Goal: Task Accomplishment & Management: Manage account settings

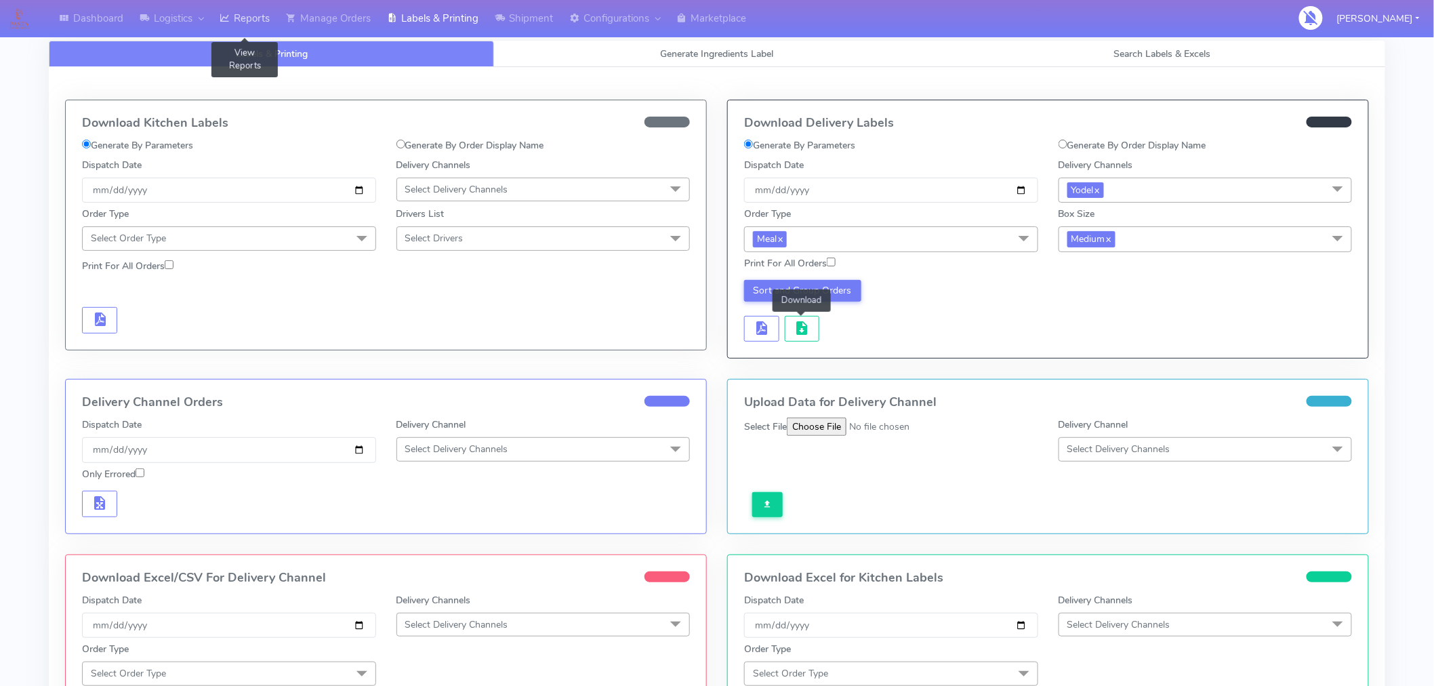
click at [251, 15] on link "Reports" at bounding box center [244, 18] width 66 height 37
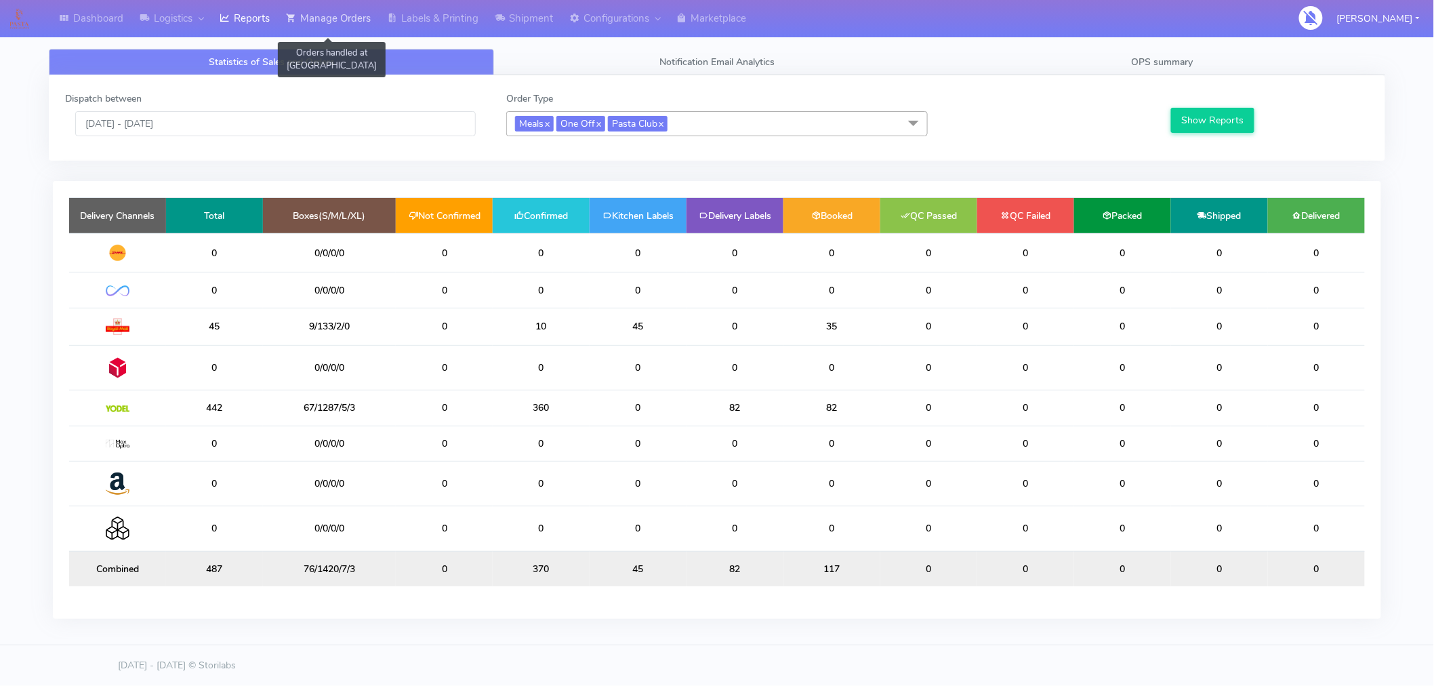
click at [329, 25] on link "Manage Orders" at bounding box center [328, 18] width 101 height 37
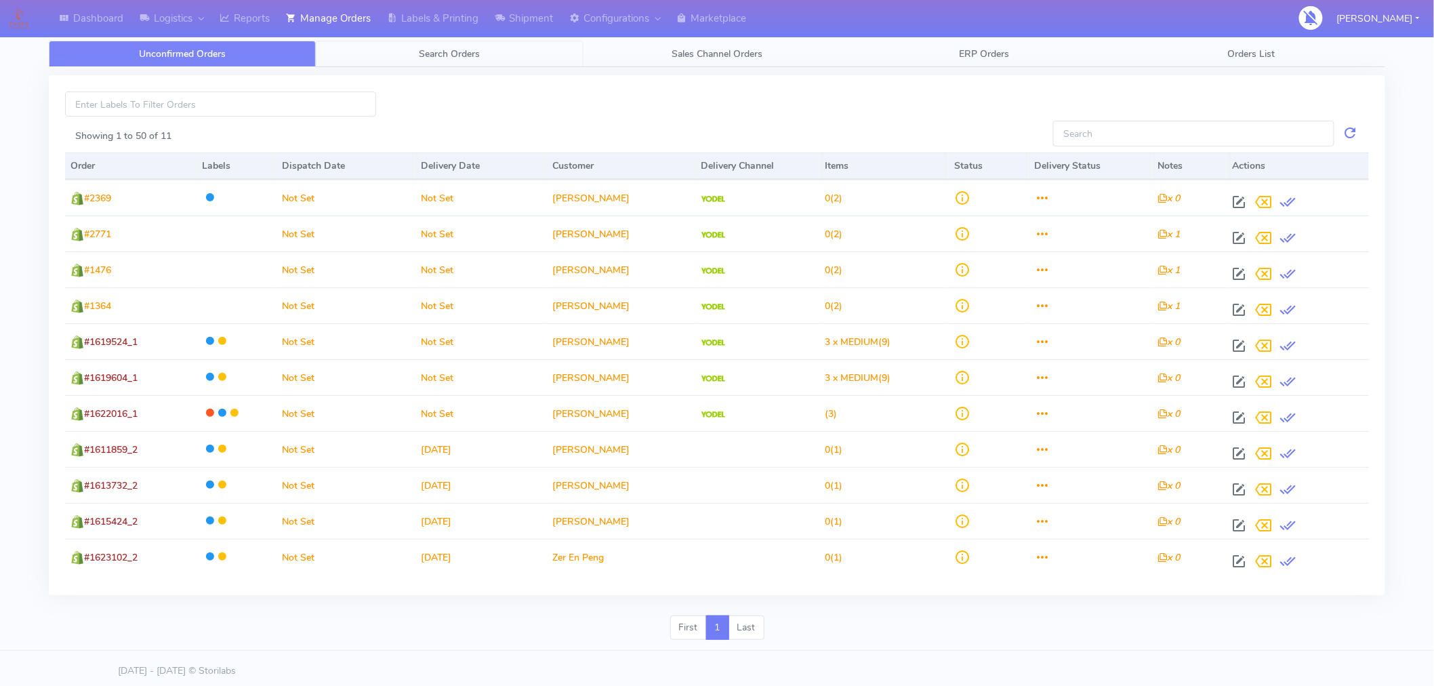
click at [471, 58] on span "Search Orders" at bounding box center [449, 53] width 61 height 13
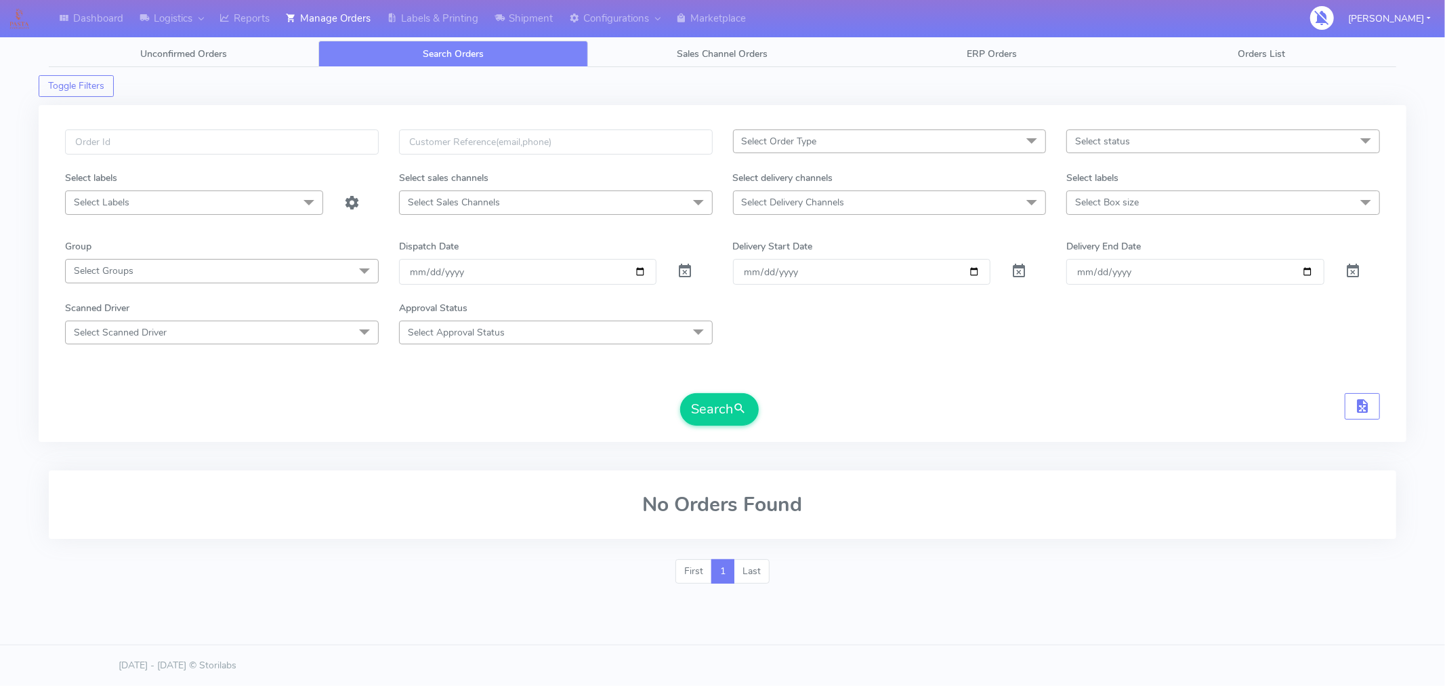
click at [1135, 143] on span "Select status" at bounding box center [1223, 141] width 314 height 24
click at [1108, 255] on div "Confirmed" at bounding box center [1223, 255] width 299 height 14
checkbox input "true"
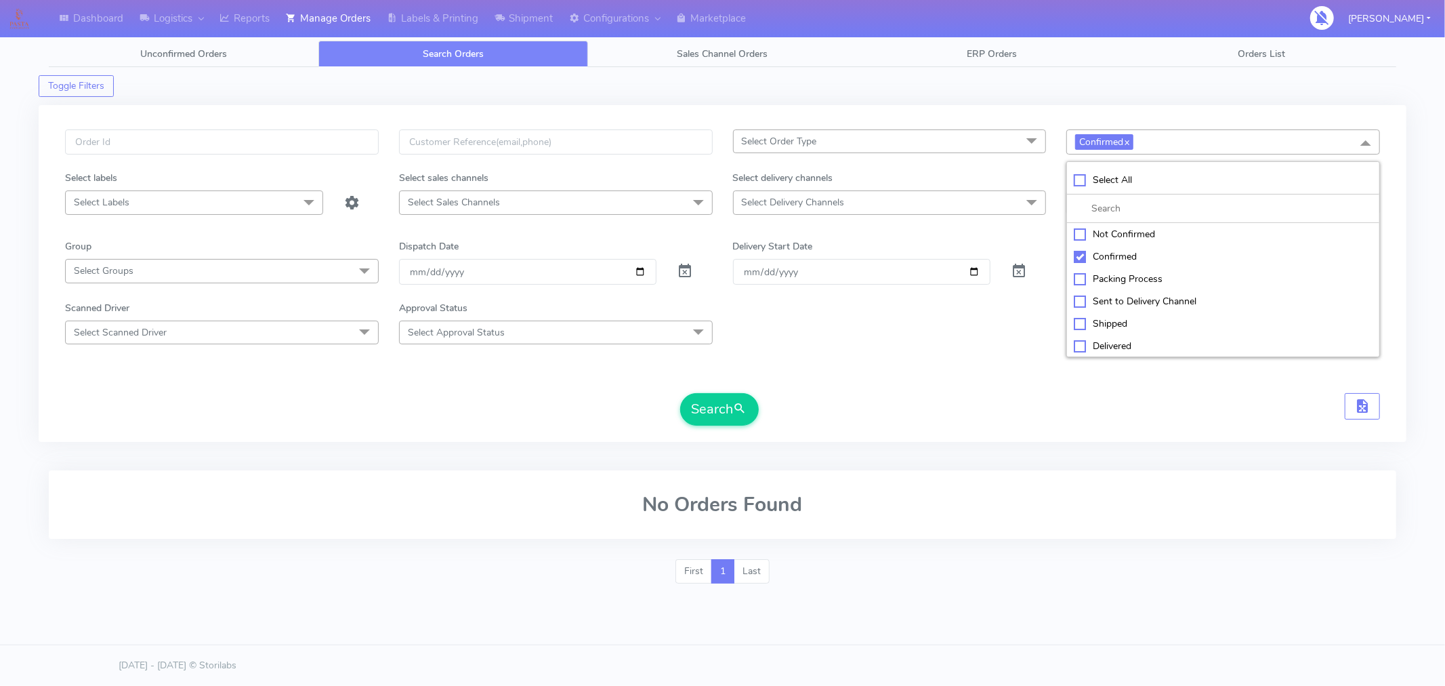
click at [828, 198] on span "Select Delivery Channels" at bounding box center [793, 202] width 103 height 13
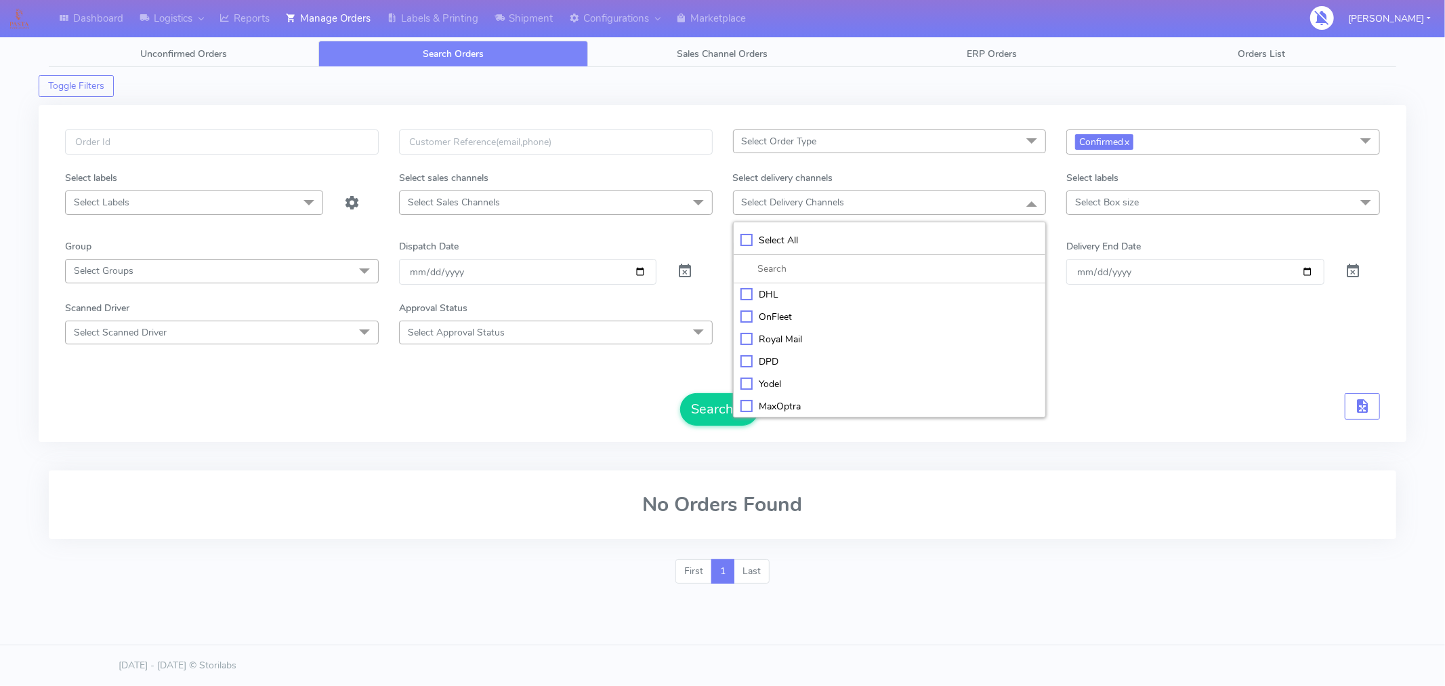
click at [773, 380] on div "Yodel" at bounding box center [889, 384] width 299 height 14
checkbox input "true"
click at [698, 417] on button "Search" at bounding box center [719, 410] width 79 height 33
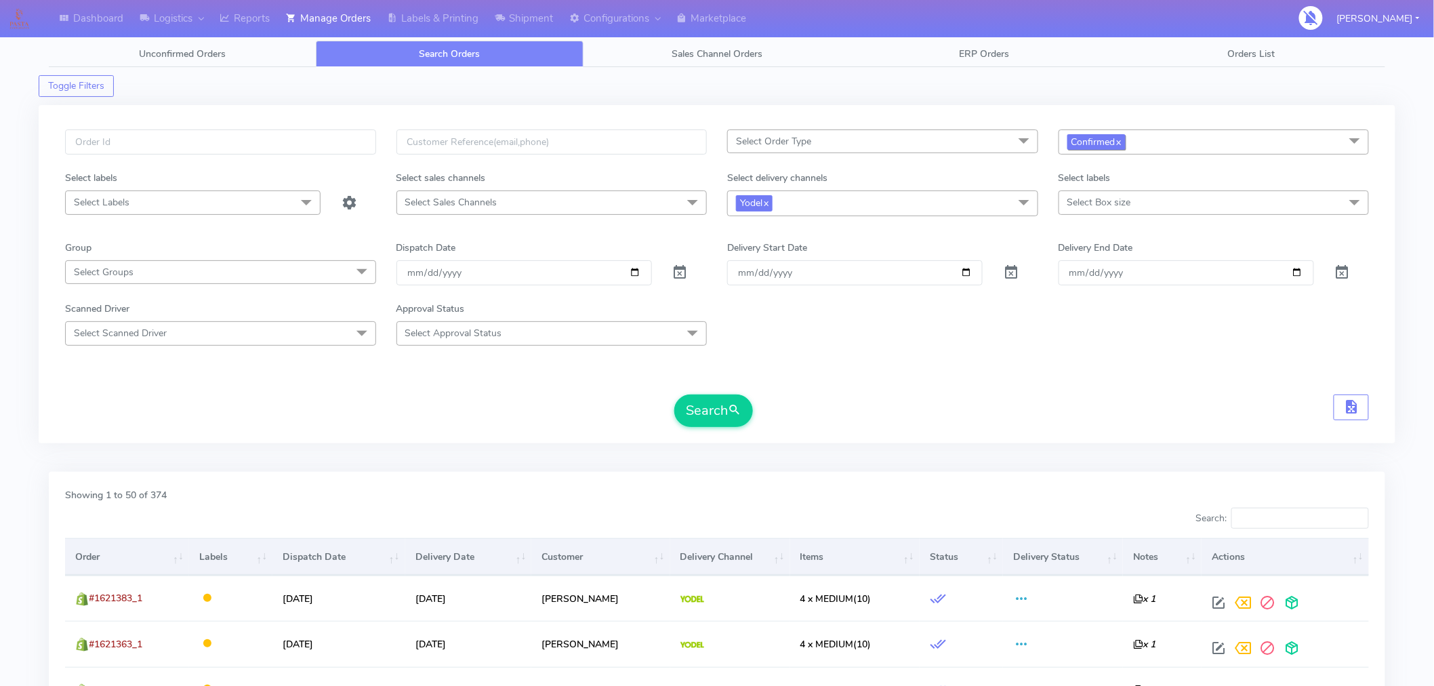
click at [1121, 142] on link "x" at bounding box center [1118, 141] width 6 height 14
click at [717, 397] on button "Search" at bounding box center [713, 410] width 79 height 33
click at [766, 208] on link "x" at bounding box center [765, 202] width 6 height 14
click at [718, 417] on button "Search" at bounding box center [713, 409] width 79 height 33
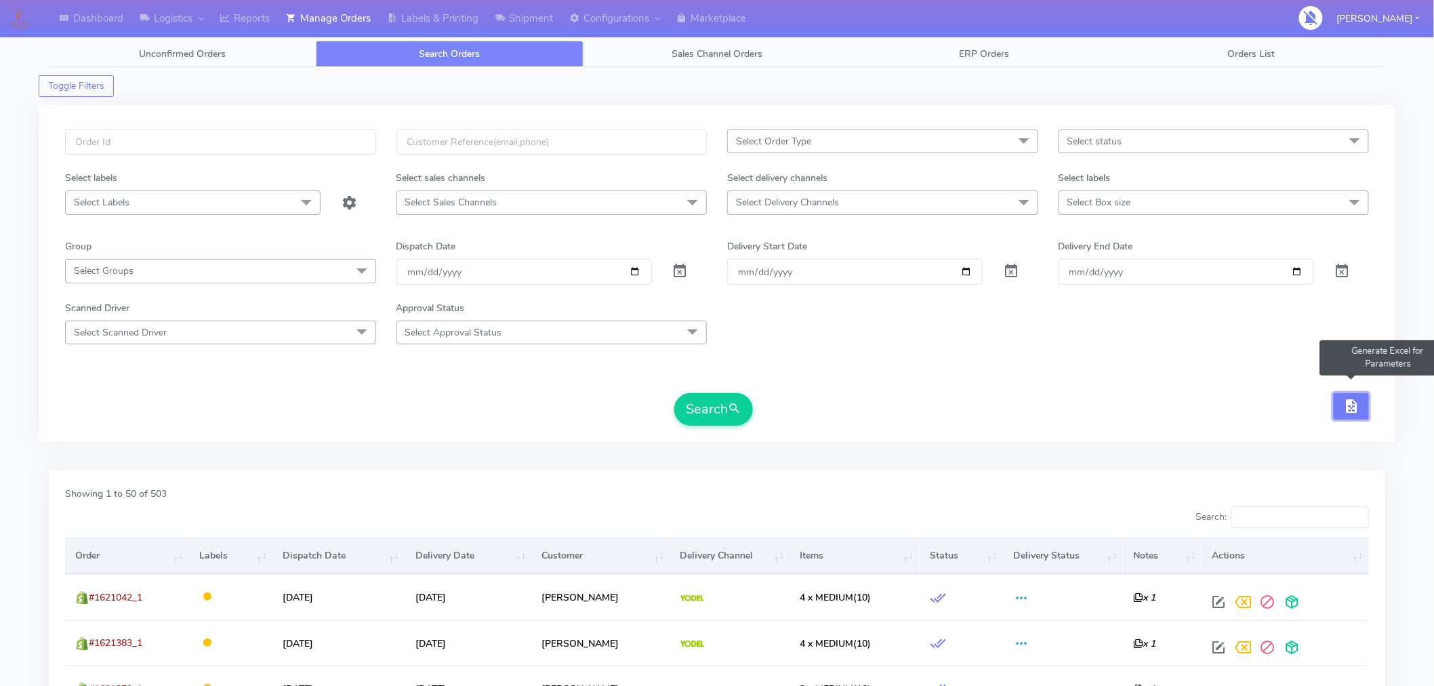
click at [1354, 411] on span "button" at bounding box center [1351, 408] width 16 height 13
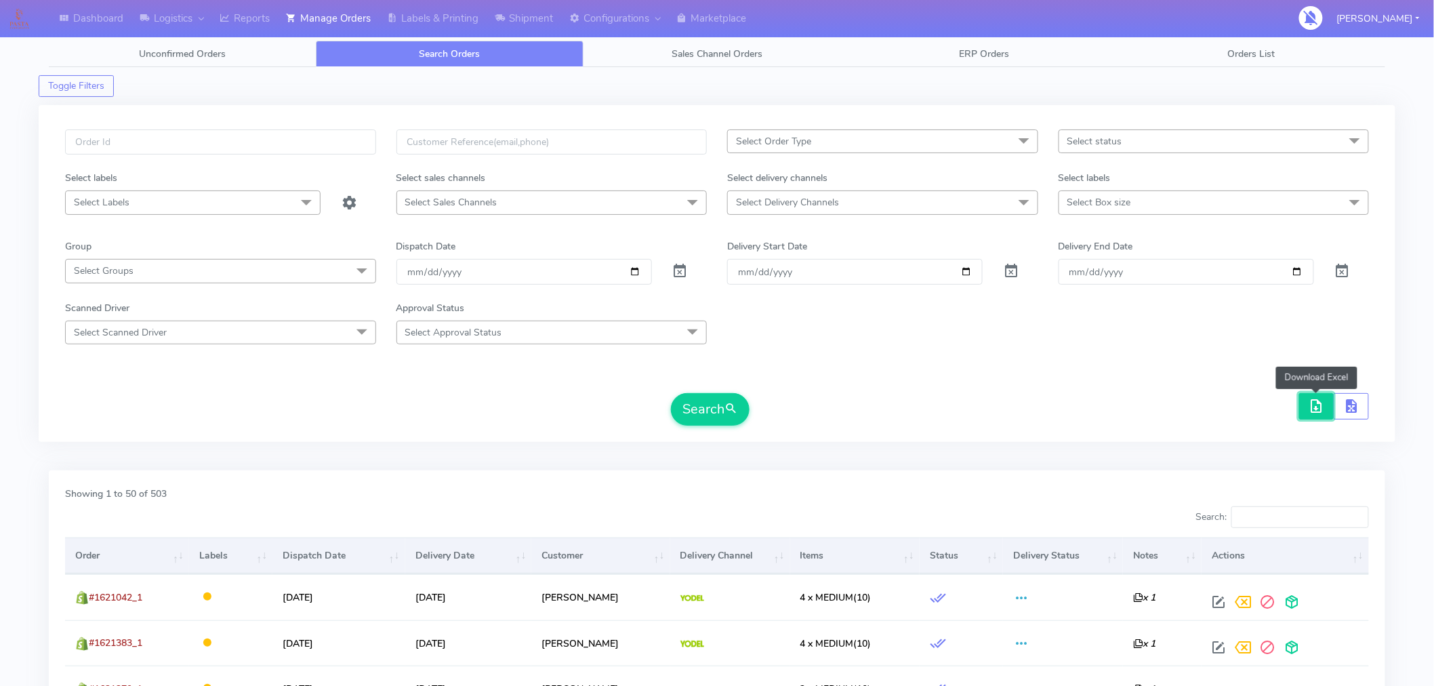
click at [1314, 409] on span "button" at bounding box center [1316, 408] width 16 height 13
click at [1345, 408] on span "button" at bounding box center [1351, 408] width 16 height 13
click at [1322, 413] on span "button" at bounding box center [1316, 408] width 16 height 13
click at [255, 136] on input "text" at bounding box center [220, 141] width 311 height 25
type input "1620893"
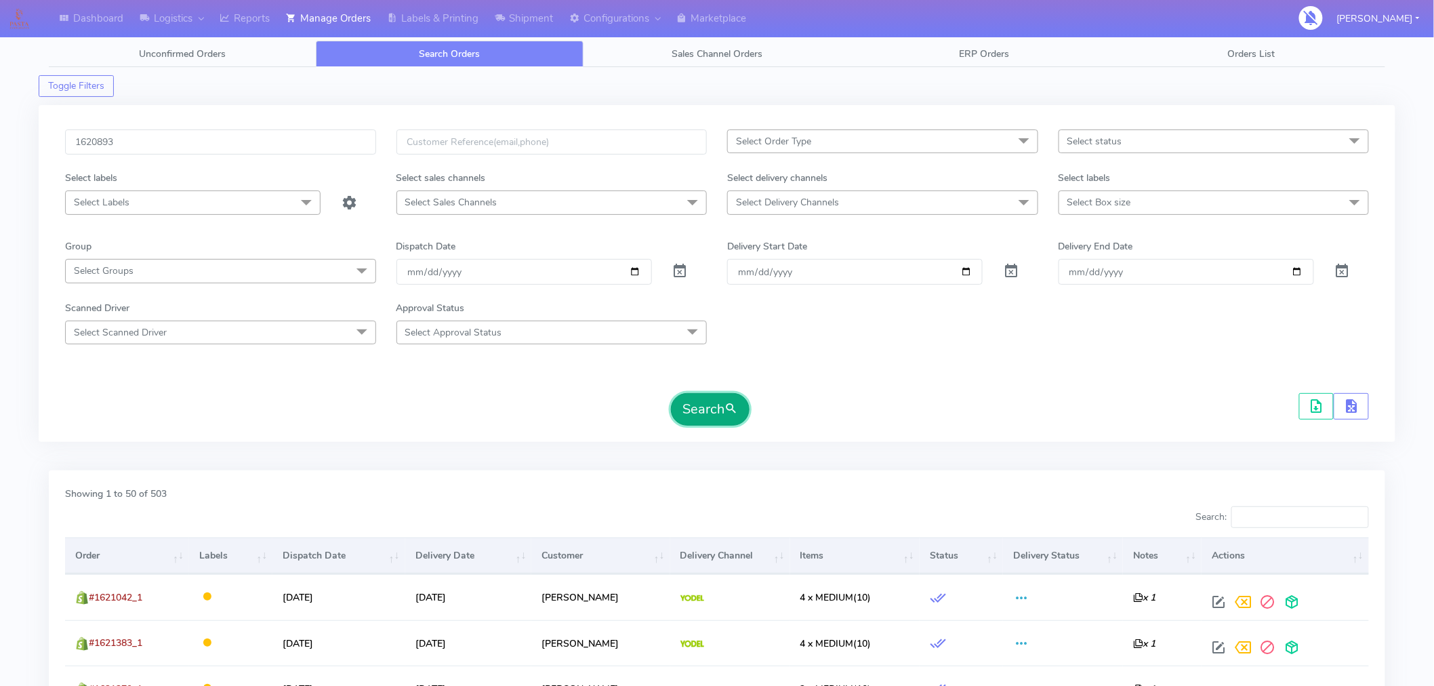
click at [699, 409] on button "Search" at bounding box center [710, 409] width 79 height 33
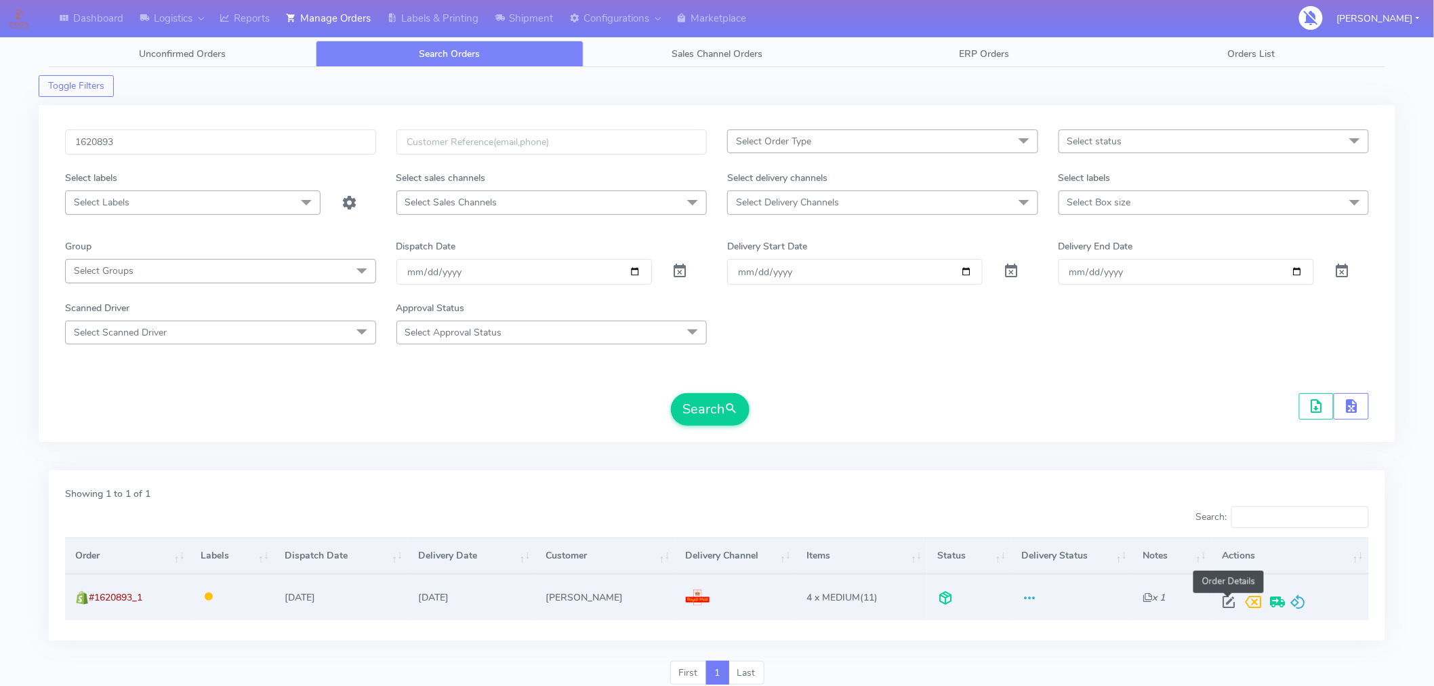
click at [1224, 605] on span at bounding box center [1228, 604] width 24 height 13
select select "3"
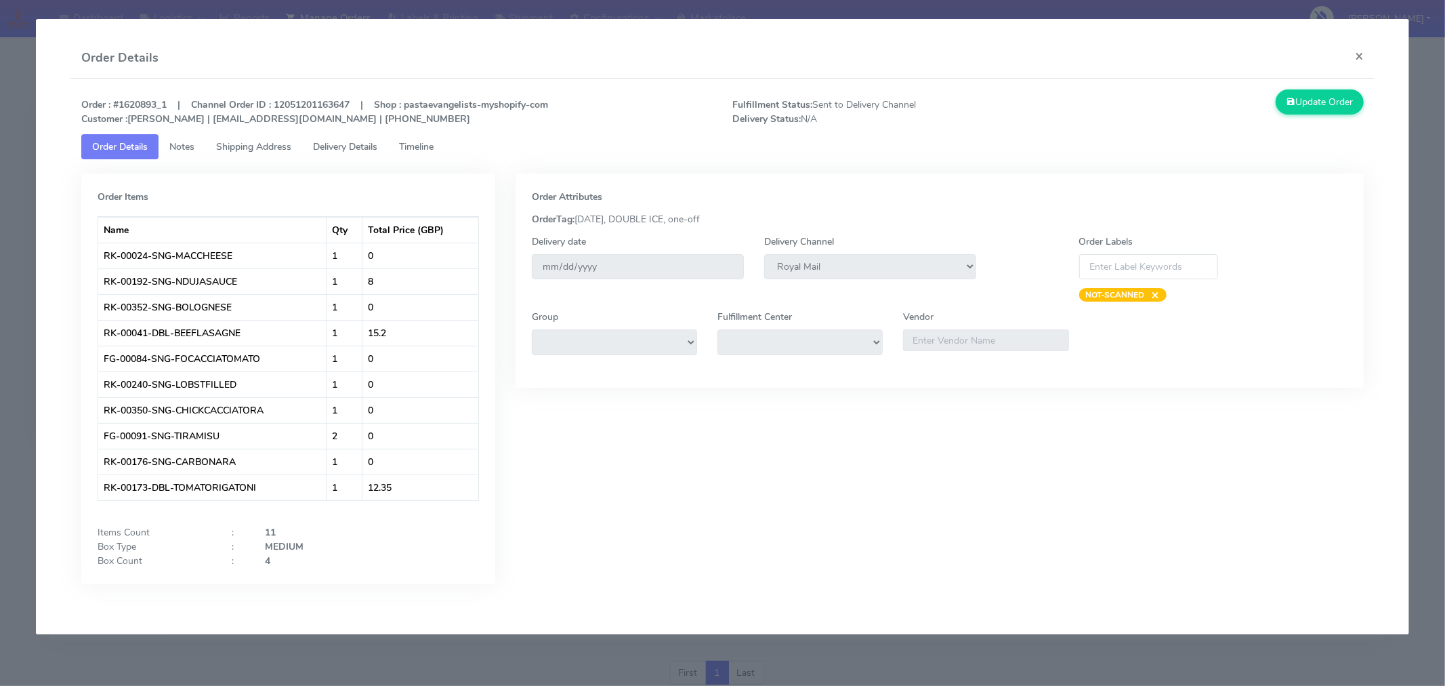
click at [428, 152] on link "Timeline" at bounding box center [416, 146] width 56 height 25
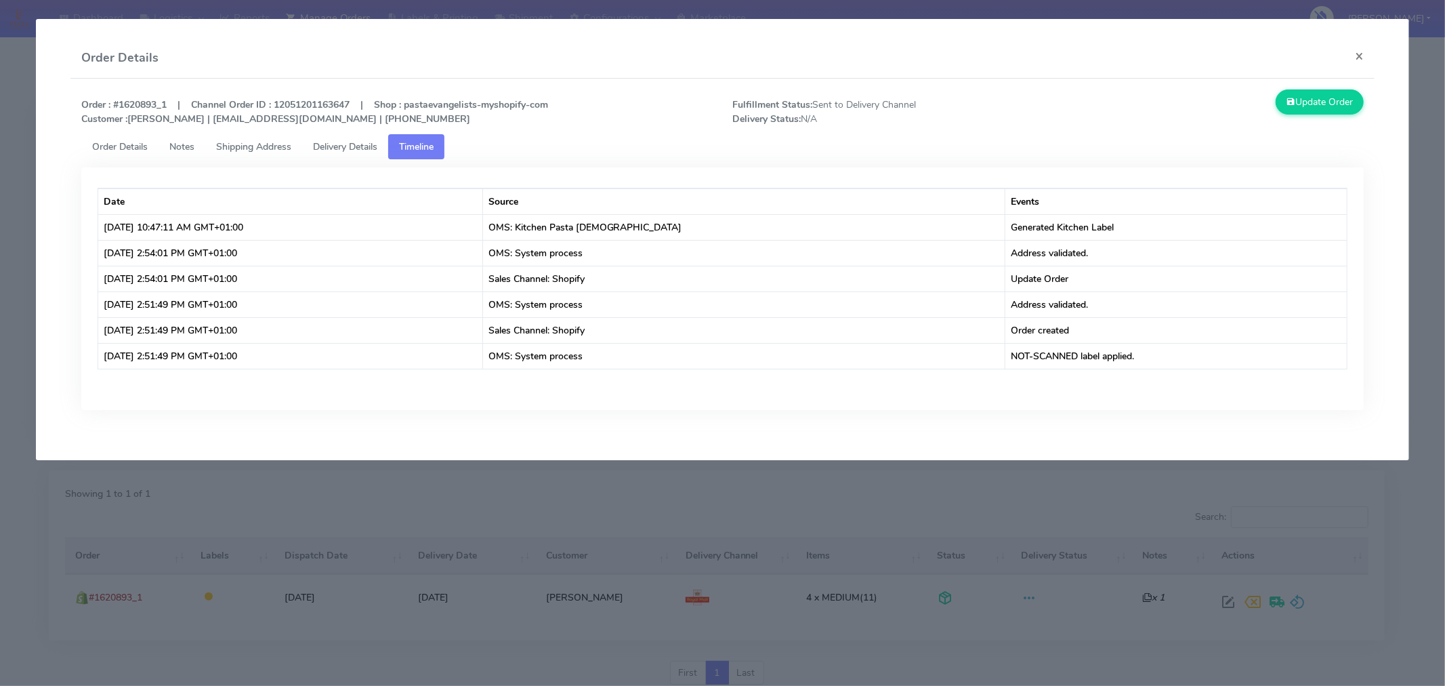
click at [280, 146] on span "Shipping Address" at bounding box center [253, 146] width 75 height 13
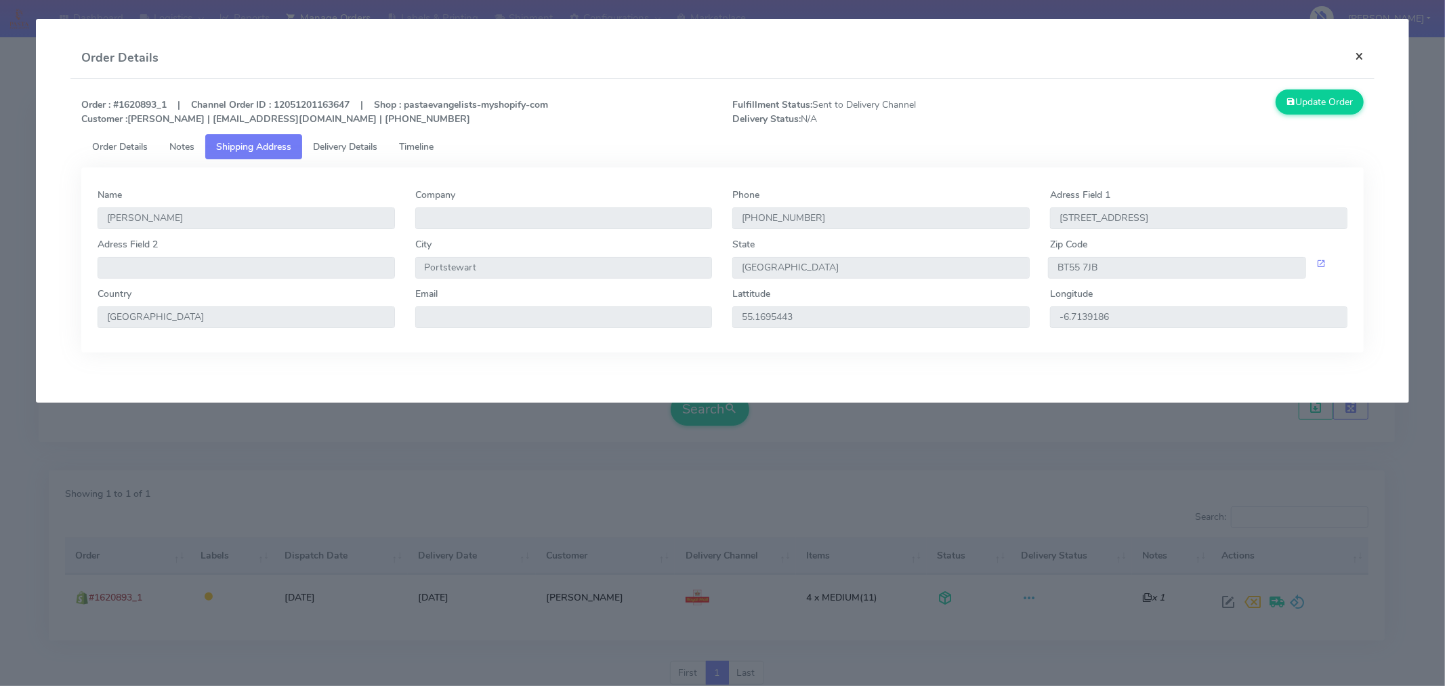
click at [1360, 56] on button "×" at bounding box center [1359, 56] width 30 height 36
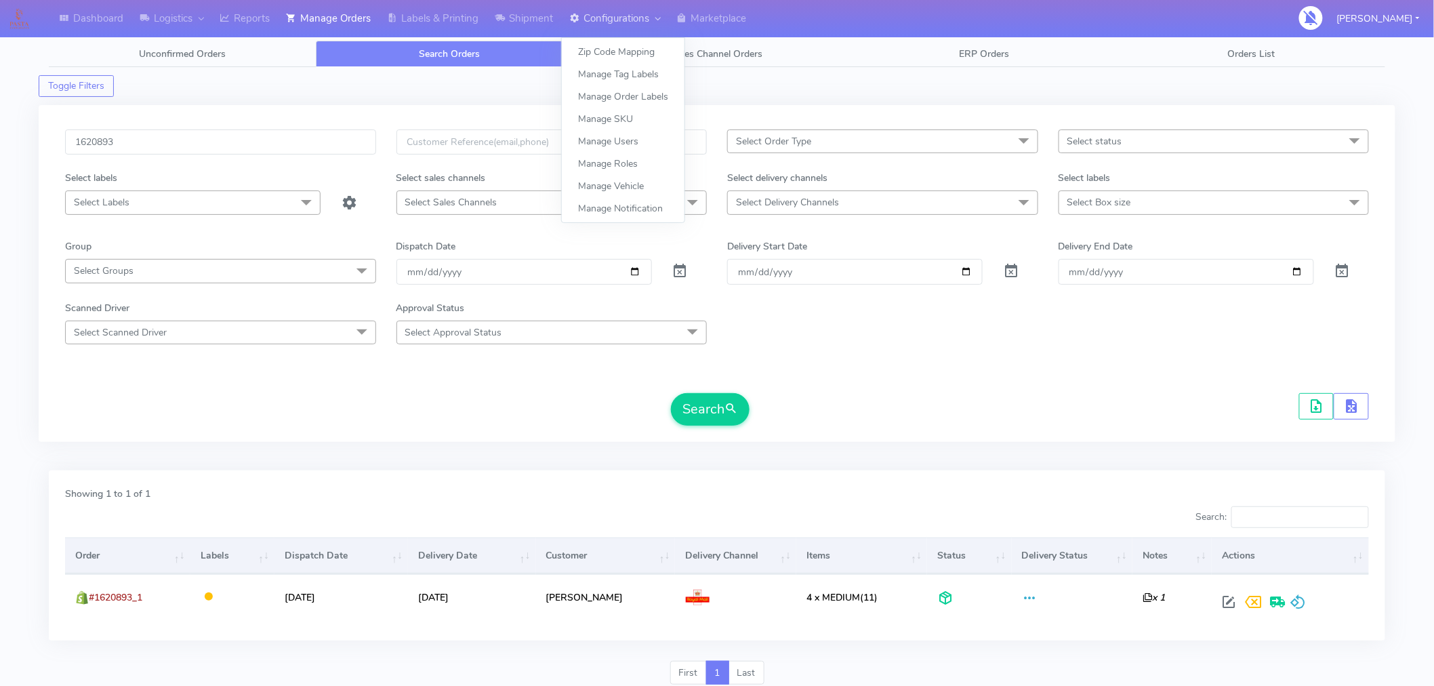
click at [647, 17] on link "Configurations" at bounding box center [614, 18] width 107 height 37
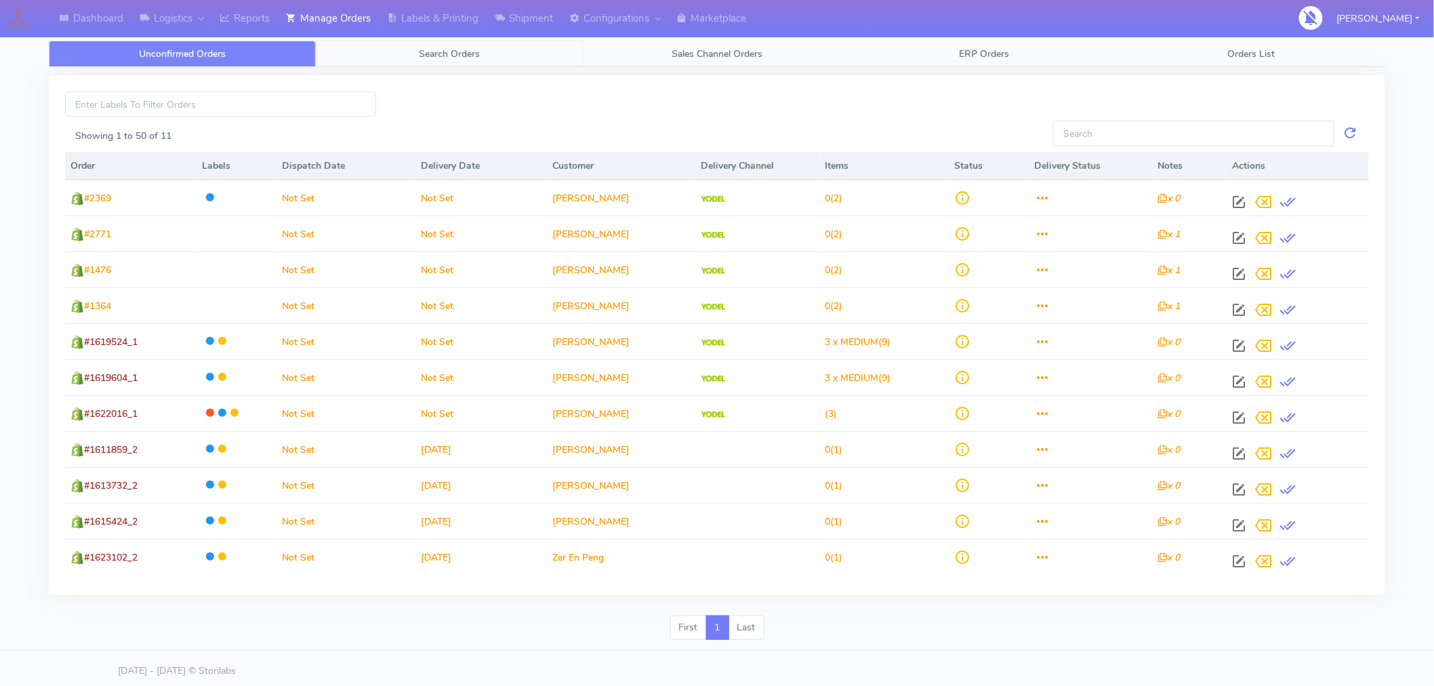
click at [463, 44] on link "Search Orders" at bounding box center [449, 54] width 267 height 26
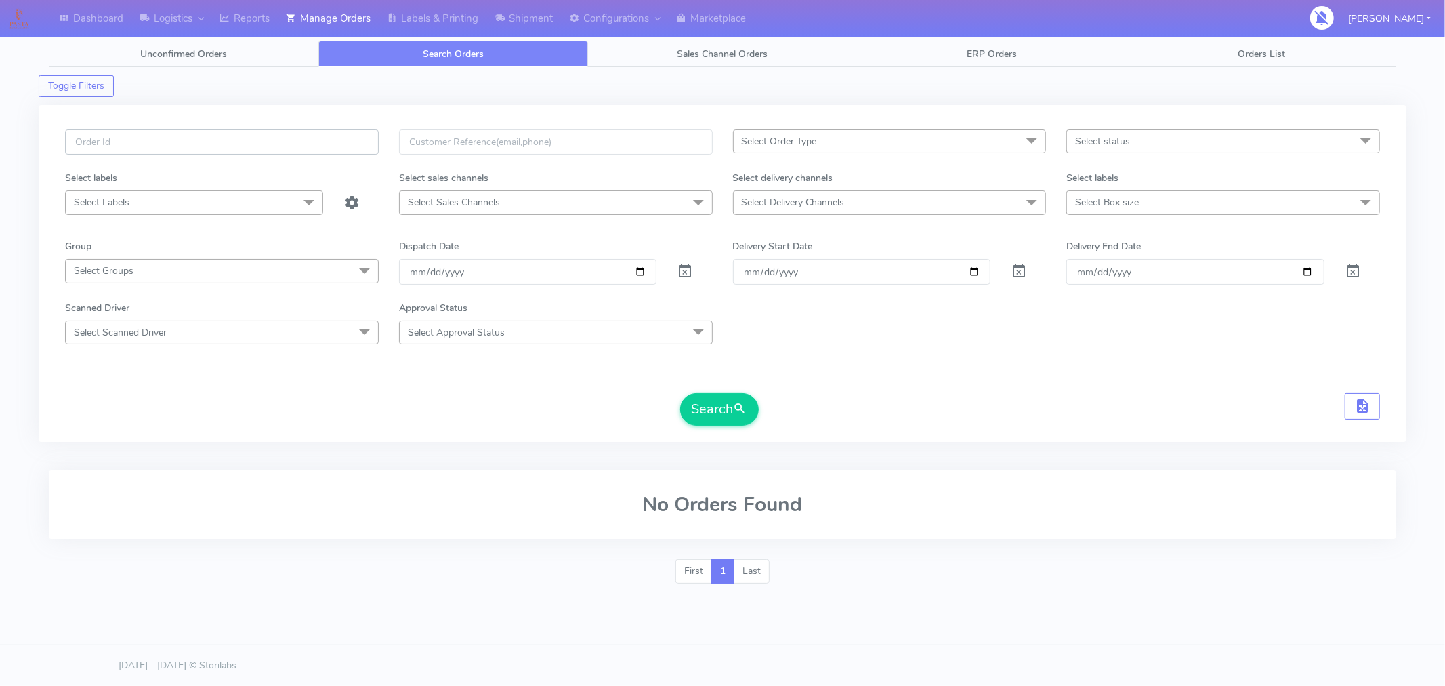
click at [265, 144] on input "text" at bounding box center [222, 141] width 314 height 25
type input "1620893"
click at [707, 419] on button "Search" at bounding box center [719, 409] width 79 height 33
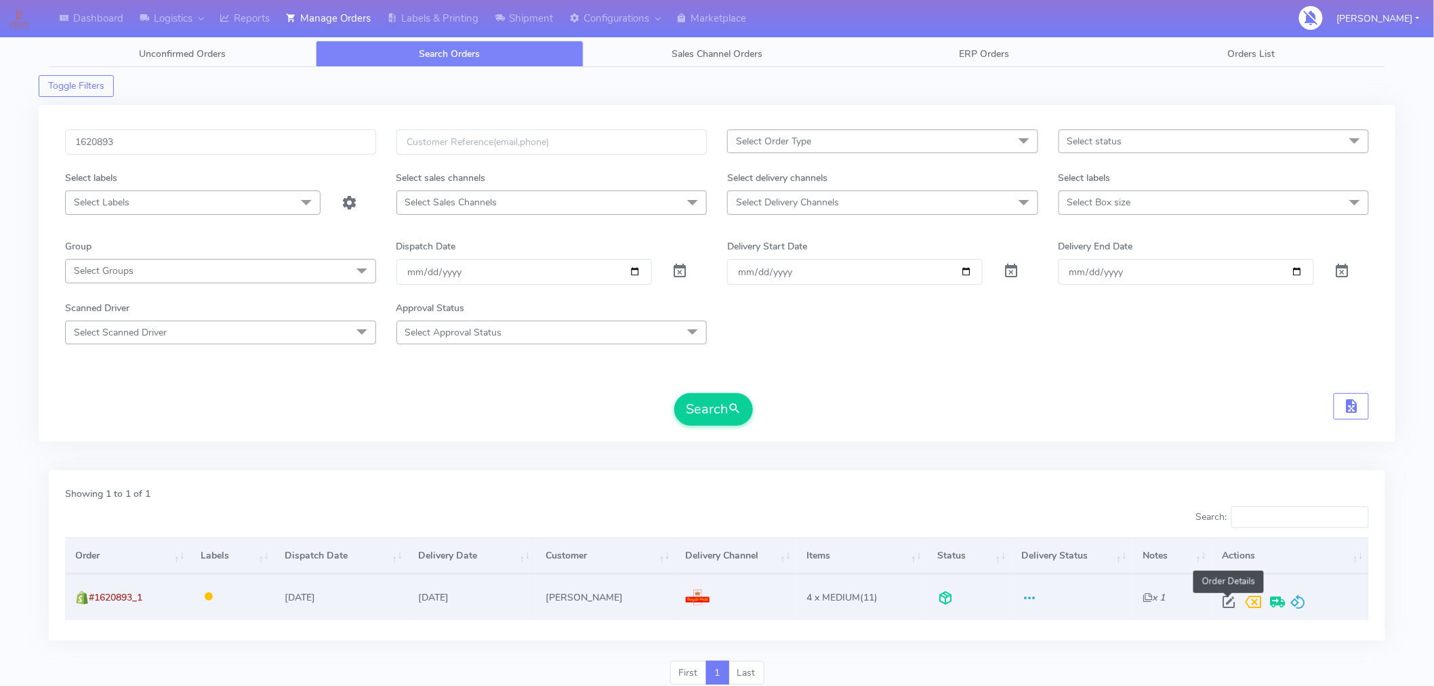
click at [1228, 604] on span at bounding box center [1228, 604] width 24 height 13
select select "3"
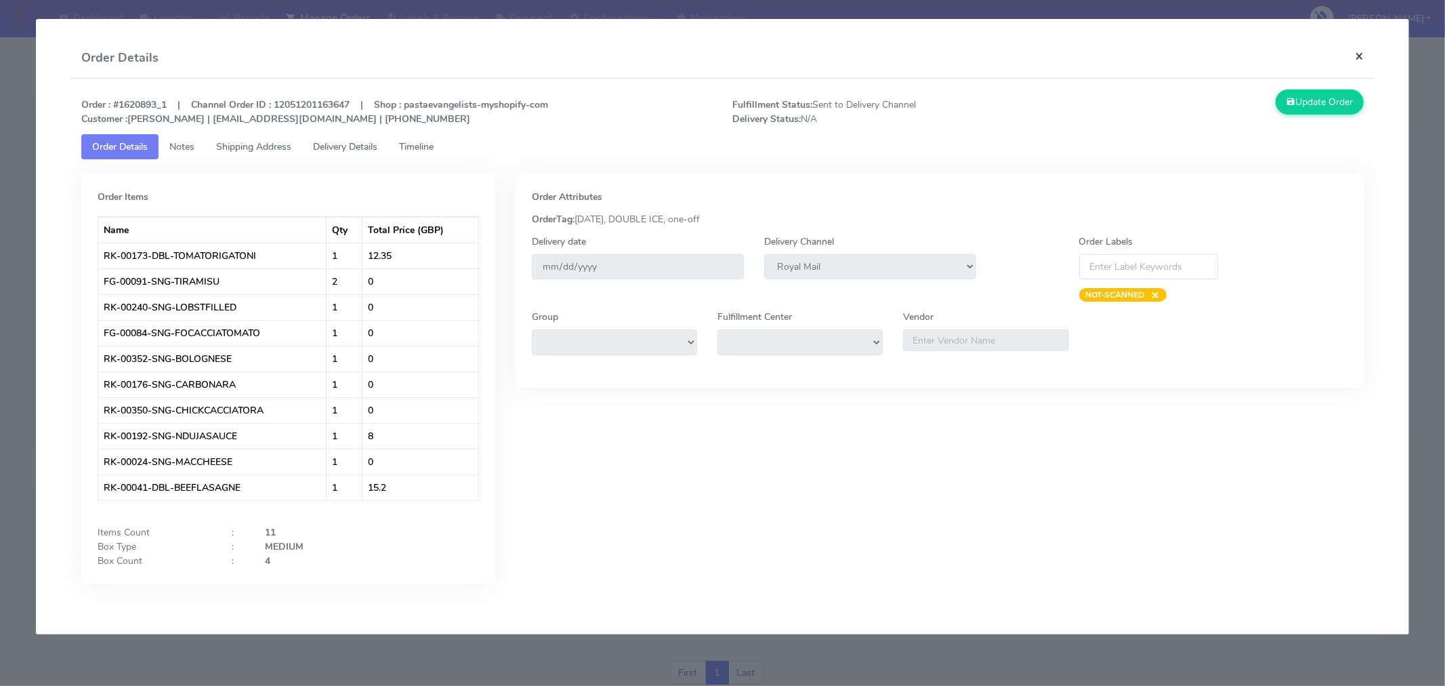
click at [1357, 59] on button "×" at bounding box center [1359, 56] width 30 height 36
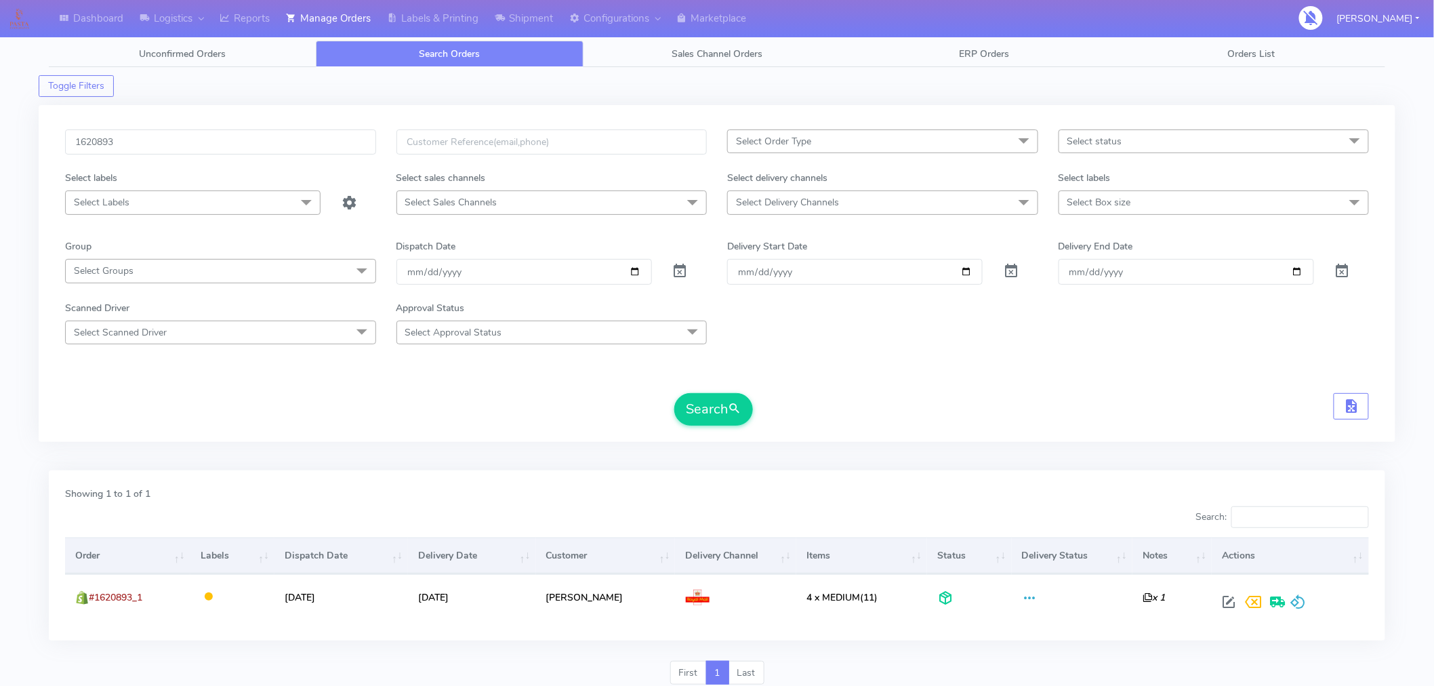
click at [801, 209] on span "Select Delivery Channels" at bounding box center [787, 202] width 103 height 13
click at [788, 333] on div "Royal Mail" at bounding box center [882, 339] width 296 height 14
checkbox input "true"
click at [232, 146] on input "1620893" at bounding box center [220, 141] width 311 height 25
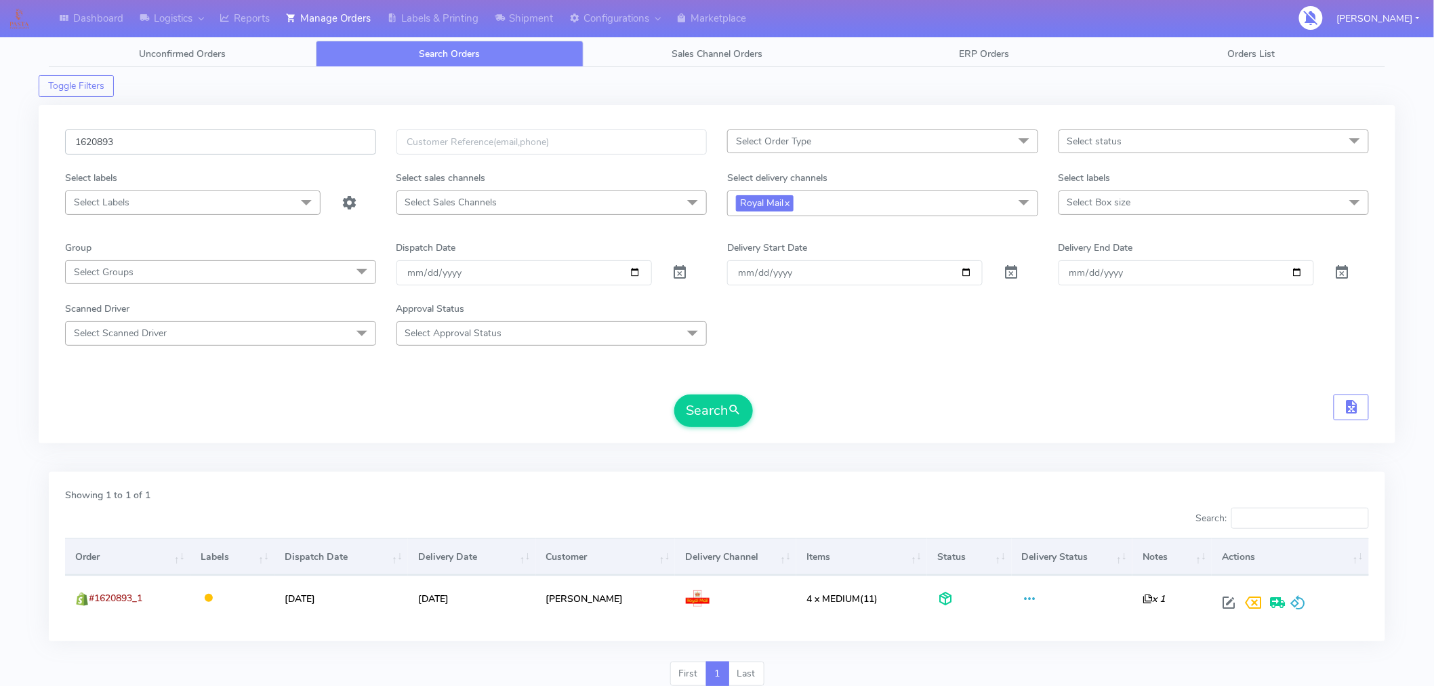
click at [232, 146] on input "1620893" at bounding box center [220, 141] width 311 height 25
click at [709, 424] on button "Search" at bounding box center [713, 410] width 79 height 33
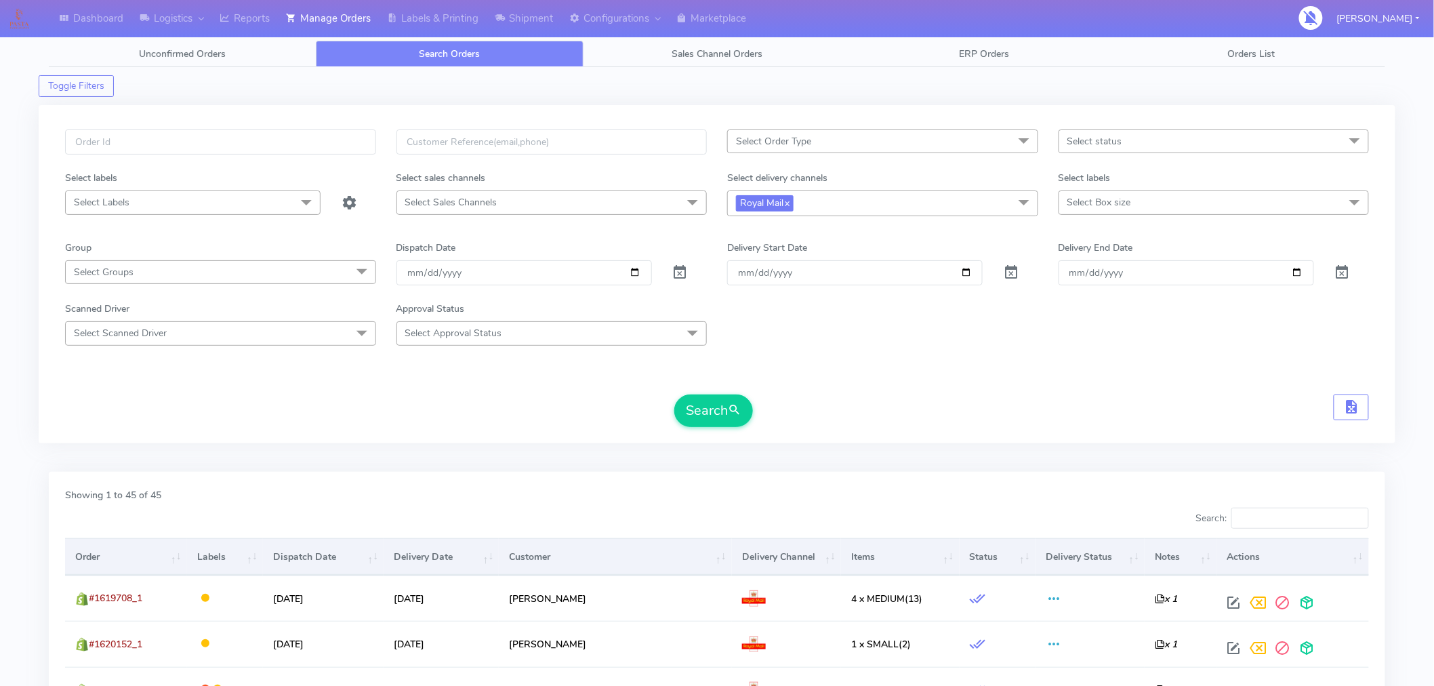
click at [841, 557] on th "Items" at bounding box center [900, 556] width 118 height 37
click at [423, 18] on link "Labels & Printing" at bounding box center [433, 18] width 108 height 37
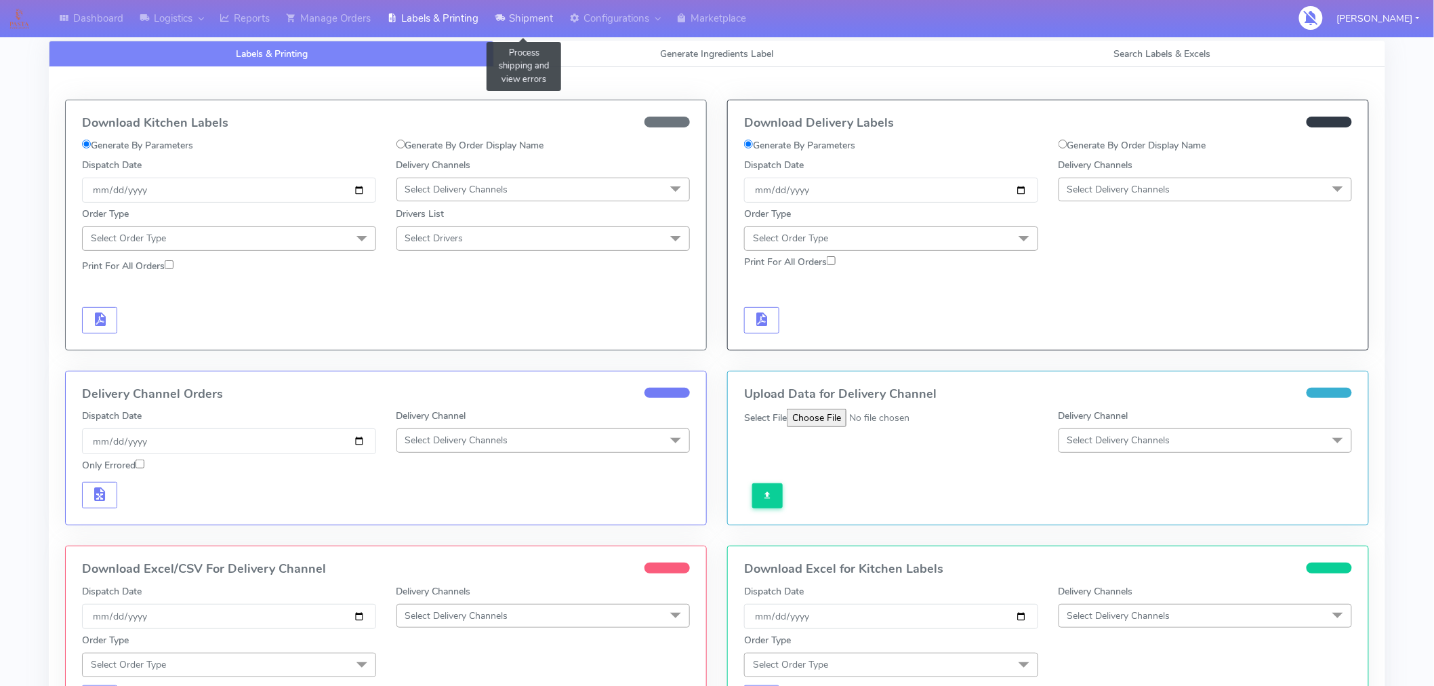
click at [530, 17] on link "Shipment" at bounding box center [523, 18] width 75 height 37
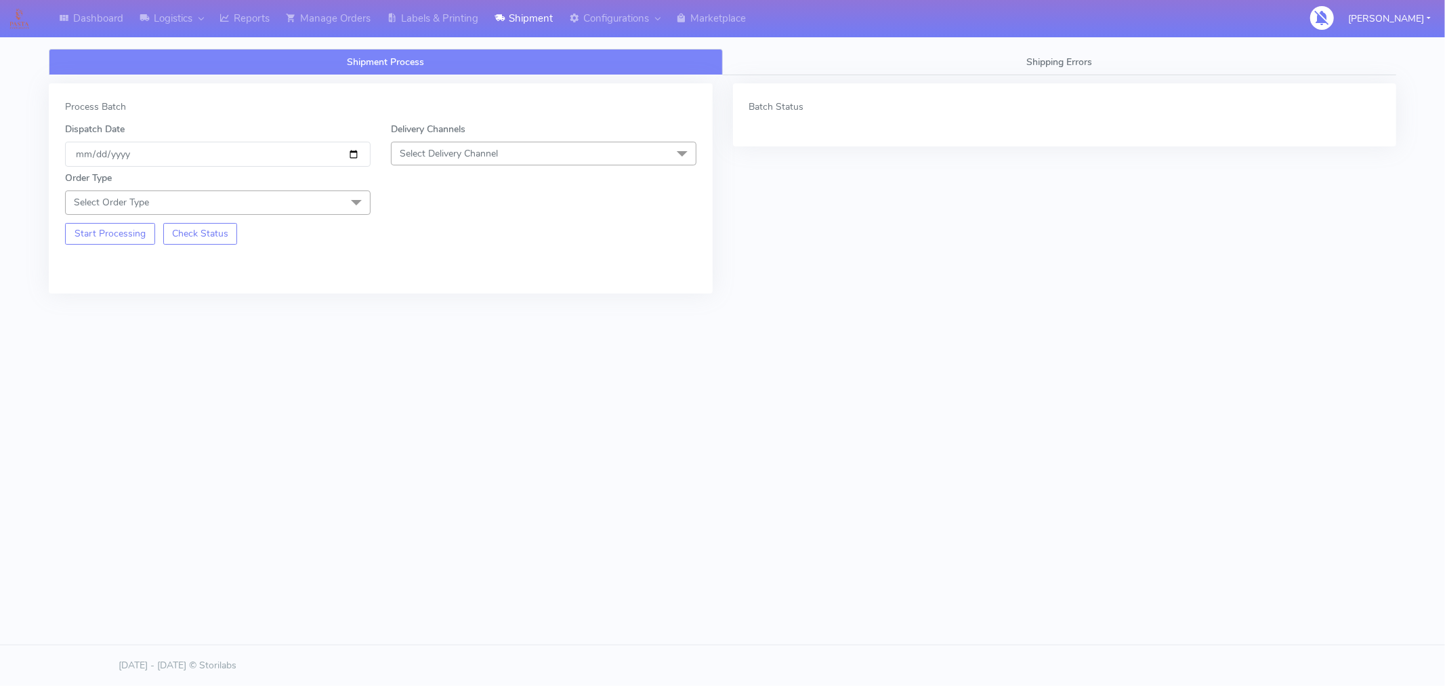
click at [505, 147] on span "Select Delivery Channel" at bounding box center [544, 154] width 306 height 24
click at [429, 310] on div "Yodel" at bounding box center [543, 306] width 291 height 14
click at [336, 198] on span "Select Order Type" at bounding box center [218, 202] width 306 height 24
click at [133, 266] on div "Meal" at bounding box center [217, 266] width 291 height 14
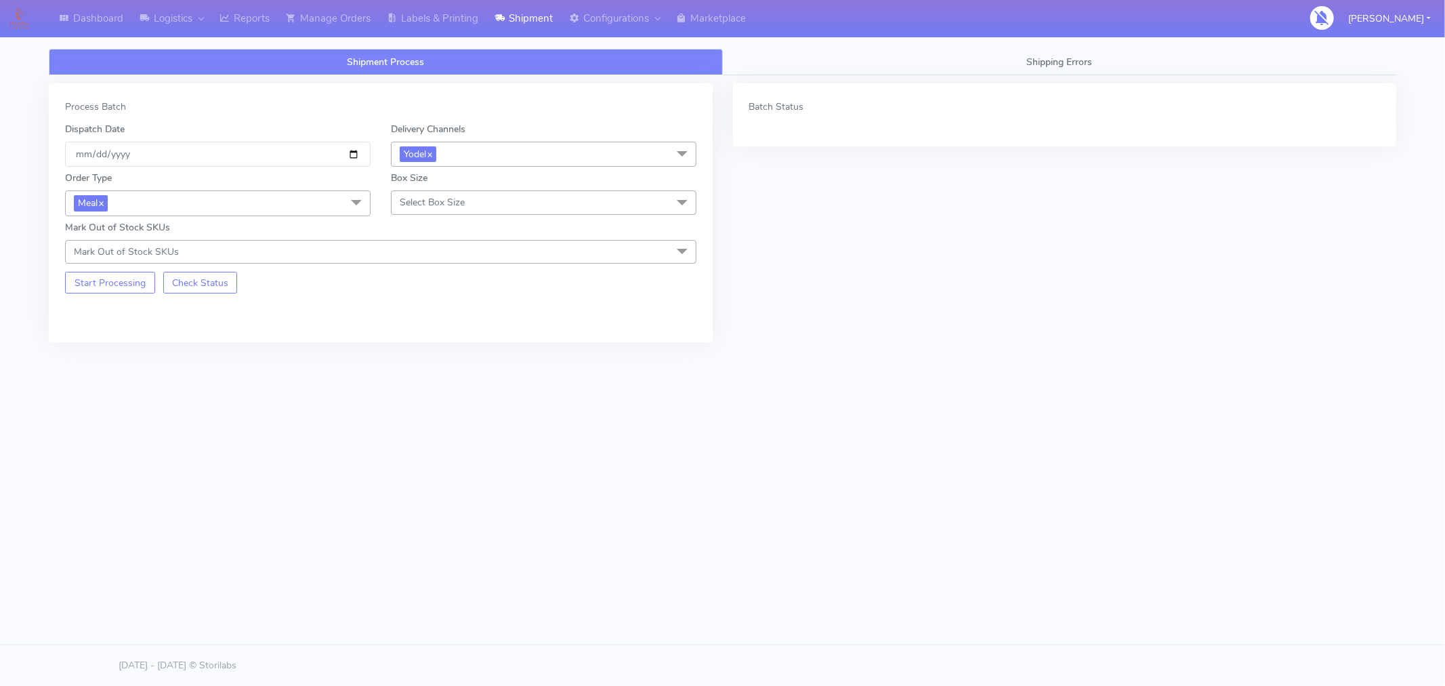
click at [469, 205] on span "Select Box Size" at bounding box center [544, 202] width 306 height 24
click at [429, 262] on div "Small" at bounding box center [543, 266] width 291 height 14
click at [117, 287] on button "Start Processing" at bounding box center [110, 283] width 90 height 22
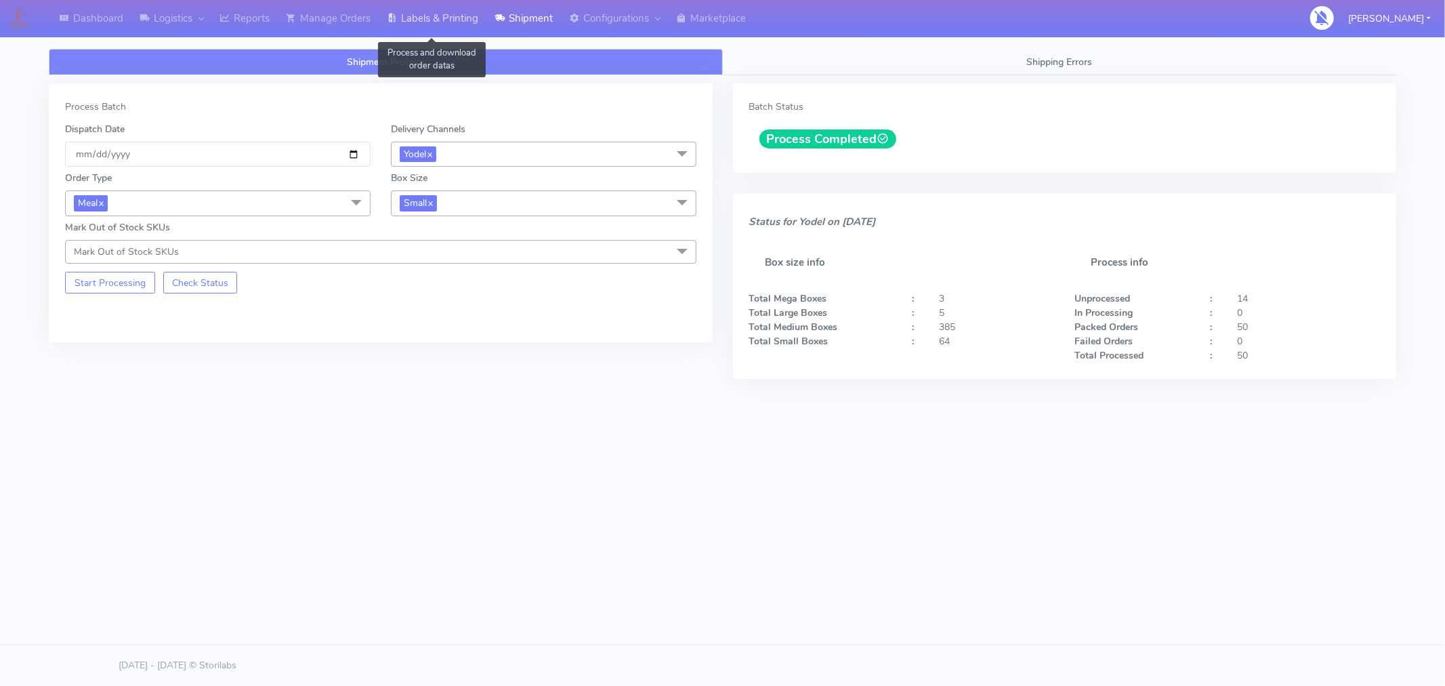
click at [448, 20] on link "Labels & Printing" at bounding box center [433, 18] width 108 height 37
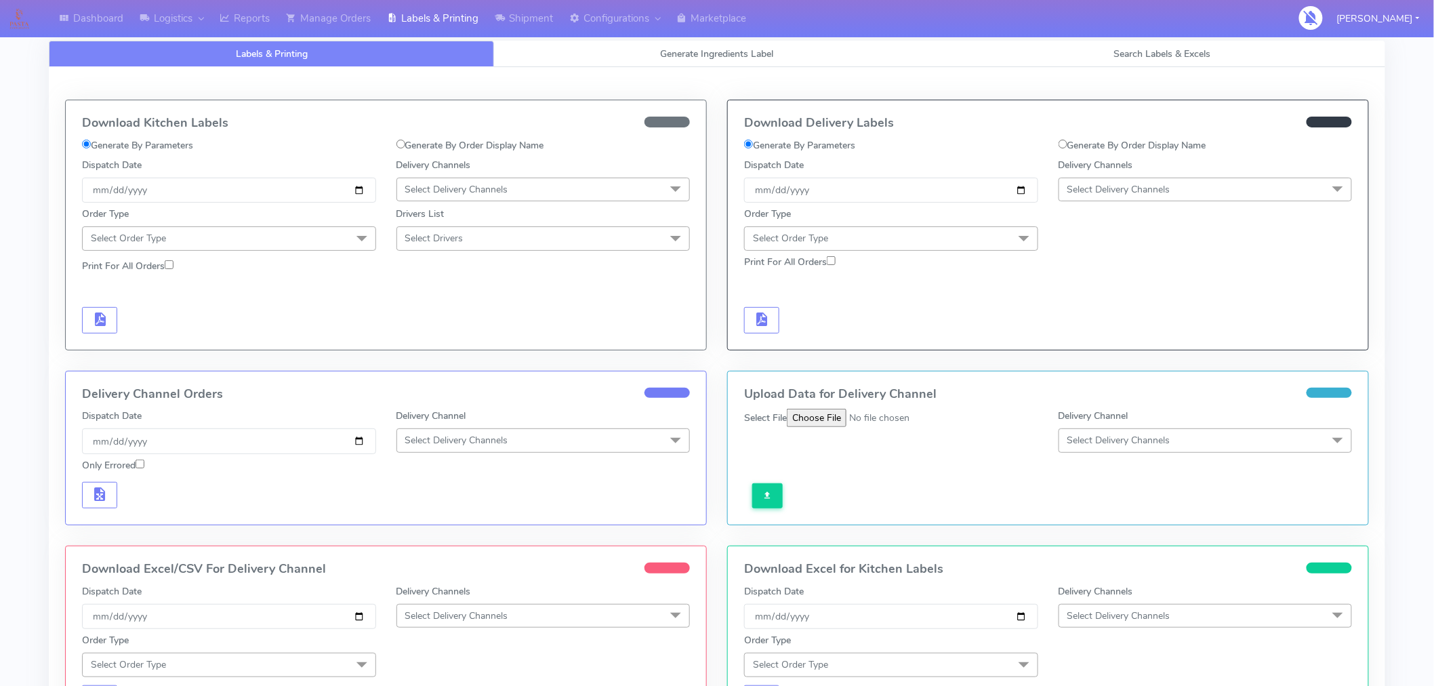
click at [1095, 188] on span "Select Delivery Channels" at bounding box center [1118, 189] width 103 height 13
click at [1091, 344] on div "Yodel" at bounding box center [1205, 342] width 279 height 14
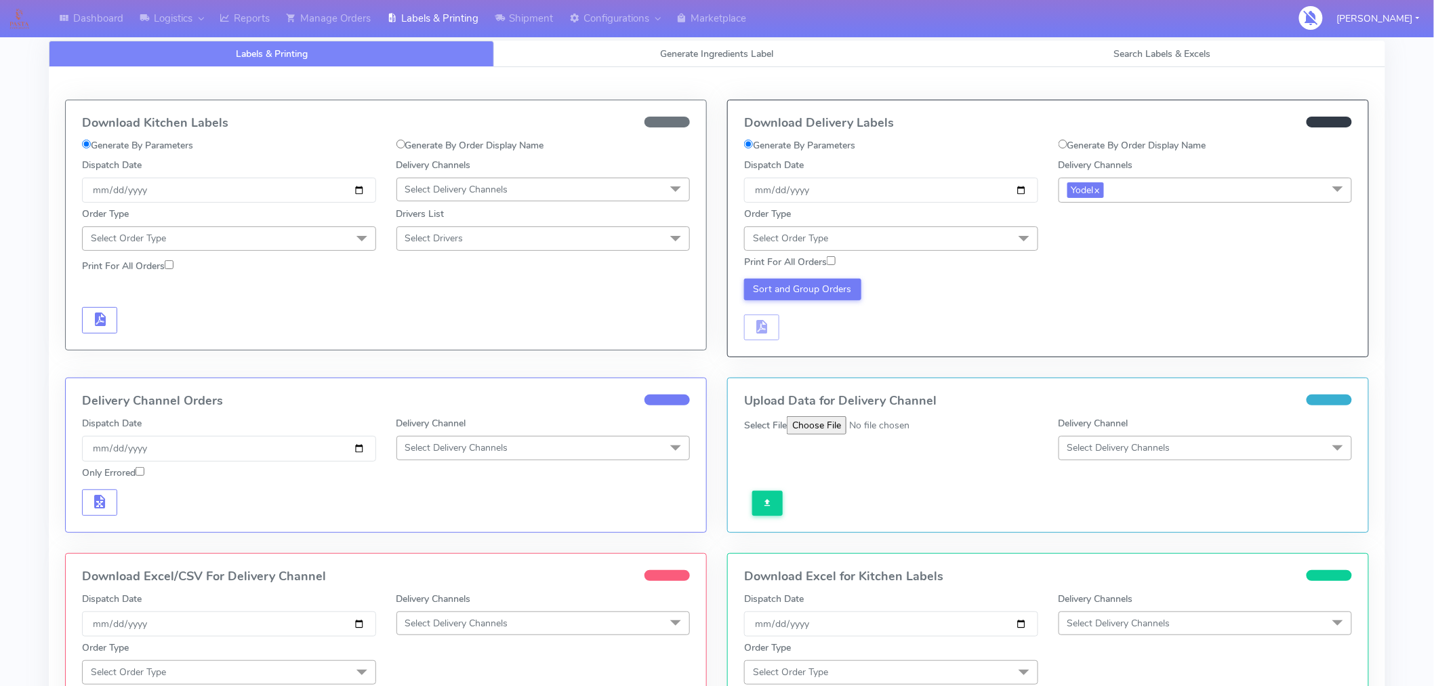
click at [971, 239] on span "Select Order Type" at bounding box center [891, 238] width 294 height 24
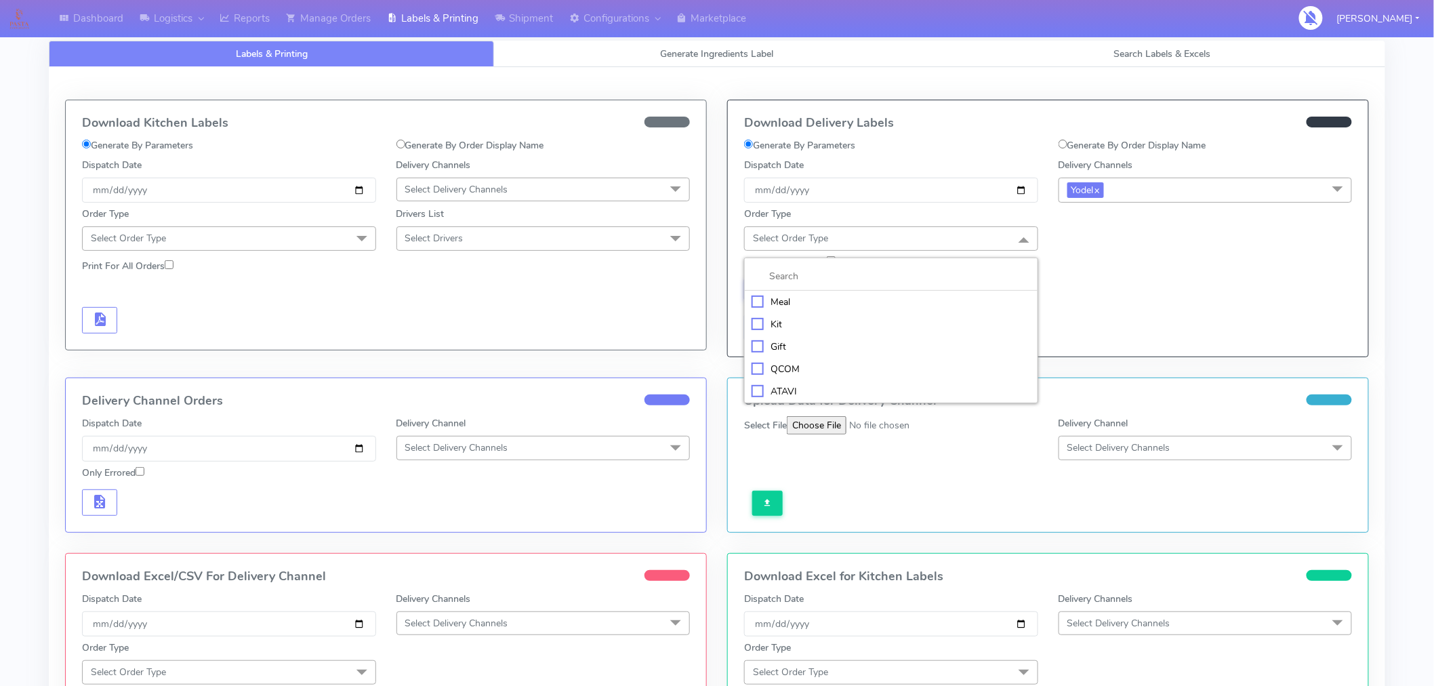
click at [796, 301] on div "Meal" at bounding box center [890, 302] width 279 height 14
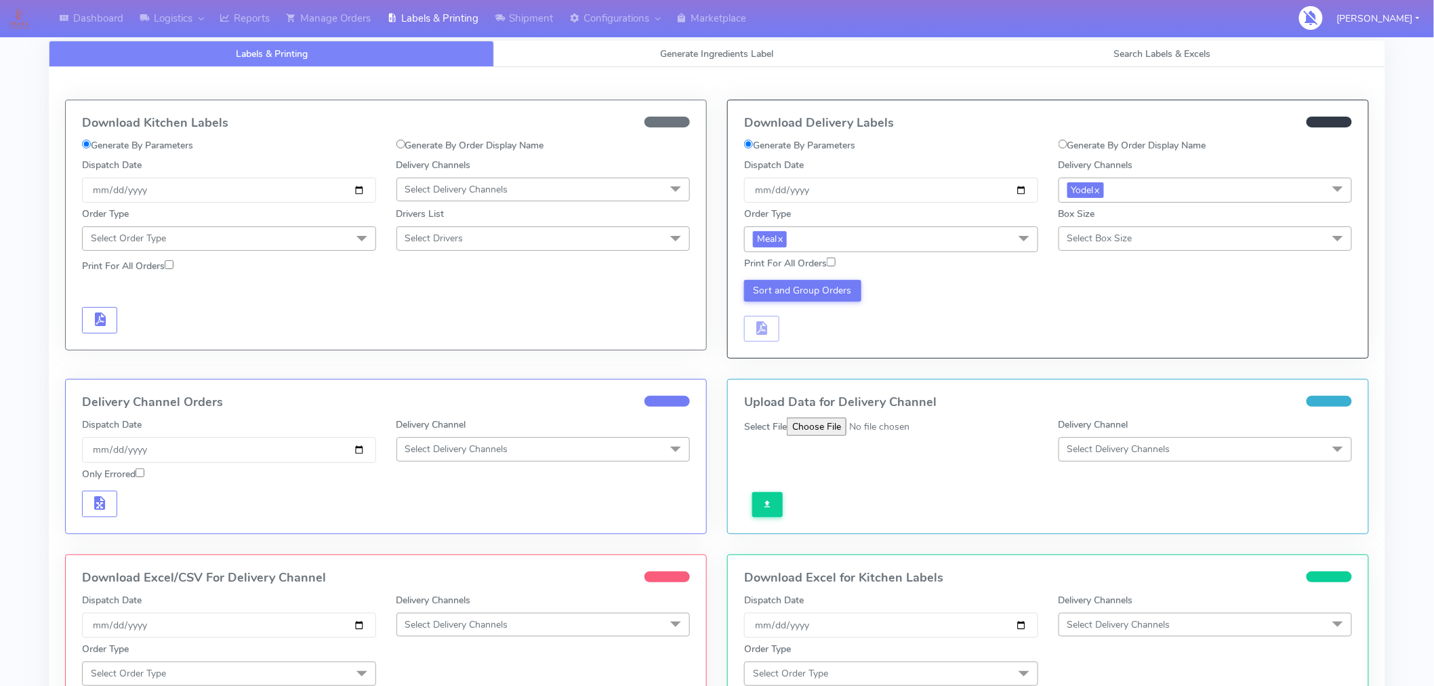
click at [1116, 241] on span "Select Box Size" at bounding box center [1099, 238] width 65 height 13
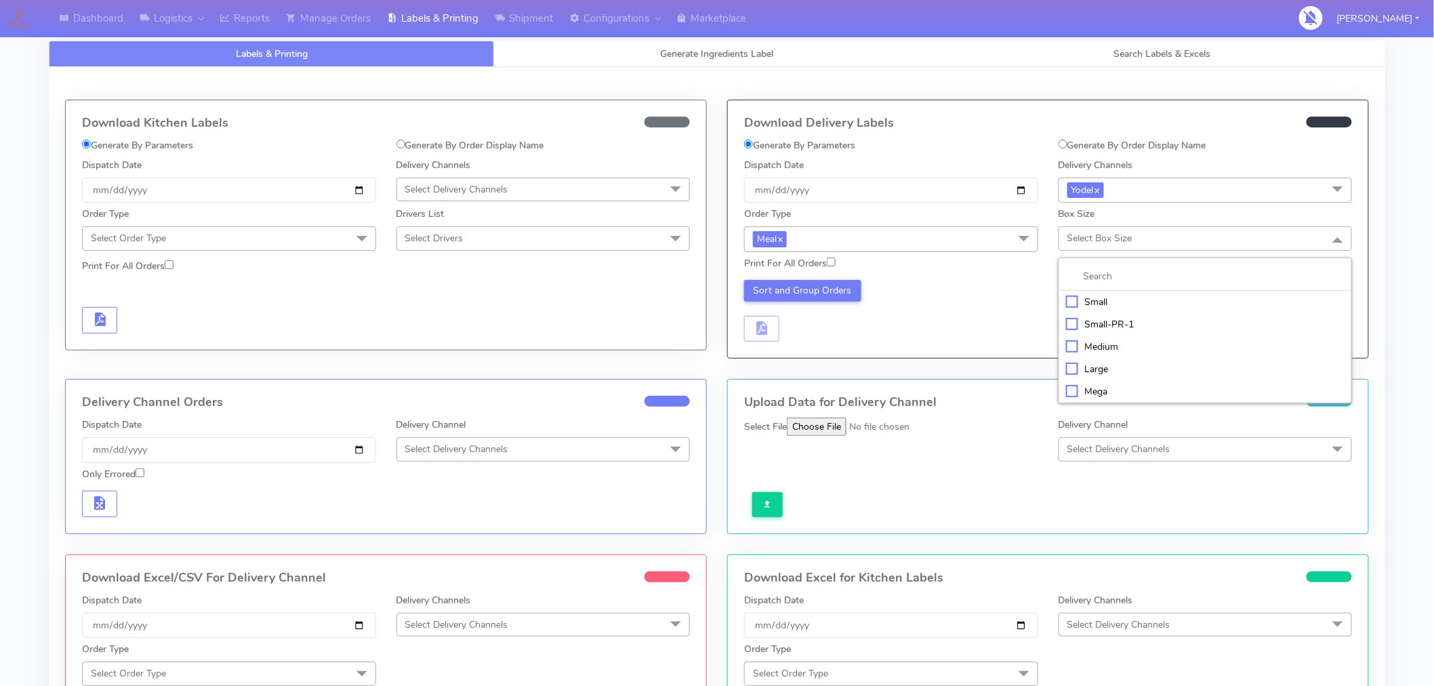
click at [1099, 308] on div "Small" at bounding box center [1205, 302] width 279 height 14
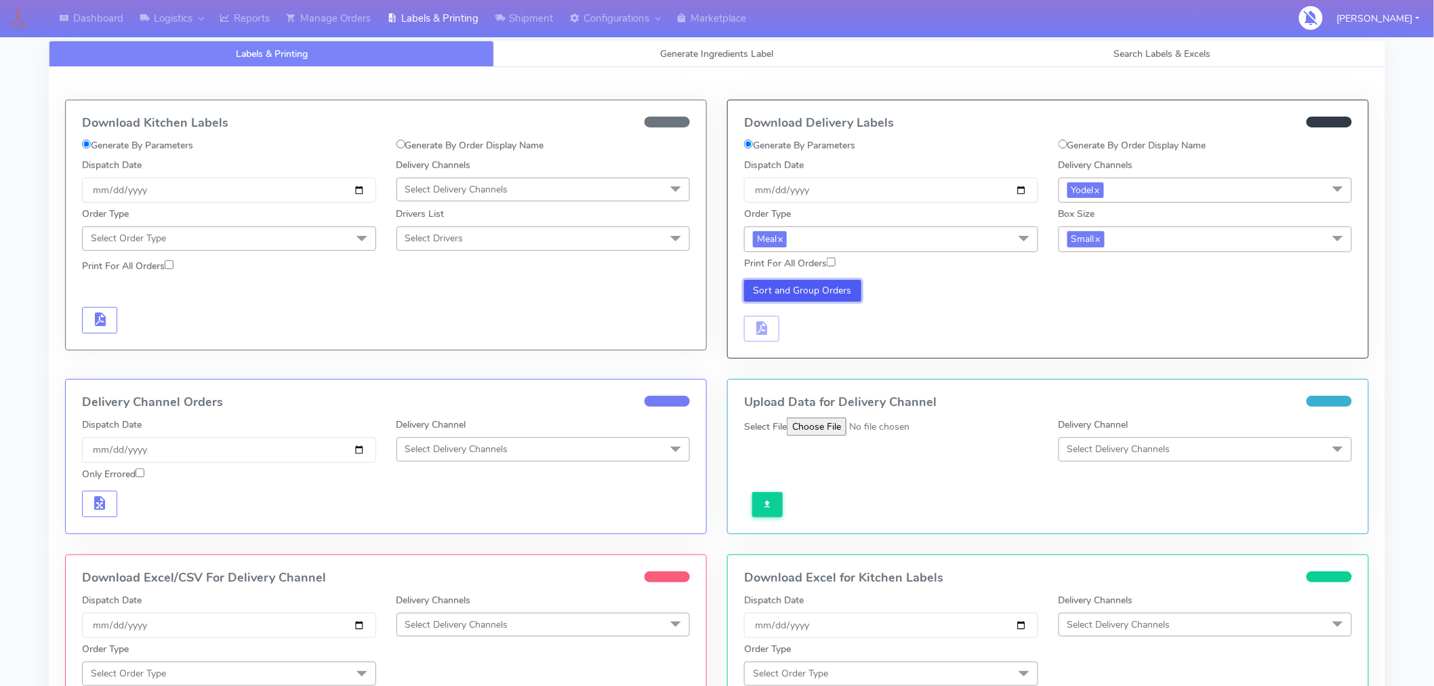
click at [820, 293] on button "Sort and Group Orders" at bounding box center [802, 291] width 117 height 22
click at [767, 327] on span "button" at bounding box center [761, 331] width 16 height 13
click at [807, 332] on span "button" at bounding box center [801, 331] width 16 height 13
click at [329, 21] on link "Manage Orders" at bounding box center [328, 18] width 101 height 37
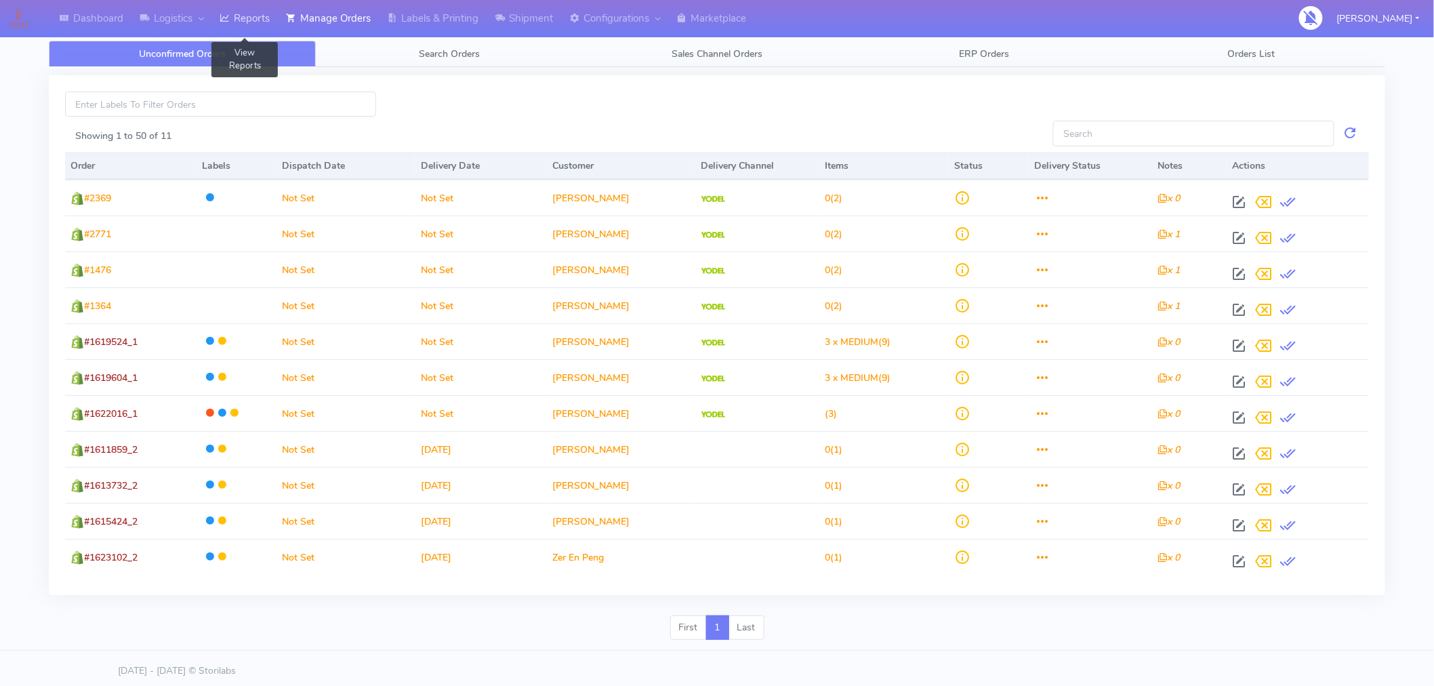
click at [251, 22] on link "Reports" at bounding box center [244, 18] width 66 height 37
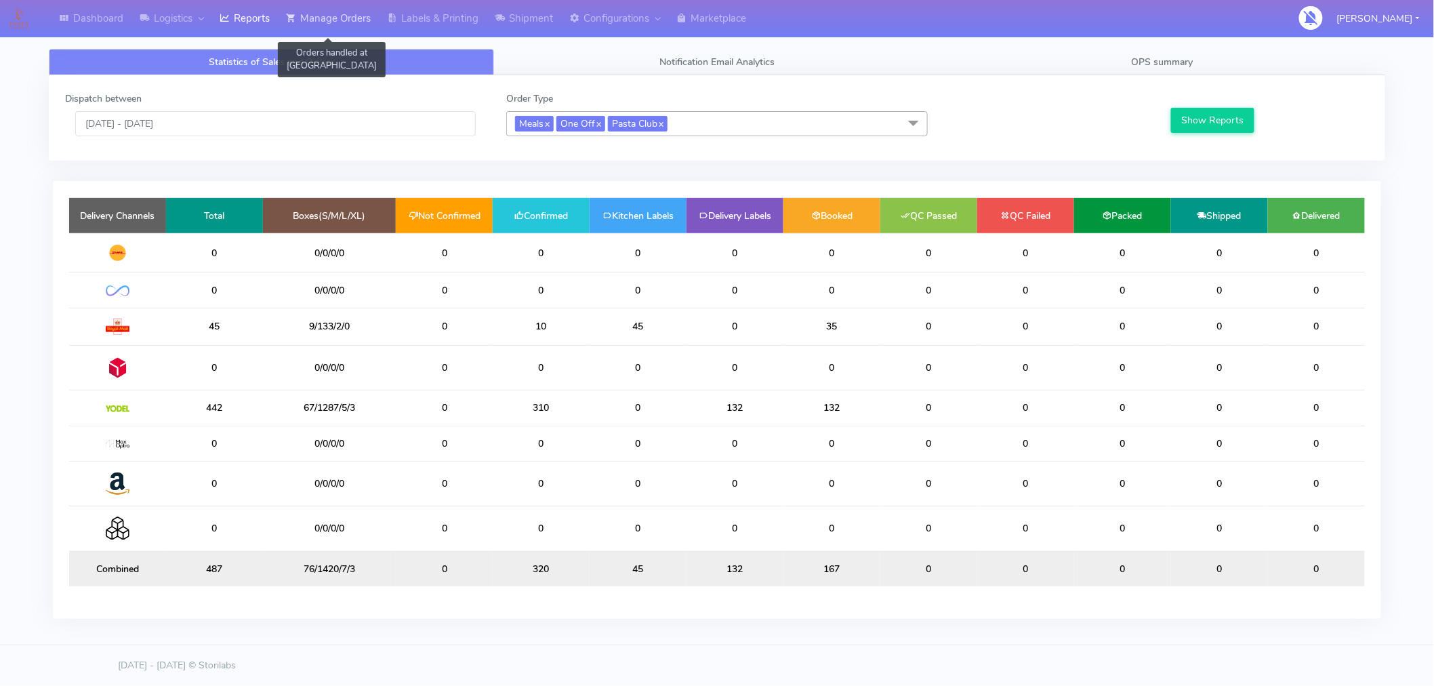
click at [352, 12] on link "Manage Orders" at bounding box center [328, 18] width 101 height 37
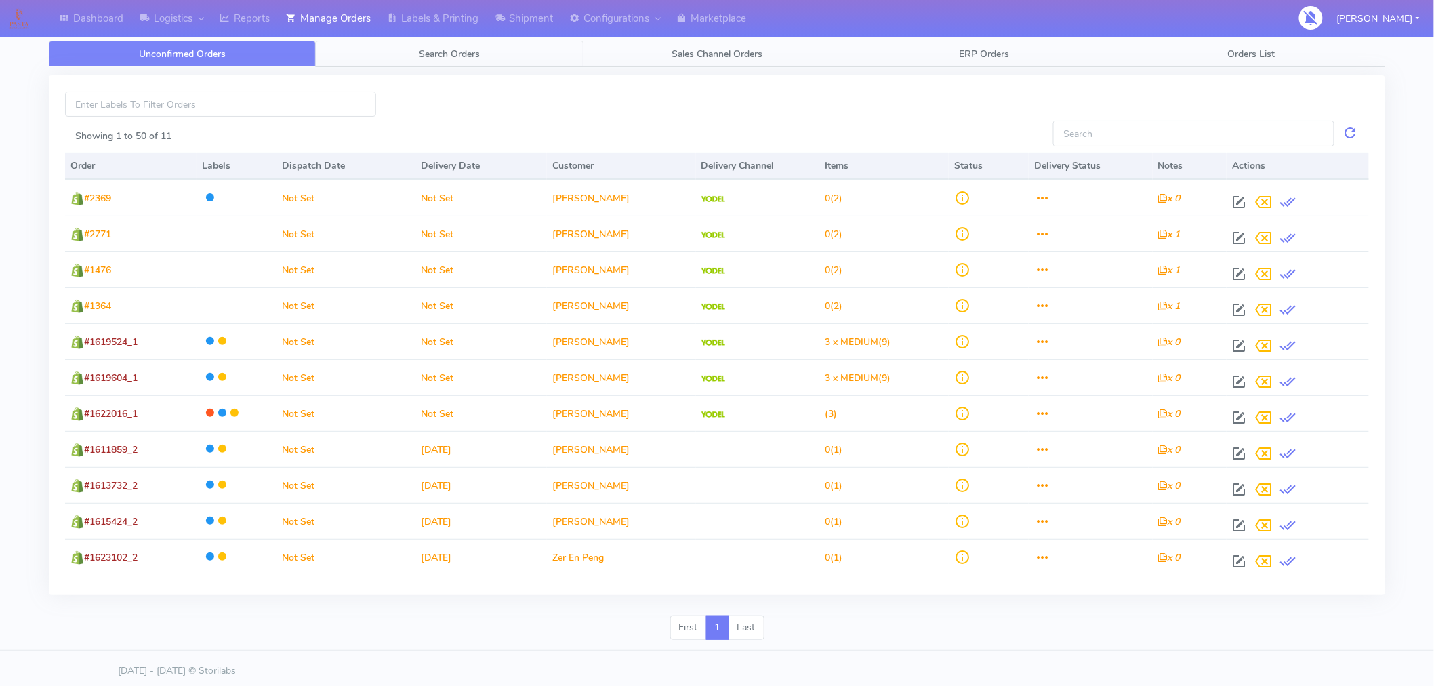
click at [444, 55] on span "Search Orders" at bounding box center [449, 53] width 61 height 13
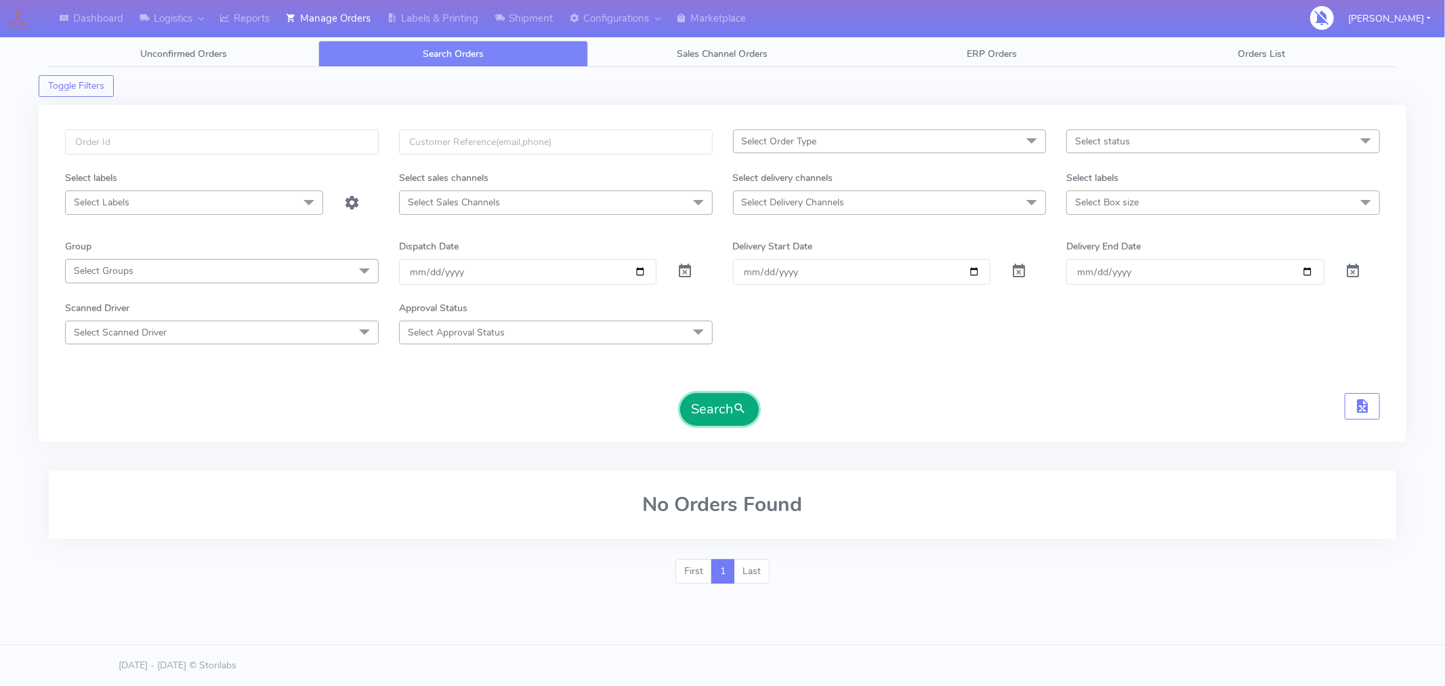
click at [746, 410] on span "submit" at bounding box center [741, 409] width 14 height 18
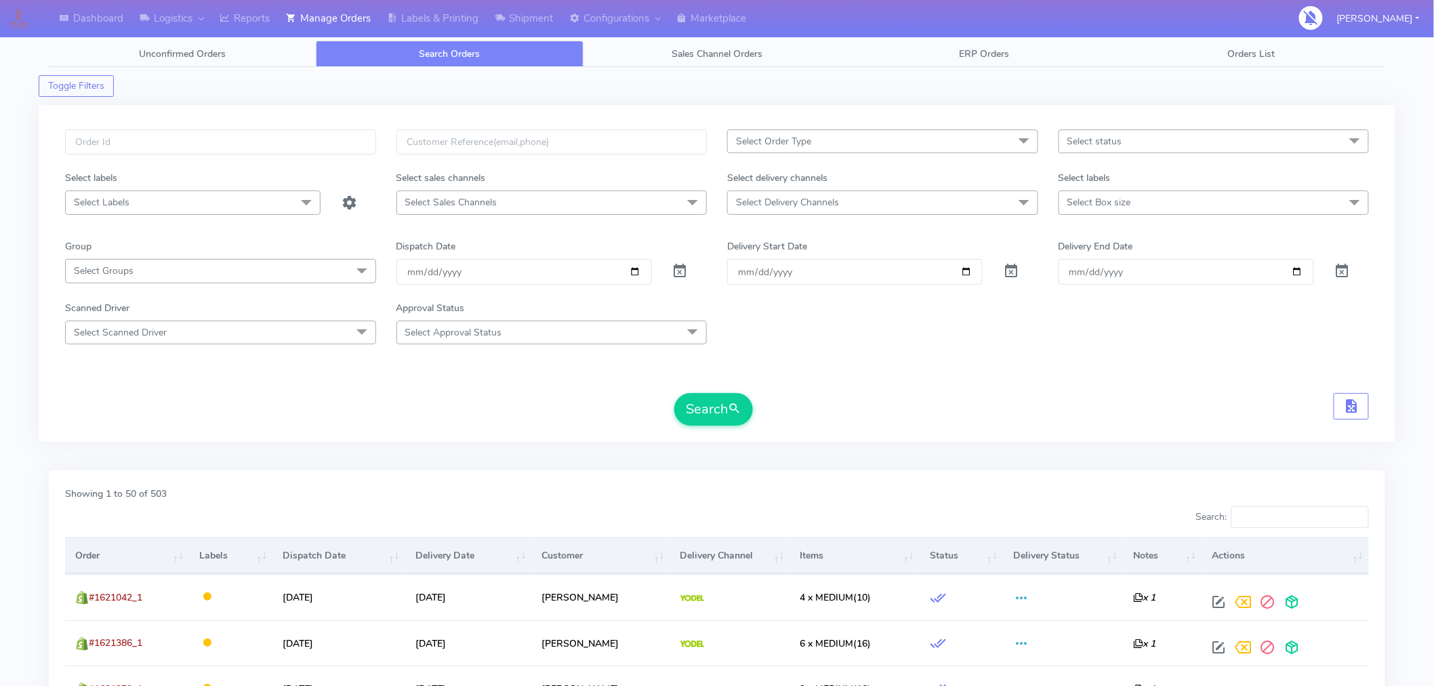
click at [131, 543] on th "Order" at bounding box center [127, 555] width 124 height 37
click at [869, 211] on span "Select Delivery Channels" at bounding box center [882, 202] width 311 height 24
click at [760, 383] on div "Yodel" at bounding box center [882, 384] width 296 height 14
checkbox input "true"
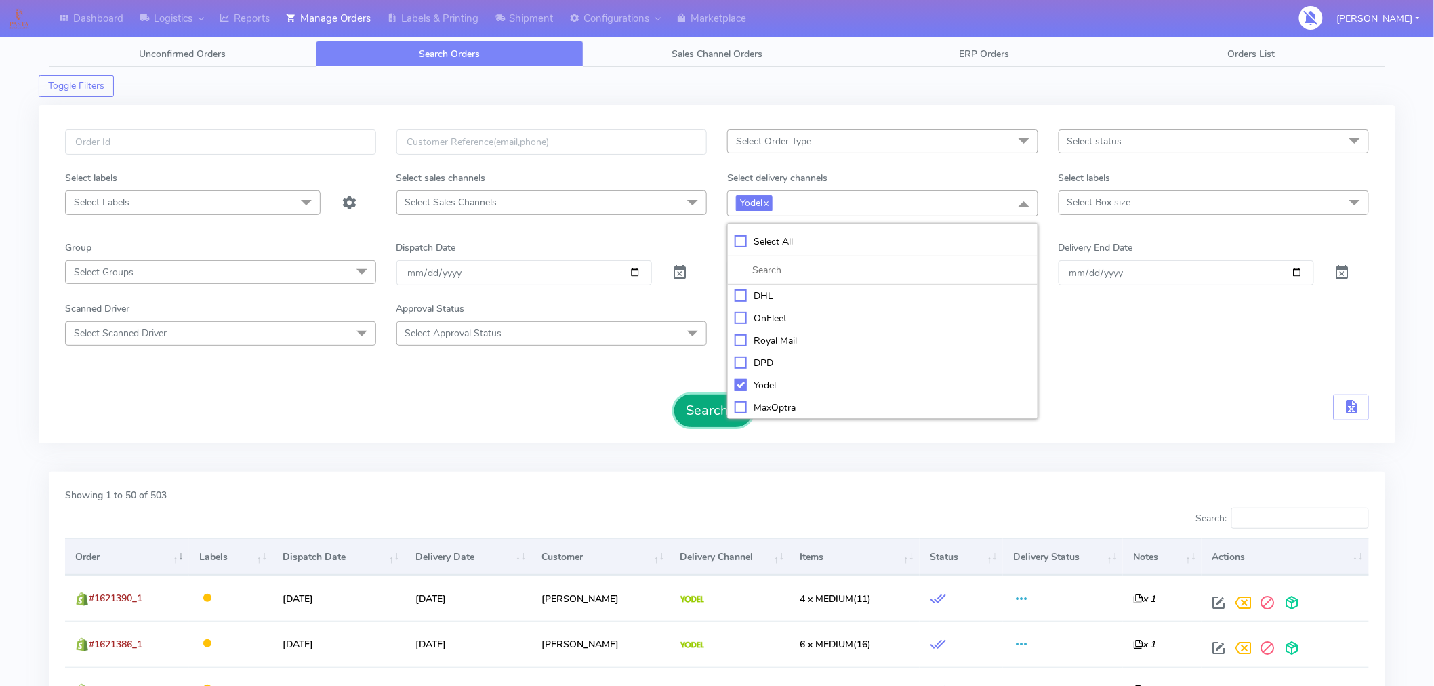
click at [707, 409] on button "Search" at bounding box center [713, 410] width 79 height 33
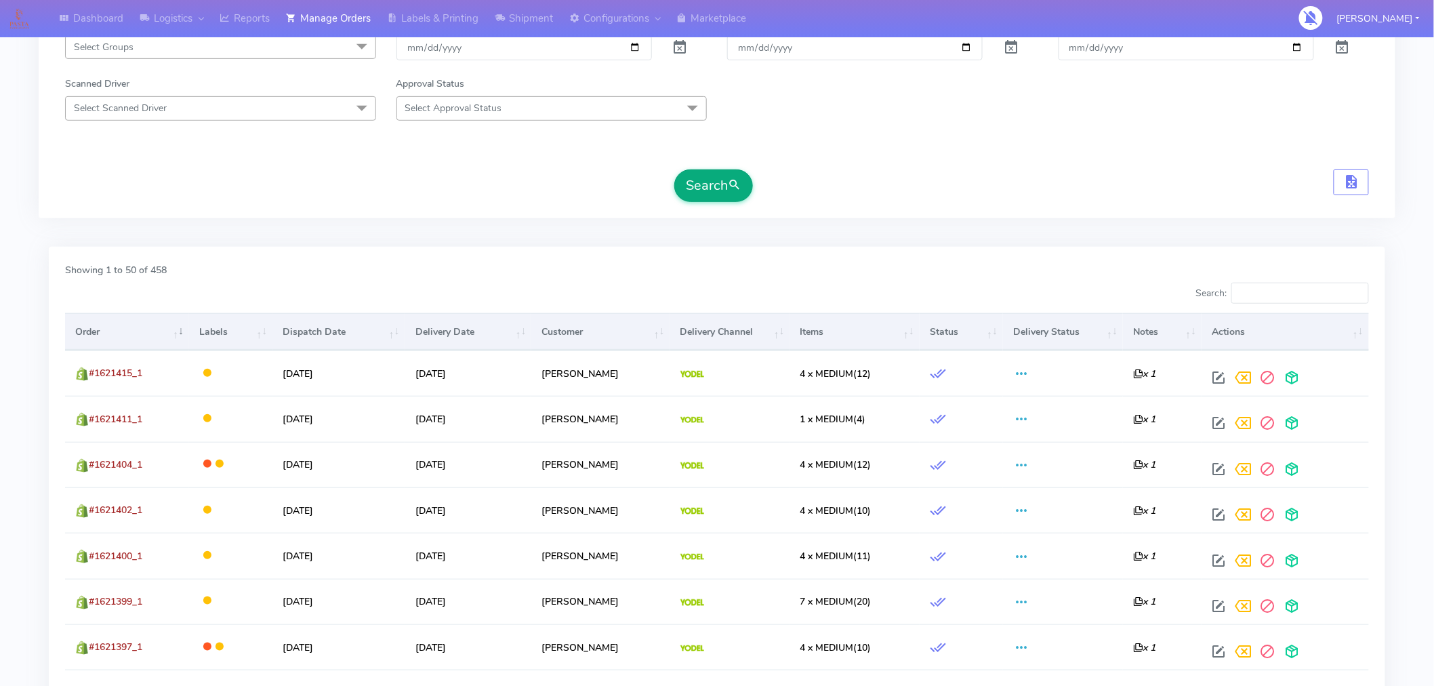
scroll to position [226, 0]
click at [131, 327] on th "Order" at bounding box center [127, 330] width 124 height 37
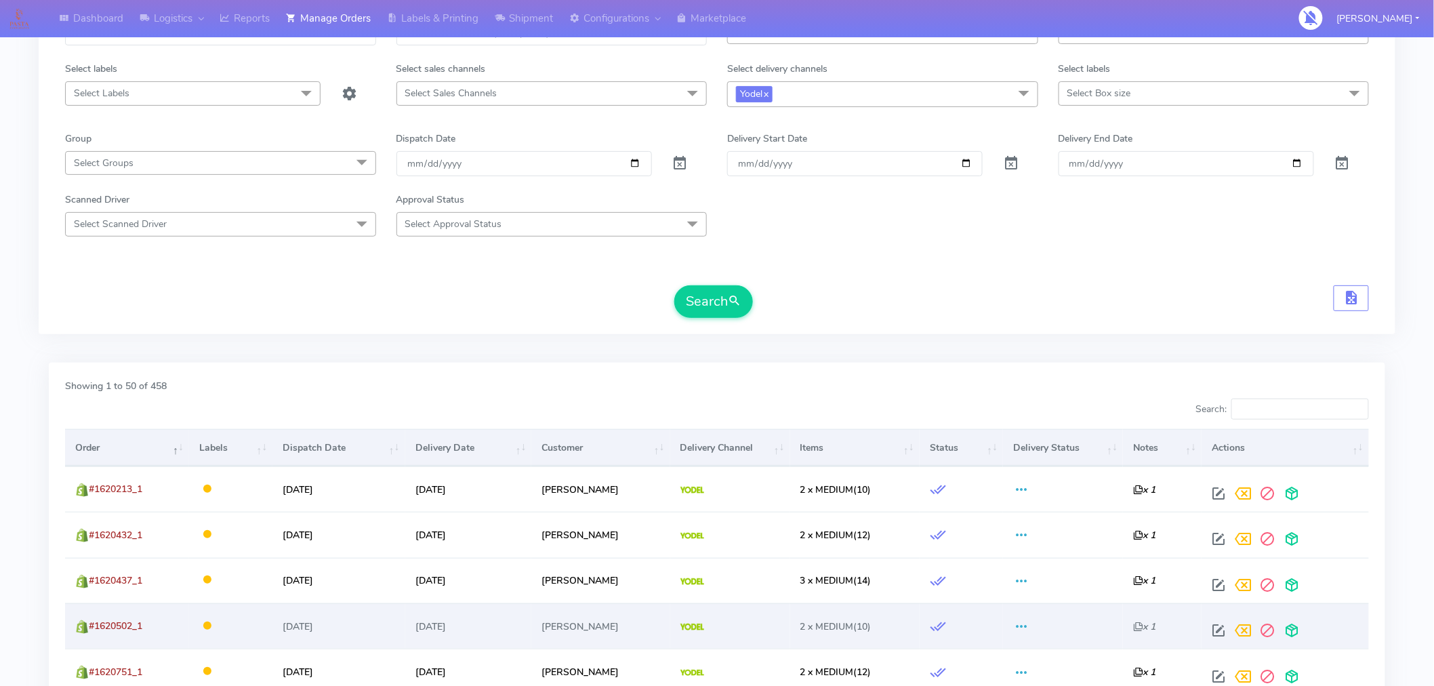
scroll to position [121, 0]
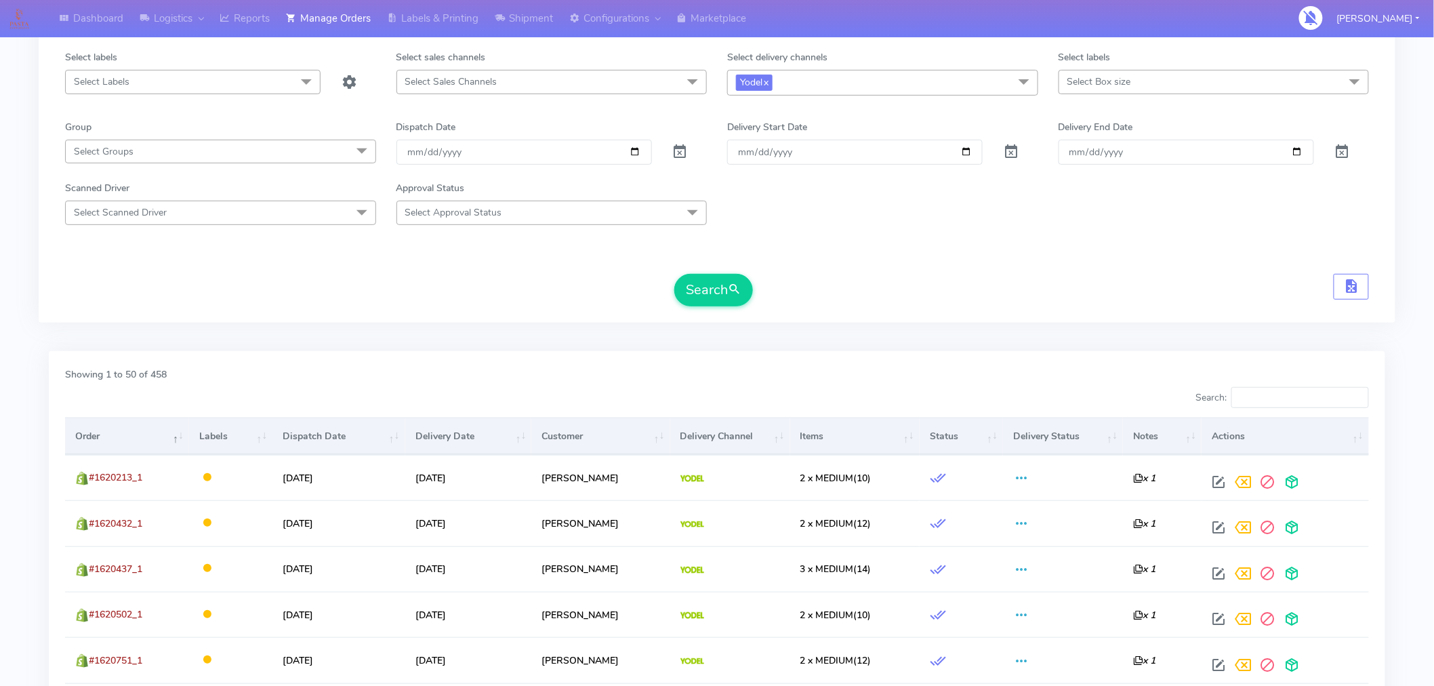
click at [130, 437] on th "Order" at bounding box center [127, 435] width 124 height 37
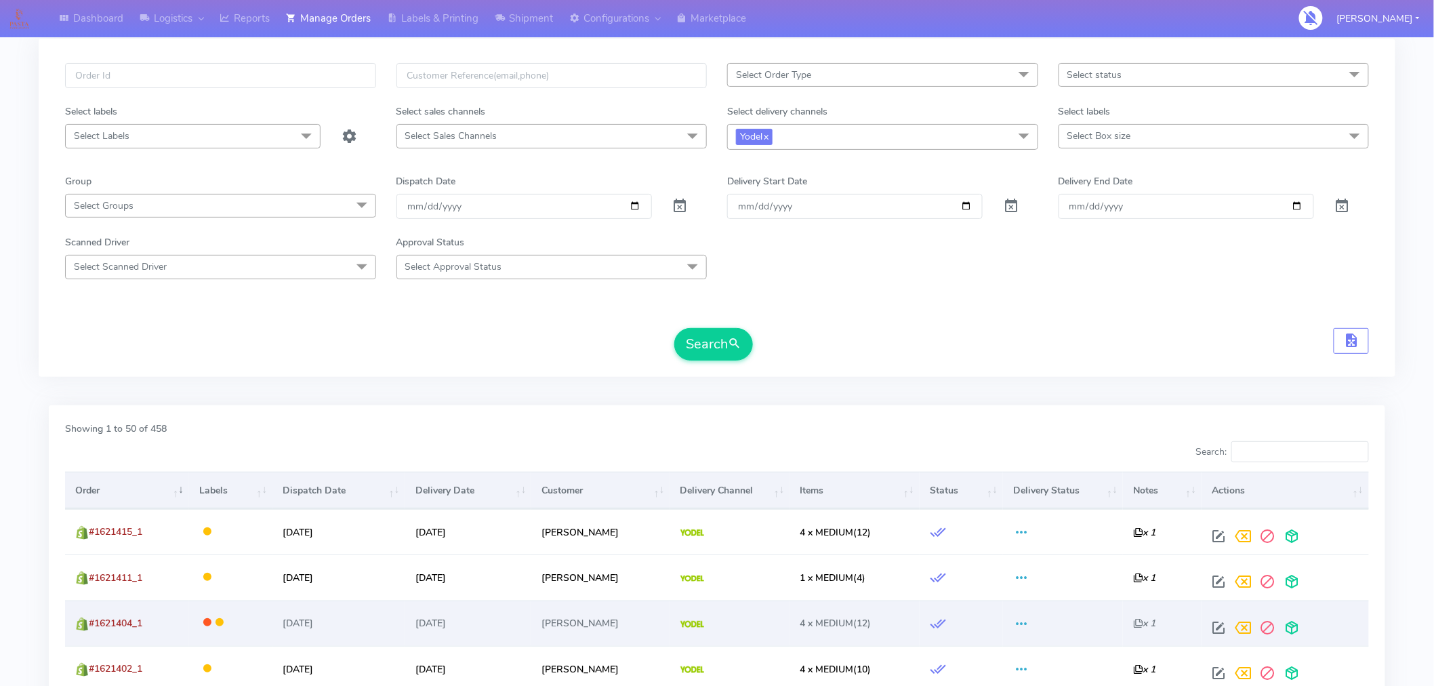
scroll to position [0, 0]
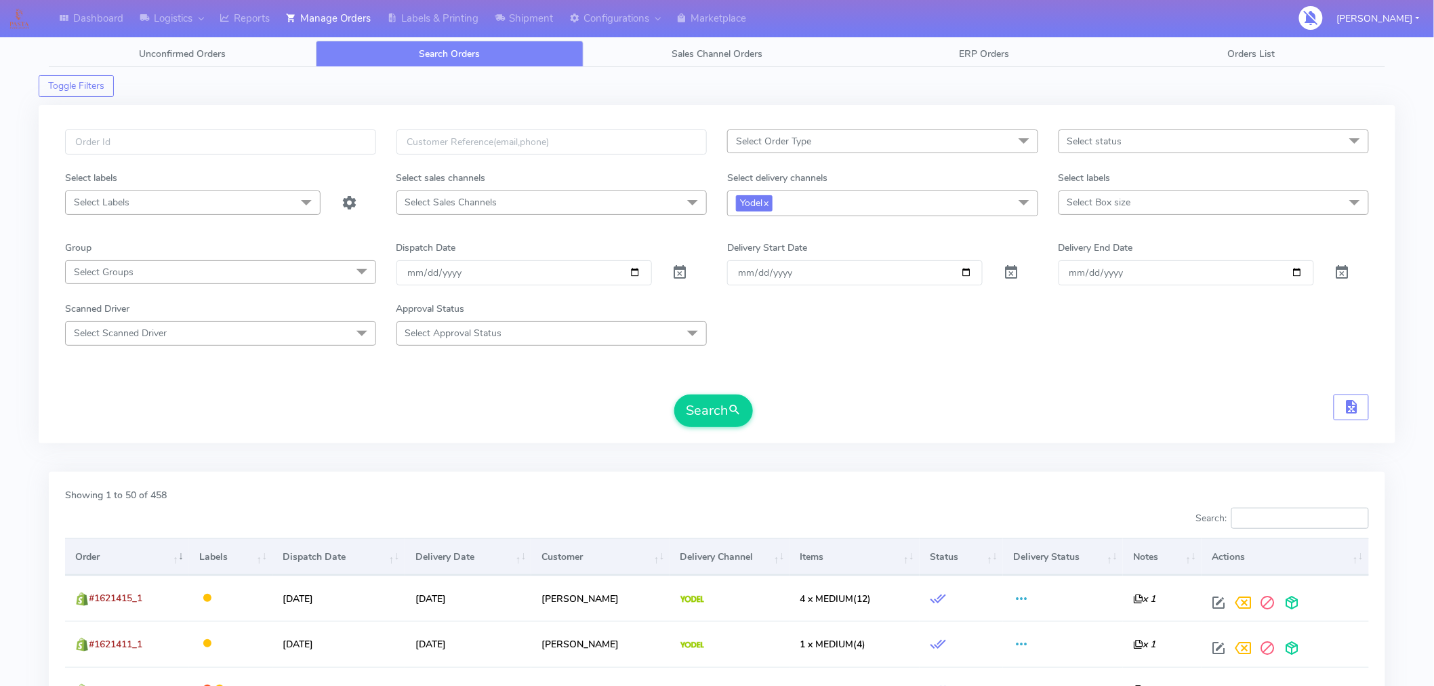
click at [1249, 512] on input "Search:" at bounding box center [1300, 518] width 138 height 22
type input "1 x"
click at [865, 560] on th "Items" at bounding box center [854, 556] width 129 height 37
click at [163, 144] on input "text" at bounding box center [220, 141] width 311 height 25
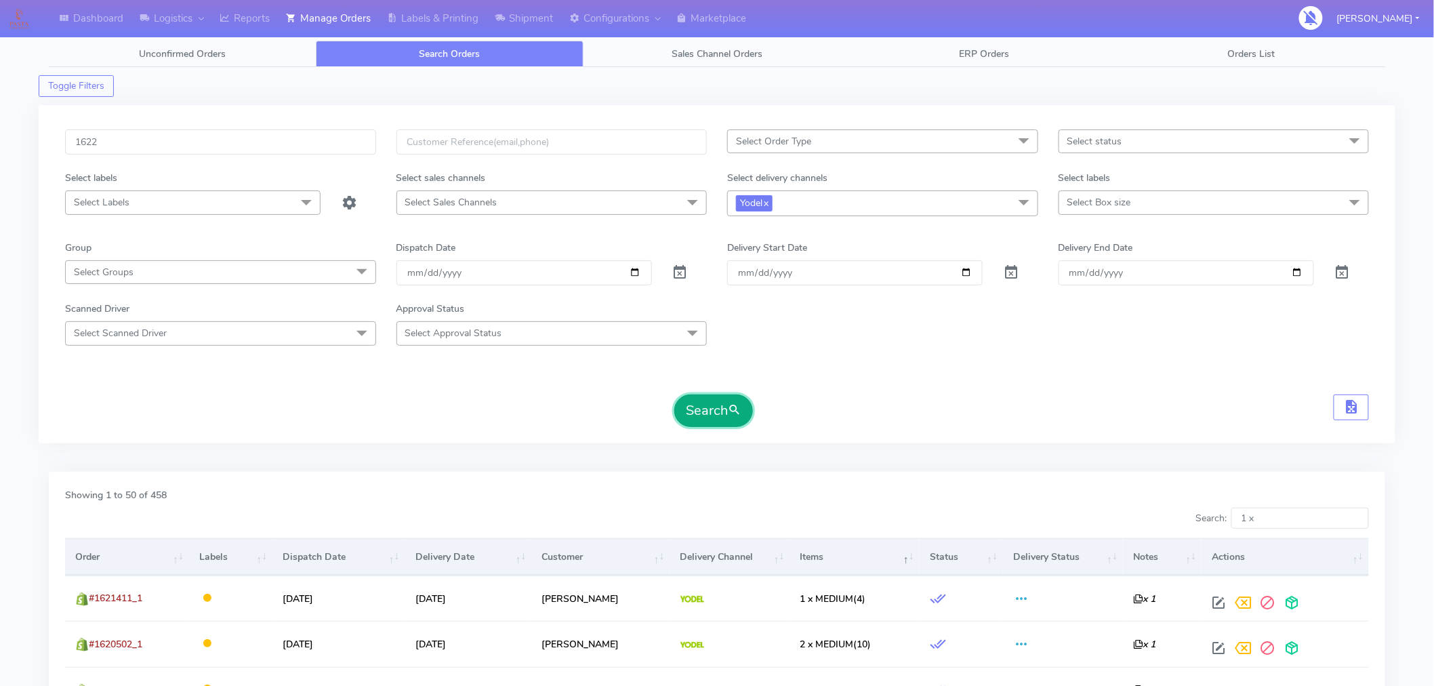
click at [696, 413] on button "Search" at bounding box center [713, 410] width 79 height 33
click at [242, 145] on input "1622" at bounding box center [220, 141] width 311 height 25
click at [703, 423] on button "Search" at bounding box center [713, 410] width 79 height 33
click at [114, 138] on input "1621" at bounding box center [220, 141] width 311 height 25
click at [674, 394] on button "Search" at bounding box center [713, 410] width 79 height 33
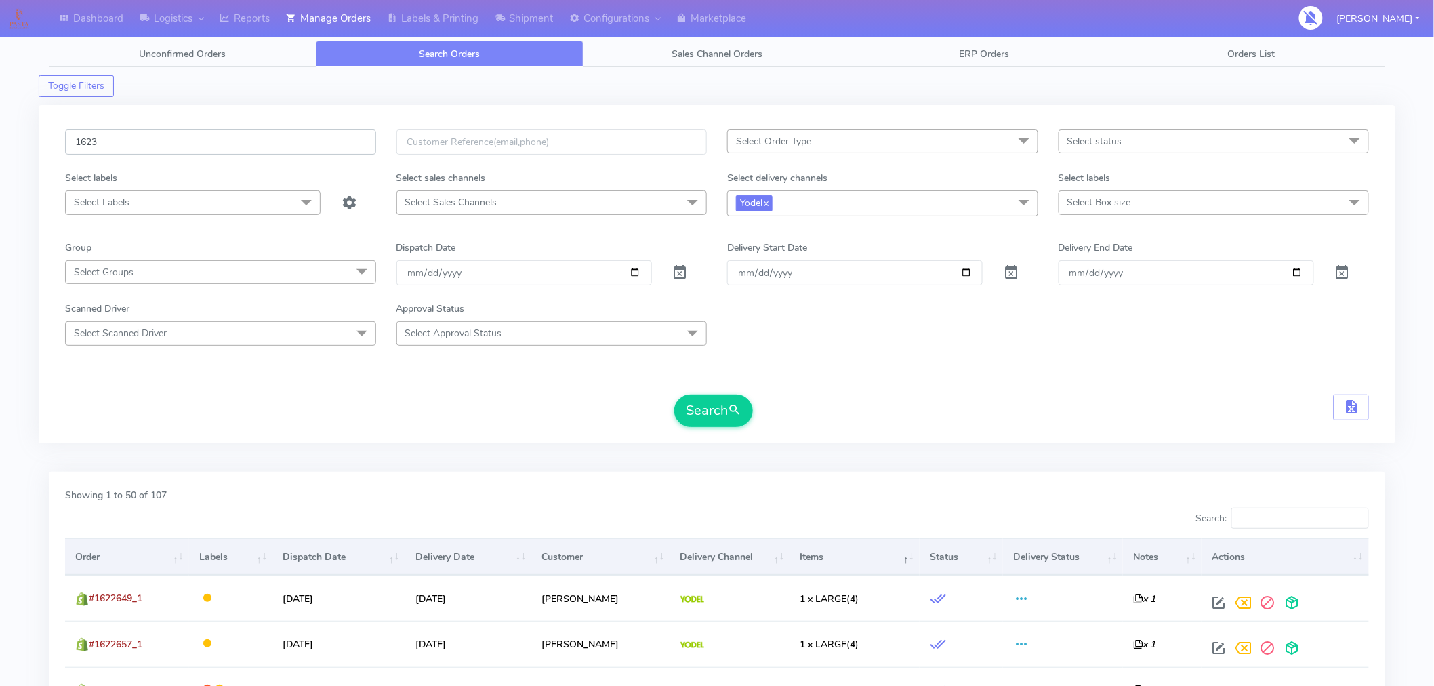
type input "1623"
click at [674, 394] on button "Search" at bounding box center [713, 410] width 79 height 33
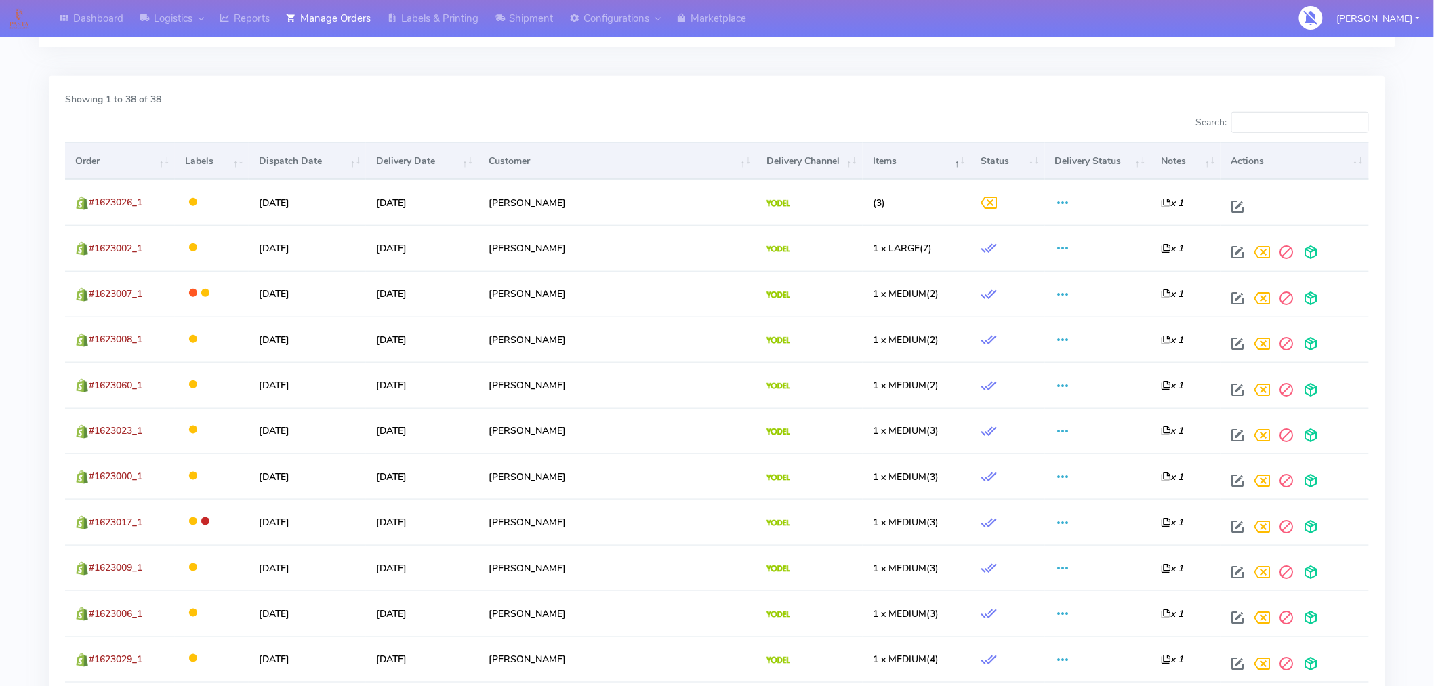
scroll to position [396, 0]
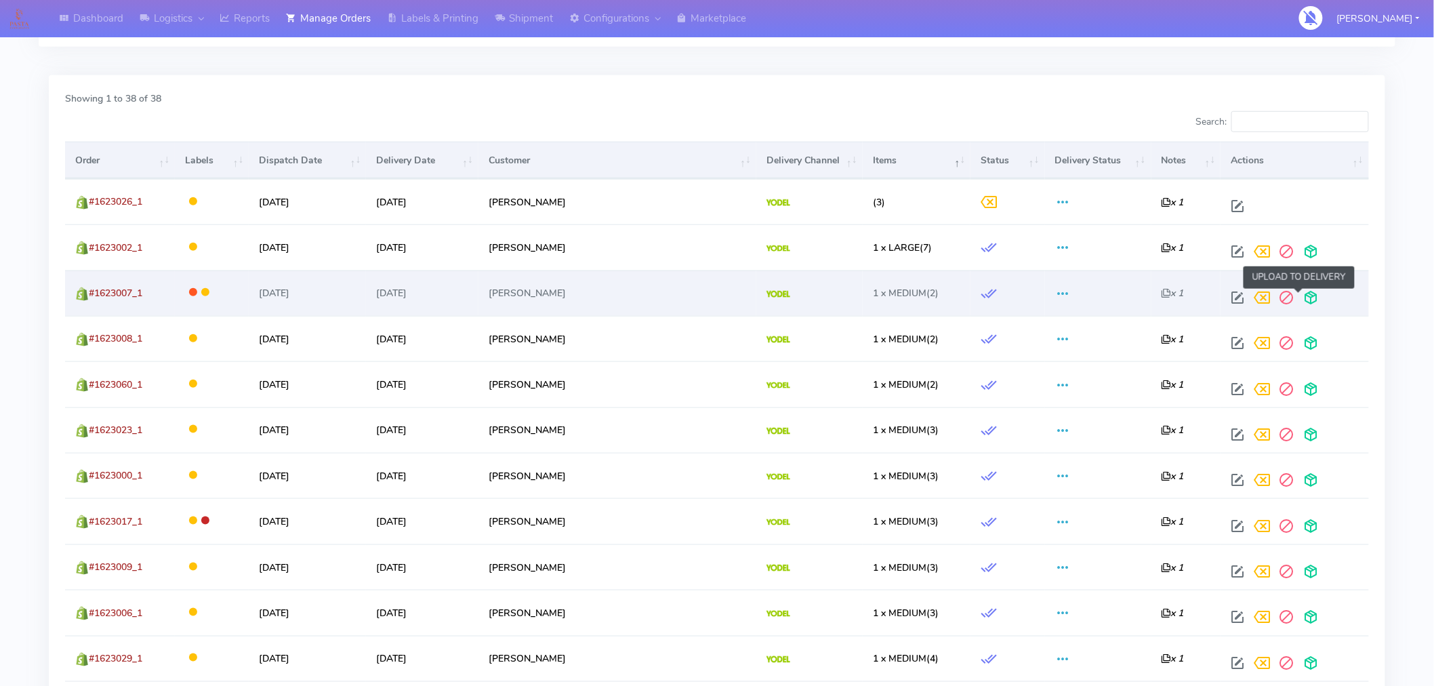
click at [1299, 302] on span at bounding box center [1311, 300] width 24 height 13
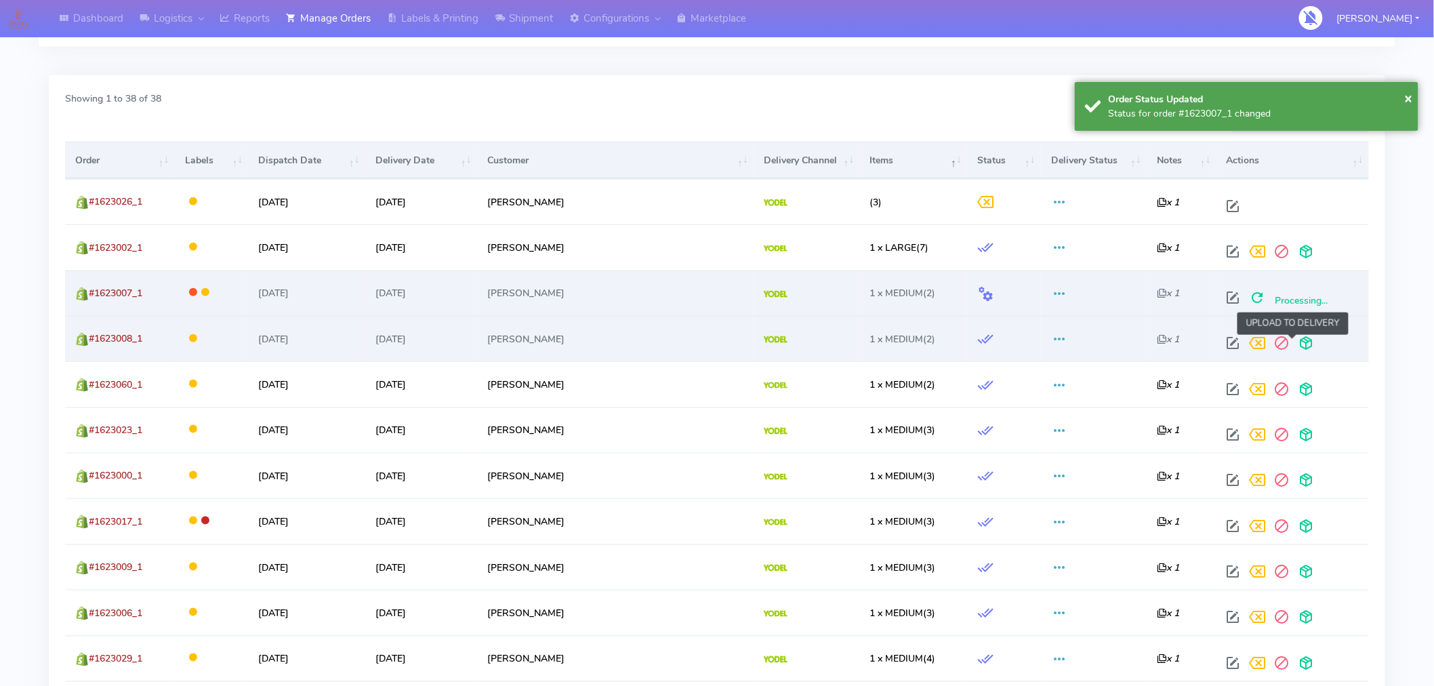
click at [1294, 348] on span at bounding box center [1306, 345] width 24 height 13
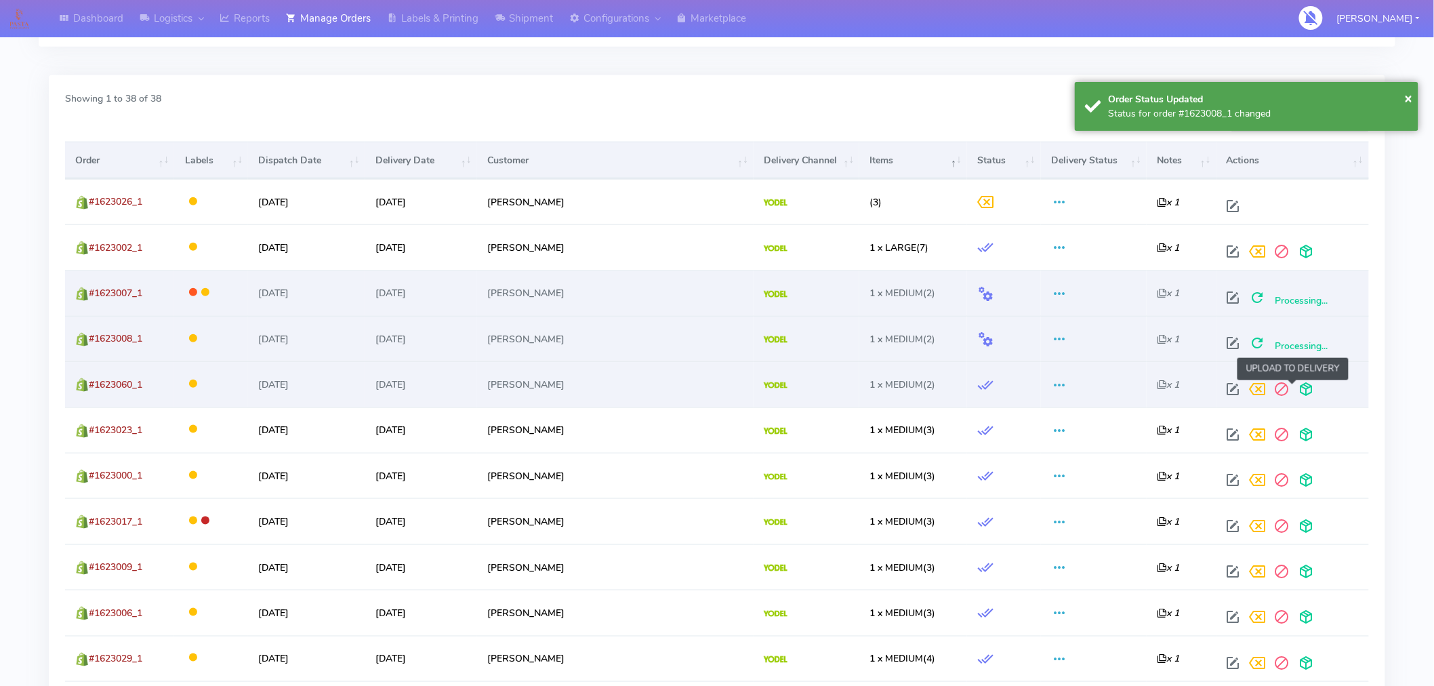
click at [1294, 392] on span at bounding box center [1306, 391] width 24 height 13
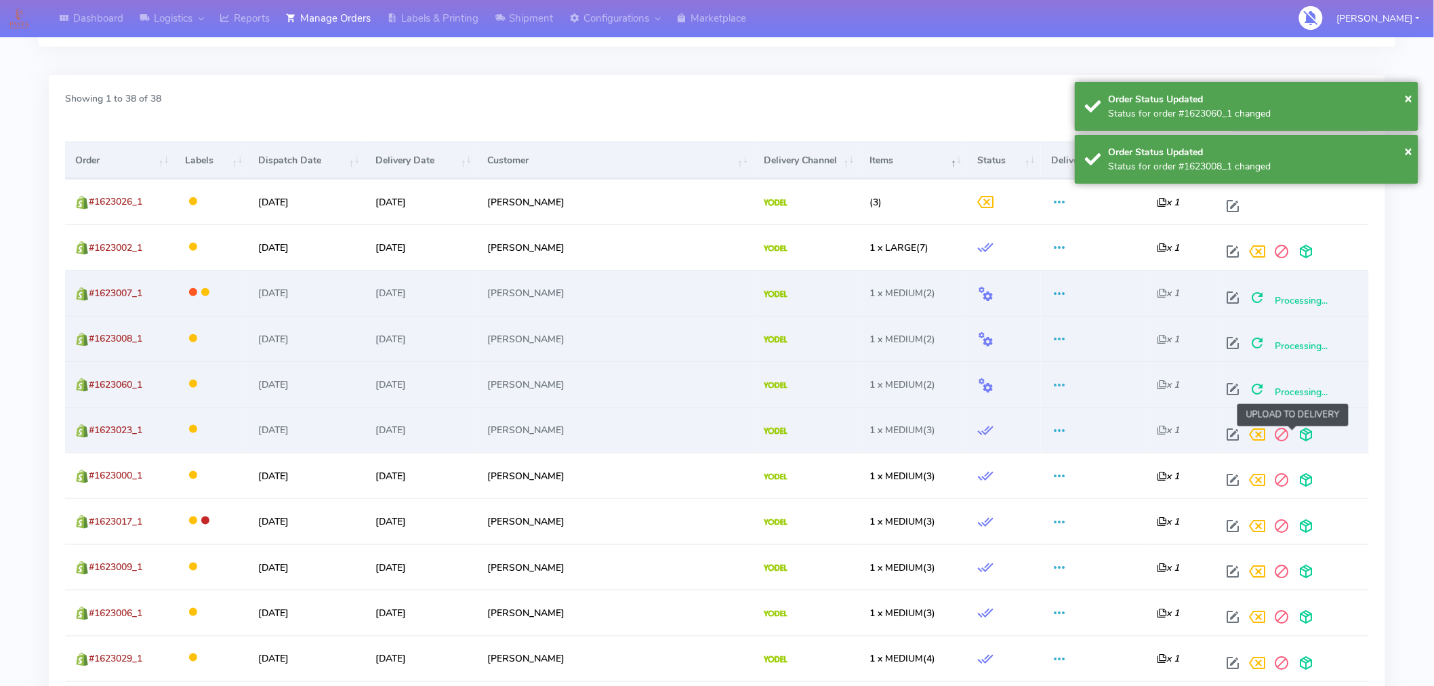
click at [1294, 442] on span at bounding box center [1306, 437] width 24 height 13
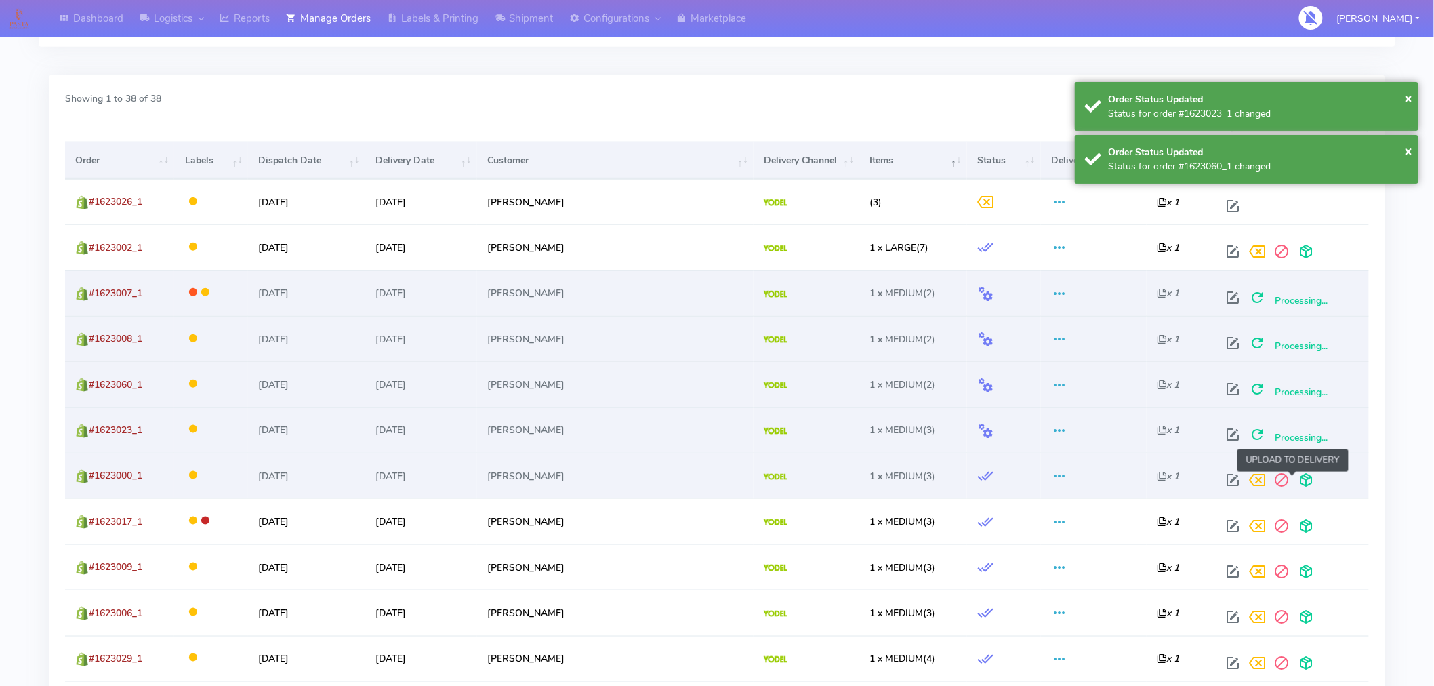
click at [1294, 482] on span at bounding box center [1306, 482] width 24 height 13
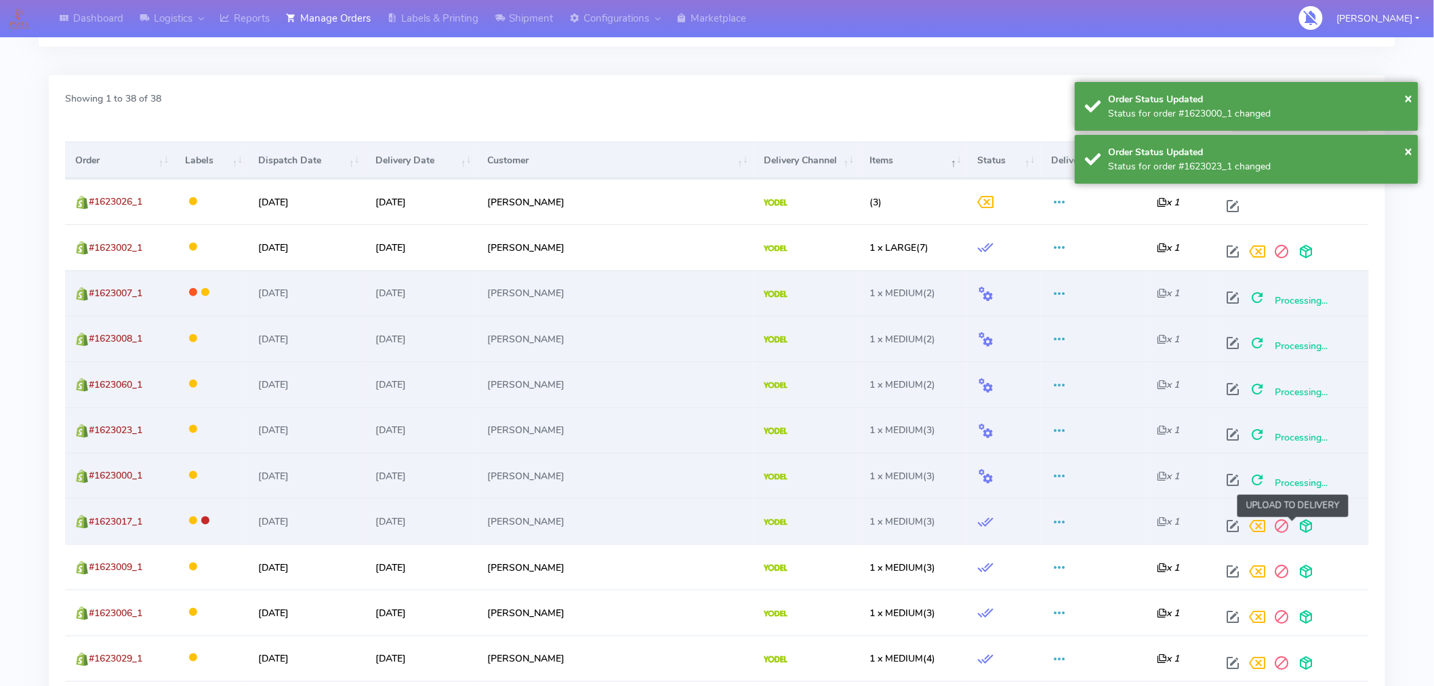
click at [1294, 531] on span at bounding box center [1306, 528] width 24 height 13
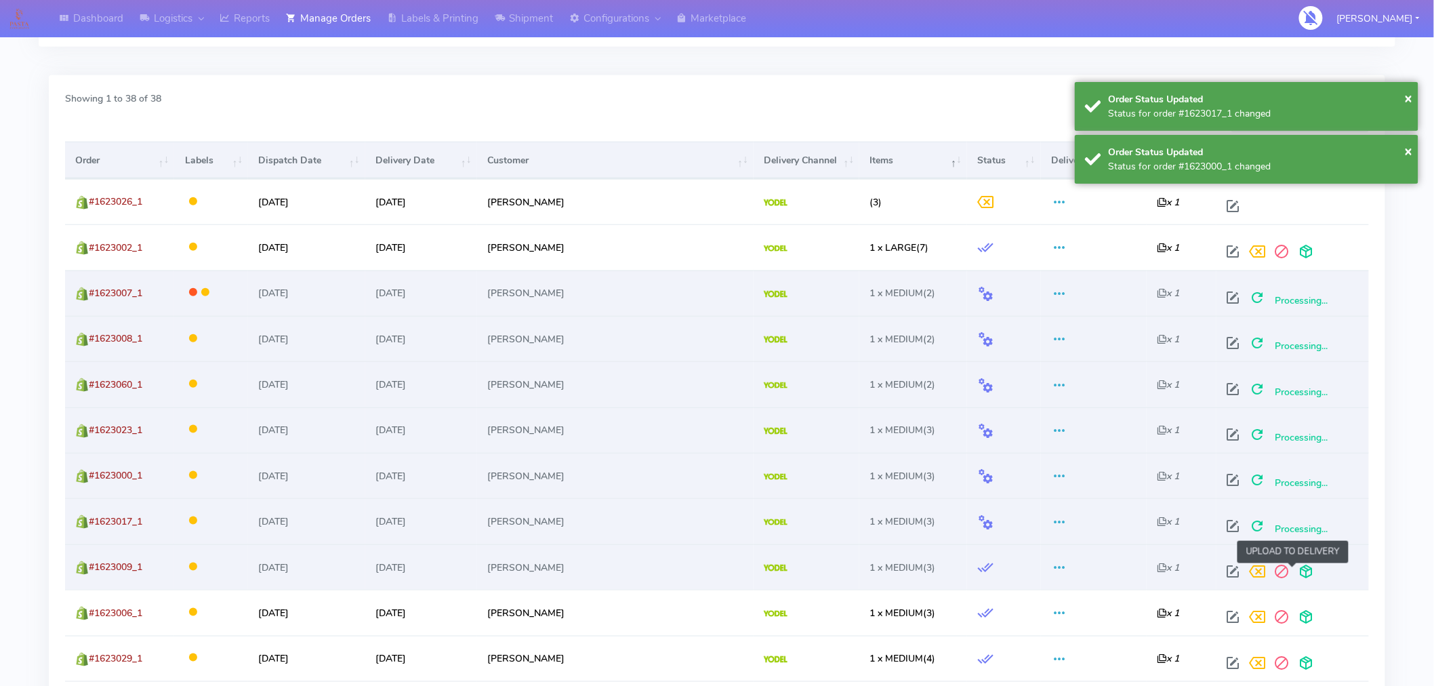
click at [1294, 574] on span at bounding box center [1306, 574] width 24 height 13
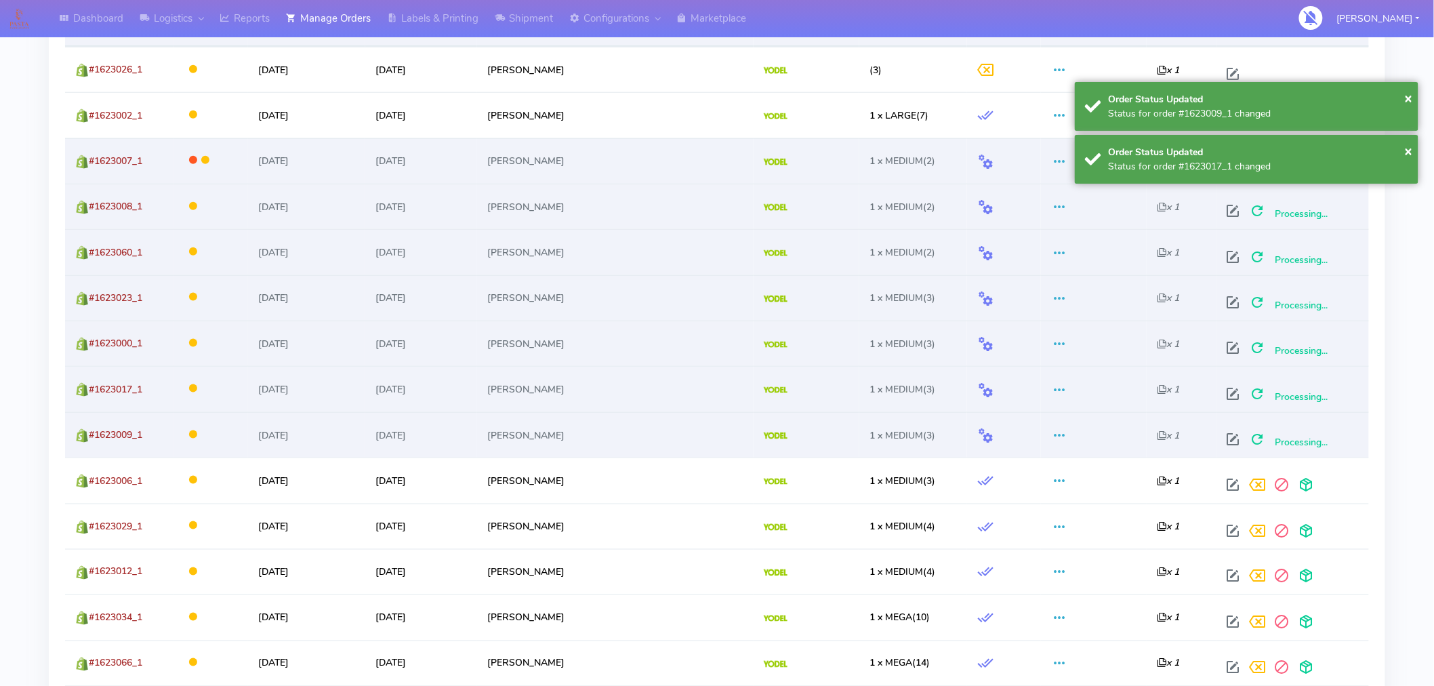
scroll to position [535, 0]
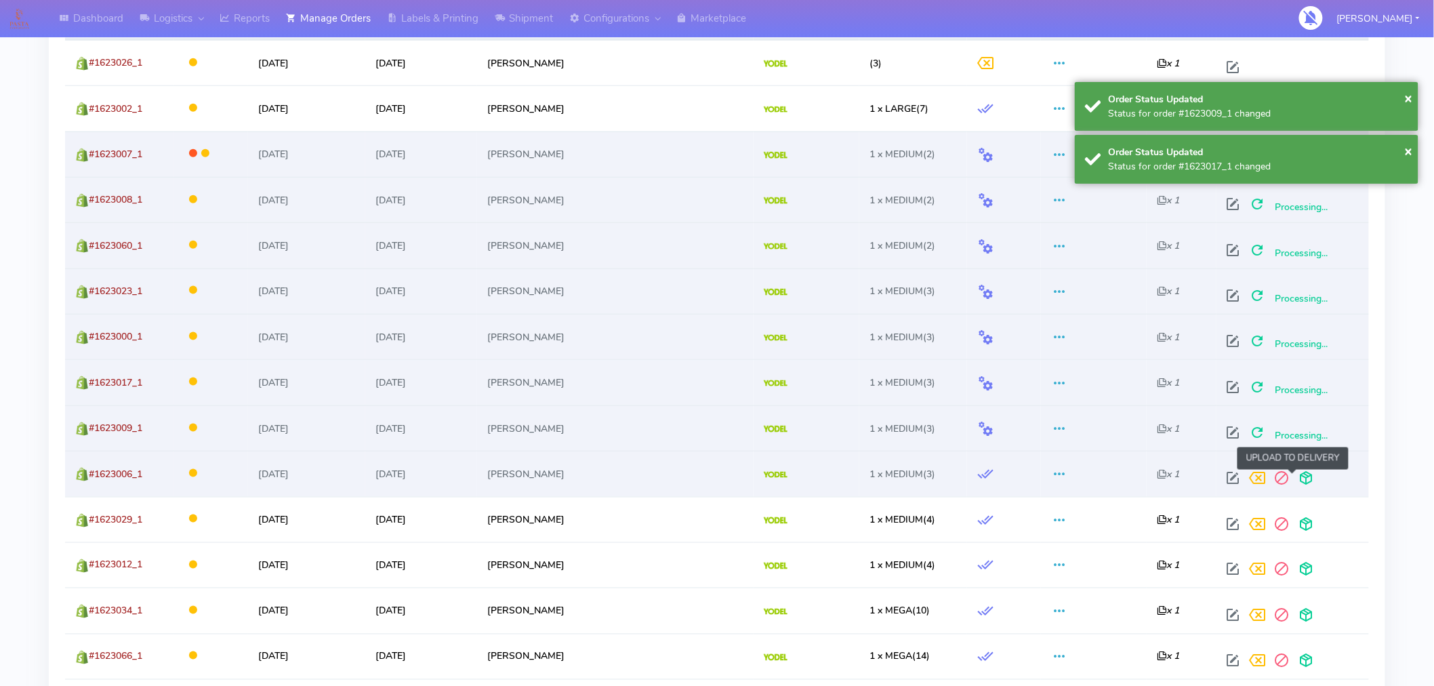
click at [1294, 477] on span at bounding box center [1306, 480] width 24 height 13
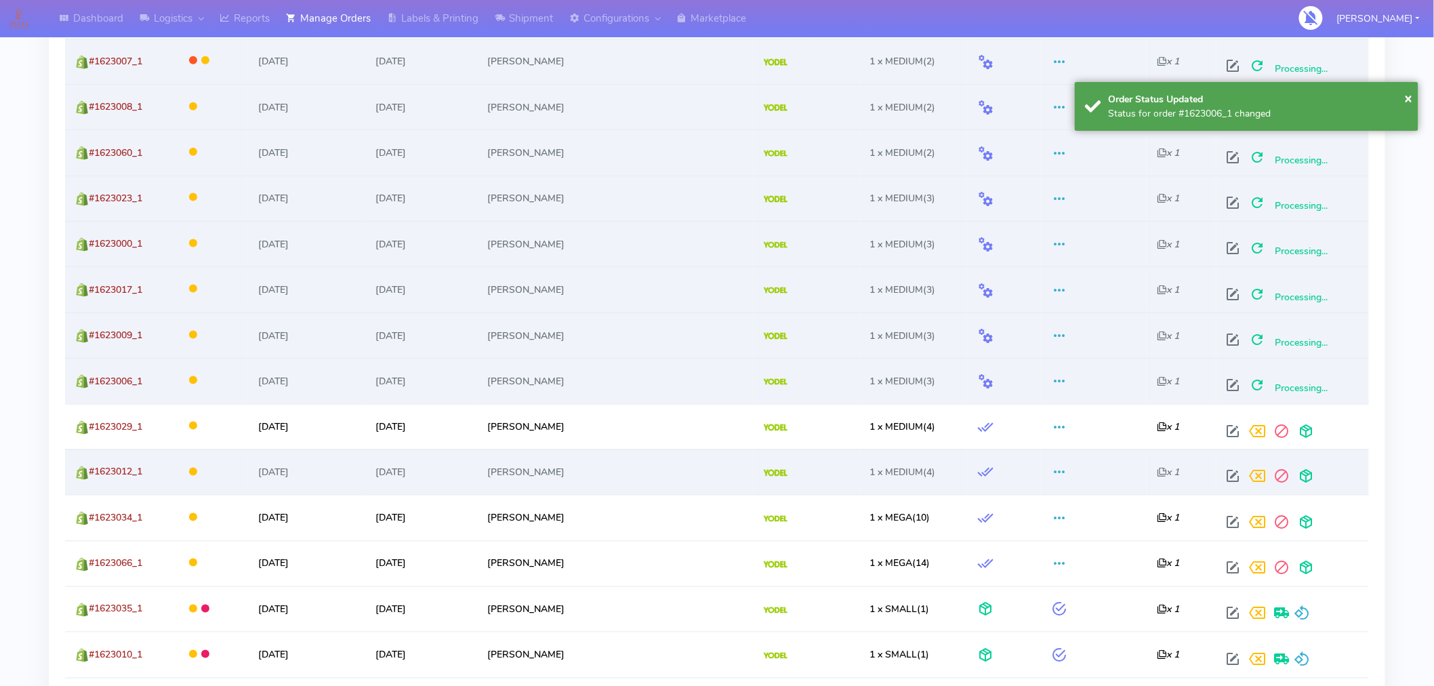
scroll to position [646, 0]
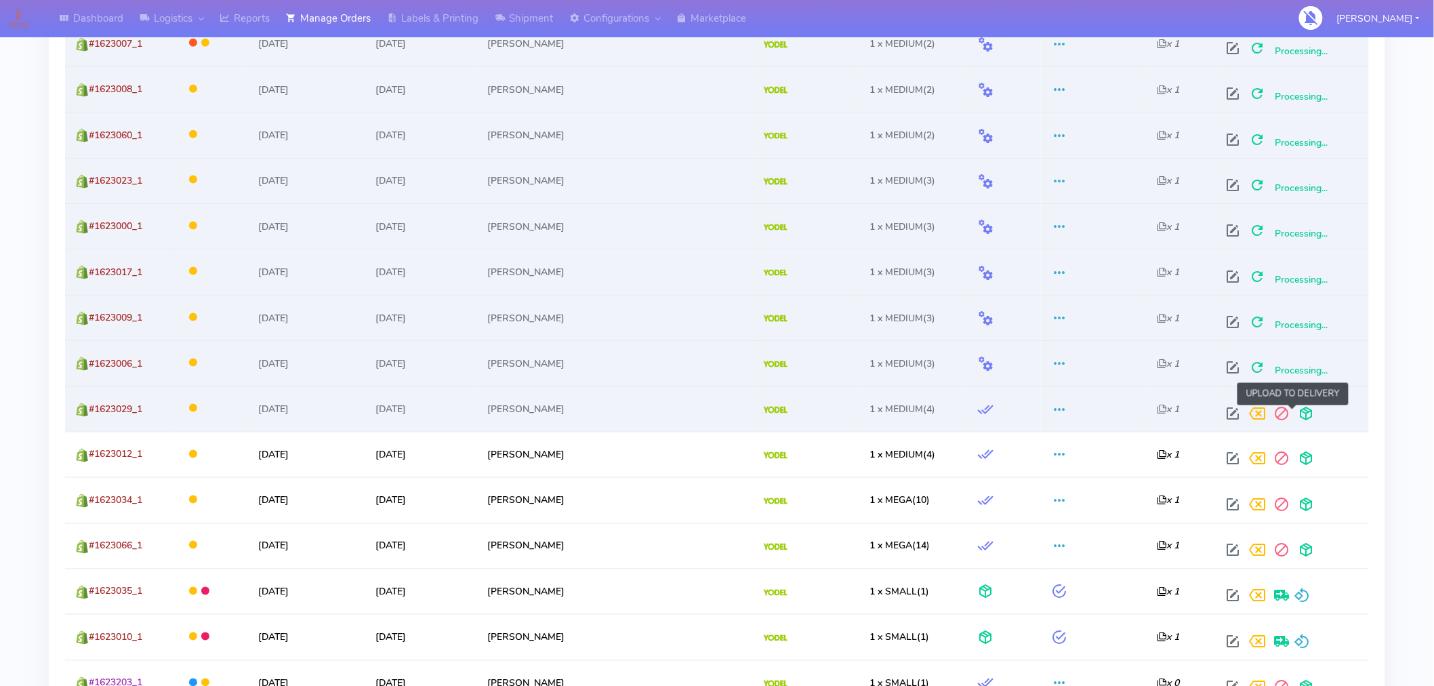
click at [1298, 414] on span at bounding box center [1306, 416] width 24 height 13
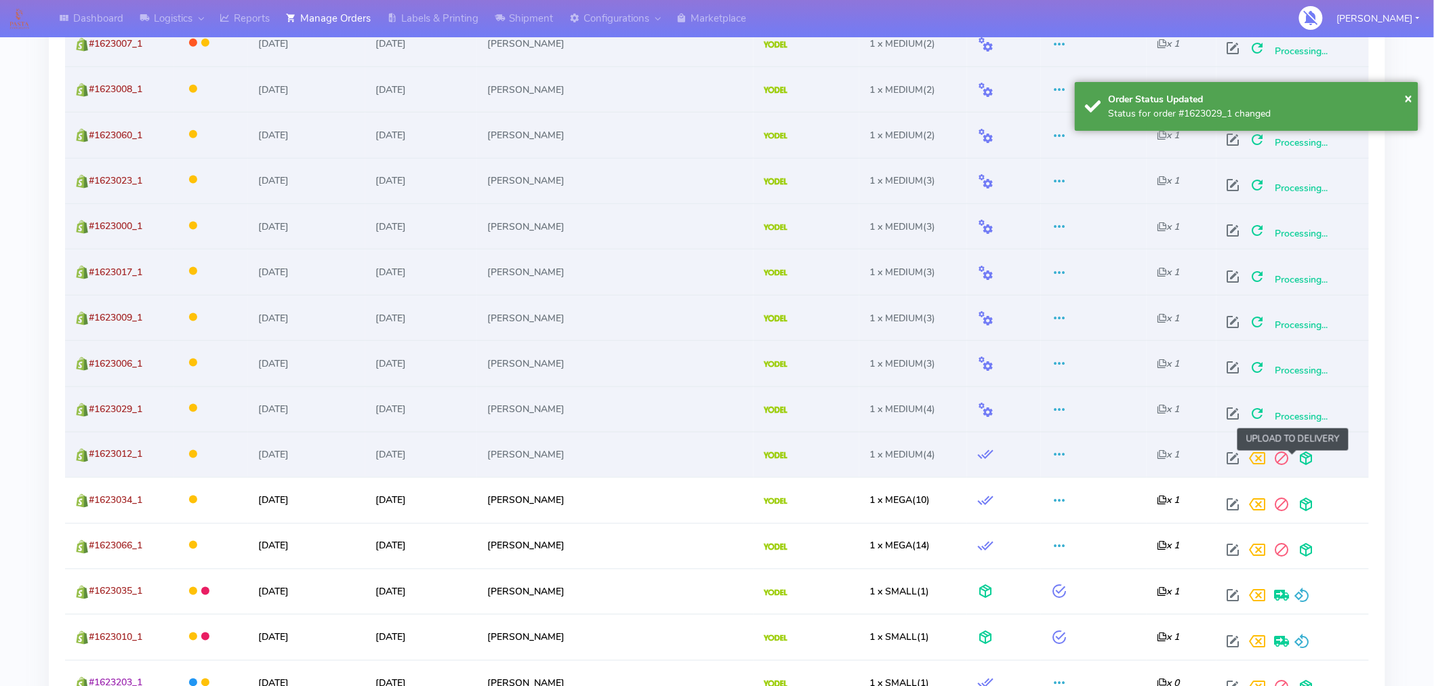
click at [1294, 467] on span at bounding box center [1306, 461] width 24 height 13
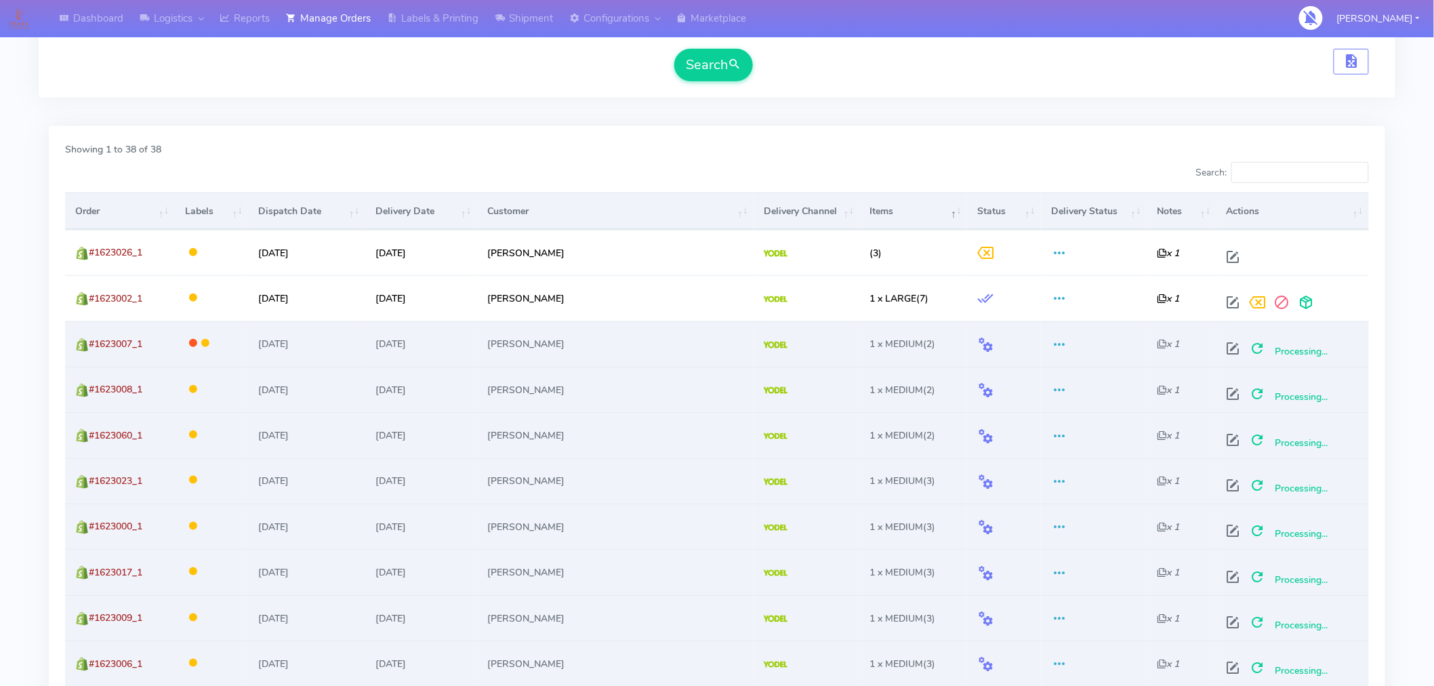
scroll to position [0, 0]
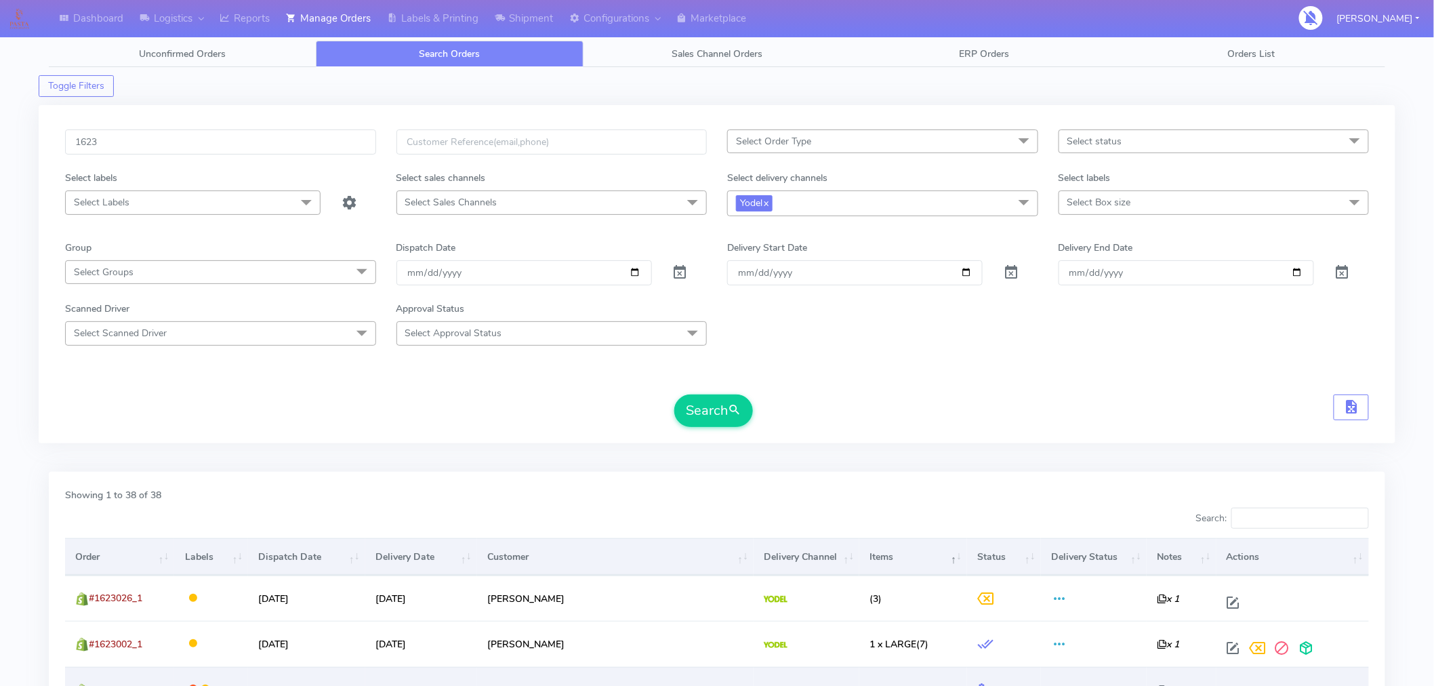
click at [1164, 146] on span "Select status" at bounding box center [1213, 141] width 311 height 24
click at [1118, 261] on div "Confirmed" at bounding box center [1214, 255] width 296 height 14
checkbox input "true"
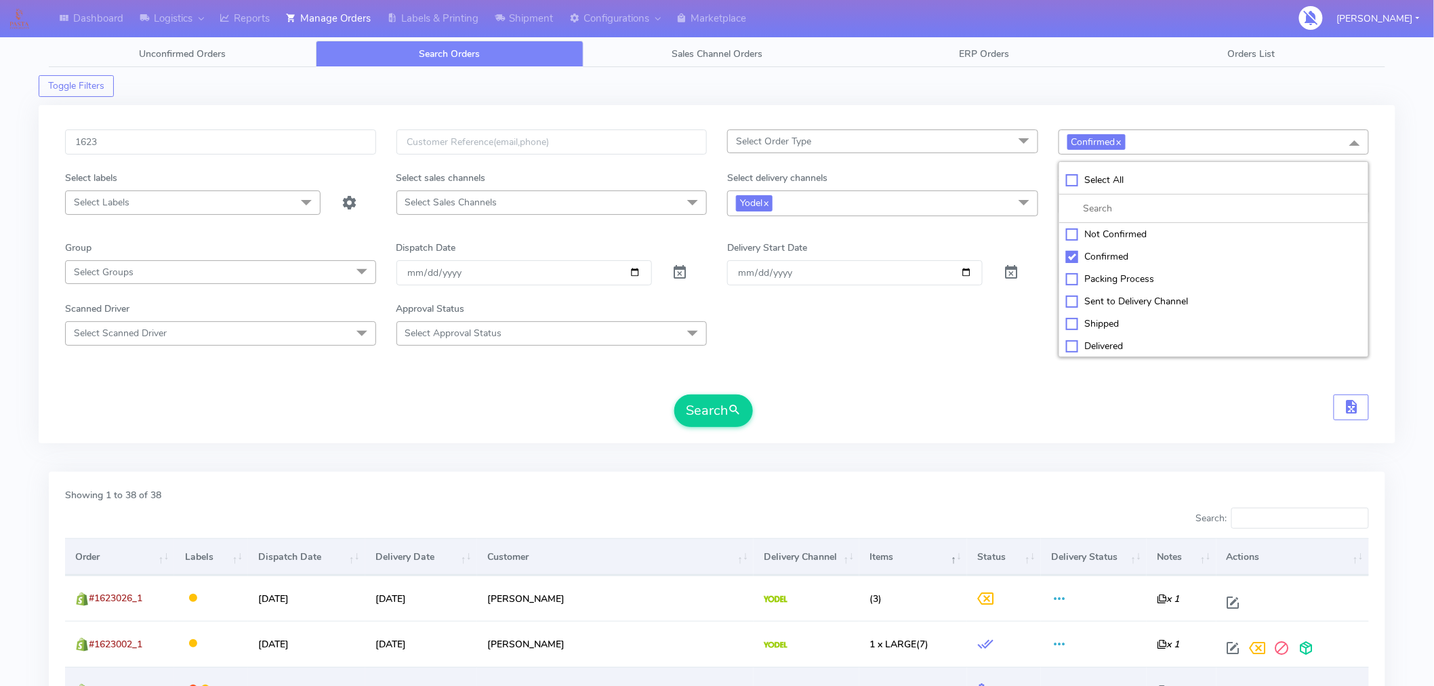
click at [915, 436] on div "1623 Select Order Type Select All MEALS ATAVI One Off Pasta Club Gift Kit Event…" at bounding box center [717, 274] width 1356 height 338
click at [1080, 207] on span "Select Box size" at bounding box center [1099, 202] width 64 height 13
click at [1087, 341] on div "Medium" at bounding box center [1214, 339] width 296 height 14
checkbox input "true"
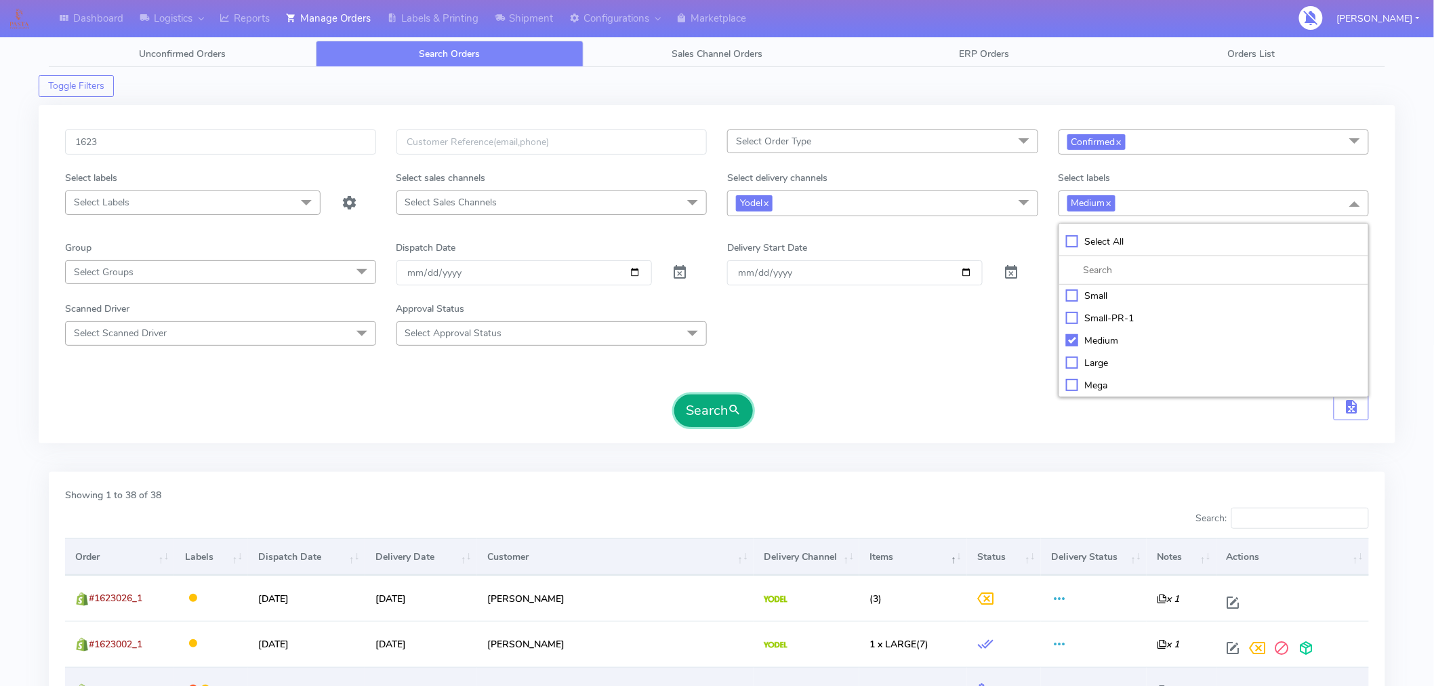
click at [721, 405] on button "Search" at bounding box center [713, 410] width 79 height 33
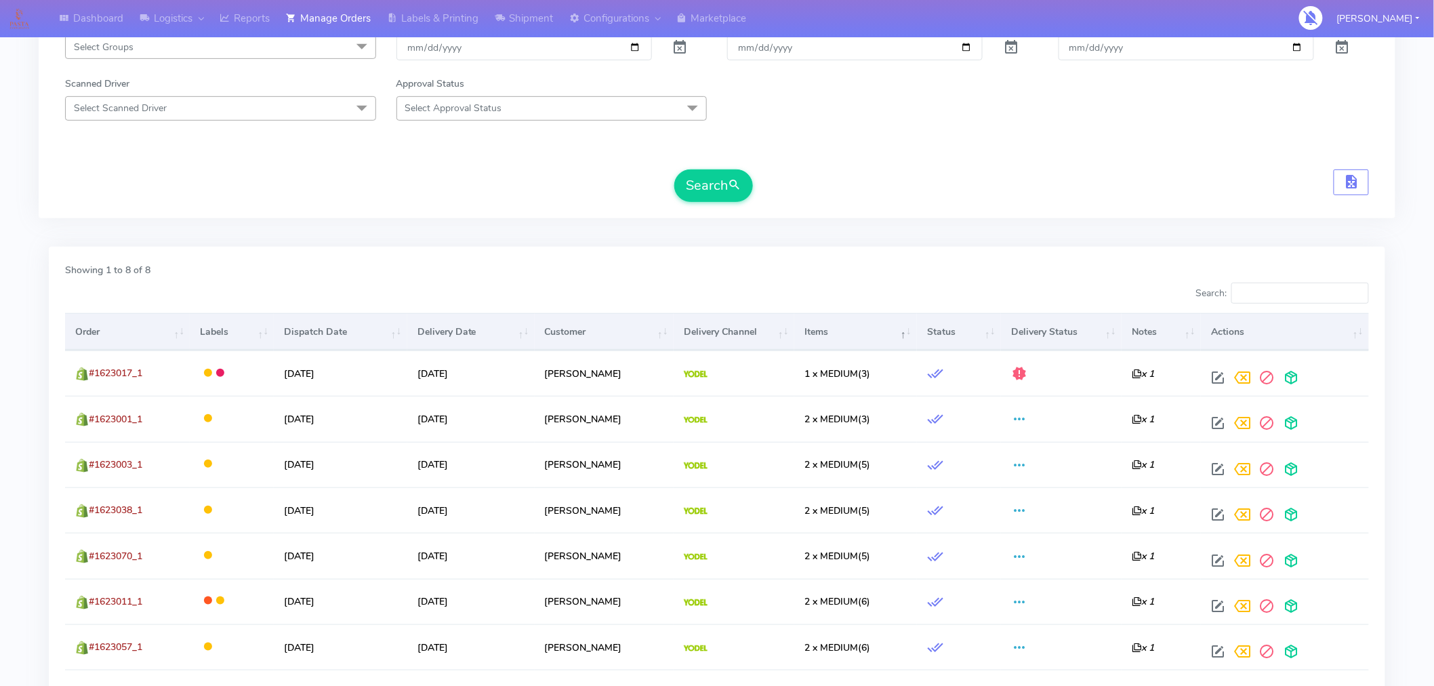
scroll to position [253, 0]
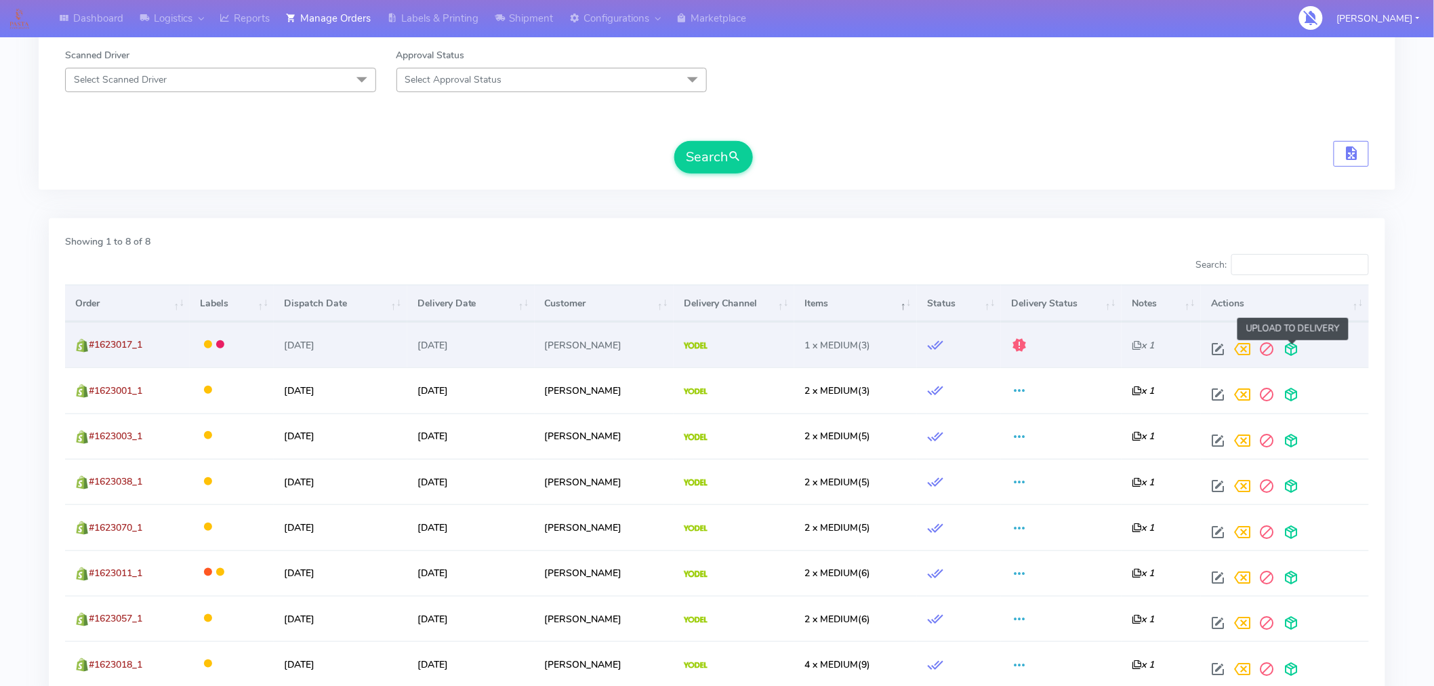
click at [1293, 354] on span at bounding box center [1290, 352] width 24 height 13
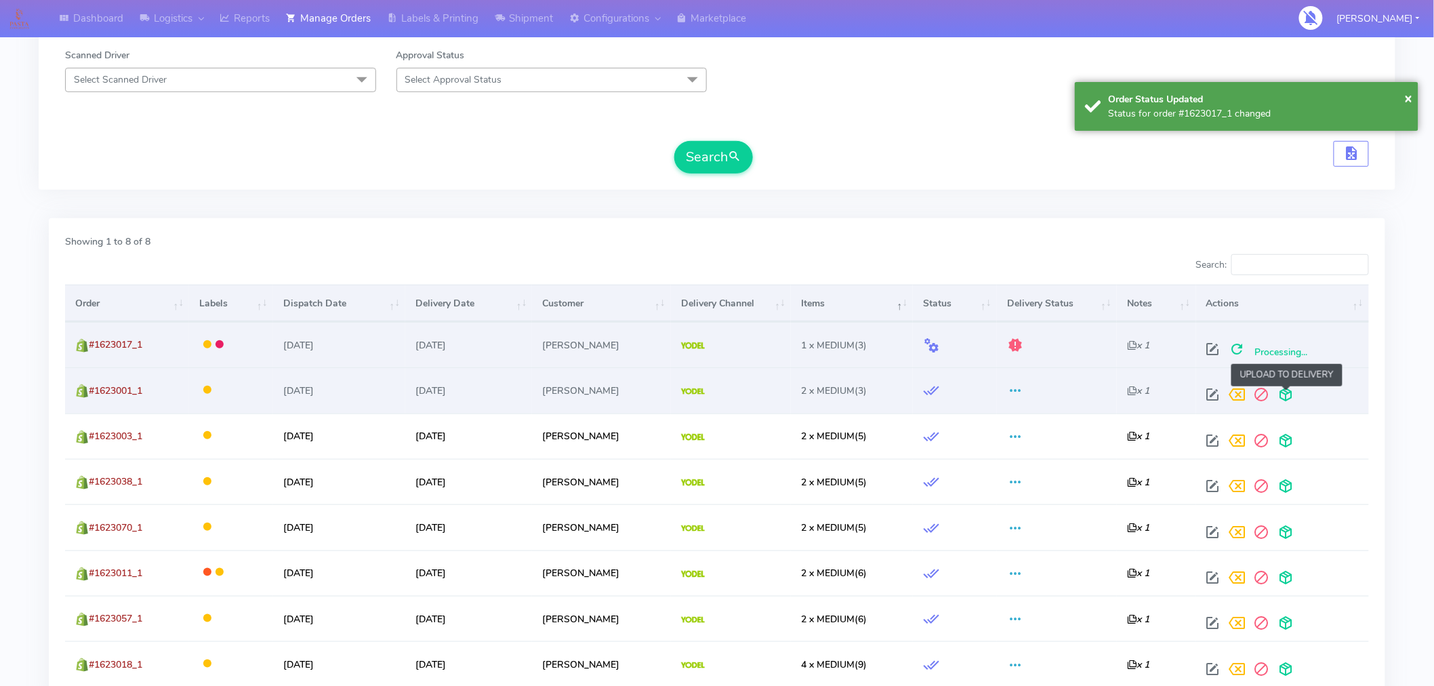
click at [1284, 394] on span at bounding box center [1286, 397] width 24 height 13
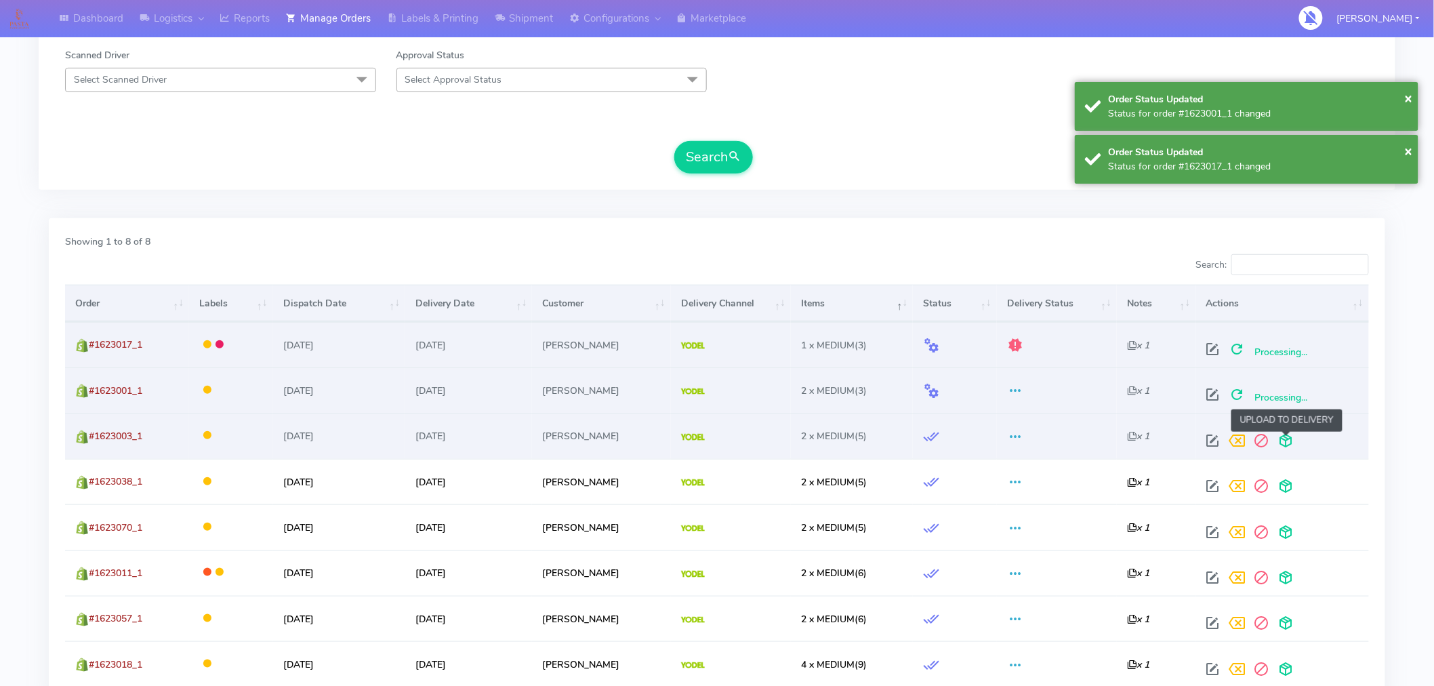
click at [1284, 448] on span at bounding box center [1286, 443] width 24 height 13
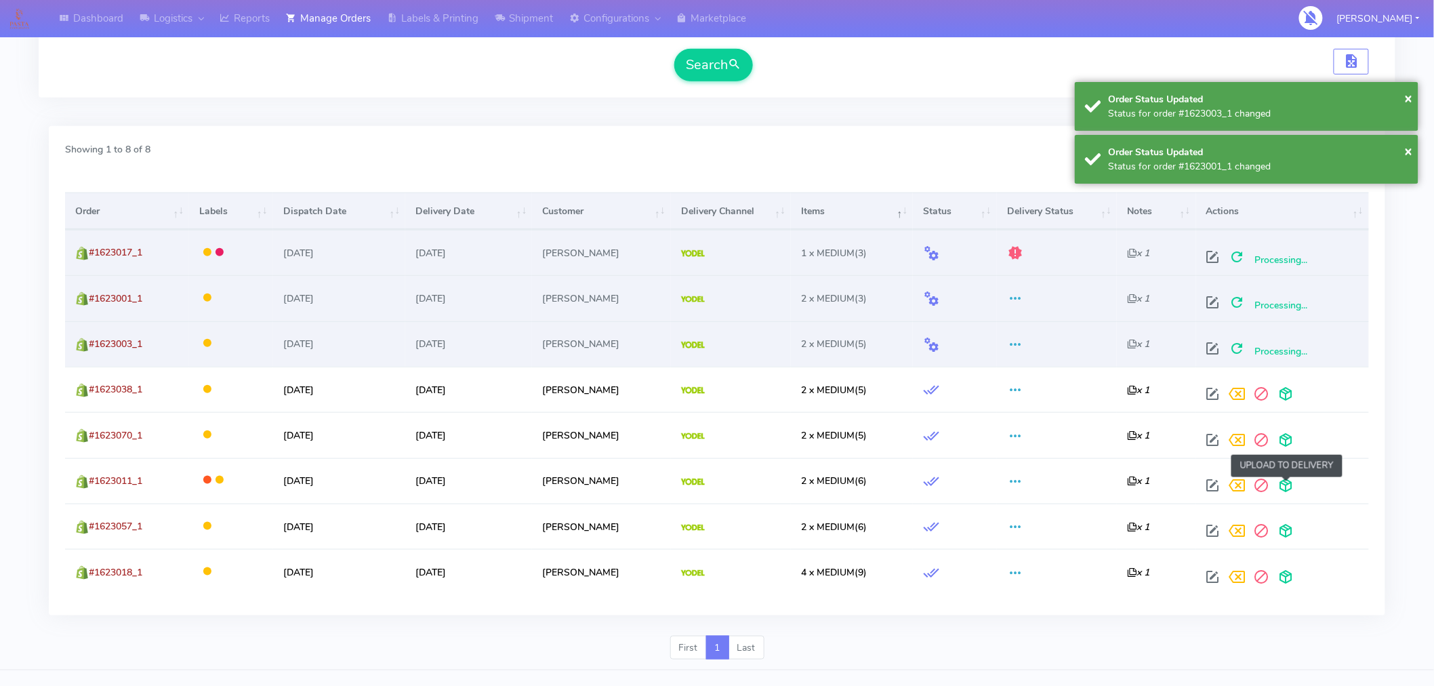
scroll to position [371, 0]
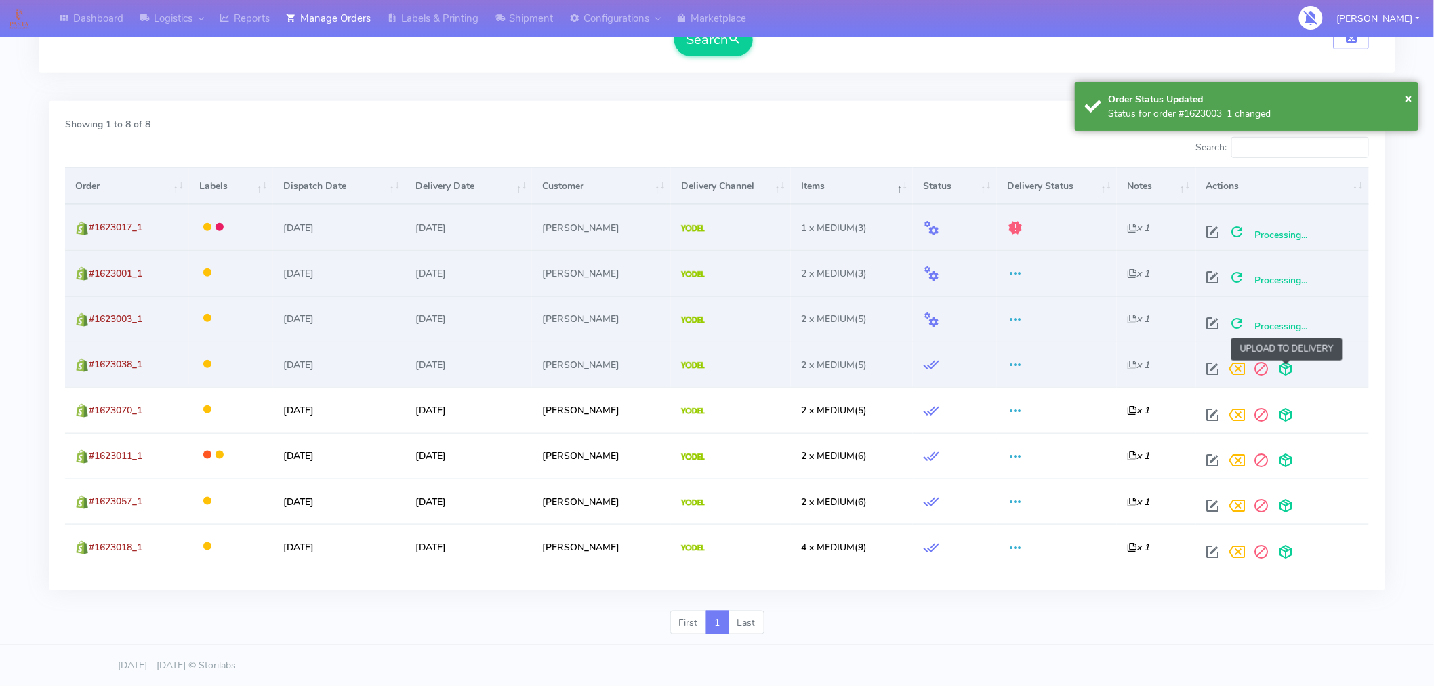
click at [1289, 365] on span at bounding box center [1286, 371] width 24 height 13
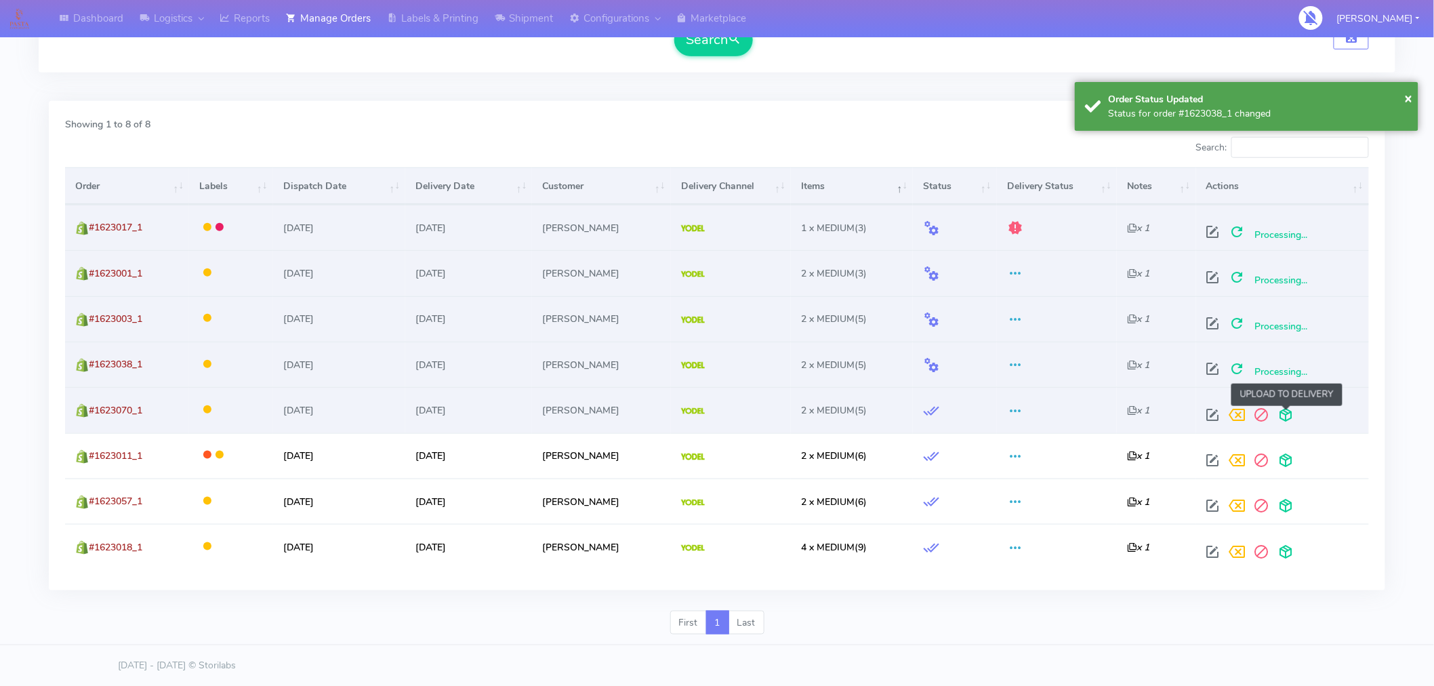
click at [1290, 417] on span at bounding box center [1286, 417] width 24 height 13
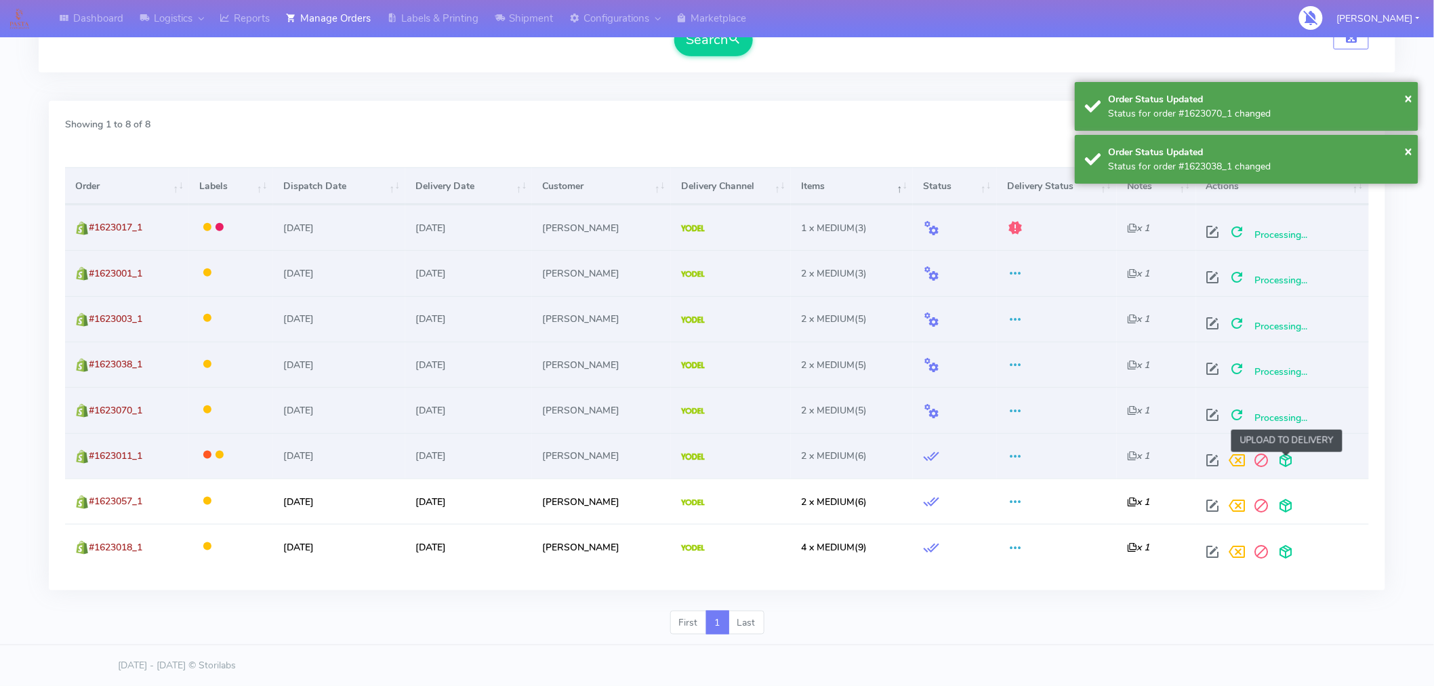
click at [1288, 469] on span at bounding box center [1286, 463] width 24 height 13
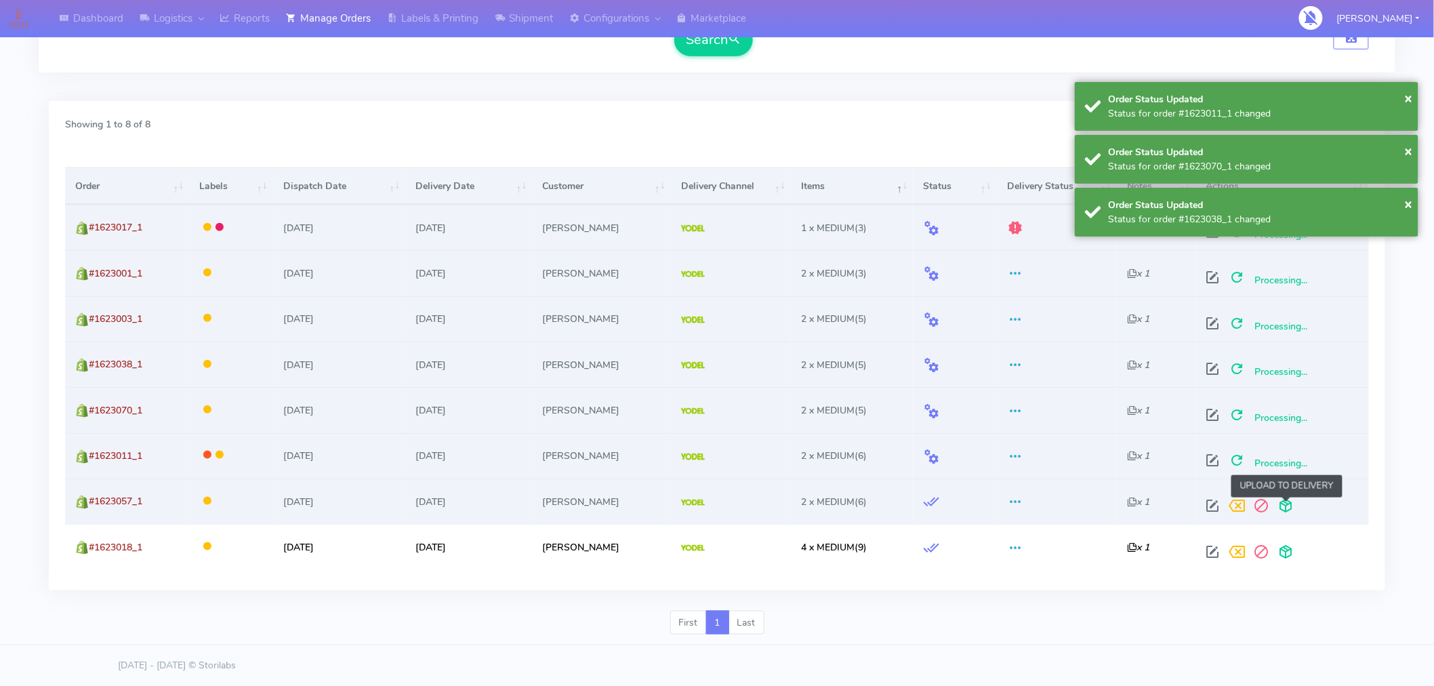
click at [1287, 503] on span at bounding box center [1286, 508] width 24 height 13
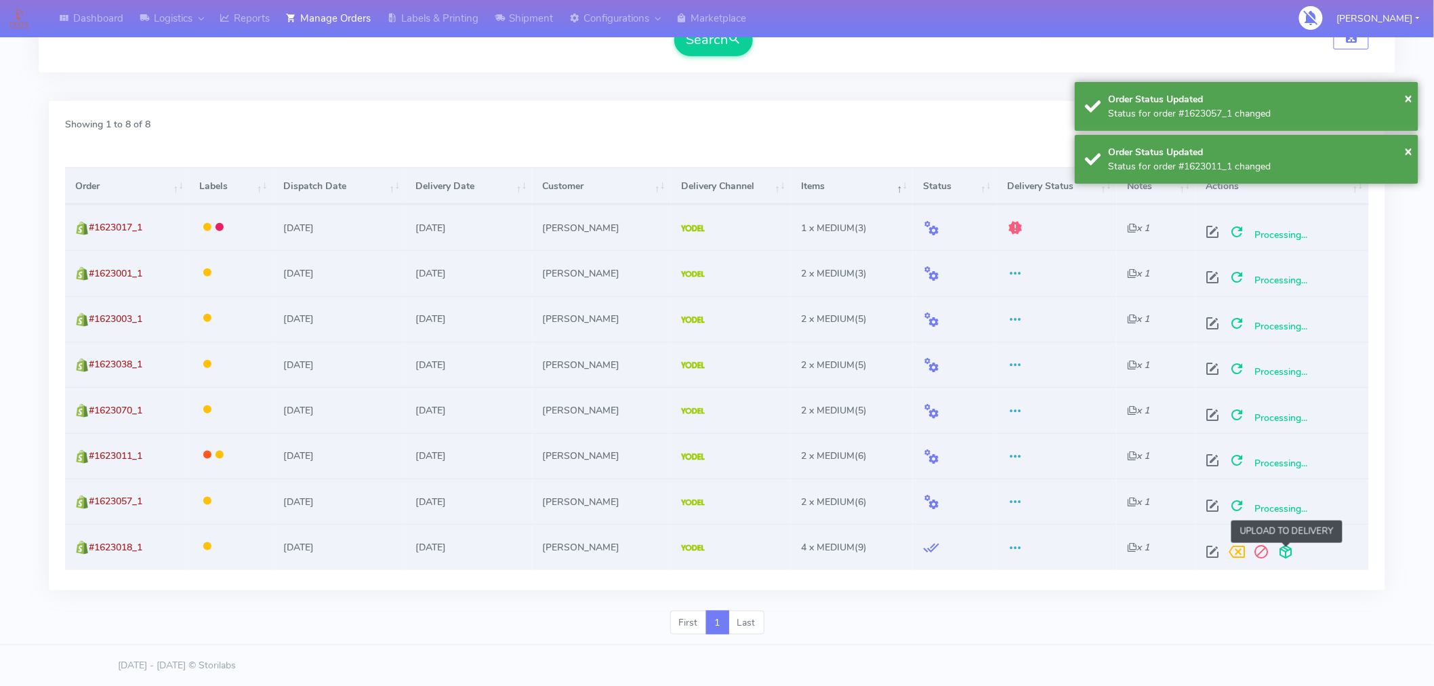
click at [1285, 550] on span at bounding box center [1286, 554] width 24 height 13
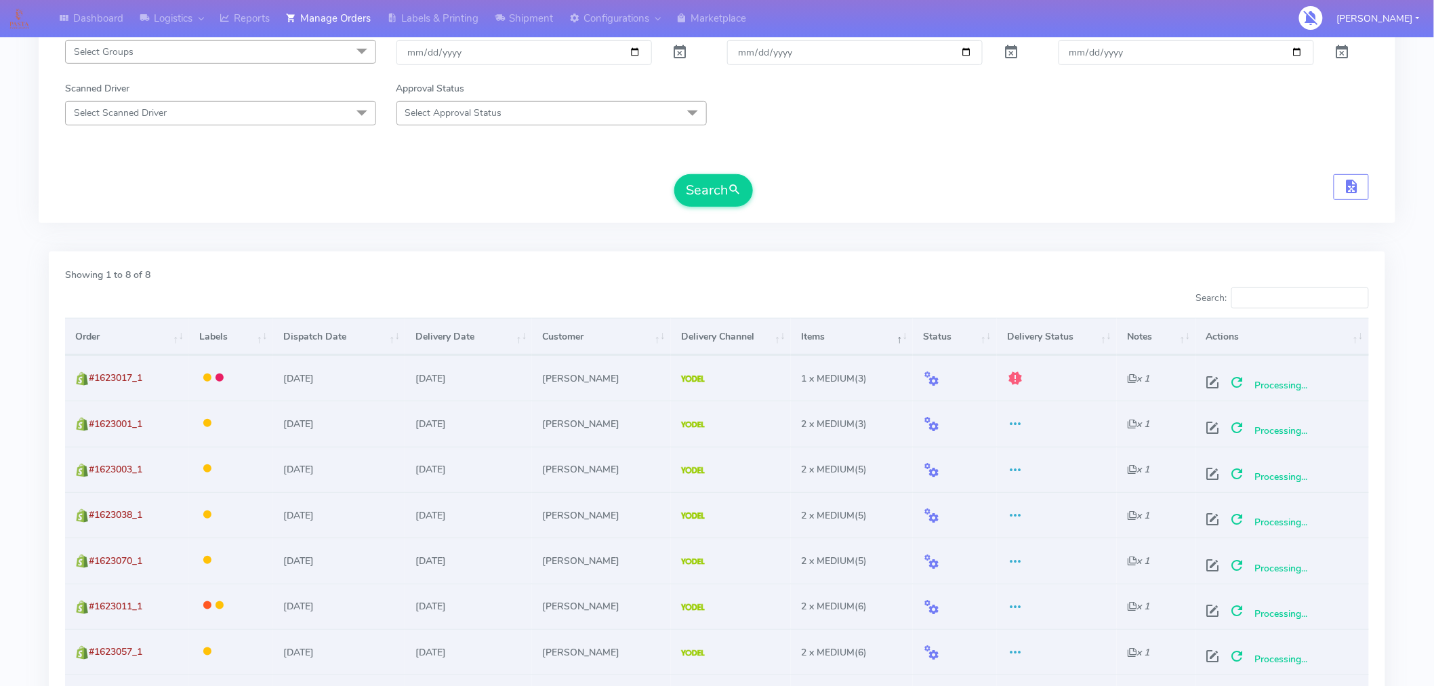
scroll to position [177, 0]
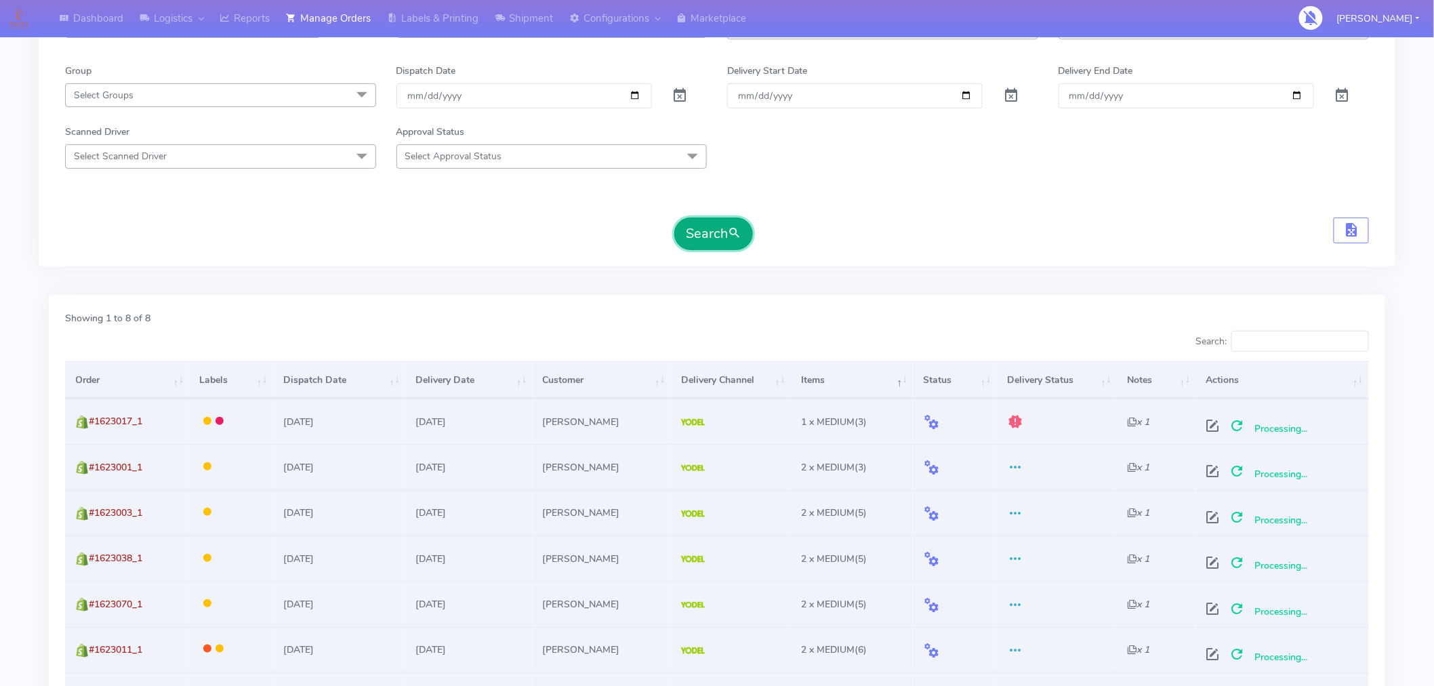
click at [713, 240] on button "Search" at bounding box center [713, 233] width 79 height 33
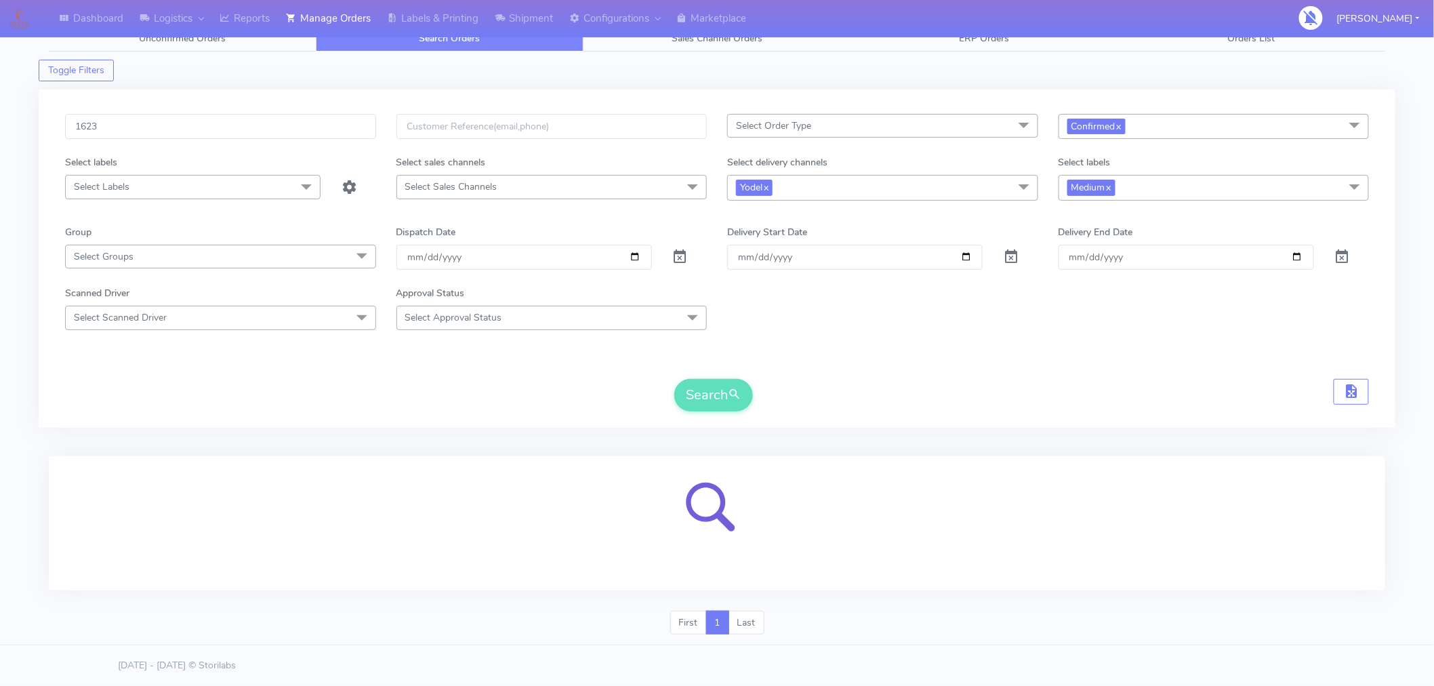
scroll to position [51, 0]
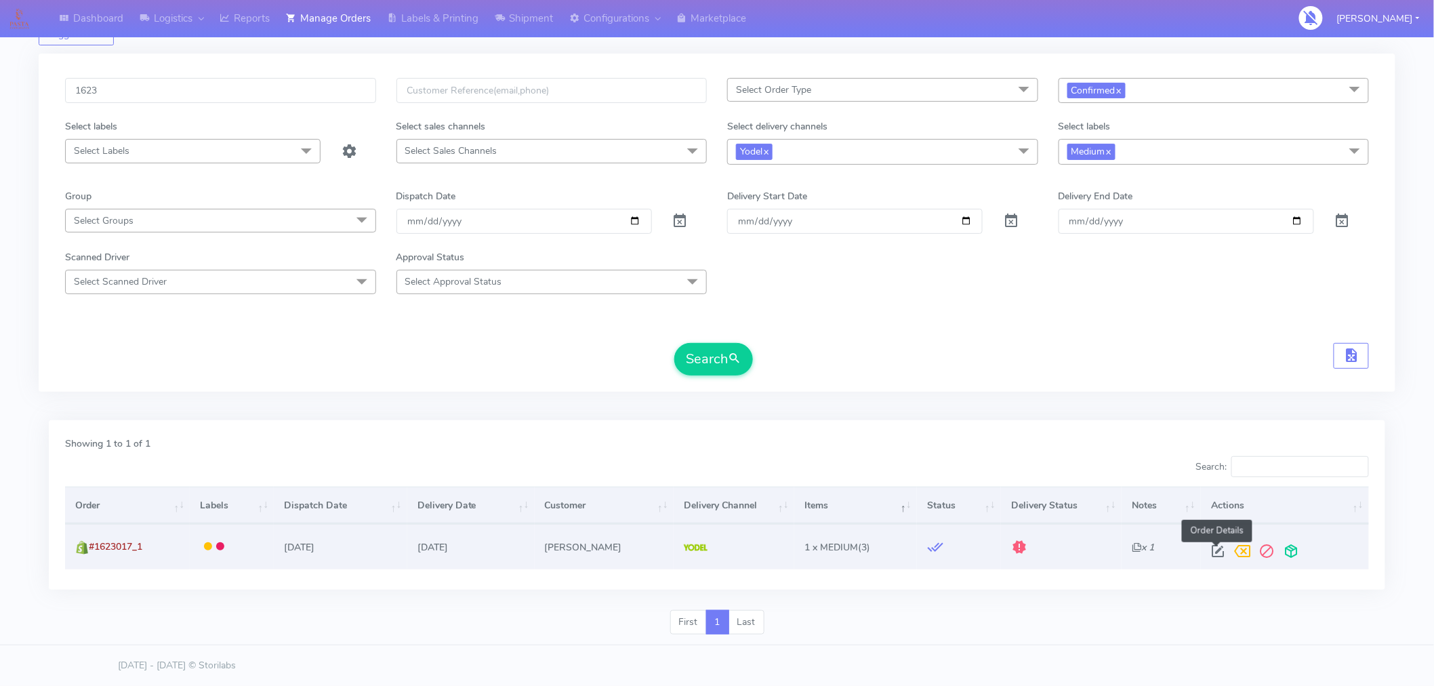
click at [1218, 556] on span at bounding box center [1217, 553] width 24 height 13
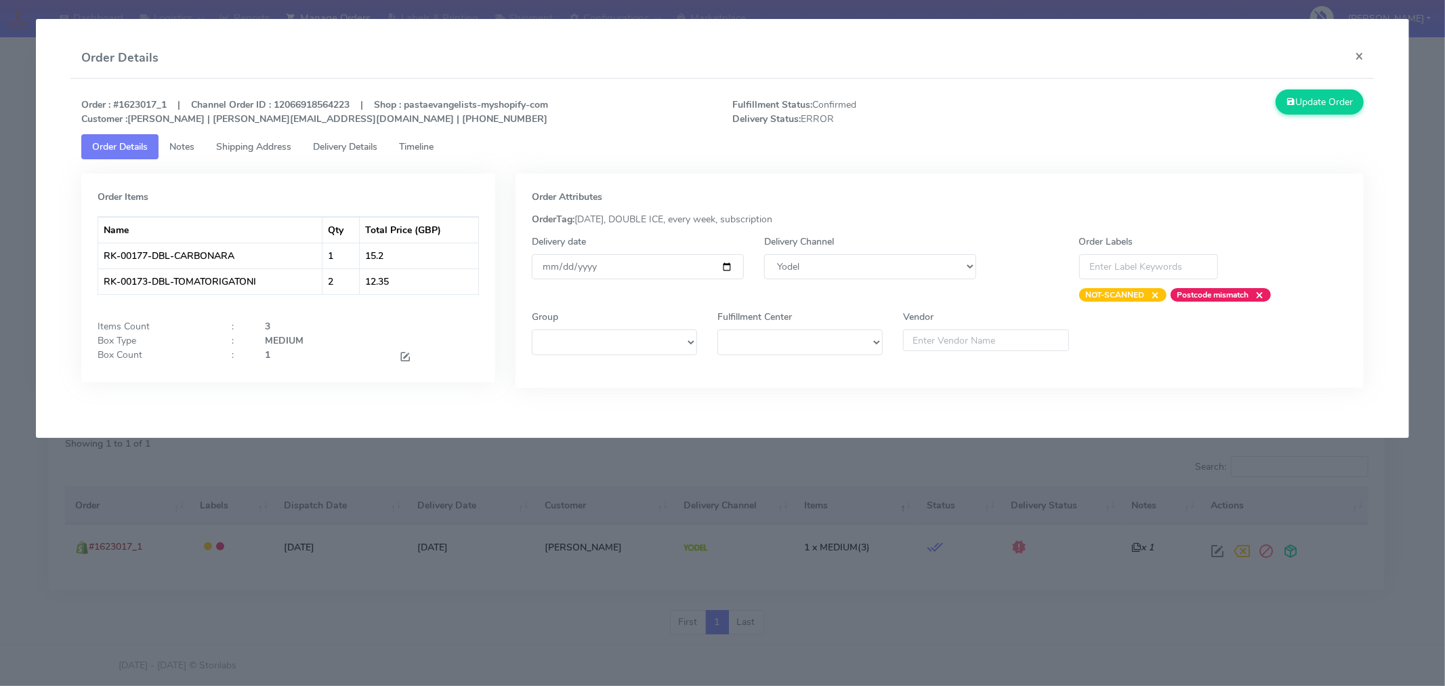
click at [425, 152] on span "Timeline" at bounding box center [416, 146] width 35 height 13
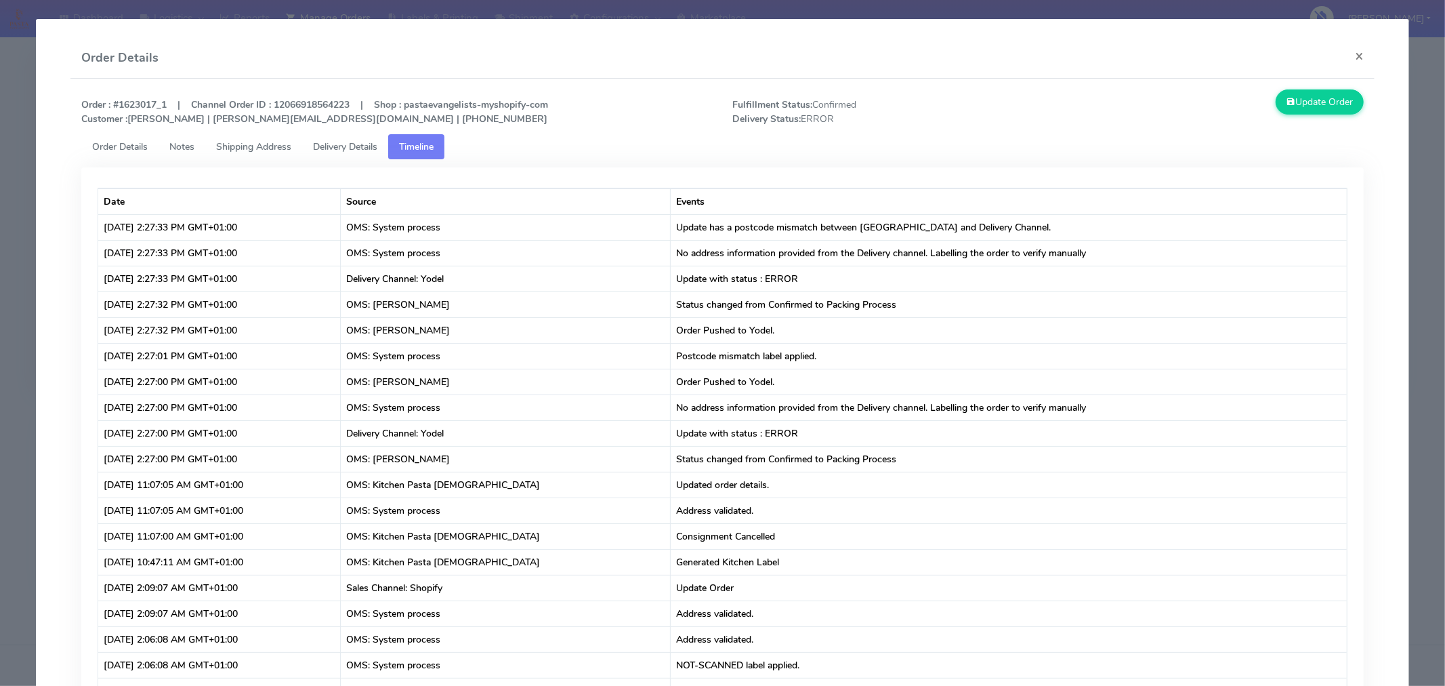
click at [373, 152] on span "Delivery Details" at bounding box center [345, 146] width 64 height 13
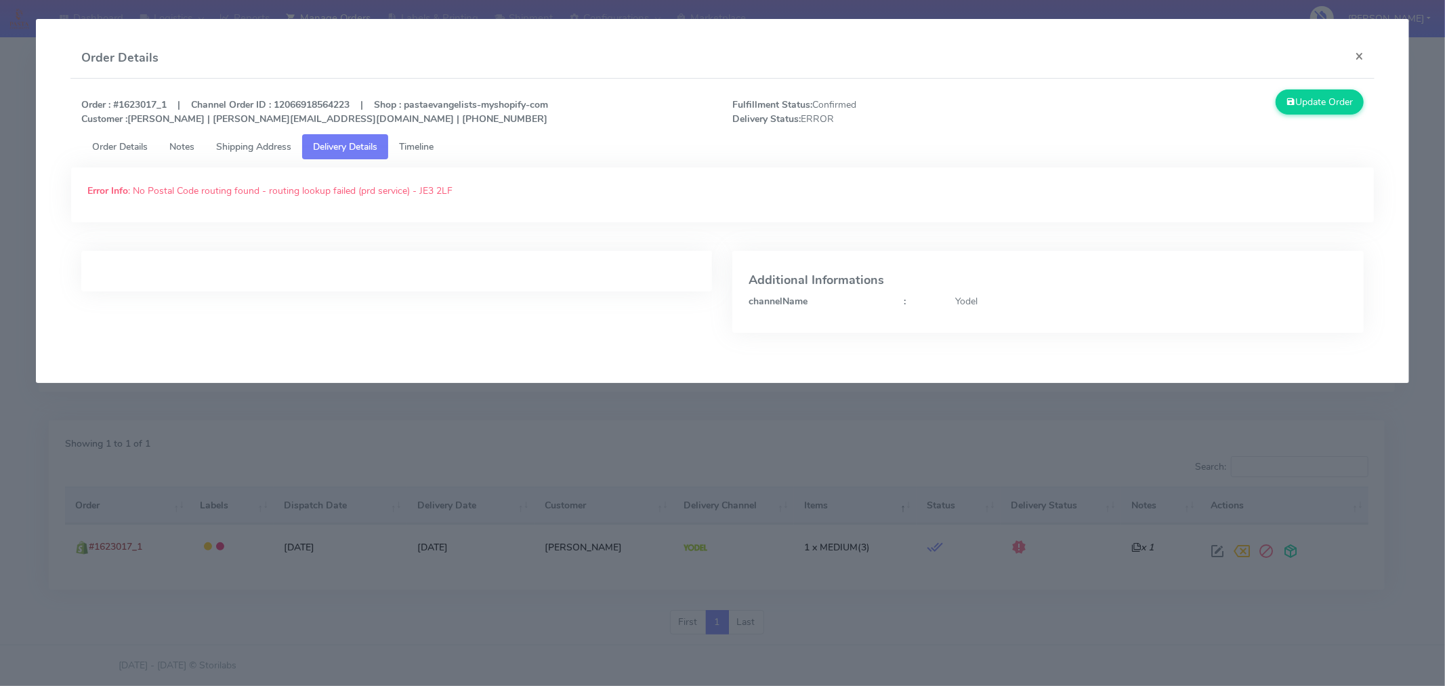
click at [266, 146] on span "Shipping Address" at bounding box center [253, 146] width 75 height 13
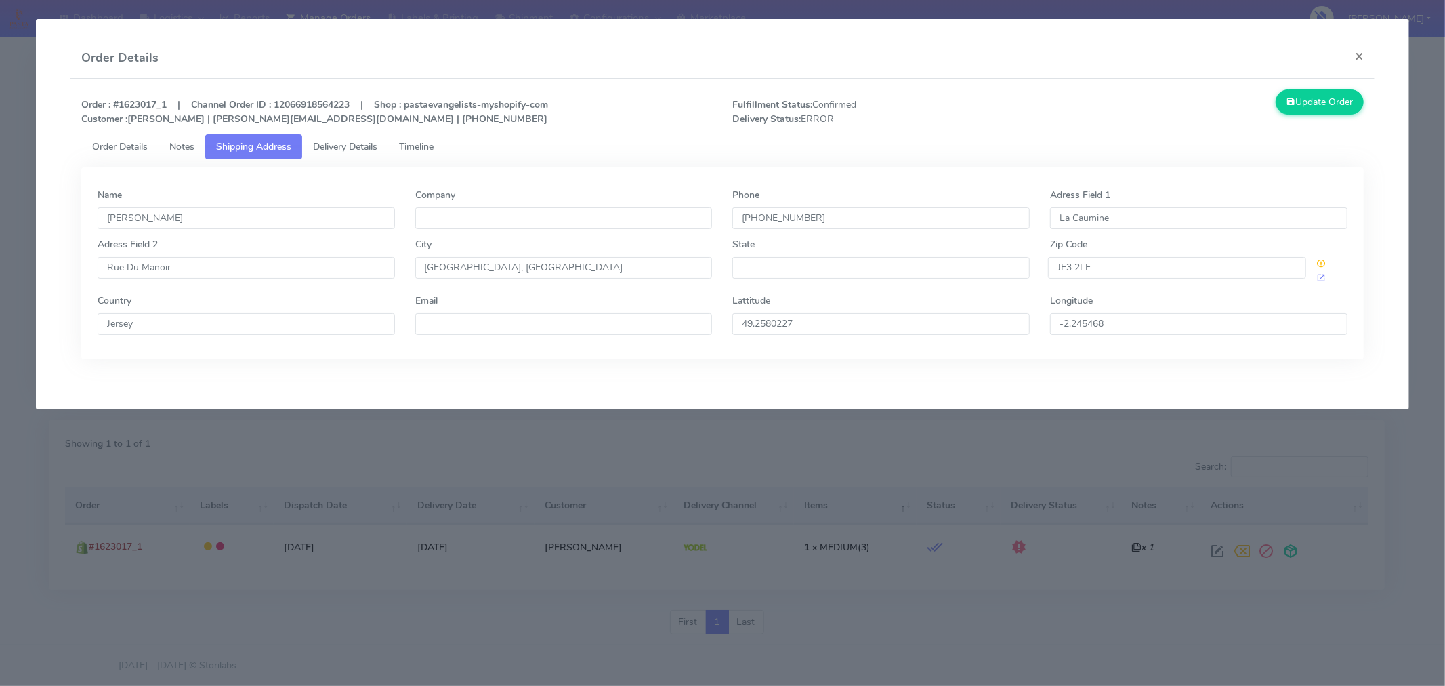
click at [417, 142] on span "Timeline" at bounding box center [416, 146] width 35 height 13
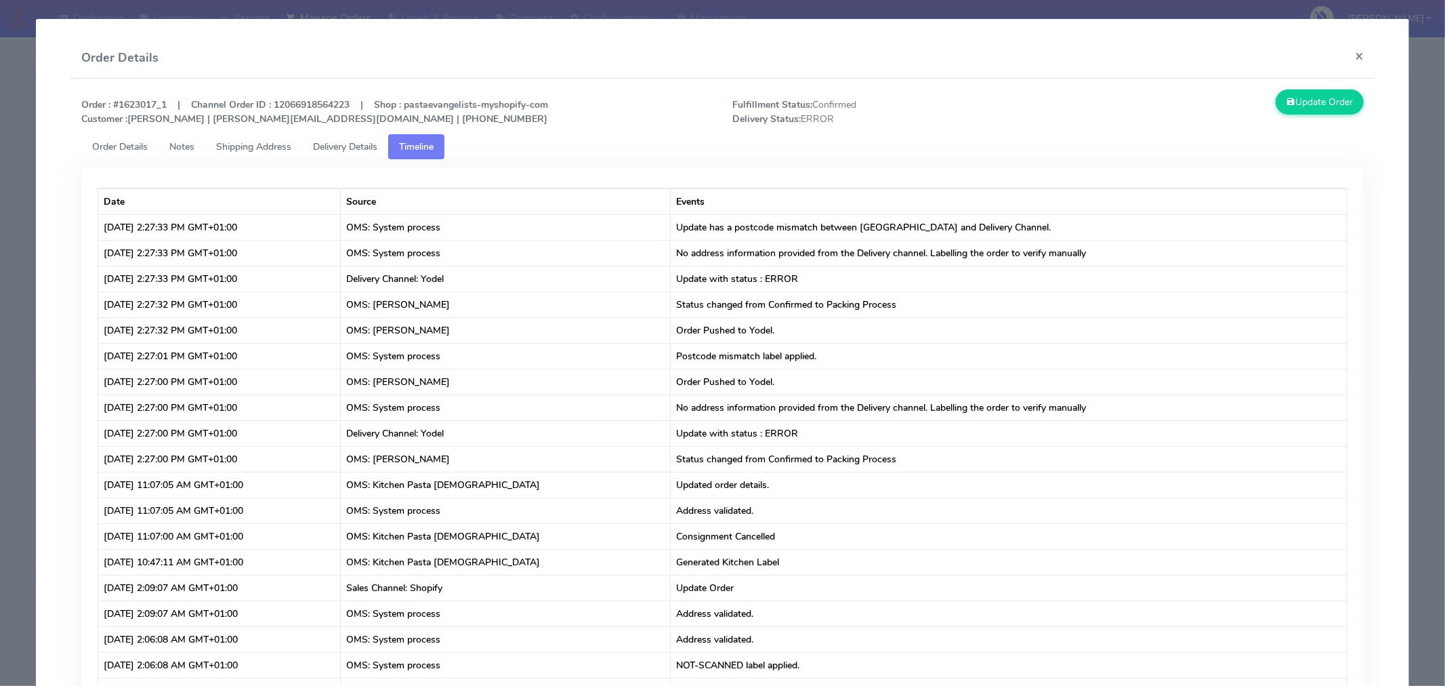
click at [348, 144] on span "Delivery Details" at bounding box center [345, 146] width 64 height 13
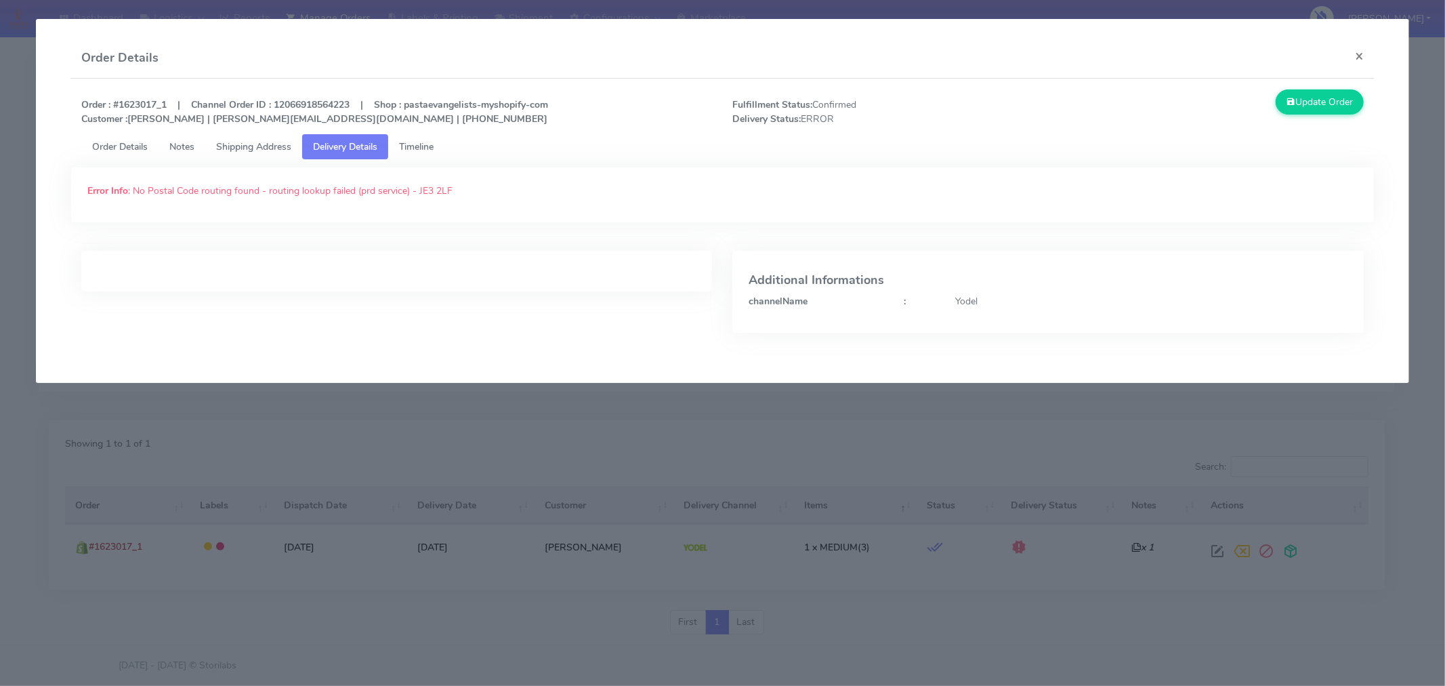
click at [261, 146] on span "Shipping Address" at bounding box center [253, 146] width 75 height 13
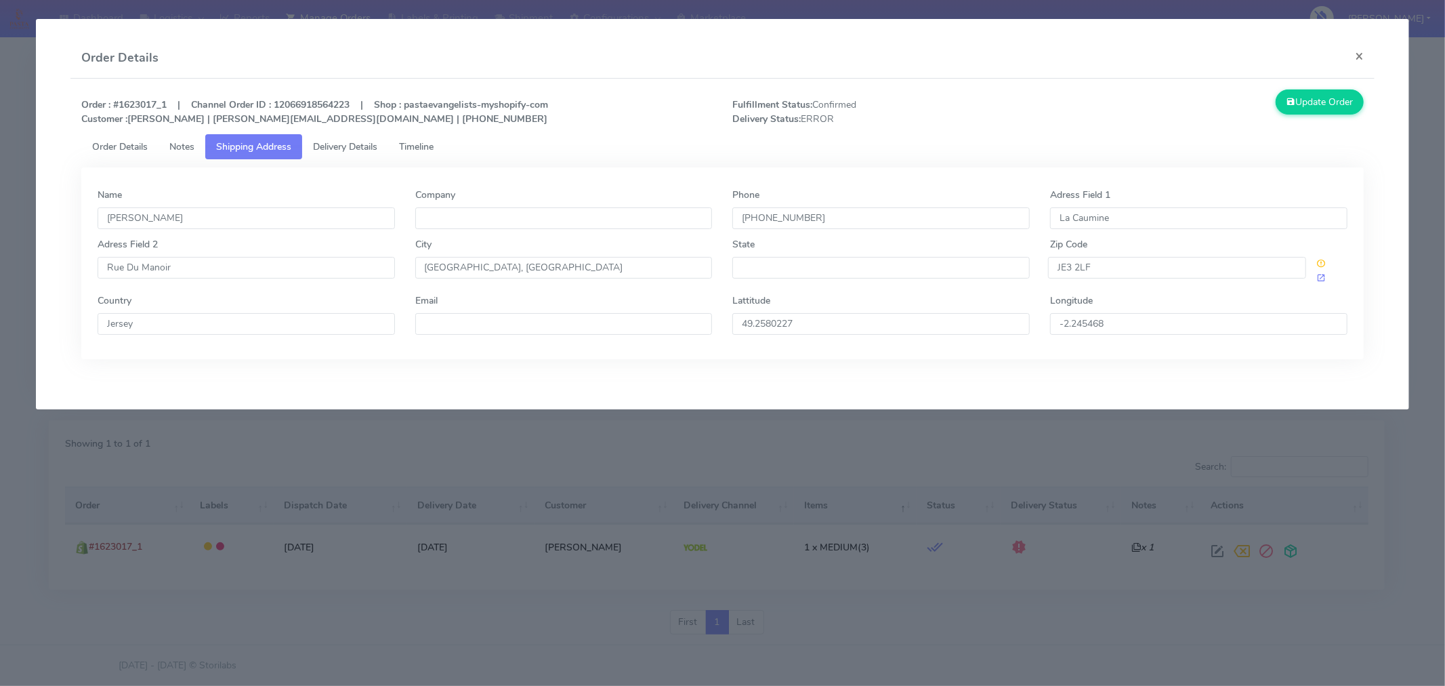
click at [421, 152] on span "Timeline" at bounding box center [416, 146] width 35 height 13
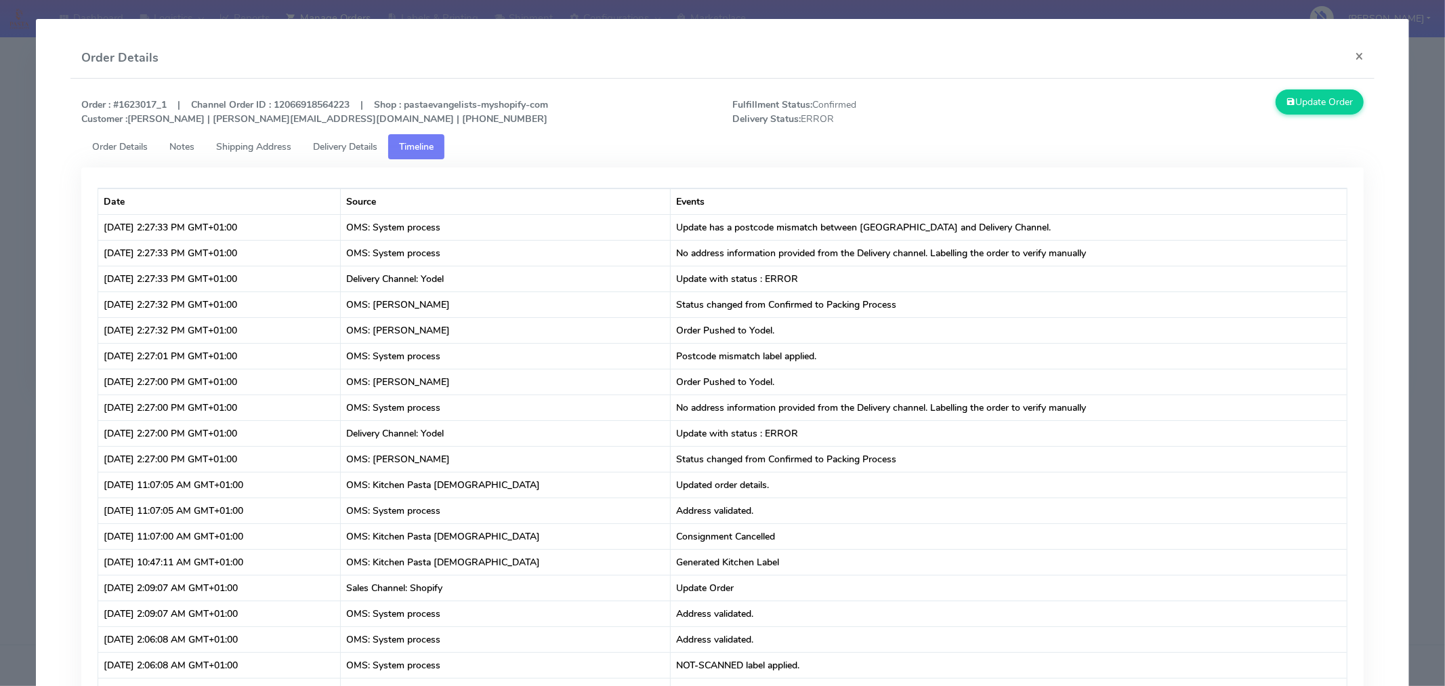
click at [184, 154] on link "Notes" at bounding box center [182, 146] width 47 height 25
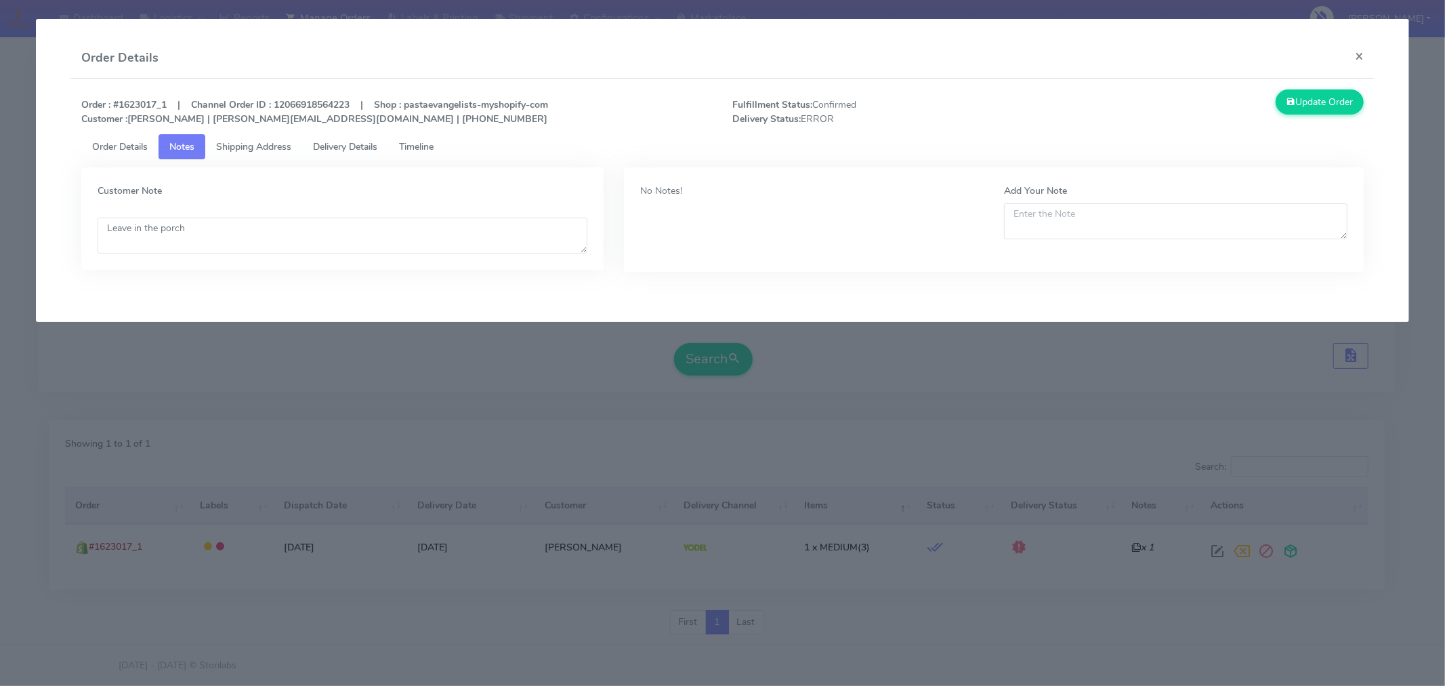
click at [256, 134] on link "Shipping Address" at bounding box center [253, 146] width 97 height 25
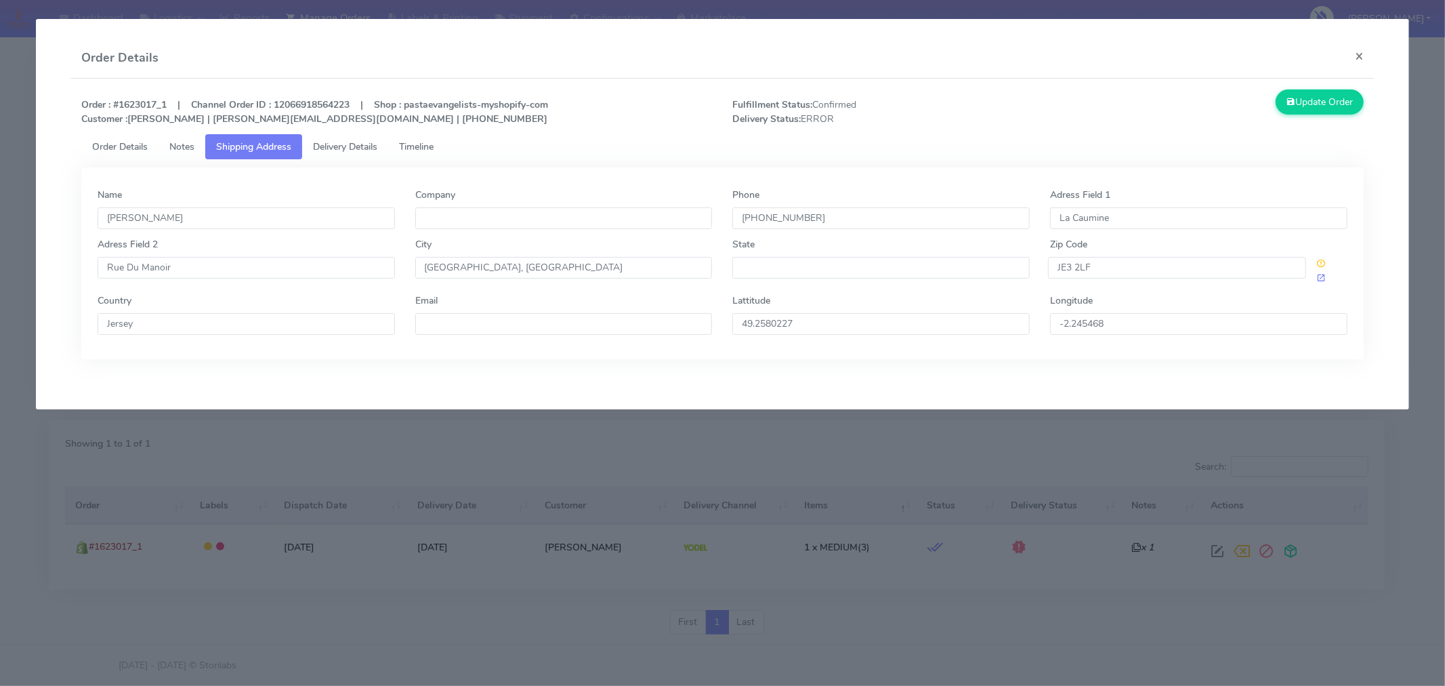
click at [358, 138] on link "Delivery Details" at bounding box center [345, 146] width 86 height 25
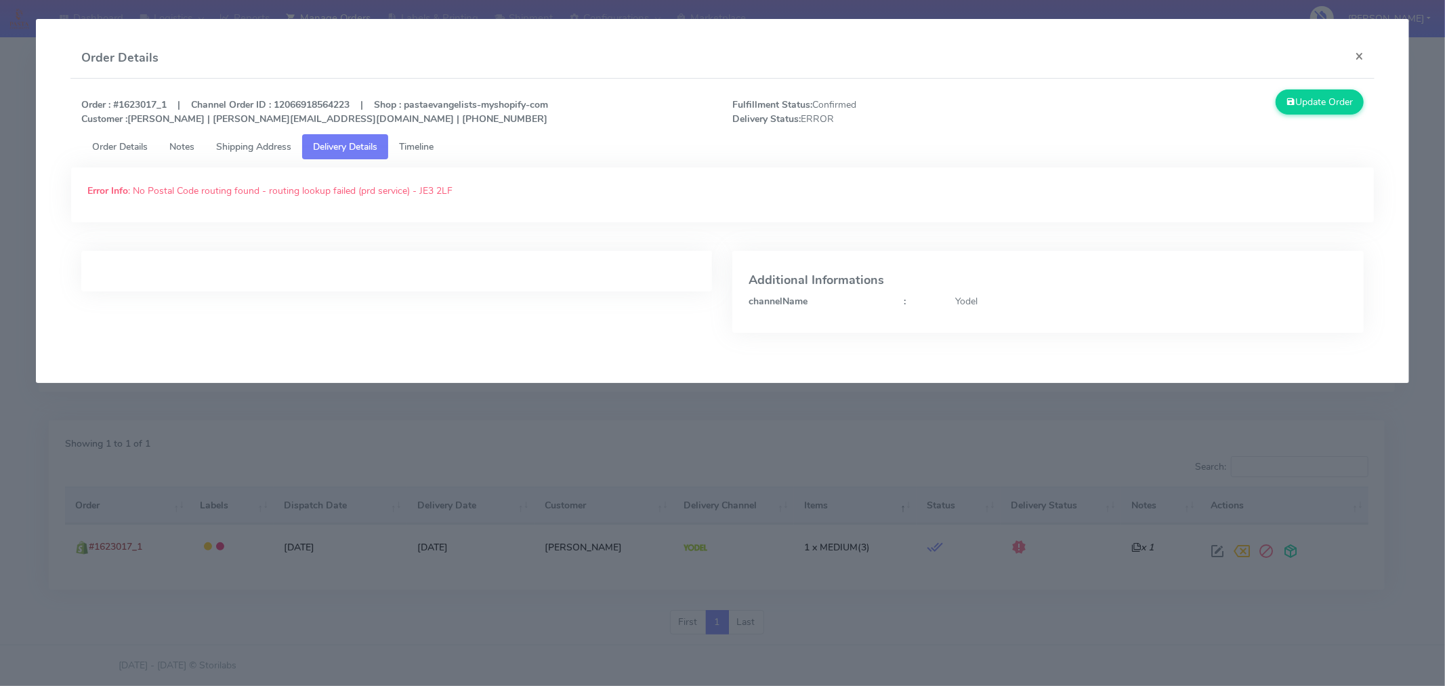
click at [133, 138] on link "Order Details" at bounding box center [119, 146] width 77 height 25
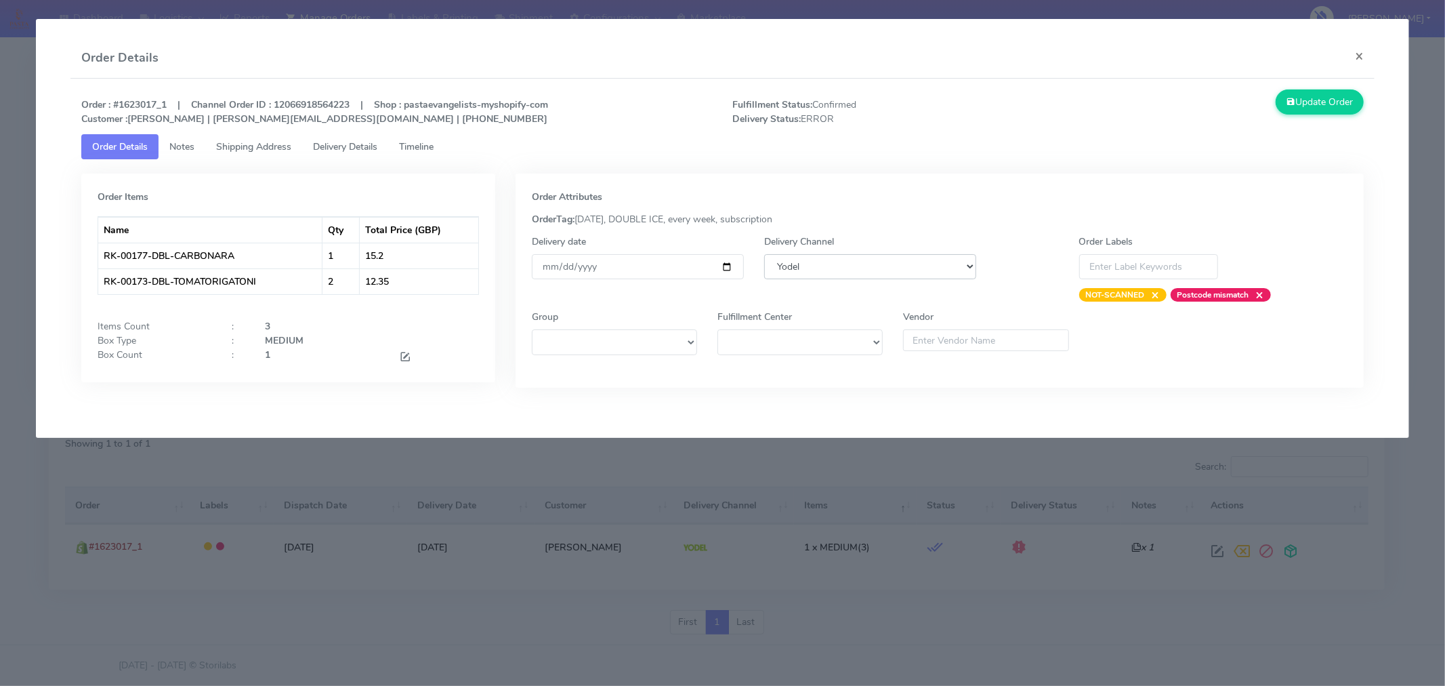
click at [885, 257] on select "DHL OnFleet Royal Mail DPD Yodel MaxOptra Amazon Collection" at bounding box center [870, 266] width 212 height 25
select select "3"
click at [764, 254] on select "DHL OnFleet Royal Mail DPD Yodel MaxOptra Amazon Collection" at bounding box center [870, 266] width 212 height 25
click at [1333, 104] on button "Update Order" at bounding box center [1320, 101] width 88 height 25
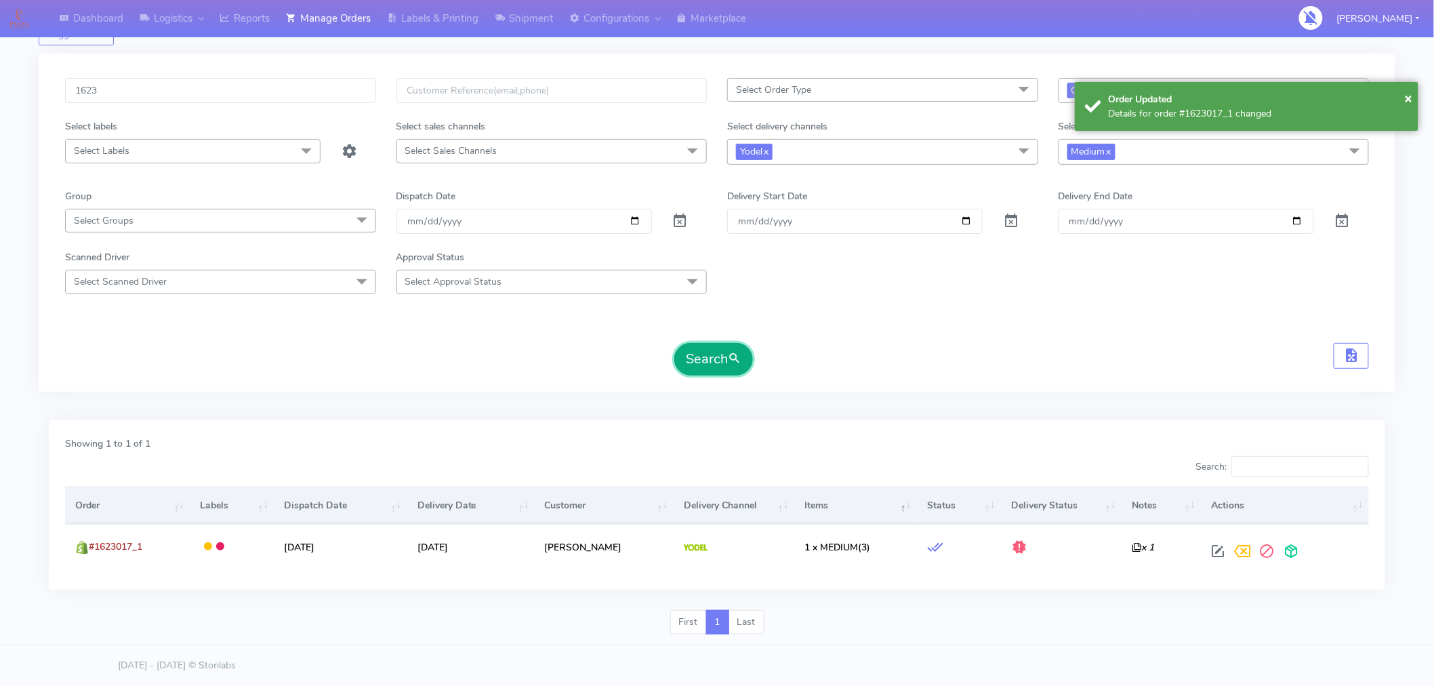
click at [735, 360] on span "submit" at bounding box center [735, 359] width 14 height 18
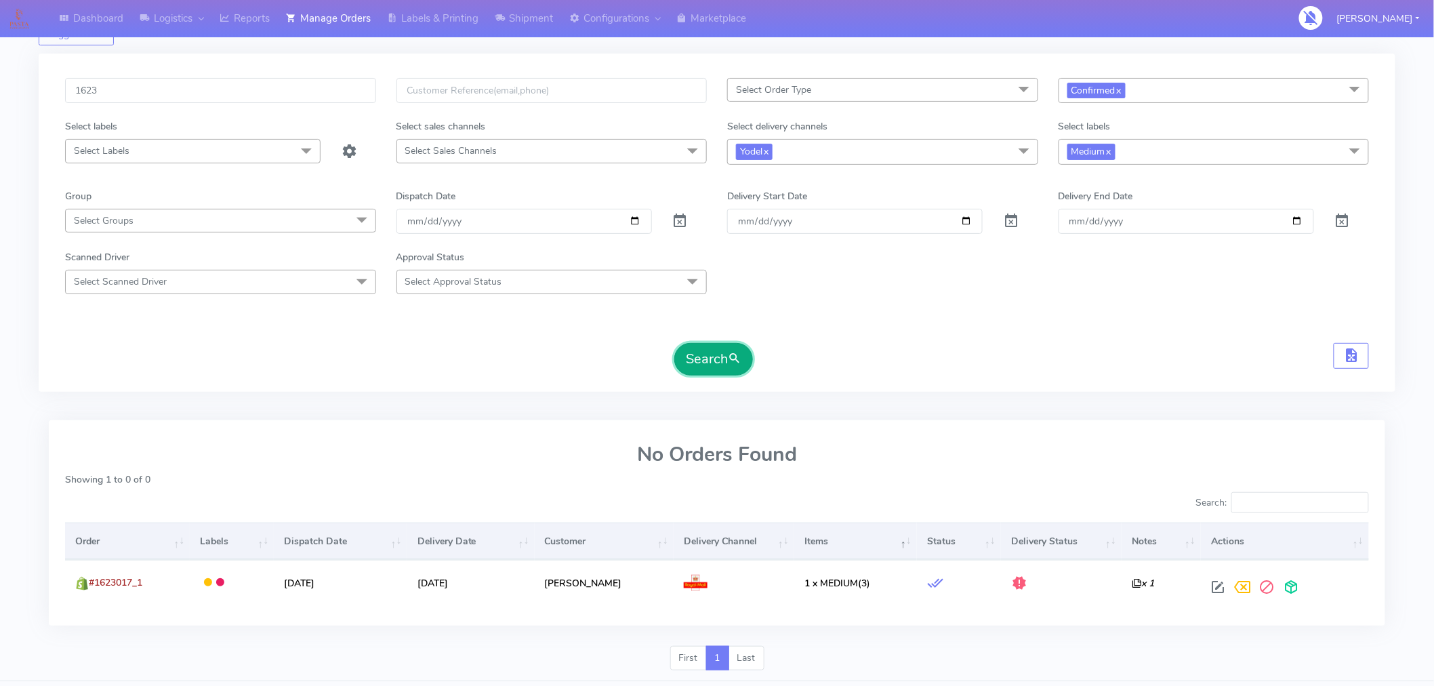
click at [730, 367] on span "submit" at bounding box center [735, 359] width 14 height 18
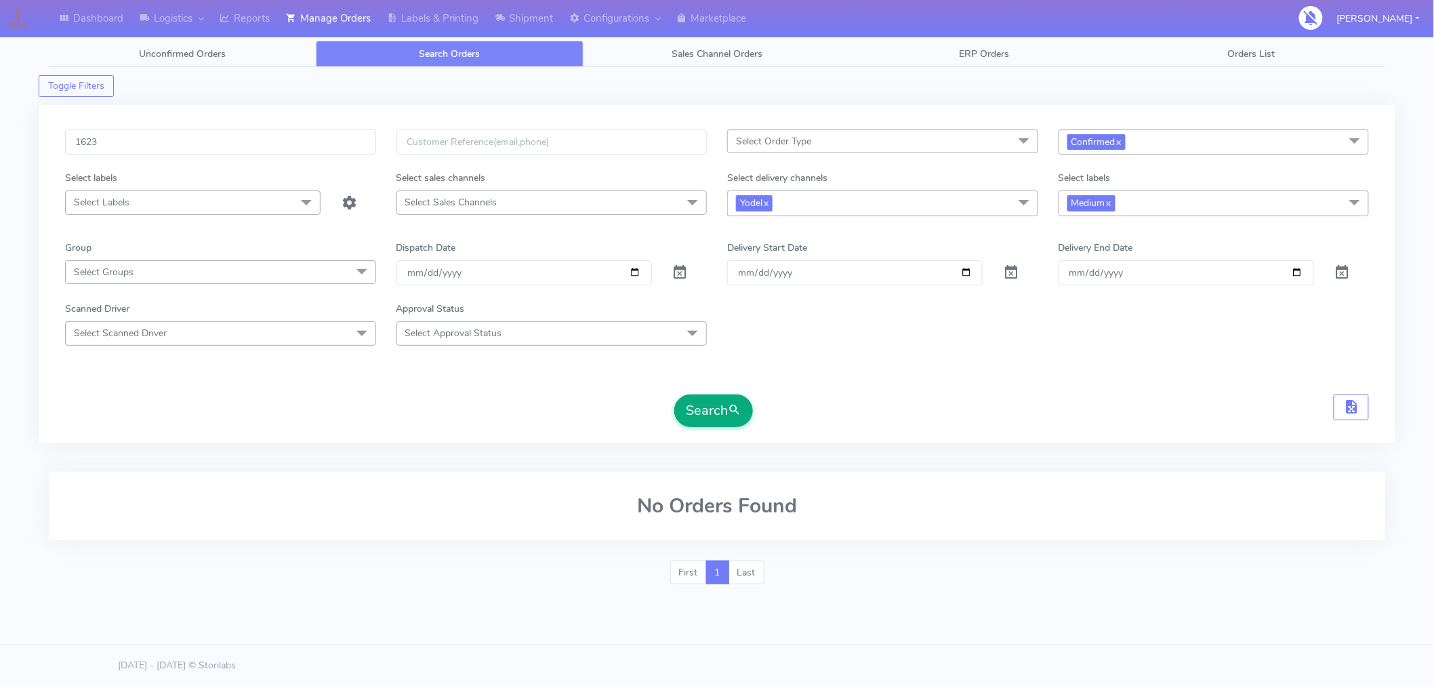
scroll to position [0, 0]
click at [192, 150] on input "1623" at bounding box center [222, 141] width 314 height 25
type input "1622"
click at [707, 411] on button "Search" at bounding box center [719, 410] width 79 height 33
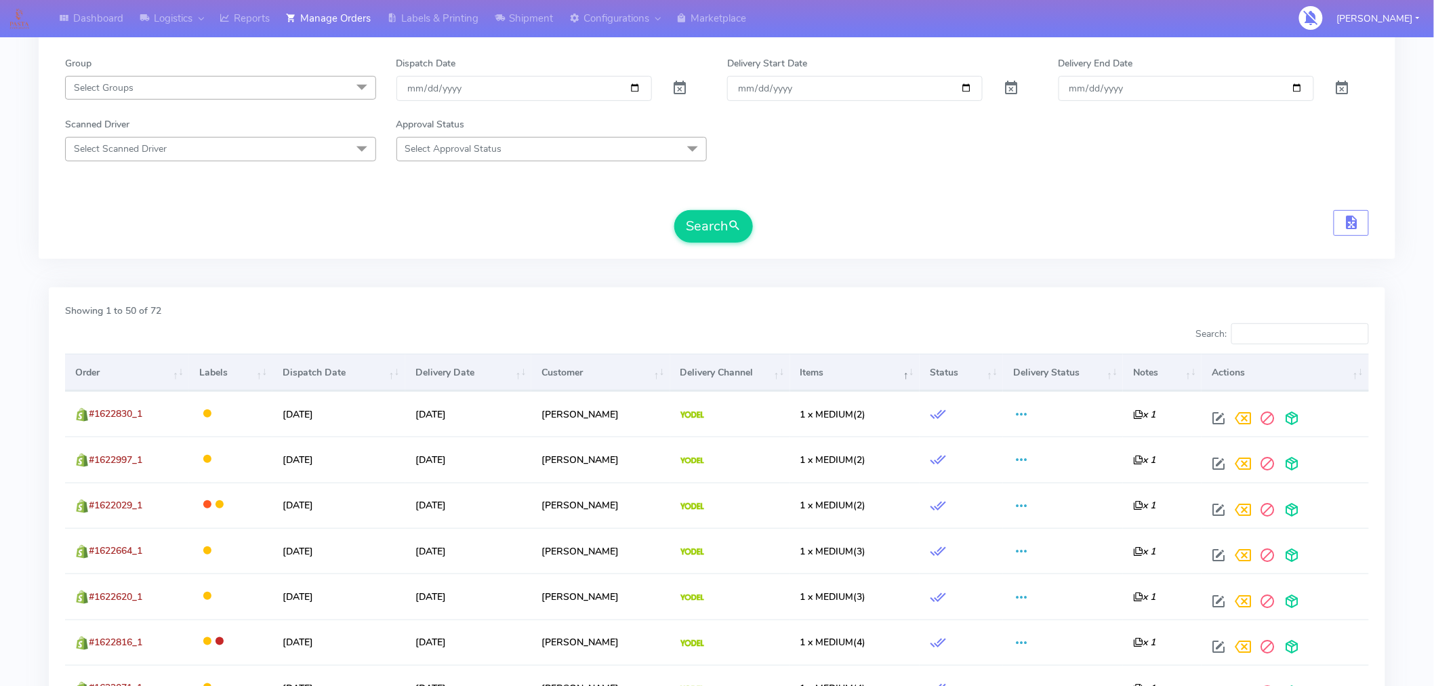
scroll to position [185, 0]
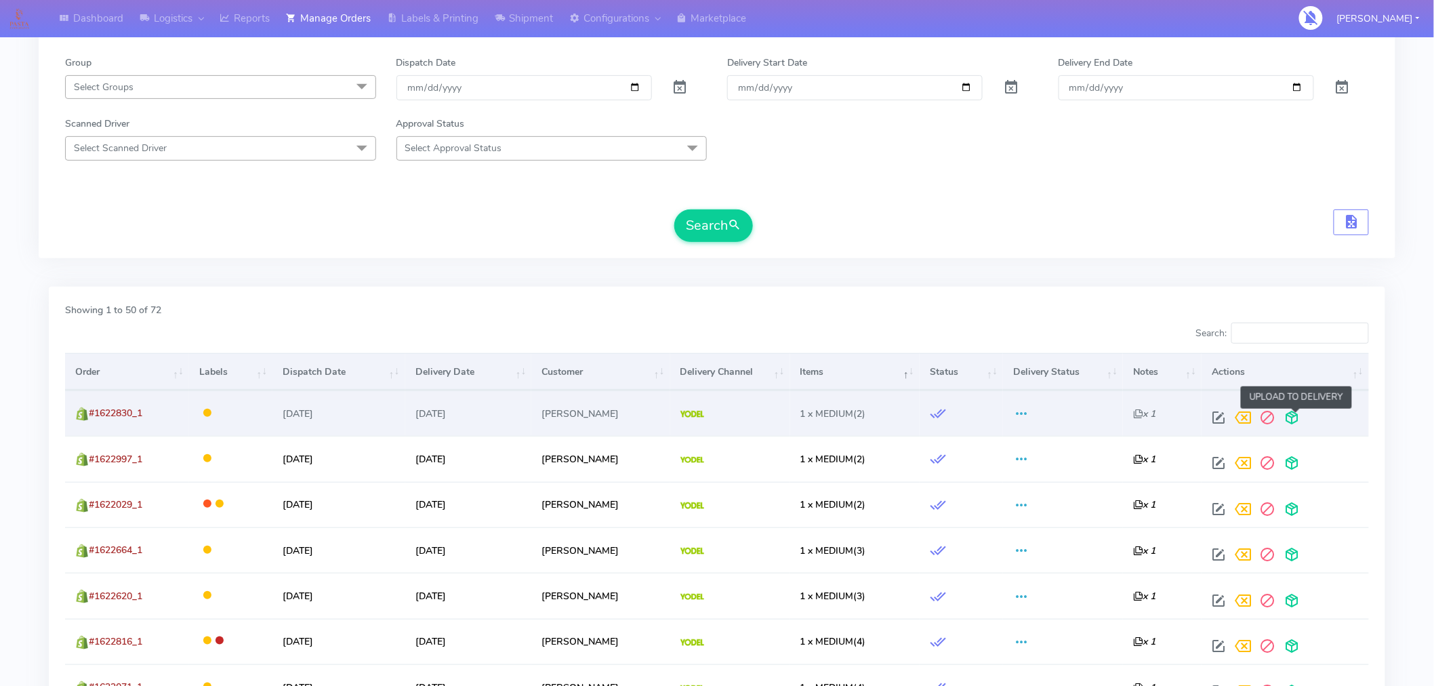
click at [1295, 421] on span at bounding box center [1292, 420] width 24 height 13
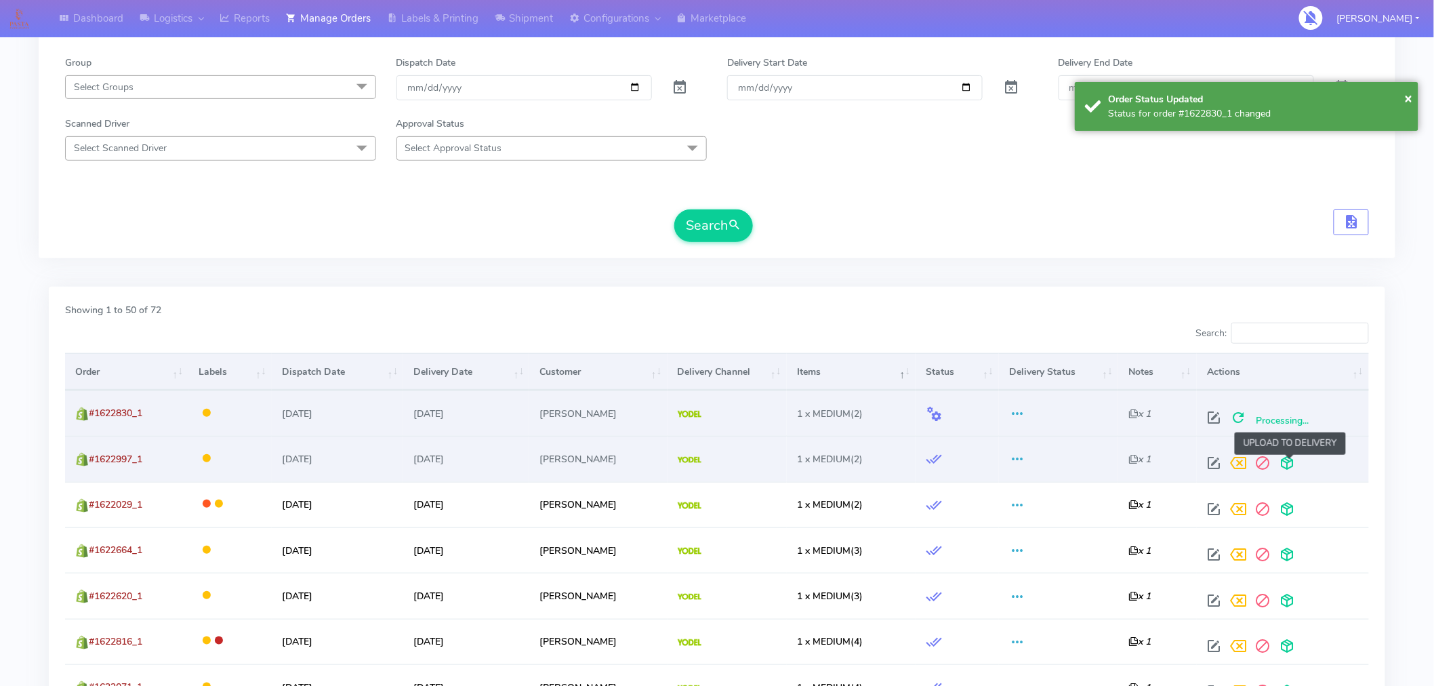
click at [1288, 465] on span at bounding box center [1286, 465] width 24 height 13
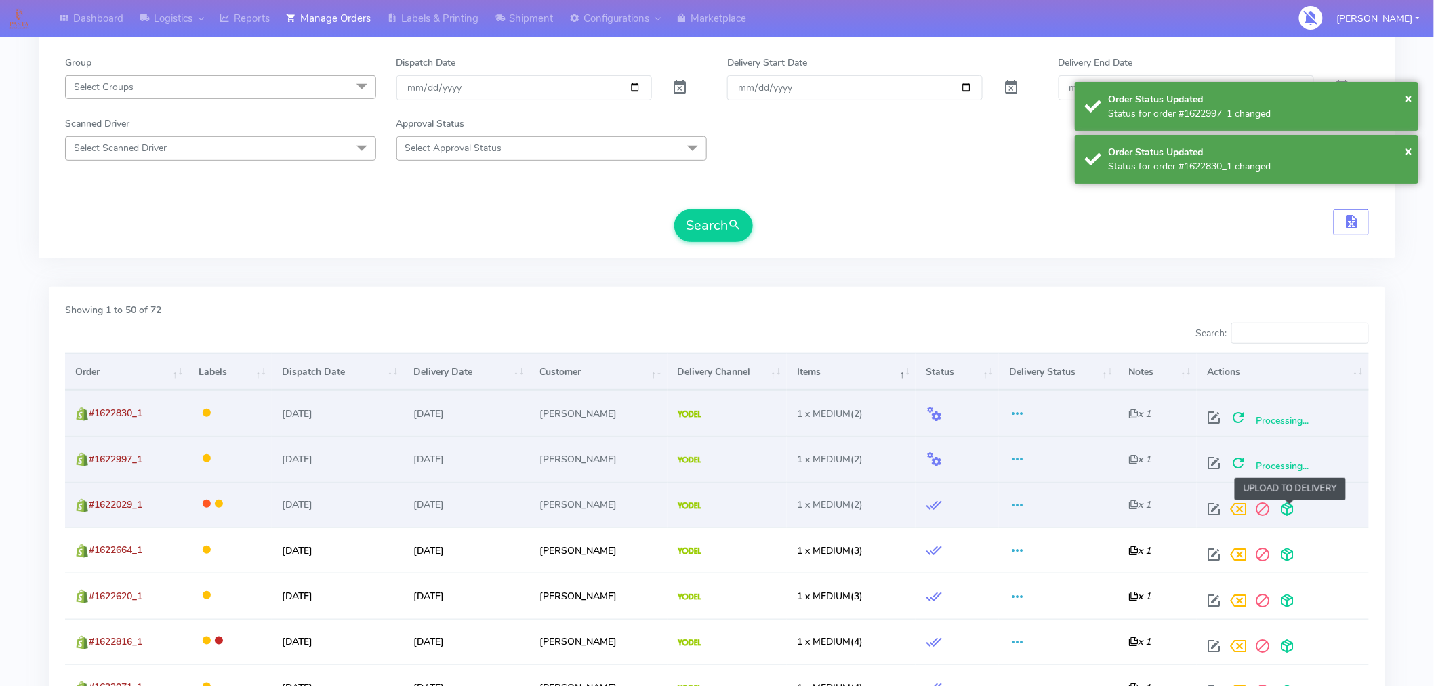
click at [1289, 514] on span at bounding box center [1286, 511] width 24 height 13
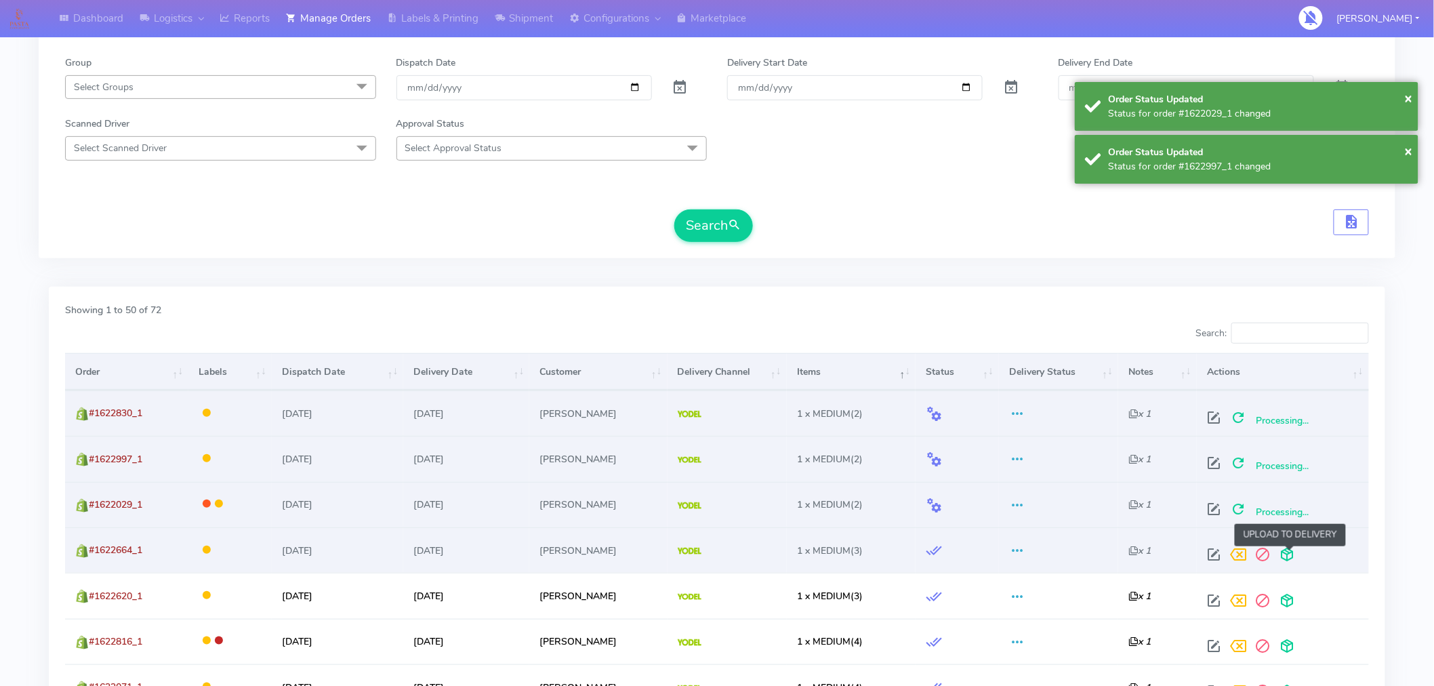
click at [1288, 558] on span at bounding box center [1286, 557] width 24 height 13
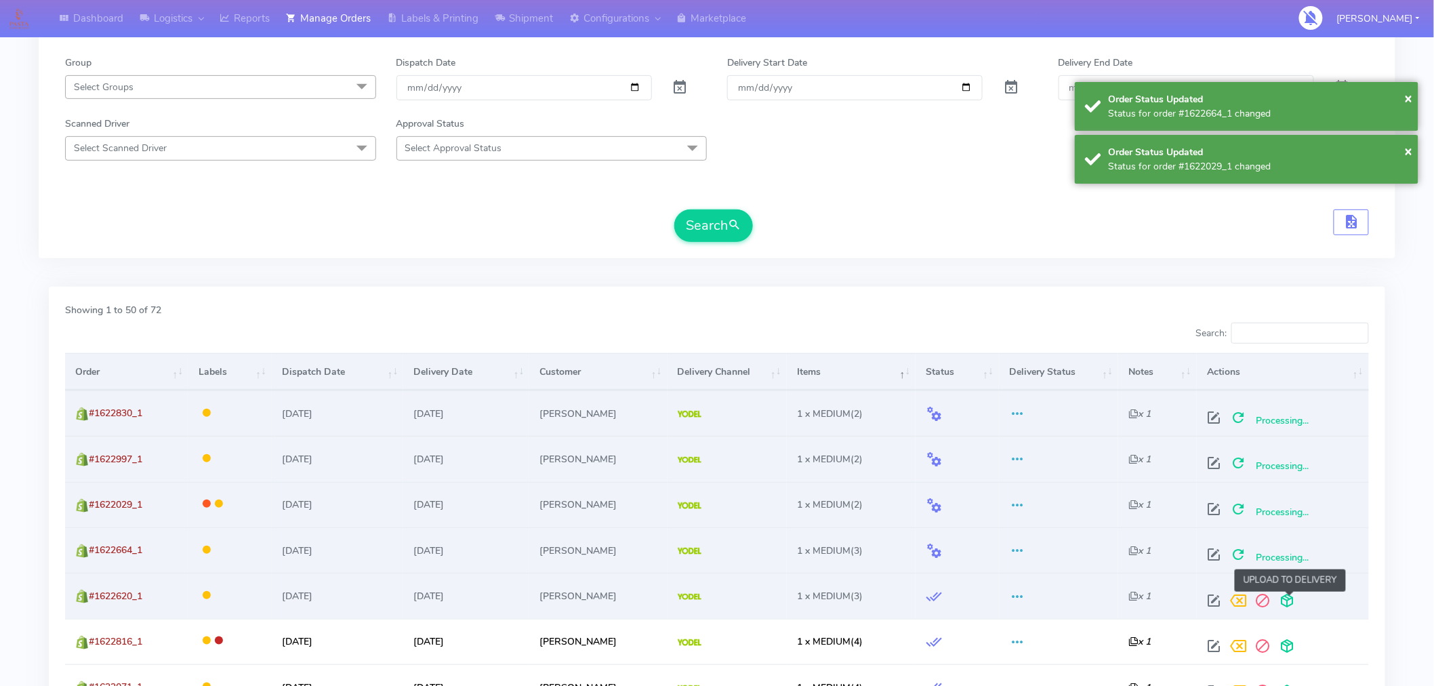
click at [1293, 603] on span at bounding box center [1286, 603] width 24 height 13
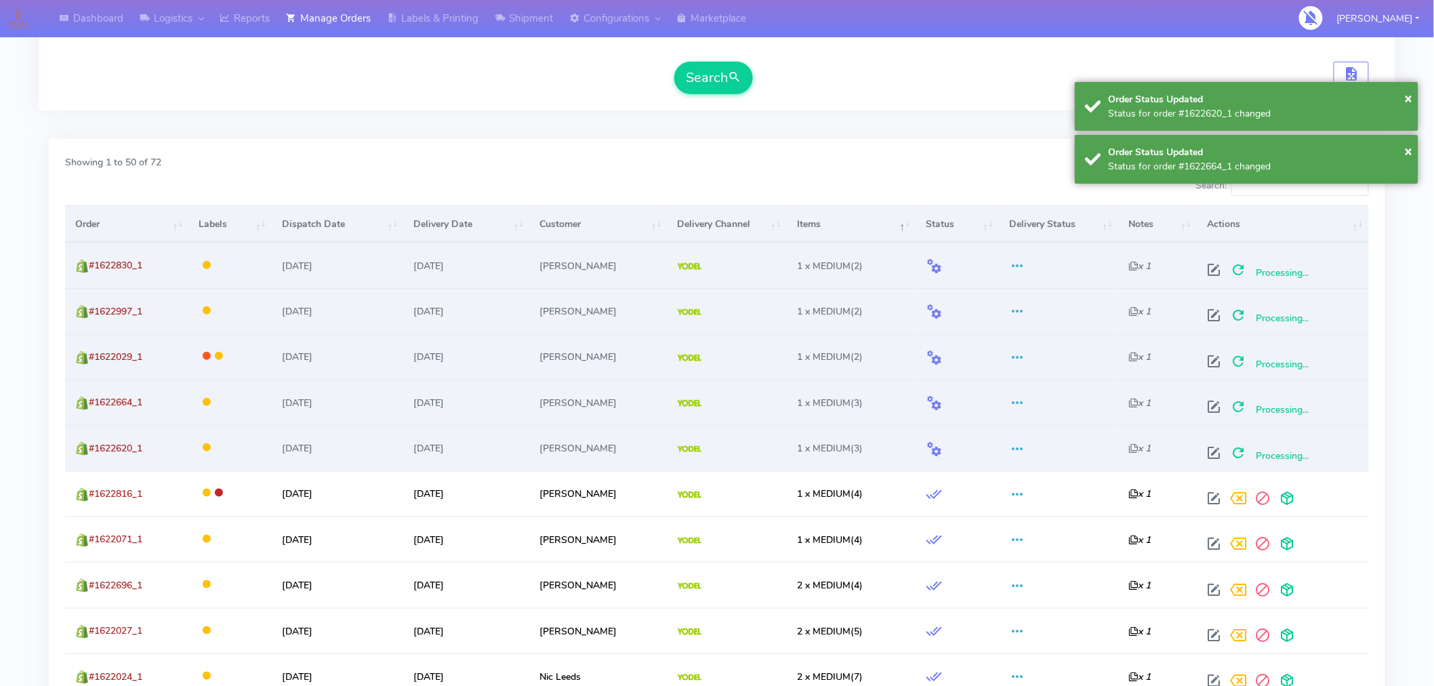
scroll to position [337, 0]
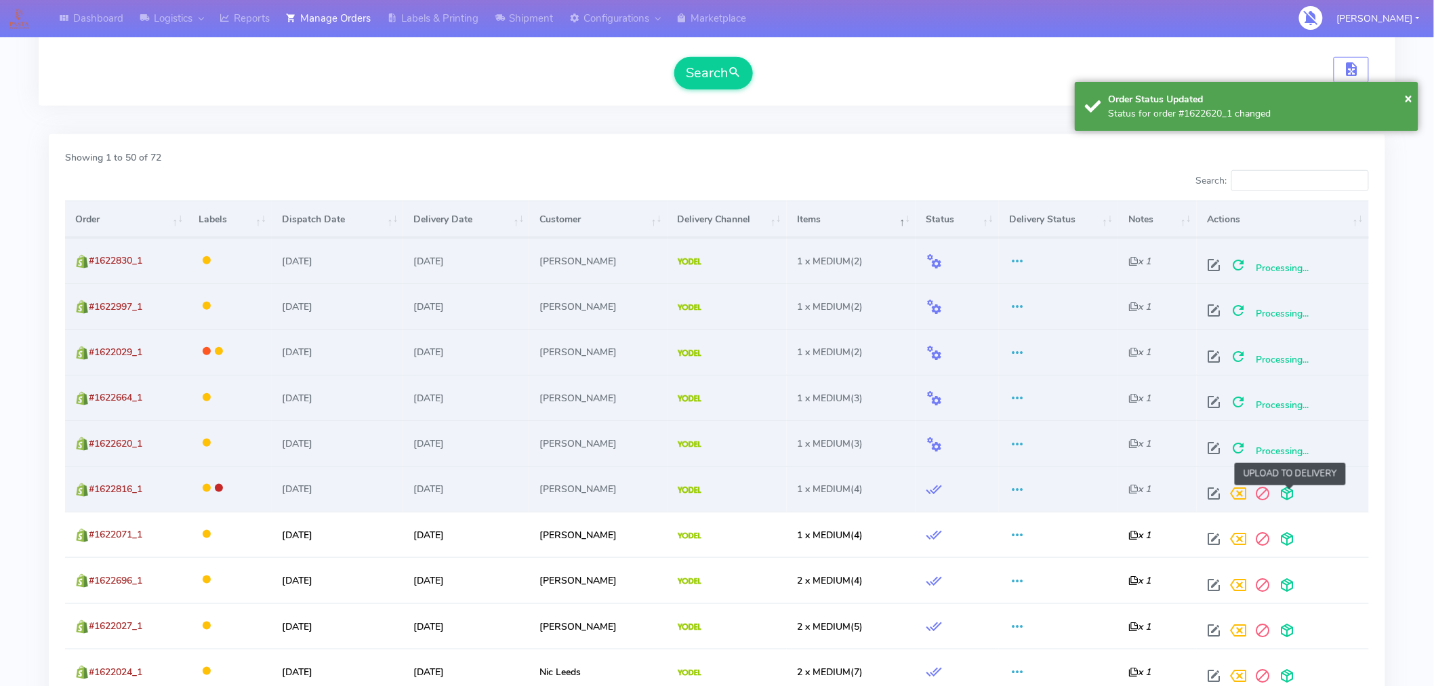
click at [1289, 497] on span at bounding box center [1286, 496] width 24 height 13
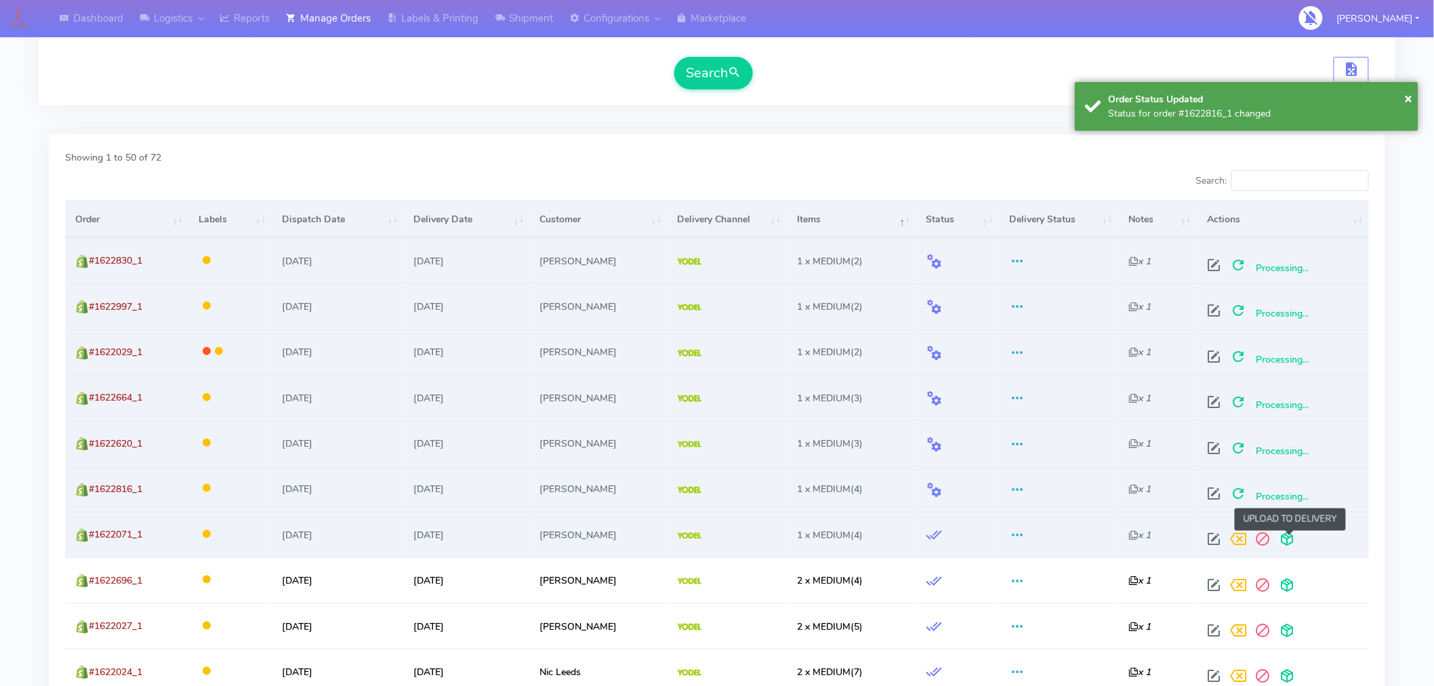
click at [1292, 539] on span at bounding box center [1286, 541] width 24 height 13
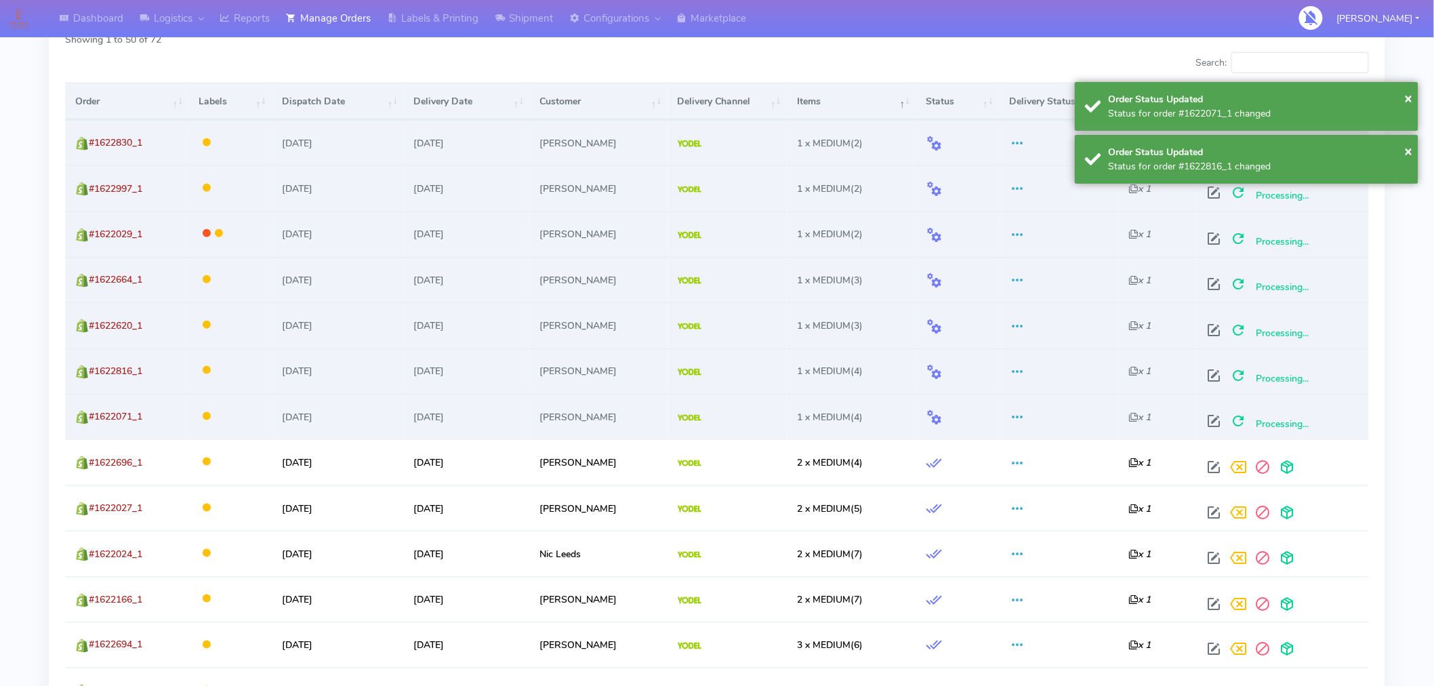
scroll to position [493, 0]
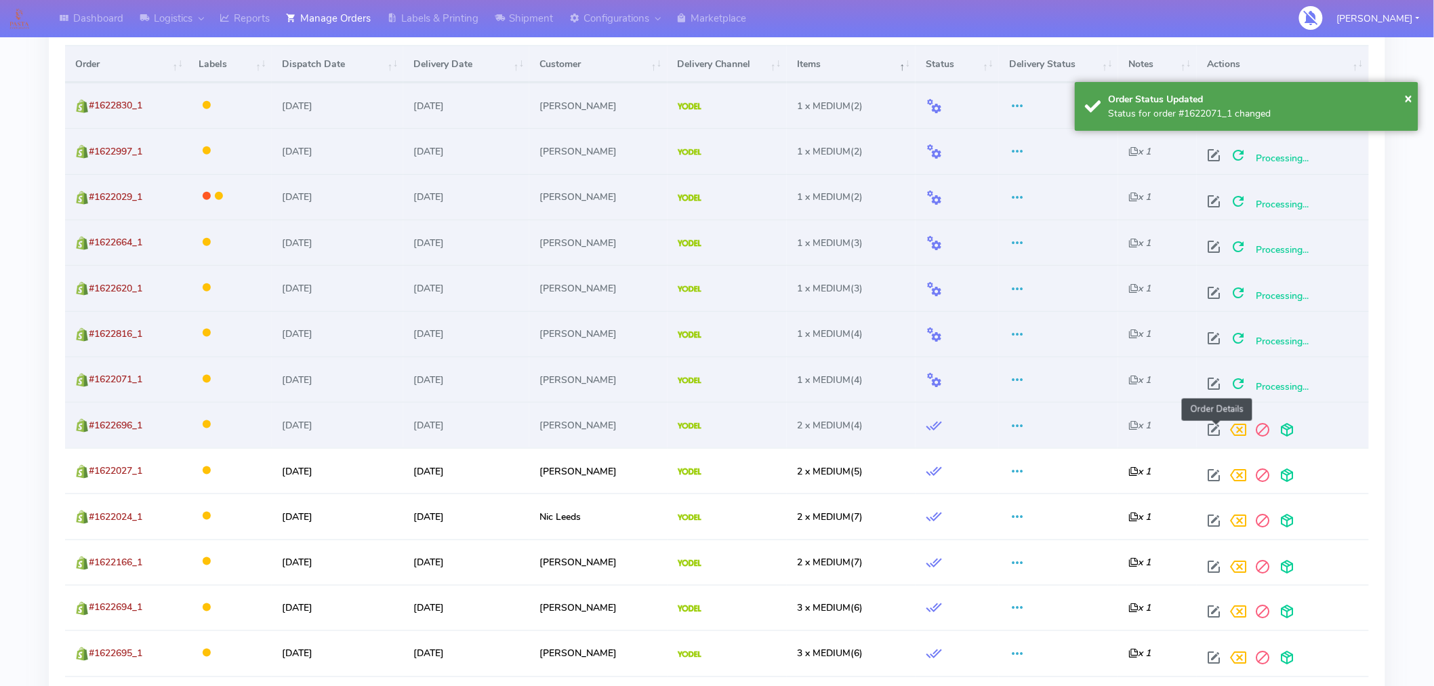
click at [1215, 429] on span at bounding box center [1213, 432] width 24 height 13
select select "5"
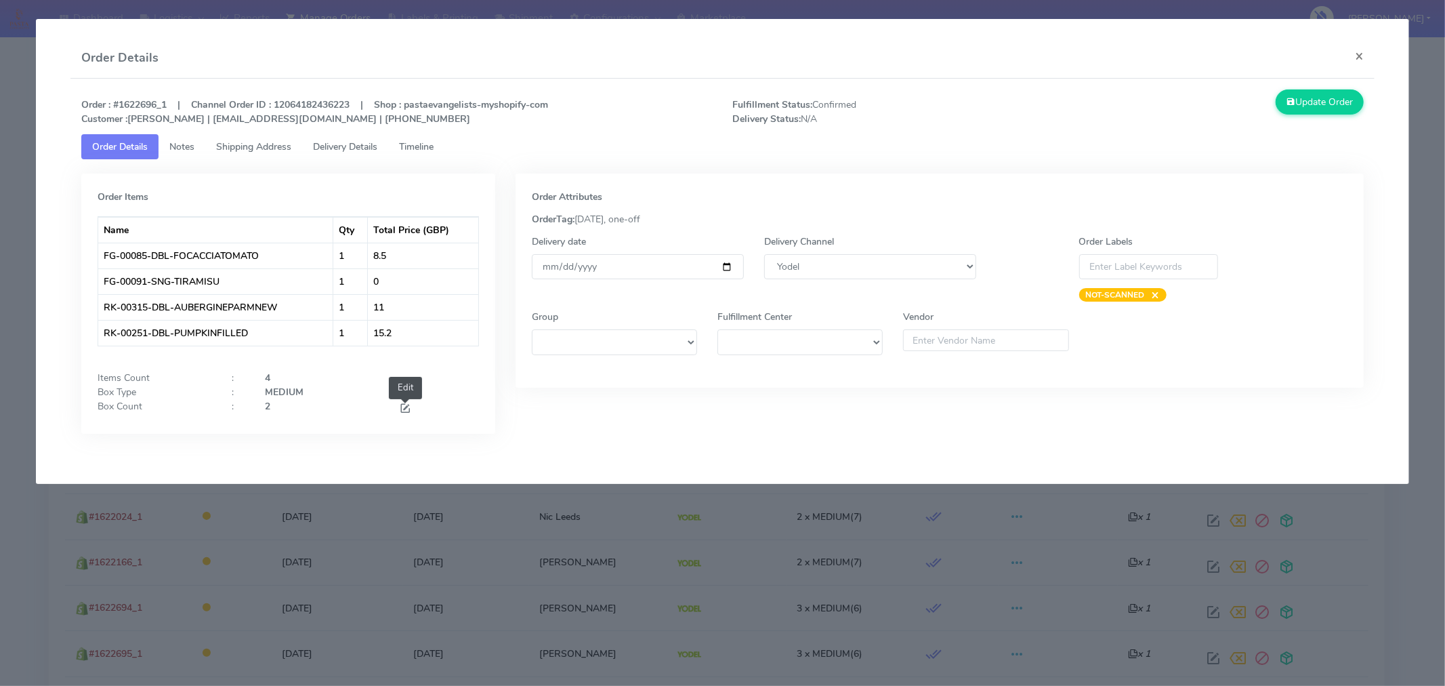
click at [407, 408] on span at bounding box center [405, 409] width 12 height 13
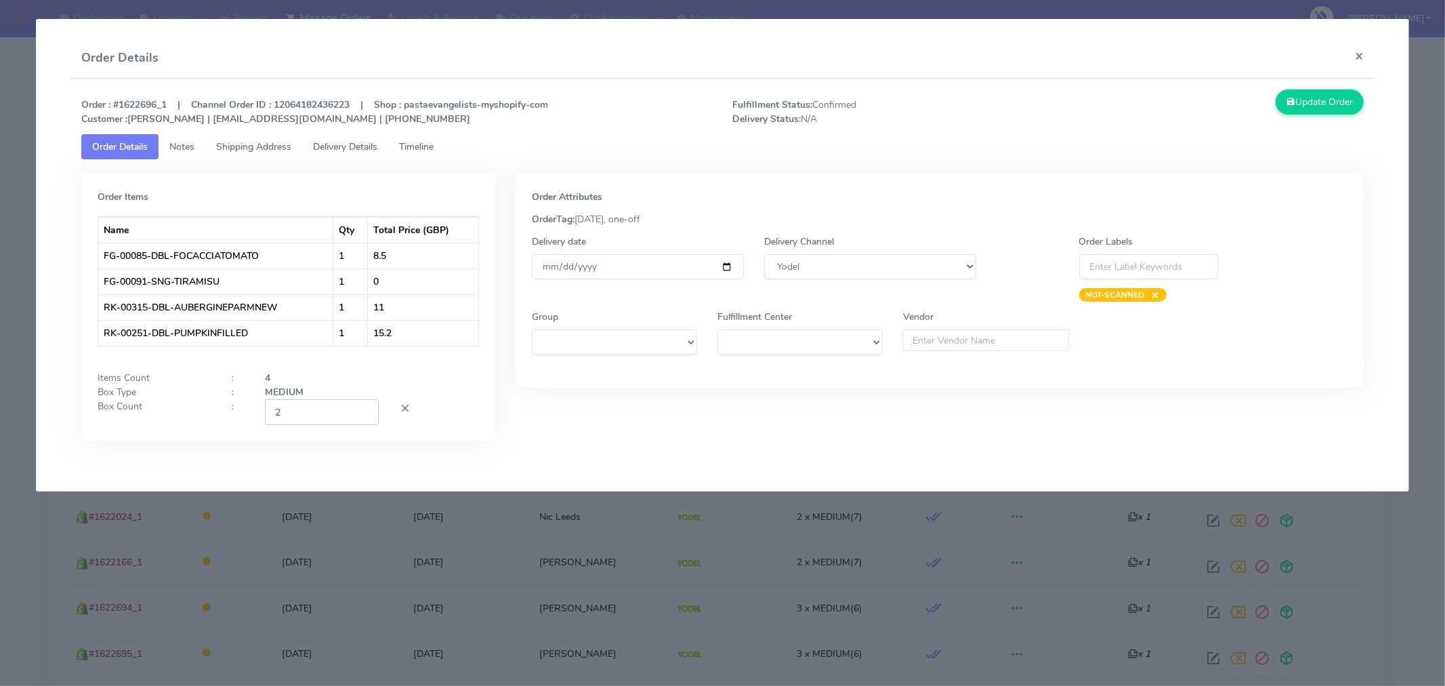
click at [313, 414] on input "2" at bounding box center [322, 411] width 114 height 25
type input "1"
click at [1297, 100] on button "Update Order" at bounding box center [1320, 101] width 88 height 25
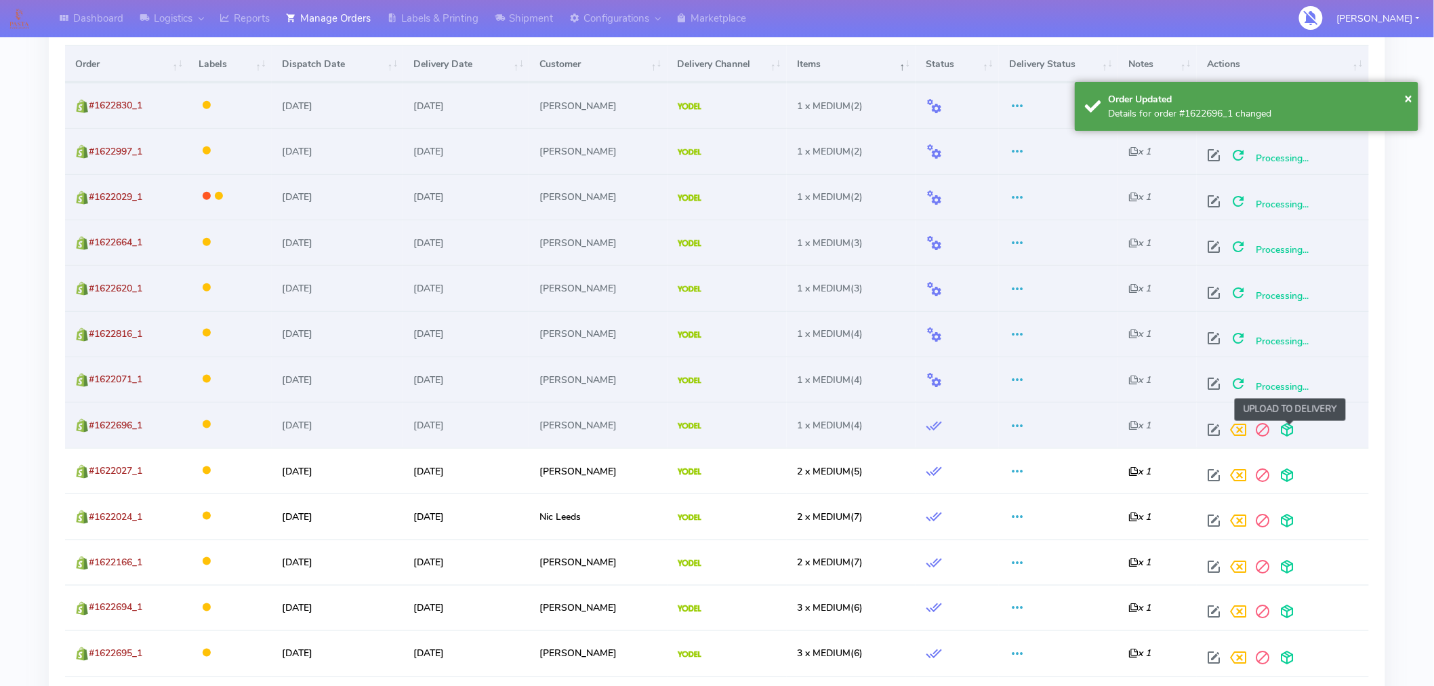
click at [1289, 430] on span at bounding box center [1286, 432] width 24 height 13
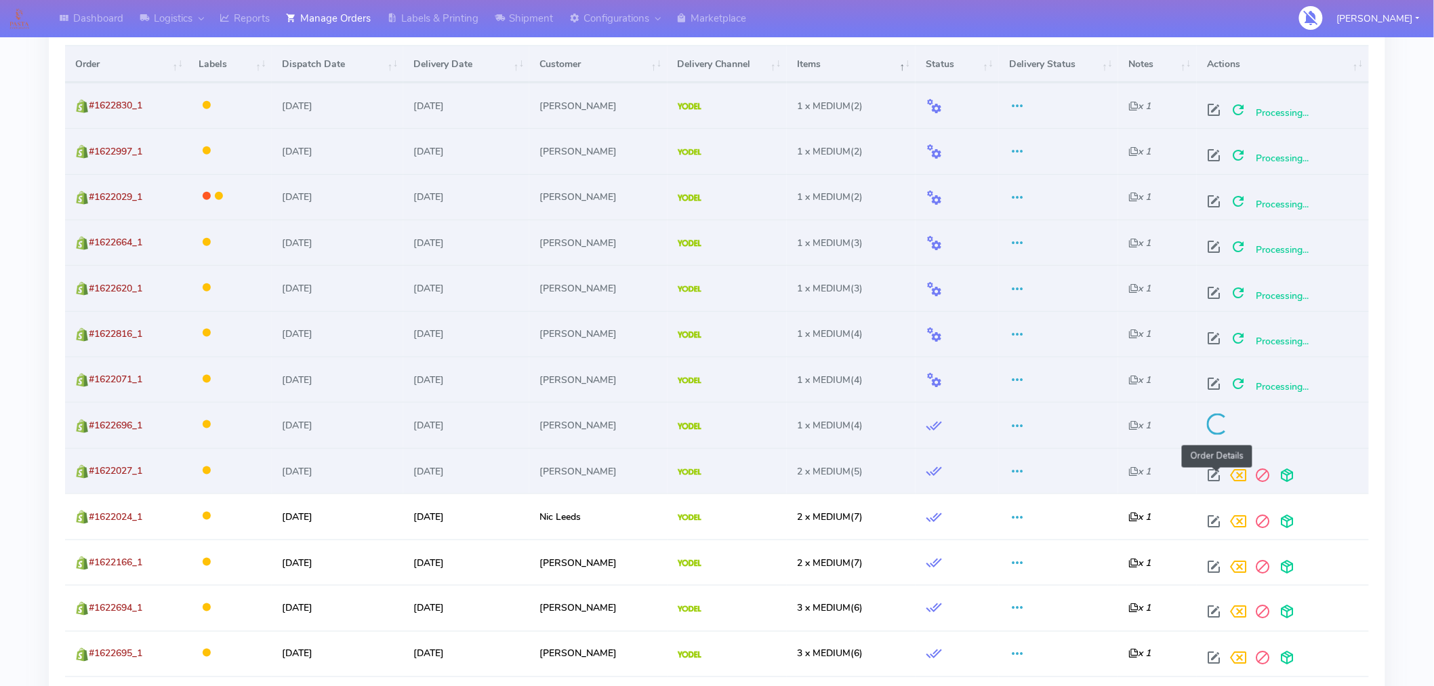
click at [1216, 472] on span at bounding box center [1213, 478] width 24 height 13
select select "5"
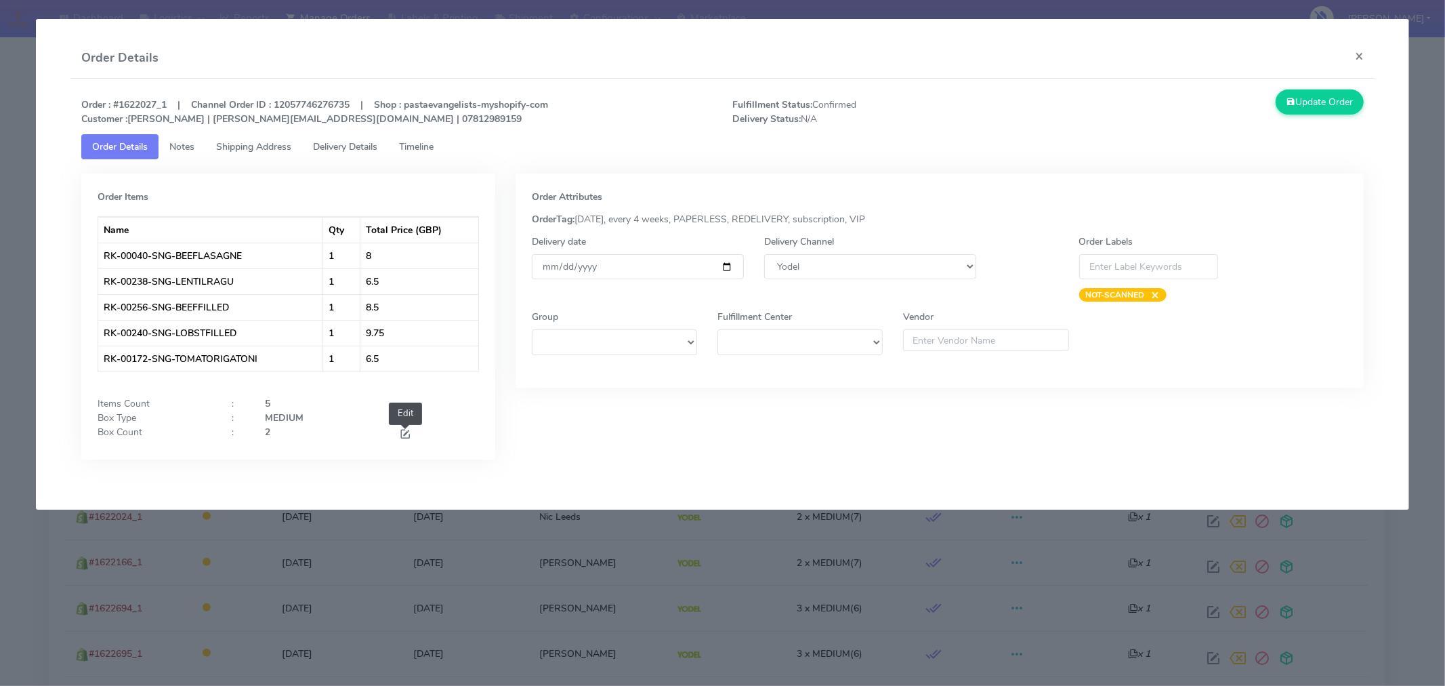
click at [405, 434] on span at bounding box center [405, 435] width 12 height 13
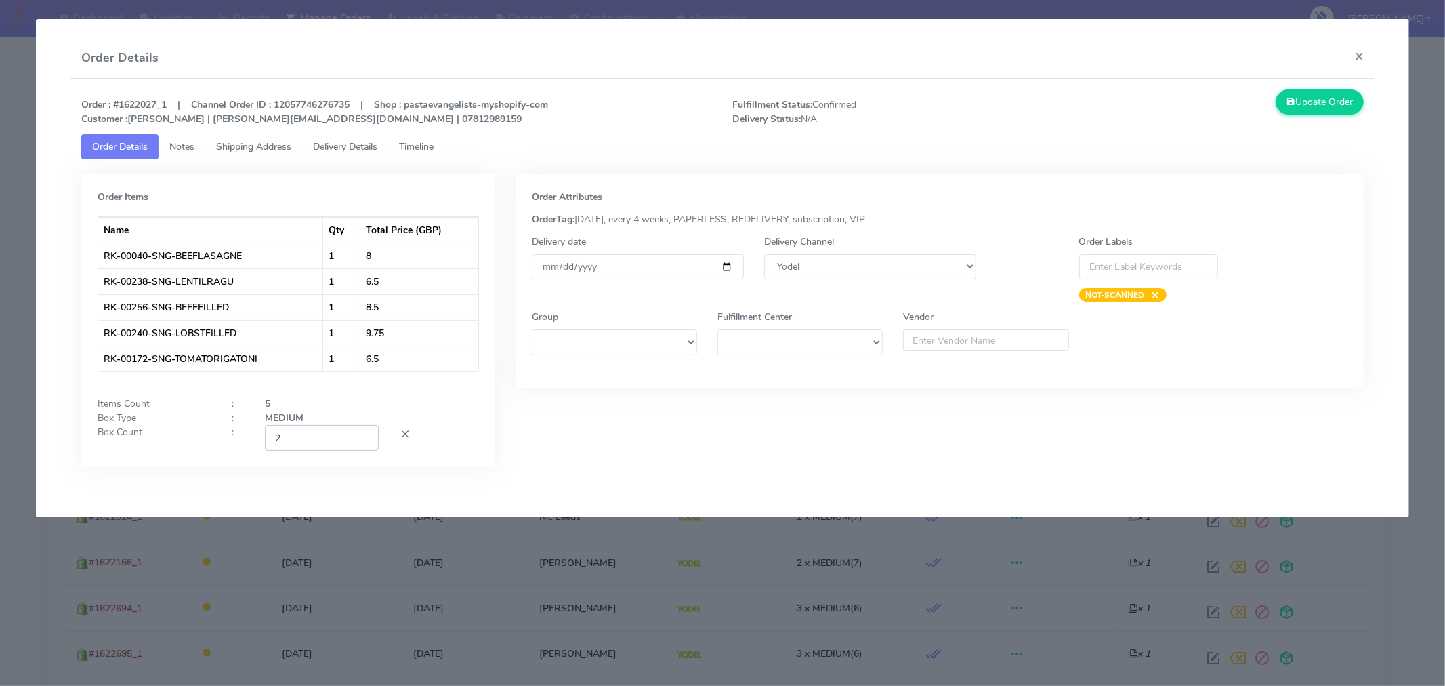
click at [325, 442] on input "2" at bounding box center [322, 437] width 114 height 25
type input "1"
click at [813, 425] on div "Order Attributes OrderTag: 09-09-2025, every 4 weeks, PAPERLESS, REDELIVERY, su…" at bounding box center [939, 330] width 869 height 314
click at [1311, 104] on button "Update Order" at bounding box center [1320, 101] width 88 height 25
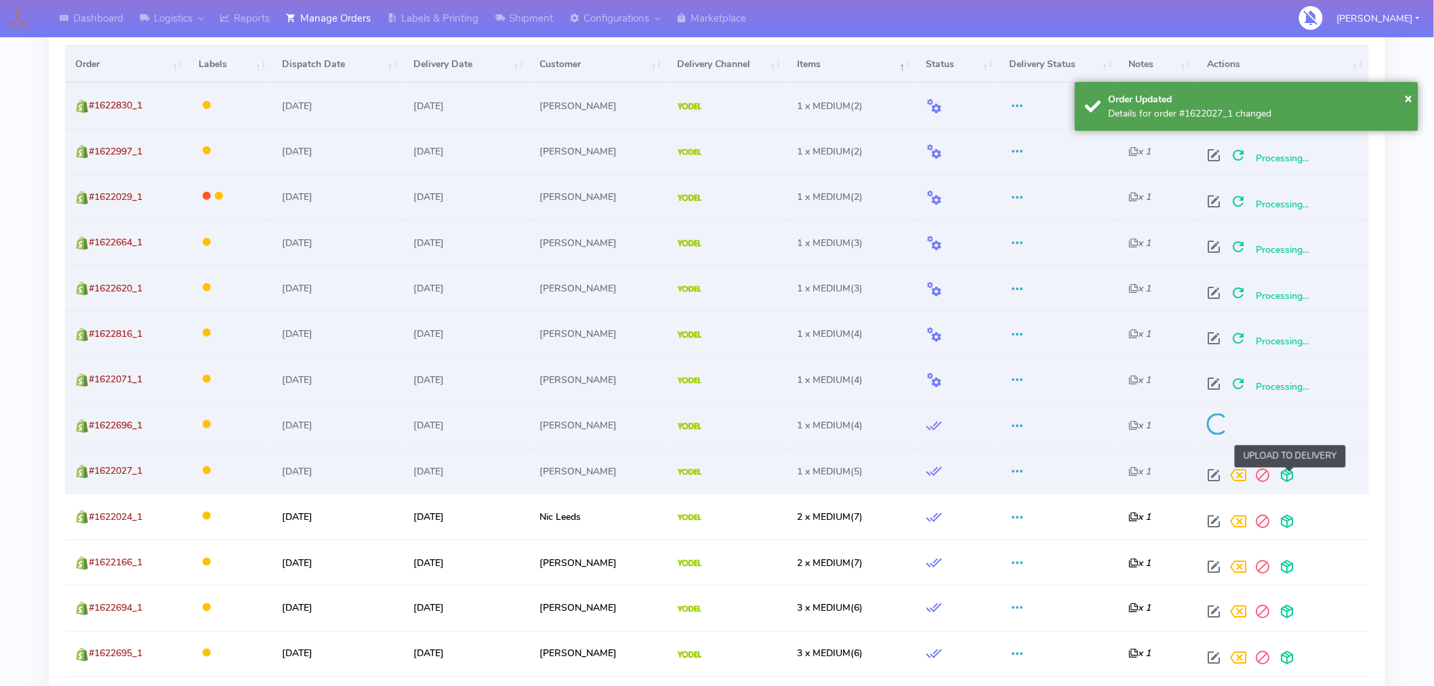
click at [1294, 475] on span at bounding box center [1286, 478] width 24 height 13
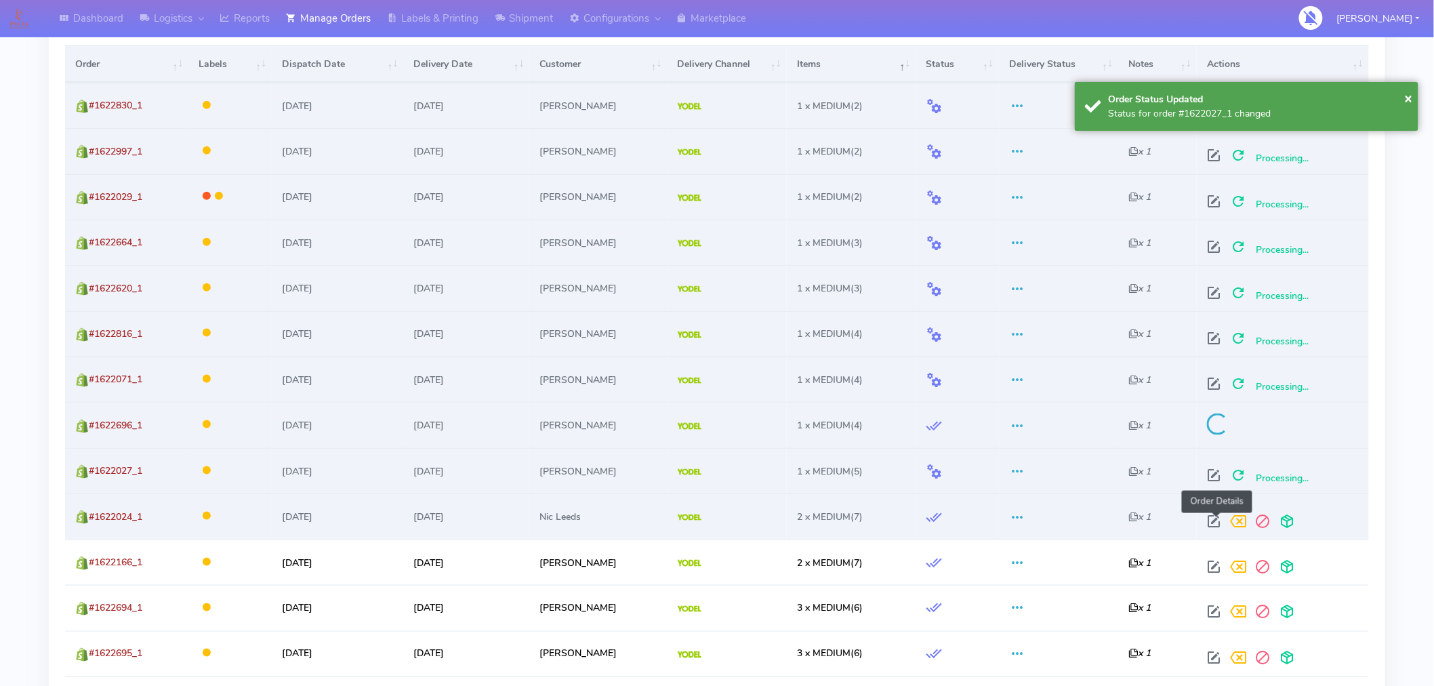
click at [1217, 518] on span at bounding box center [1213, 524] width 24 height 13
select select "5"
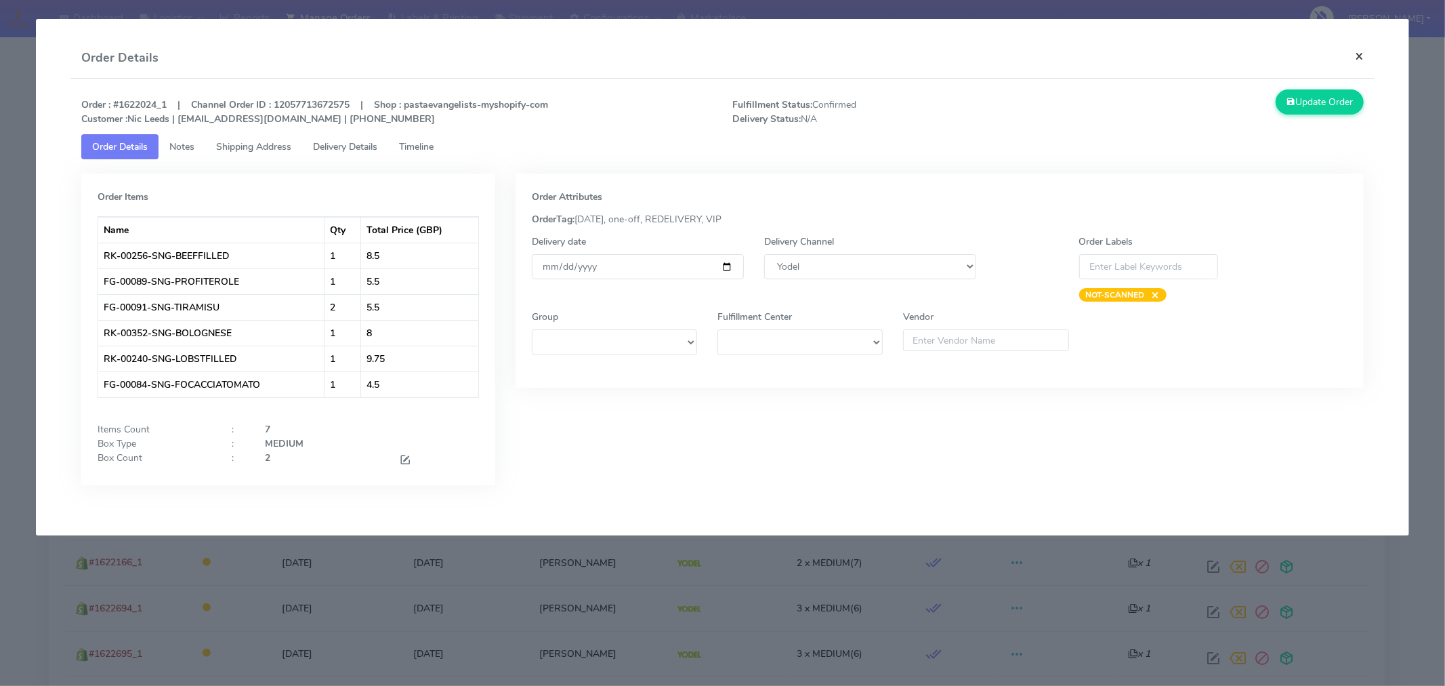
click at [1358, 55] on button "×" at bounding box center [1359, 56] width 30 height 36
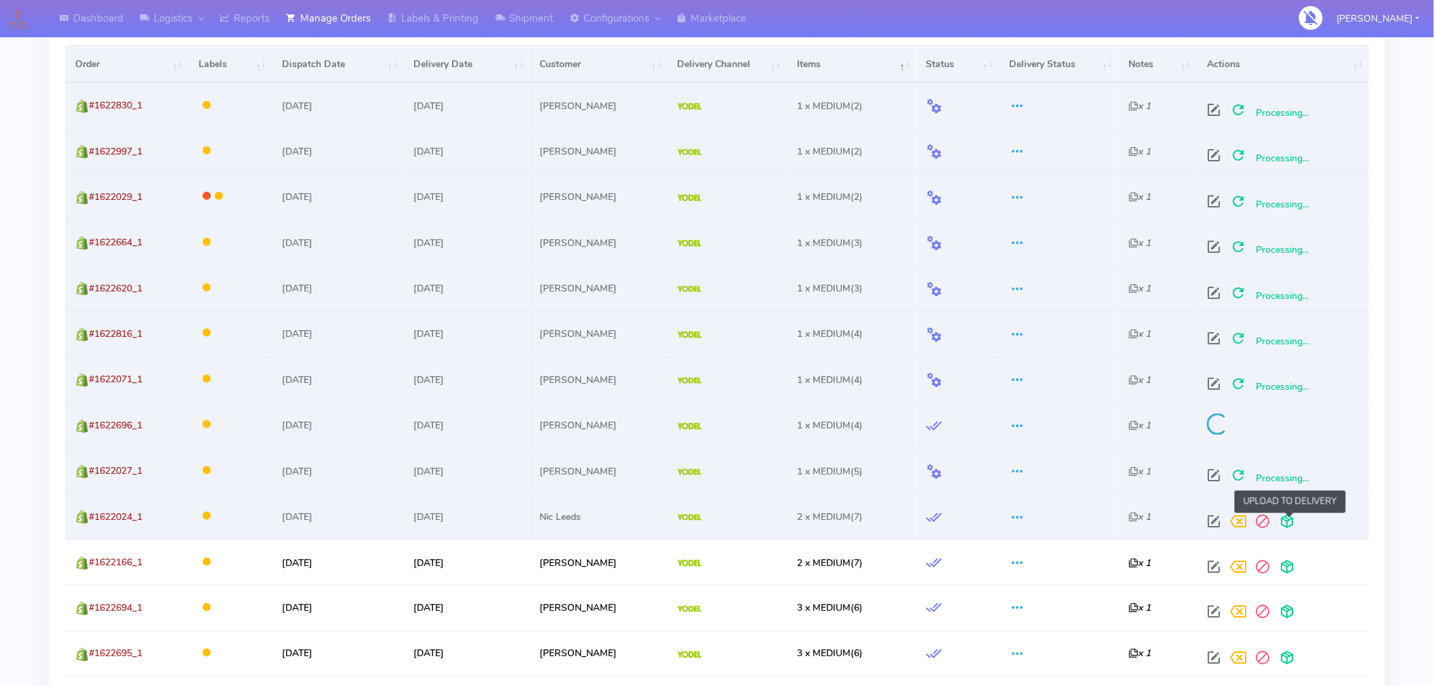
click at [1290, 522] on span at bounding box center [1286, 524] width 24 height 13
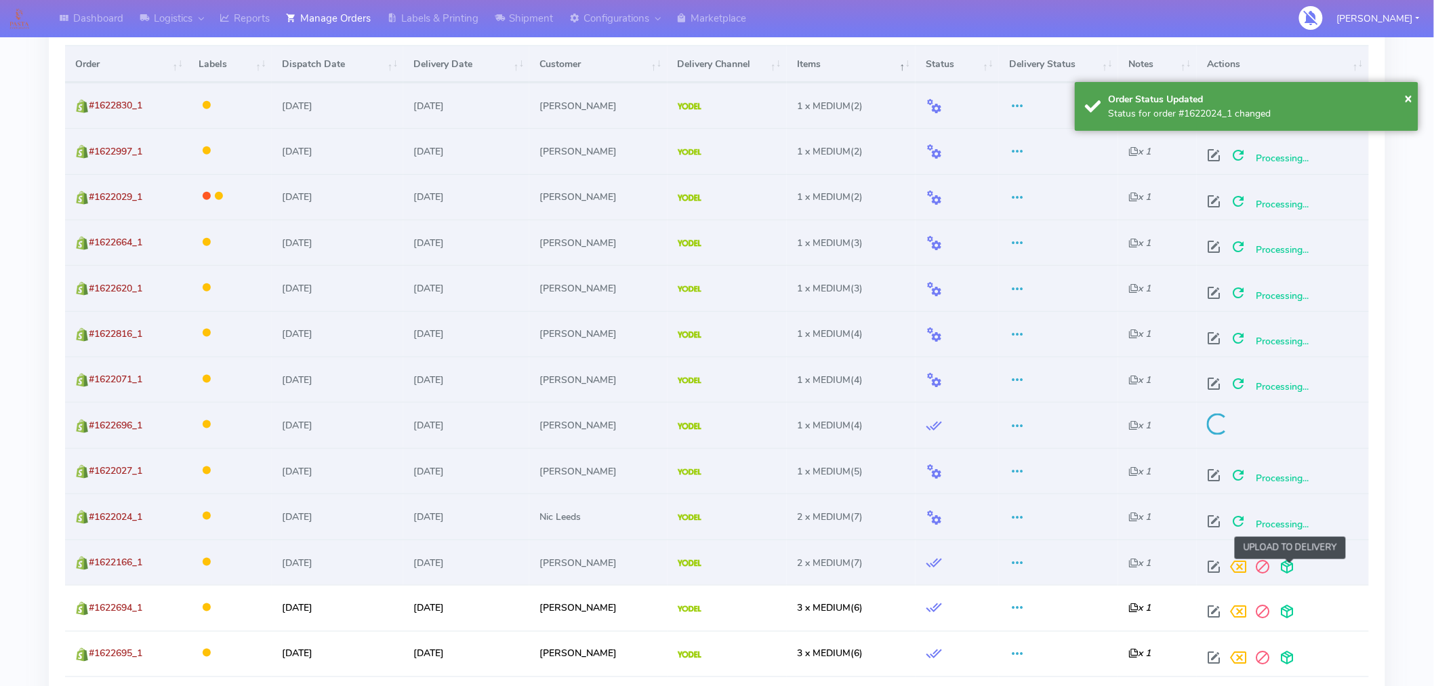
click at [1288, 568] on span at bounding box center [1286, 569] width 24 height 13
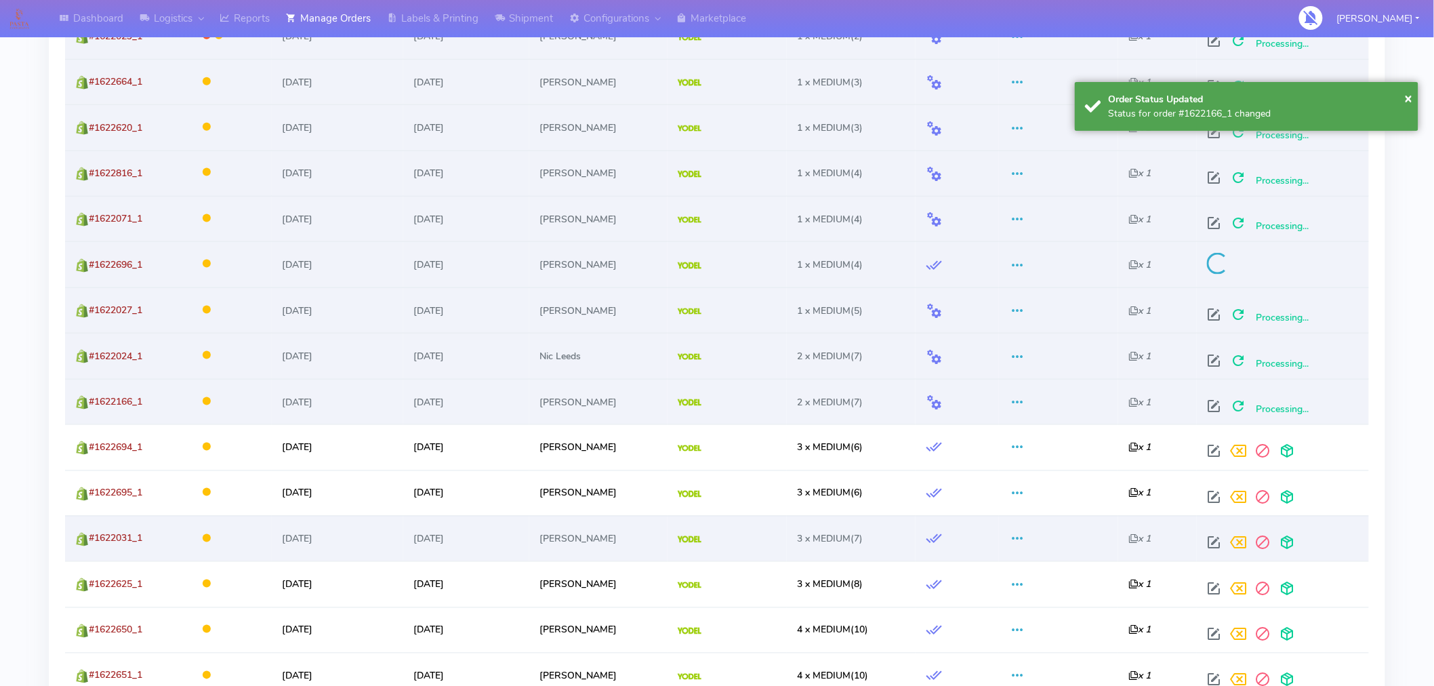
scroll to position [665, 0]
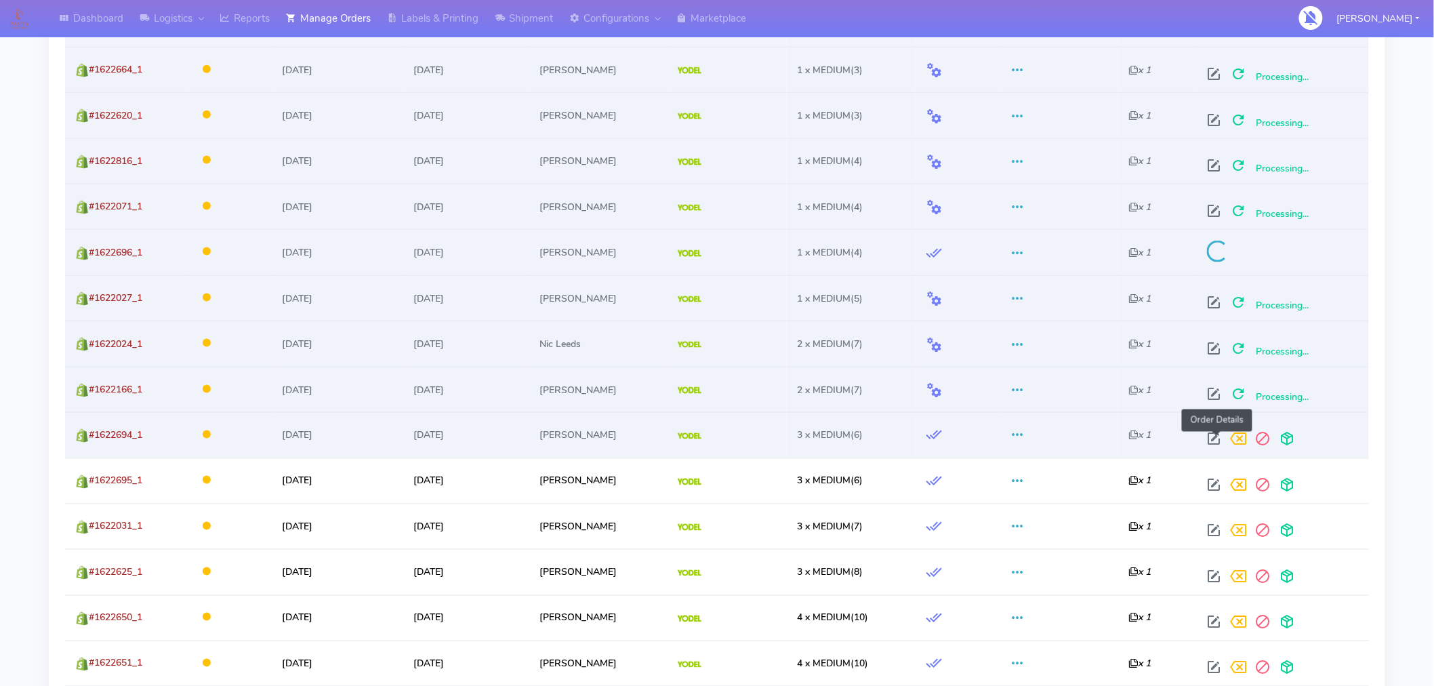
click at [1215, 439] on span at bounding box center [1213, 442] width 24 height 13
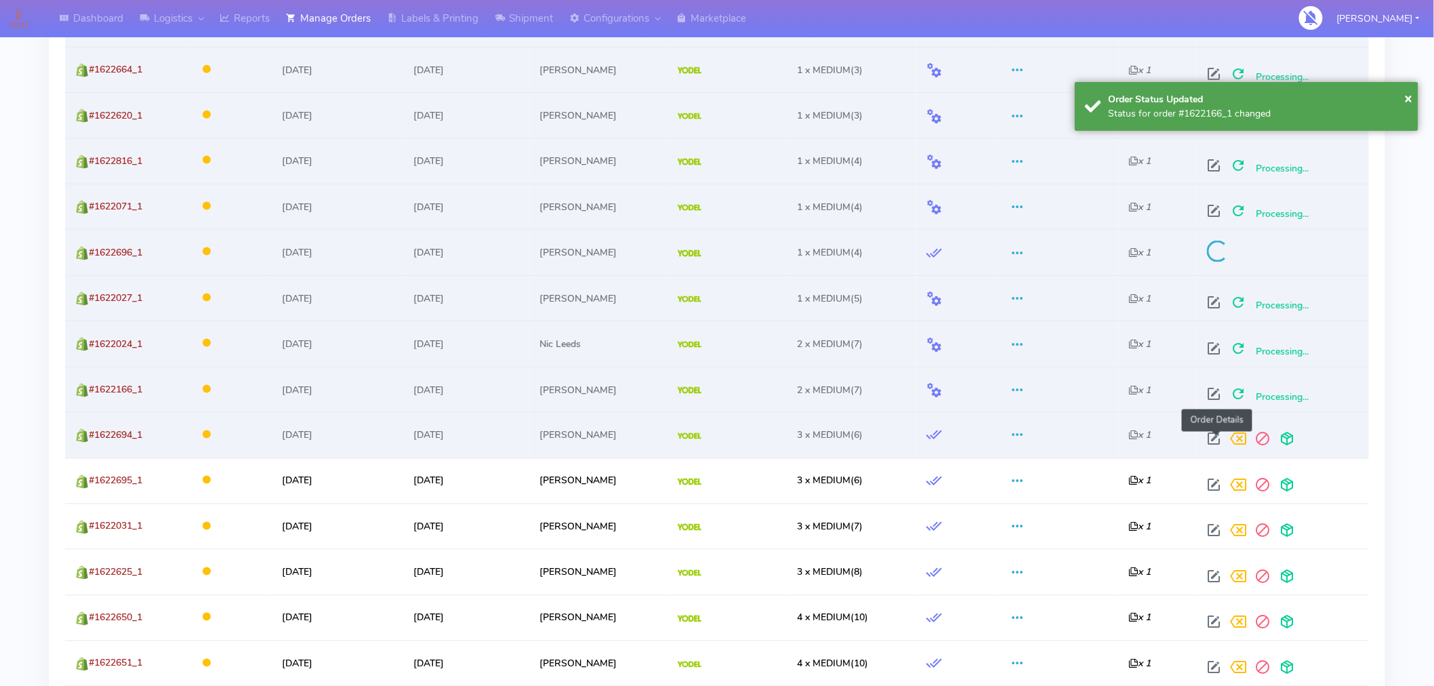
select select "5"
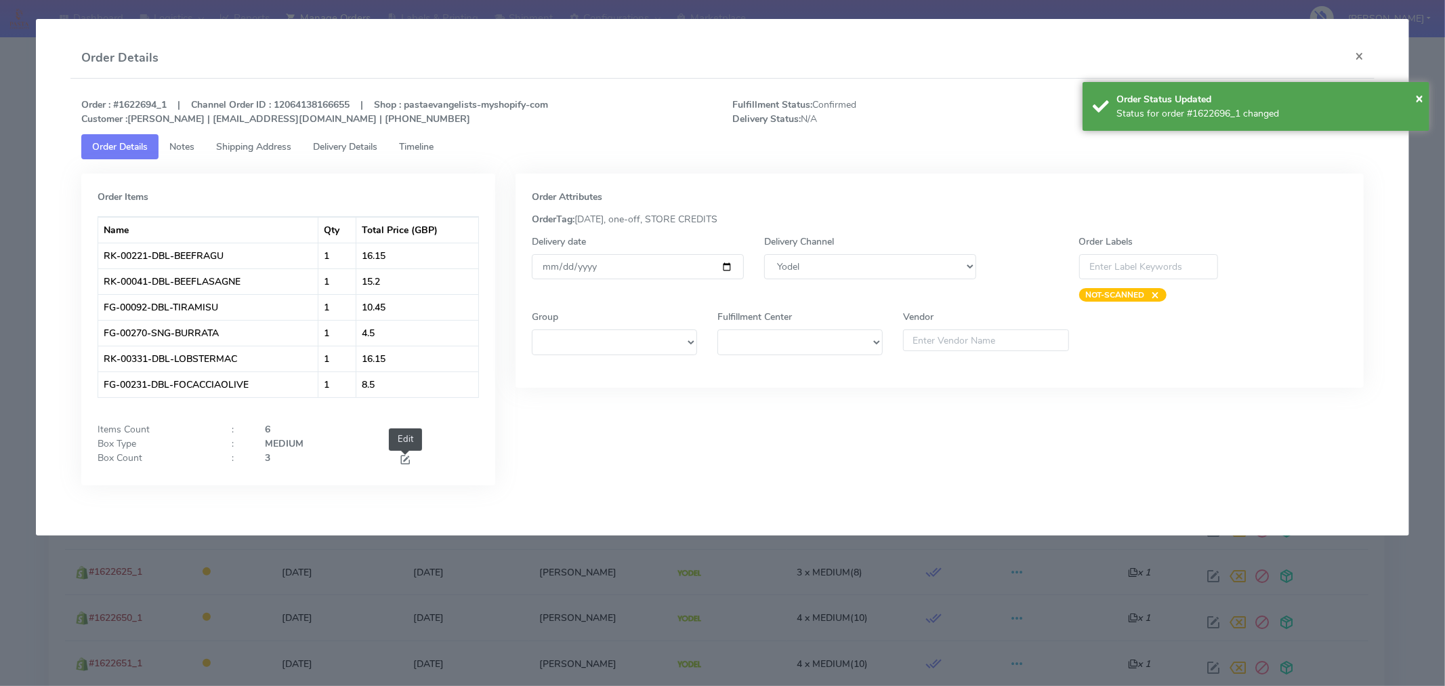
click at [399, 455] on span at bounding box center [405, 461] width 12 height 13
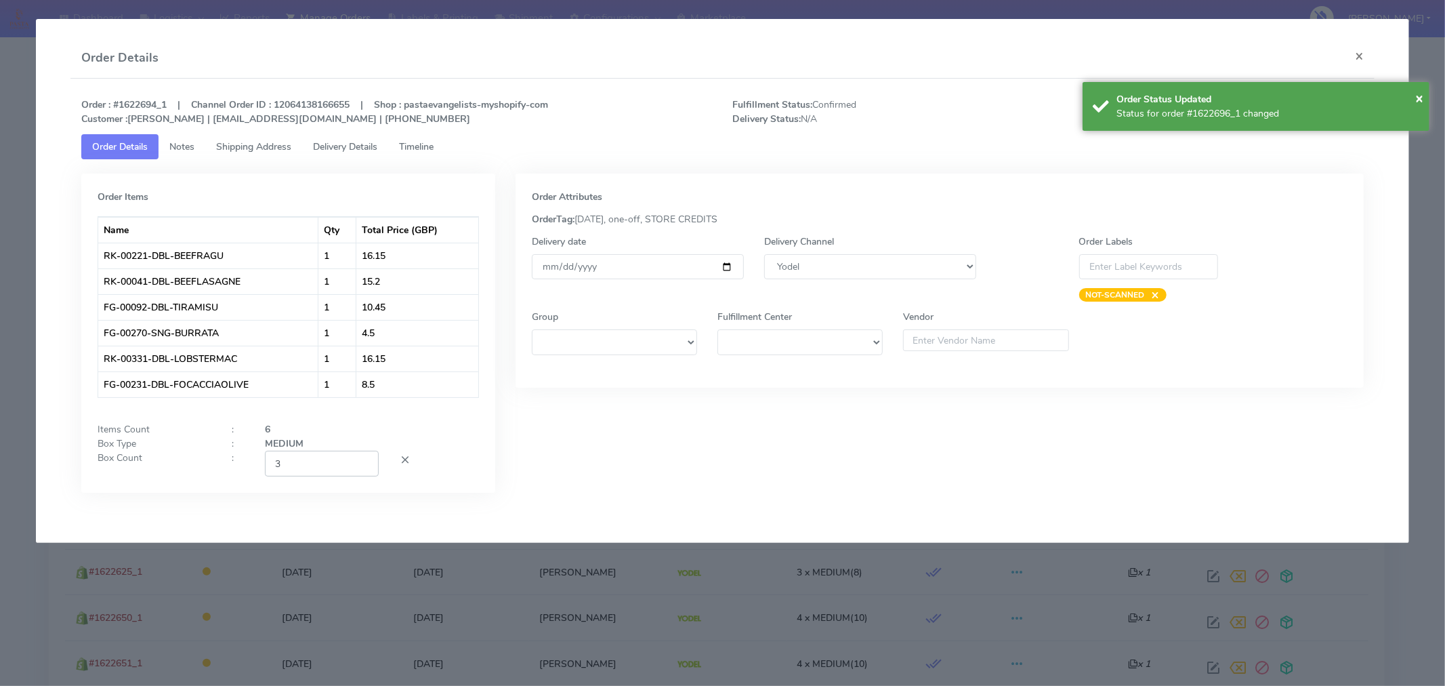
click at [321, 459] on input "3" at bounding box center [322, 463] width 114 height 25
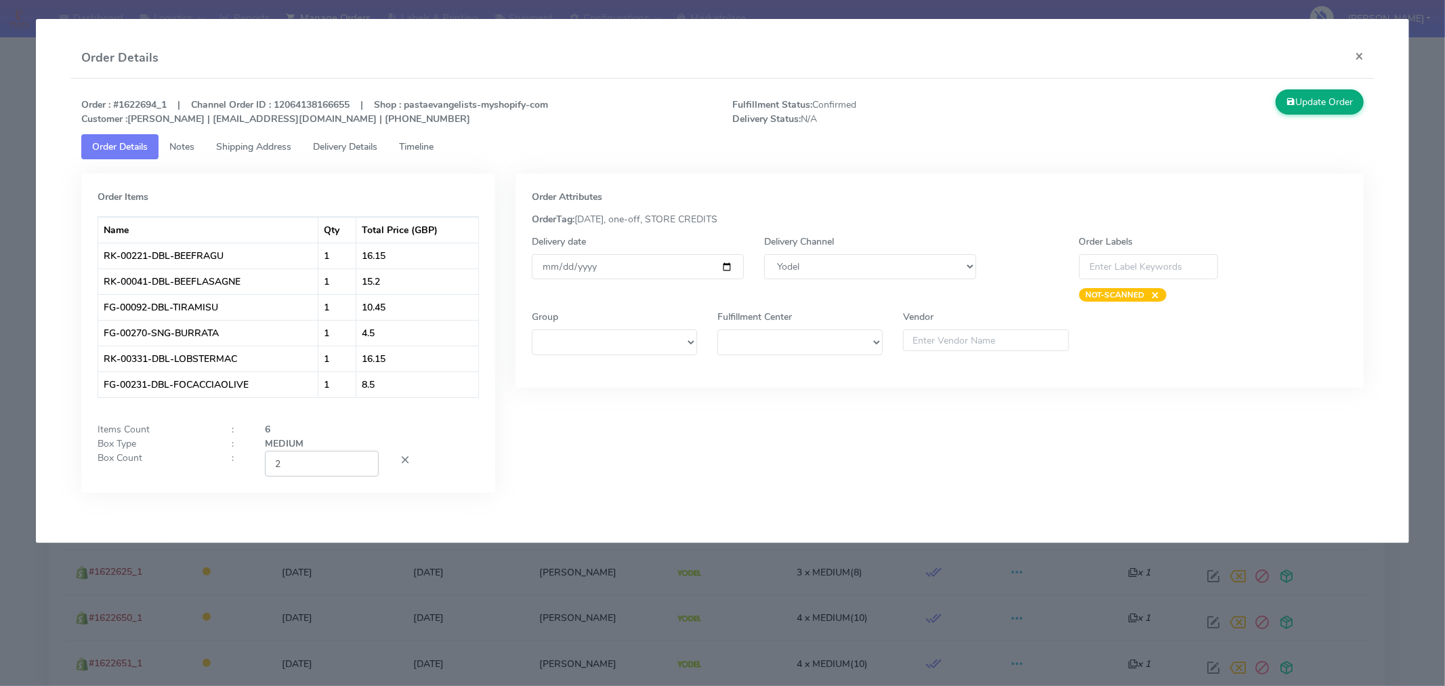
type input "2"
click at [1335, 102] on button "Update Order" at bounding box center [1320, 101] width 88 height 25
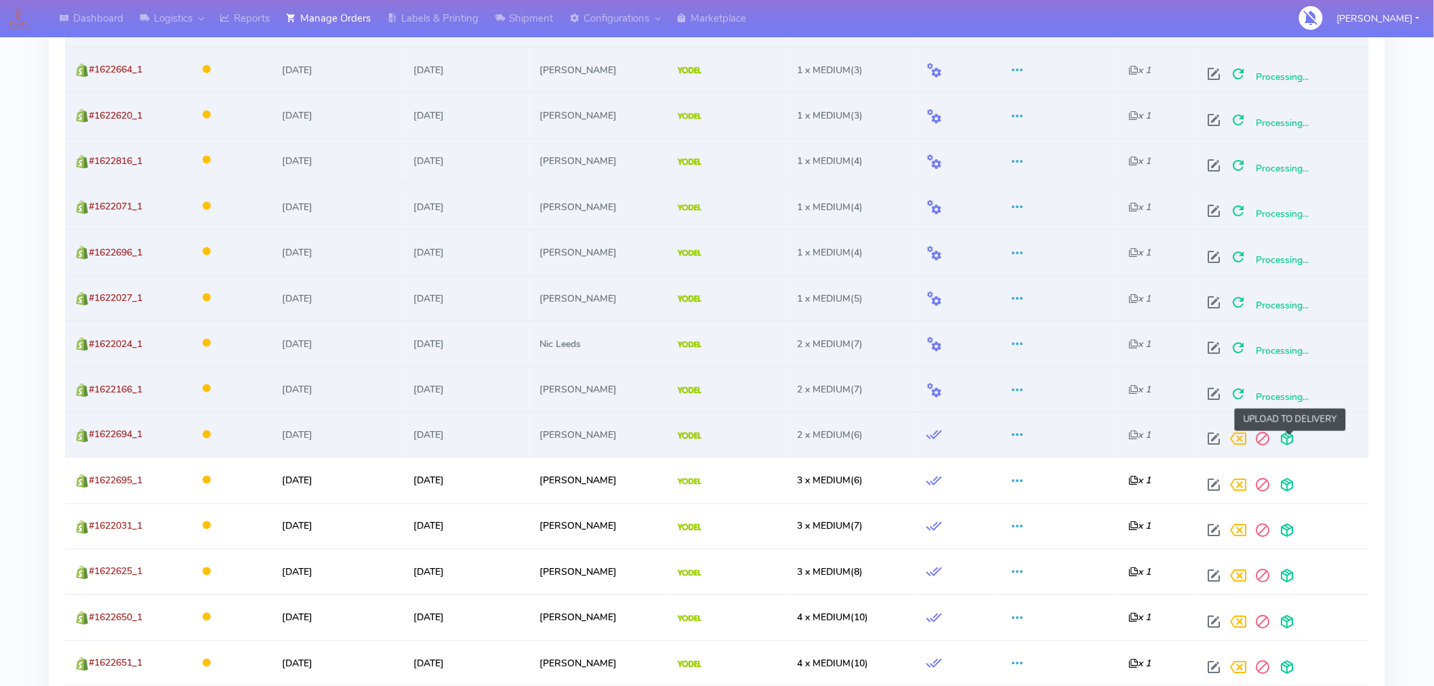
click at [1289, 436] on span at bounding box center [1286, 442] width 24 height 13
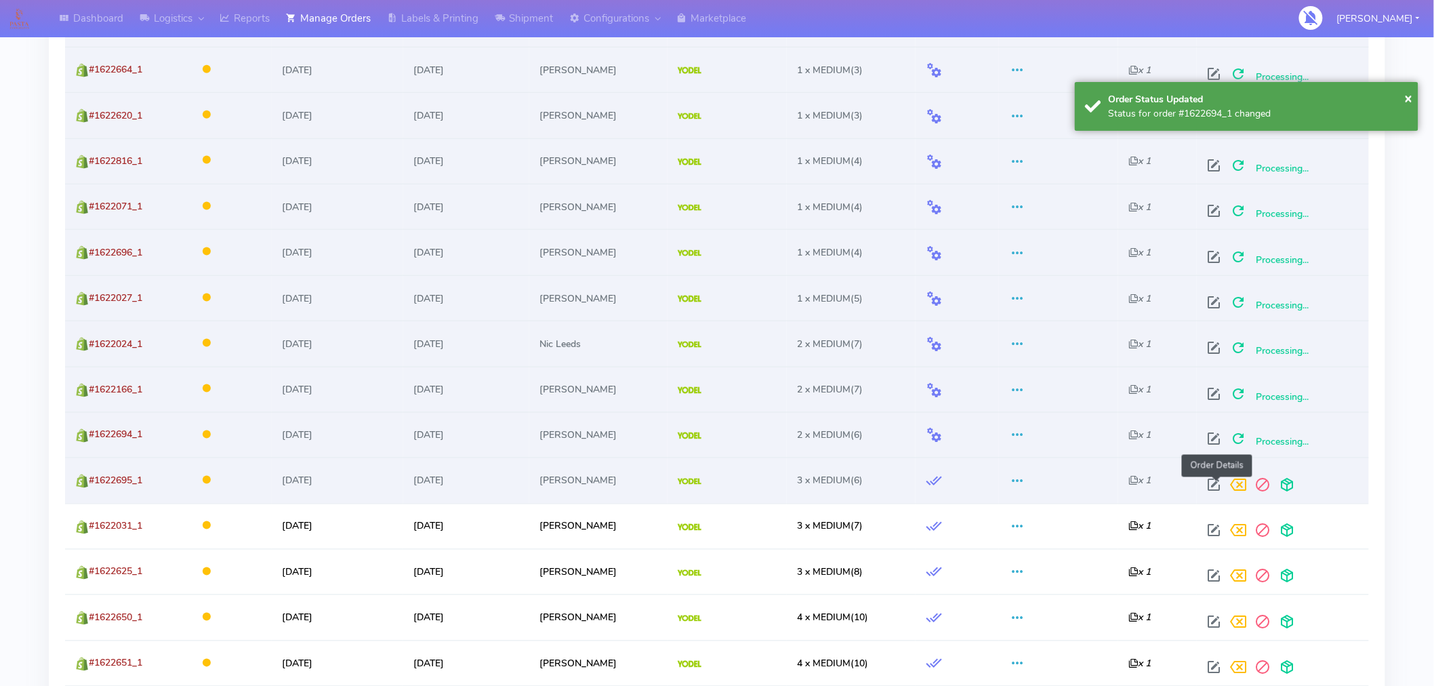
click at [1217, 490] on span at bounding box center [1213, 488] width 24 height 13
select select "5"
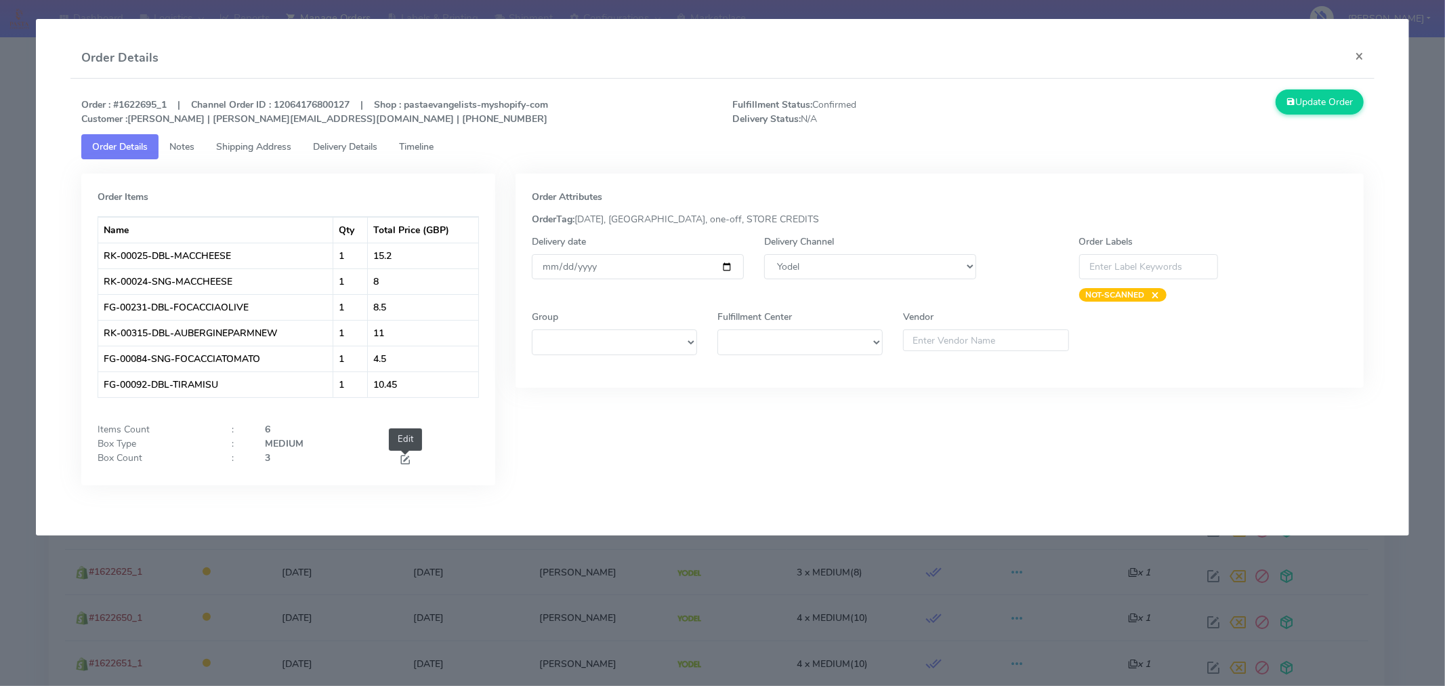
click at [402, 459] on span at bounding box center [405, 461] width 12 height 13
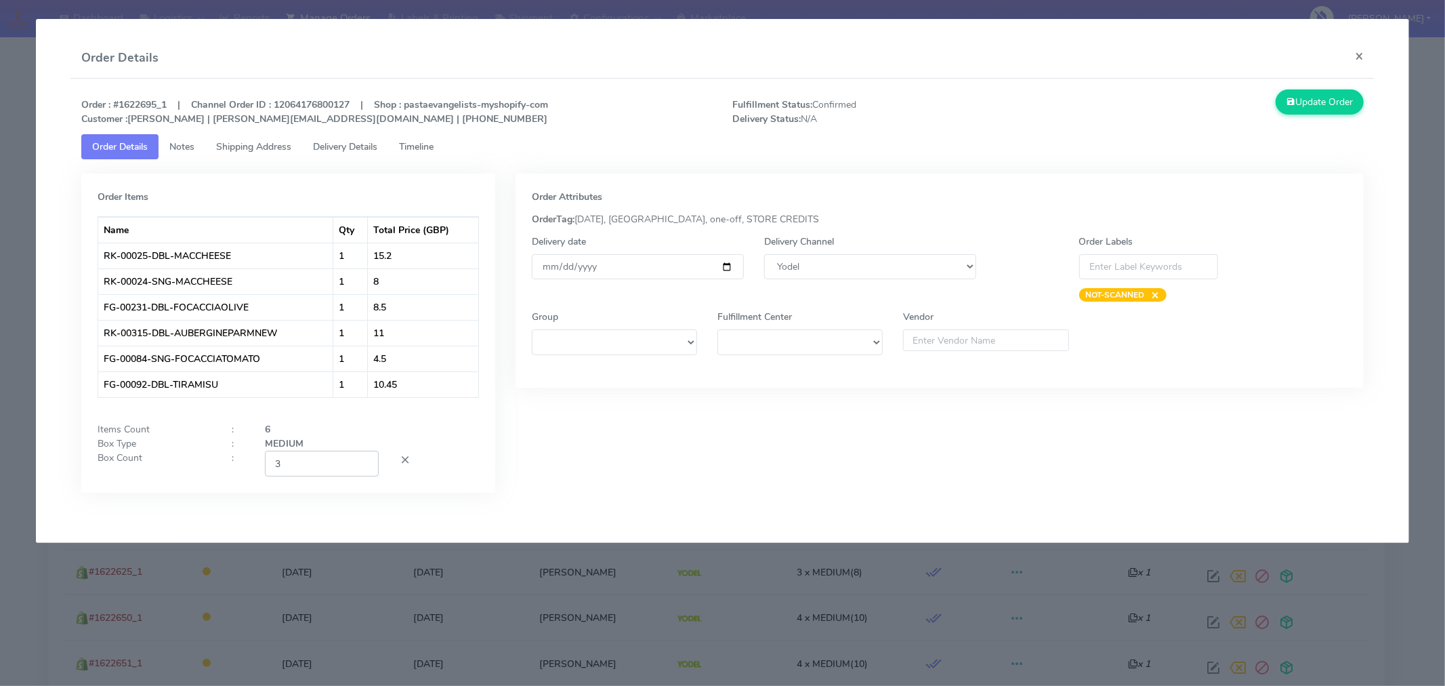
click at [339, 470] on input "3" at bounding box center [322, 463] width 114 height 25
type input "2"
click at [1309, 110] on button "Update Order" at bounding box center [1320, 101] width 88 height 25
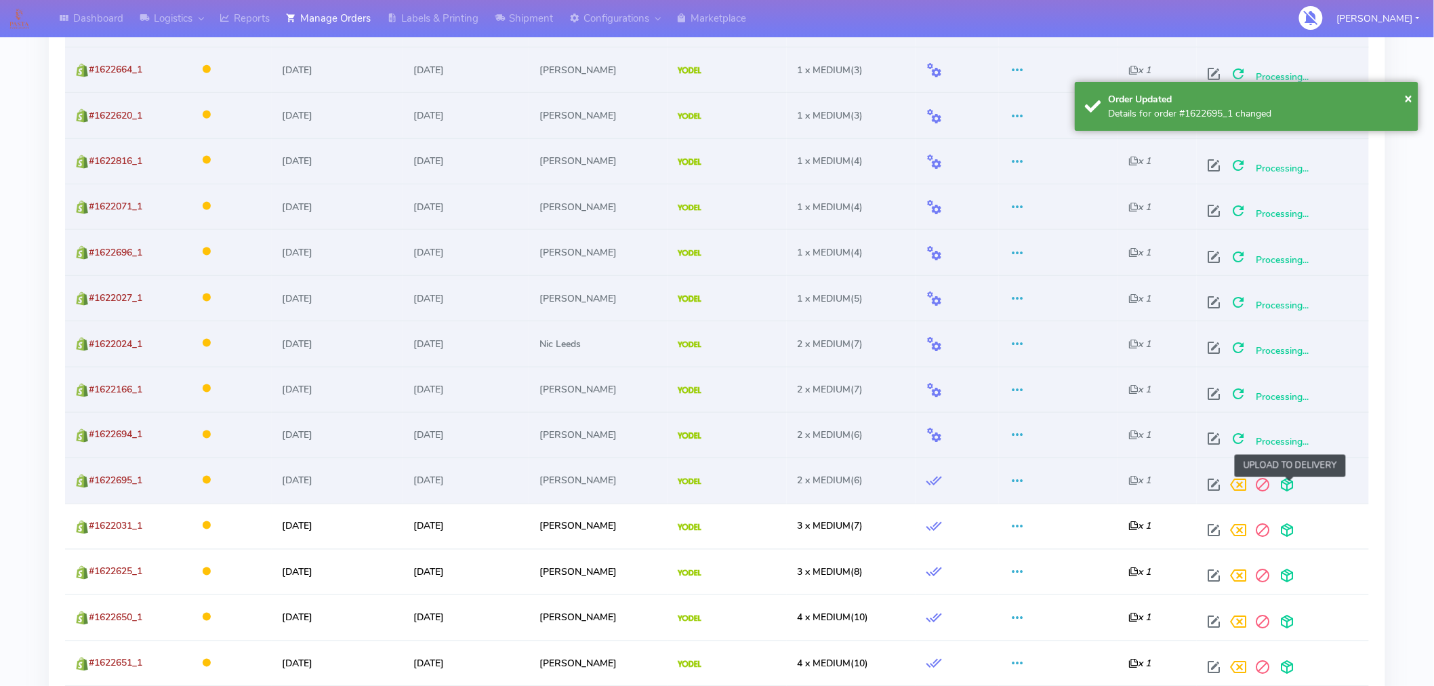
click at [1289, 492] on span at bounding box center [1286, 488] width 24 height 13
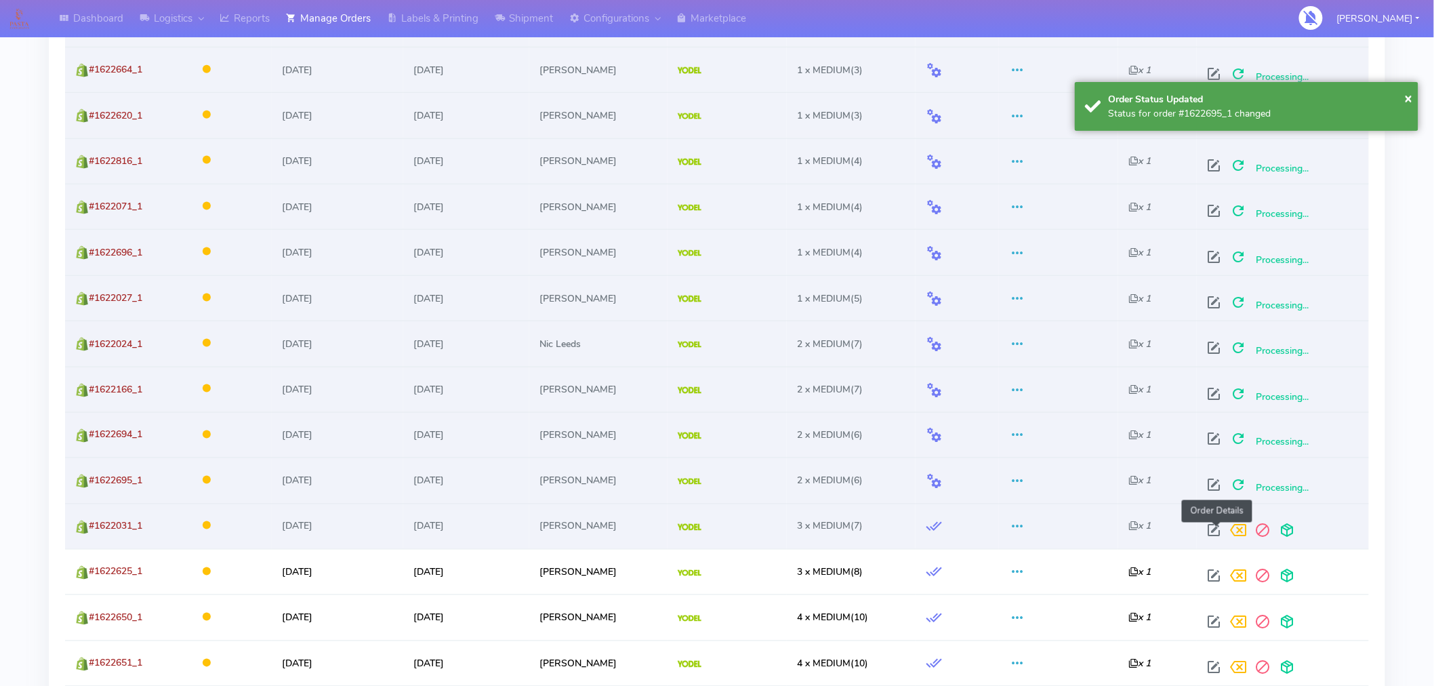
click at [1219, 533] on span at bounding box center [1213, 533] width 24 height 13
select select "5"
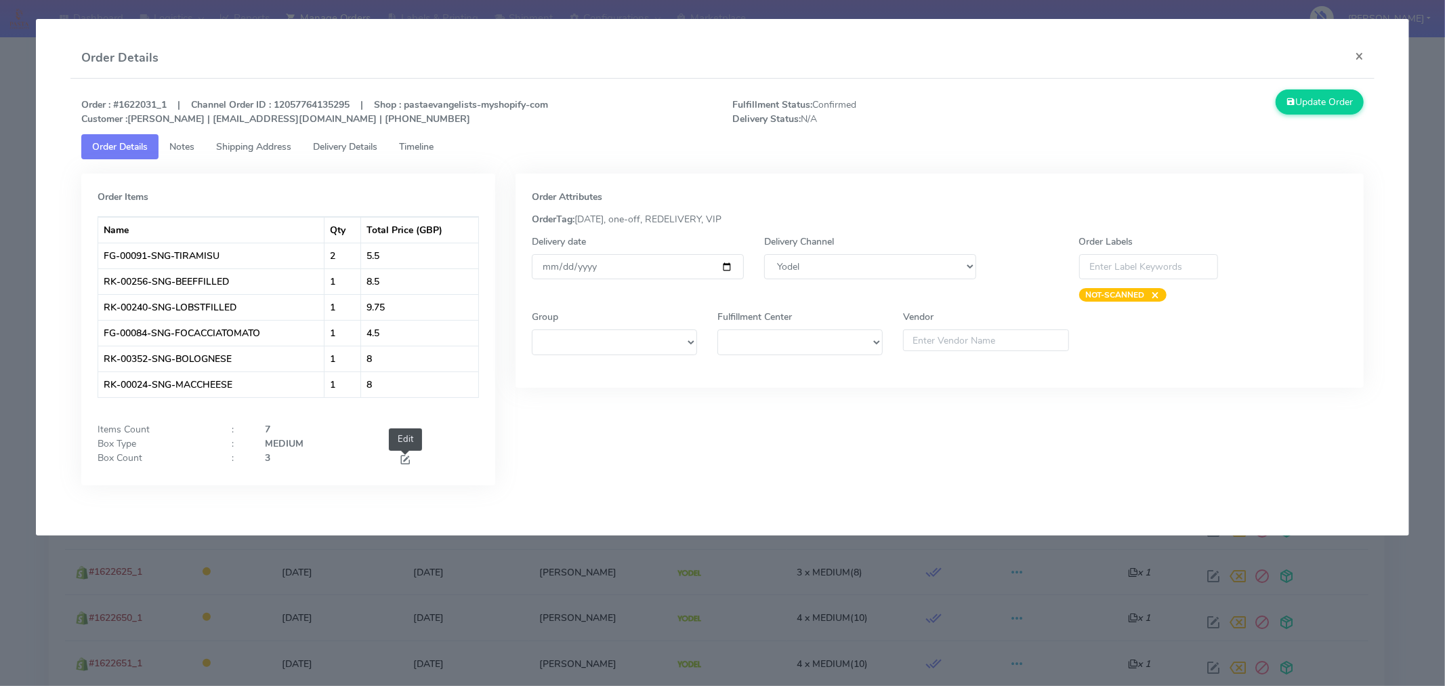
click at [402, 461] on span at bounding box center [405, 461] width 12 height 13
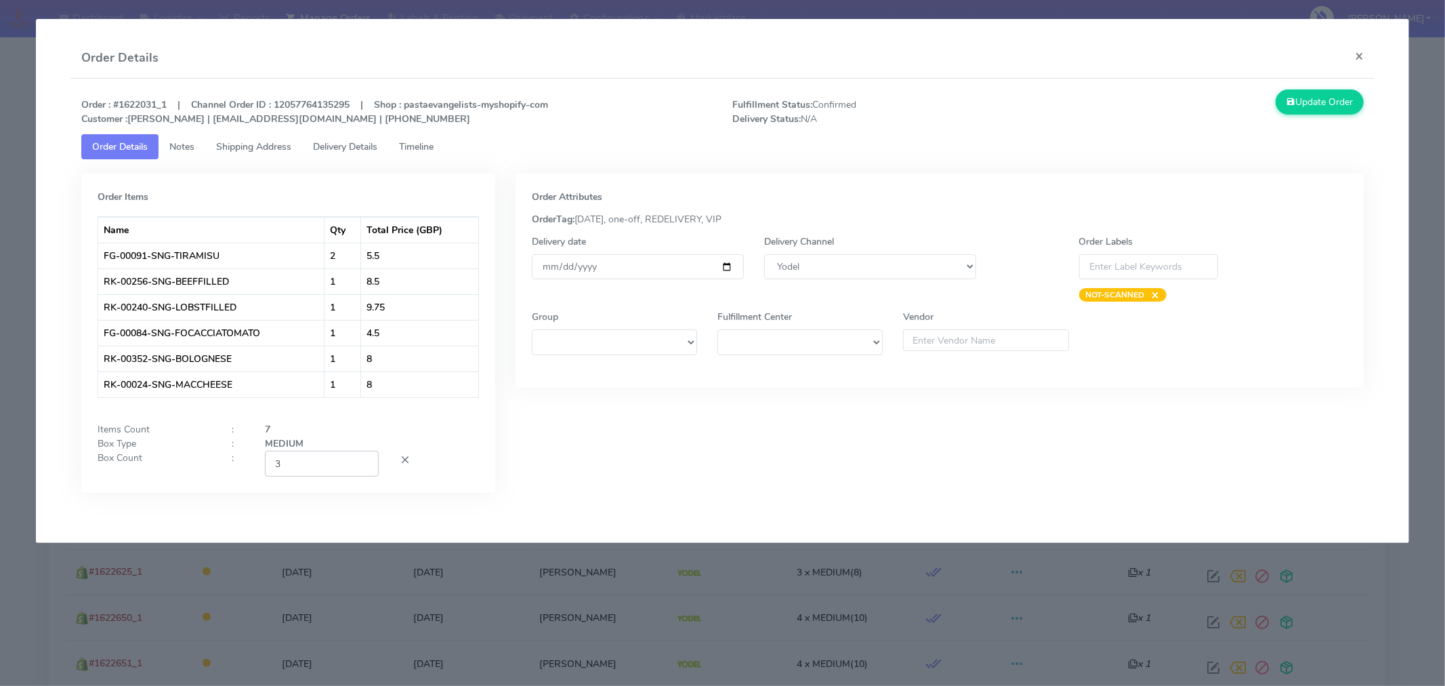
click at [327, 463] on input "3" at bounding box center [322, 463] width 114 height 25
type input "2"
click at [773, 446] on div "Order Attributes OrderTag: 09-09-2025, one-off, REDELIVERY, VIP Delivery date 2…" at bounding box center [939, 342] width 869 height 339
click at [1301, 108] on button "Update Order" at bounding box center [1320, 101] width 88 height 25
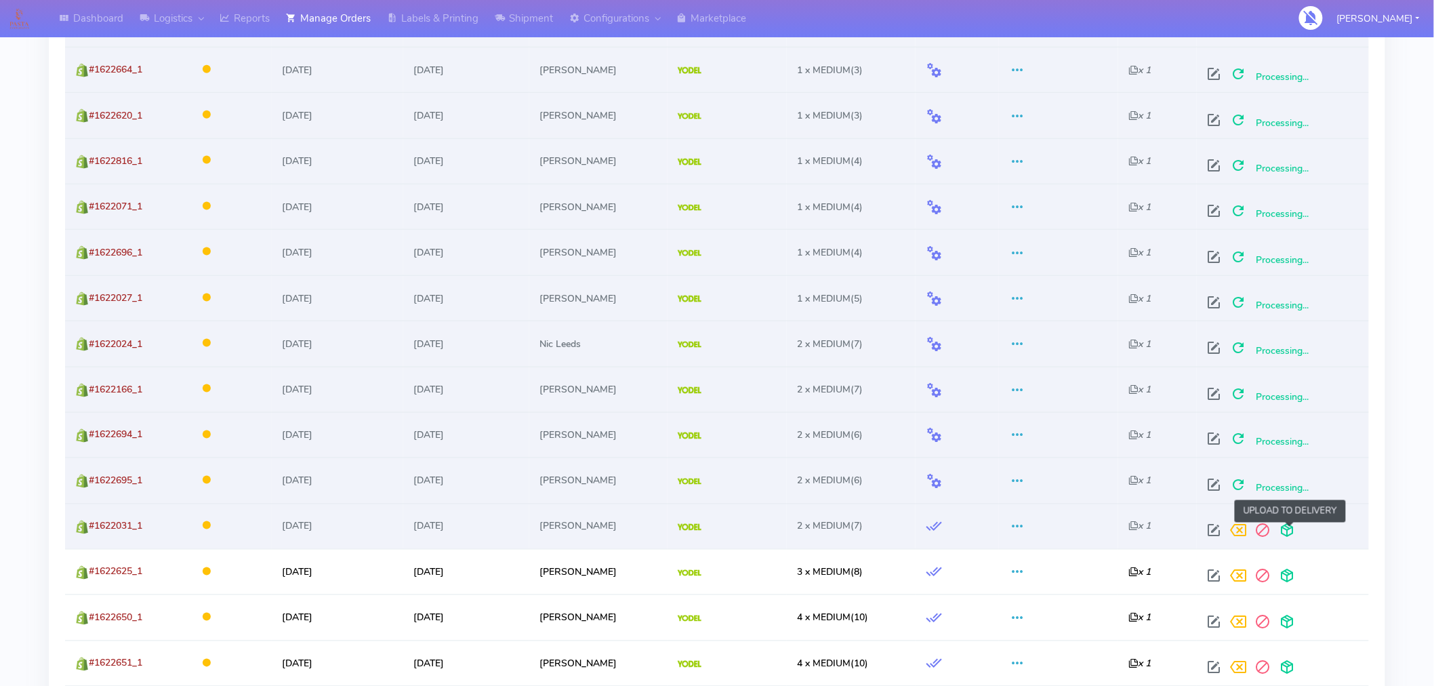
click at [1291, 534] on span at bounding box center [1286, 533] width 24 height 13
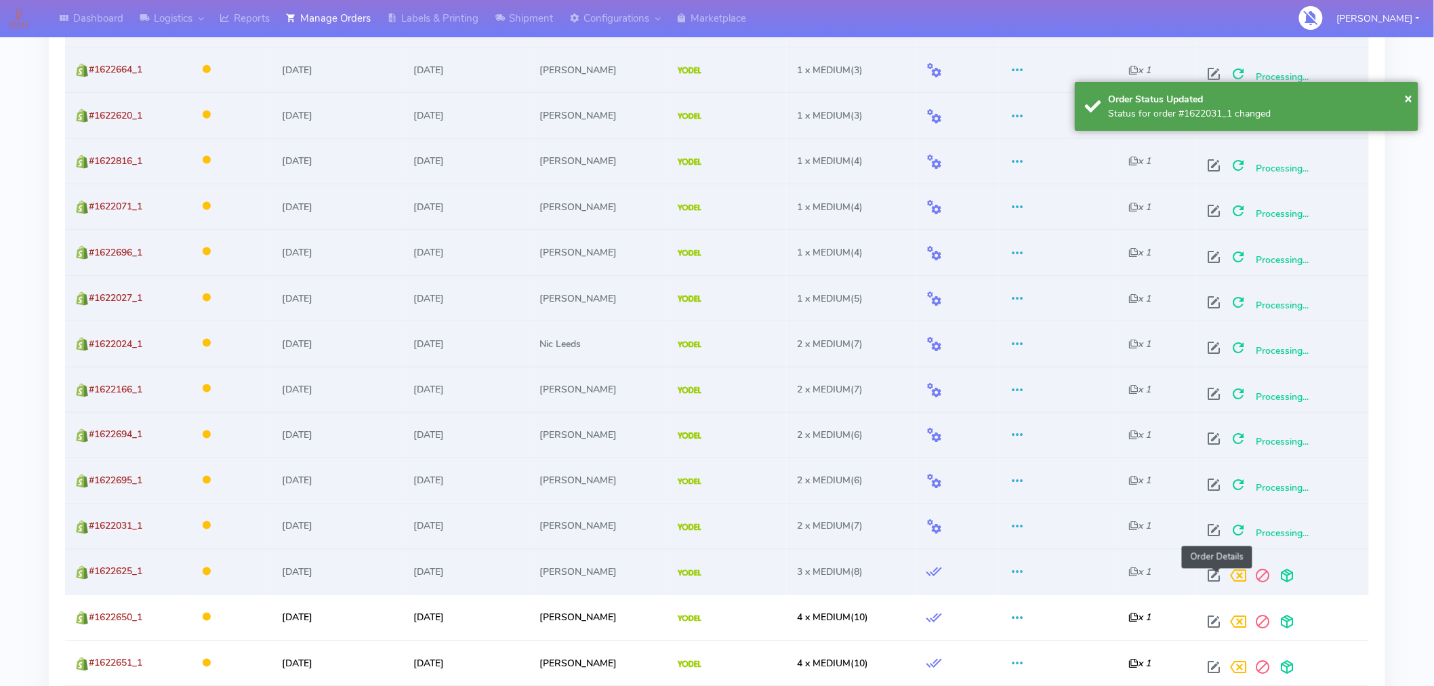
click at [1214, 581] on span at bounding box center [1213, 578] width 24 height 13
select select "5"
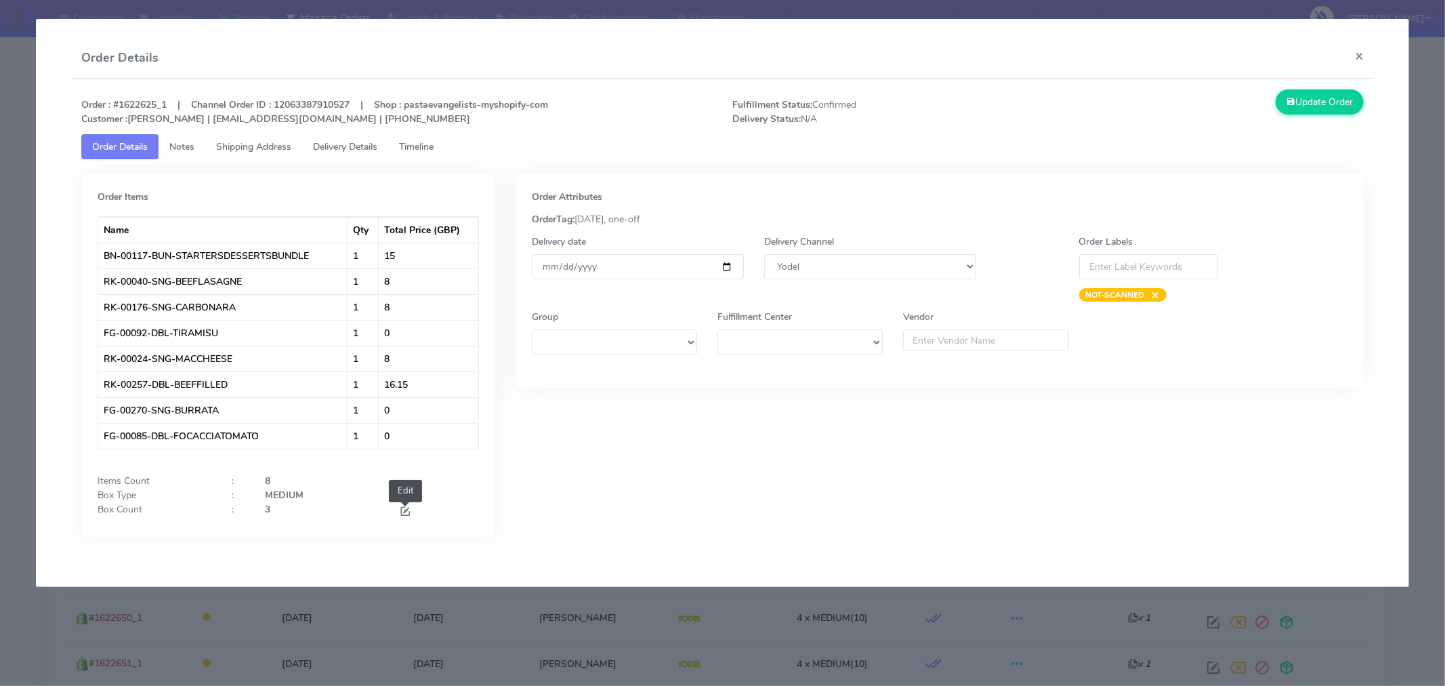
click at [409, 507] on span at bounding box center [405, 512] width 12 height 13
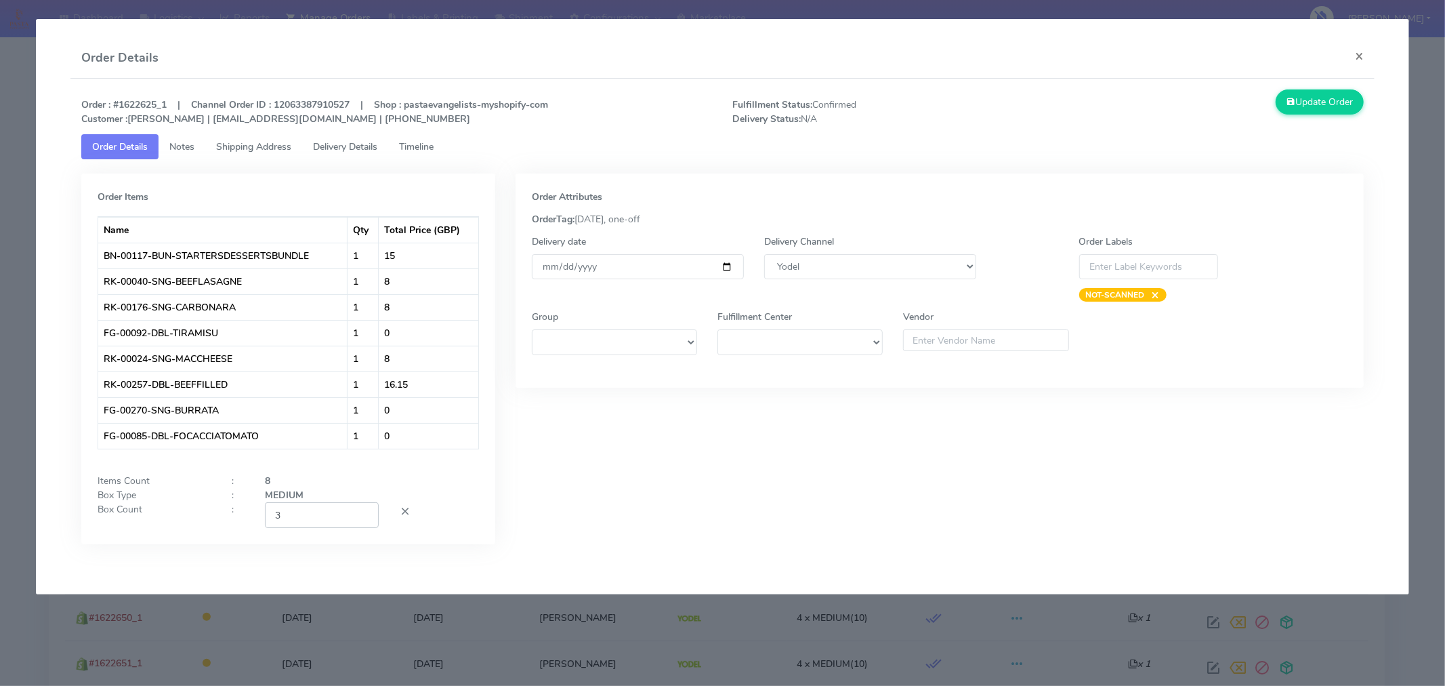
click at [342, 519] on input "3" at bounding box center [322, 514] width 114 height 25
type input "2"
click at [490, 533] on div "Order Items Name Qty Total Price (GBP) BN-00117-BUN-STARTERSDESSERTSBUNDLE 1 15…" at bounding box center [288, 358] width 414 height 371
click at [1325, 98] on button "Update Order" at bounding box center [1320, 101] width 88 height 25
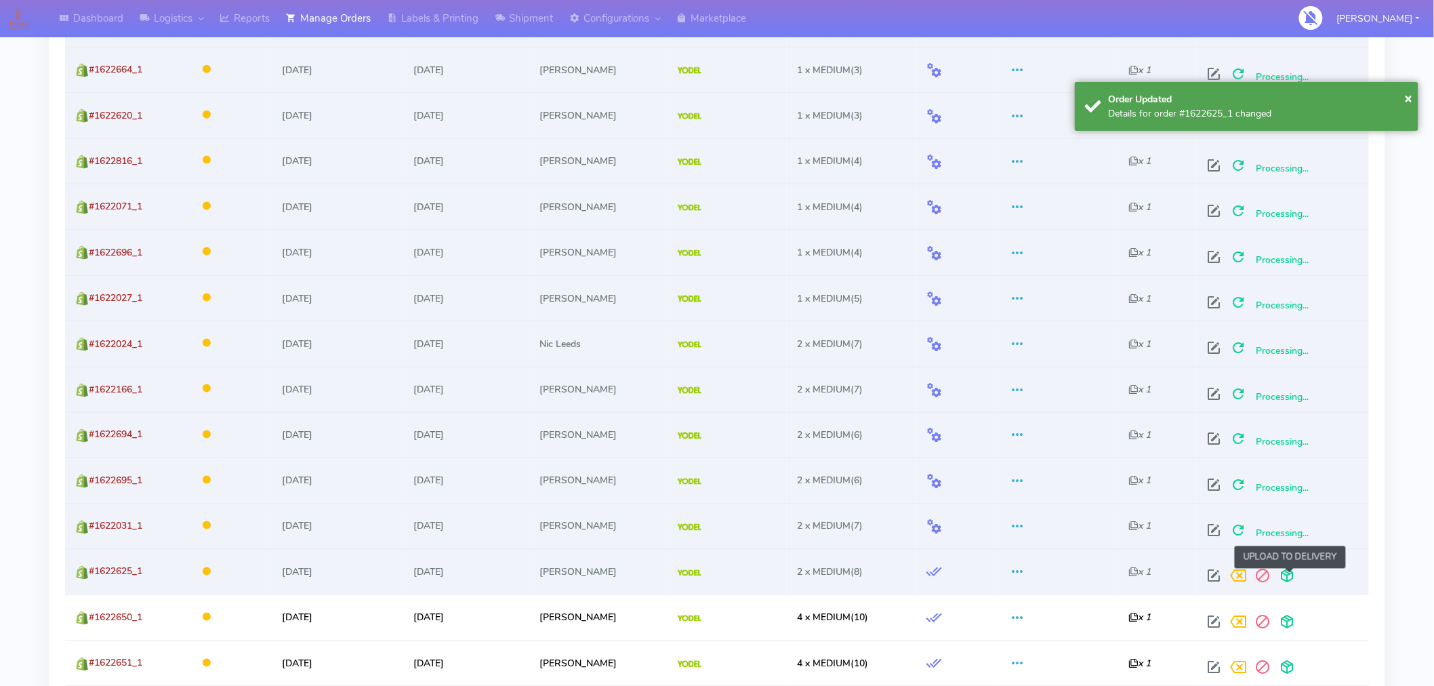
click at [1289, 583] on span at bounding box center [1286, 578] width 24 height 13
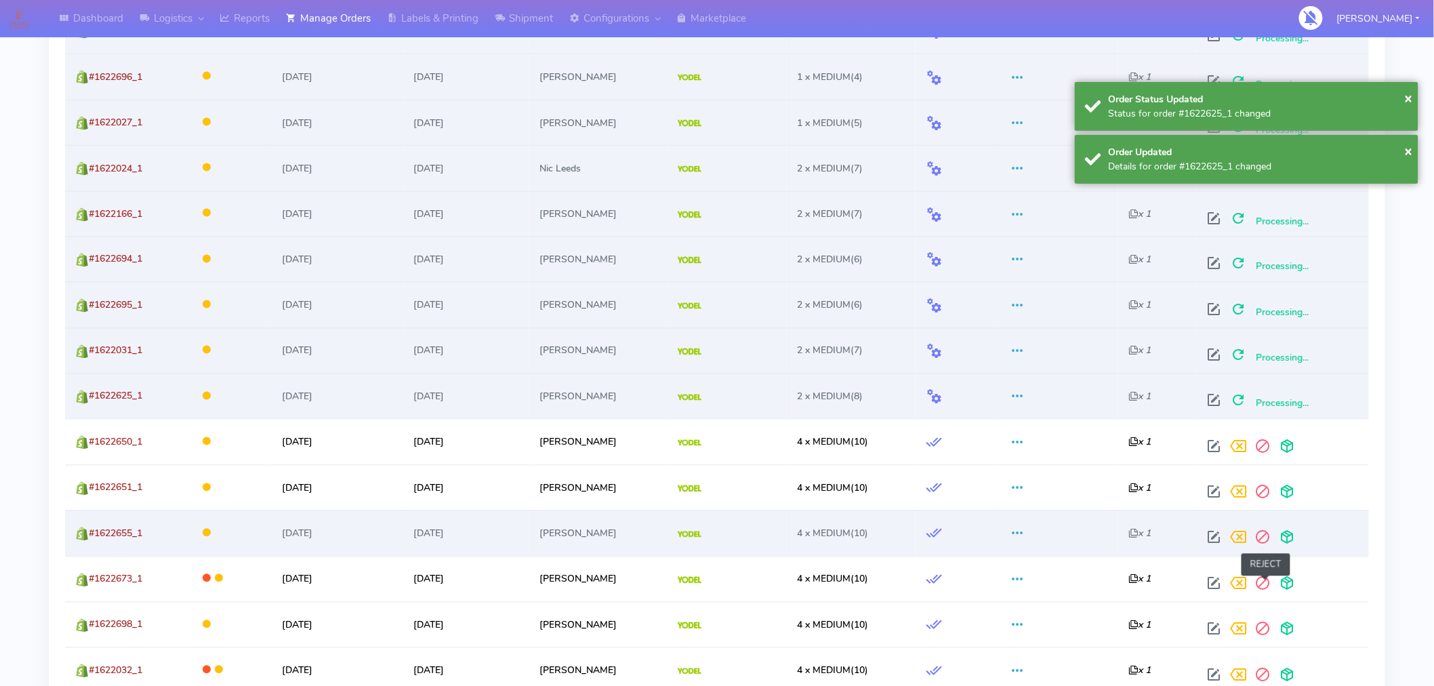
scroll to position [844, 0]
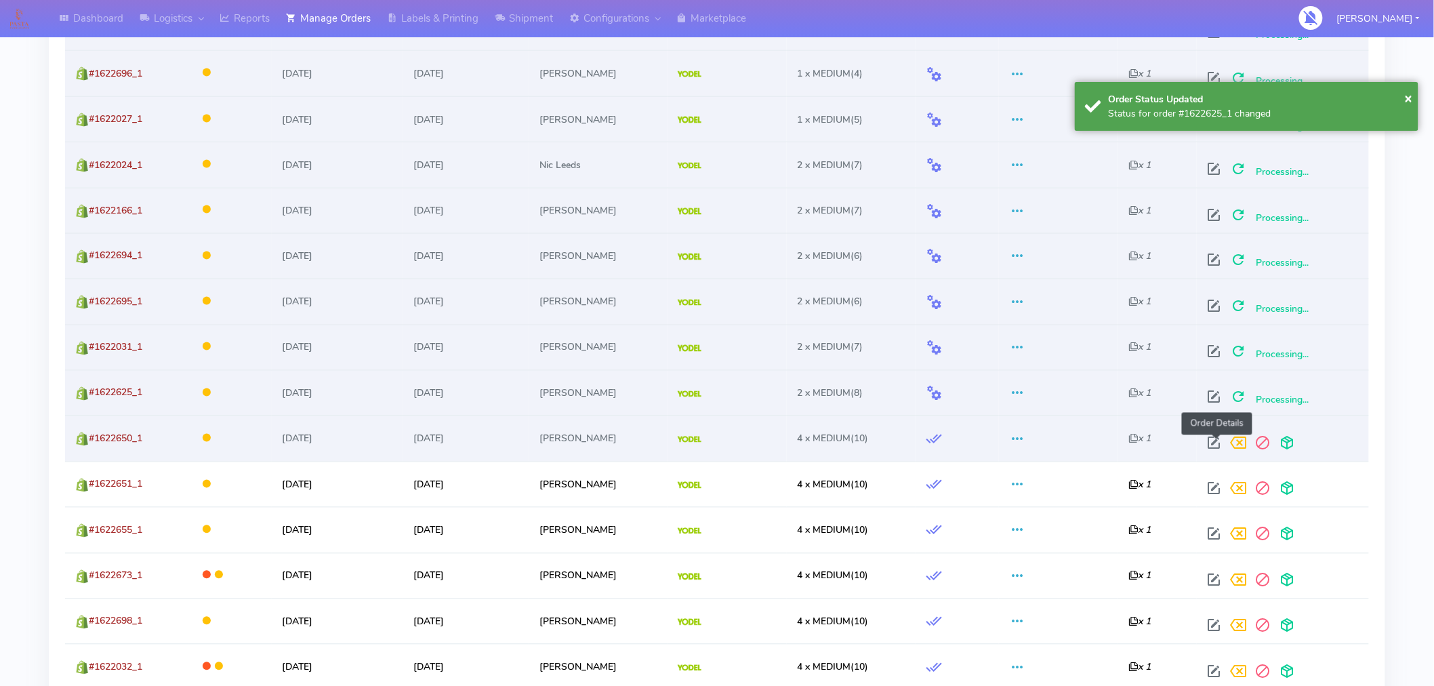
click at [1215, 442] on span at bounding box center [1213, 446] width 24 height 13
select select "5"
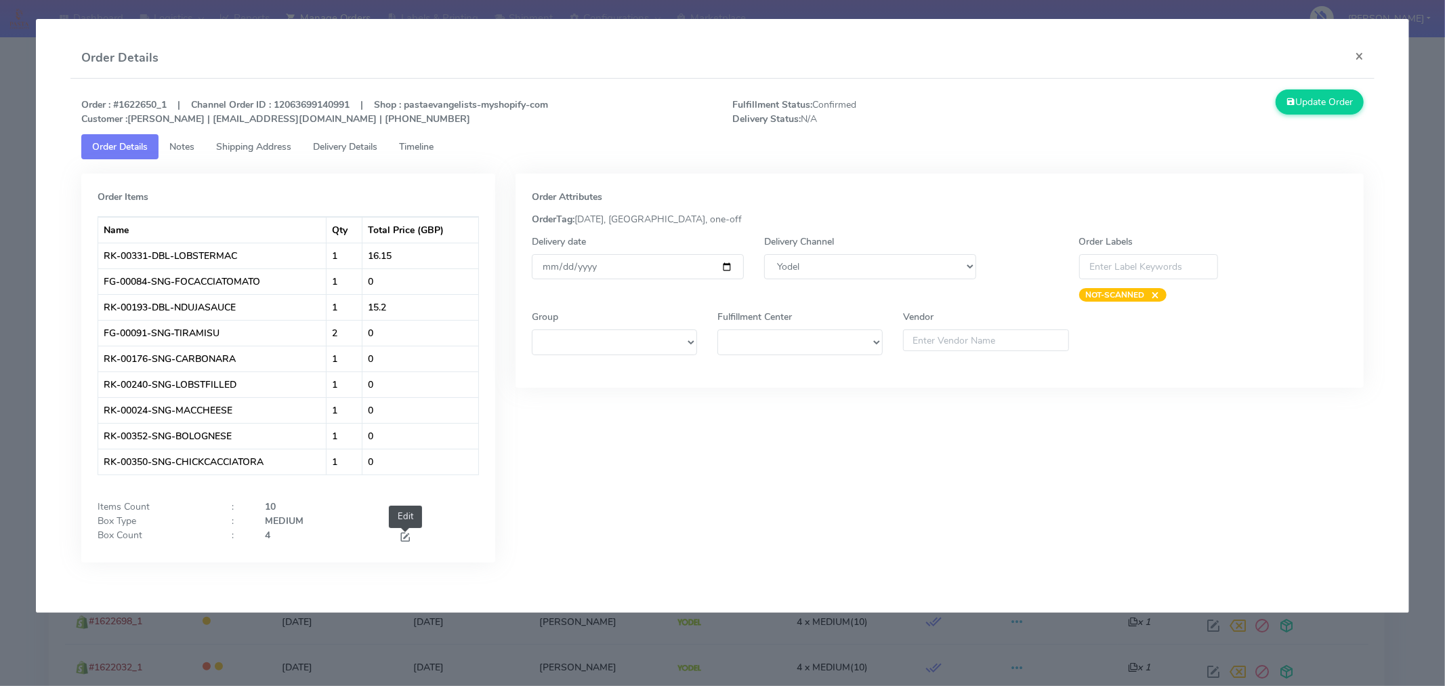
click at [404, 536] on span at bounding box center [405, 538] width 12 height 13
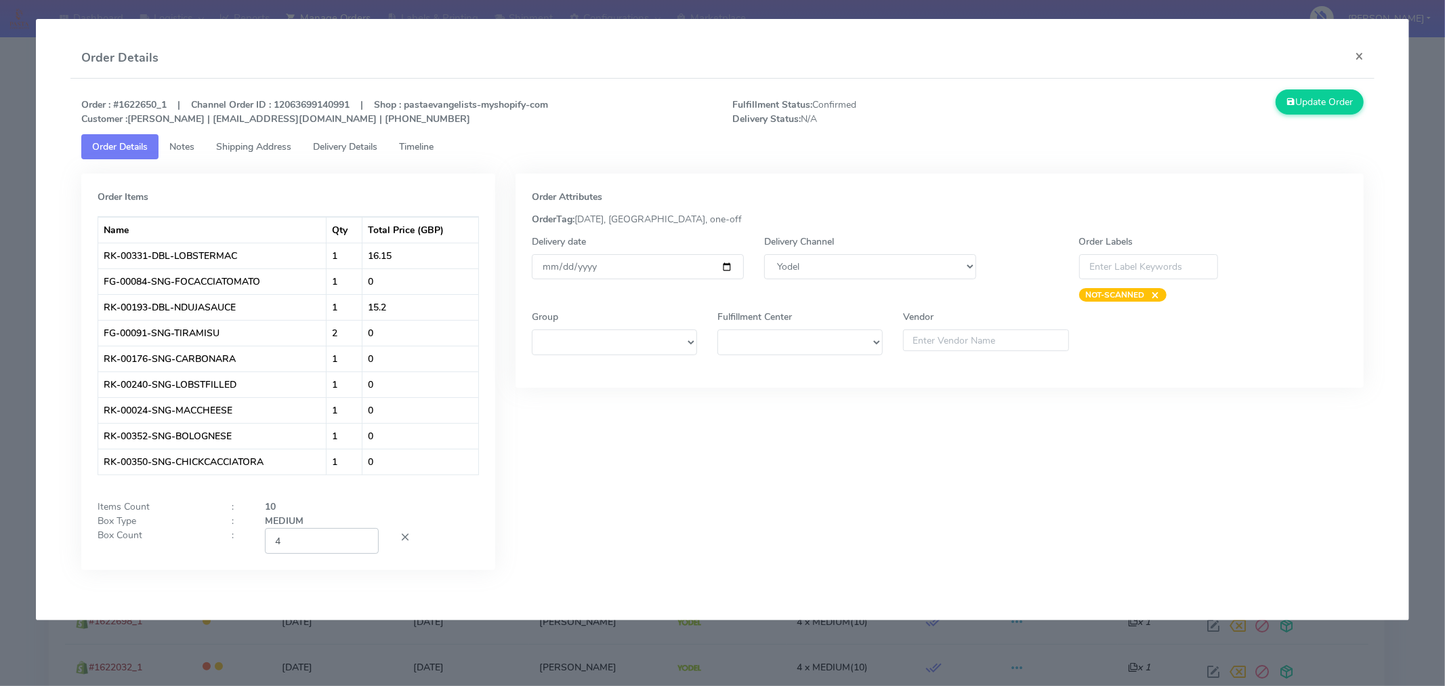
click at [333, 540] on input "4" at bounding box center [322, 540] width 114 height 25
type input "2"
click at [536, 531] on div "Order Attributes OrderTag: 09-09-2025, London, one-off Delivery date 2025-09-09…" at bounding box center [939, 381] width 869 height 417
click at [1318, 93] on button "Update Order" at bounding box center [1320, 101] width 88 height 25
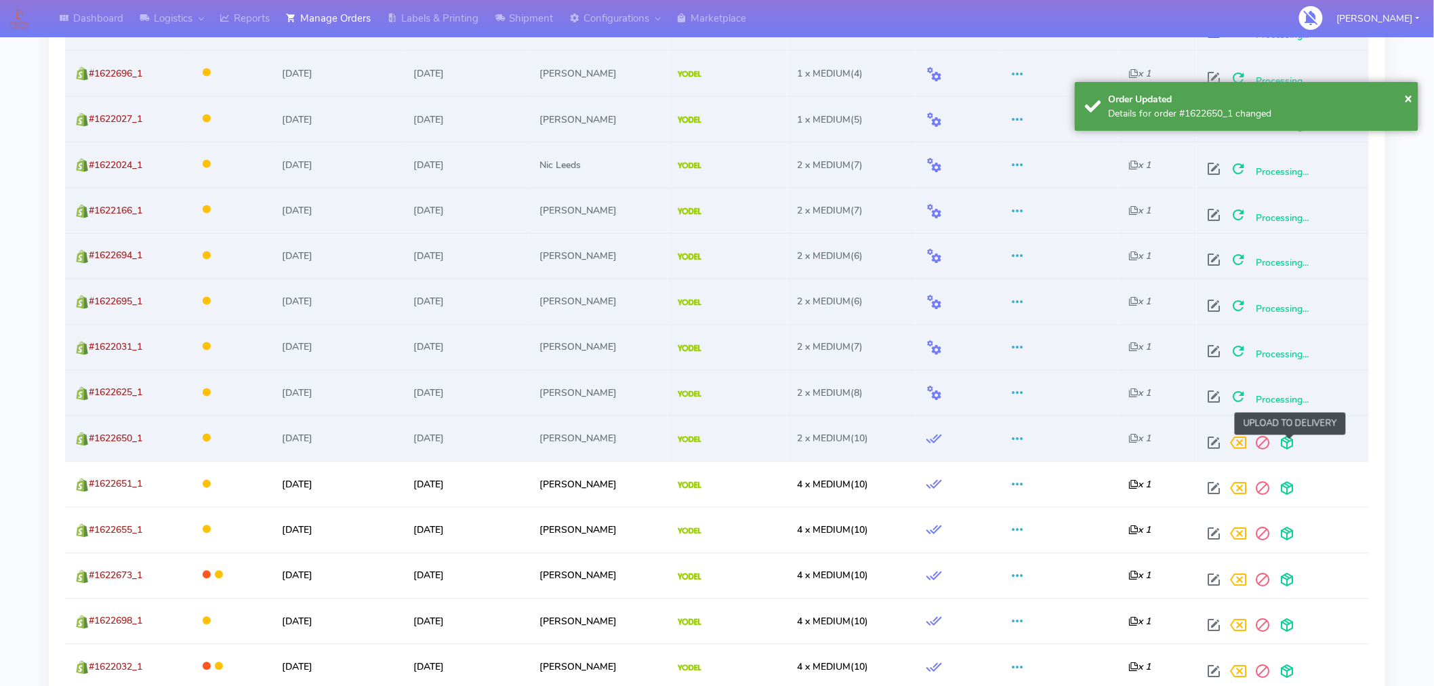
click at [1289, 444] on span at bounding box center [1286, 446] width 24 height 13
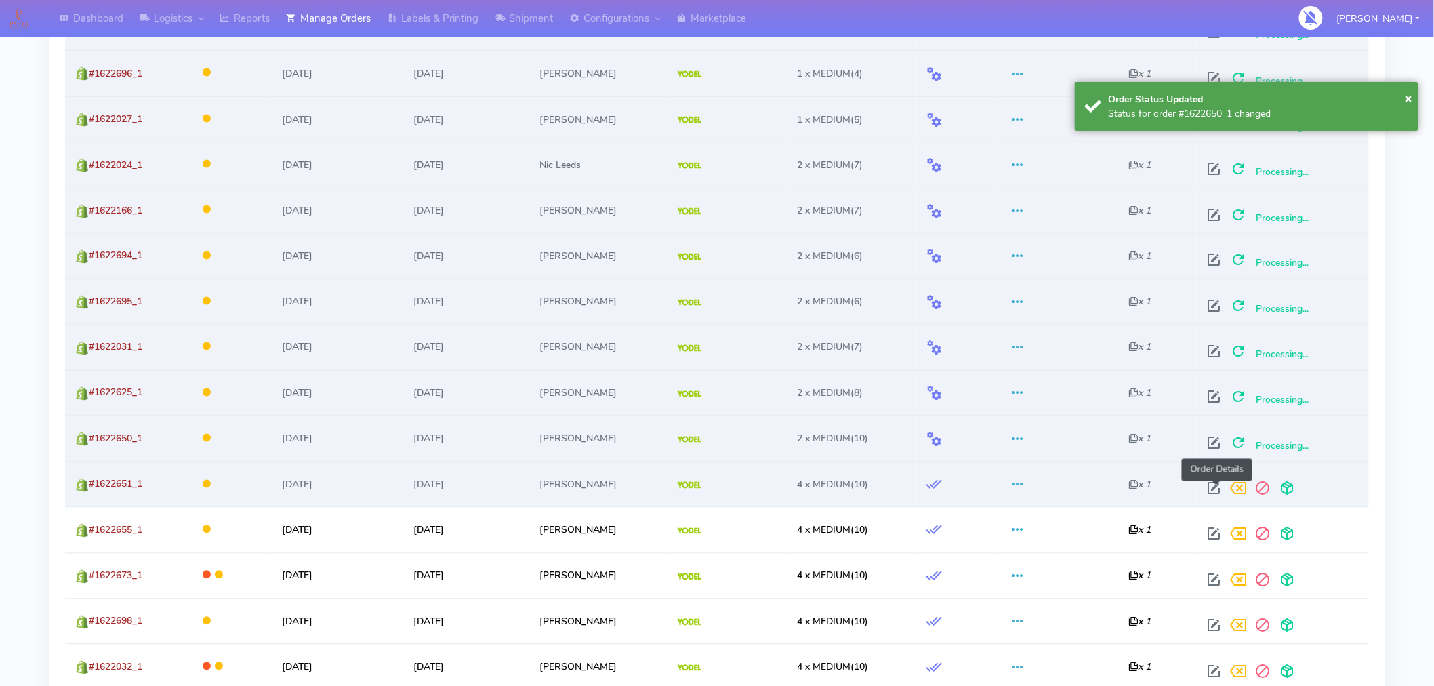
click at [1214, 488] on span at bounding box center [1213, 491] width 24 height 13
select select "5"
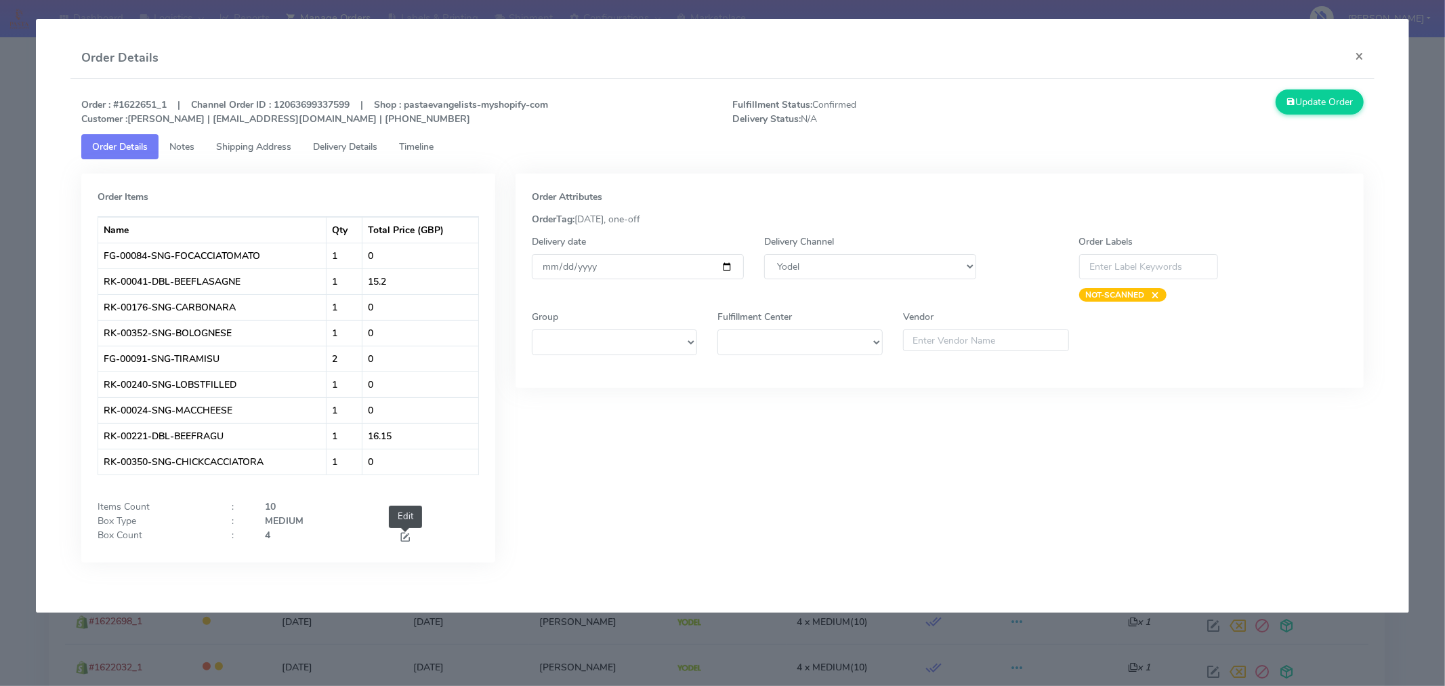
click at [407, 533] on span at bounding box center [405, 538] width 12 height 13
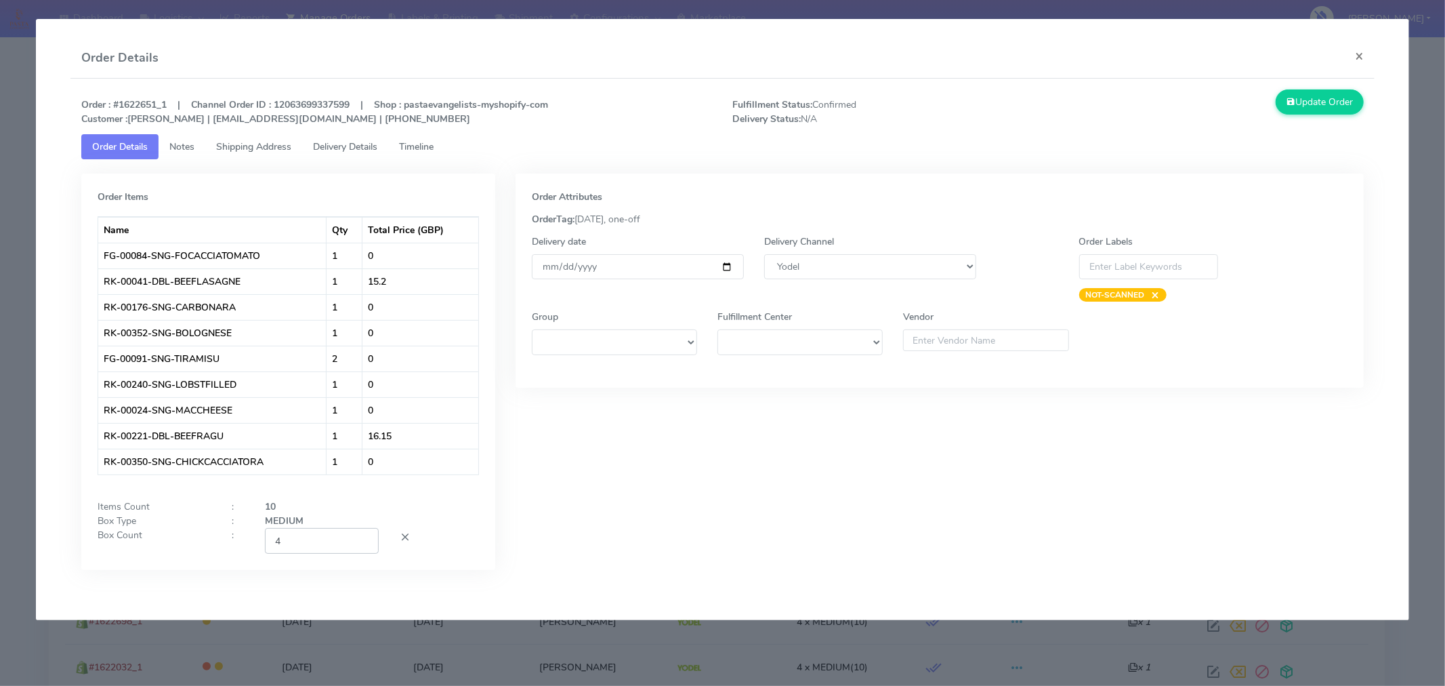
click at [339, 545] on input "4" at bounding box center [322, 540] width 114 height 25
type input "2"
click at [618, 534] on div "Order Attributes OrderTag: 09-09-2025, one-off Delivery date 2025-09-09 Deliver…" at bounding box center [939, 381] width 869 height 417
click at [1316, 107] on button "Update Order" at bounding box center [1320, 101] width 88 height 25
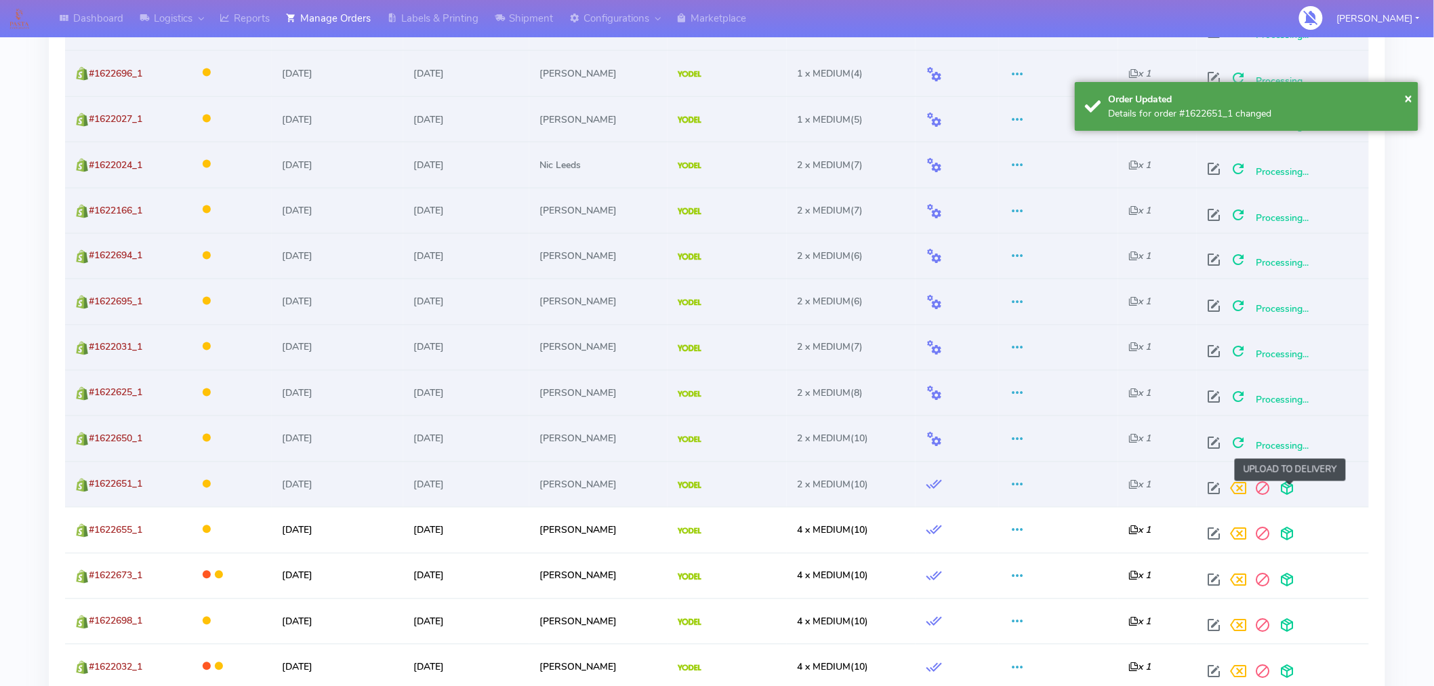
click at [1291, 485] on span at bounding box center [1286, 491] width 24 height 13
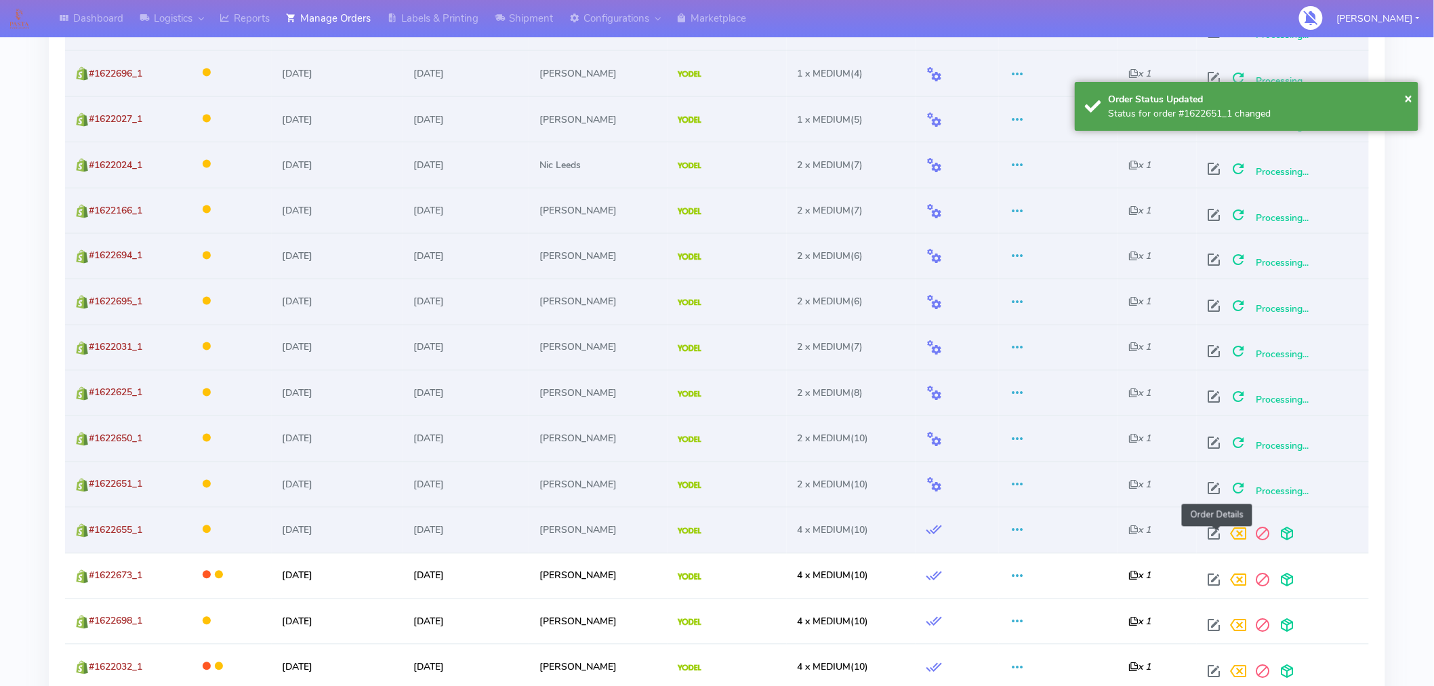
click at [1222, 538] on span at bounding box center [1213, 536] width 24 height 13
select select "5"
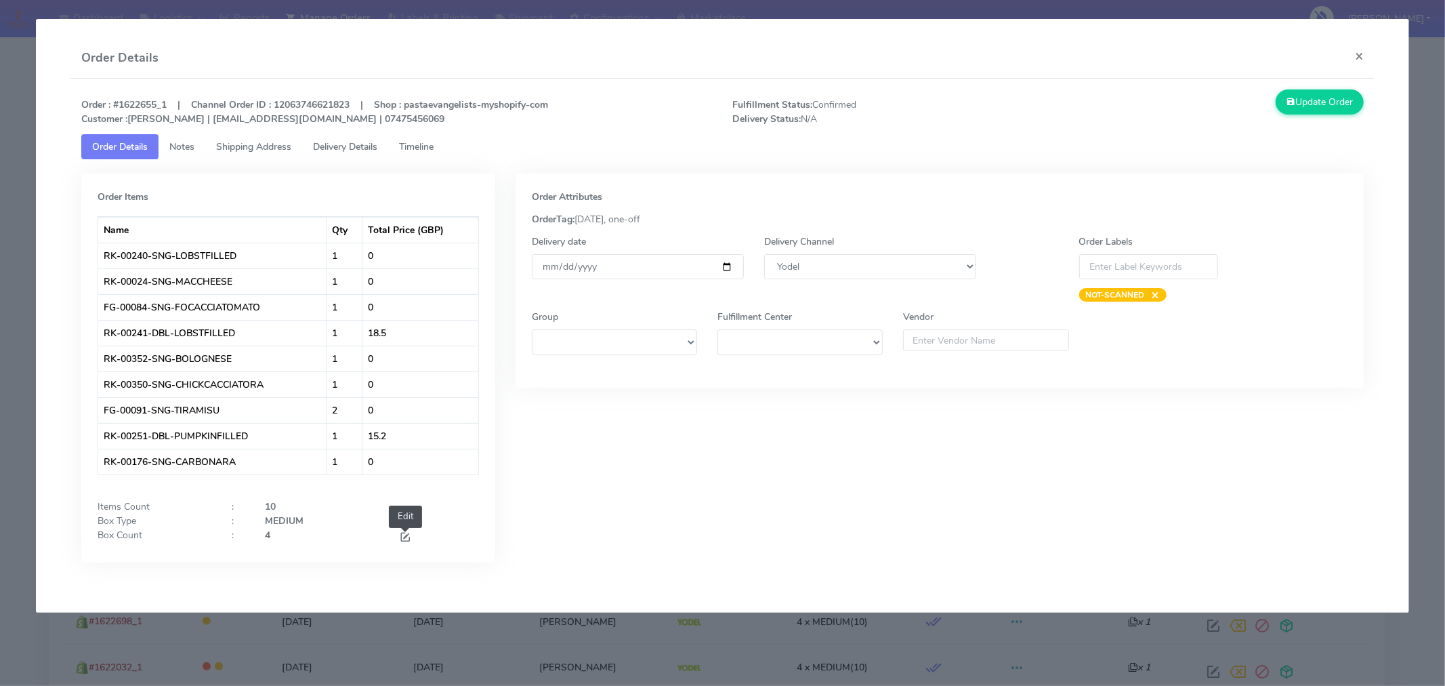
click at [402, 537] on span at bounding box center [405, 538] width 12 height 13
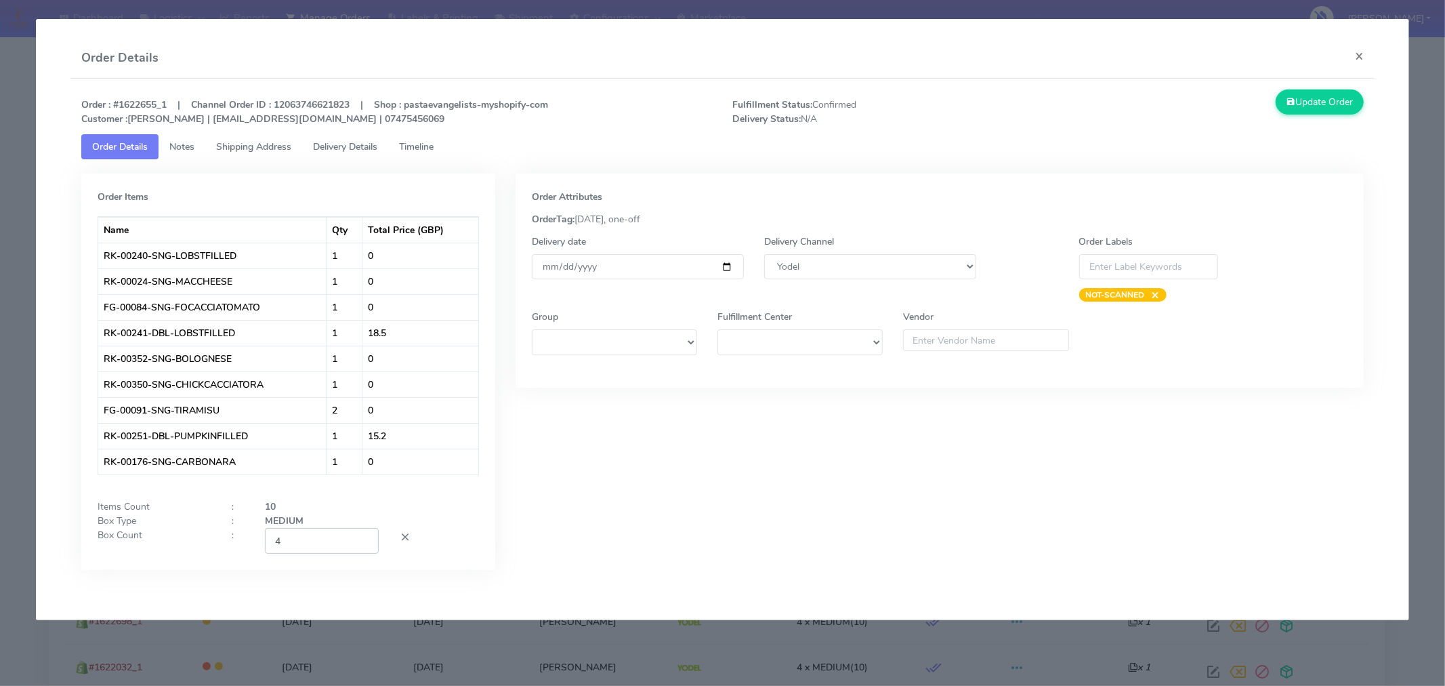
click at [330, 539] on input "4" at bounding box center [322, 540] width 114 height 25
type input "2"
click at [734, 495] on div "Order Attributes OrderTag: 09-09-2025, one-off Delivery date 2025-09-09 Deliver…" at bounding box center [939, 381] width 869 height 417
click at [1326, 113] on button "Update Order" at bounding box center [1320, 101] width 88 height 25
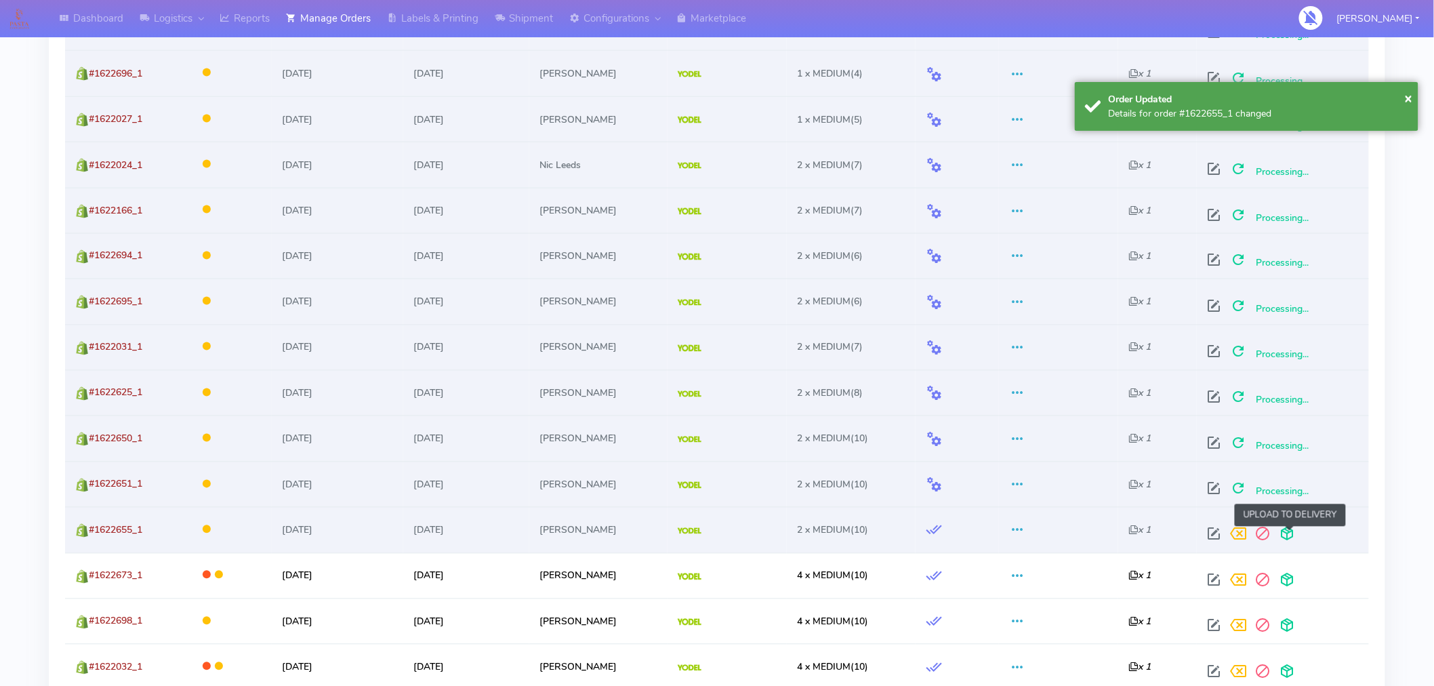
click at [1284, 539] on span at bounding box center [1286, 536] width 24 height 13
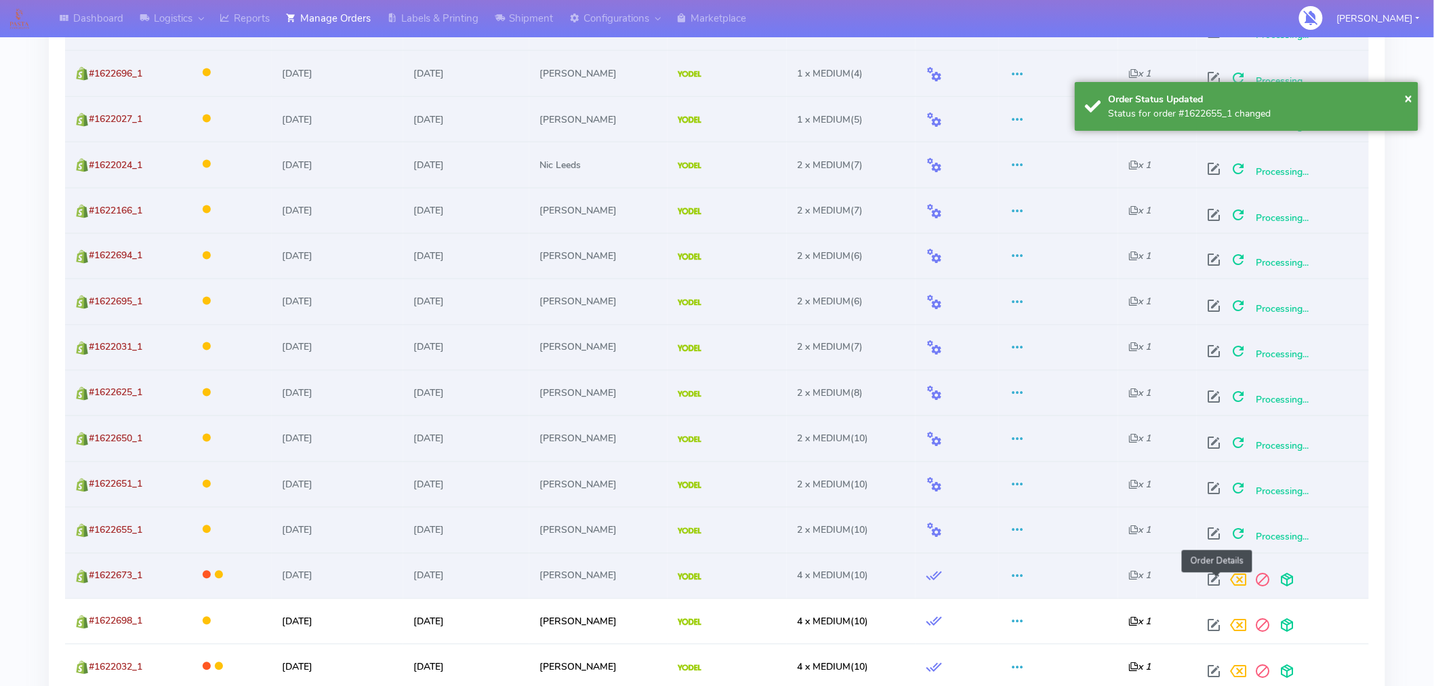
click at [1222, 580] on span at bounding box center [1213, 583] width 24 height 13
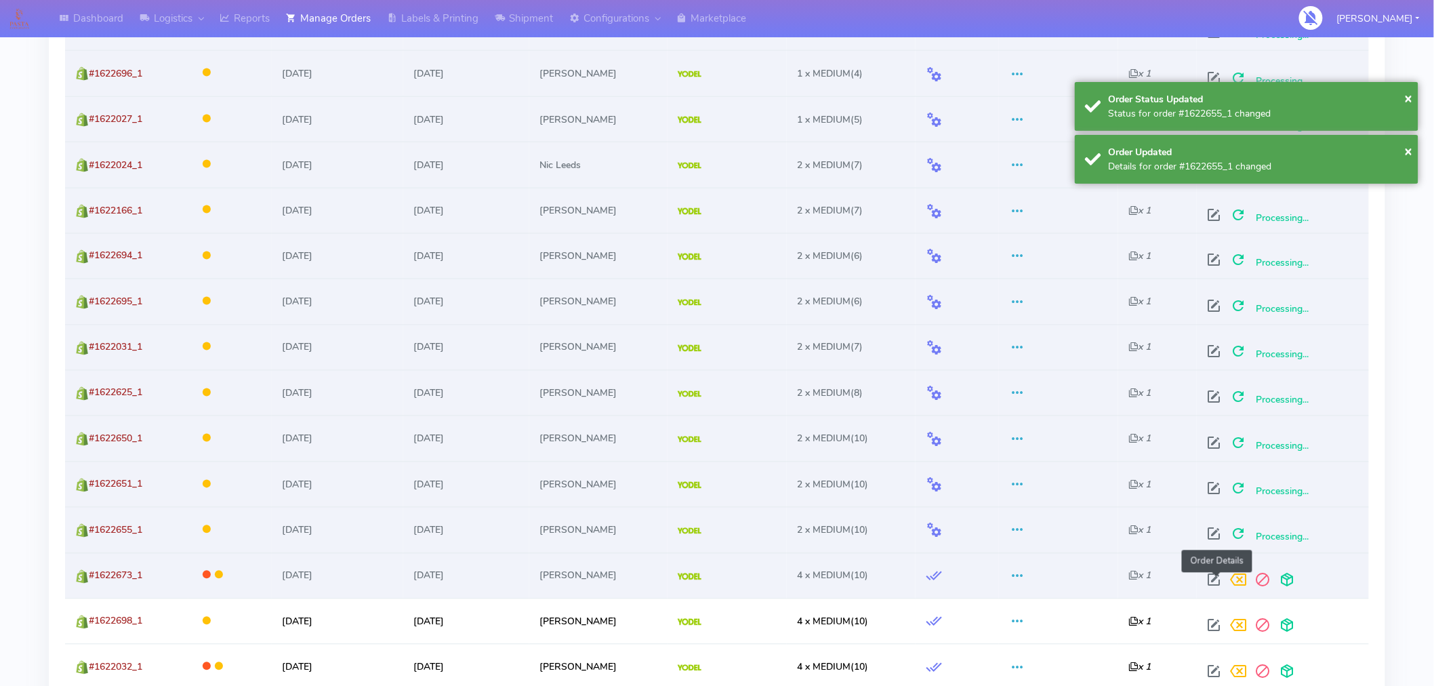
select select "5"
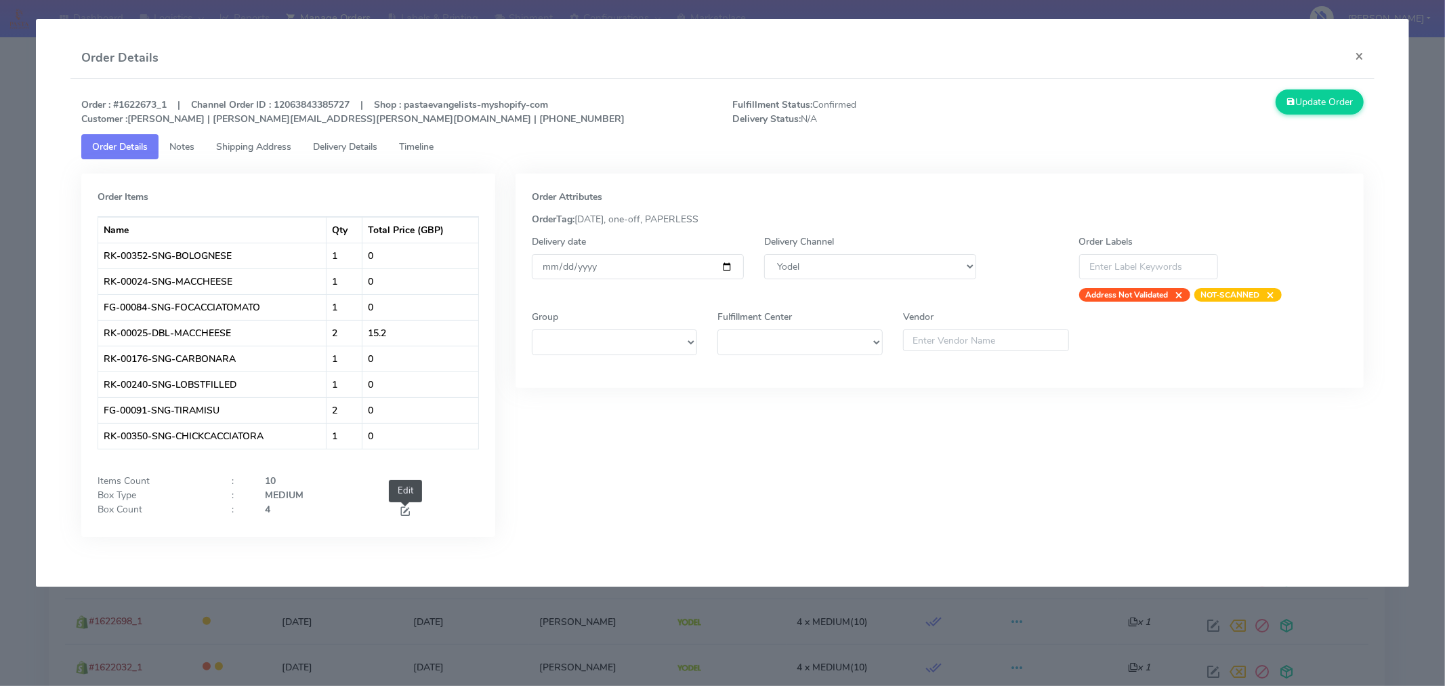
click at [407, 506] on span at bounding box center [405, 512] width 12 height 13
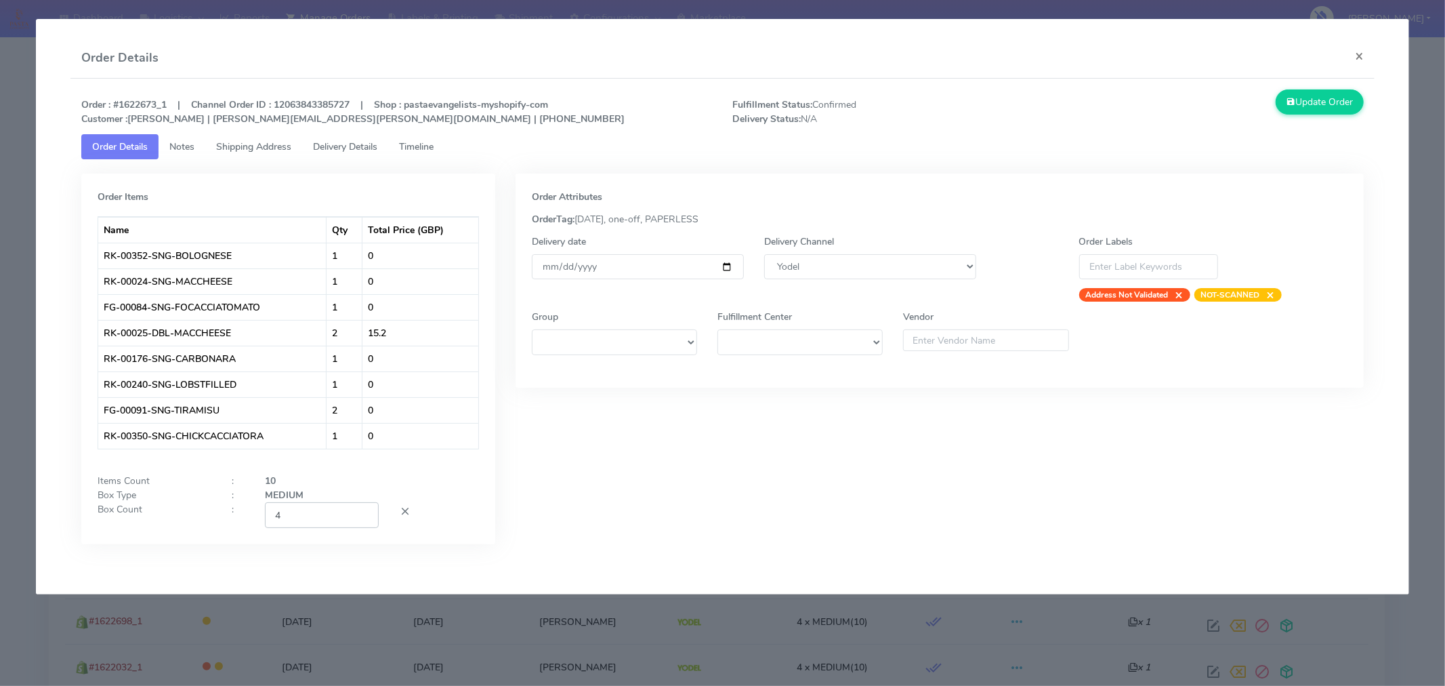
click at [328, 517] on input "4" at bounding box center [322, 514] width 114 height 25
type input "2"
click at [771, 491] on div "Order Attributes OrderTag: 09-09-2025, one-off, PAPERLESS Delivery date 2025-09…" at bounding box center [939, 368] width 869 height 391
click at [1328, 105] on button "Update Order" at bounding box center [1320, 101] width 88 height 25
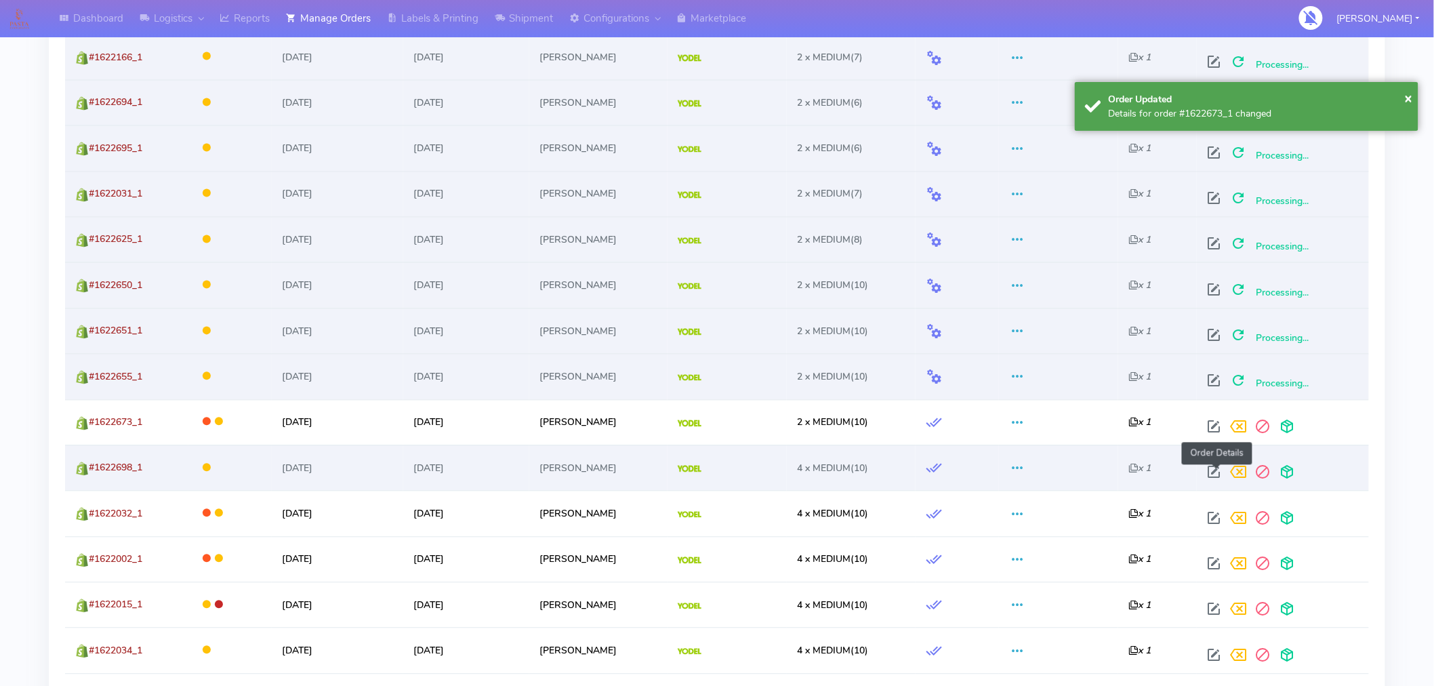
scroll to position [998, 0]
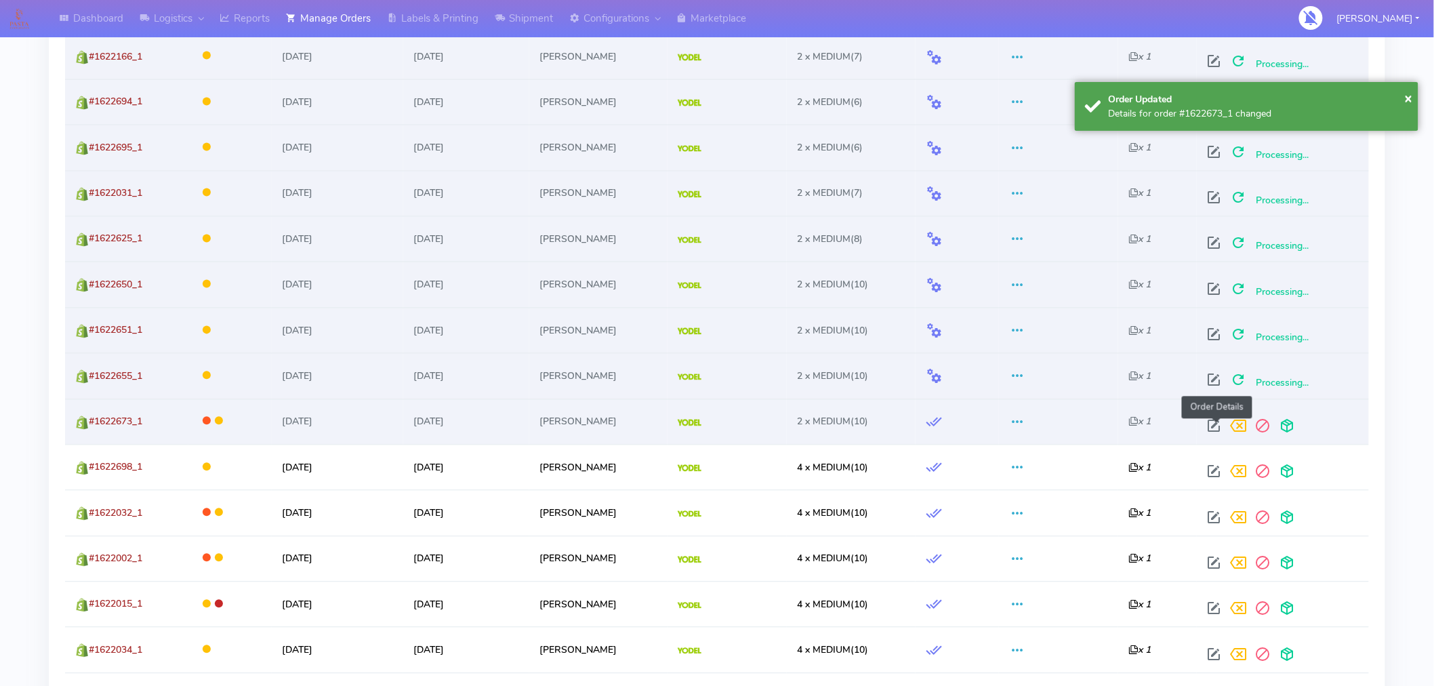
click at [1216, 427] on span at bounding box center [1213, 429] width 24 height 13
select select "5"
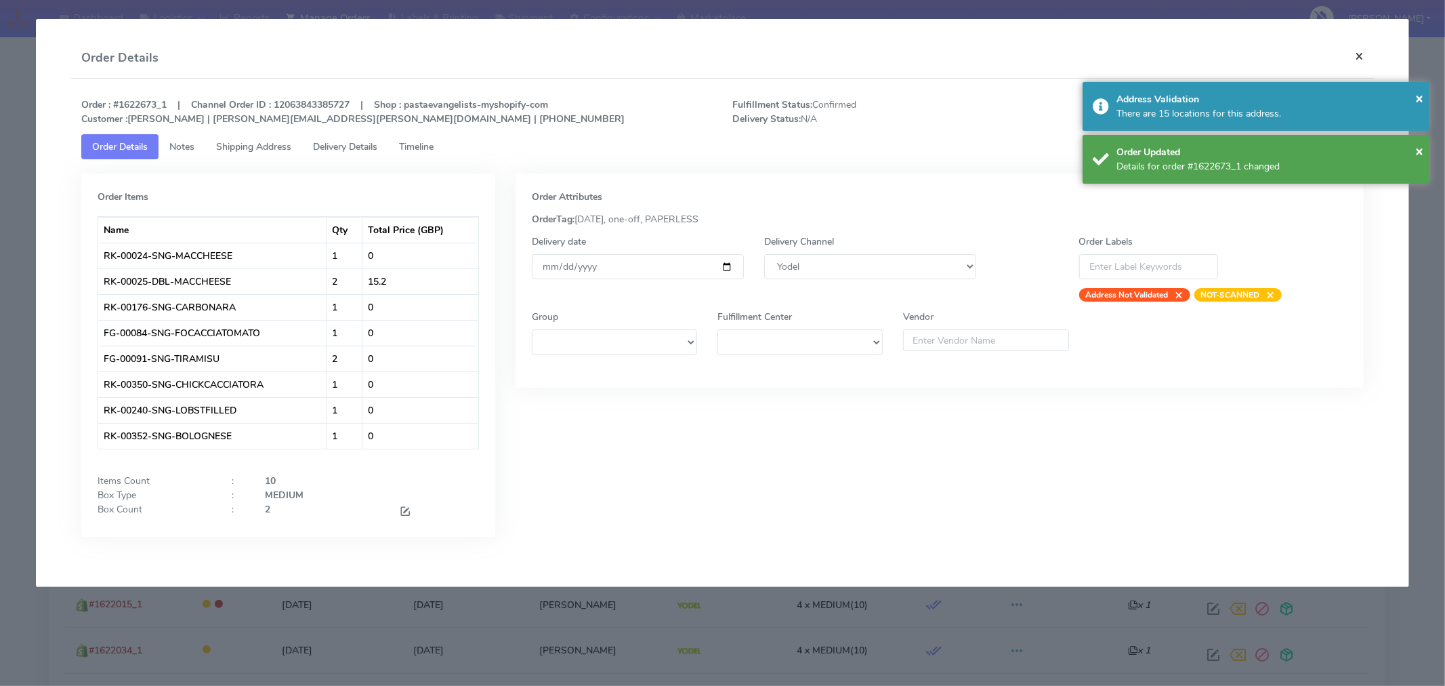
click at [1352, 55] on button "×" at bounding box center [1359, 56] width 30 height 36
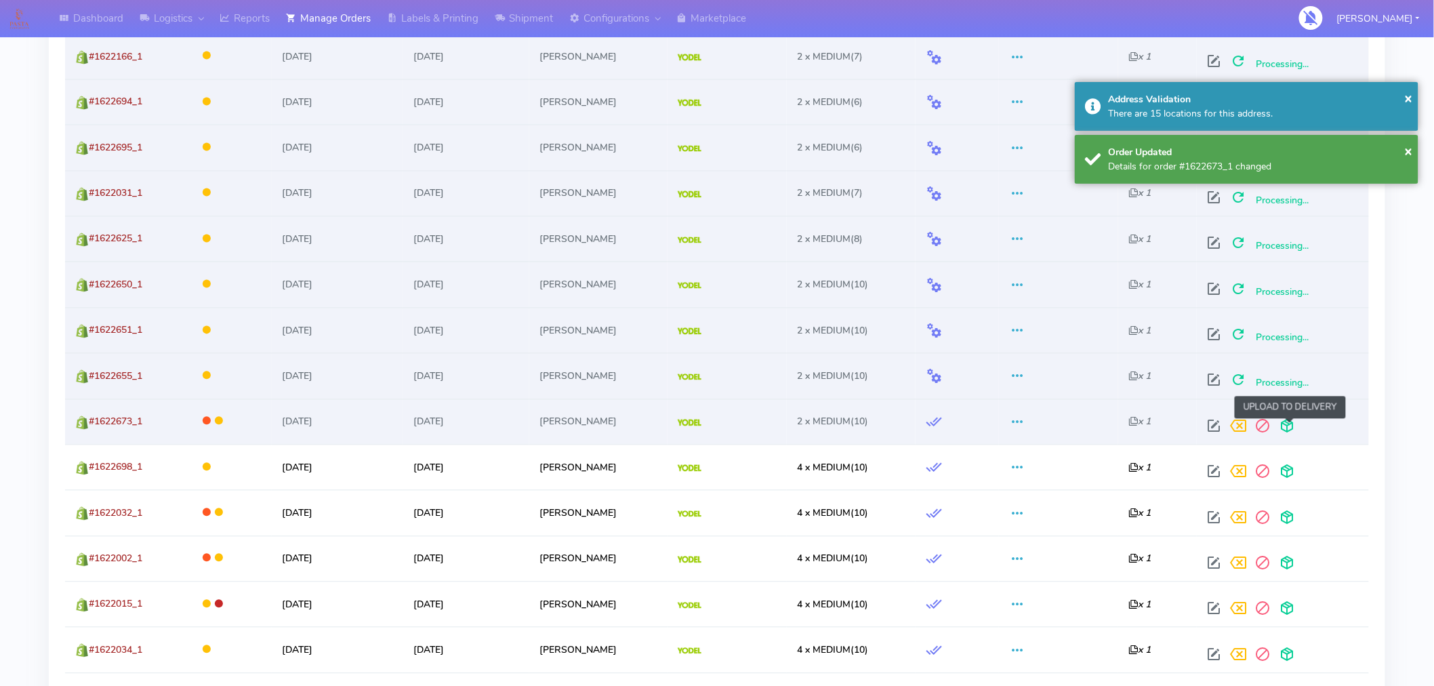
click at [1285, 427] on span at bounding box center [1286, 429] width 24 height 13
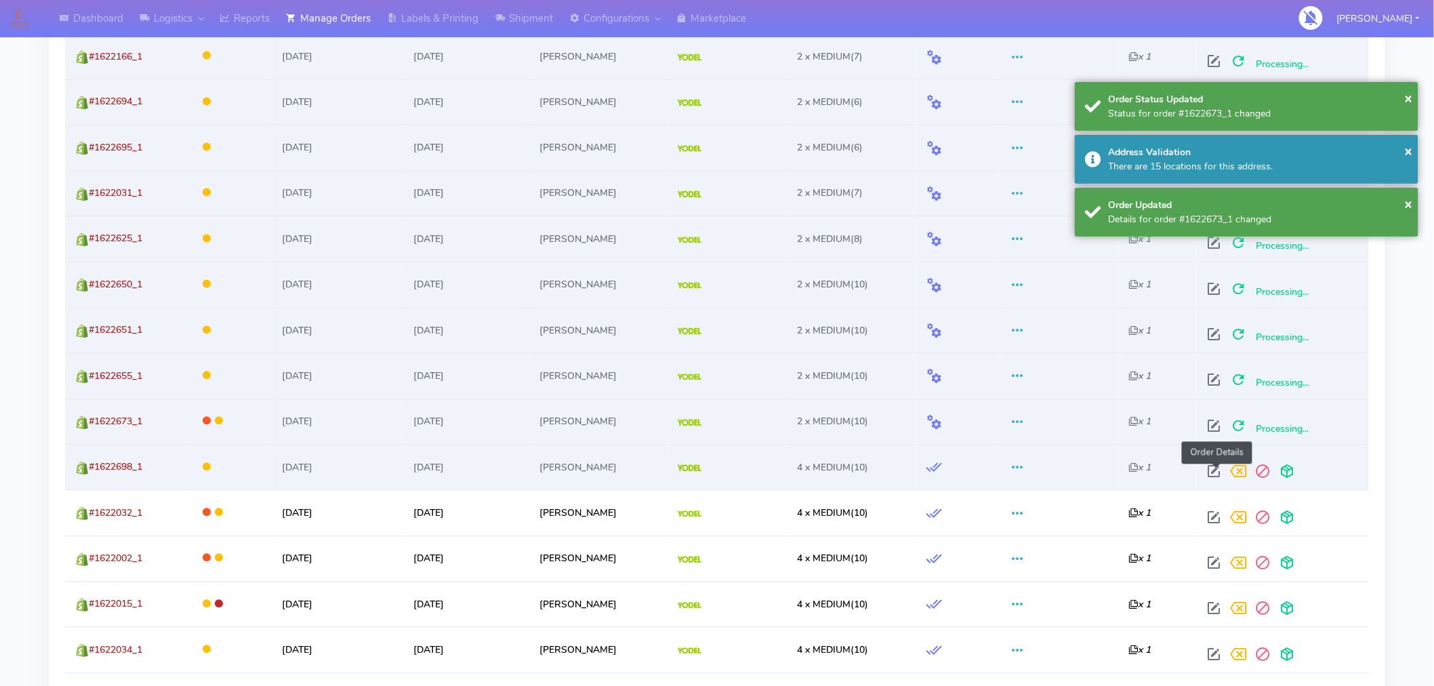
click at [1216, 476] on span at bounding box center [1213, 474] width 24 height 13
select select "5"
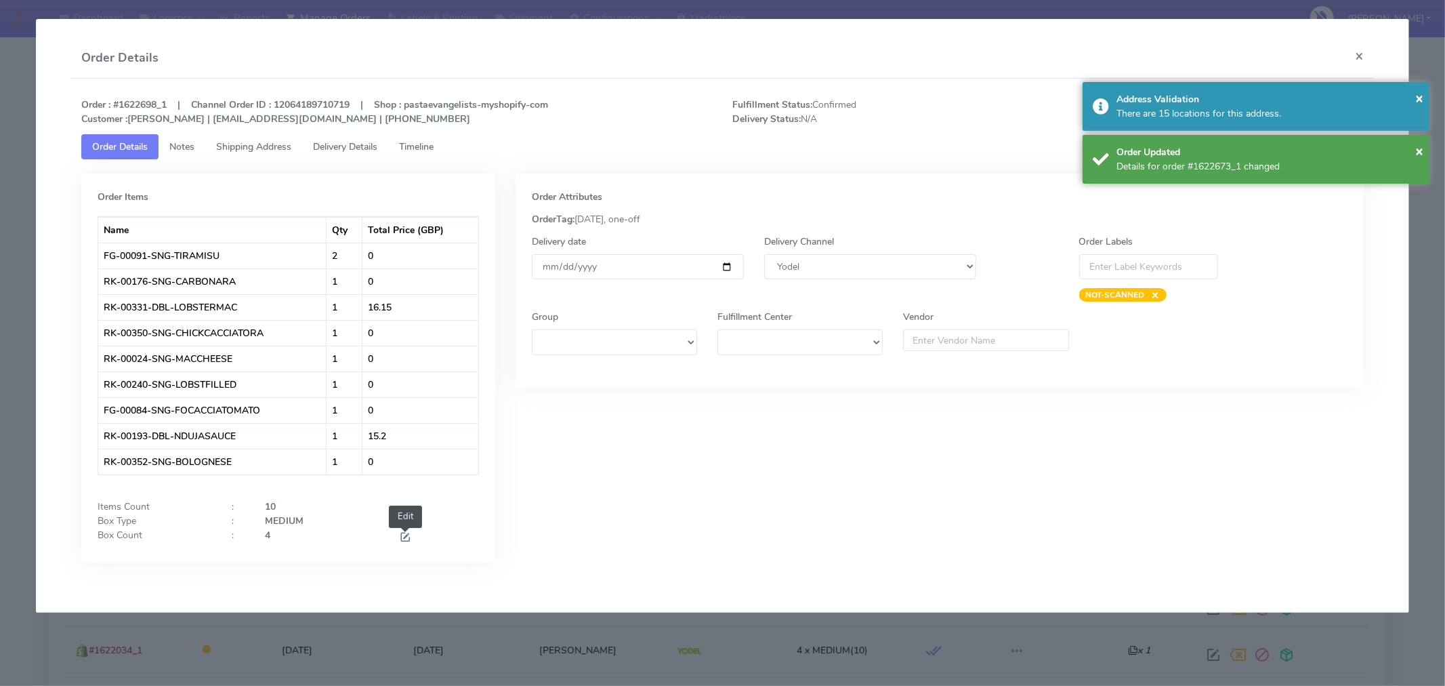
click at [407, 535] on span at bounding box center [405, 538] width 12 height 13
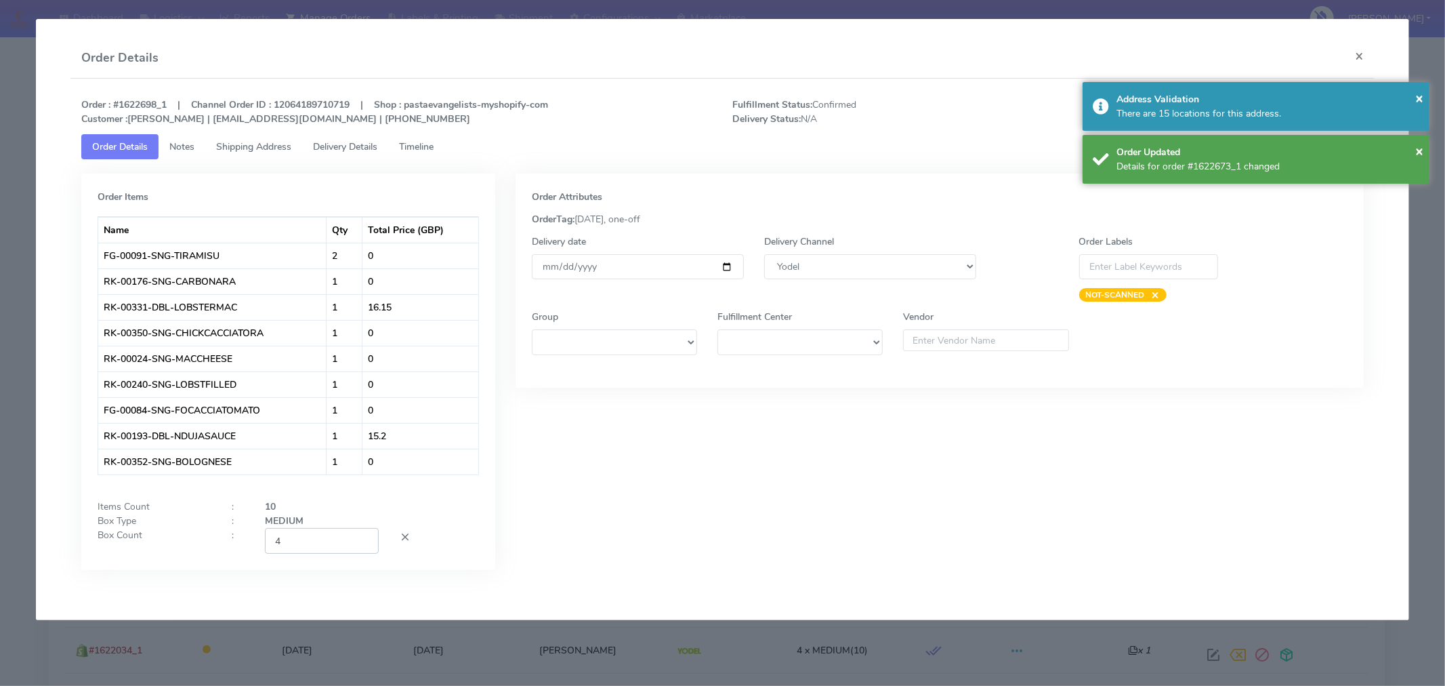
click at [332, 537] on input "4" at bounding box center [322, 540] width 114 height 25
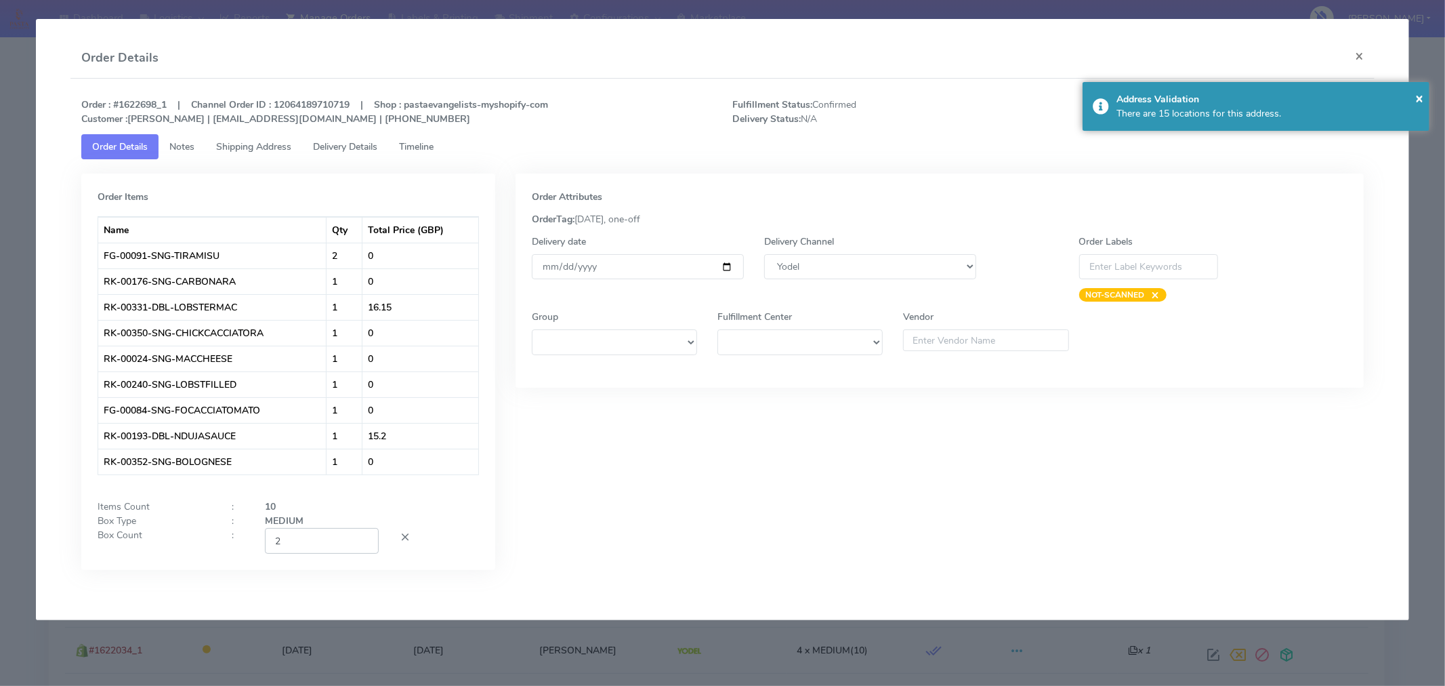
type input "2"
click at [561, 520] on div "Order Attributes OrderTag: 09-09-2025, one-off Delivery date 2025-09-09 Deliver…" at bounding box center [939, 381] width 869 height 417
click at [1419, 96] on span "×" at bounding box center [1419, 98] width 8 height 18
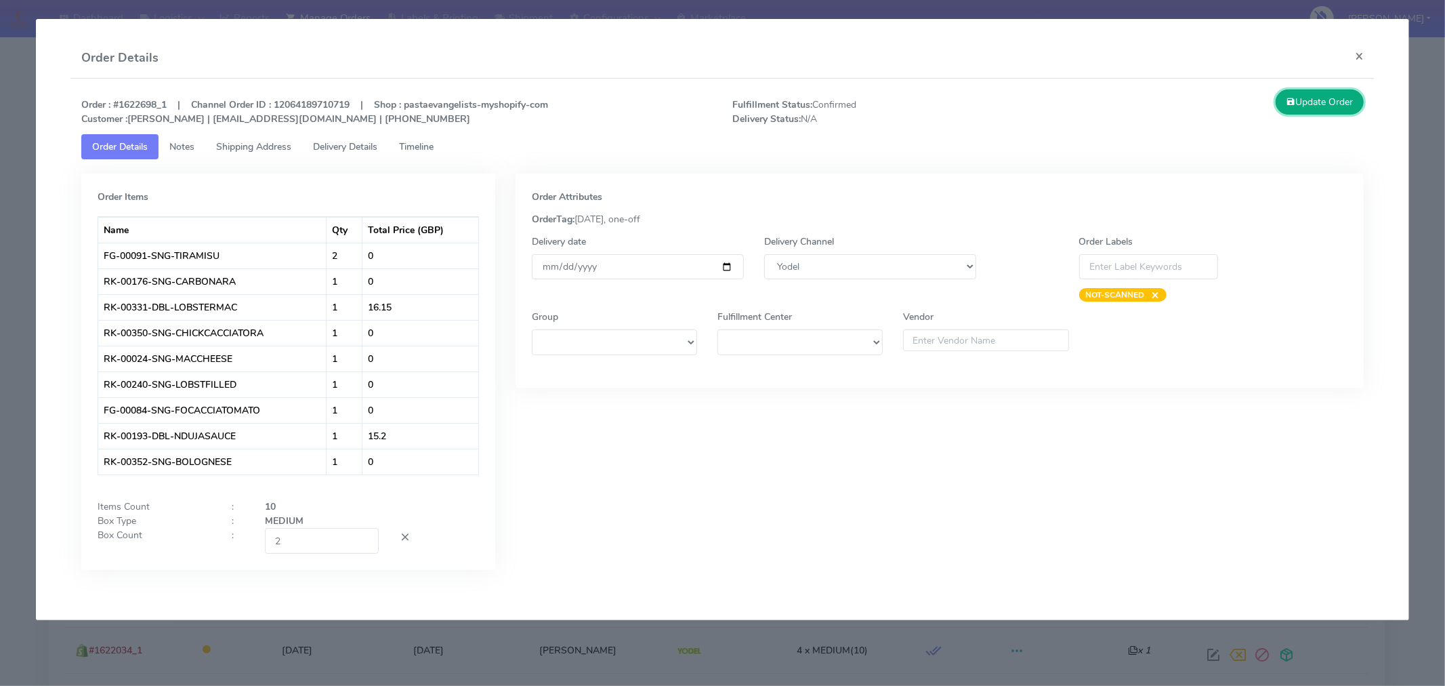
click at [1337, 98] on button "Update Order" at bounding box center [1320, 101] width 88 height 25
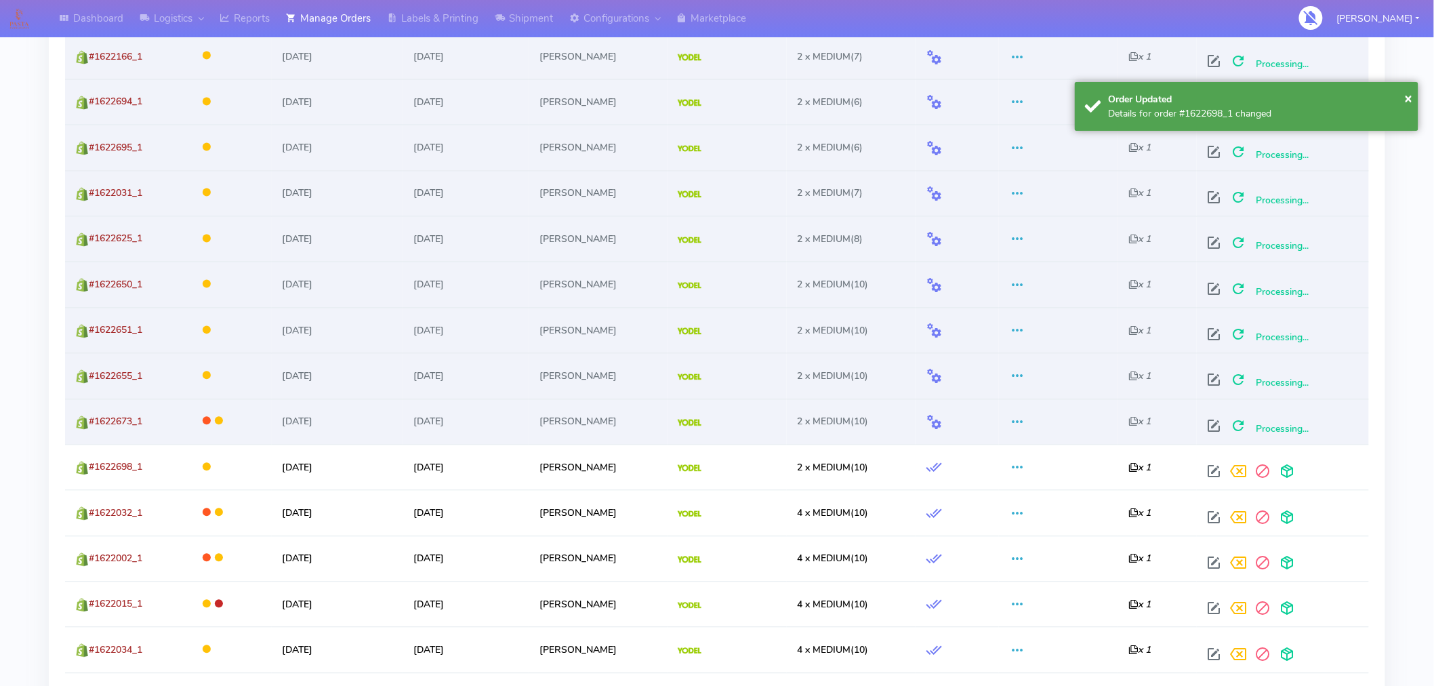
scroll to position [1127, 0]
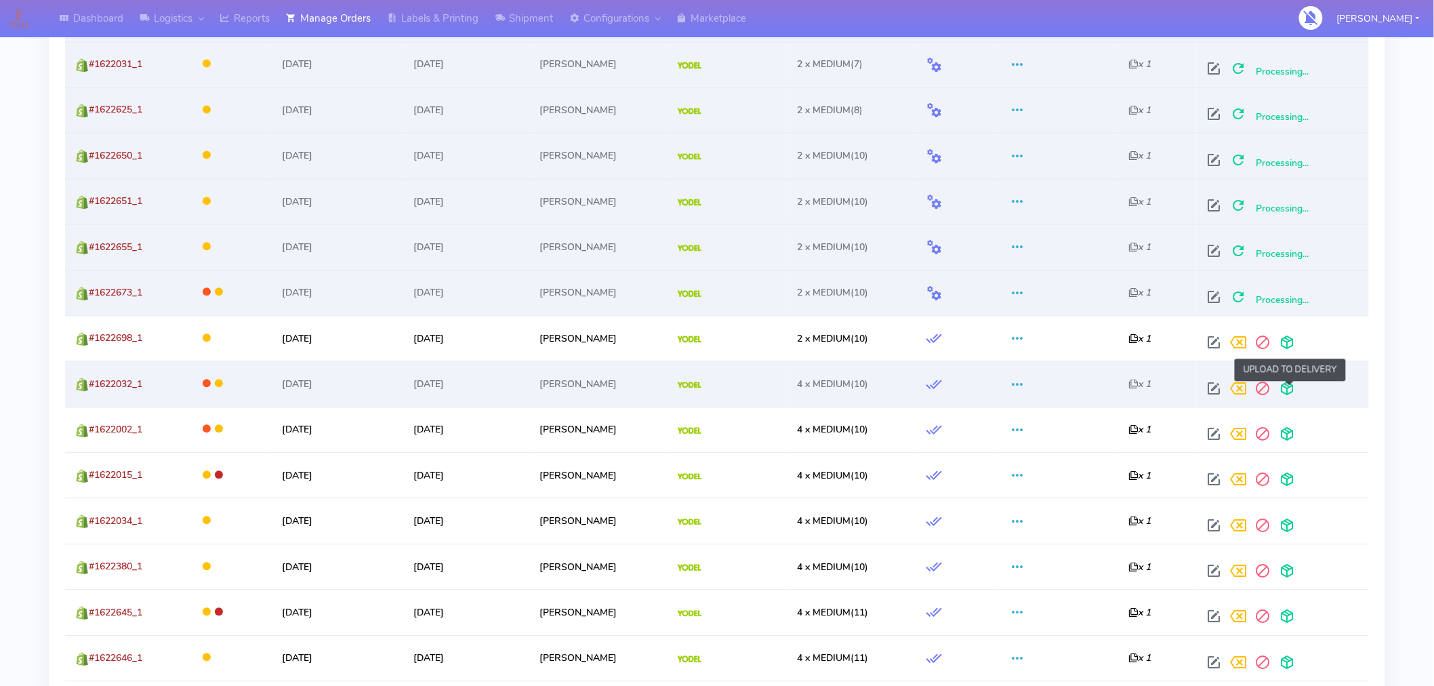
click at [1289, 393] on span at bounding box center [1286, 391] width 24 height 13
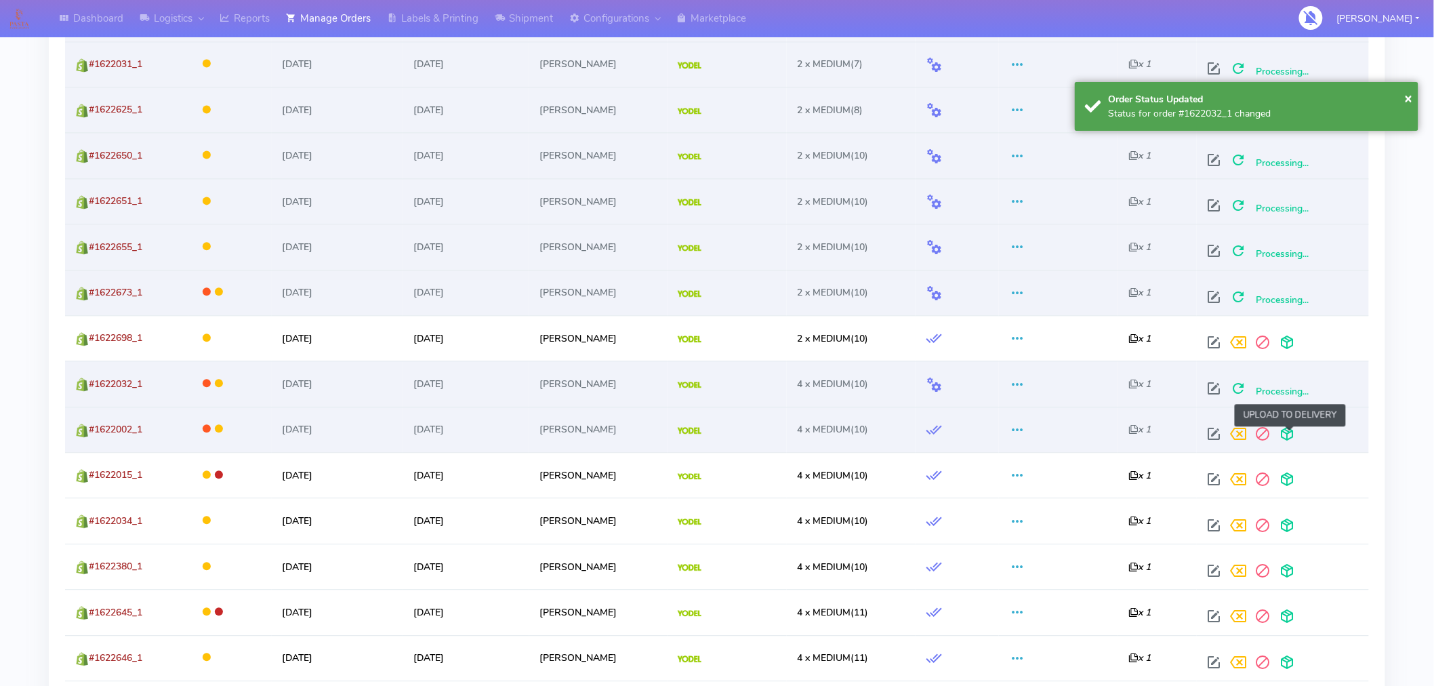
click at [1286, 434] on span at bounding box center [1286, 436] width 24 height 13
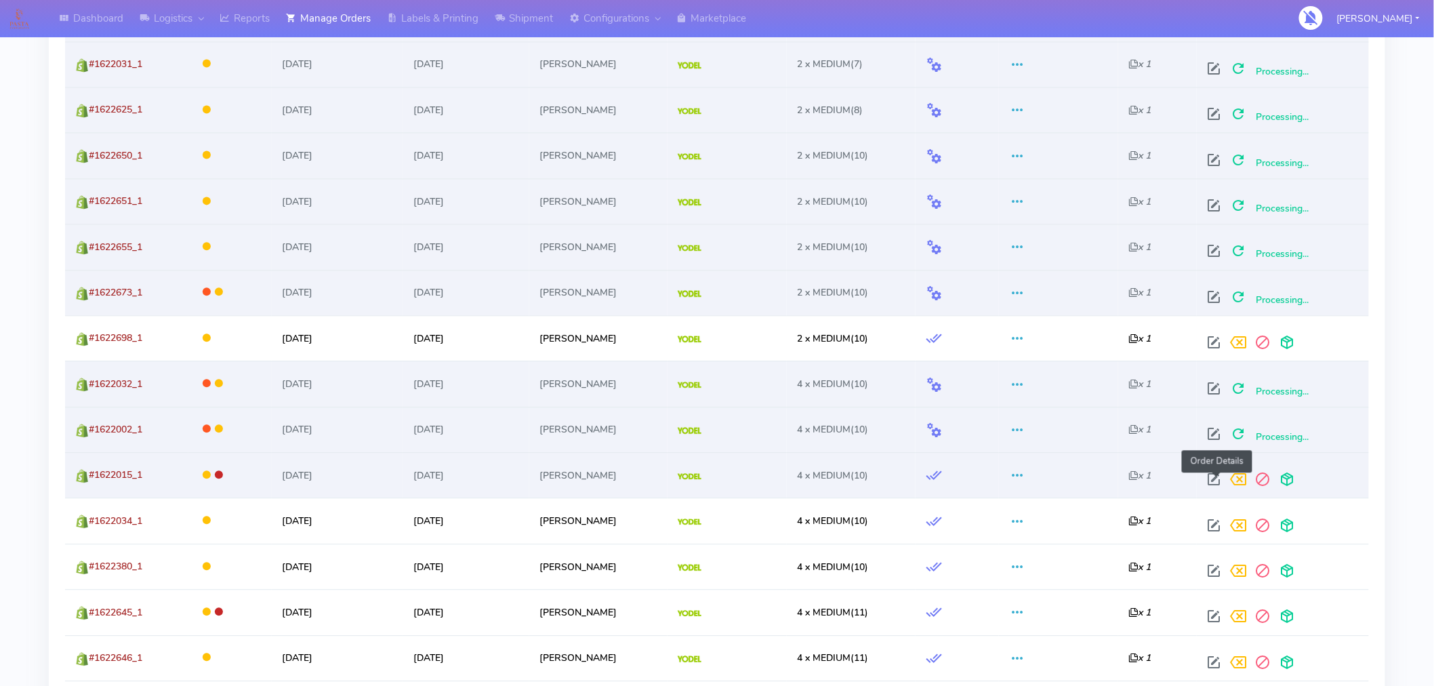
click at [1221, 486] on span at bounding box center [1213, 482] width 24 height 13
select select "5"
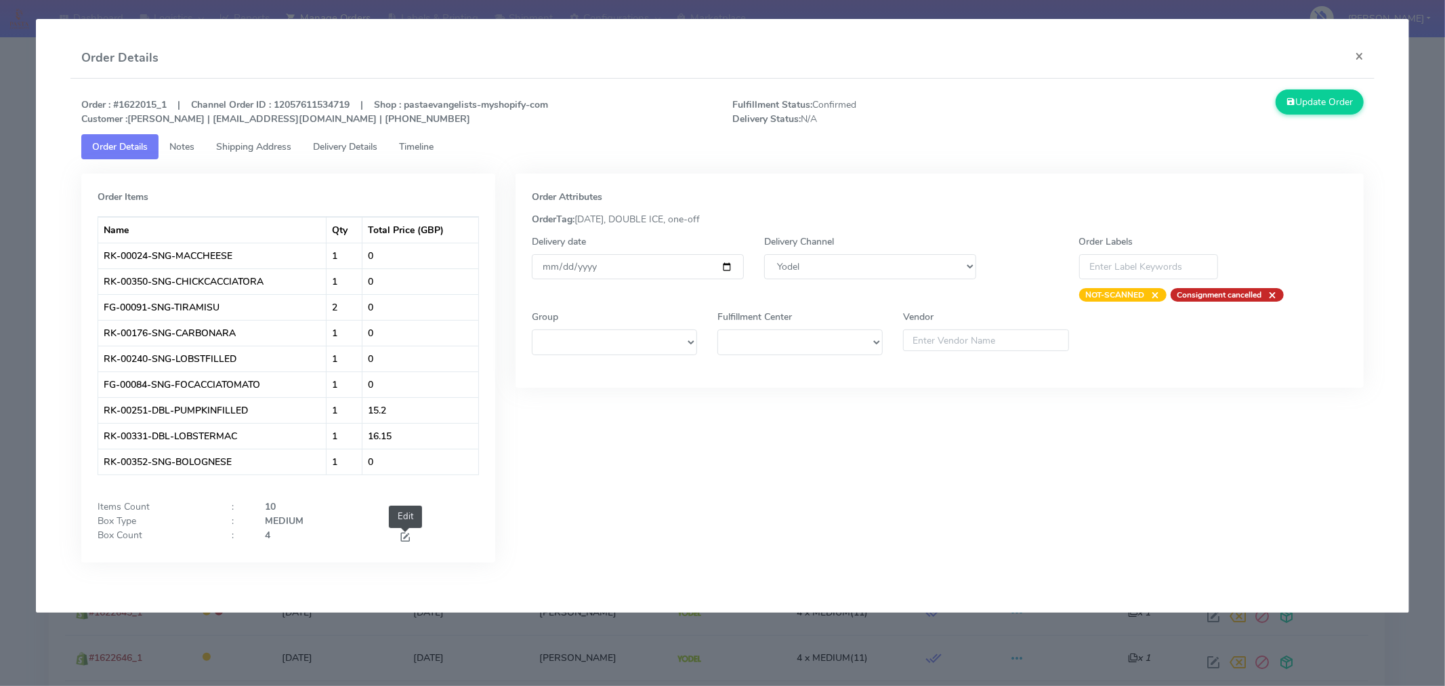
click at [406, 534] on span at bounding box center [405, 538] width 12 height 13
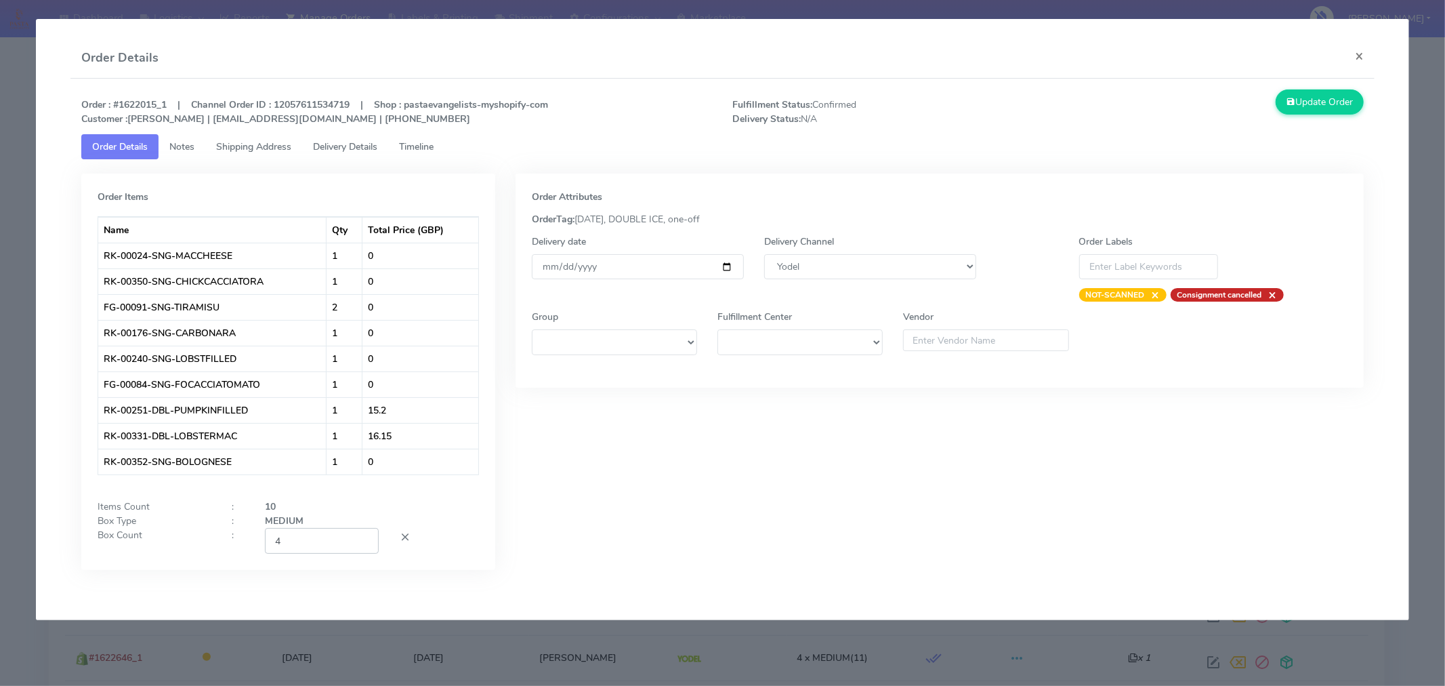
click at [342, 536] on input "4" at bounding box center [322, 540] width 114 height 25
type input "2"
click at [848, 524] on div "Order Attributes OrderTag: 09-09-2025, DOUBLE ICE, one-off Delivery date 2025-0…" at bounding box center [939, 381] width 869 height 417
click at [1310, 111] on button "Update Order" at bounding box center [1320, 101] width 88 height 25
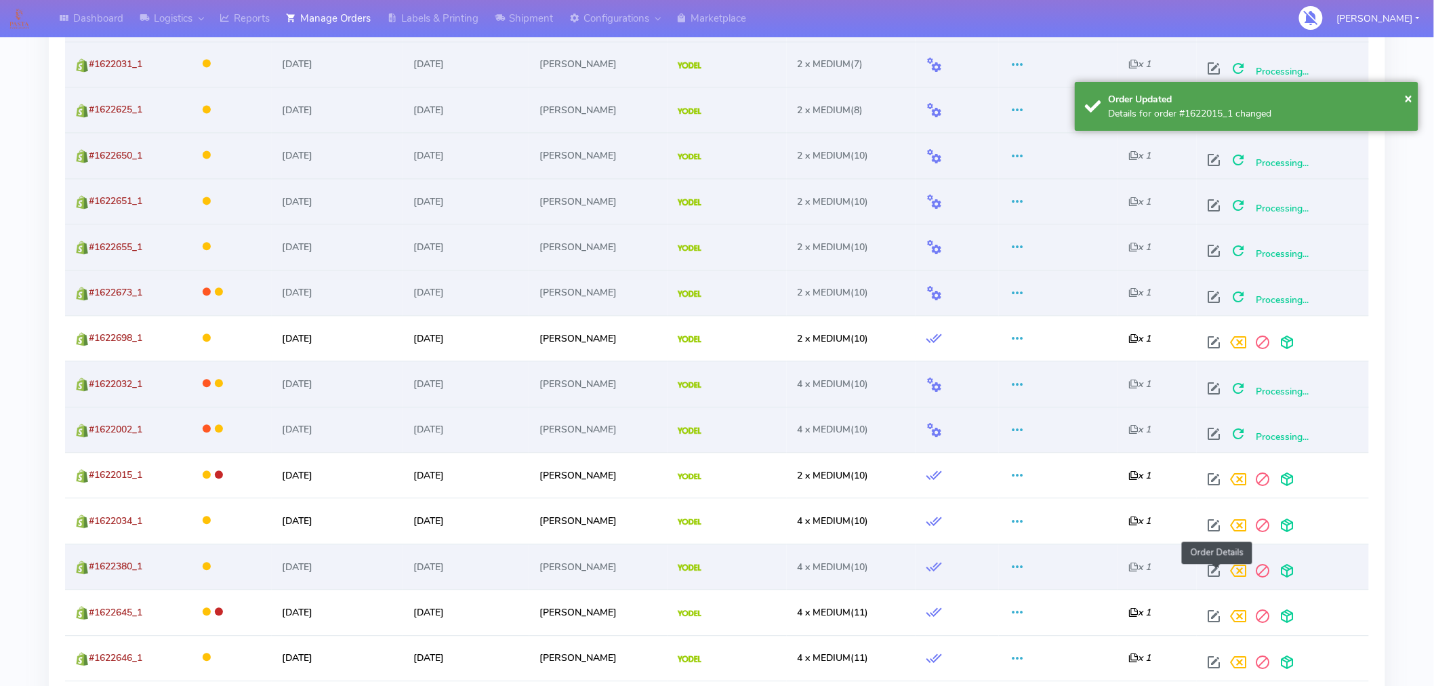
click at [1217, 572] on span at bounding box center [1213, 573] width 24 height 13
select select "5"
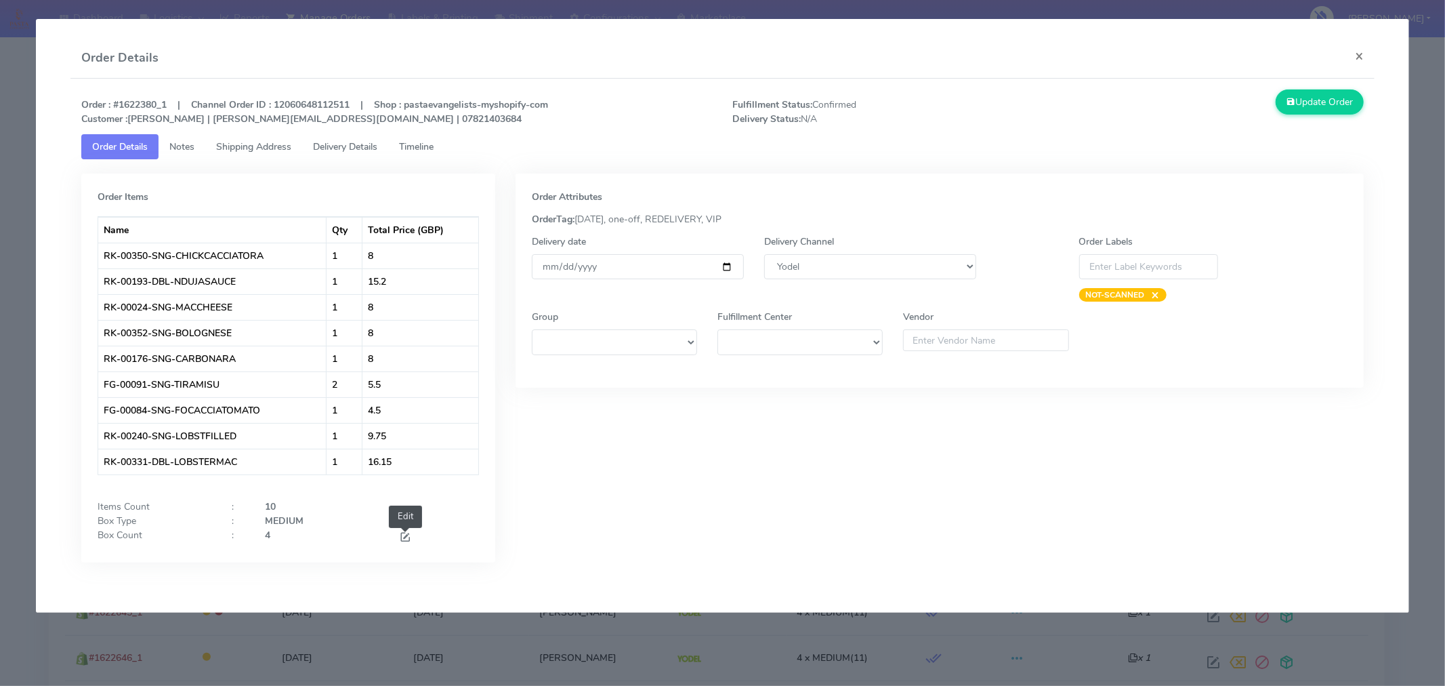
click at [406, 533] on span at bounding box center [405, 538] width 12 height 13
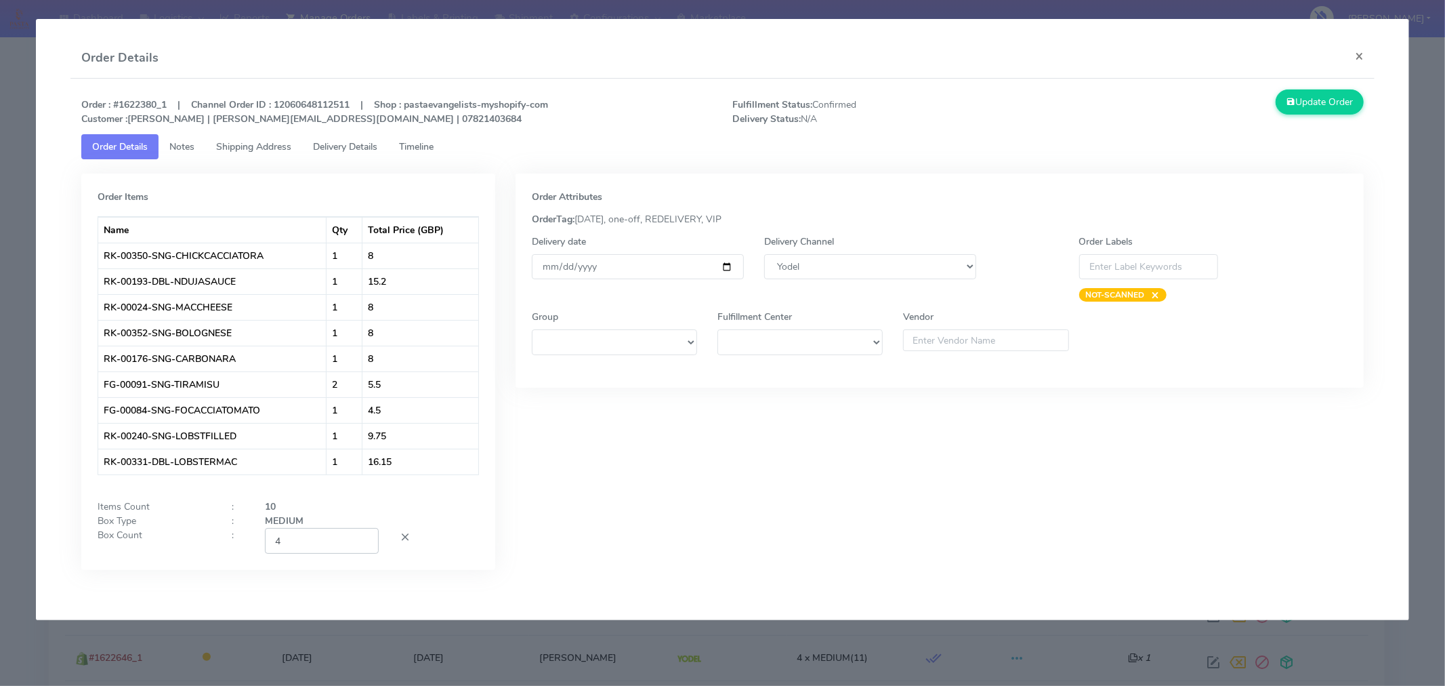
click at [332, 545] on input "4" at bounding box center [322, 540] width 114 height 25
type input "2"
click at [698, 497] on div "Order Attributes OrderTag: 09-09-2025, one-off, REDELIVERY, VIP Delivery date 2…" at bounding box center [939, 381] width 869 height 417
click at [1317, 88] on div "Order : #1622380_1 | Channel Order ID : 12060648112511 | Shop : pastaevangelist…" at bounding box center [722, 340] width 1304 height 522
click at [1316, 93] on button "Update Order" at bounding box center [1320, 101] width 88 height 25
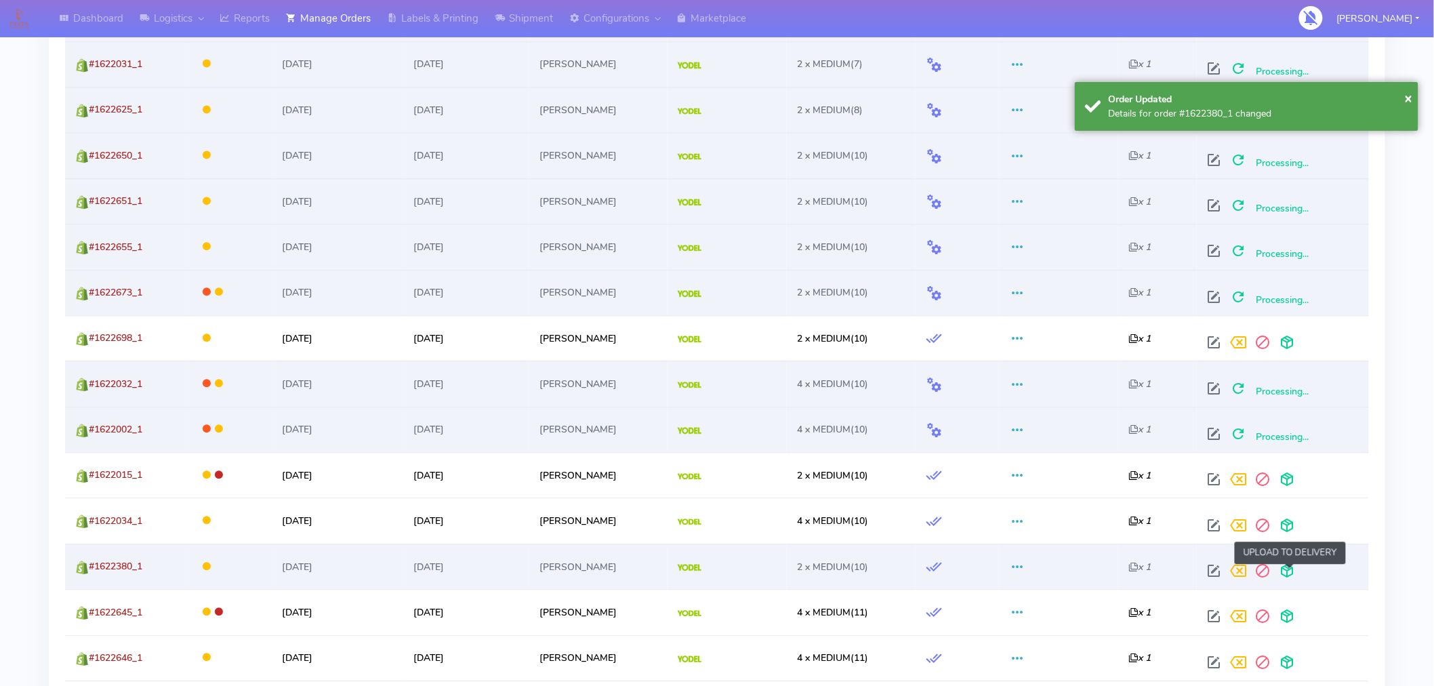
click at [1290, 579] on span at bounding box center [1286, 573] width 24 height 13
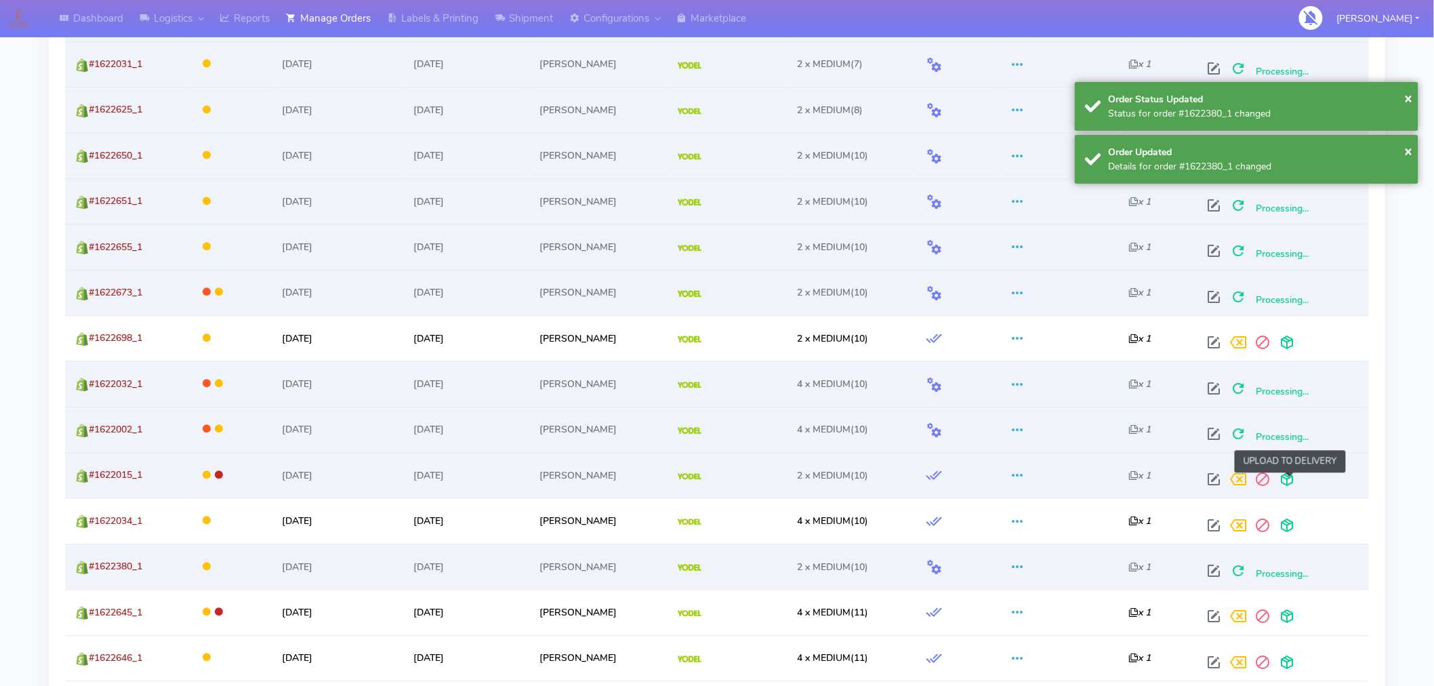
click at [1284, 478] on span at bounding box center [1286, 482] width 24 height 13
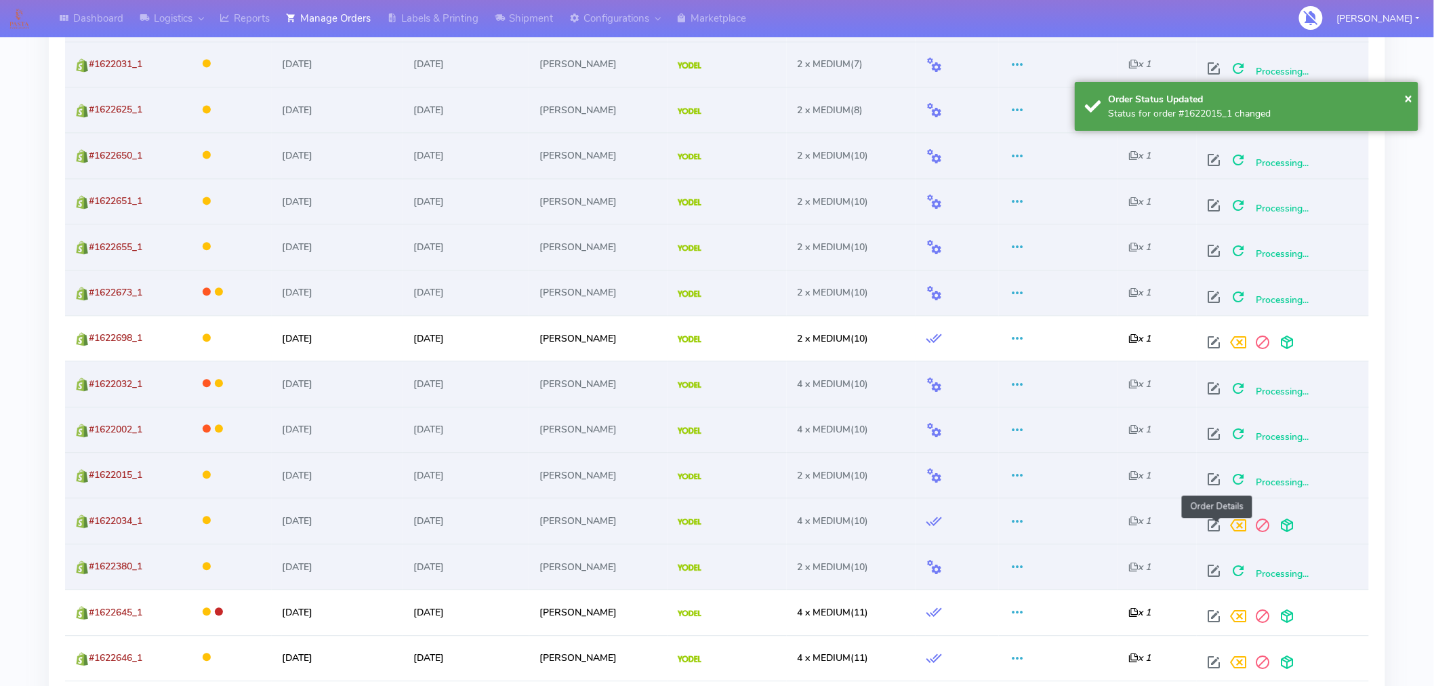
click at [1213, 525] on span at bounding box center [1213, 528] width 24 height 13
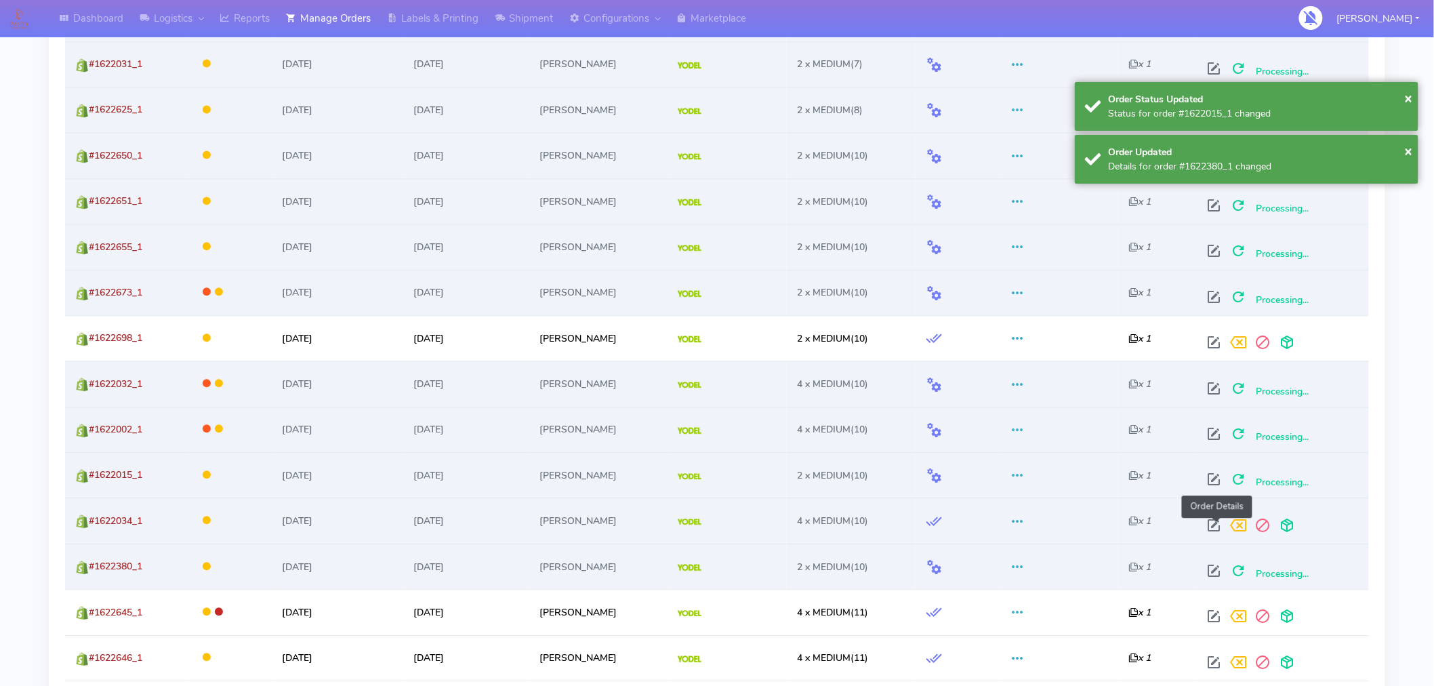
select select "5"
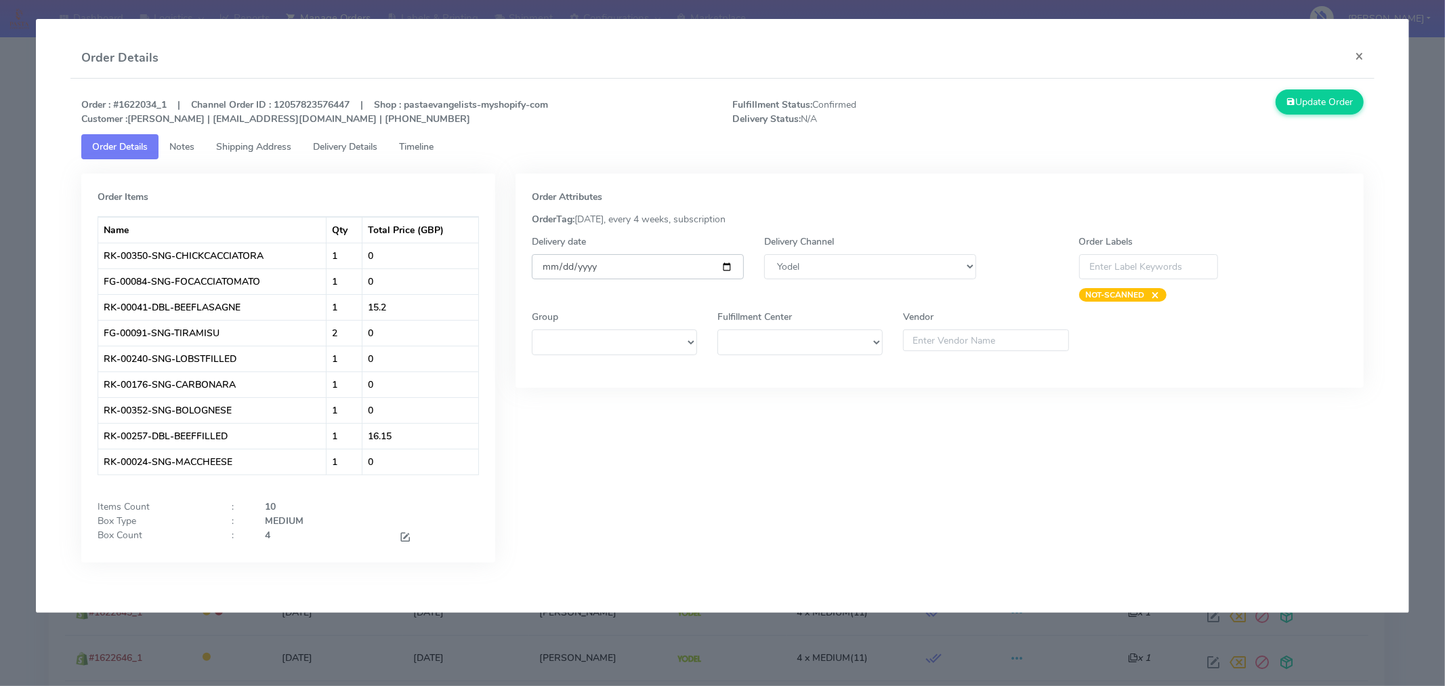
click at [722, 267] on input "2025-09-09" at bounding box center [638, 266] width 212 height 25
click at [405, 540] on span at bounding box center [405, 538] width 12 height 13
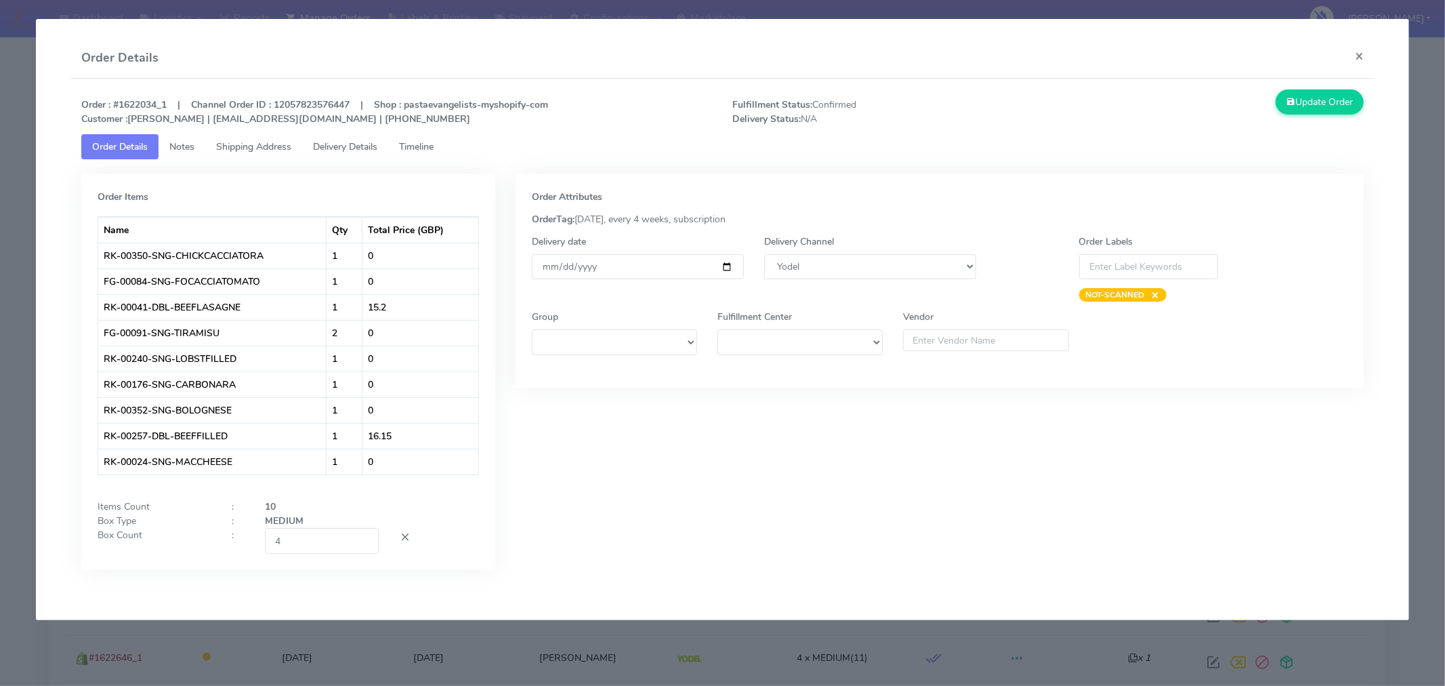
click at [331, 556] on div "Order Items Name Qty Total Price (GBP) RK-00350-SNG-CHICKCACCIATORA 1 0 FG-0008…" at bounding box center [288, 371] width 414 height 396
click at [331, 551] on input "4" at bounding box center [322, 540] width 114 height 25
type input "2"
click at [745, 519] on div "Order Attributes OrderTag: 09-09-2025, every 4 weeks, subscription Delivery dat…" at bounding box center [939, 381] width 869 height 417
click at [1316, 102] on button "Update Order" at bounding box center [1320, 101] width 88 height 25
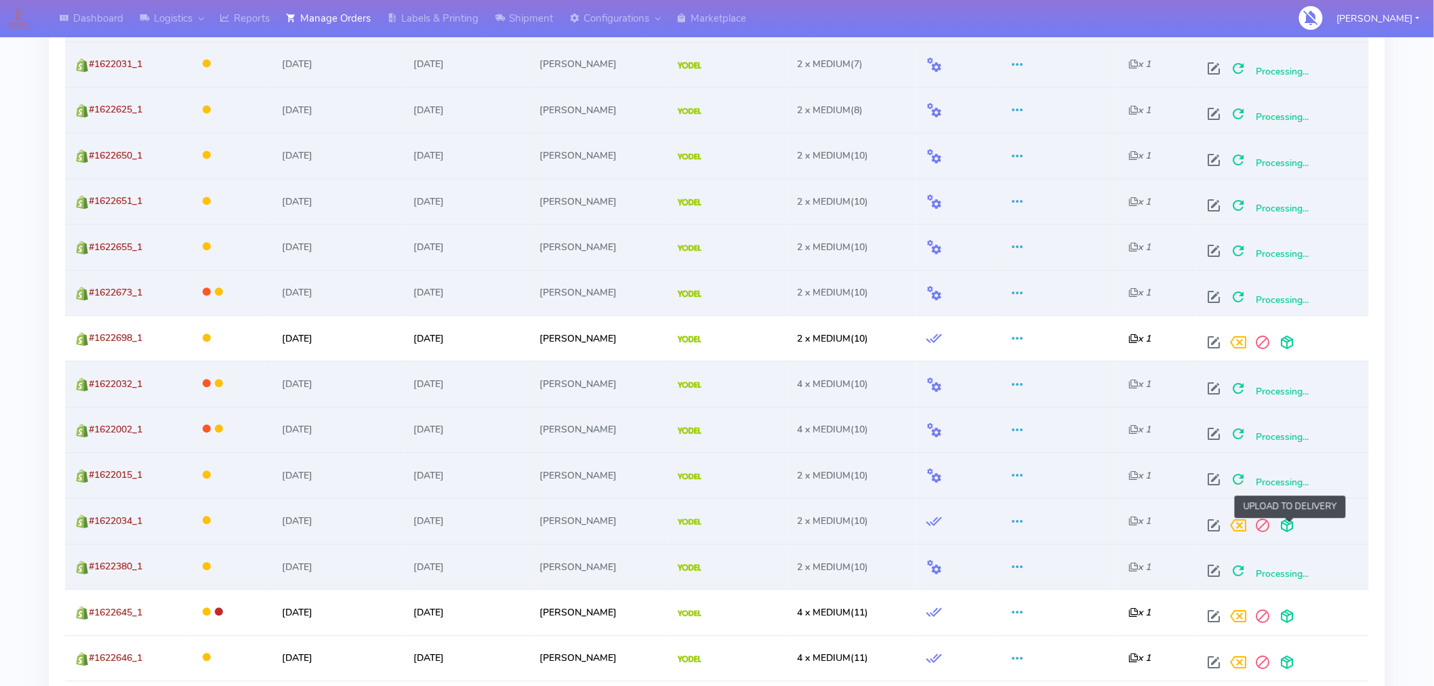
click at [1286, 528] on span at bounding box center [1286, 528] width 24 height 13
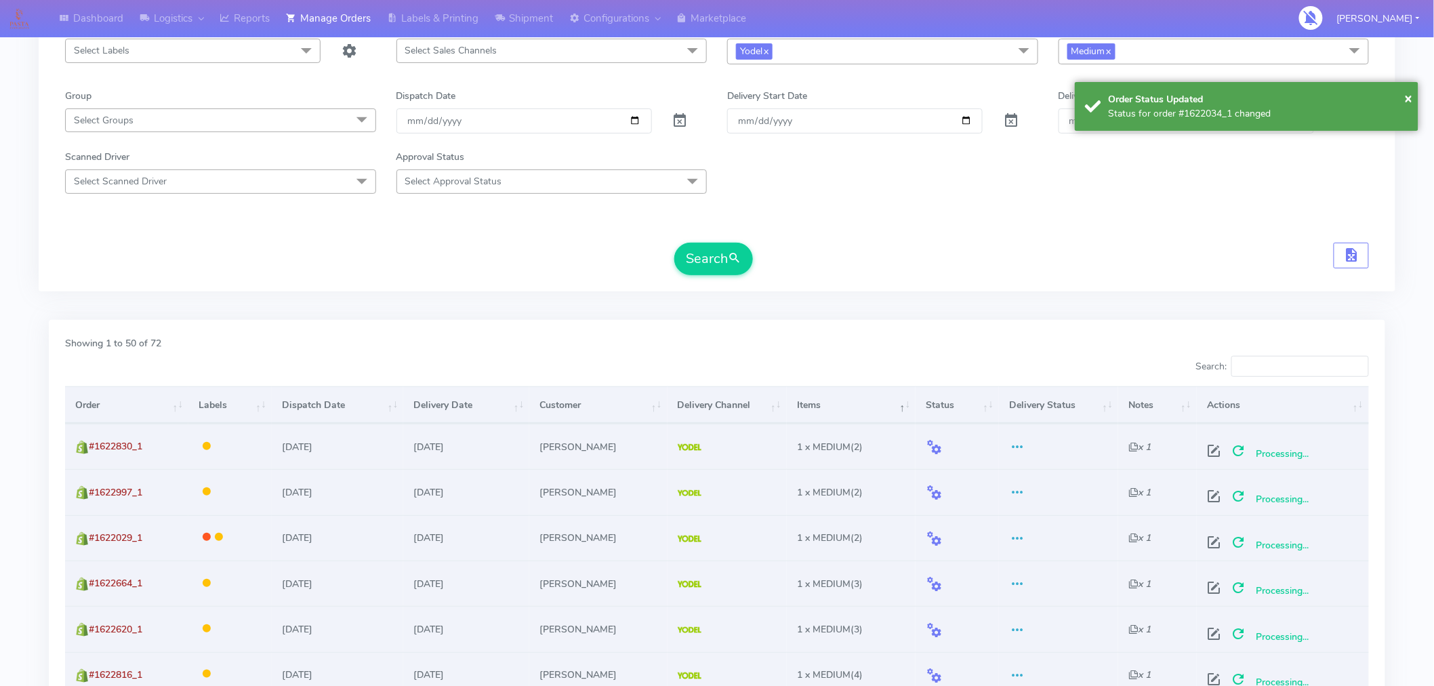
scroll to position [0, 0]
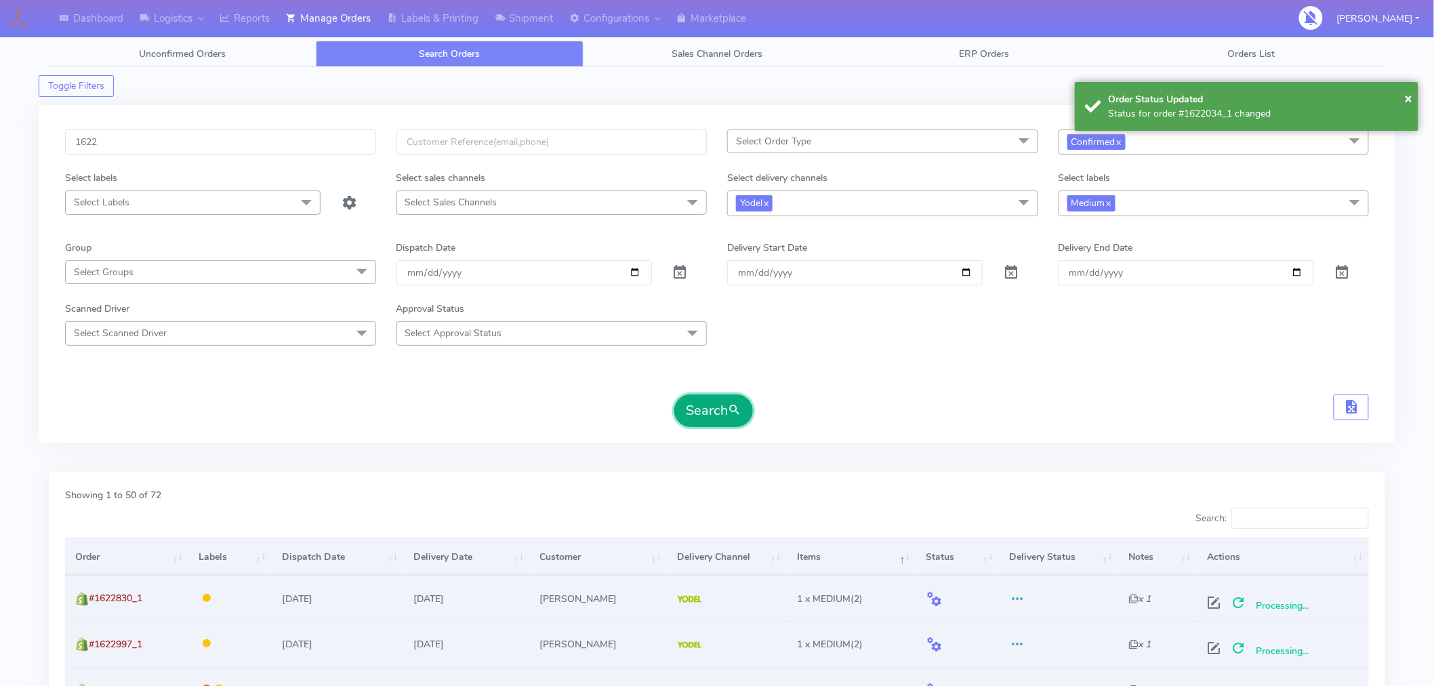
click at [725, 416] on button "Search" at bounding box center [713, 410] width 79 height 33
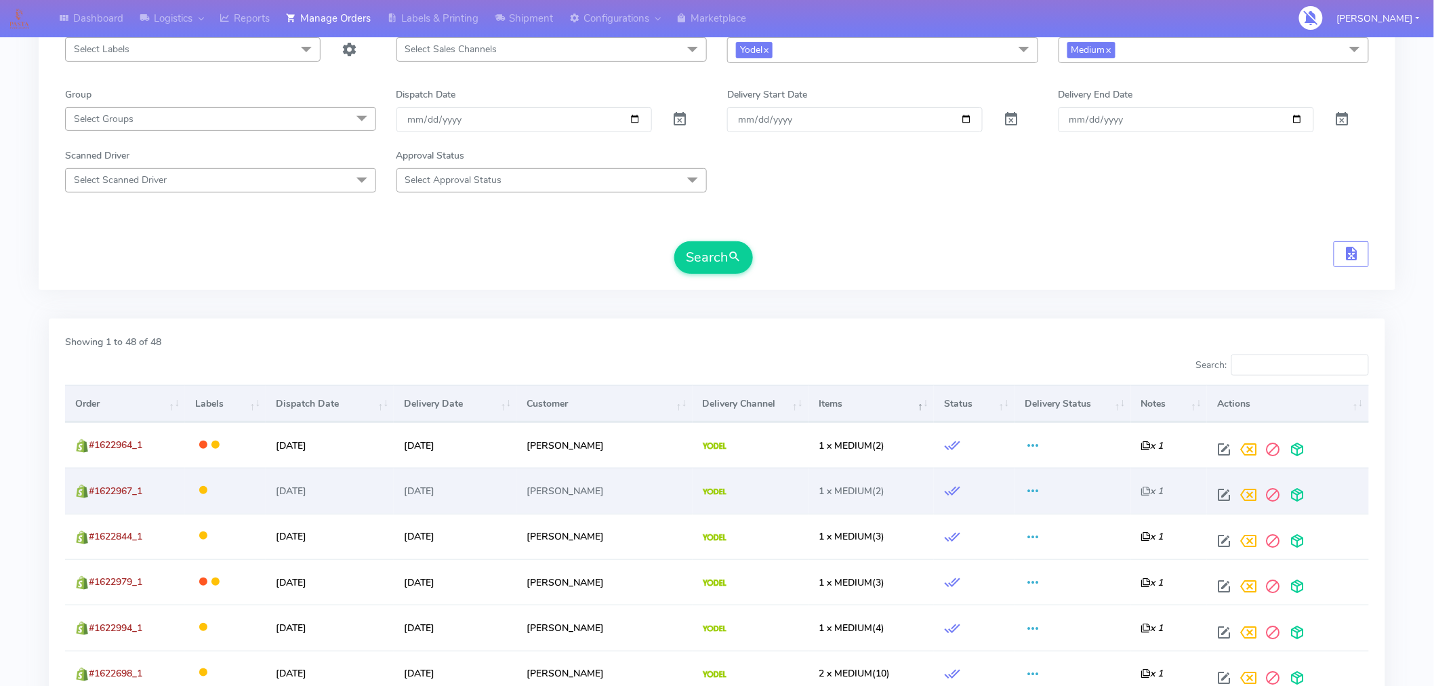
scroll to position [154, 0]
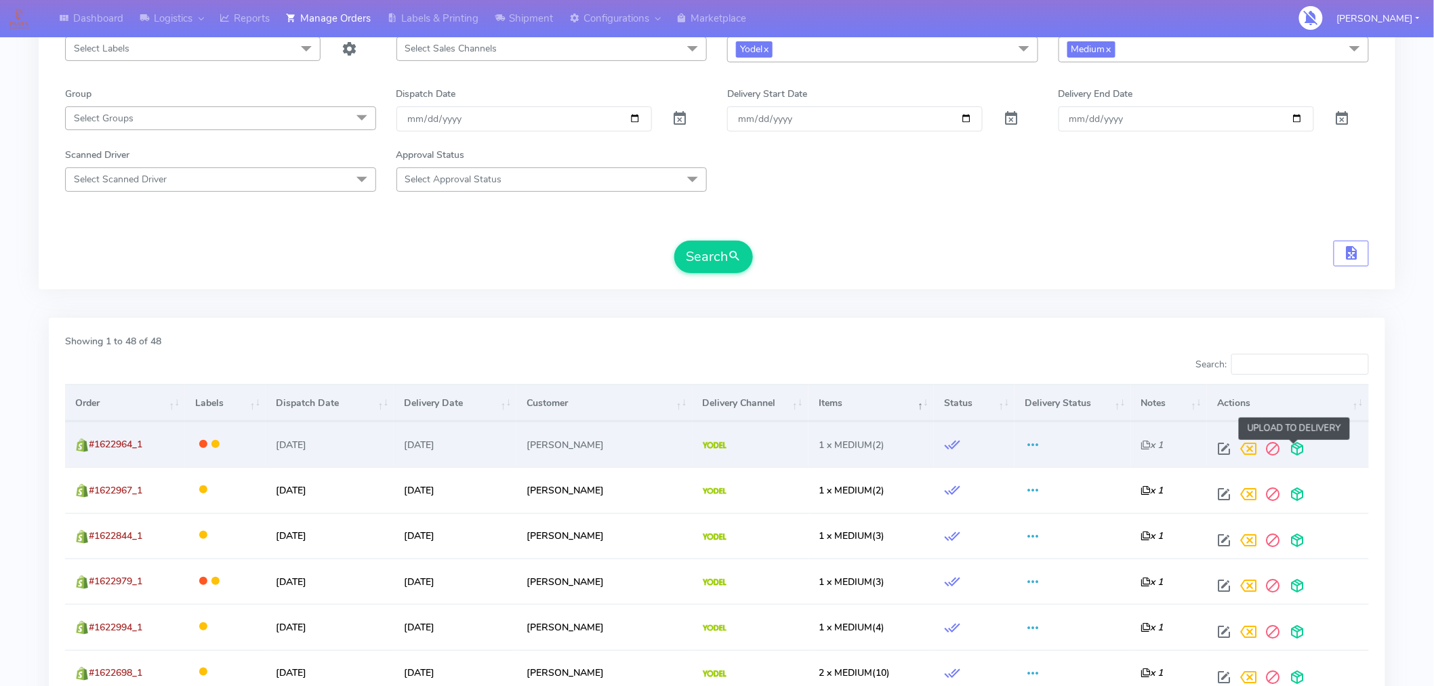
click at [1297, 448] on span at bounding box center [1296, 451] width 24 height 13
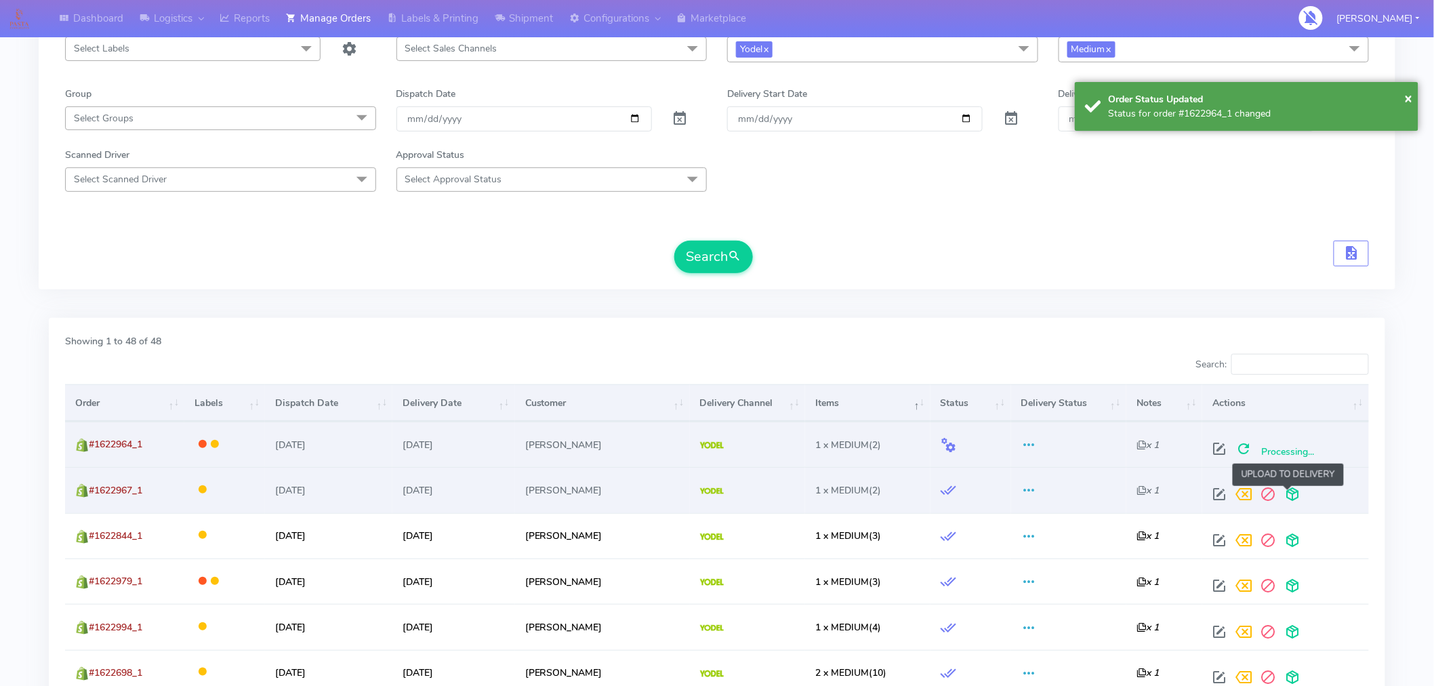
click at [1287, 497] on span at bounding box center [1292, 496] width 24 height 13
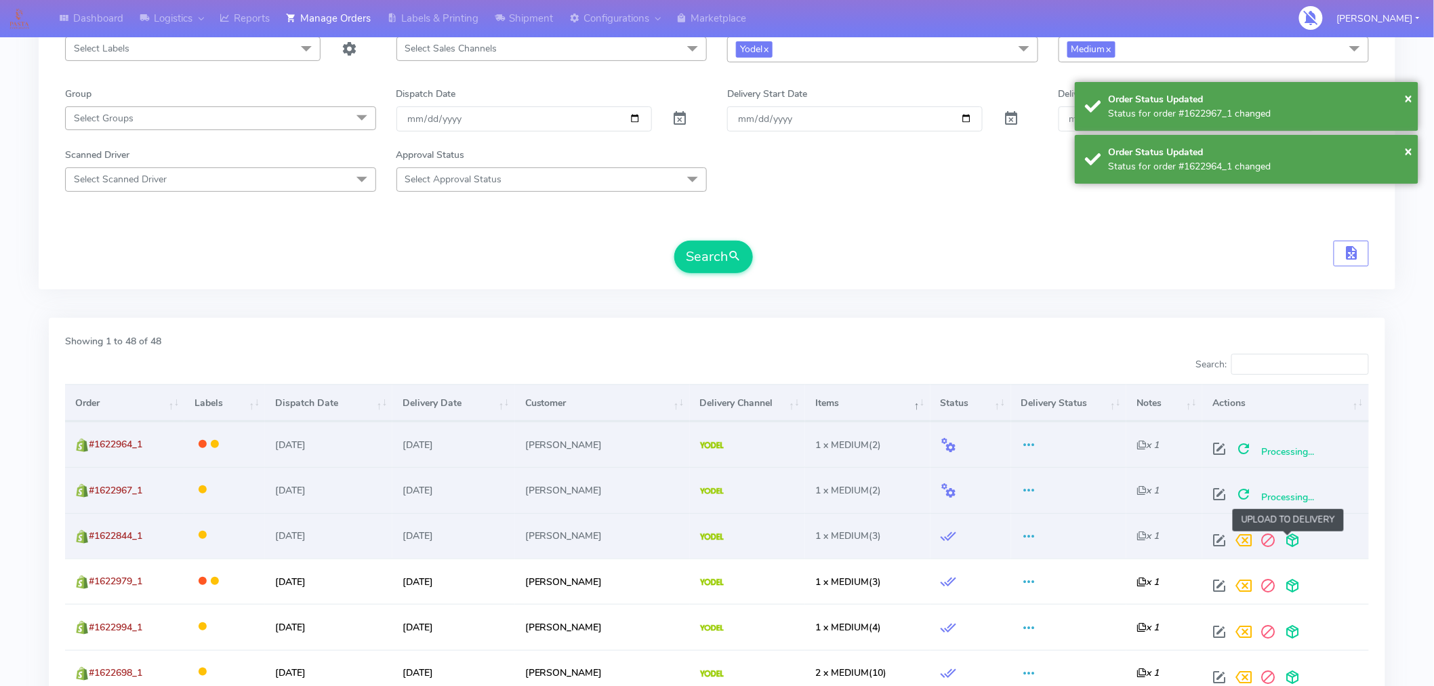
click at [1284, 538] on span at bounding box center [1292, 543] width 24 height 13
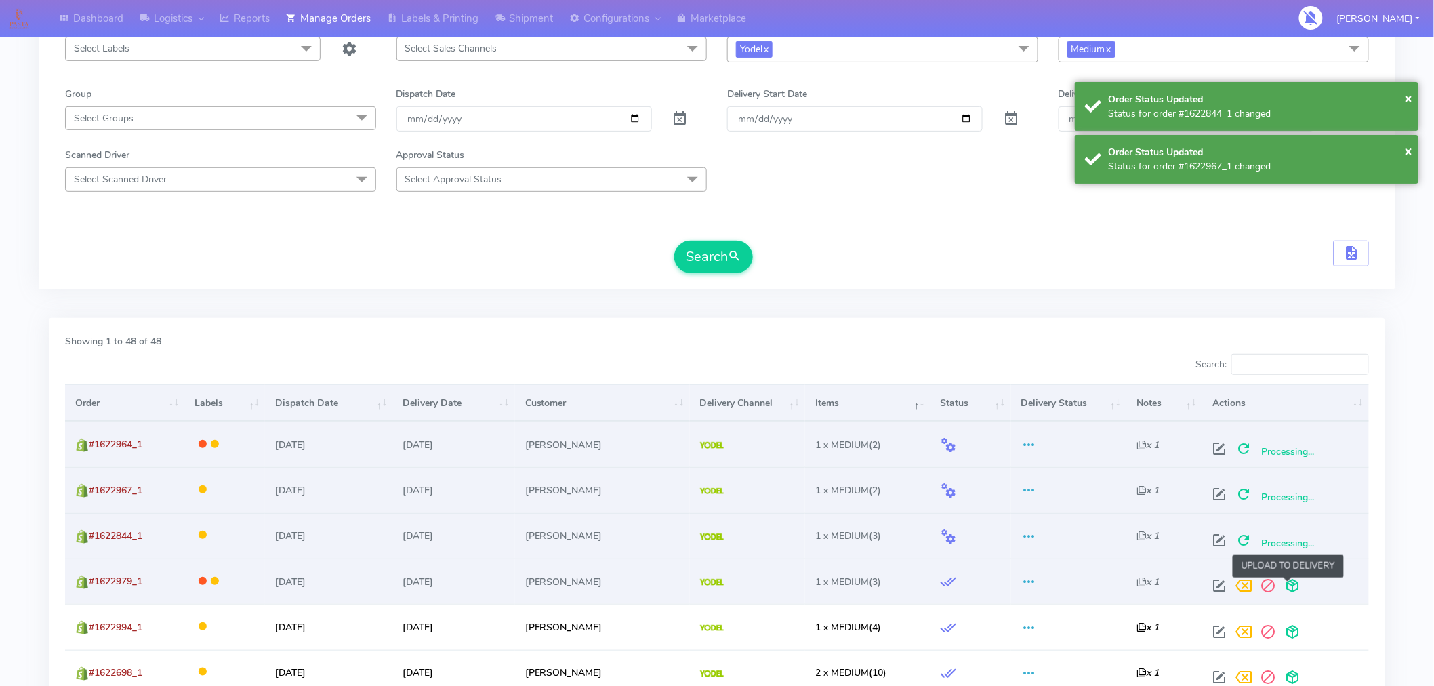
click at [1285, 585] on span at bounding box center [1292, 588] width 24 height 13
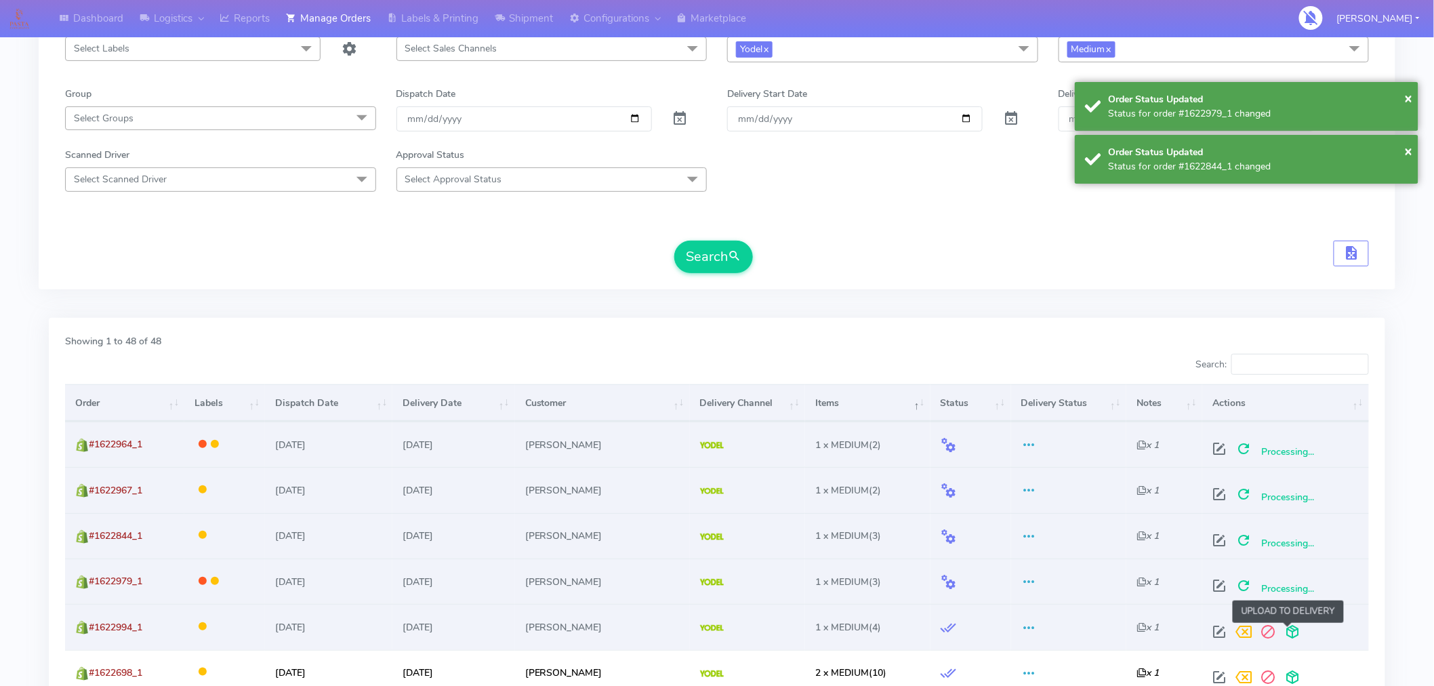
click at [1286, 631] on span at bounding box center [1292, 634] width 24 height 13
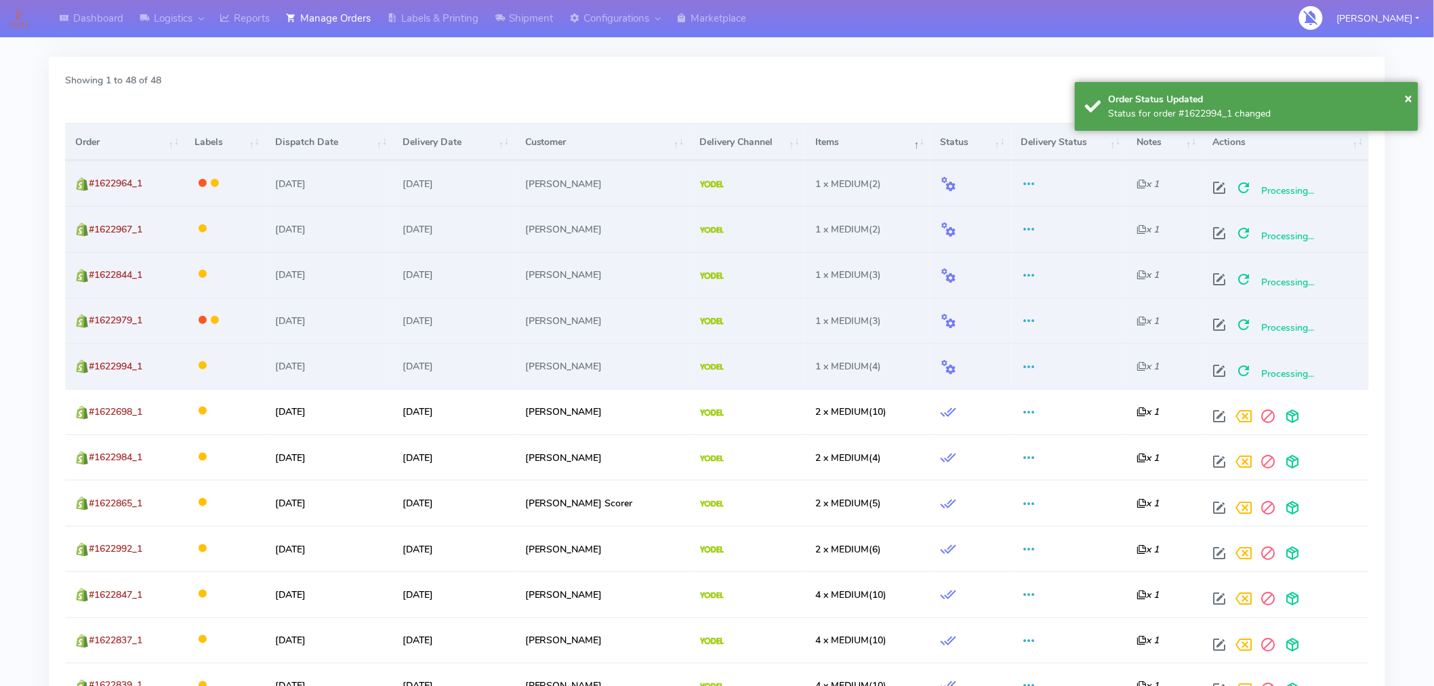
scroll to position [0, 0]
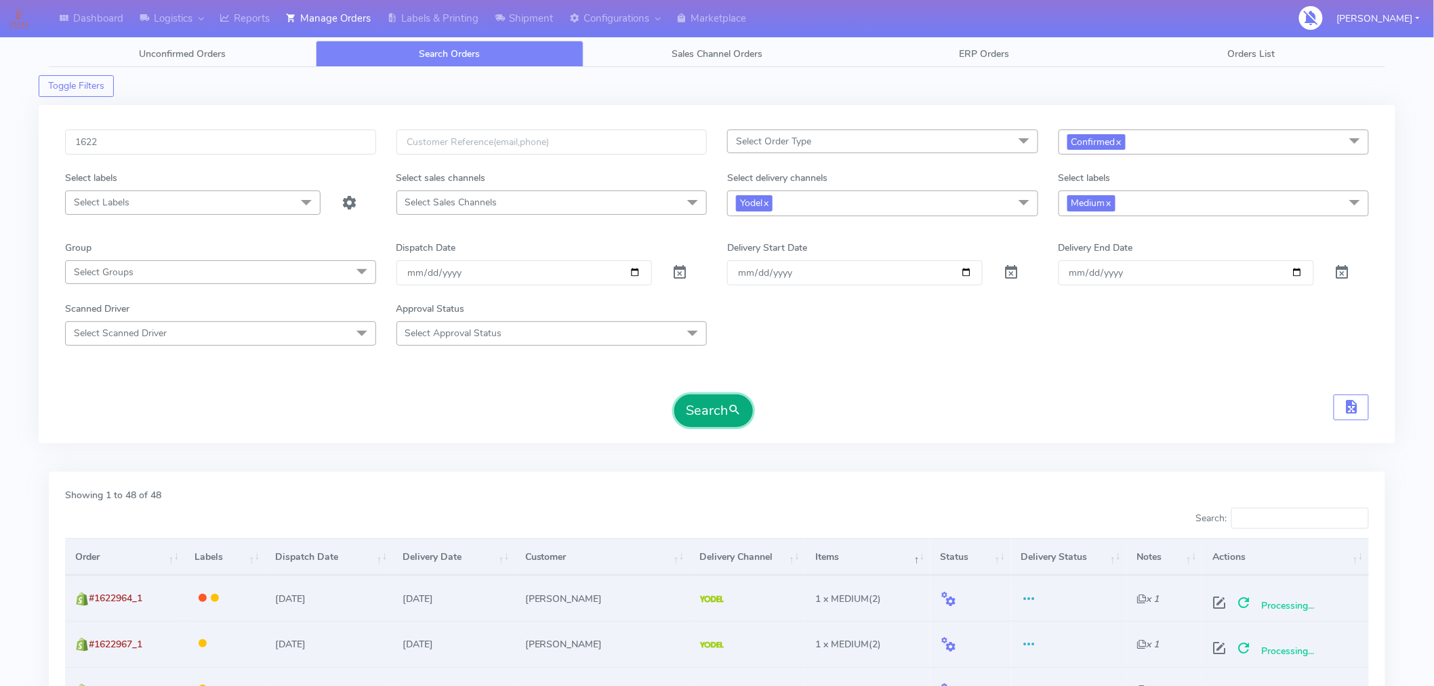
click at [719, 406] on button "Search" at bounding box center [713, 410] width 79 height 33
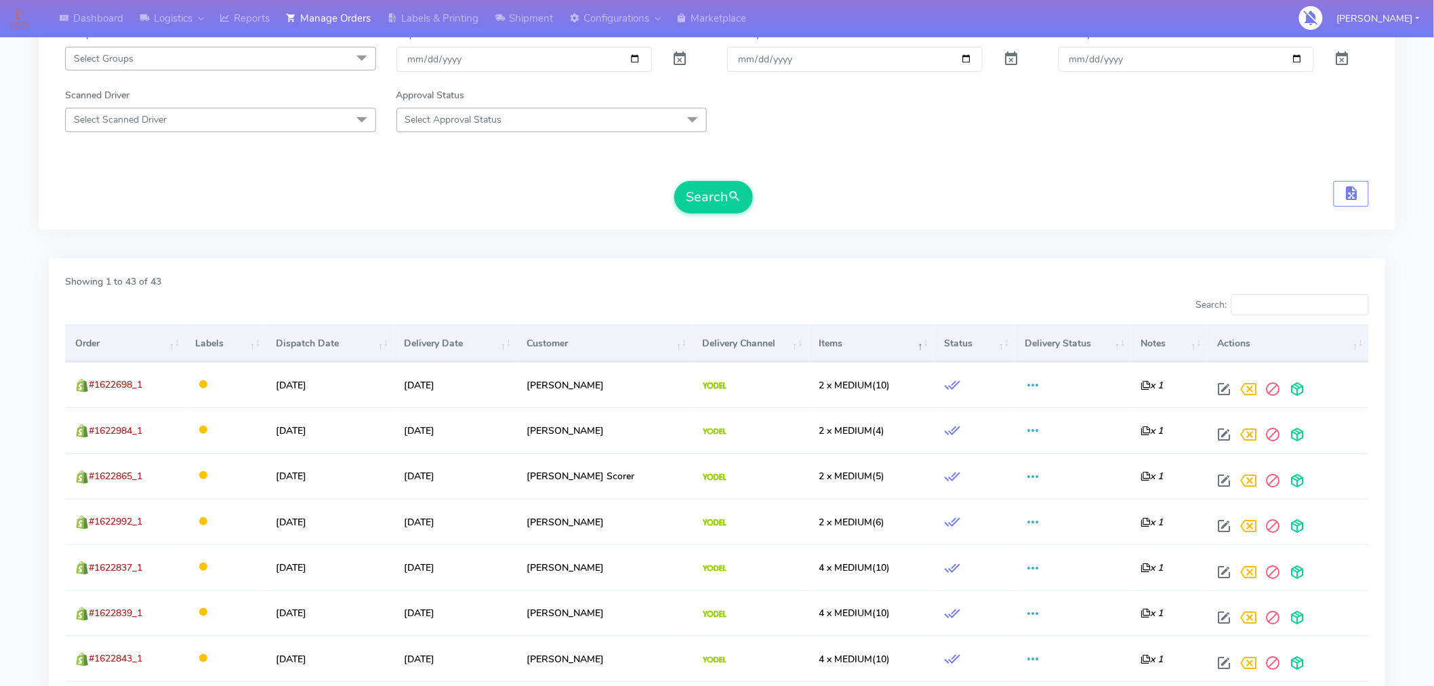
scroll to position [214, 0]
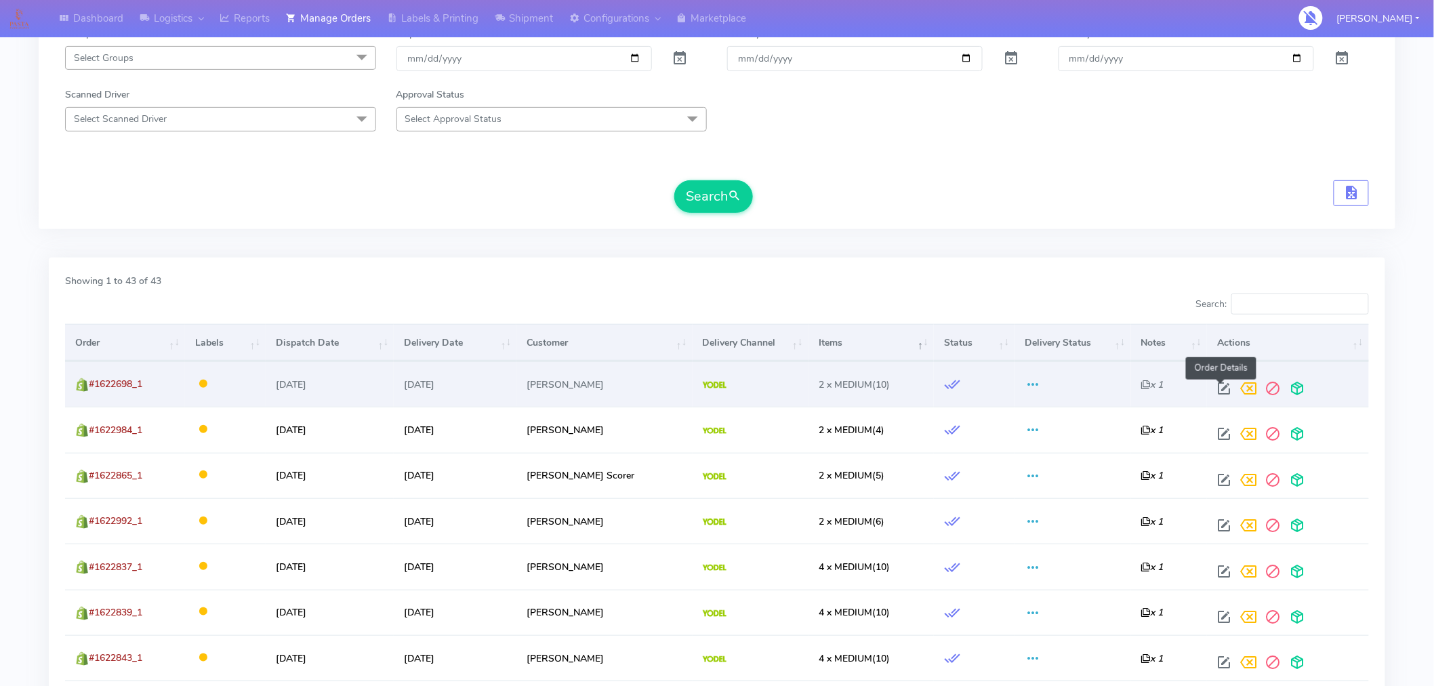
click at [1221, 388] on span at bounding box center [1223, 391] width 24 height 13
select select "5"
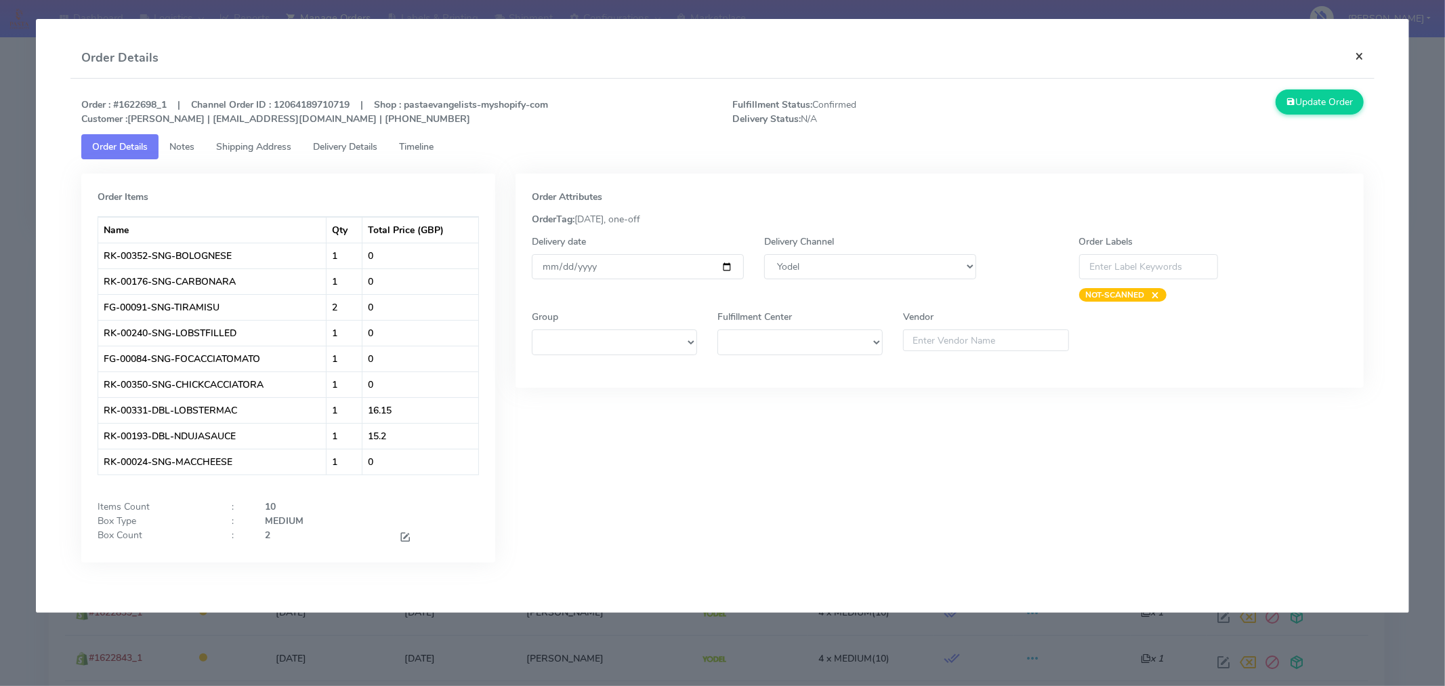
click at [1356, 56] on button "×" at bounding box center [1359, 56] width 30 height 36
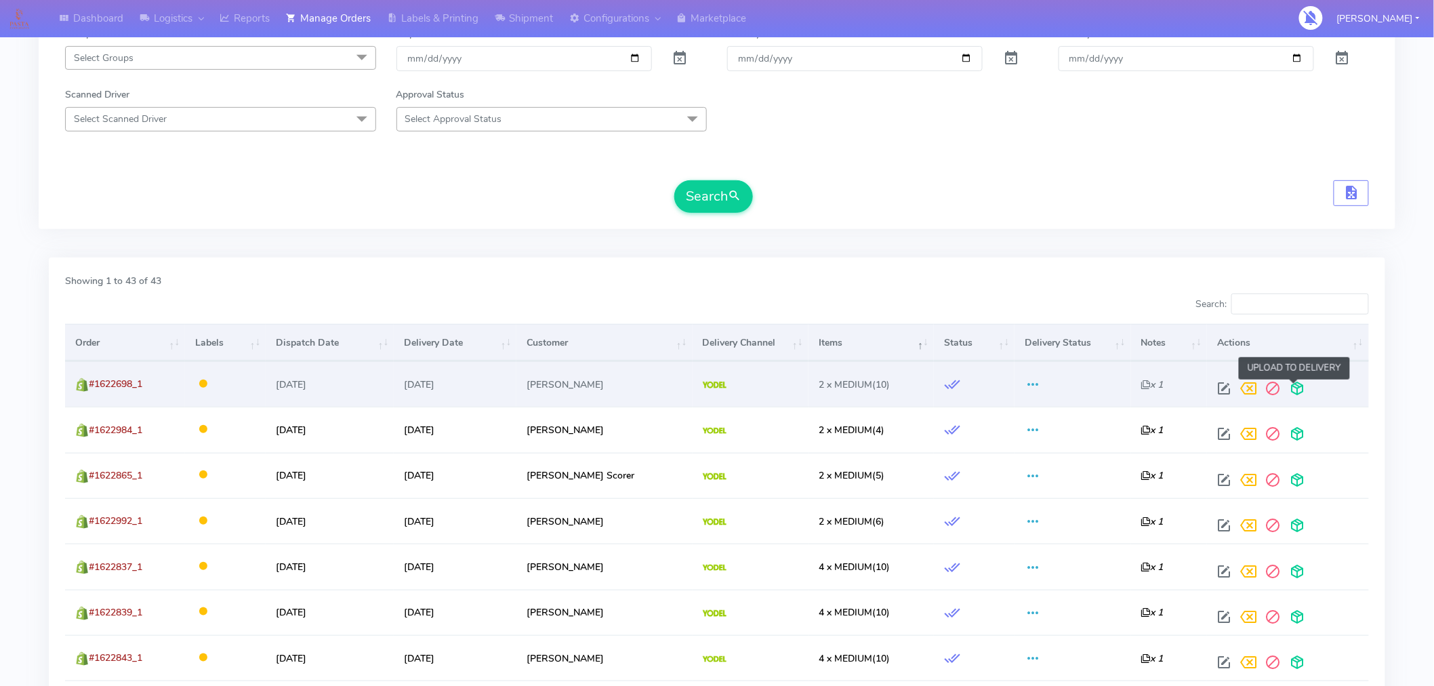
click at [1294, 388] on span at bounding box center [1296, 391] width 24 height 13
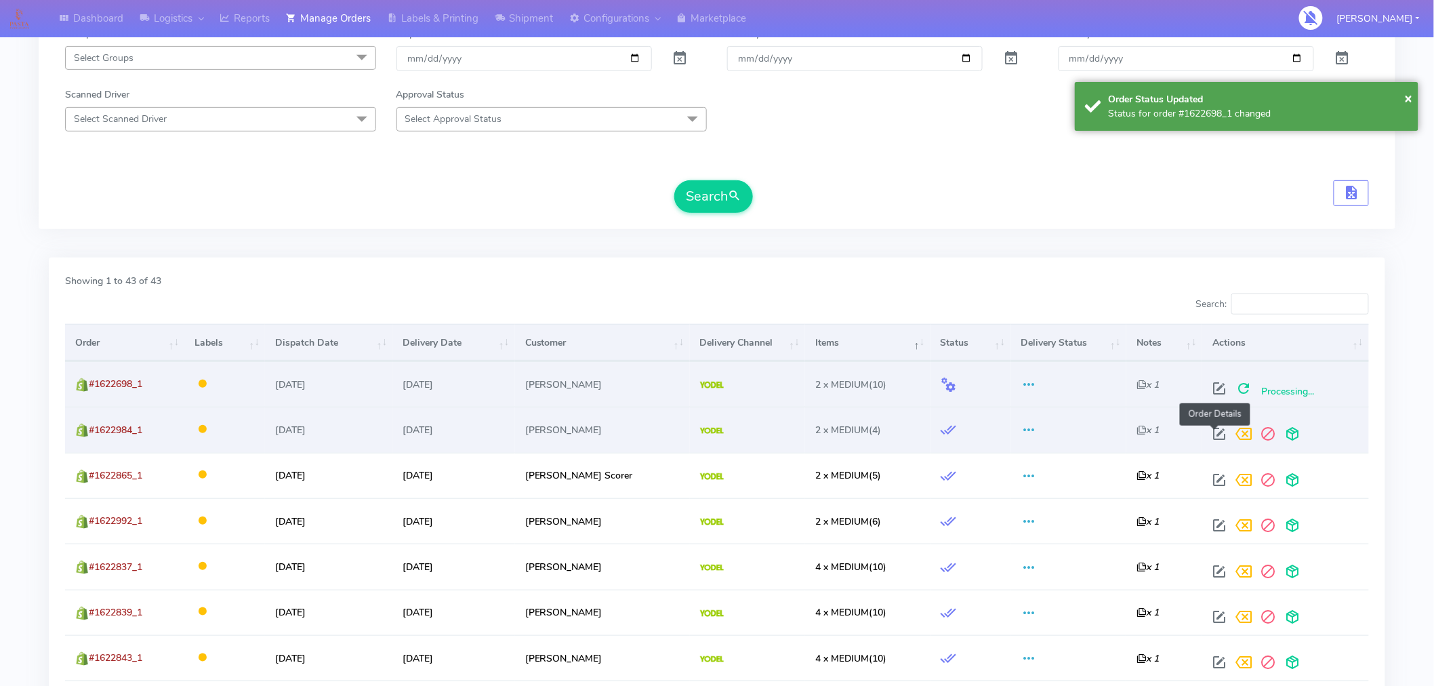
click at [1213, 434] on span at bounding box center [1219, 436] width 24 height 13
select select "5"
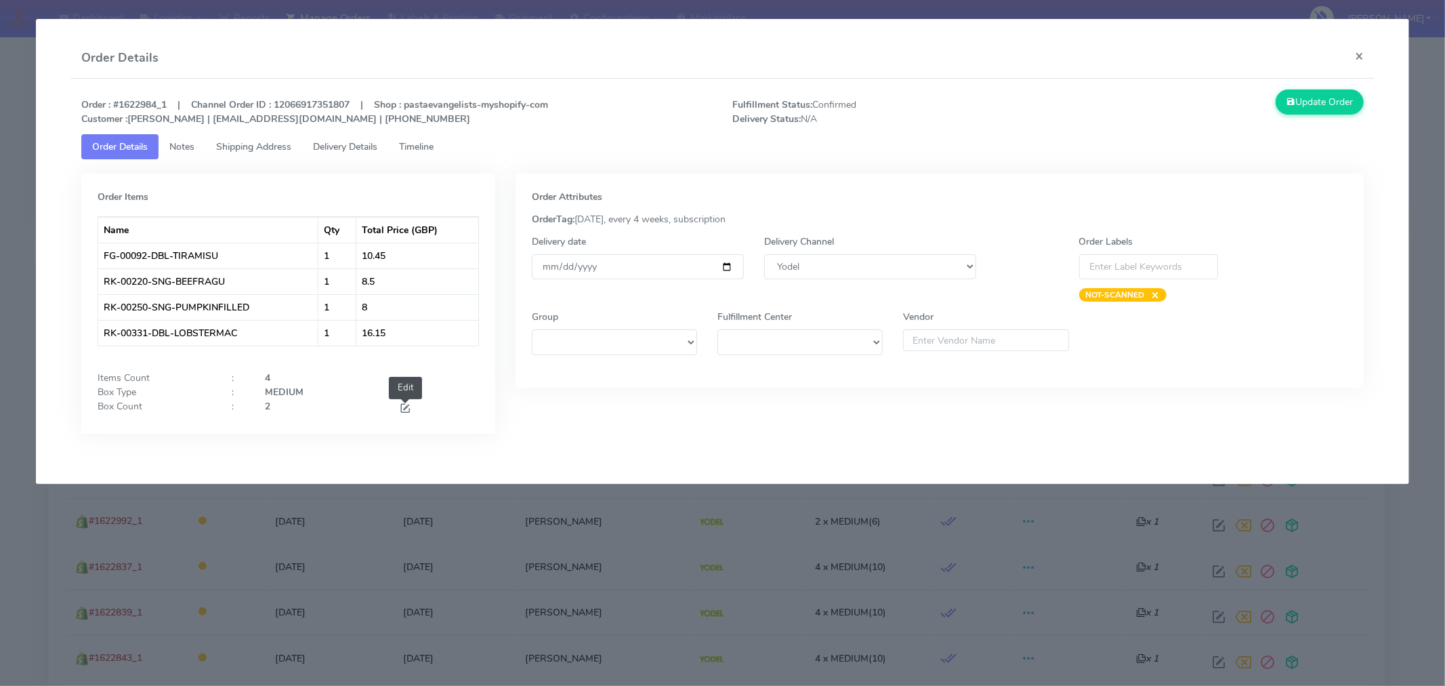
click at [404, 409] on span at bounding box center [405, 409] width 12 height 13
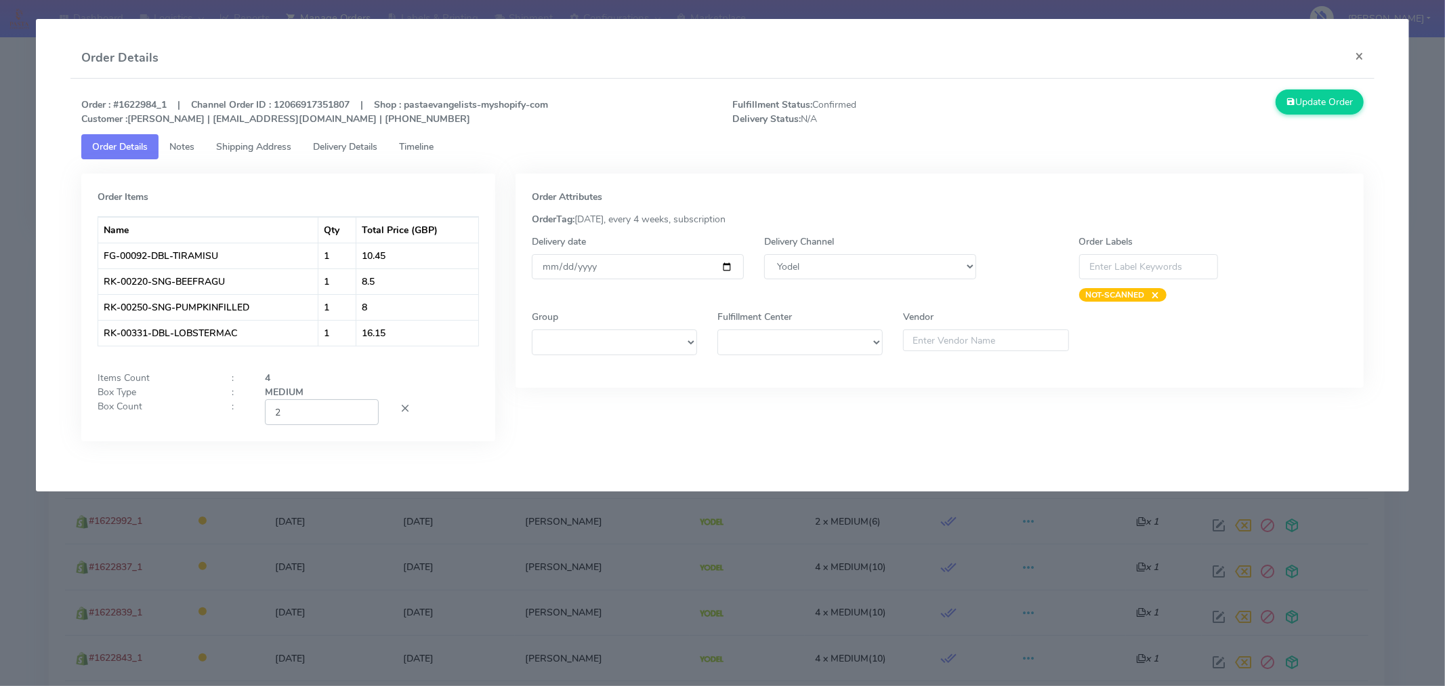
click at [333, 409] on input "2" at bounding box center [322, 411] width 114 height 25
type input "1"
click at [1324, 104] on button "Update Order" at bounding box center [1320, 101] width 88 height 25
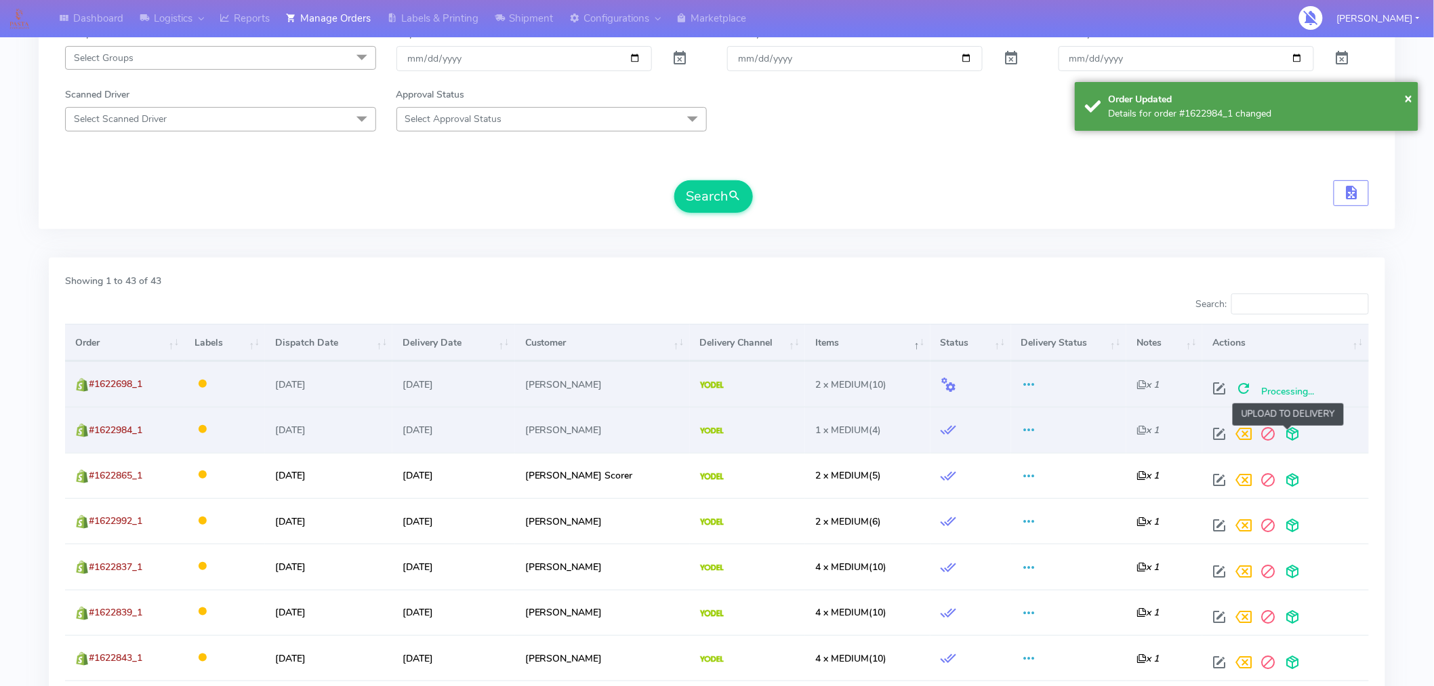
click at [1284, 438] on span at bounding box center [1292, 436] width 24 height 13
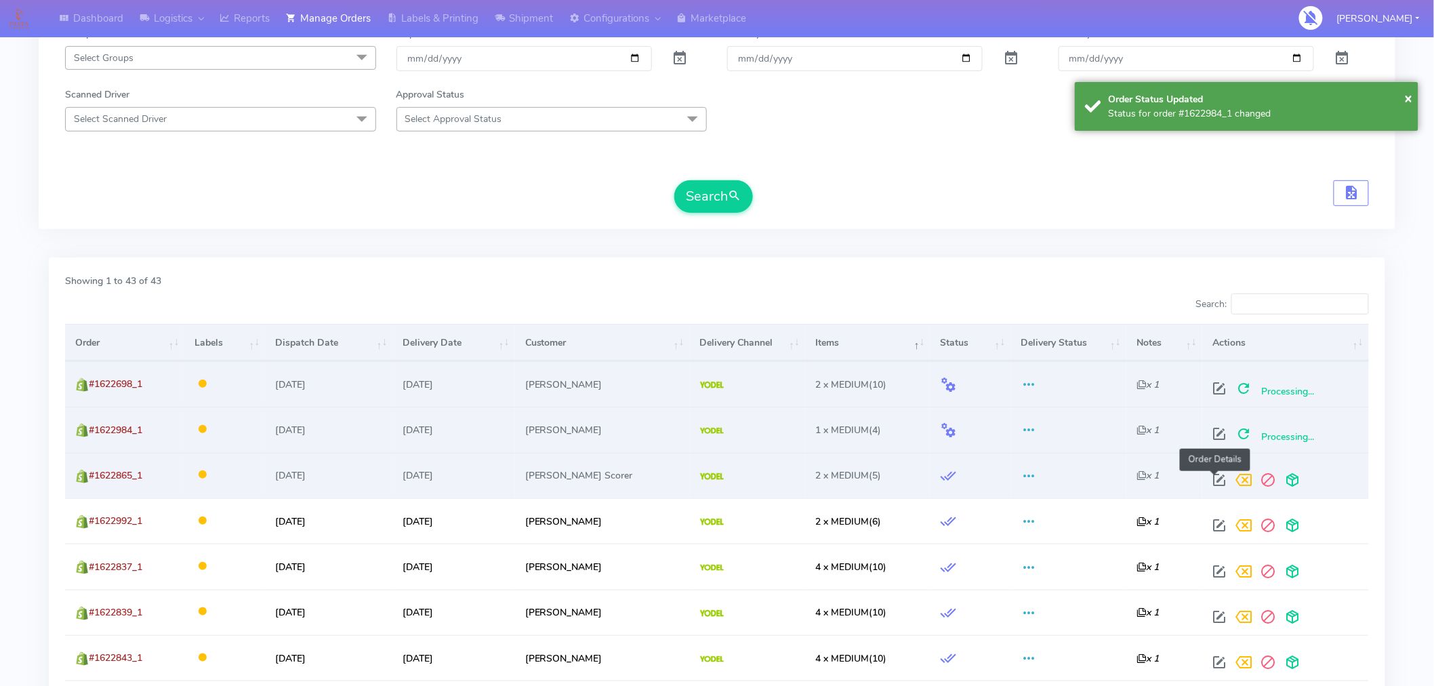
click at [1210, 482] on span at bounding box center [1219, 482] width 24 height 13
select select "5"
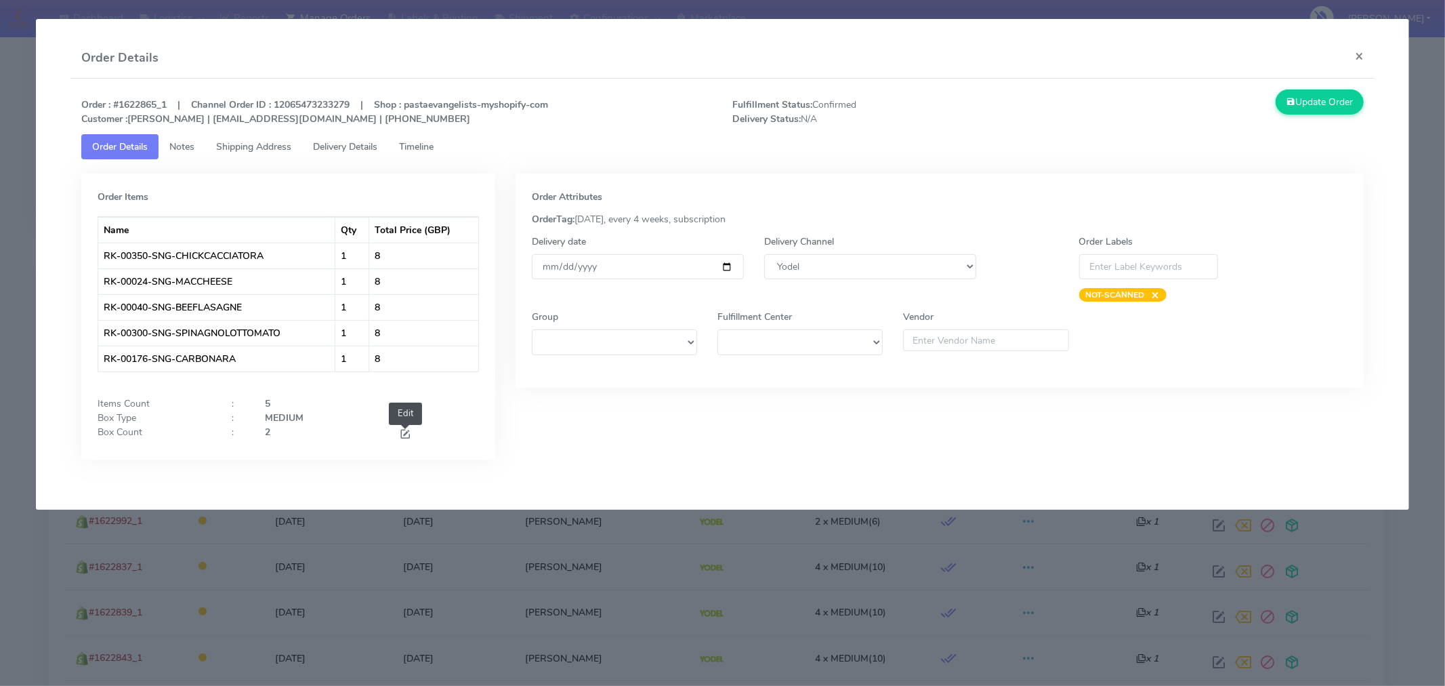
click at [403, 438] on span at bounding box center [405, 435] width 12 height 13
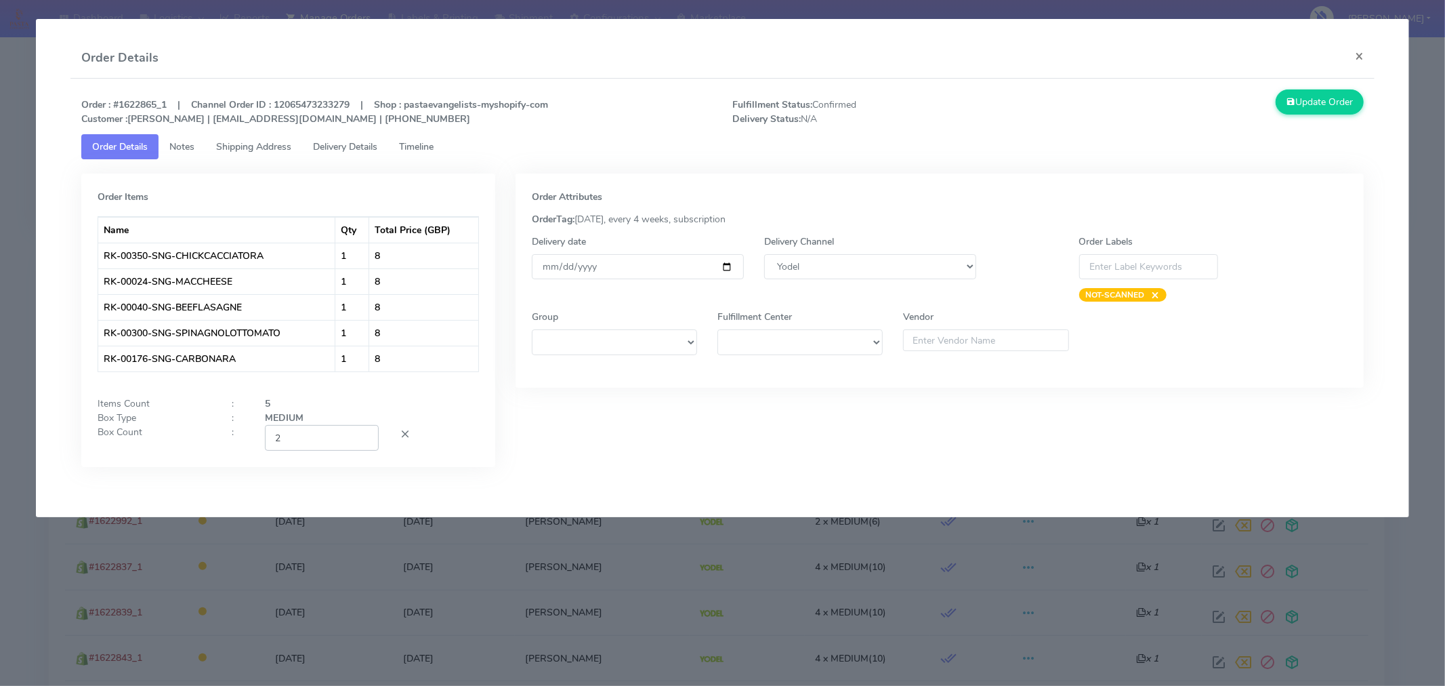
click at [300, 436] on input "2" at bounding box center [322, 437] width 114 height 25
type input "1"
click at [457, 465] on div "Order Items Name Qty Total Price (GBP) RK-00350-SNG-CHICKCACCIATORA 1 8 RK-0002…" at bounding box center [288, 319] width 414 height 293
click at [1316, 103] on button "Update Order" at bounding box center [1320, 101] width 88 height 25
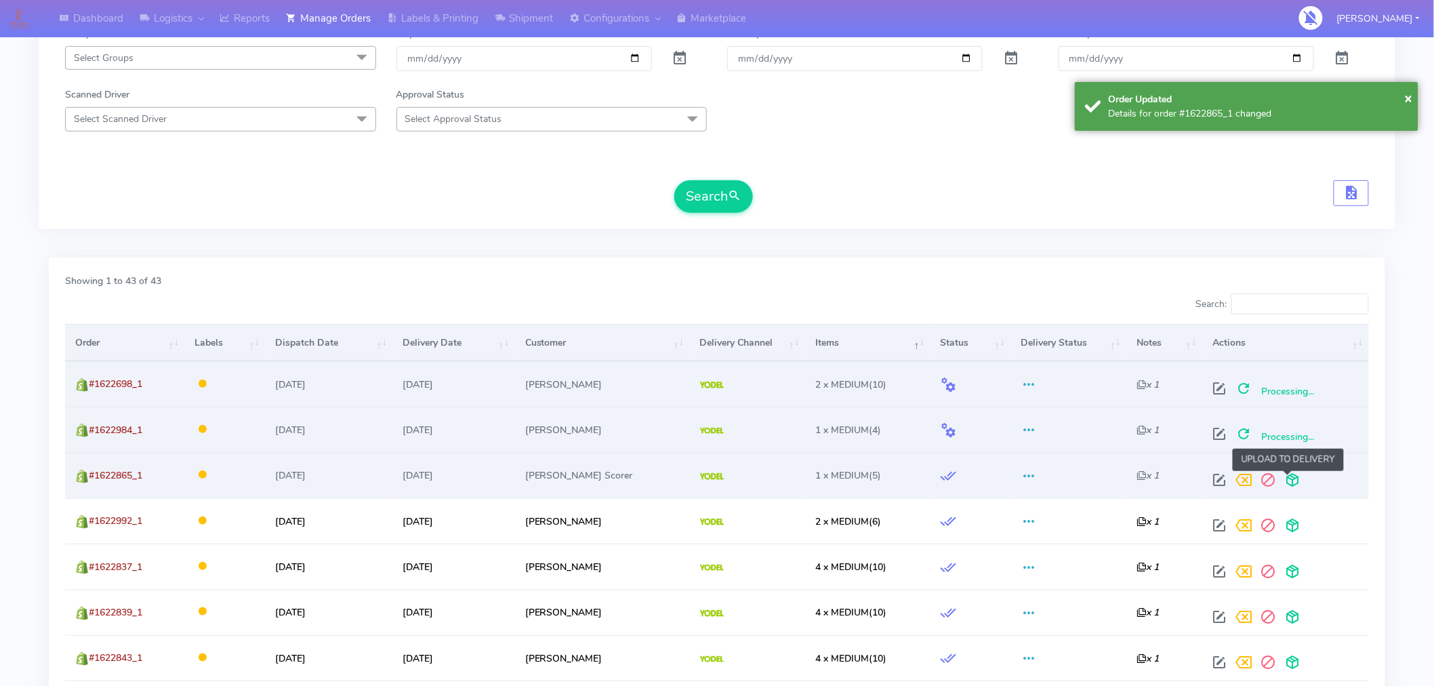
click at [1292, 476] on span at bounding box center [1292, 482] width 24 height 13
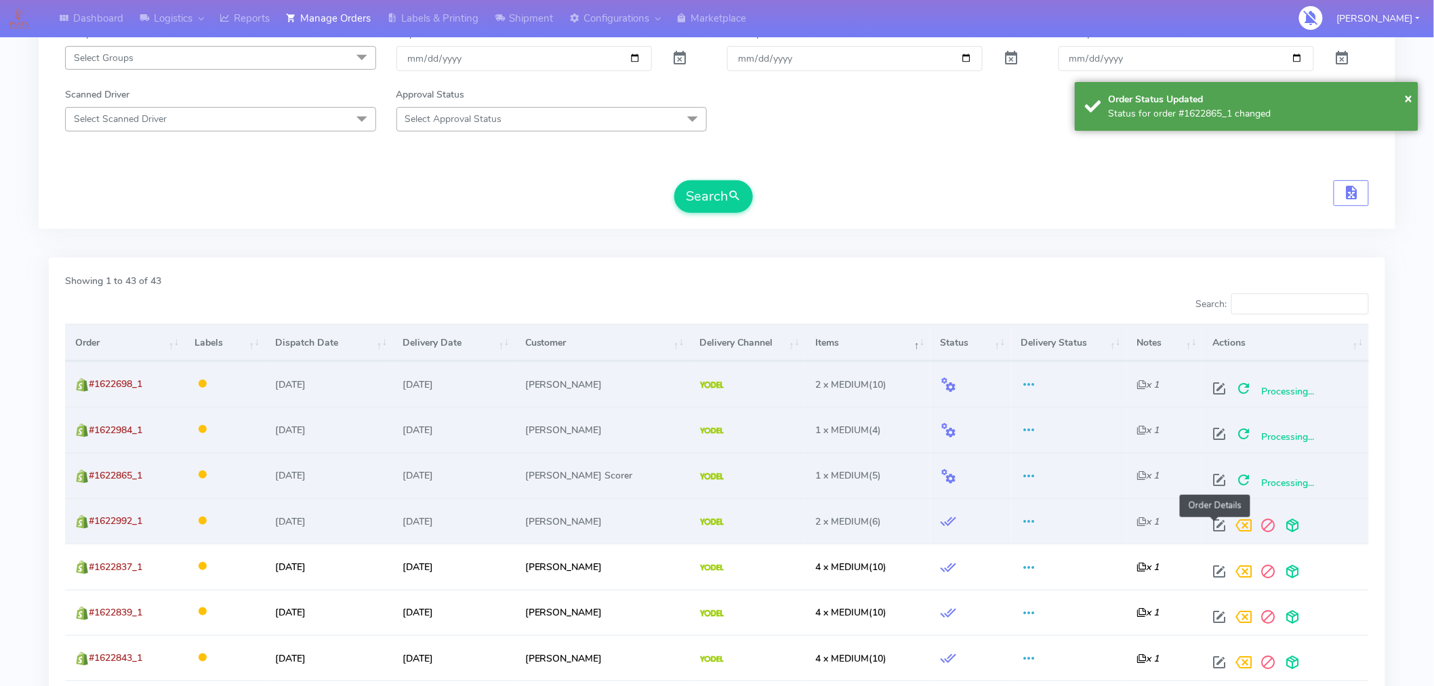
click at [1211, 525] on span at bounding box center [1219, 528] width 24 height 13
select select "5"
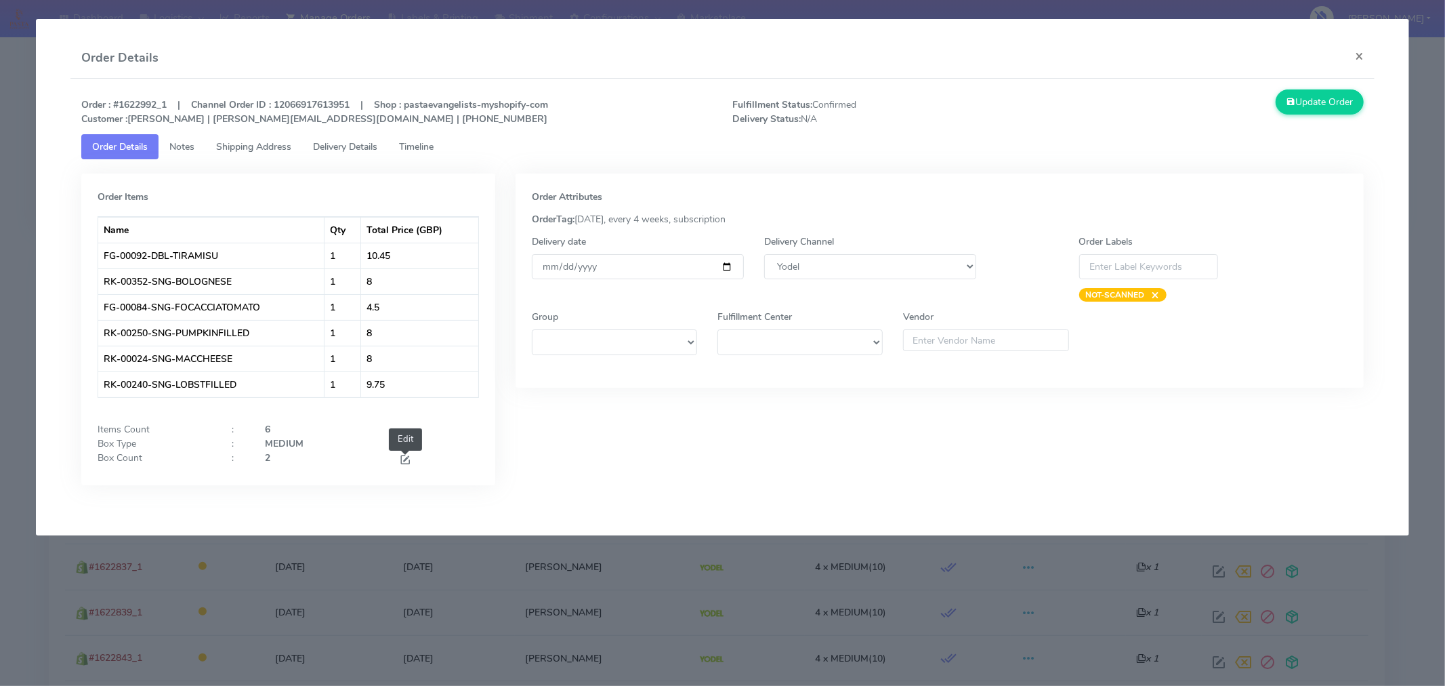
click at [401, 463] on span at bounding box center [405, 461] width 12 height 13
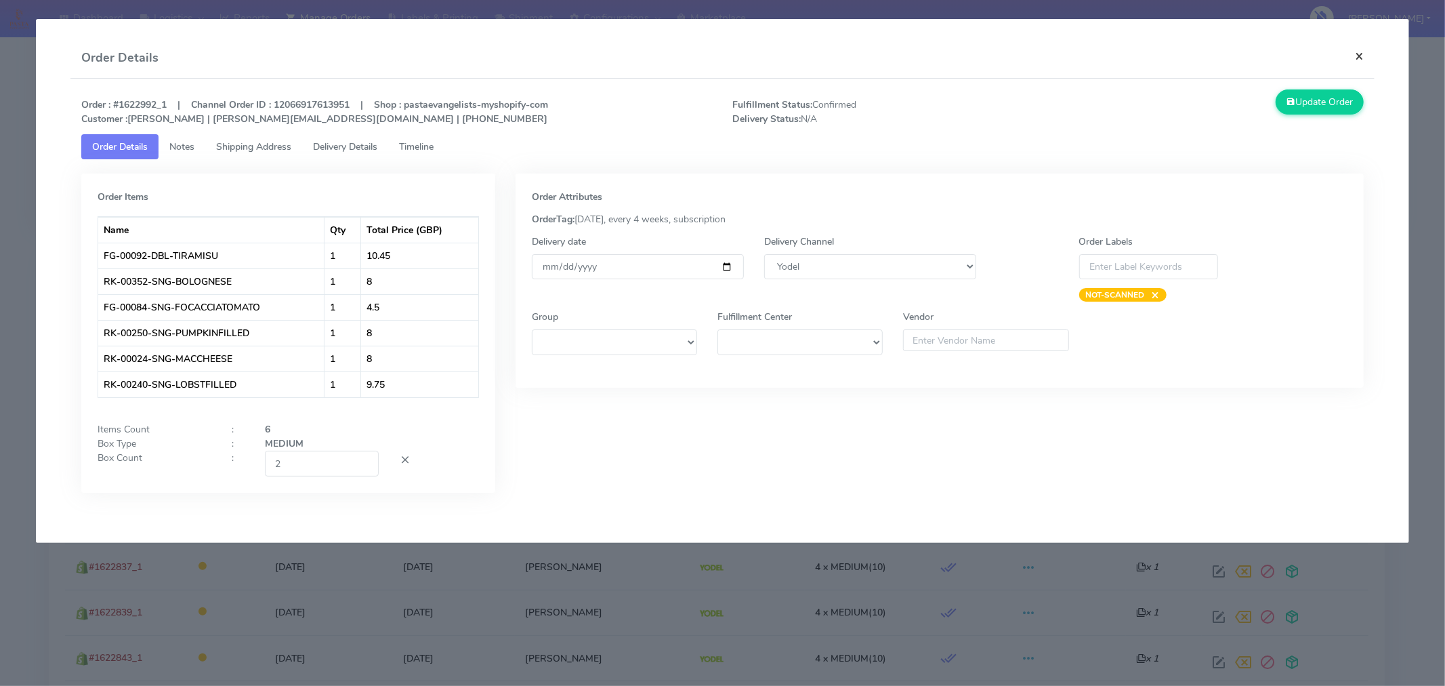
click at [1362, 56] on button "×" at bounding box center [1359, 56] width 30 height 36
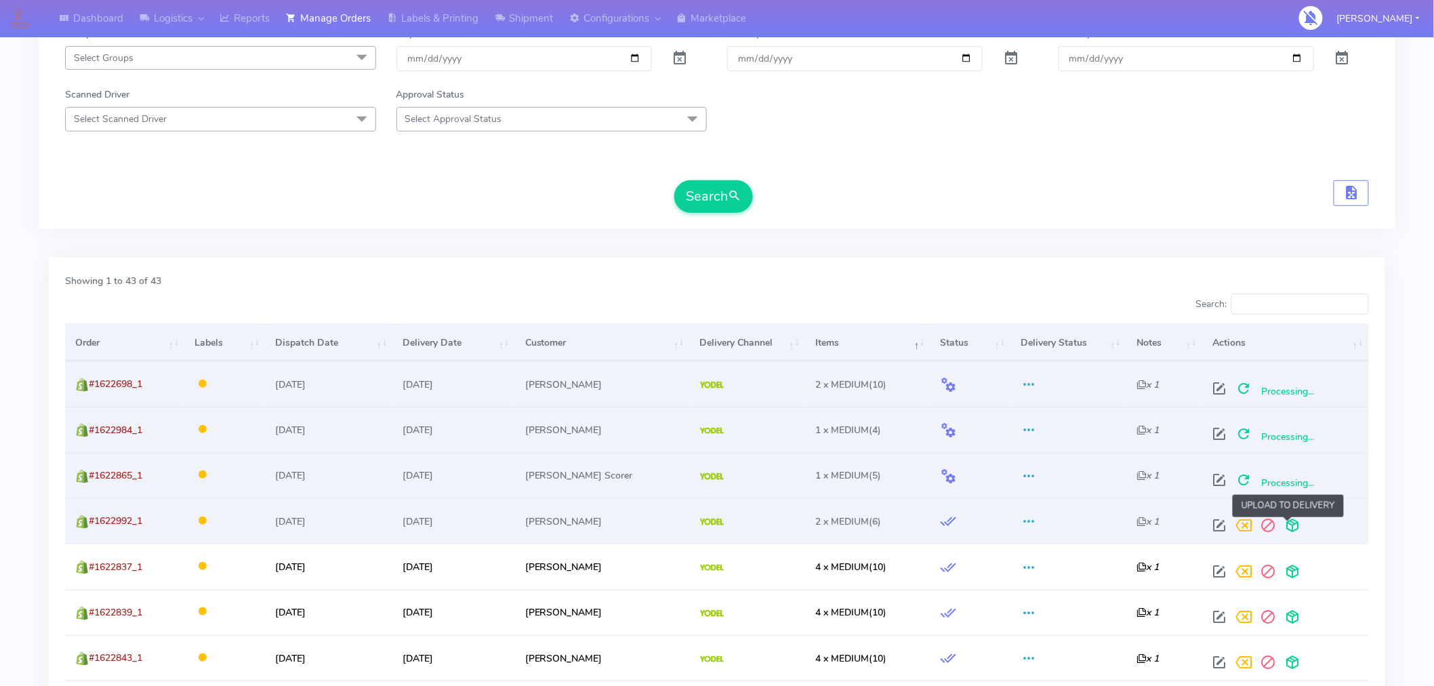
click at [1289, 528] on span at bounding box center [1292, 528] width 24 height 13
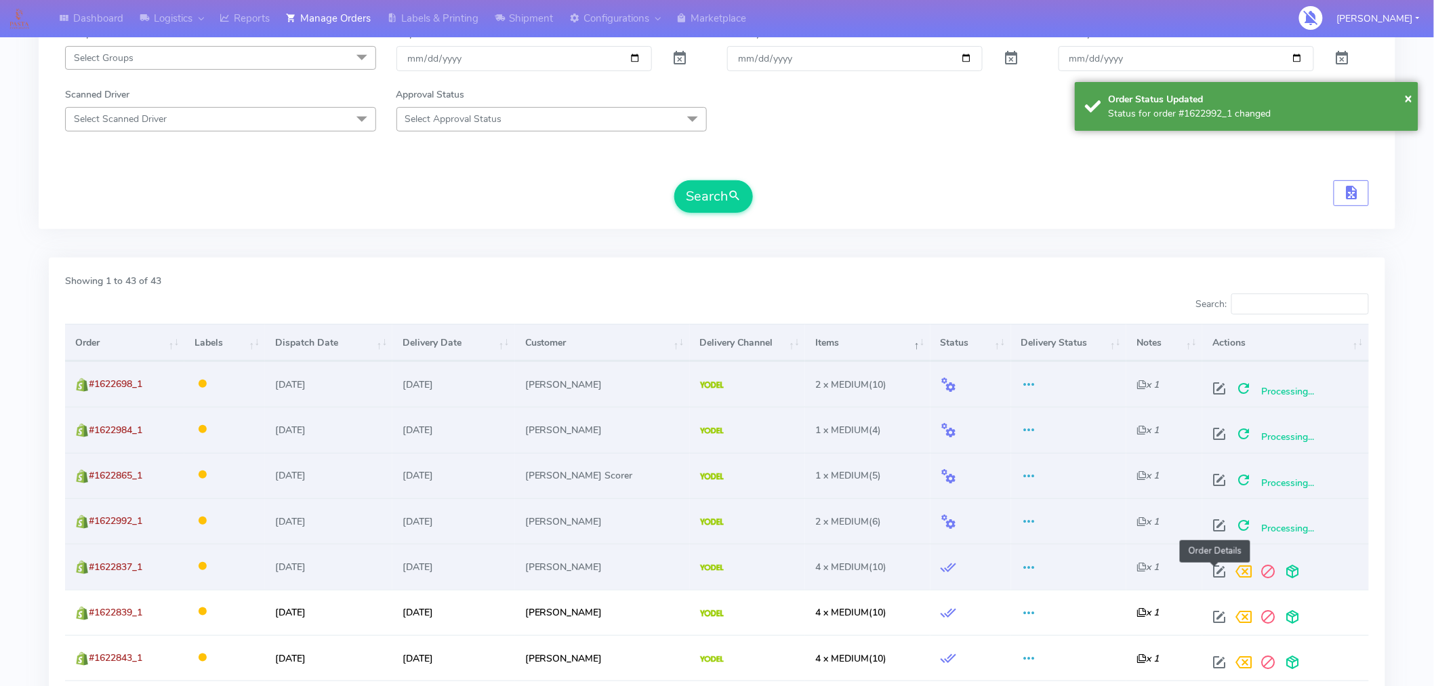
click at [1218, 568] on span at bounding box center [1219, 574] width 24 height 13
select select "5"
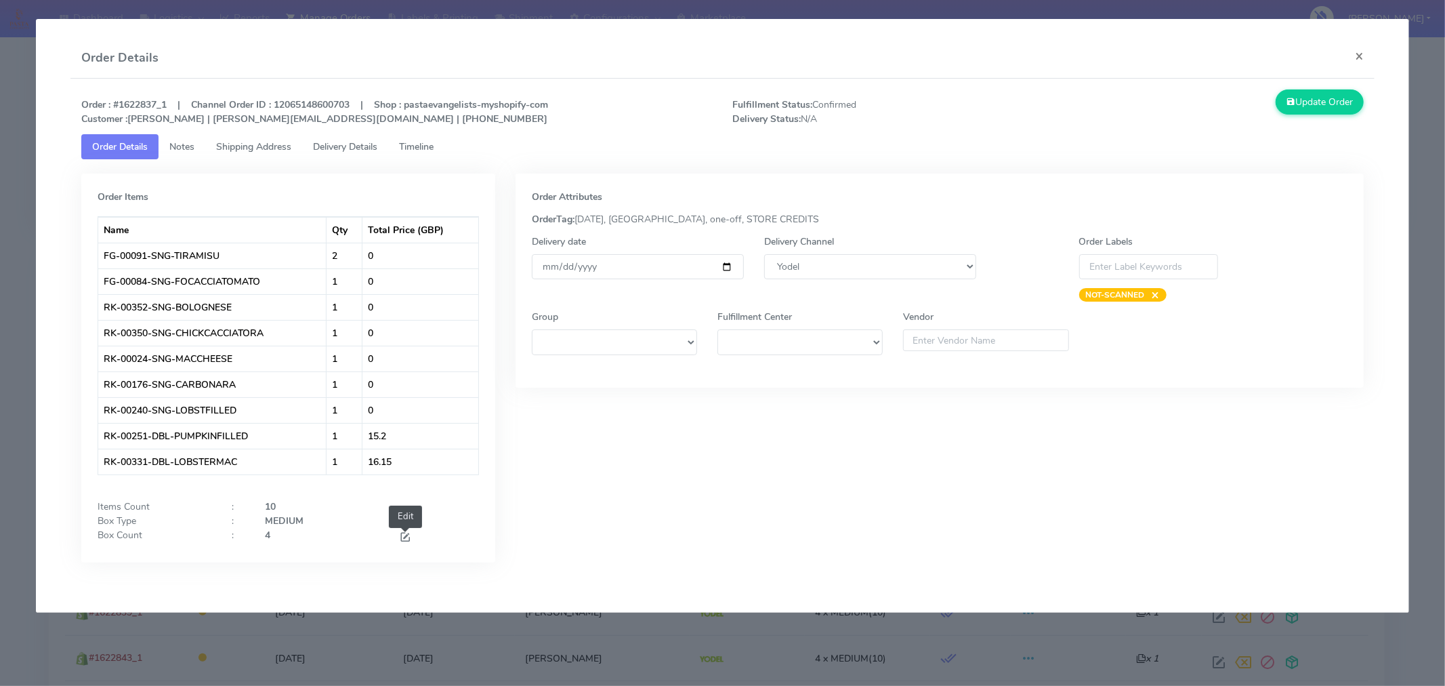
click at [400, 541] on span at bounding box center [405, 538] width 12 height 13
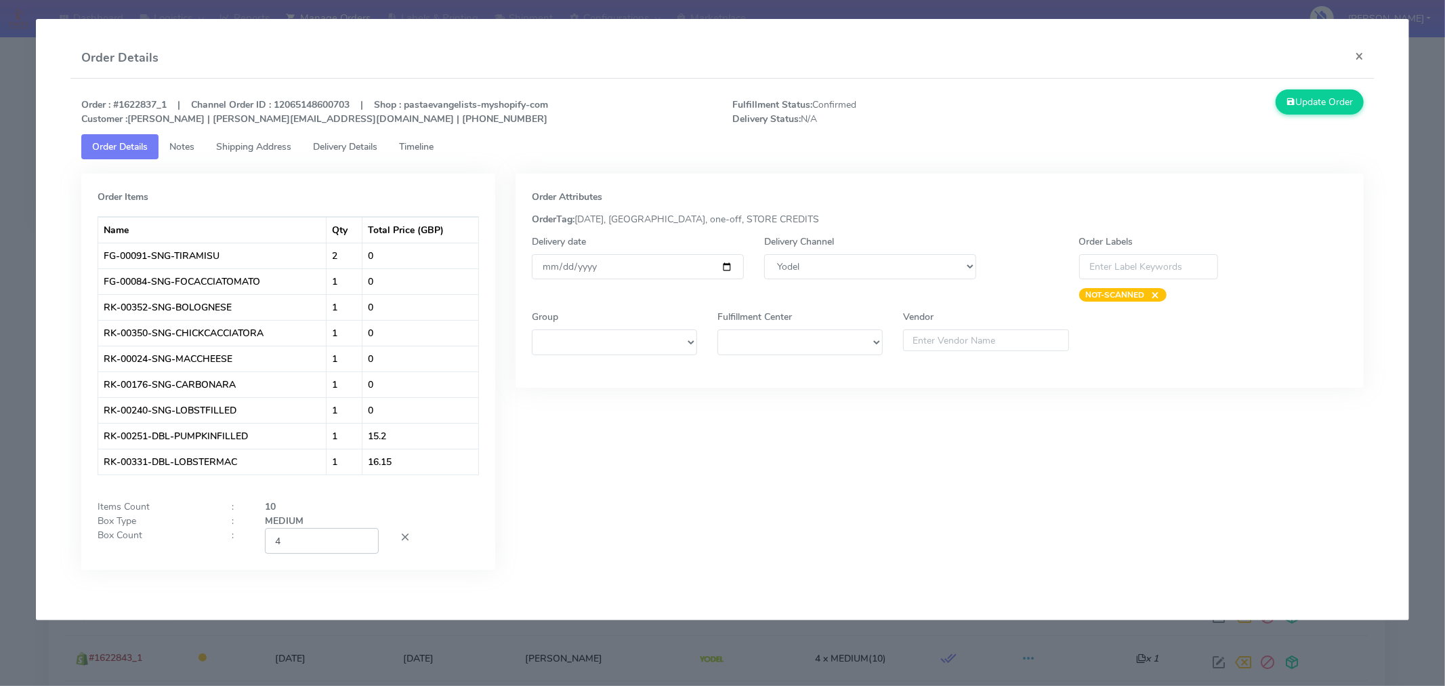
click at [337, 534] on input "4" at bounding box center [322, 540] width 114 height 25
type input "2"
click at [652, 499] on div "Order Attributes OrderTag: 09-09-2025, LONDON, one-off, STORE CREDITS Delivery …" at bounding box center [939, 381] width 869 height 417
click at [1295, 111] on button "Update Order" at bounding box center [1320, 101] width 88 height 25
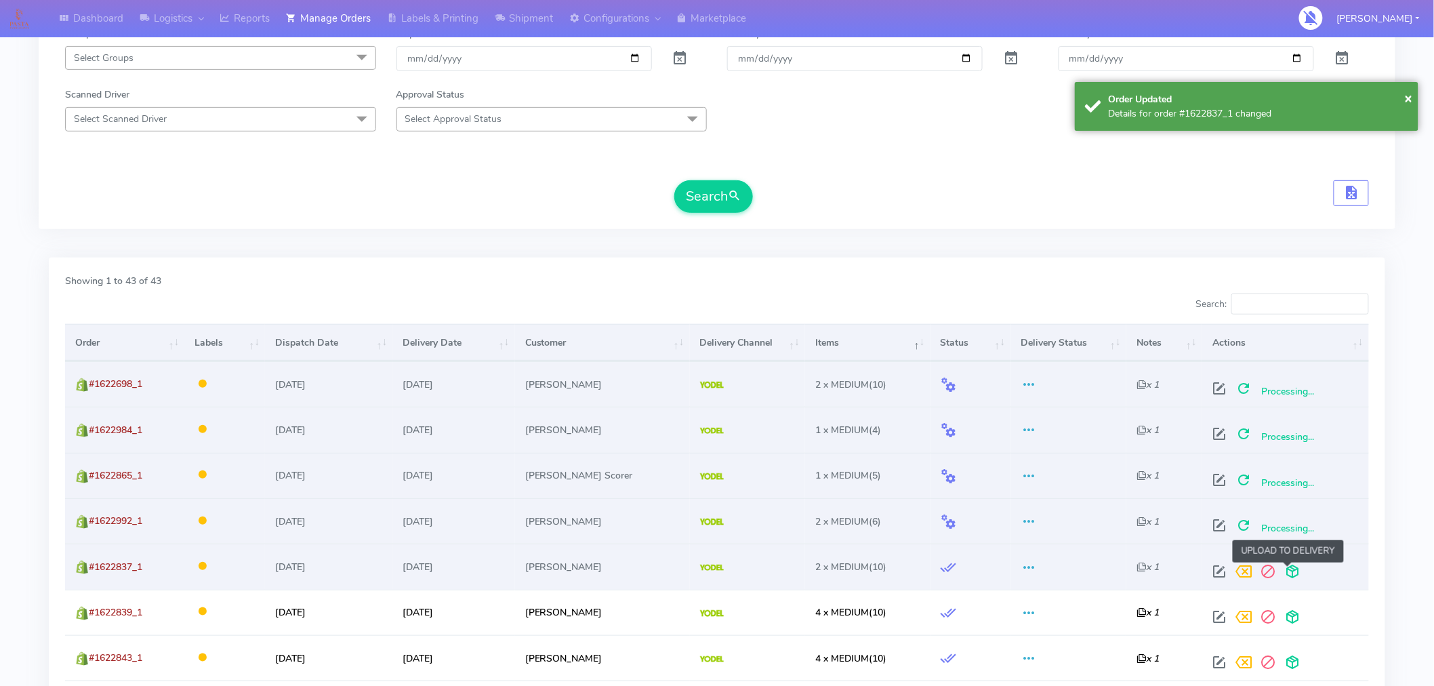
click at [1285, 579] on span at bounding box center [1292, 574] width 24 height 13
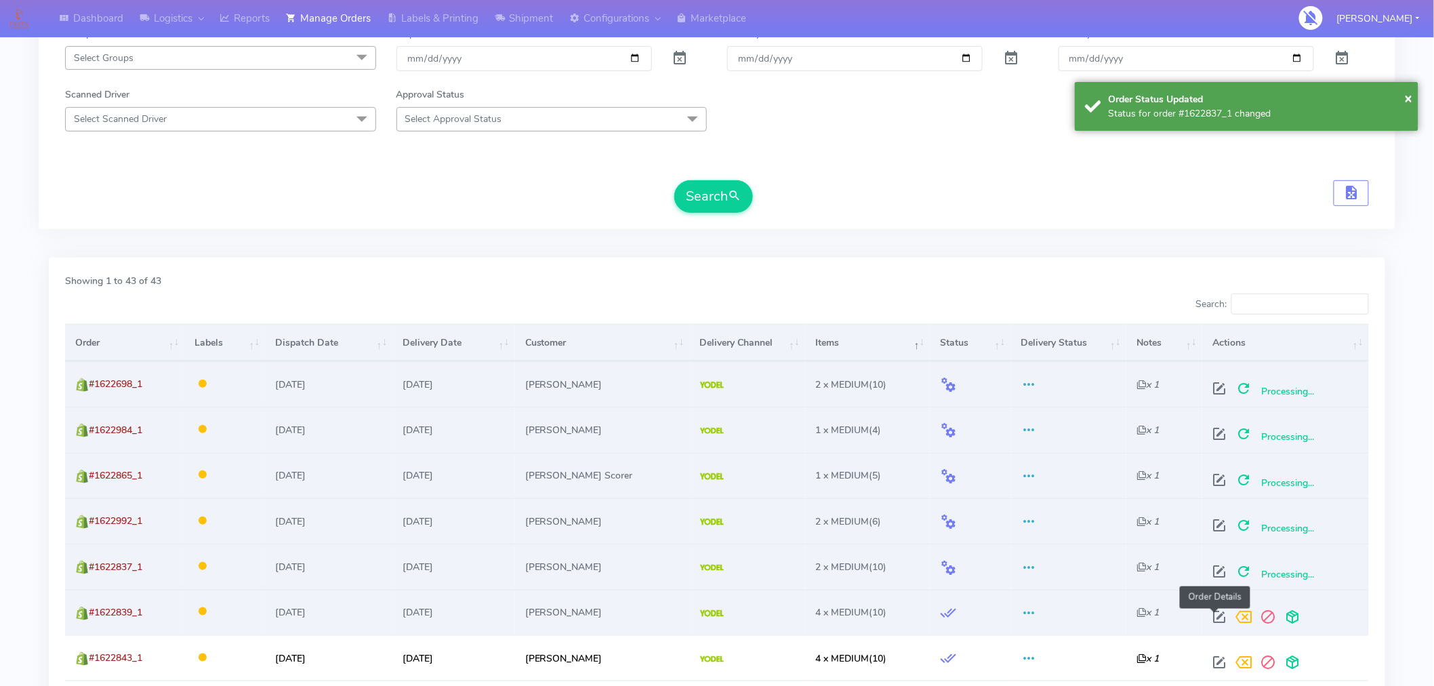
click at [1207, 622] on span at bounding box center [1219, 619] width 24 height 13
select select "5"
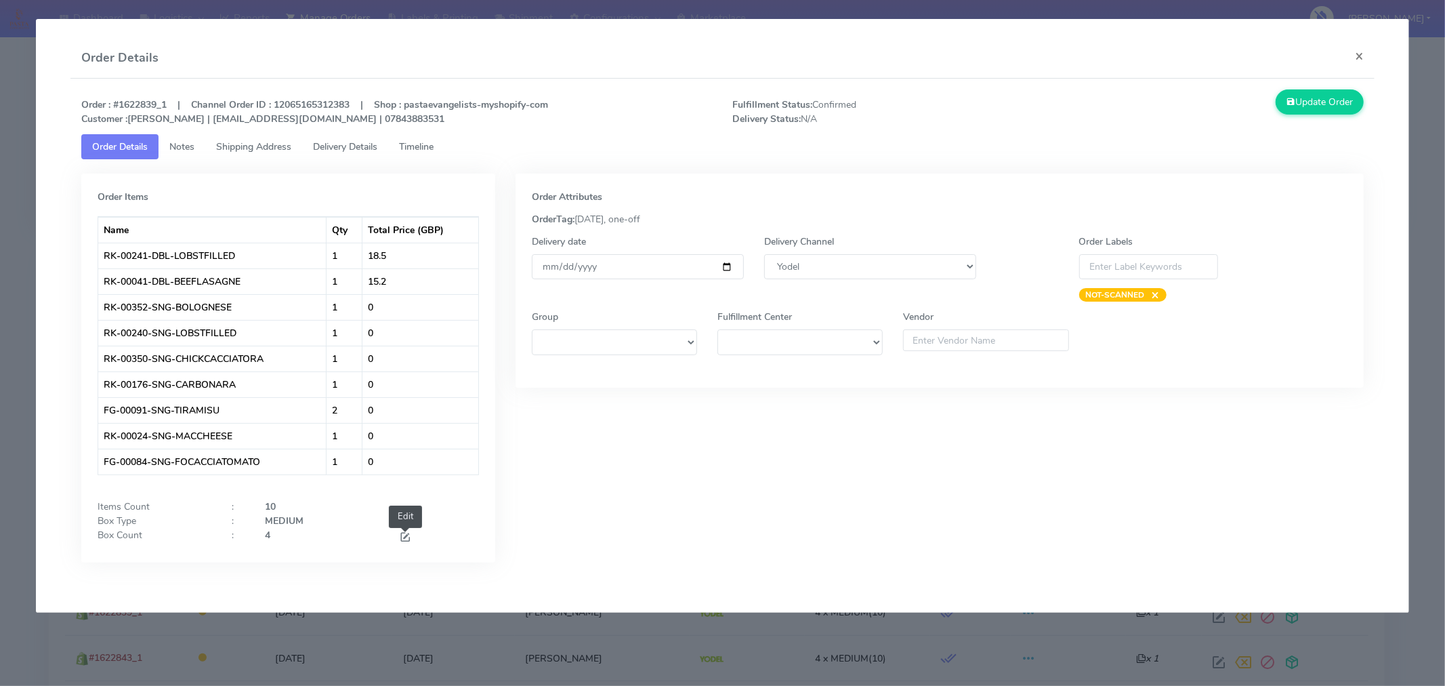
click at [404, 538] on span at bounding box center [405, 538] width 12 height 13
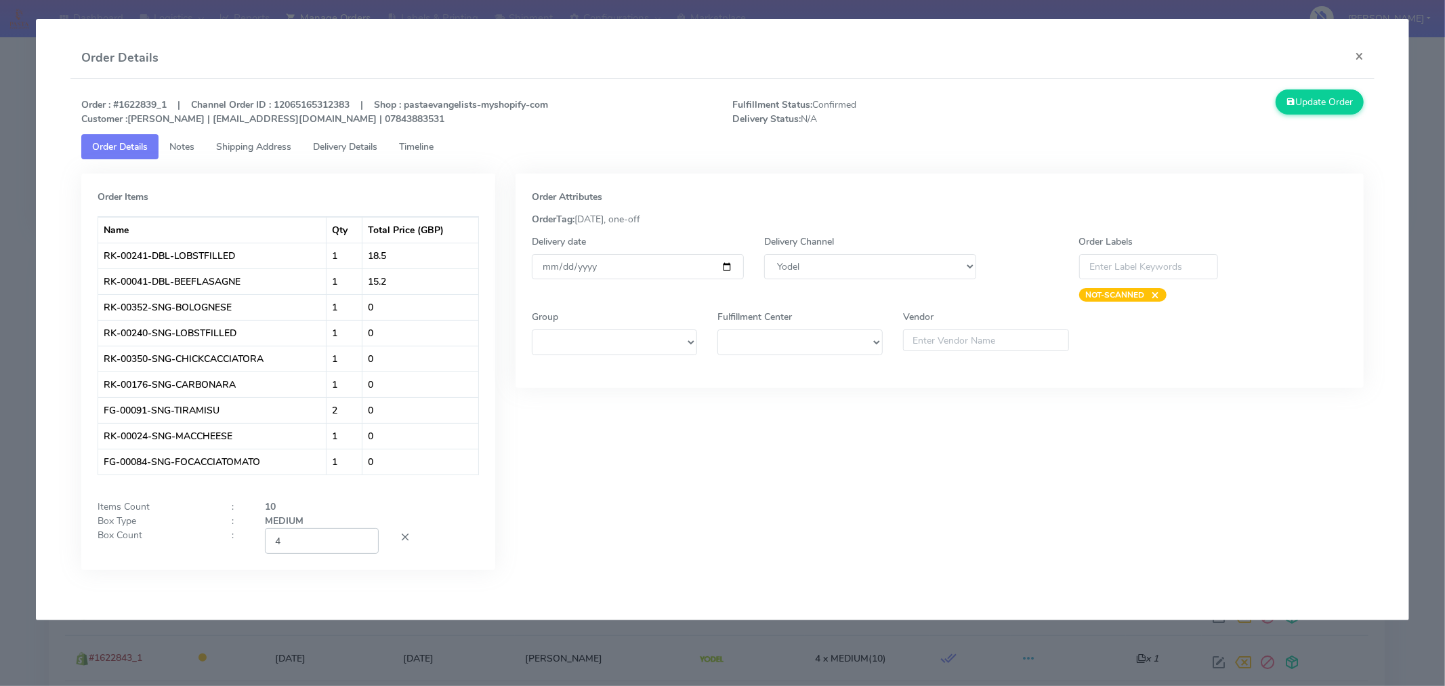
click at [346, 540] on input "4" at bounding box center [322, 540] width 114 height 25
type input "2"
click at [675, 529] on div "Order Attributes OrderTag: 09-09-2025, one-off Delivery date 2025-09-09 Deliver…" at bounding box center [939, 381] width 869 height 417
click at [1311, 104] on button "Update Order" at bounding box center [1320, 101] width 88 height 25
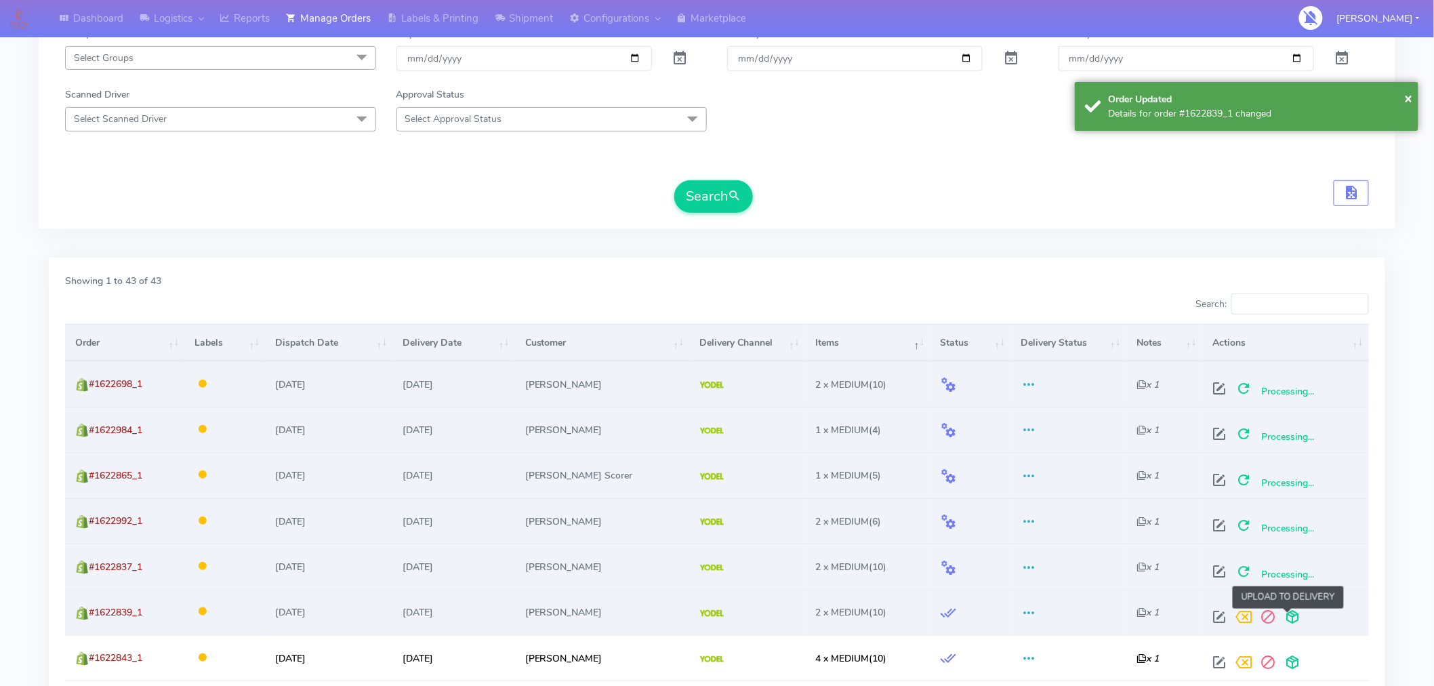
click at [1287, 617] on span at bounding box center [1292, 619] width 24 height 13
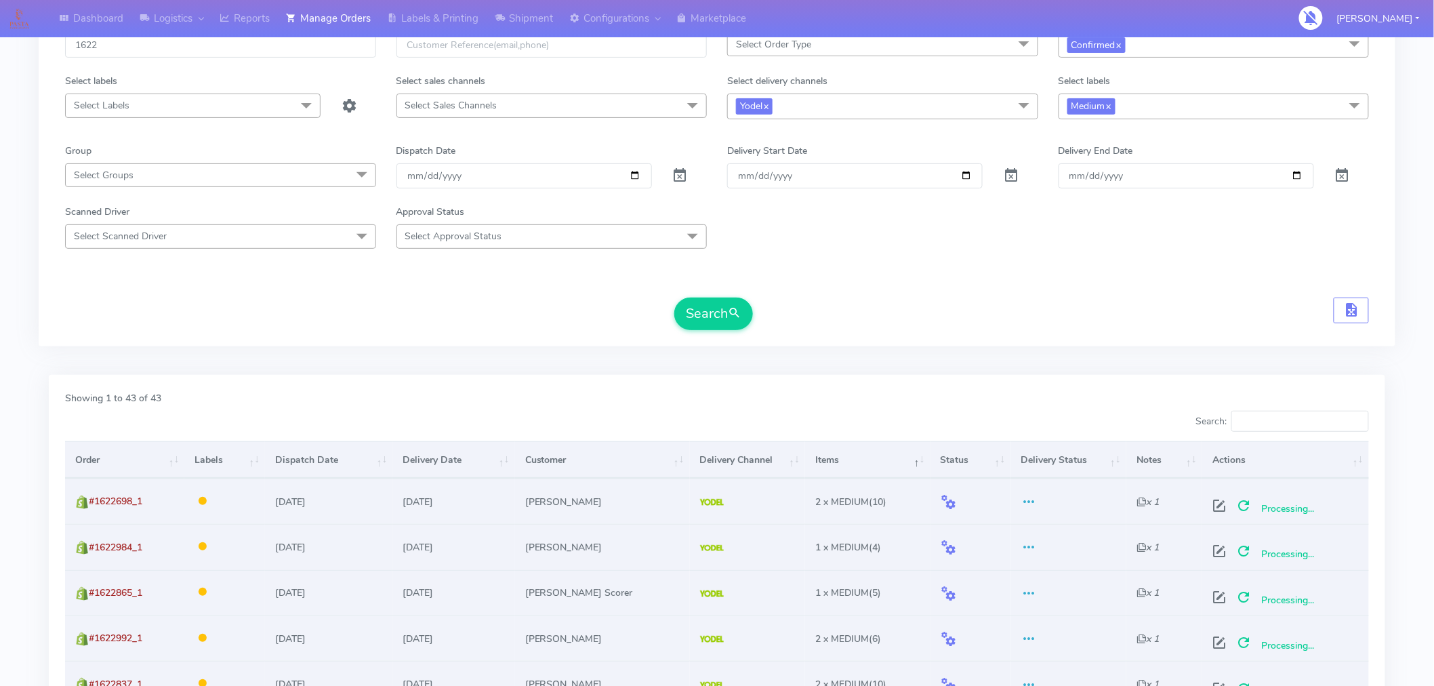
scroll to position [96, 0]
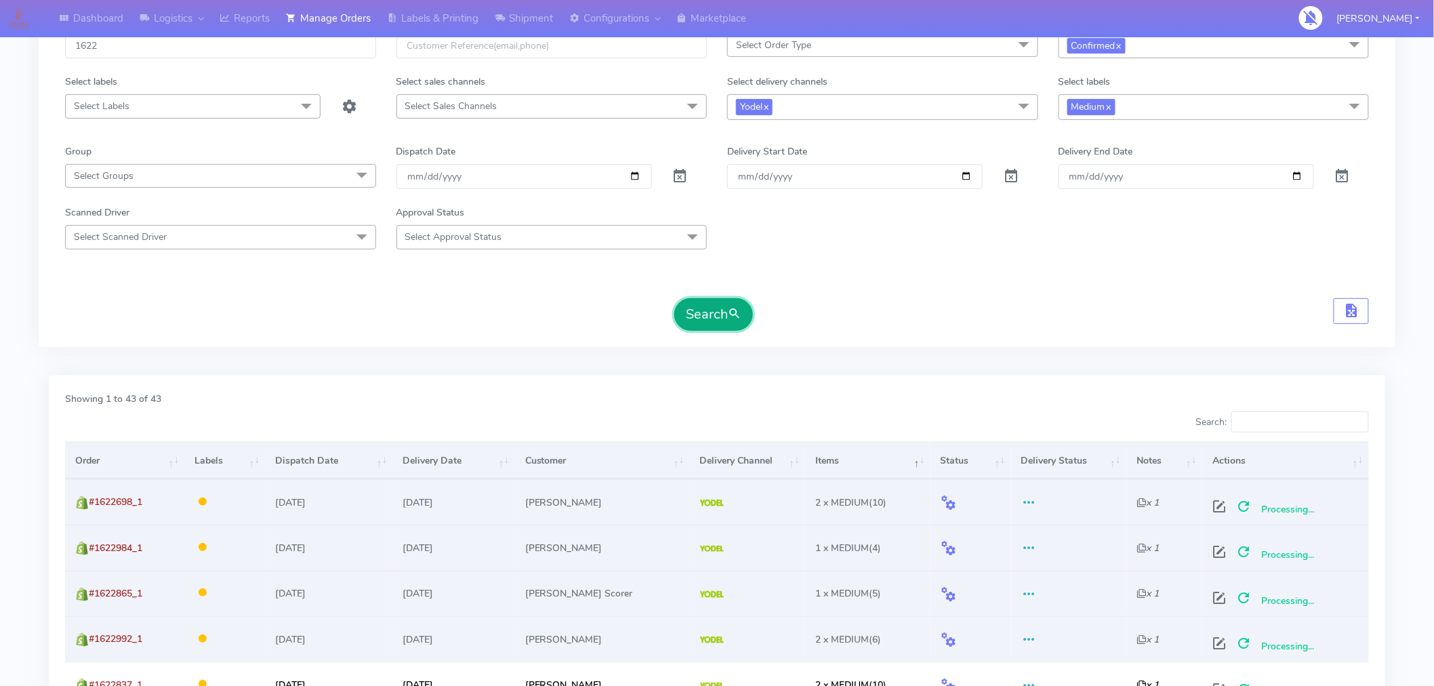
click at [728, 325] on button "Search" at bounding box center [713, 314] width 79 height 33
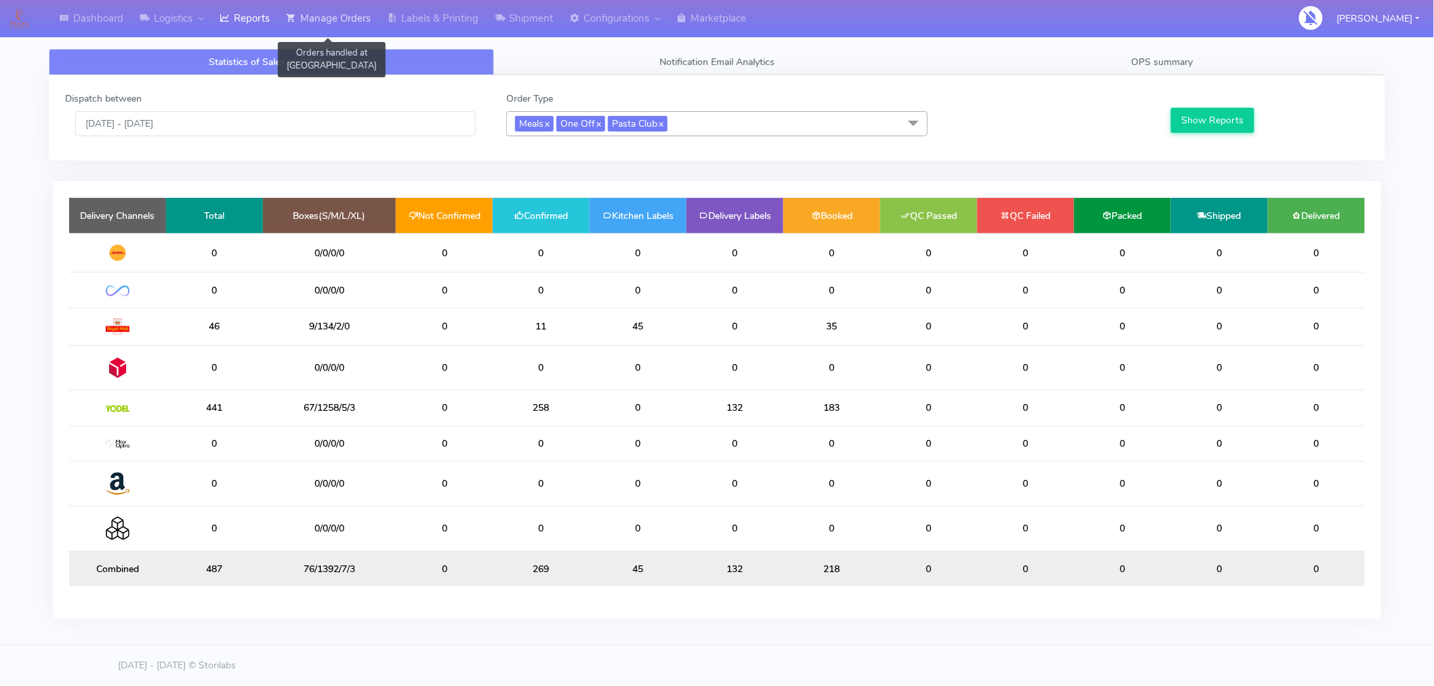
click at [337, 18] on link "Manage Orders" at bounding box center [328, 18] width 101 height 37
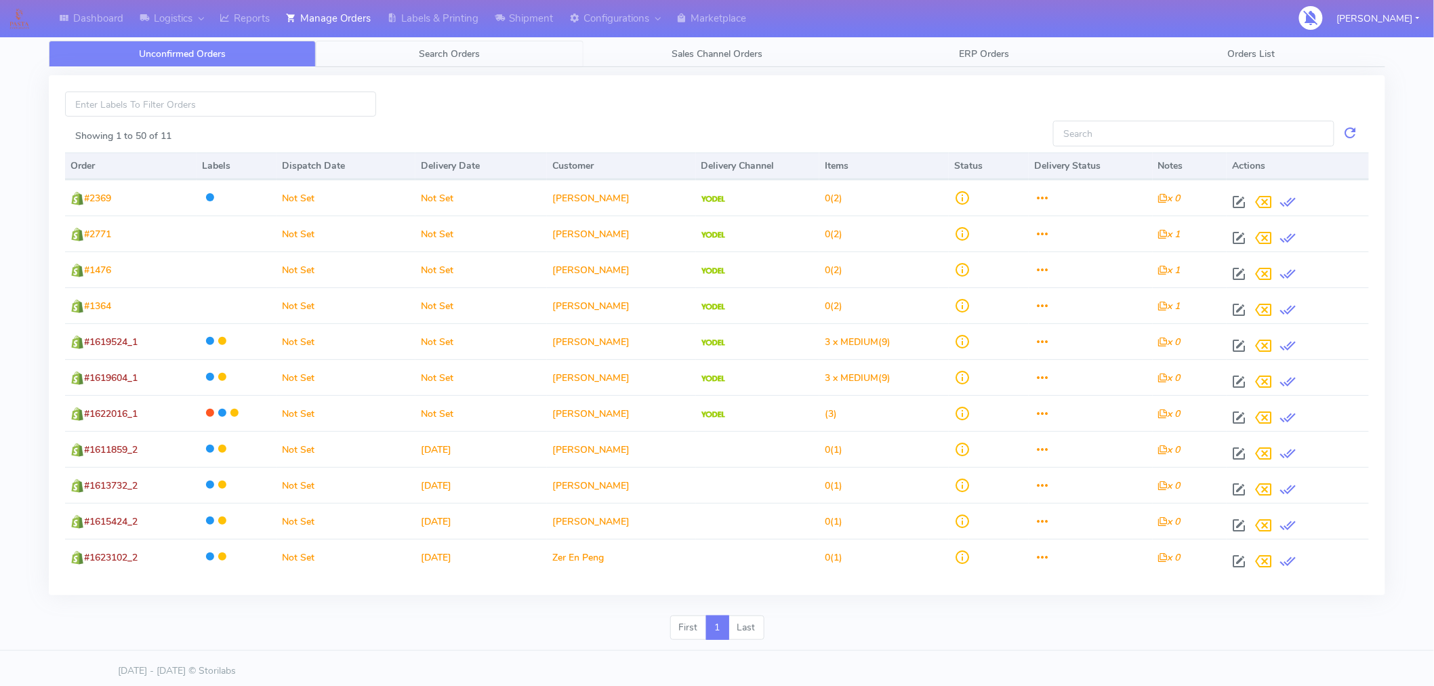
click at [459, 59] on span "Search Orders" at bounding box center [449, 53] width 61 height 13
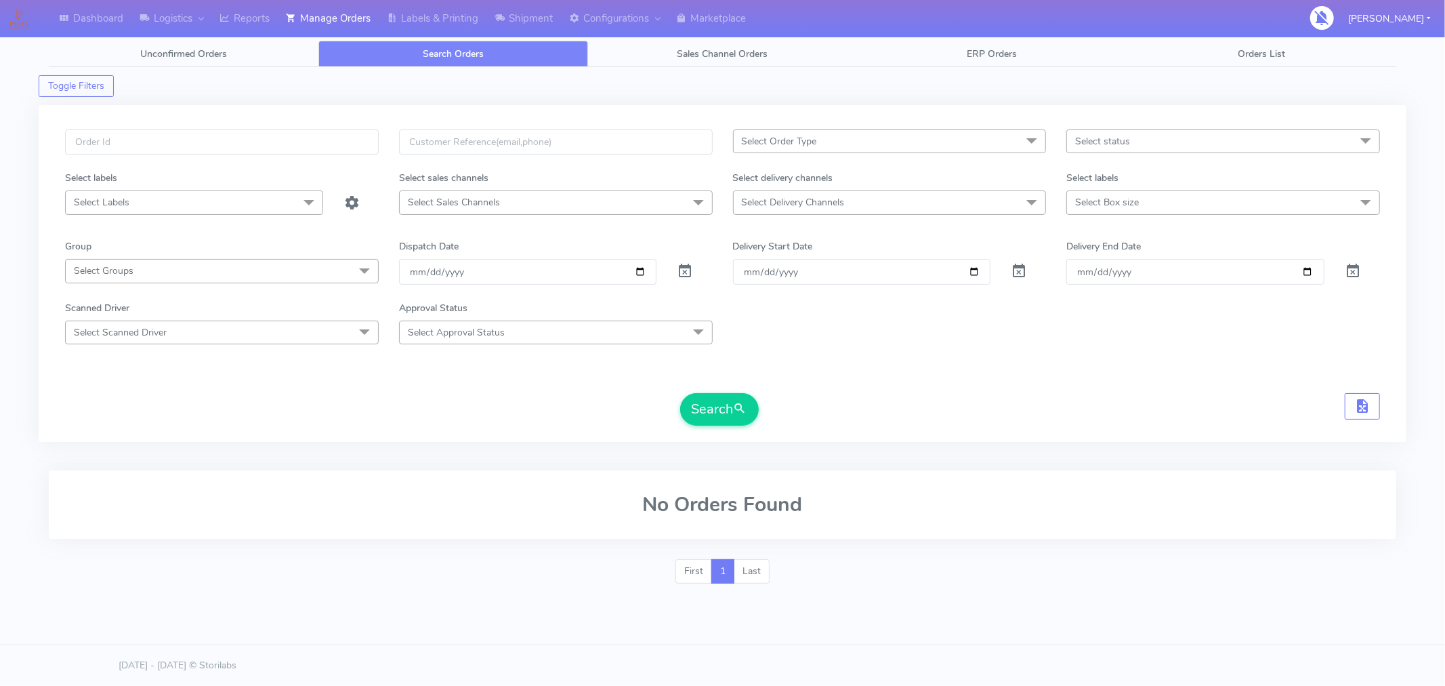
click at [1105, 140] on span "Select status" at bounding box center [1102, 141] width 55 height 13
click at [1113, 258] on div "Confirmed" at bounding box center [1223, 255] width 299 height 14
checkbox input "true"
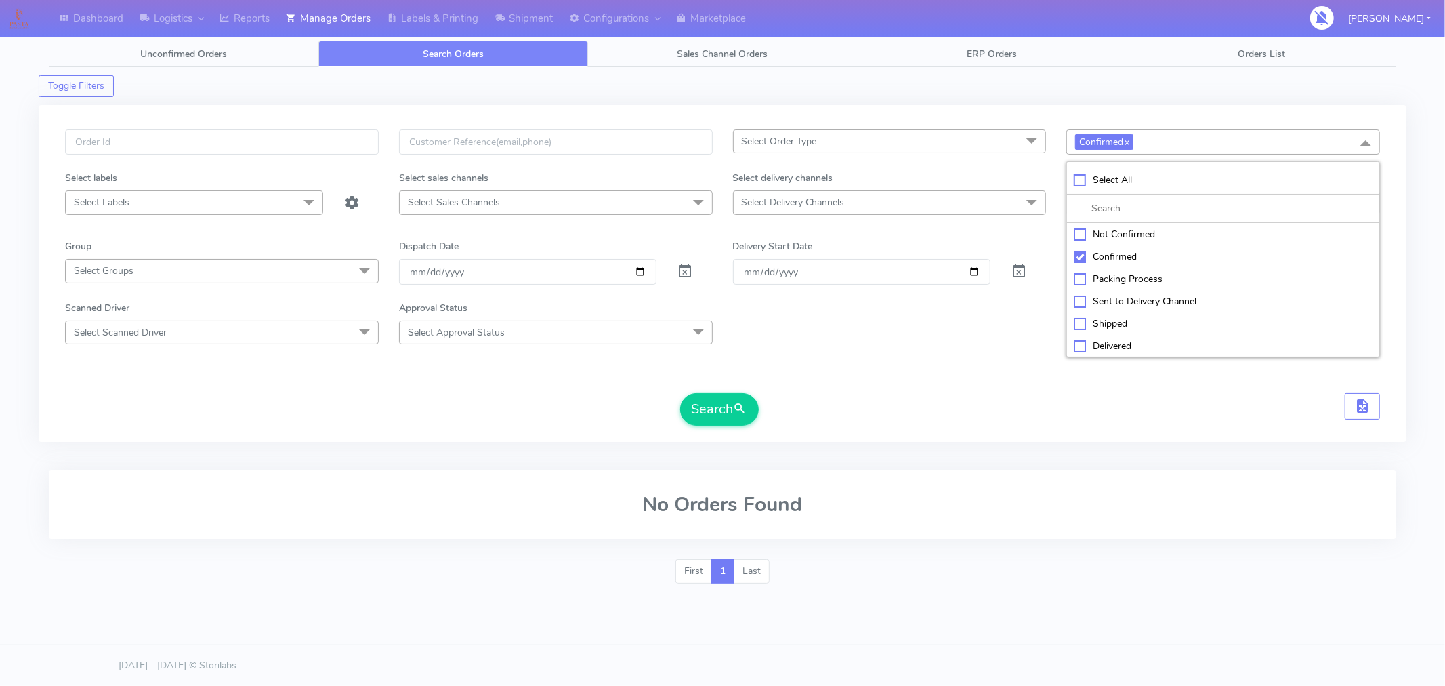
click at [1008, 213] on span "Select Delivery Channels" at bounding box center [890, 202] width 314 height 24
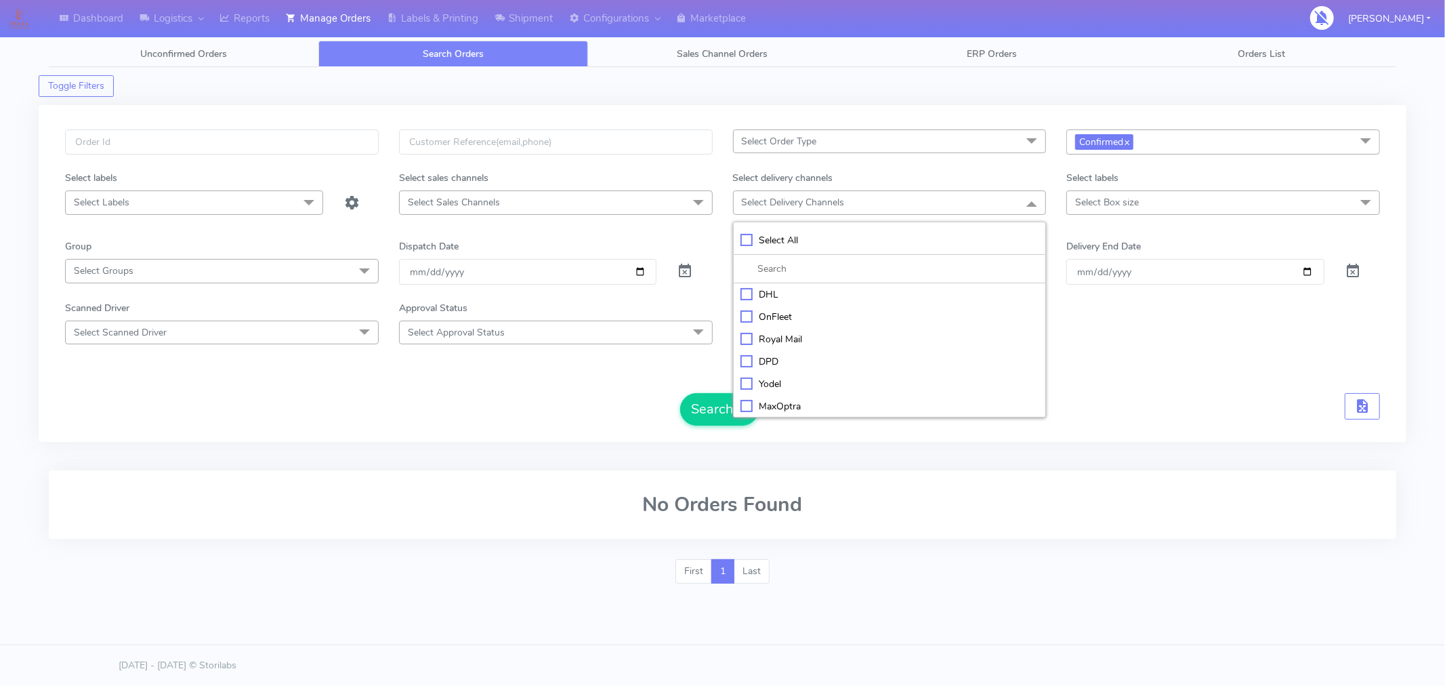
click at [778, 382] on div "Yodel" at bounding box center [889, 384] width 299 height 14
checkbox input "true"
click at [719, 423] on button "Search" at bounding box center [719, 410] width 79 height 33
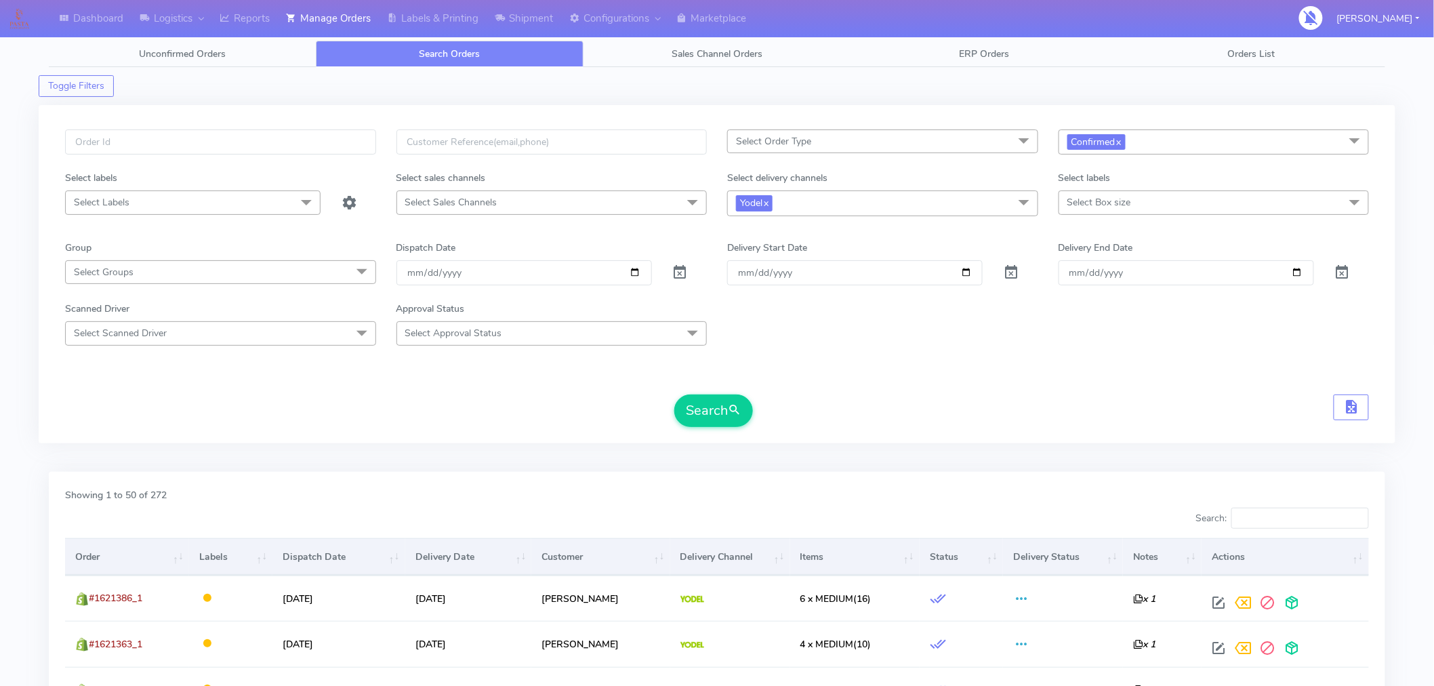
click at [842, 552] on th "Items" at bounding box center [854, 556] width 129 height 37
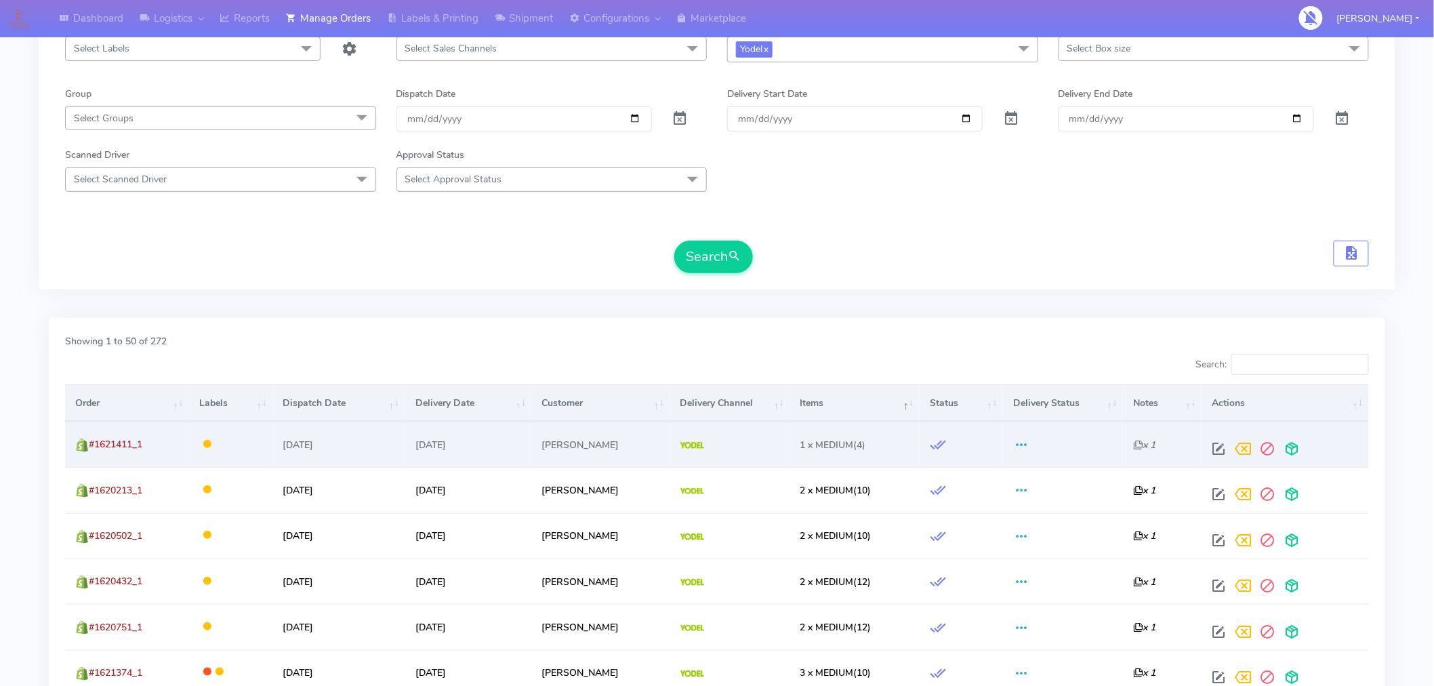
scroll to position [159, 0]
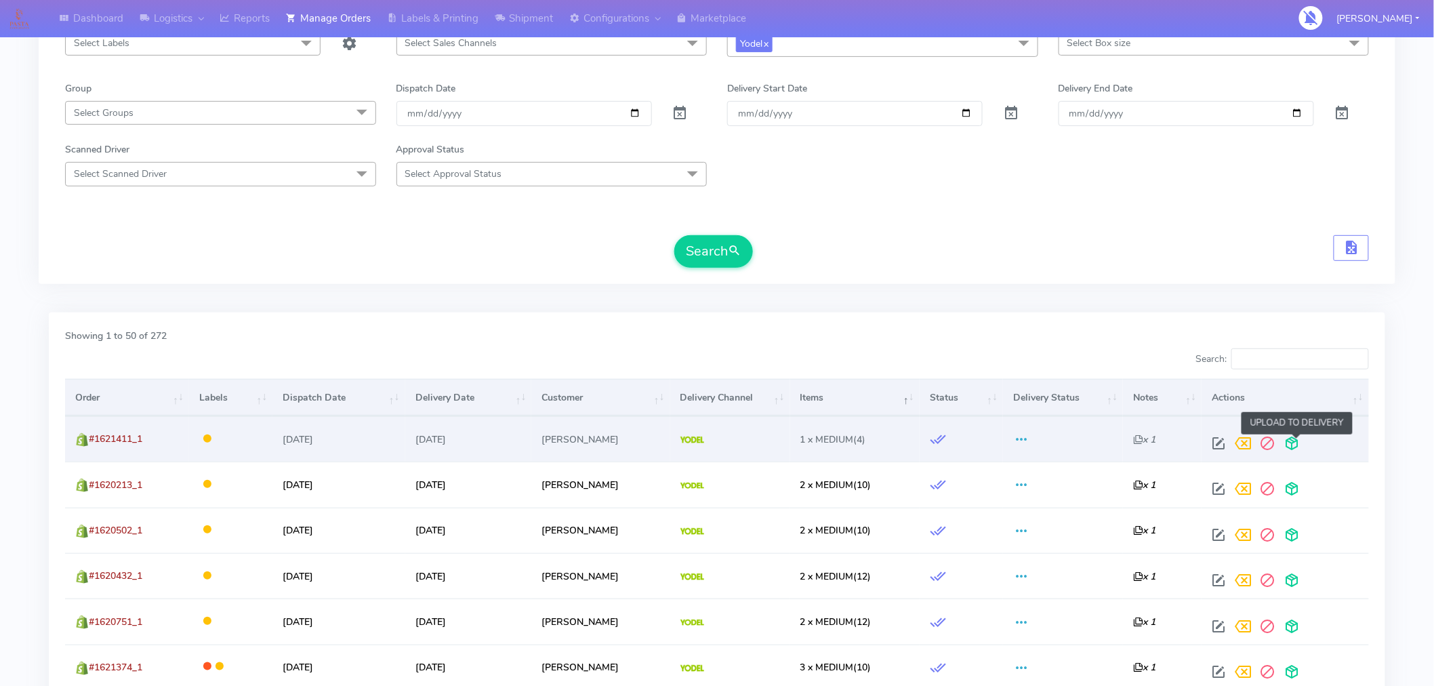
click at [1297, 441] on span at bounding box center [1292, 446] width 24 height 13
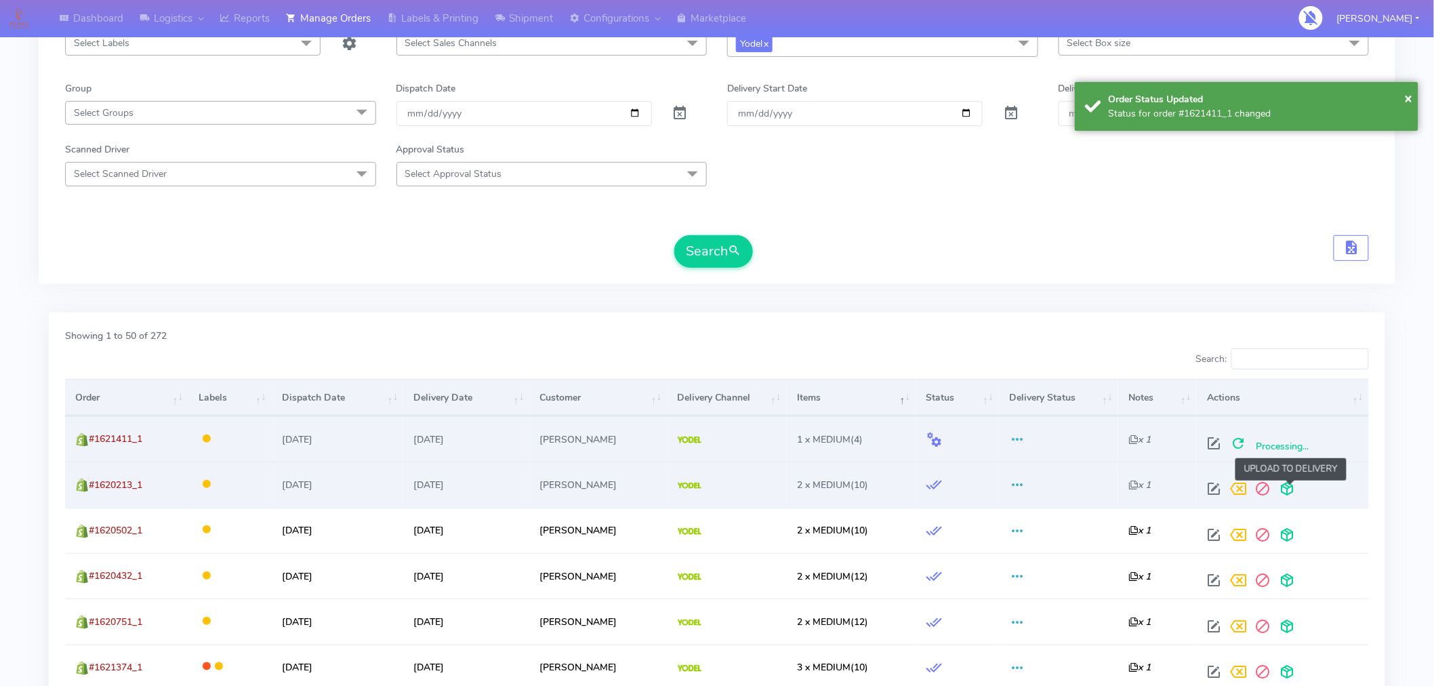
click at [1289, 493] on span at bounding box center [1286, 491] width 24 height 13
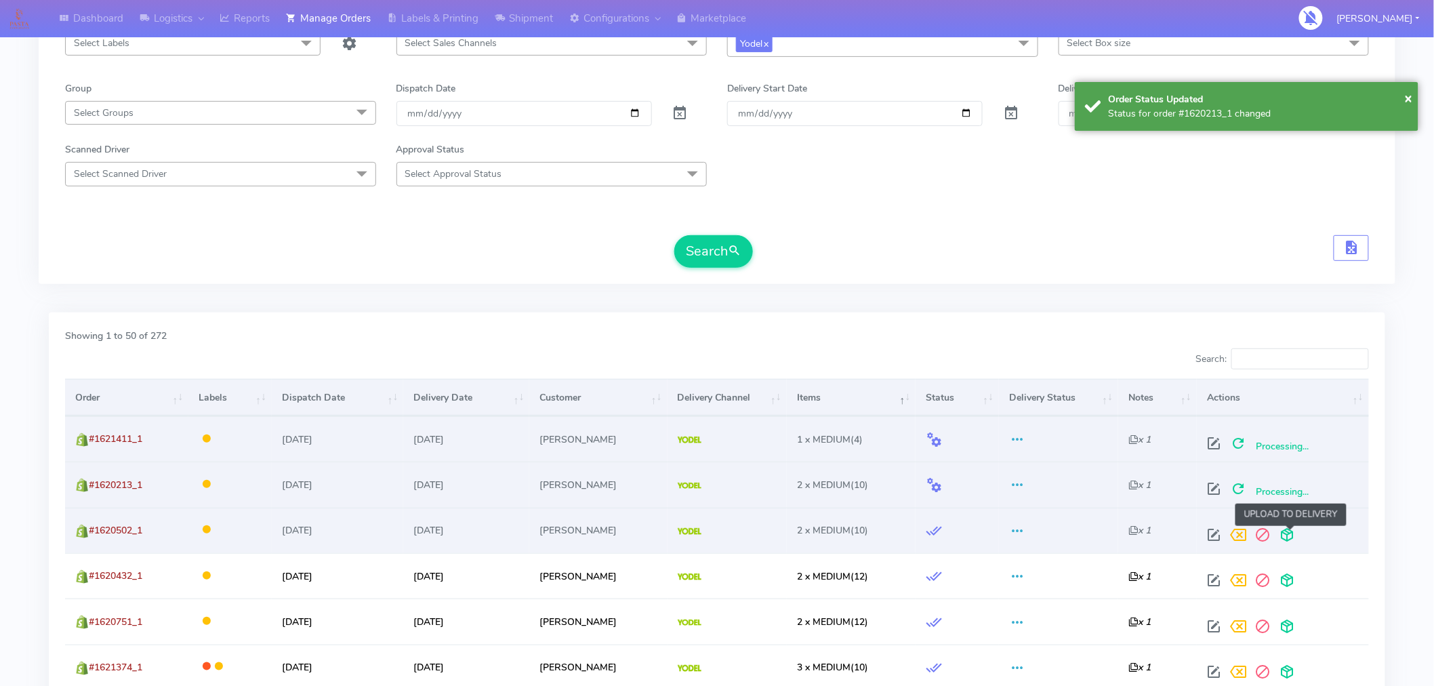
click at [1287, 537] on span at bounding box center [1286, 537] width 24 height 13
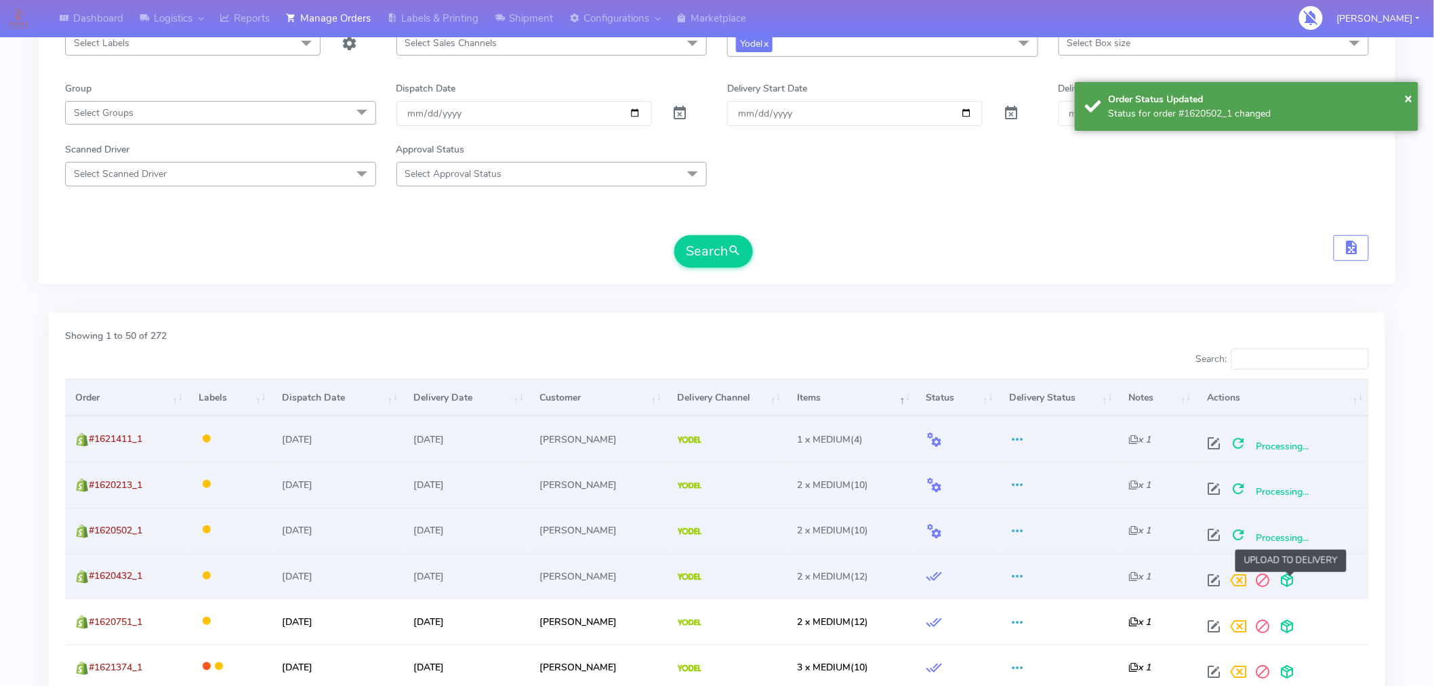
click at [1289, 583] on span at bounding box center [1286, 583] width 24 height 13
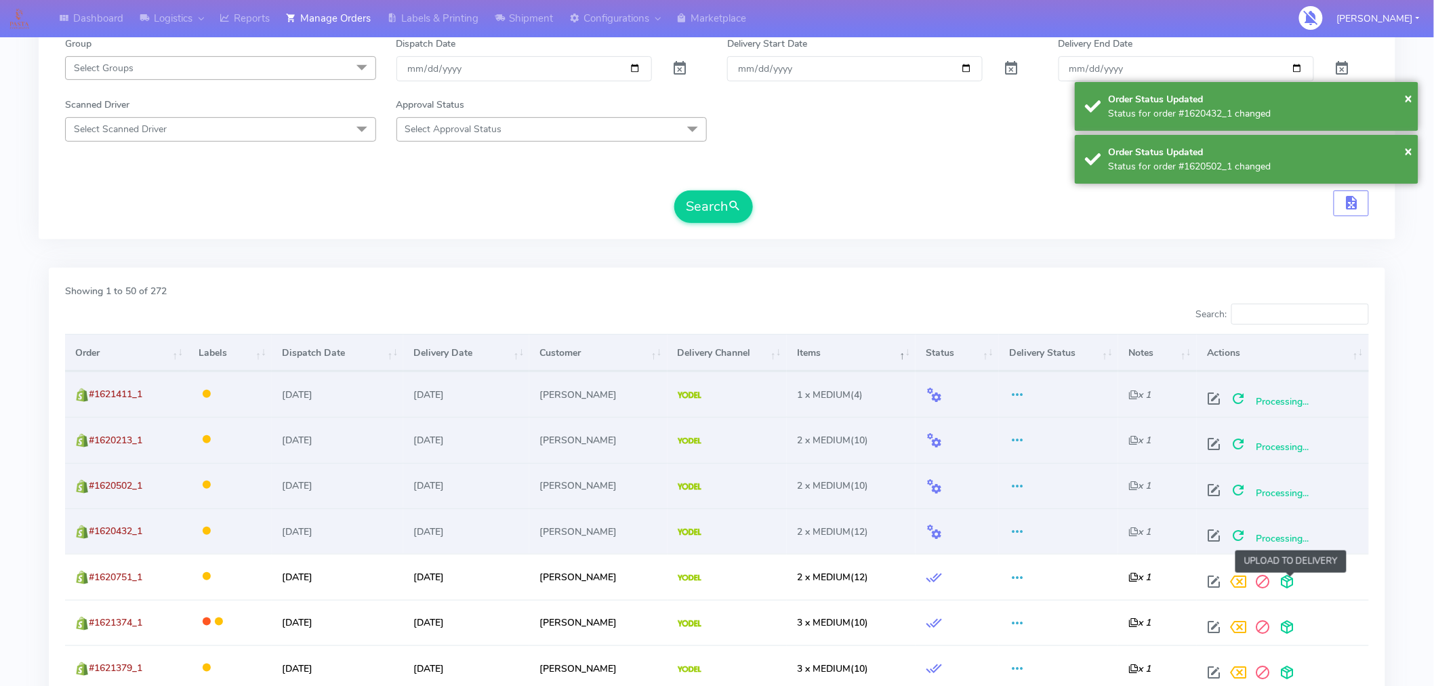
scroll to position [214, 0]
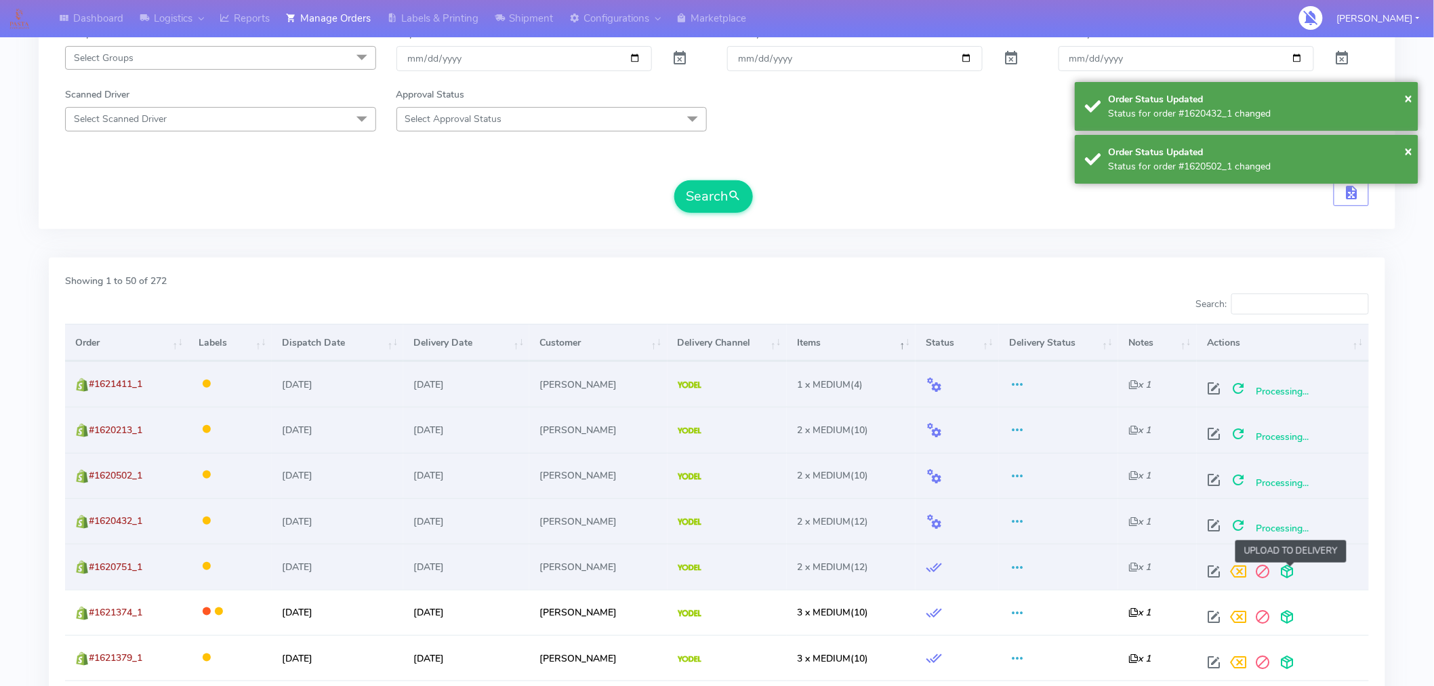
click at [1287, 568] on span at bounding box center [1286, 574] width 24 height 13
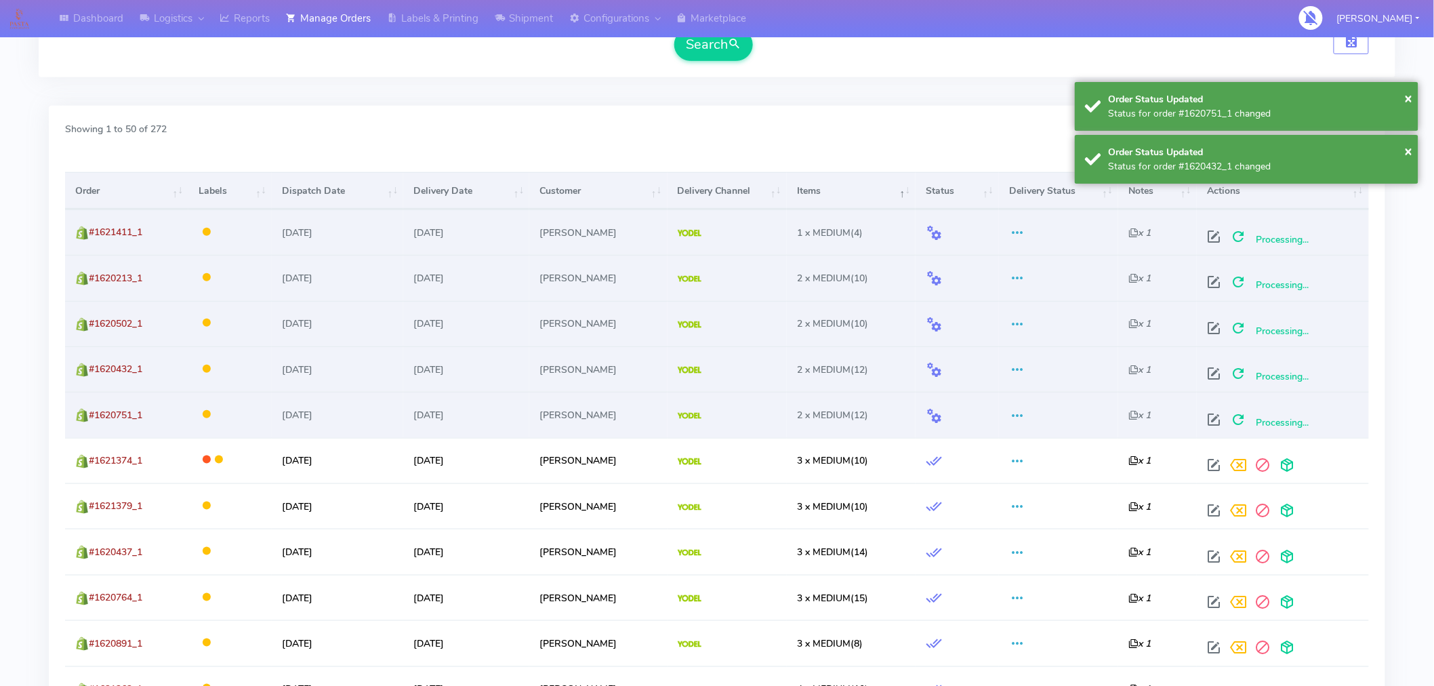
scroll to position [367, 0]
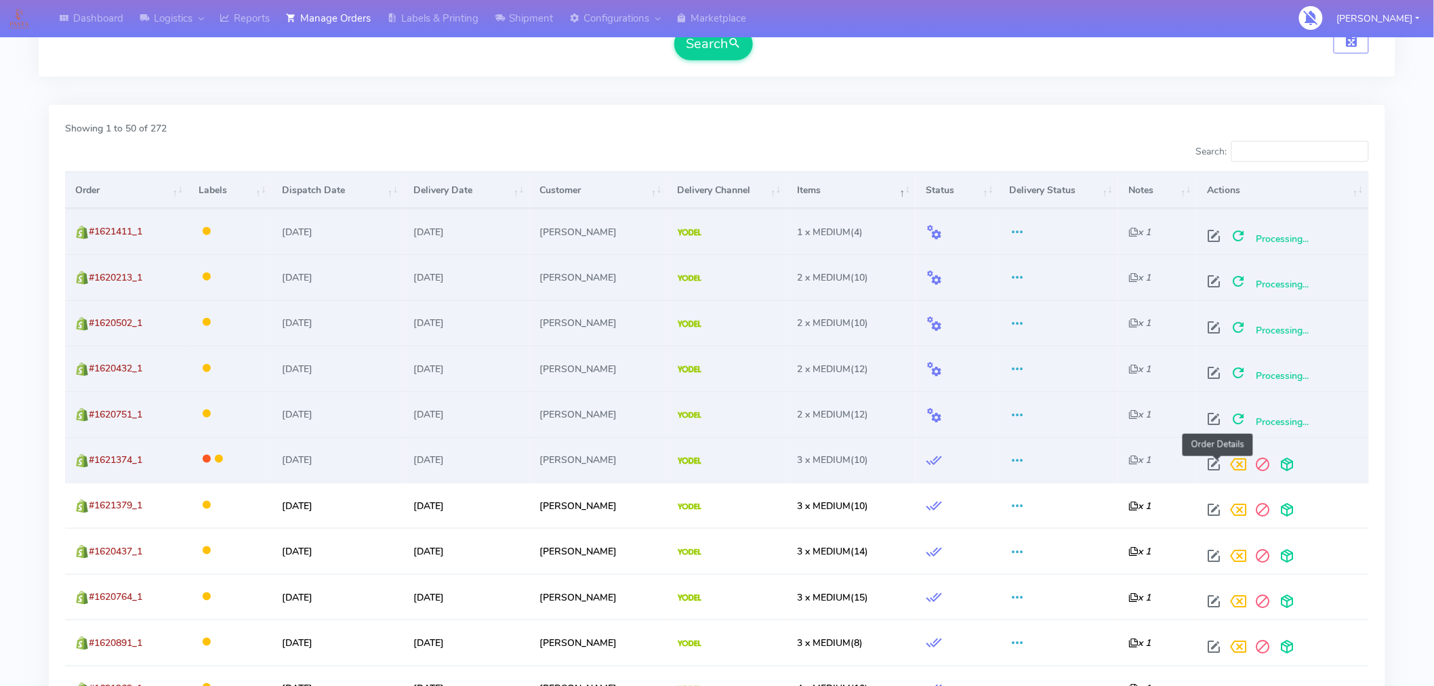
click at [1213, 465] on span at bounding box center [1213, 467] width 24 height 13
select select "5"
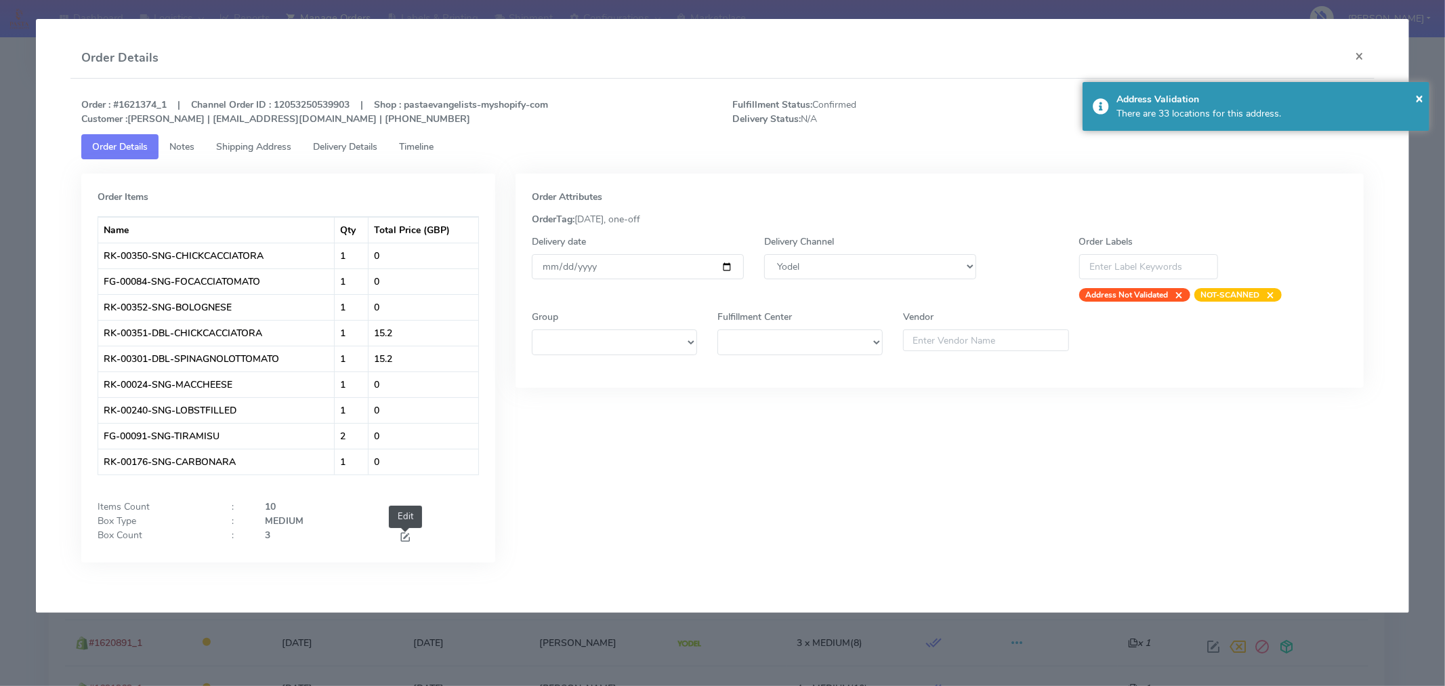
click at [403, 533] on span at bounding box center [405, 538] width 12 height 13
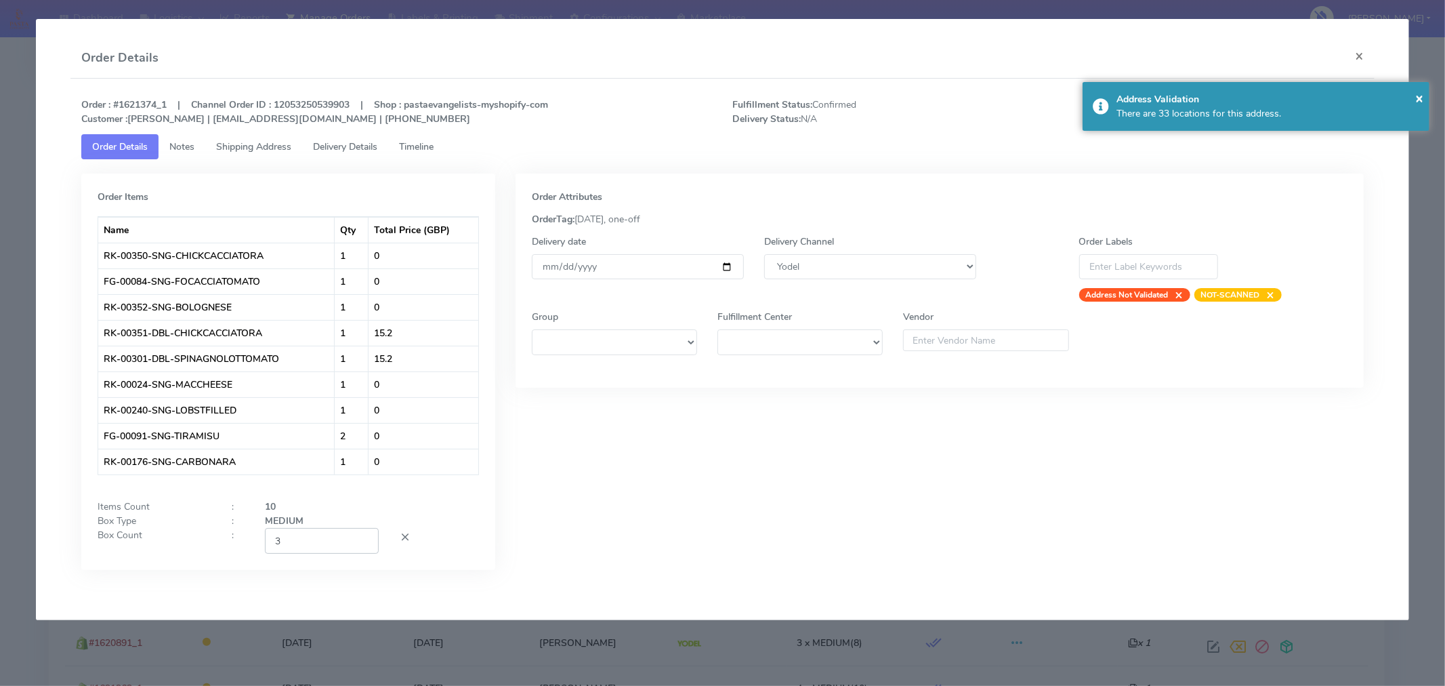
click at [309, 537] on input "3" at bounding box center [322, 540] width 114 height 25
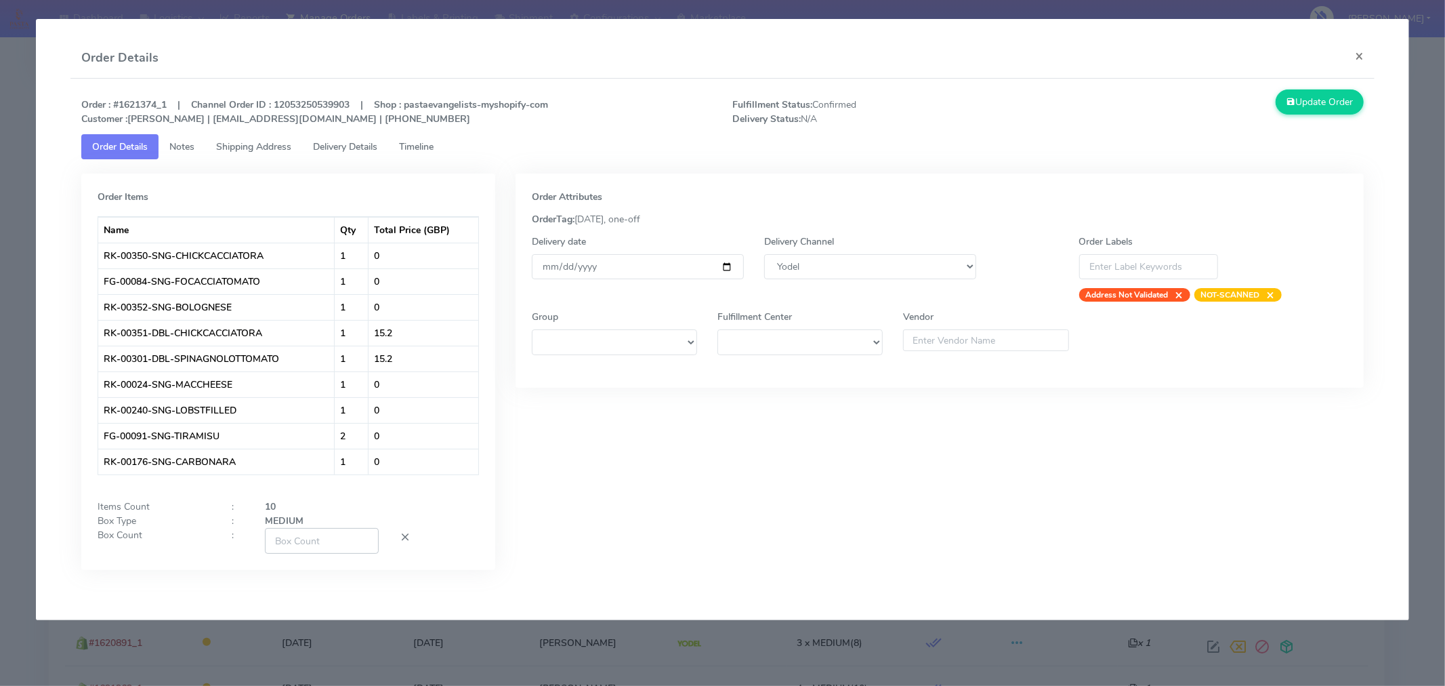
type input "1"
type input "2"
click at [1306, 91] on button "Update Order" at bounding box center [1320, 101] width 88 height 25
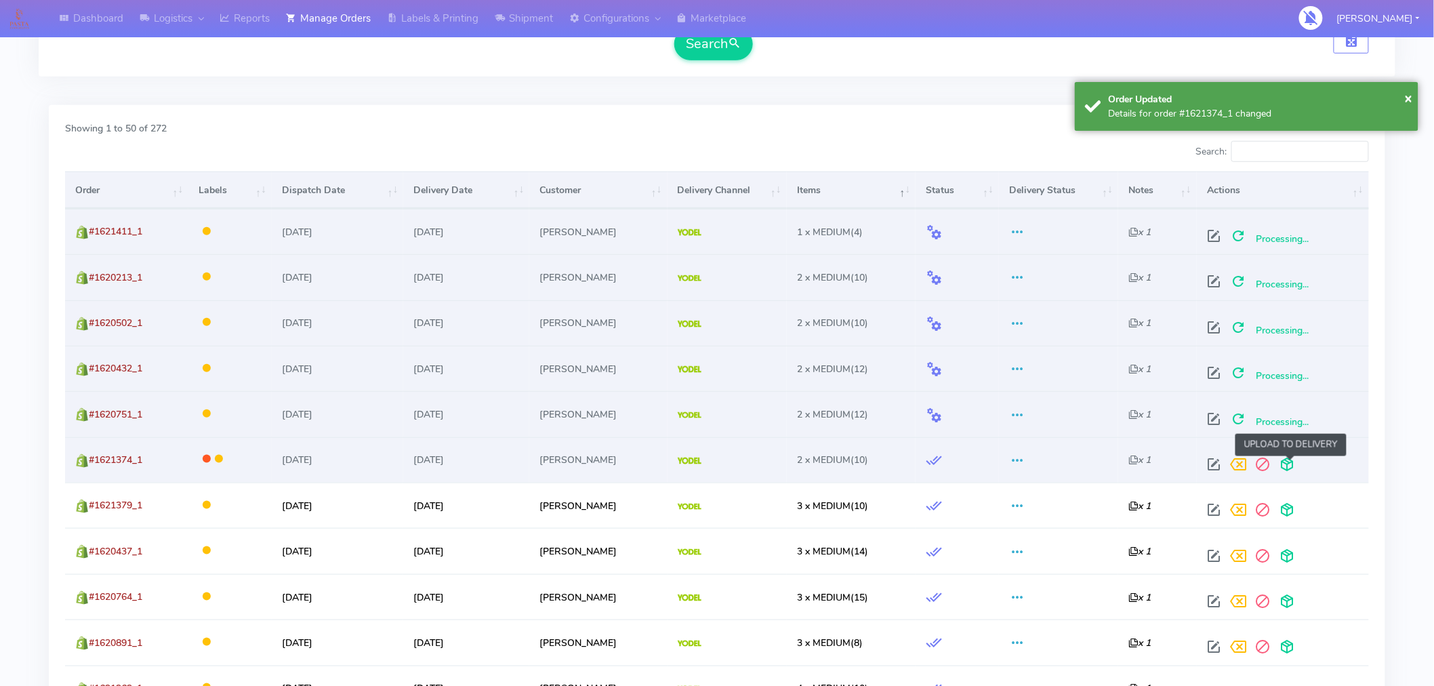
click at [1286, 467] on span at bounding box center [1286, 467] width 24 height 13
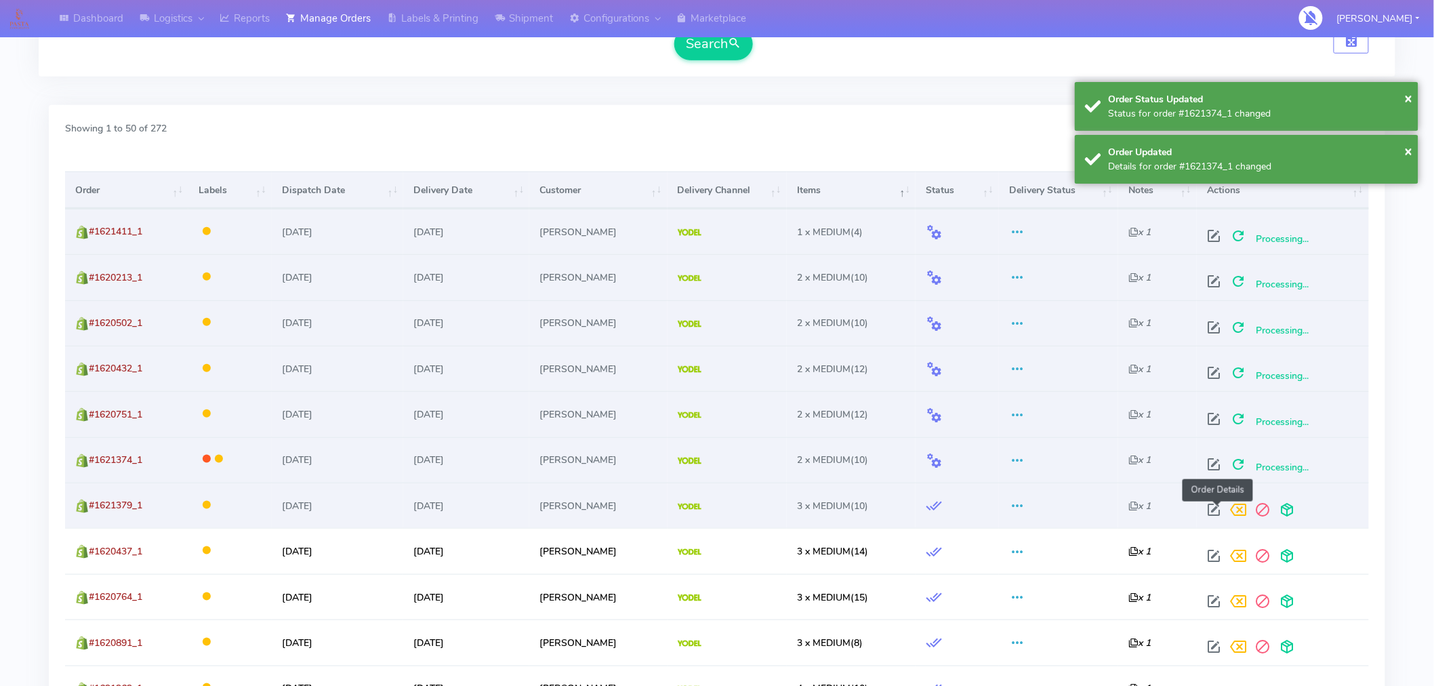
click at [1213, 509] on span at bounding box center [1213, 512] width 24 height 13
select select "5"
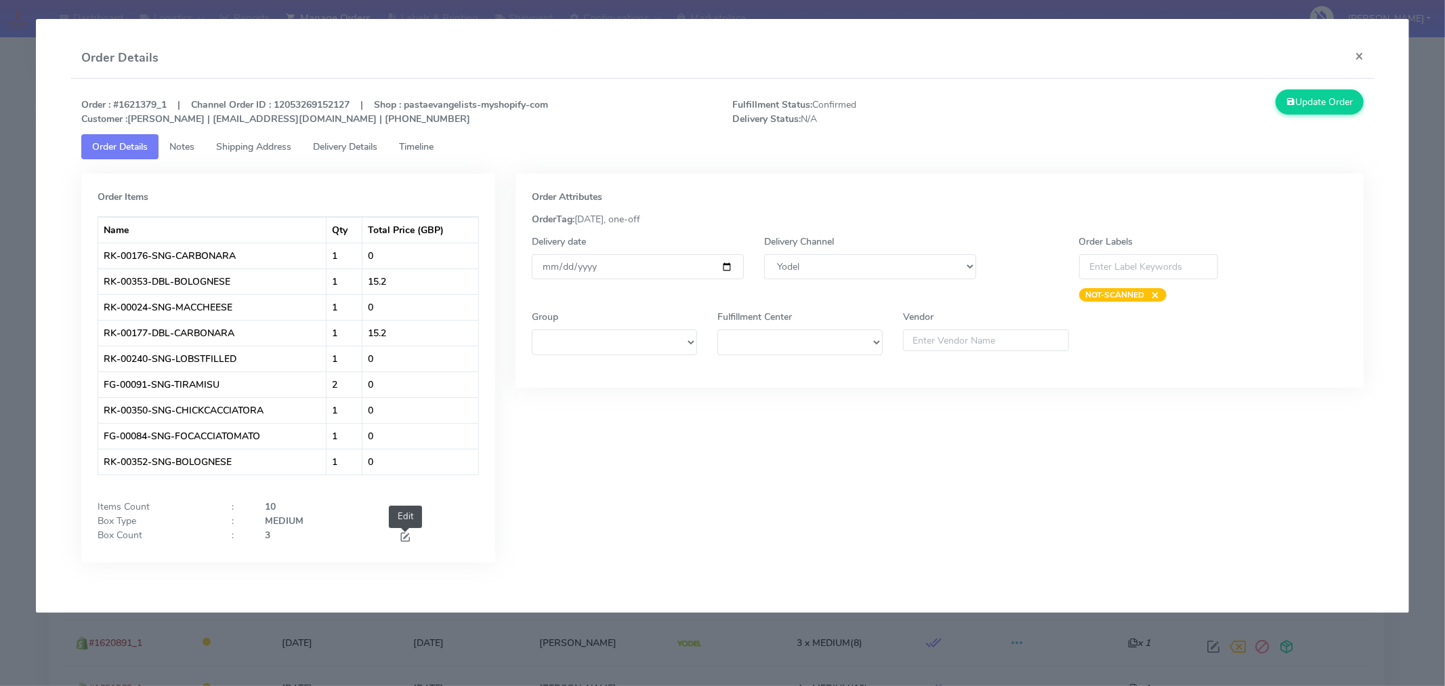
click at [404, 540] on span at bounding box center [405, 538] width 12 height 13
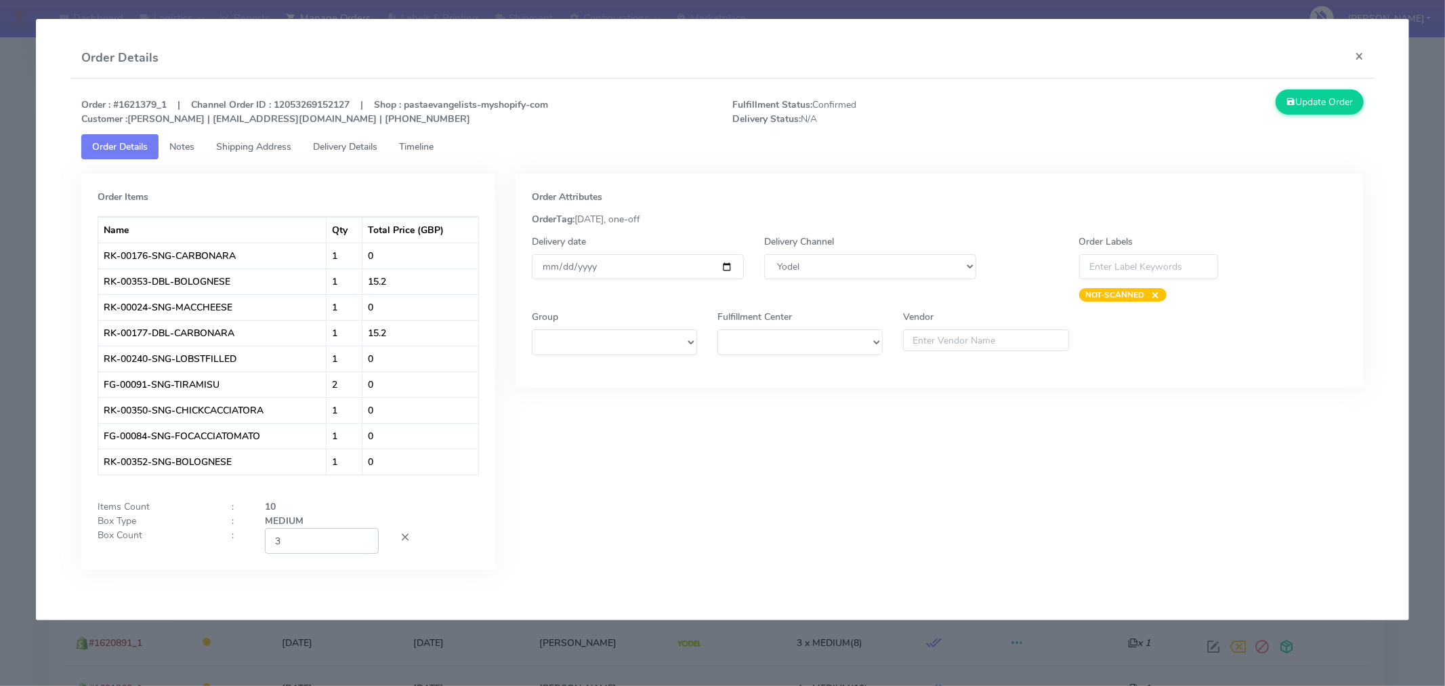
click at [321, 545] on input "3" at bounding box center [322, 540] width 114 height 25
type input "2"
click at [459, 528] on div at bounding box center [439, 540] width 100 height 25
click at [1303, 104] on button "Update Order" at bounding box center [1320, 101] width 88 height 25
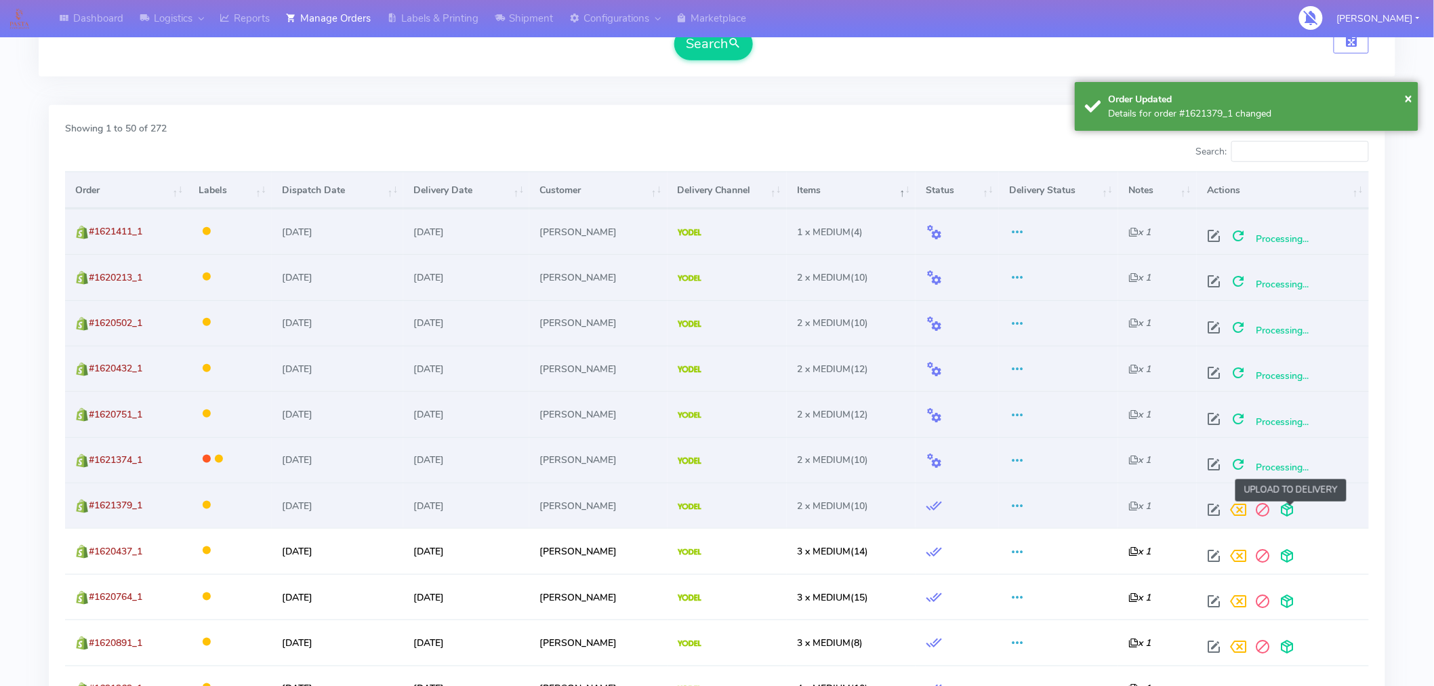
click at [1284, 506] on span at bounding box center [1286, 512] width 24 height 13
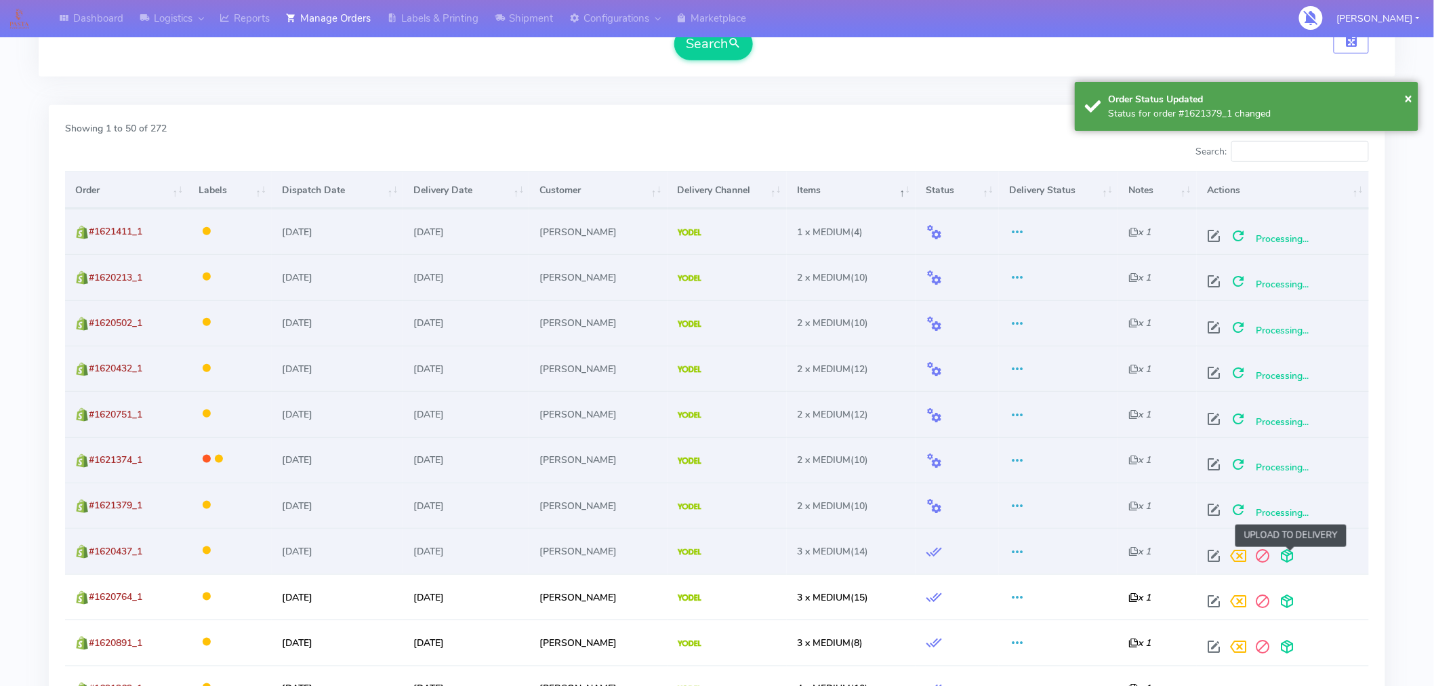
click at [1293, 553] on span at bounding box center [1286, 558] width 24 height 13
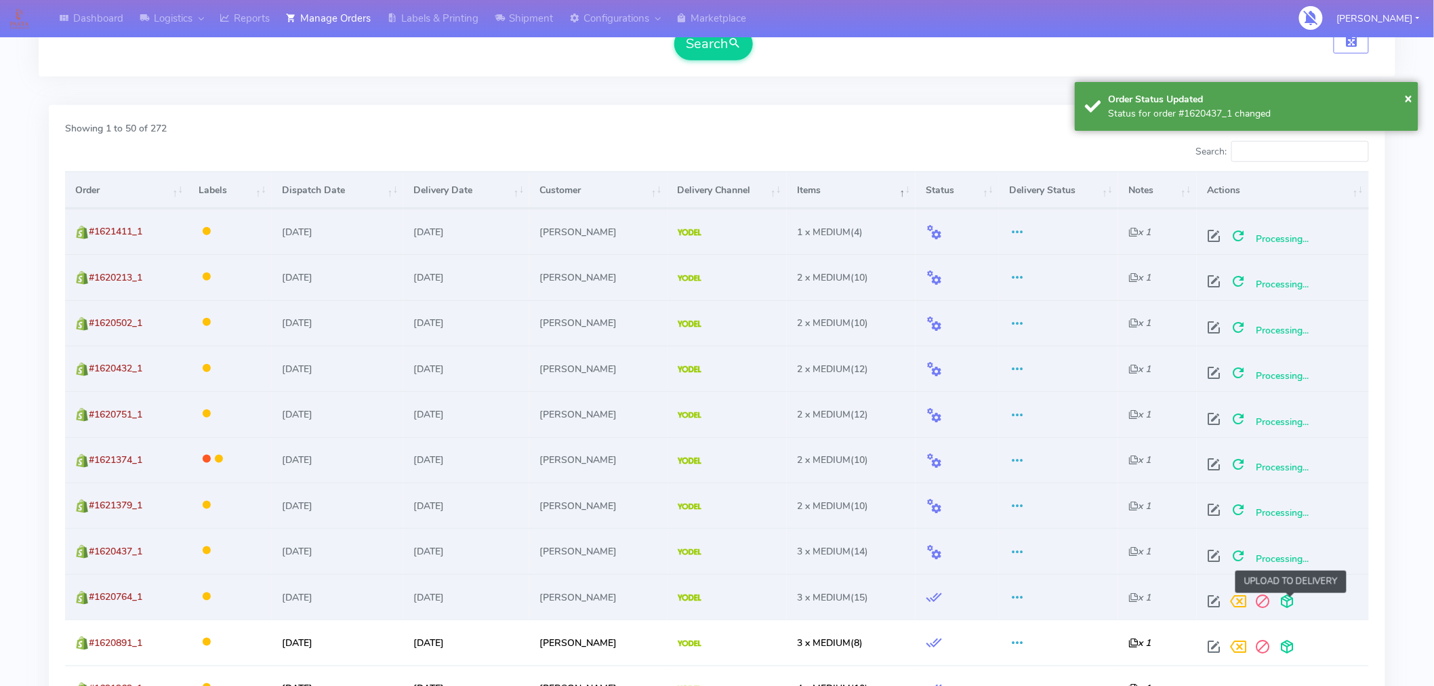
click at [1290, 602] on span at bounding box center [1286, 604] width 24 height 13
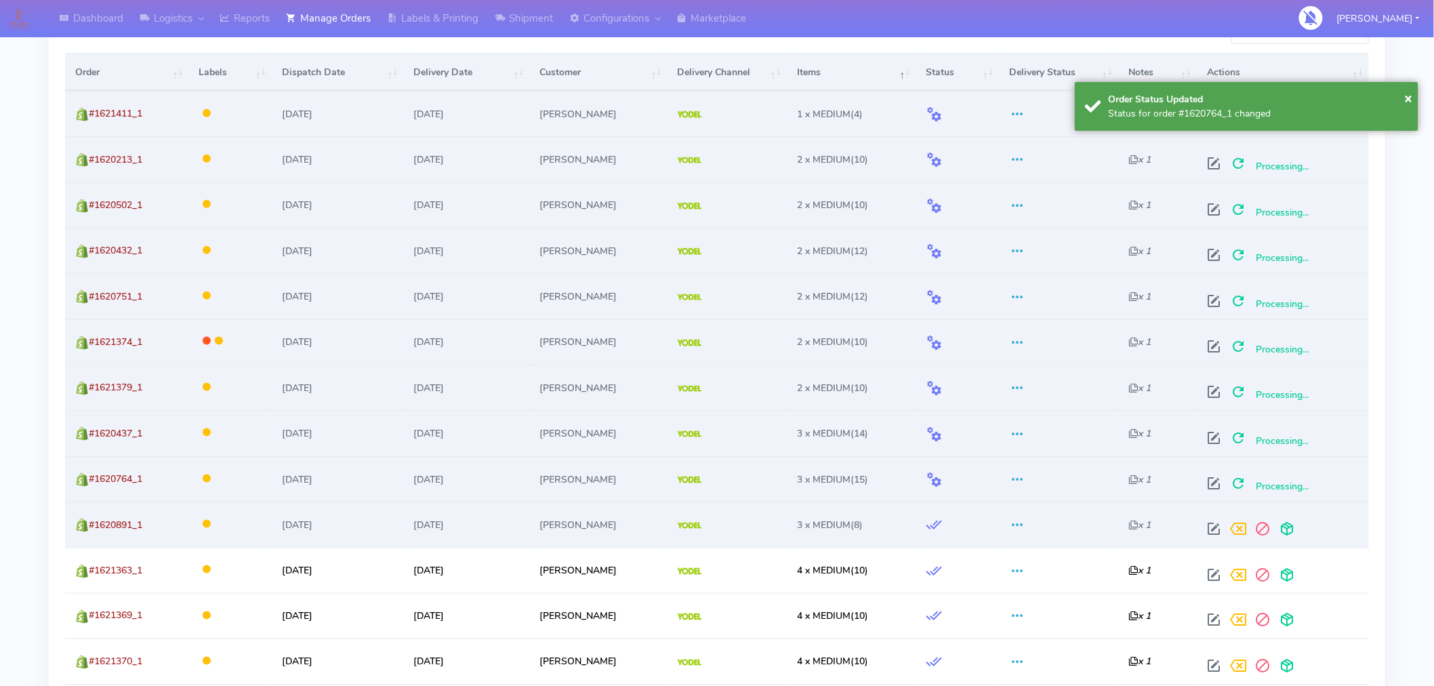
scroll to position [509, 0]
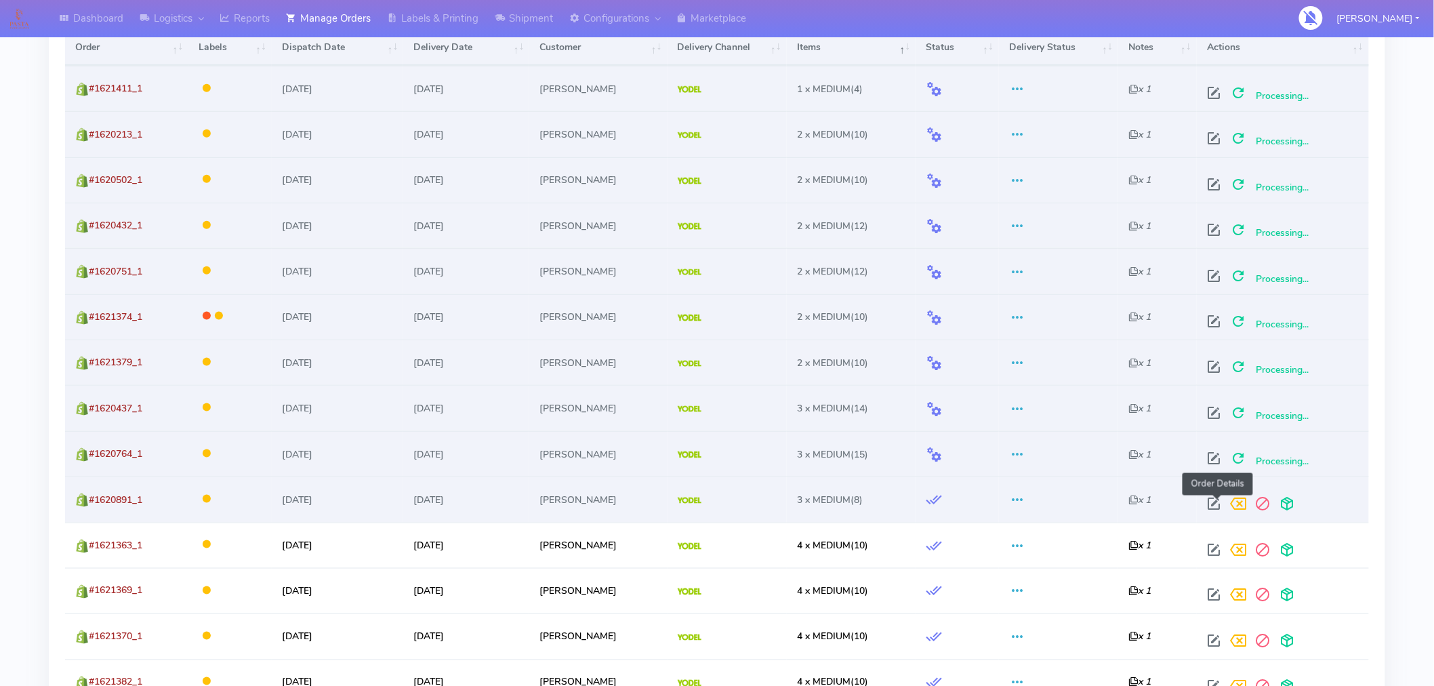
click at [1211, 503] on span at bounding box center [1213, 506] width 24 height 13
select select "5"
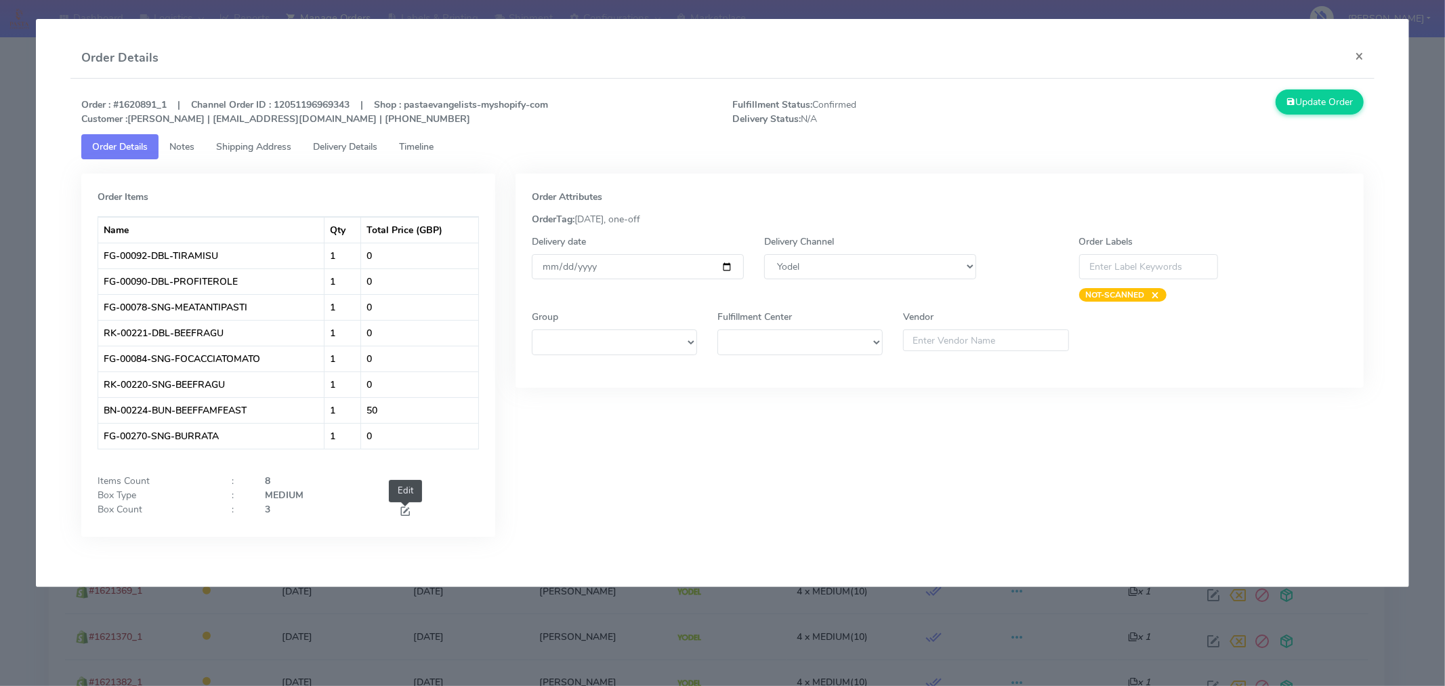
click at [406, 510] on span at bounding box center [405, 512] width 12 height 13
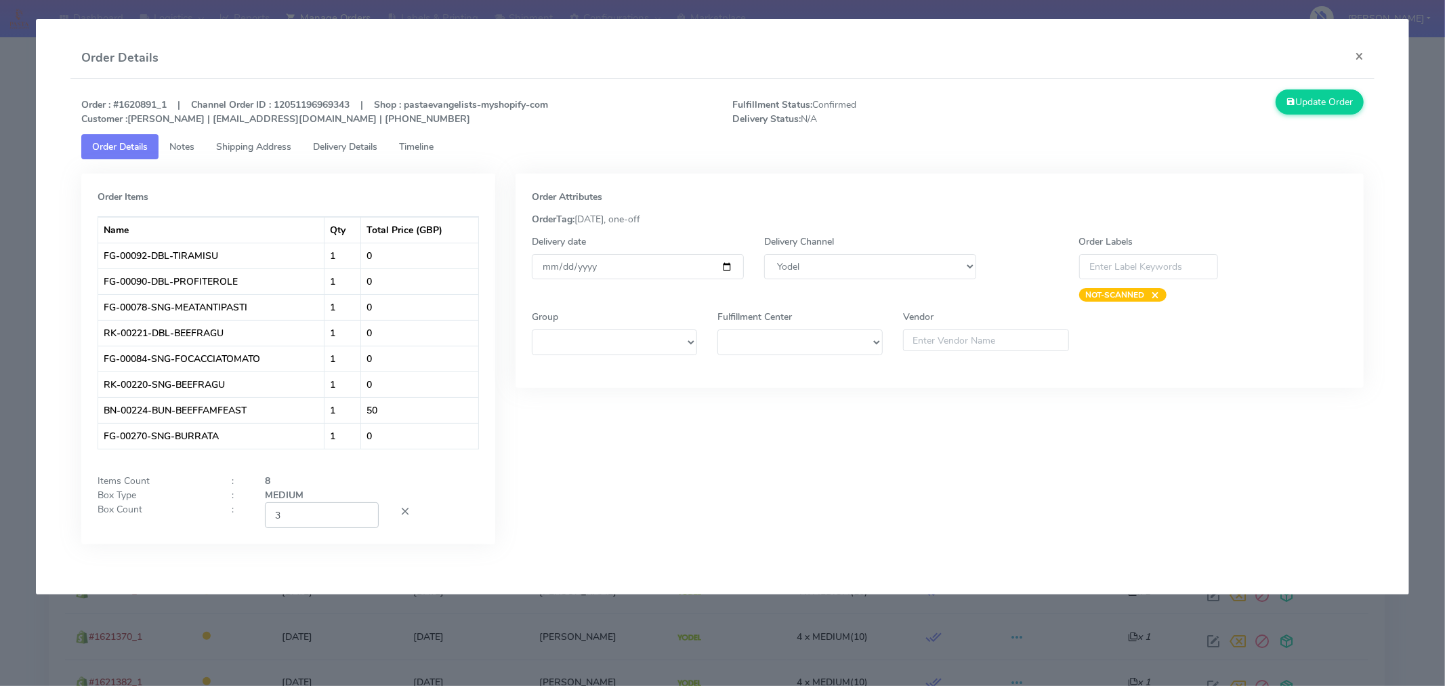
click at [335, 505] on input "3" at bounding box center [322, 514] width 114 height 25
type input "2"
click at [610, 505] on div "Order Attributes OrderTag: 09-09-2025, one-off Delivery date 2025-09-09 Deliver…" at bounding box center [939, 368] width 869 height 391
click at [1317, 107] on button "Update Order" at bounding box center [1320, 101] width 88 height 25
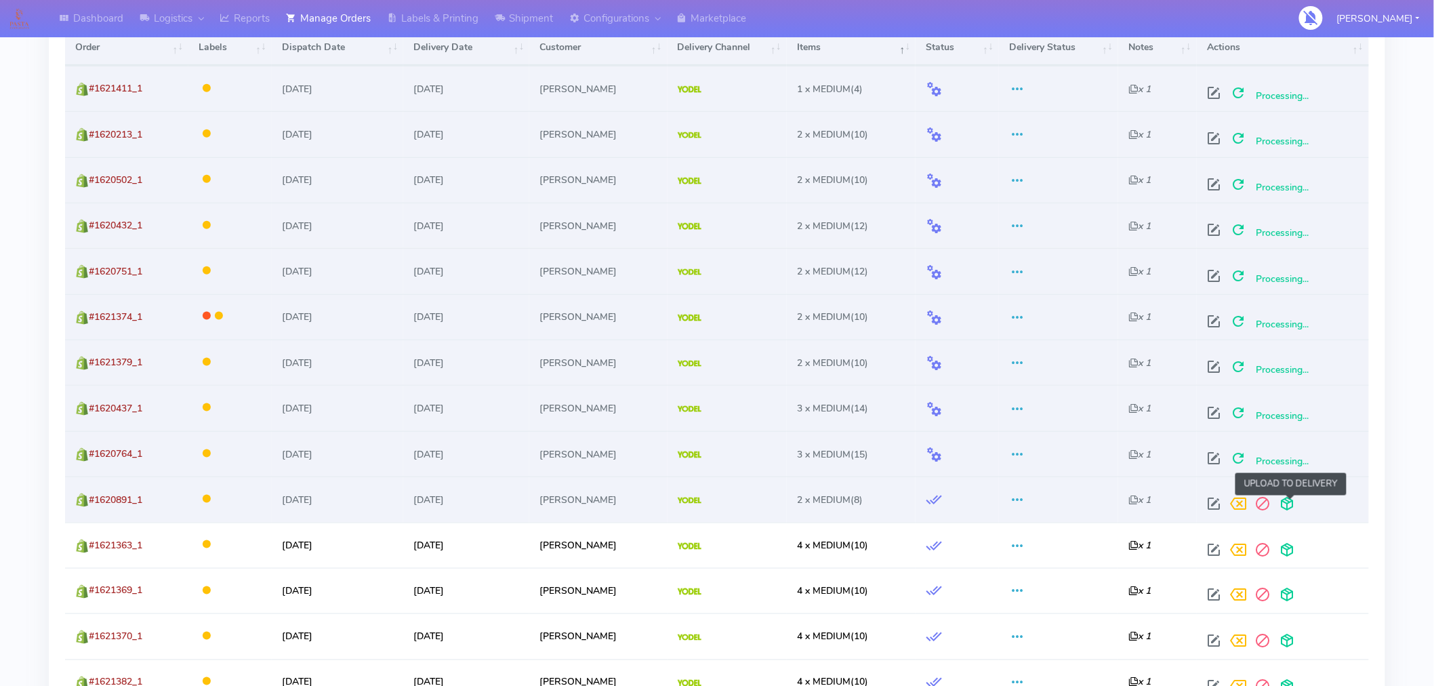
click at [1285, 507] on span at bounding box center [1286, 506] width 24 height 13
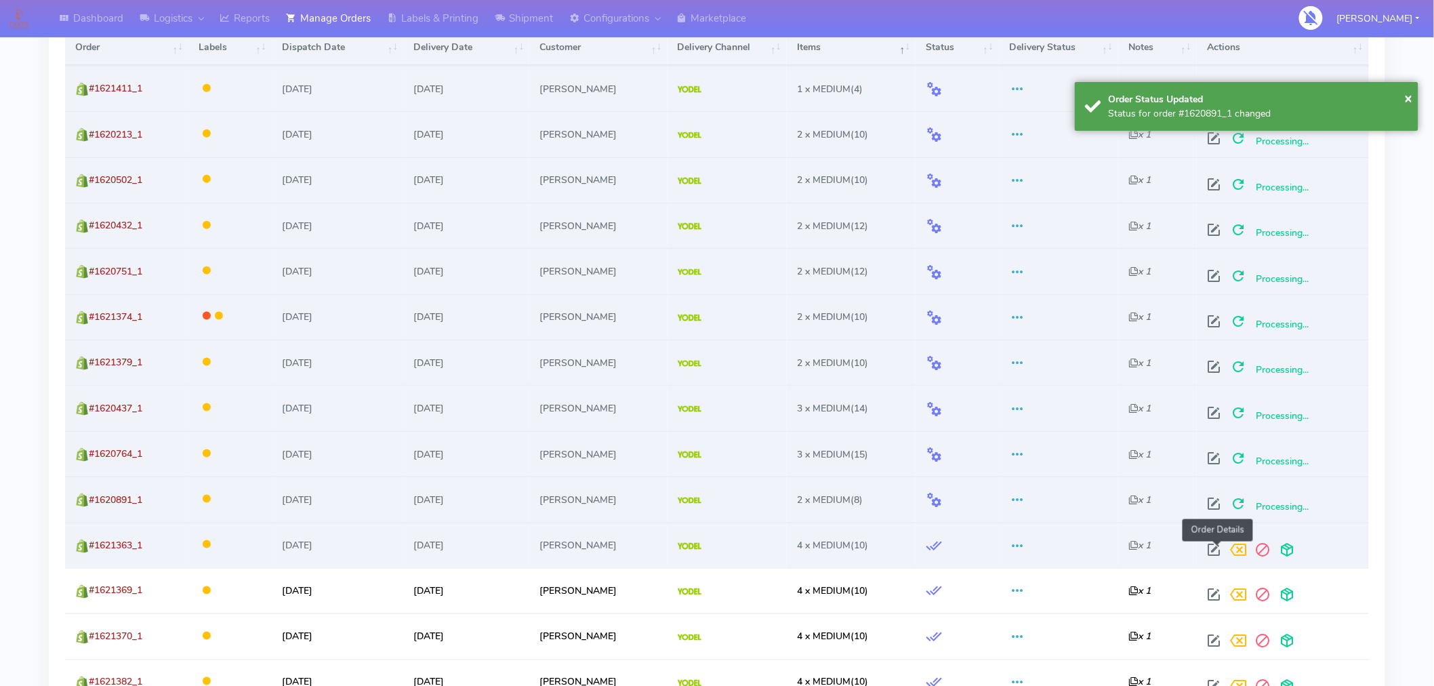
click at [1213, 546] on span at bounding box center [1213, 552] width 24 height 13
select select "5"
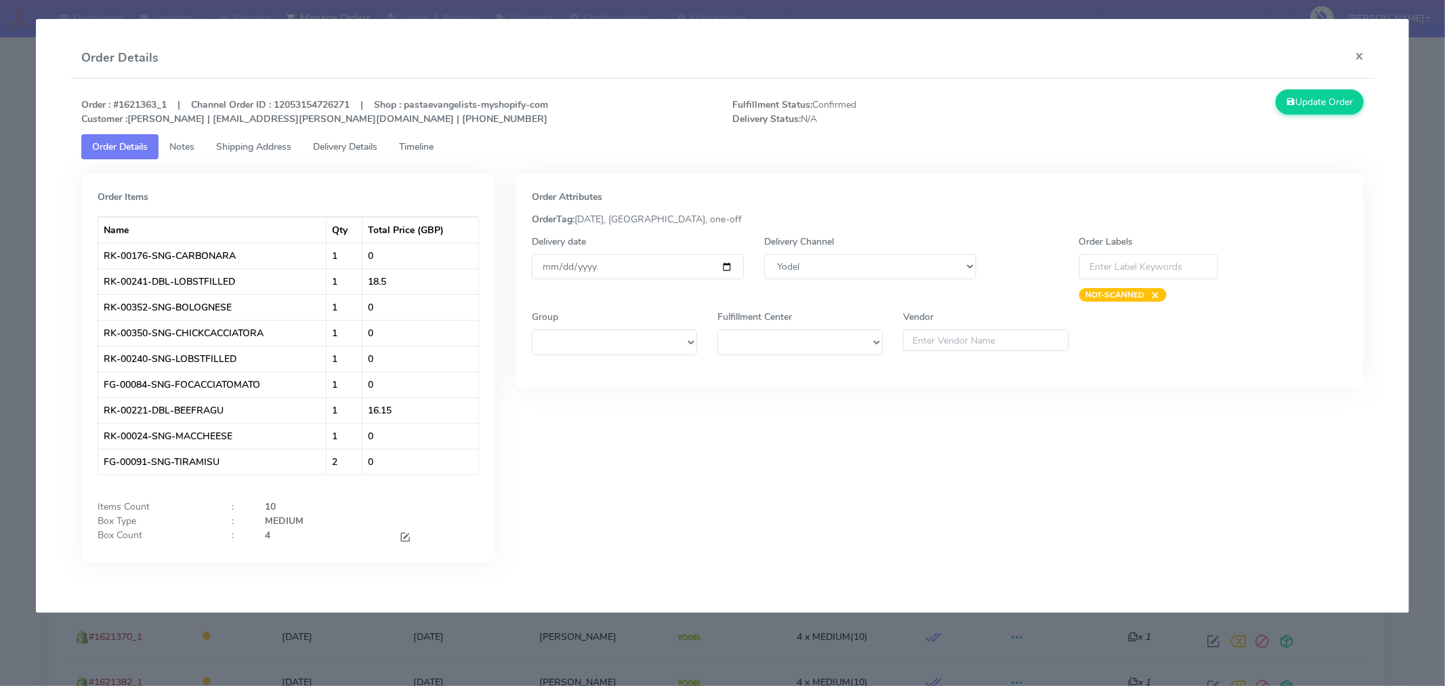
click at [403, 527] on div "MEDIUM" at bounding box center [372, 521] width 234 height 14
click at [402, 535] on span at bounding box center [405, 538] width 12 height 13
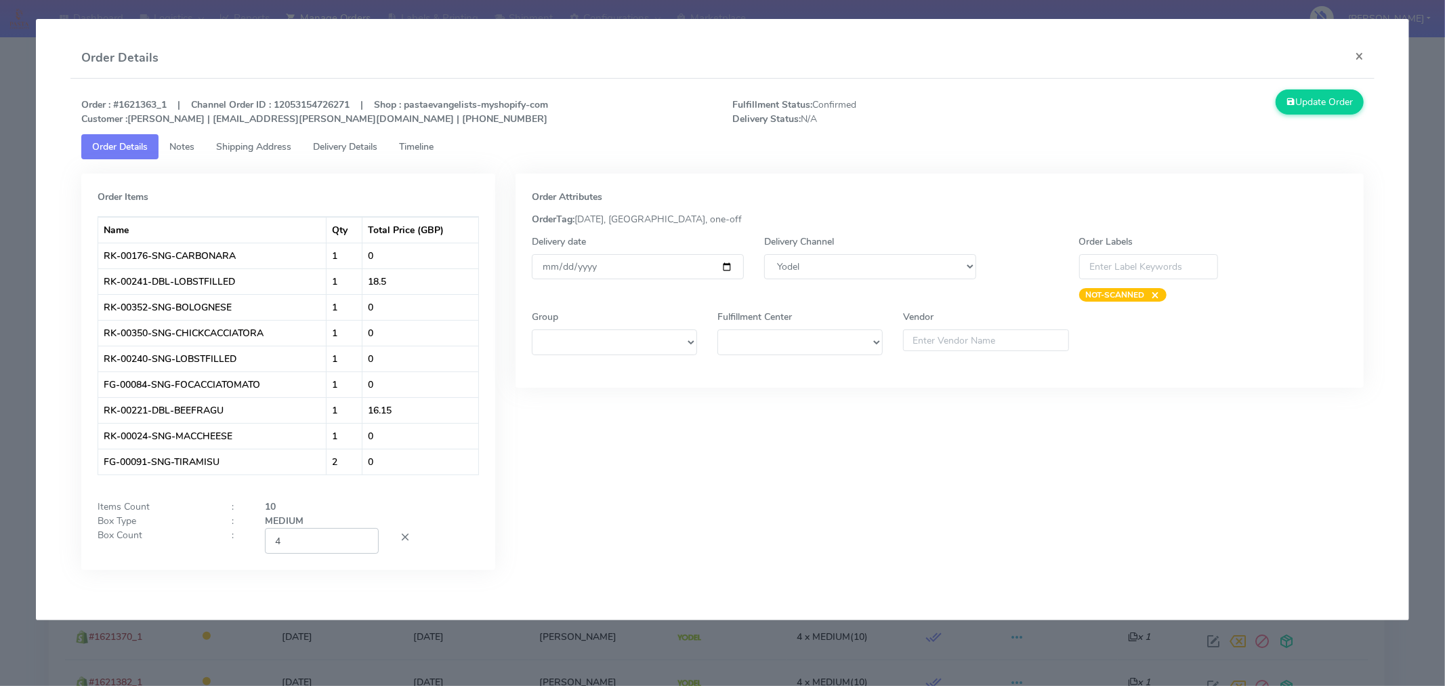
click at [330, 543] on input "4" at bounding box center [322, 540] width 114 height 25
type input "2"
click at [654, 515] on div "Order Attributes OrderTag: 09-09-2025, London, one-off Delivery date 2025-09-09…" at bounding box center [939, 381] width 869 height 417
click at [1308, 102] on button "Update Order" at bounding box center [1320, 101] width 88 height 25
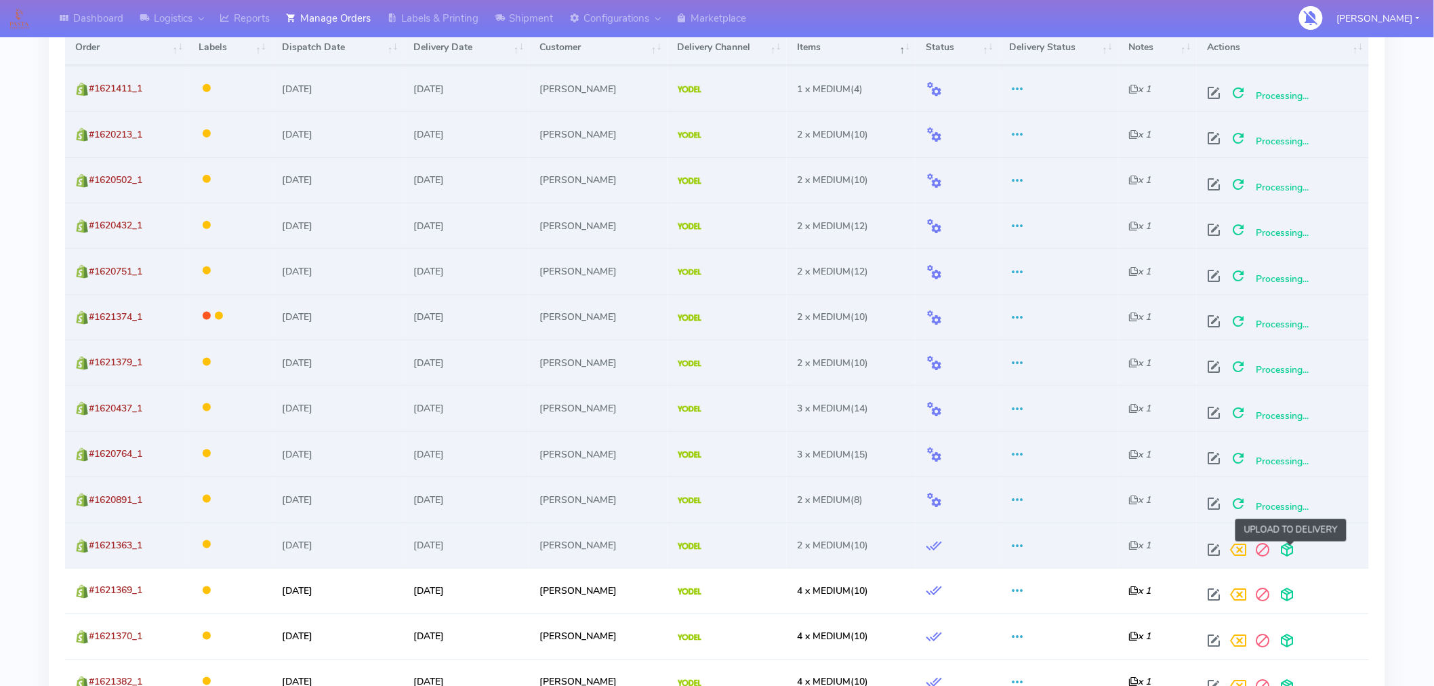
click at [1293, 551] on span at bounding box center [1286, 552] width 24 height 13
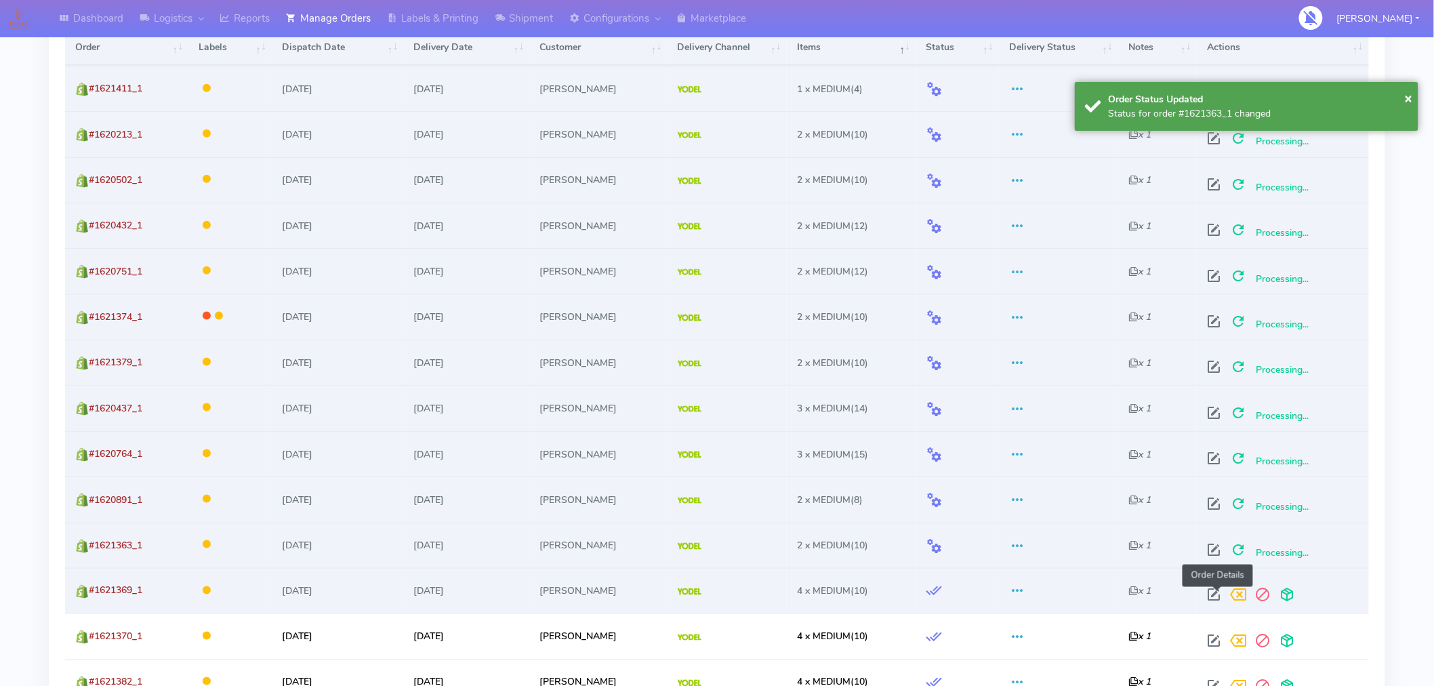
click at [1213, 596] on span at bounding box center [1213, 597] width 24 height 13
select select "5"
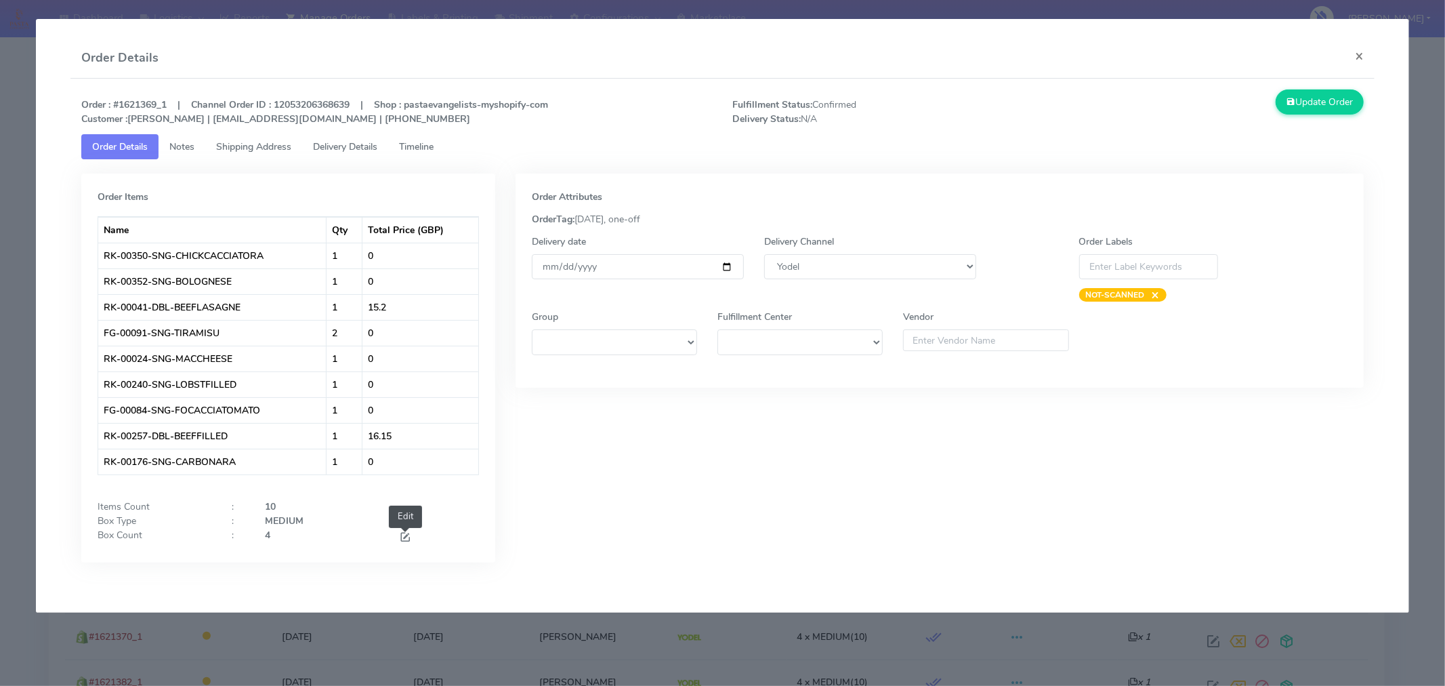
click at [402, 537] on span at bounding box center [405, 538] width 12 height 13
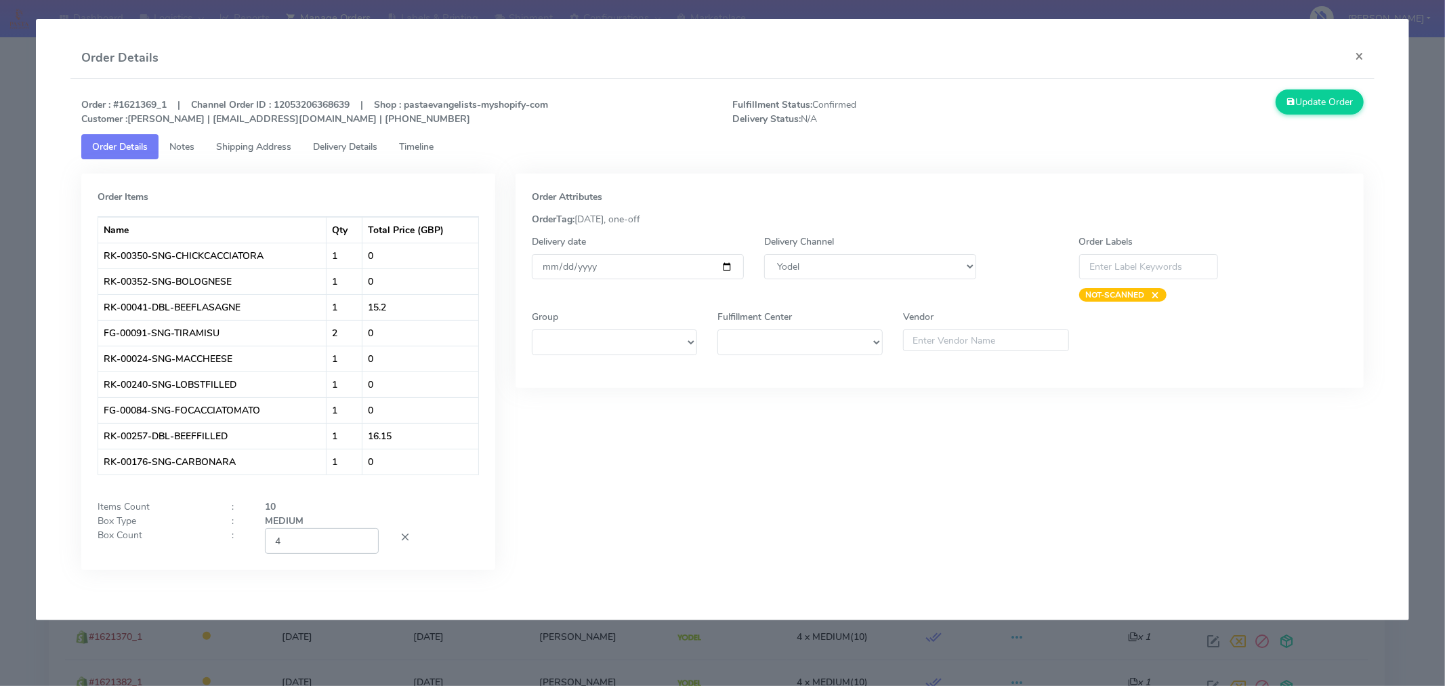
click at [320, 549] on input "4" at bounding box center [322, 540] width 114 height 25
type input "2"
click at [662, 493] on div "Order Attributes OrderTag: 09-09-2025, one-off Delivery date 2025-09-09 Deliver…" at bounding box center [939, 381] width 869 height 417
click at [1306, 105] on button "Update Order" at bounding box center [1320, 101] width 88 height 25
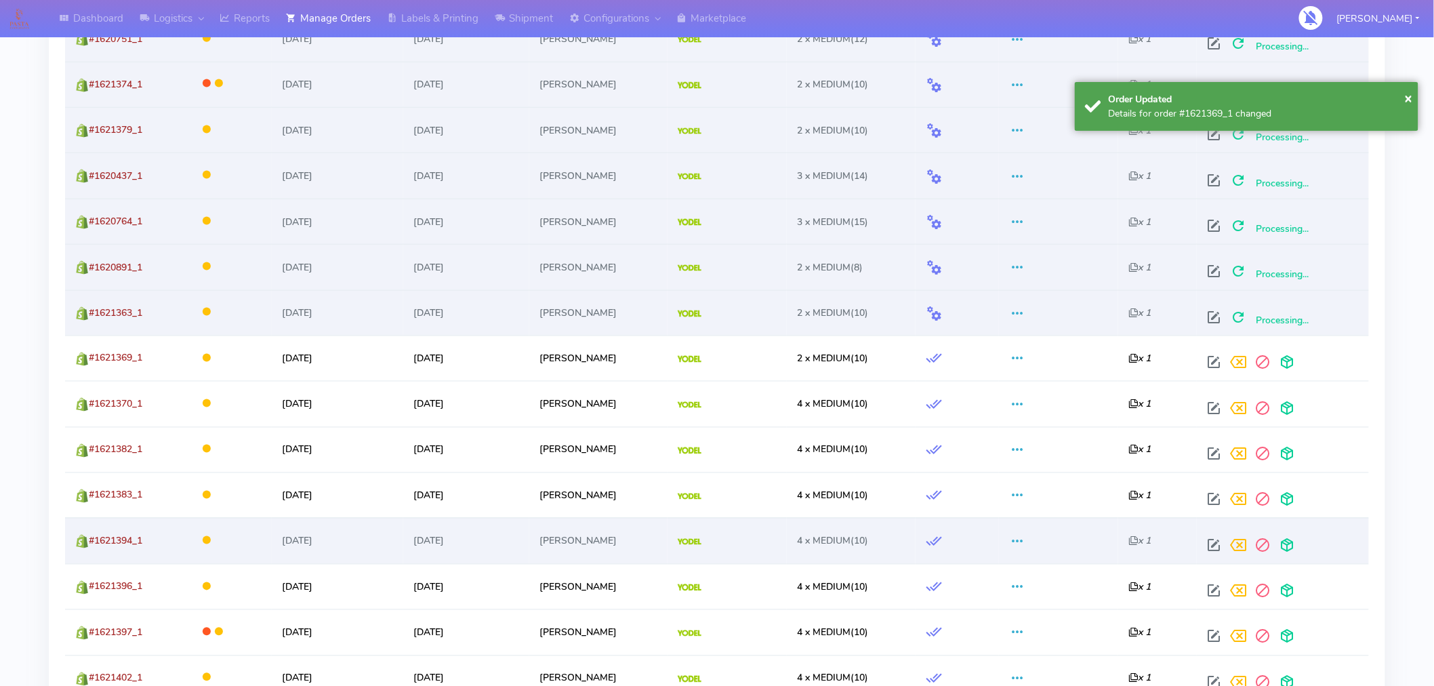
scroll to position [753, 0]
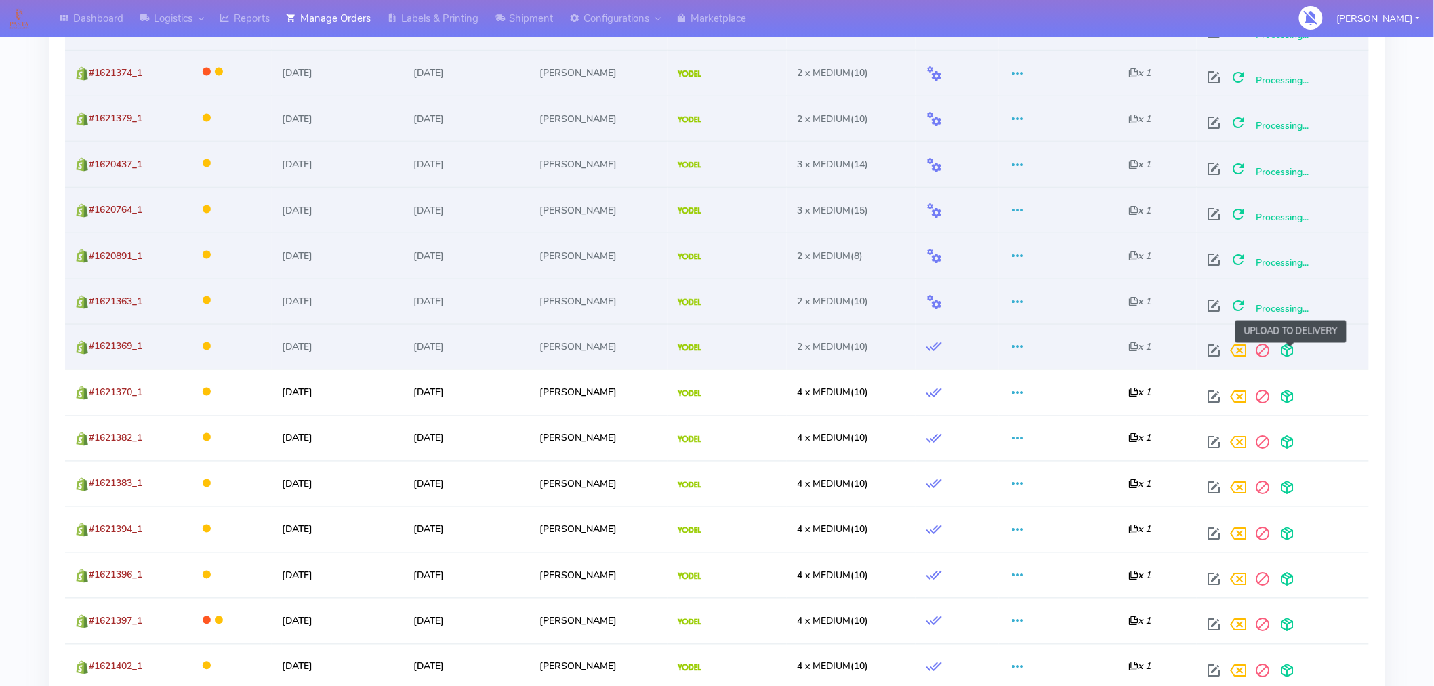
click at [1282, 348] on span at bounding box center [1286, 354] width 24 height 13
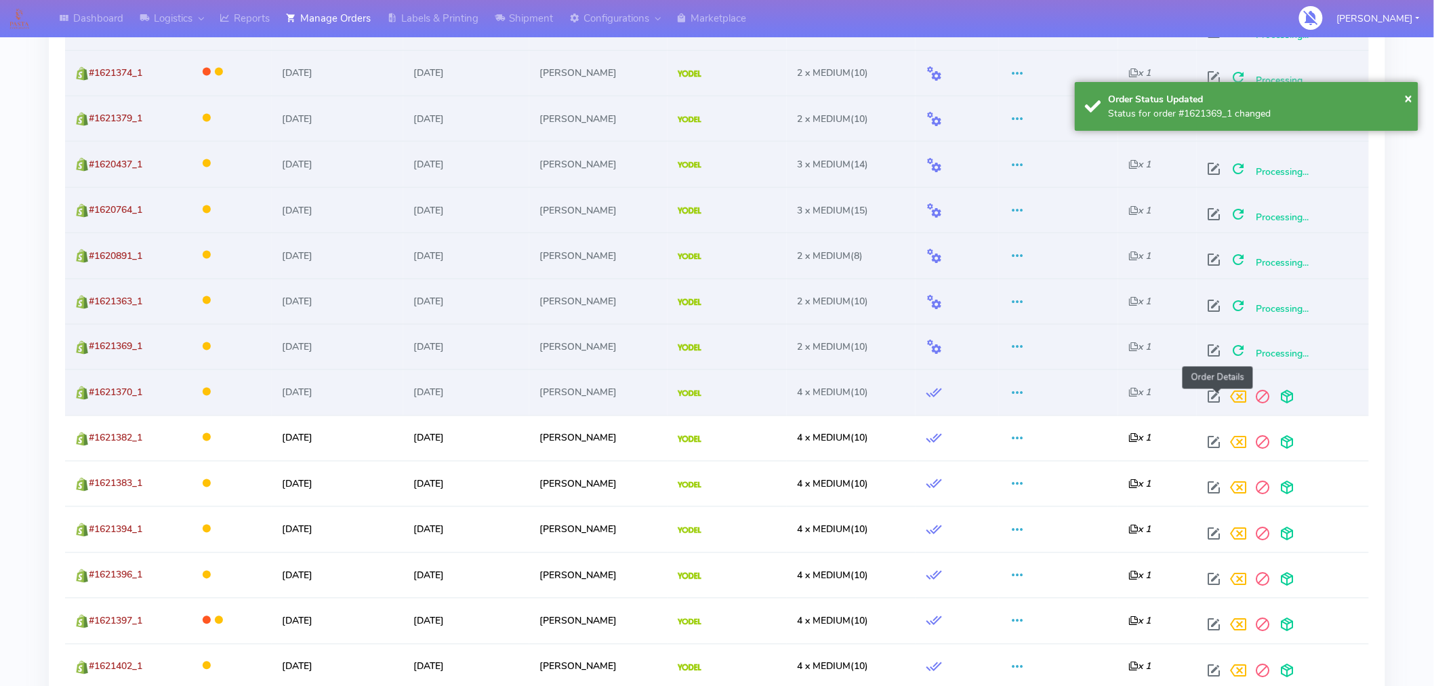
click at [1213, 400] on span at bounding box center [1213, 400] width 24 height 13
select select "5"
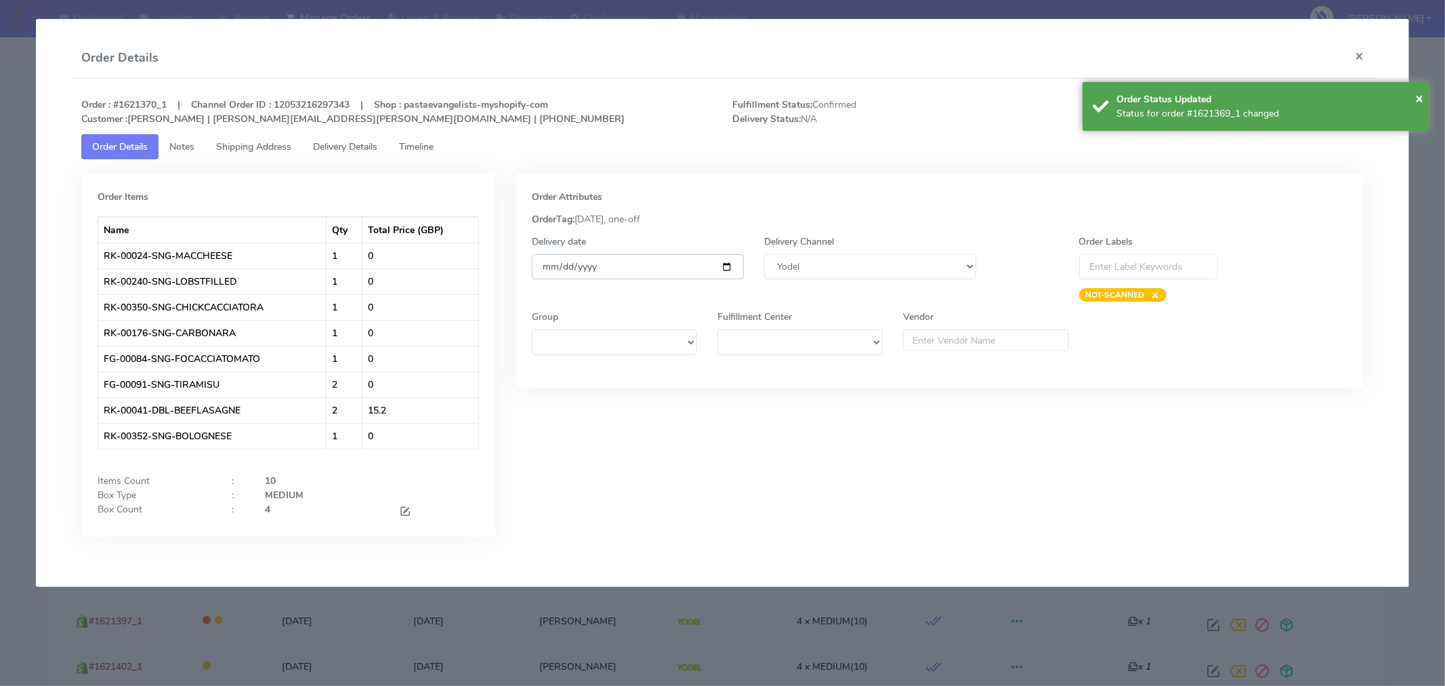
click at [722, 264] on input "2025-09-09" at bounding box center [638, 266] width 212 height 25
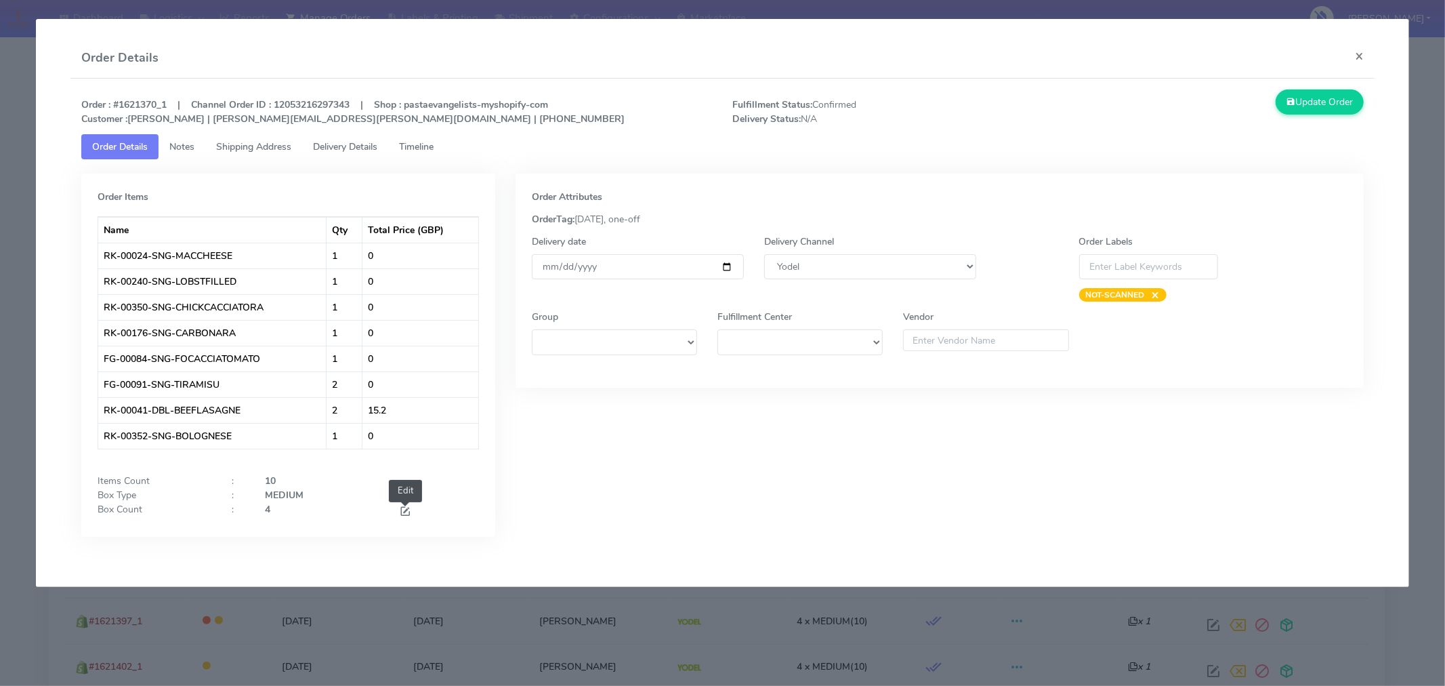
click at [404, 513] on span at bounding box center [405, 512] width 12 height 13
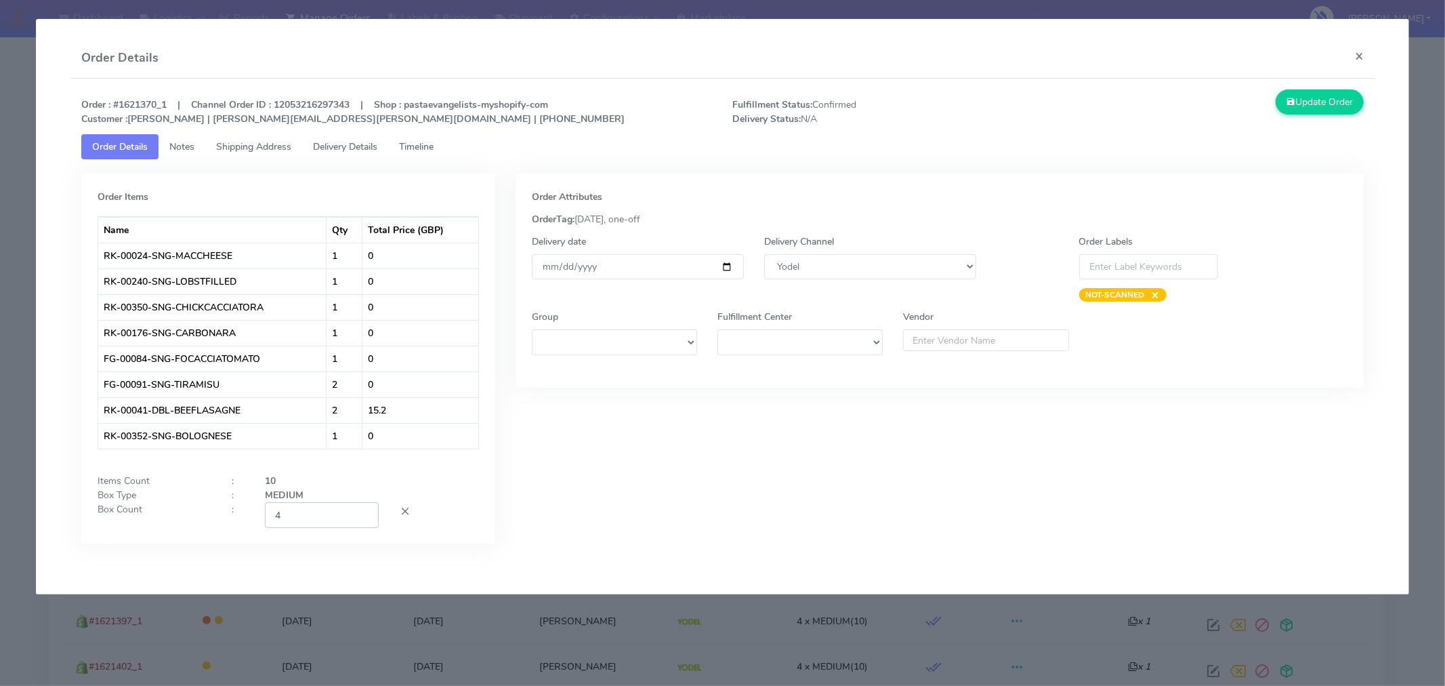
click at [335, 518] on input "4" at bounding box center [322, 514] width 114 height 25
type input "2"
click at [623, 496] on div "Order Attributes OrderTag: 09-09-2025, one-off Delivery date 2025-09-09 Deliver…" at bounding box center [939, 368] width 869 height 391
click at [1316, 103] on button "Update Order" at bounding box center [1320, 101] width 88 height 25
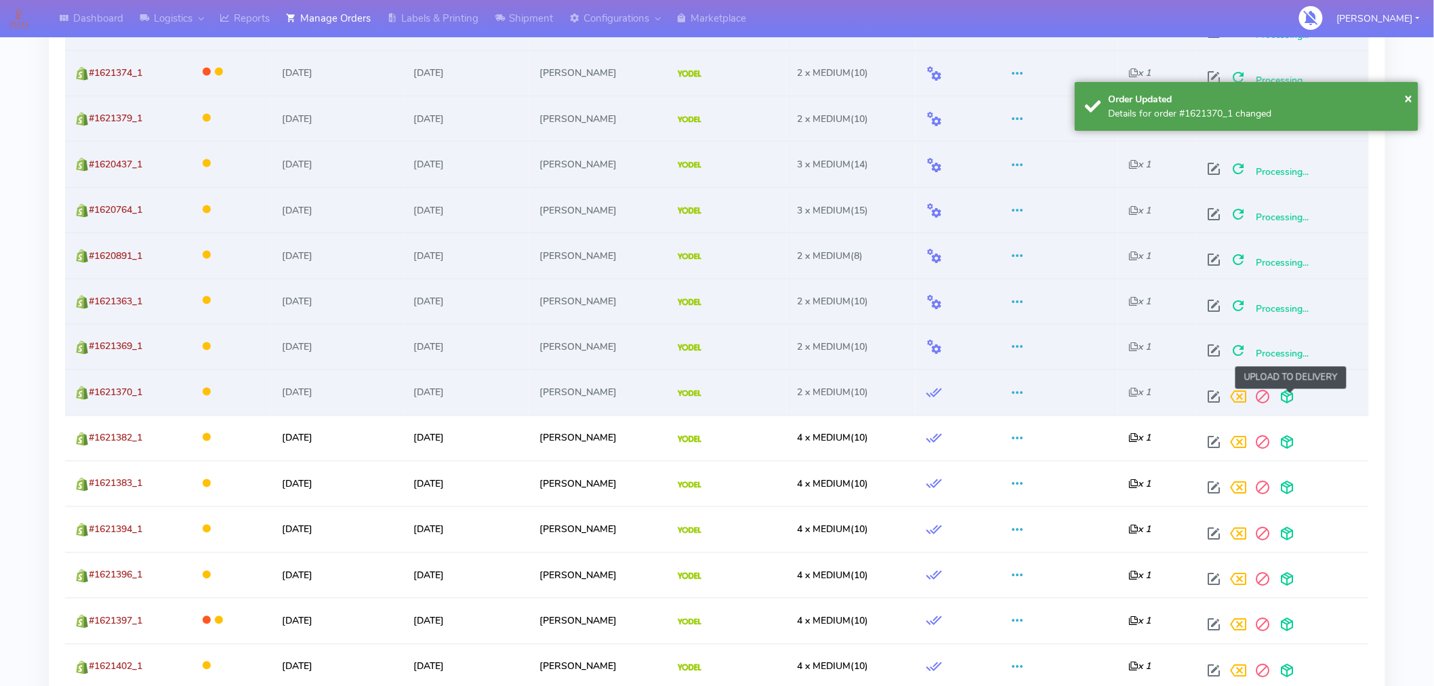
click at [1290, 401] on span at bounding box center [1286, 400] width 24 height 13
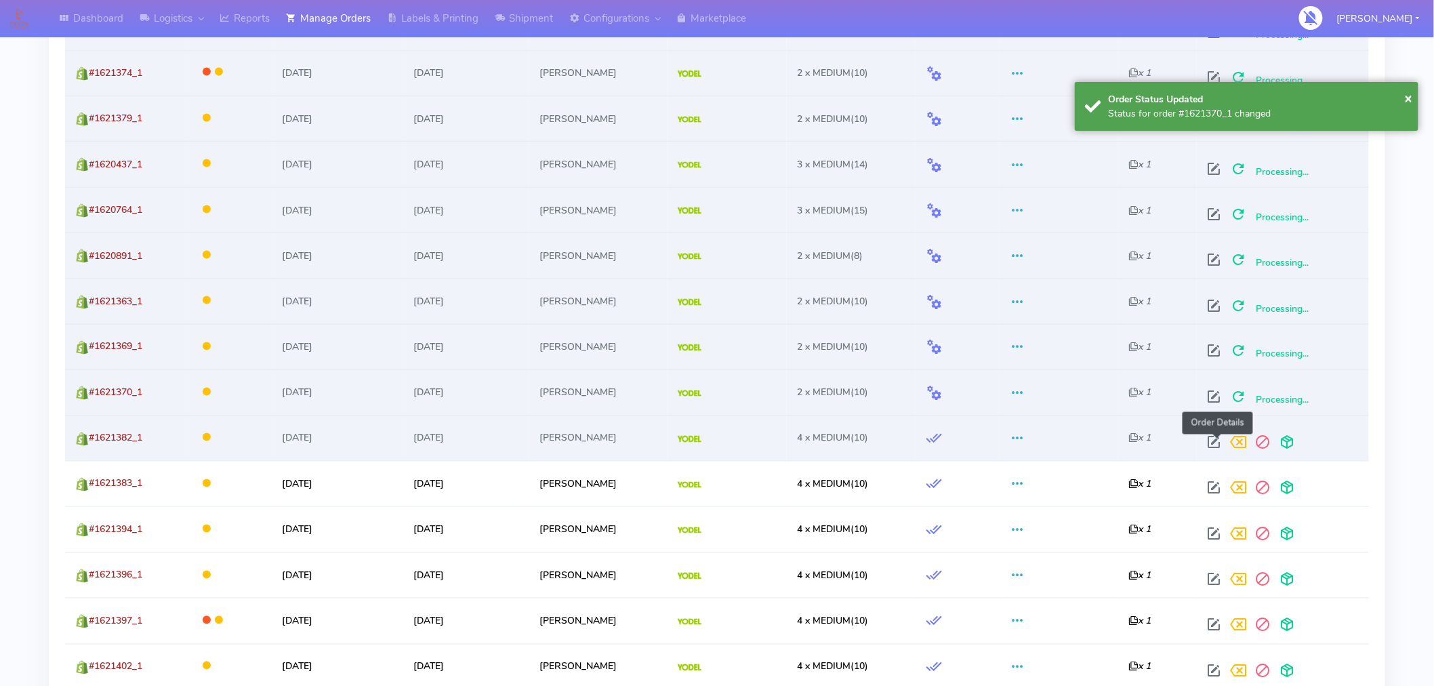
click at [1216, 445] on span at bounding box center [1213, 445] width 24 height 13
select select "5"
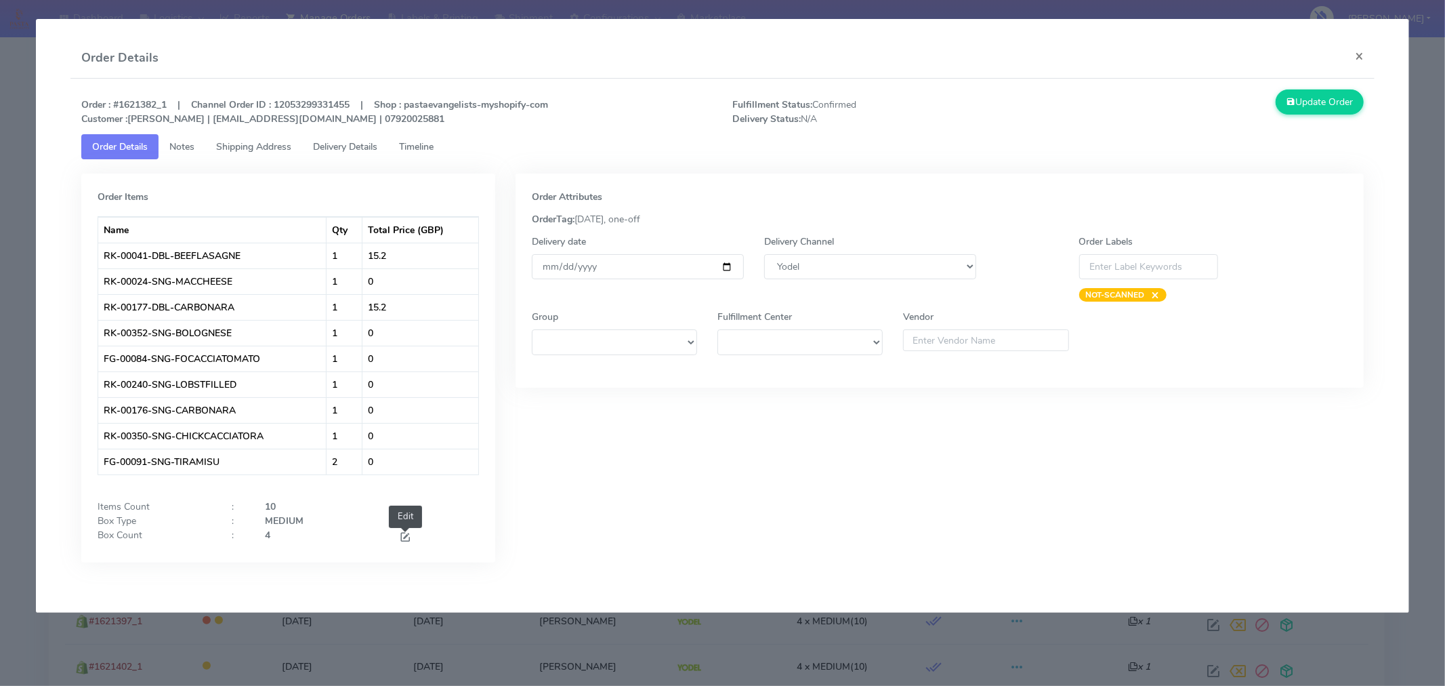
click at [404, 533] on span at bounding box center [405, 538] width 12 height 13
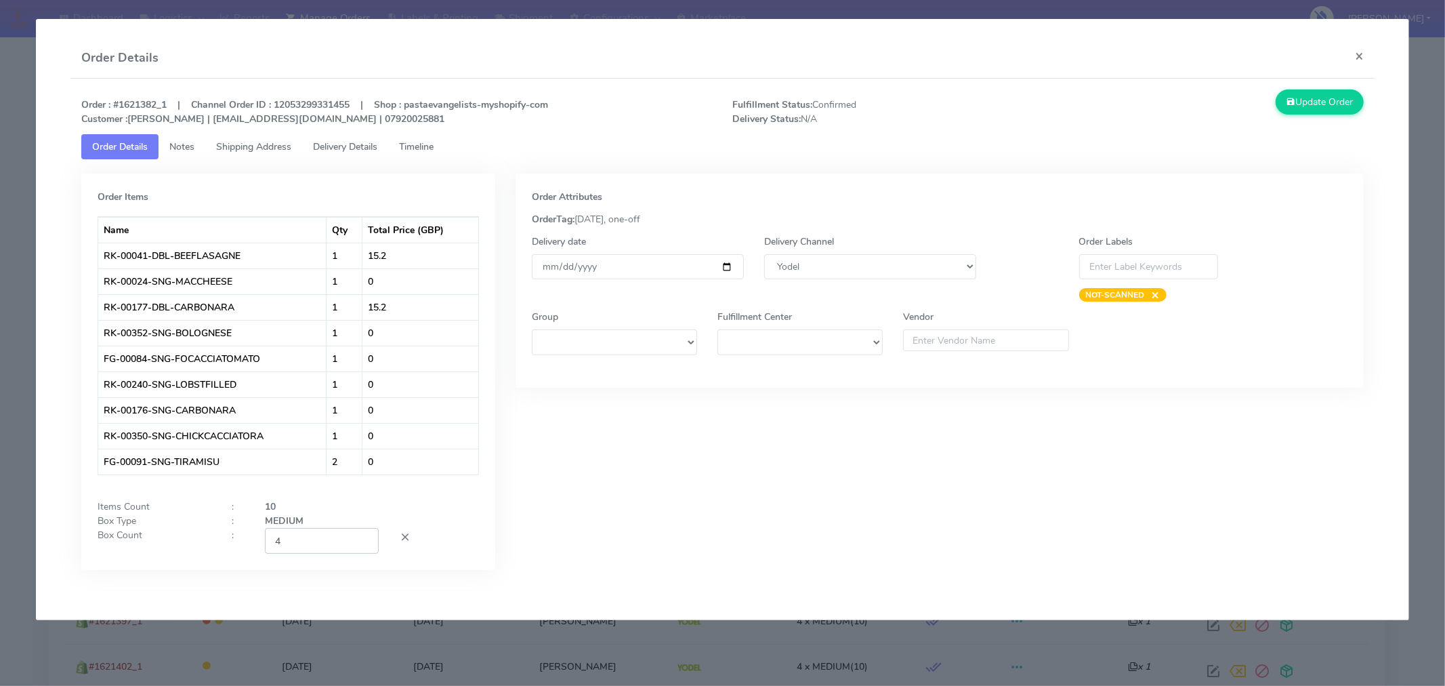
click at [341, 530] on input "4" at bounding box center [322, 540] width 114 height 25
type input "2"
click at [638, 537] on div "Order Attributes OrderTag: 09-09-2025, one-off Delivery date 2025-09-09 Deliver…" at bounding box center [939, 381] width 869 height 417
click at [1305, 111] on button "Update Order" at bounding box center [1320, 101] width 88 height 25
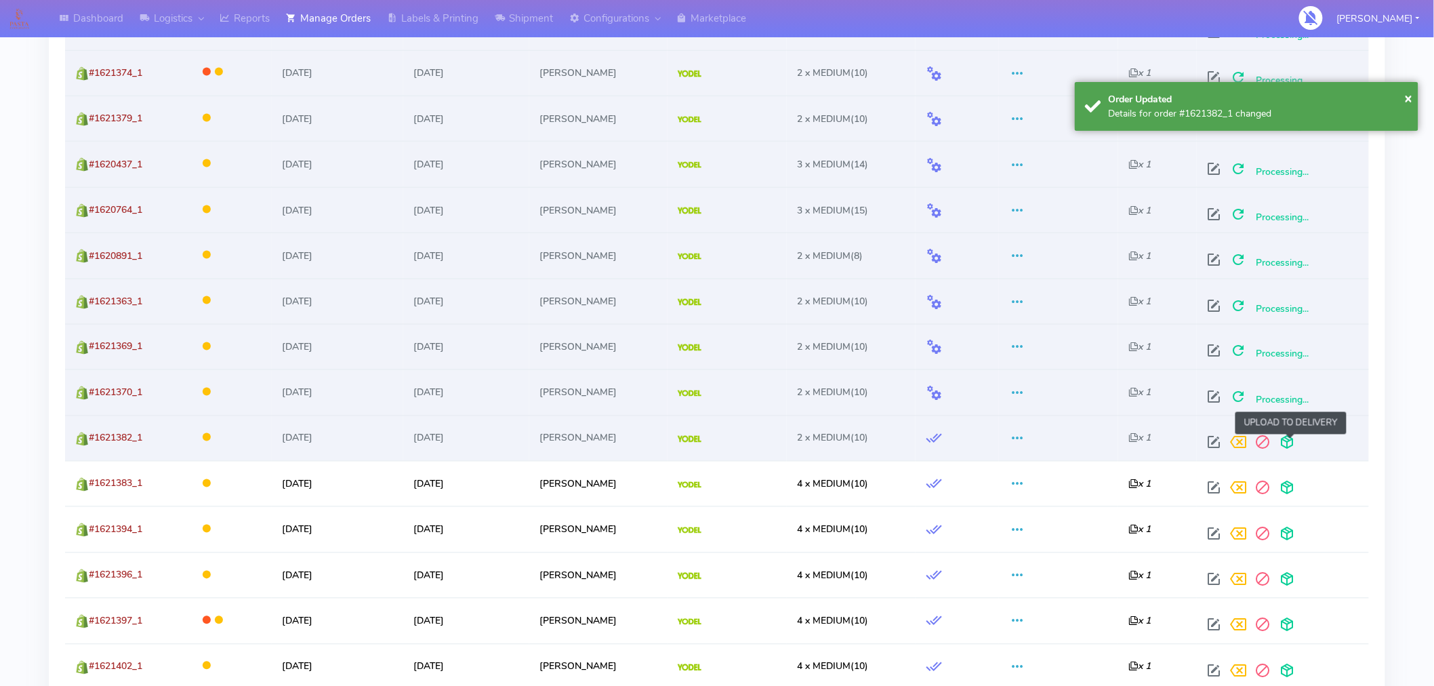
click at [1291, 439] on span at bounding box center [1286, 445] width 24 height 13
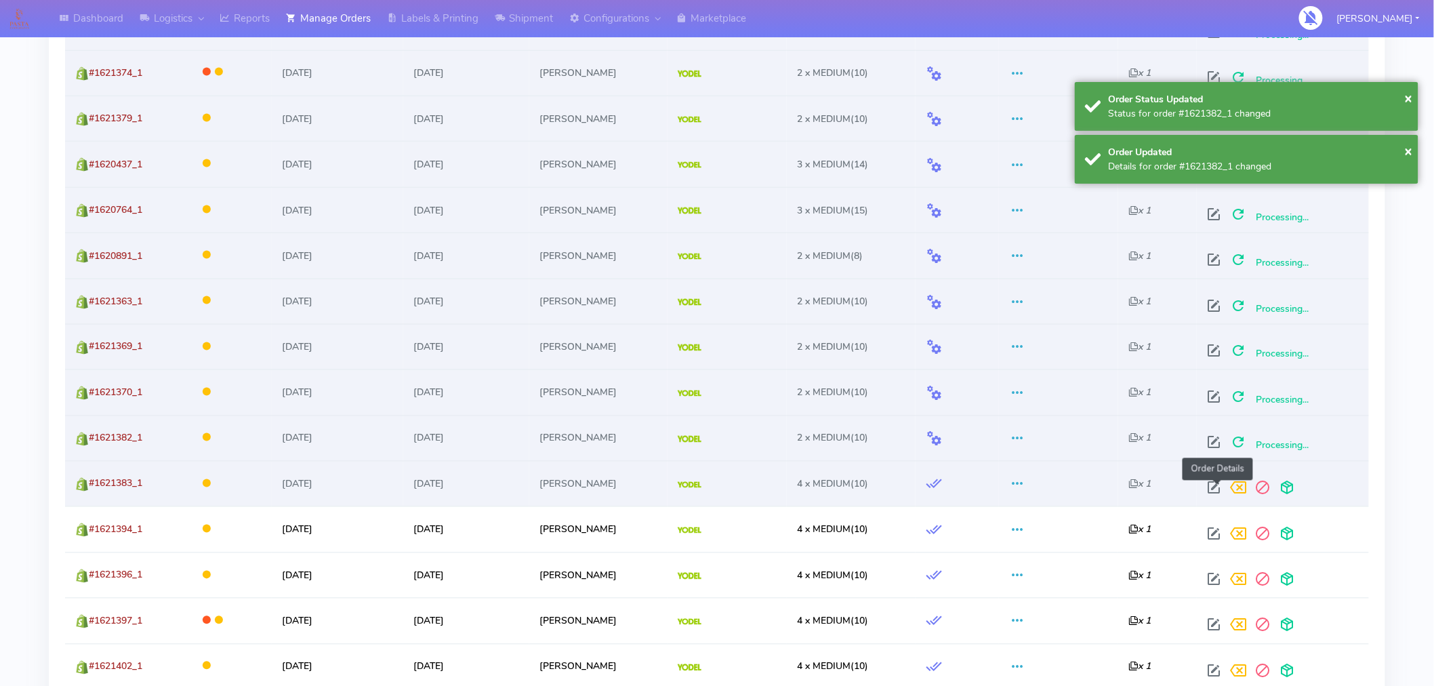
click at [1219, 486] on span at bounding box center [1213, 490] width 24 height 13
select select "5"
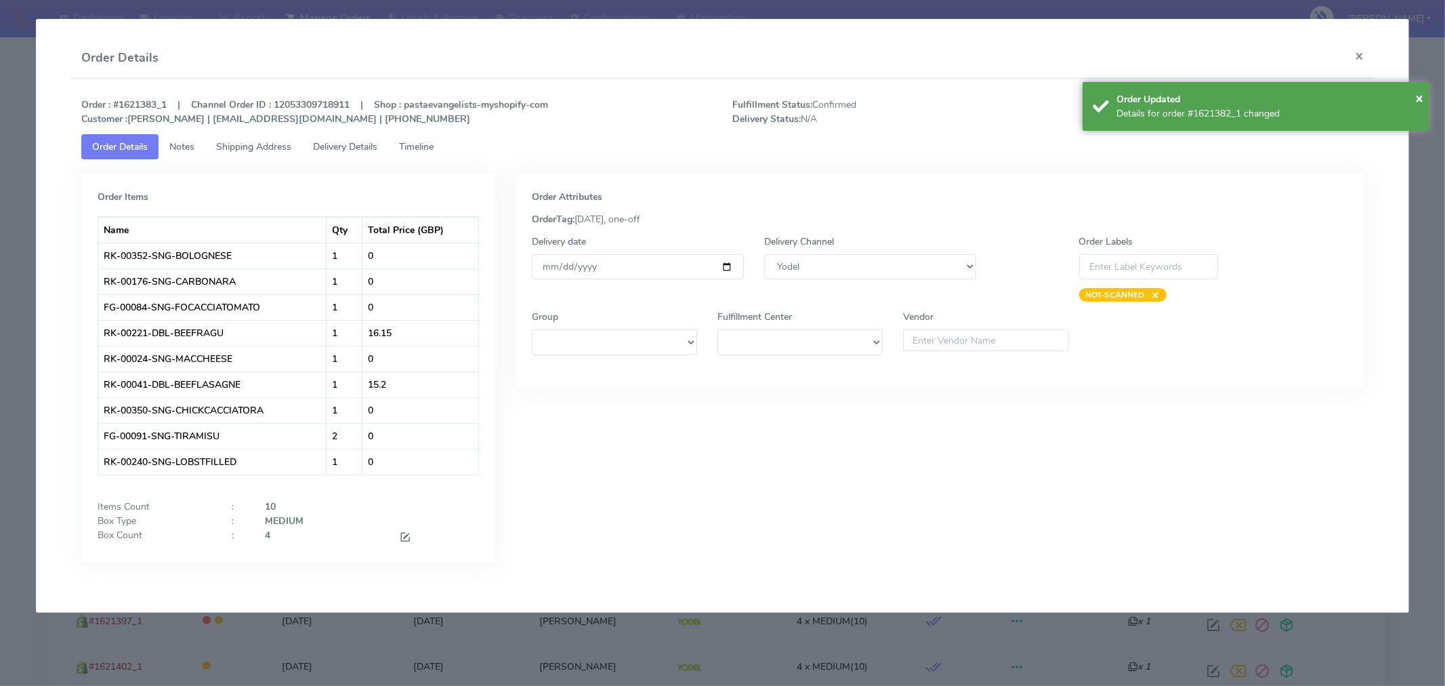
click at [412, 540] on div at bounding box center [439, 537] width 100 height 18
click at [408, 539] on span at bounding box center [405, 538] width 12 height 13
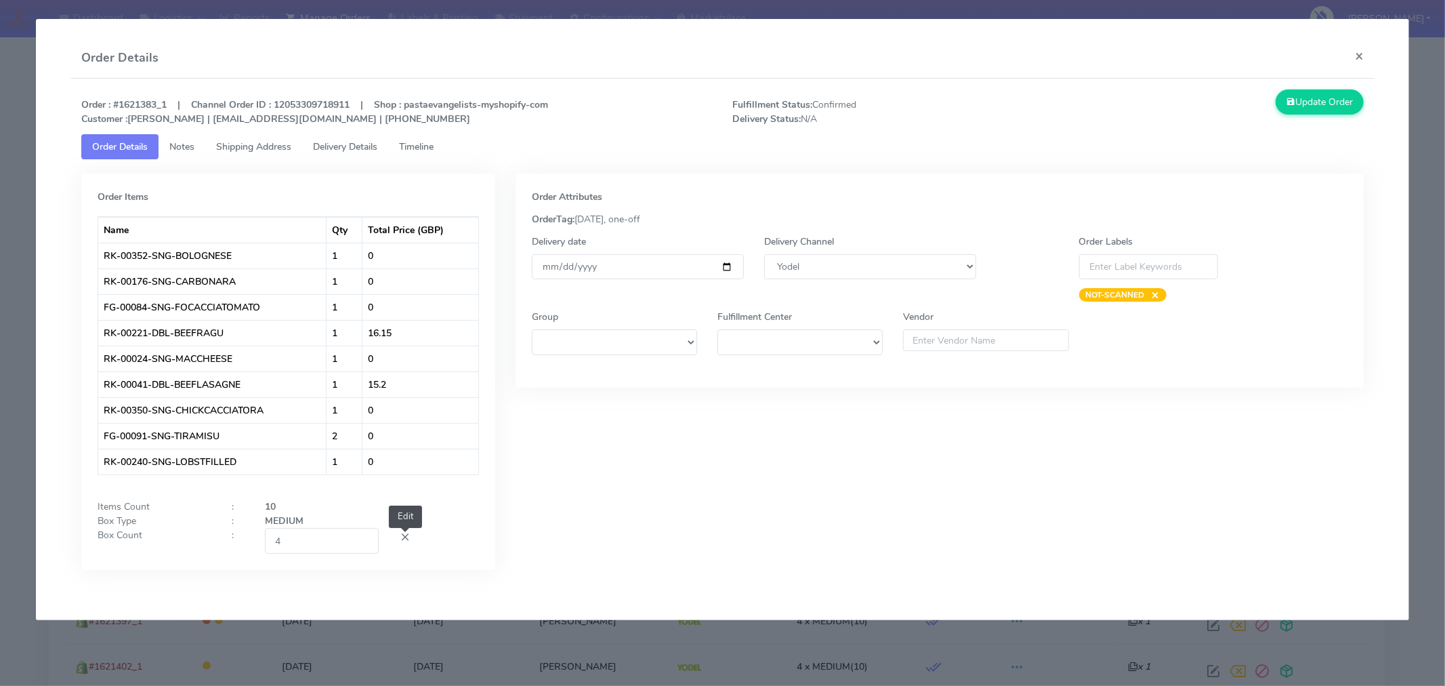
click at [401, 537] on span at bounding box center [405, 538] width 12 height 13
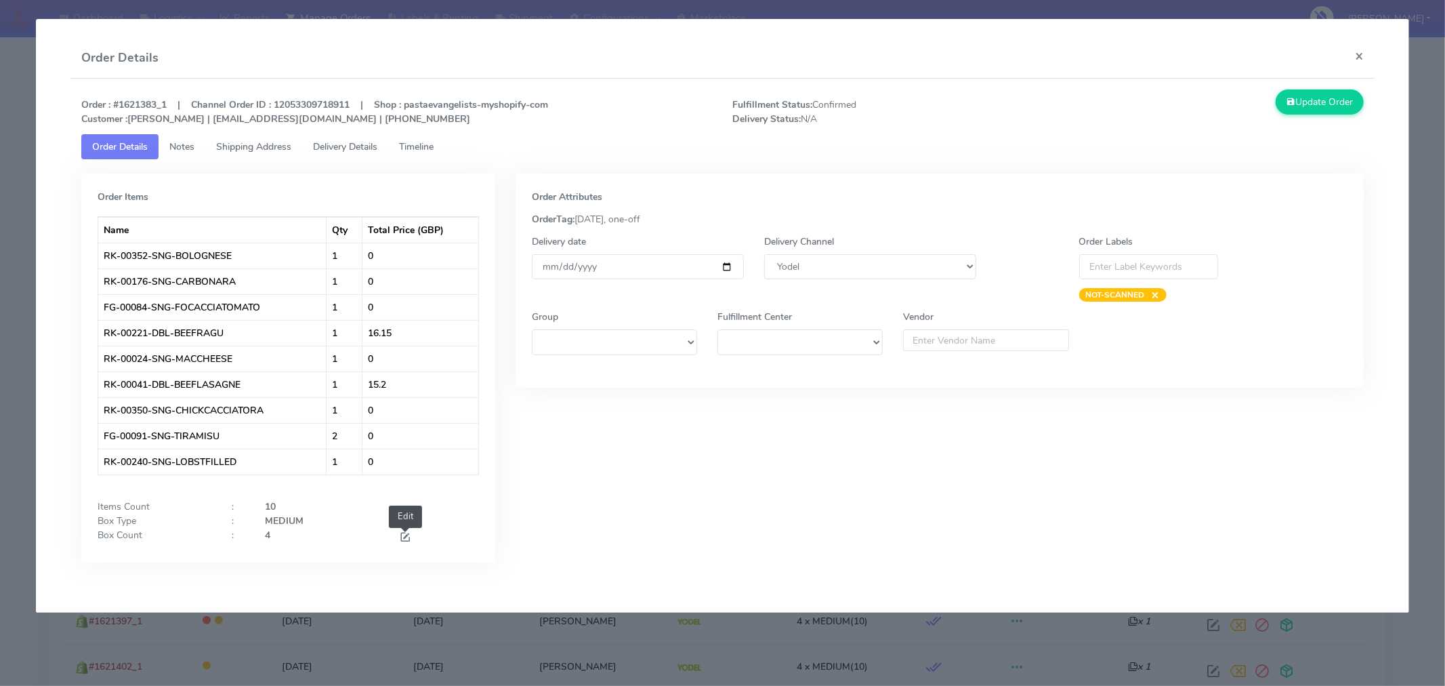
click at [400, 543] on span at bounding box center [405, 538] width 12 height 13
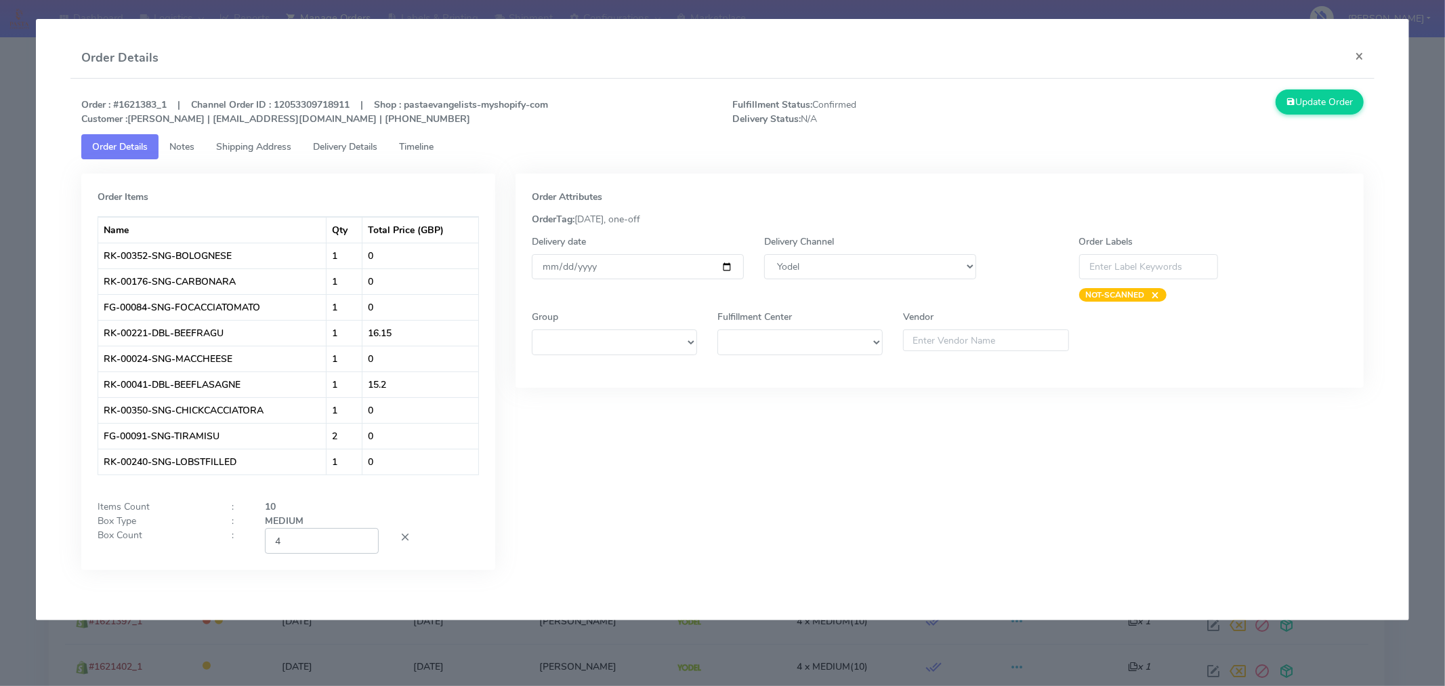
click at [316, 545] on input "4" at bounding box center [322, 540] width 114 height 25
type input "2"
click at [728, 545] on div "Order Attributes OrderTag: 09-09-2025, one-off Delivery date 2025-09-09 Deliver…" at bounding box center [939, 381] width 869 height 417
click at [1318, 99] on button "Update Order" at bounding box center [1320, 101] width 88 height 25
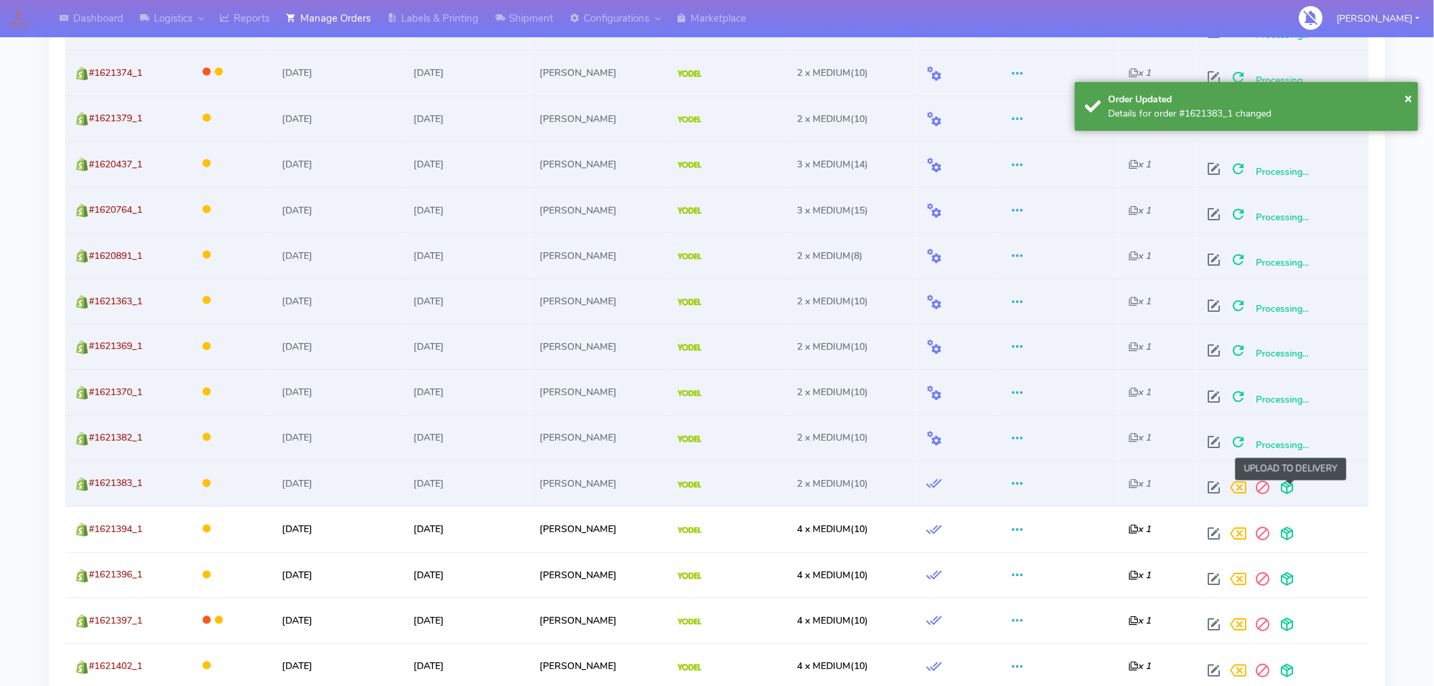
click at [1294, 495] on span at bounding box center [1286, 490] width 24 height 13
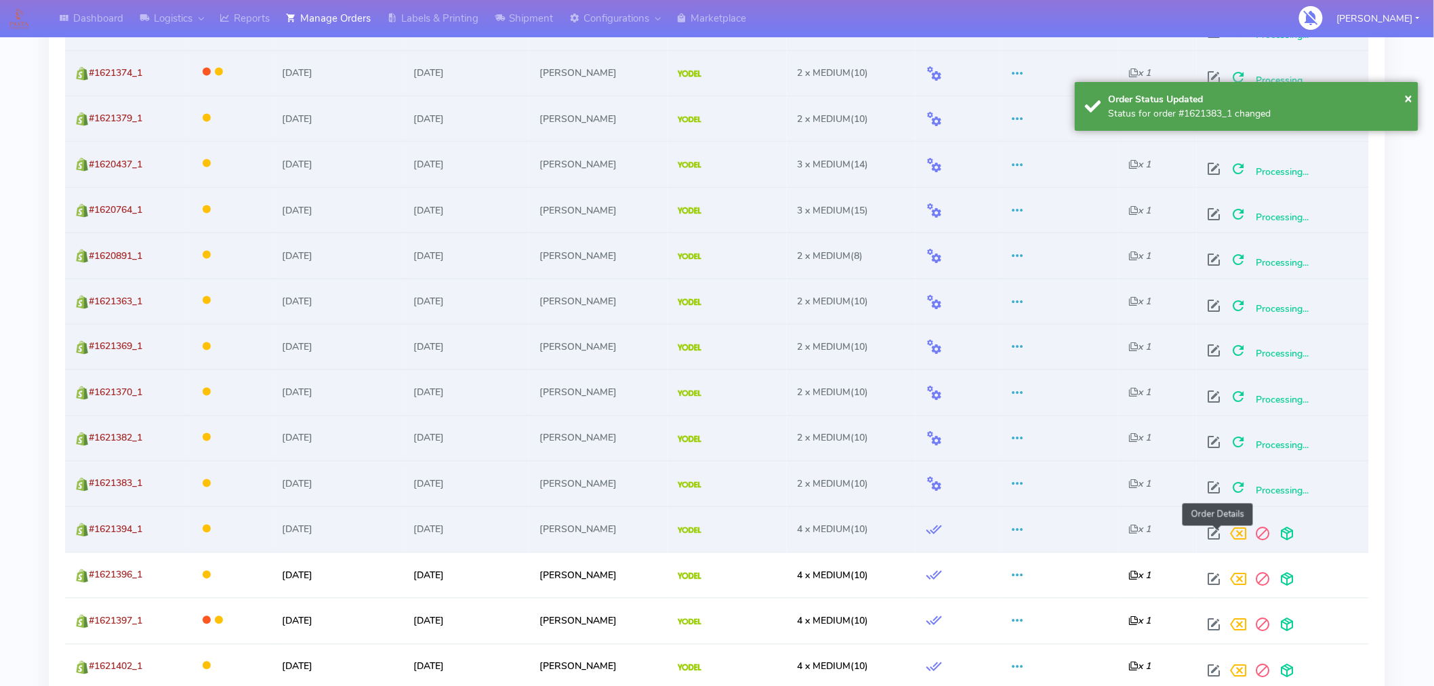
click at [1215, 530] on span at bounding box center [1213, 536] width 24 height 13
select select "5"
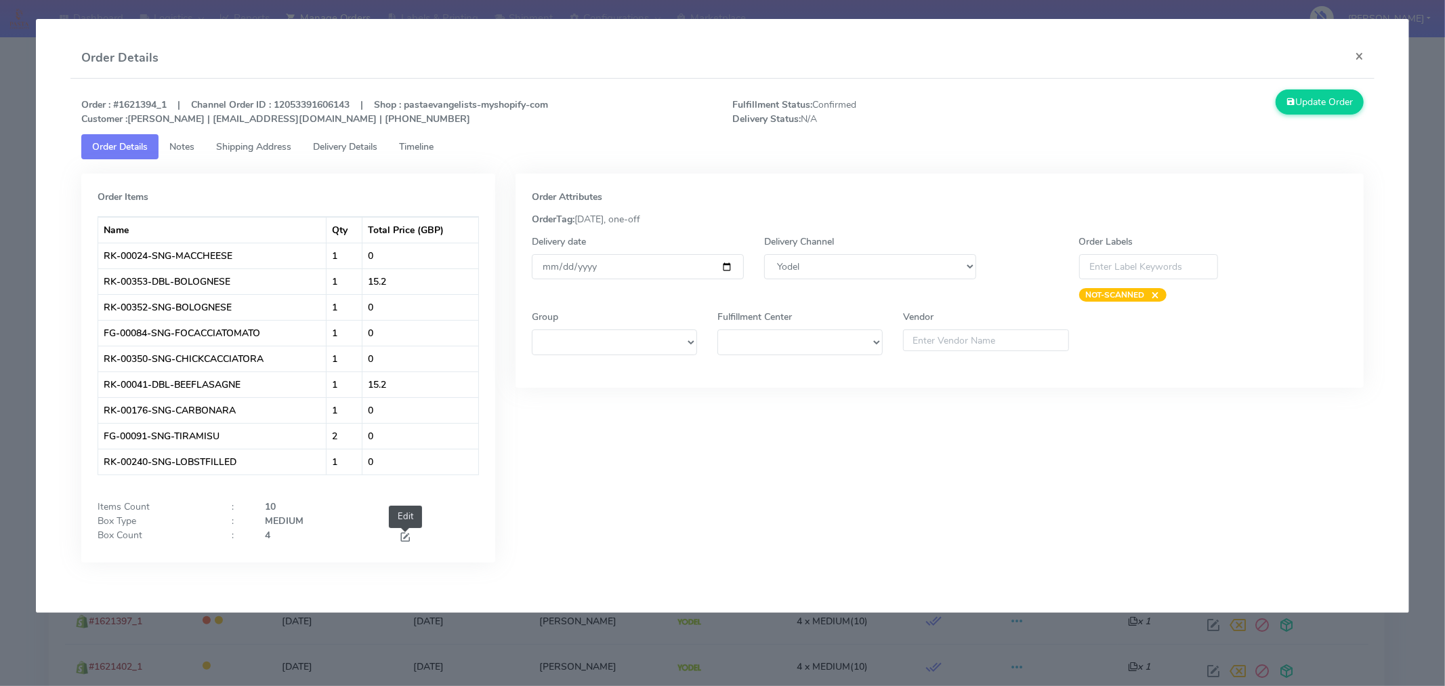
click at [404, 535] on span at bounding box center [405, 538] width 12 height 13
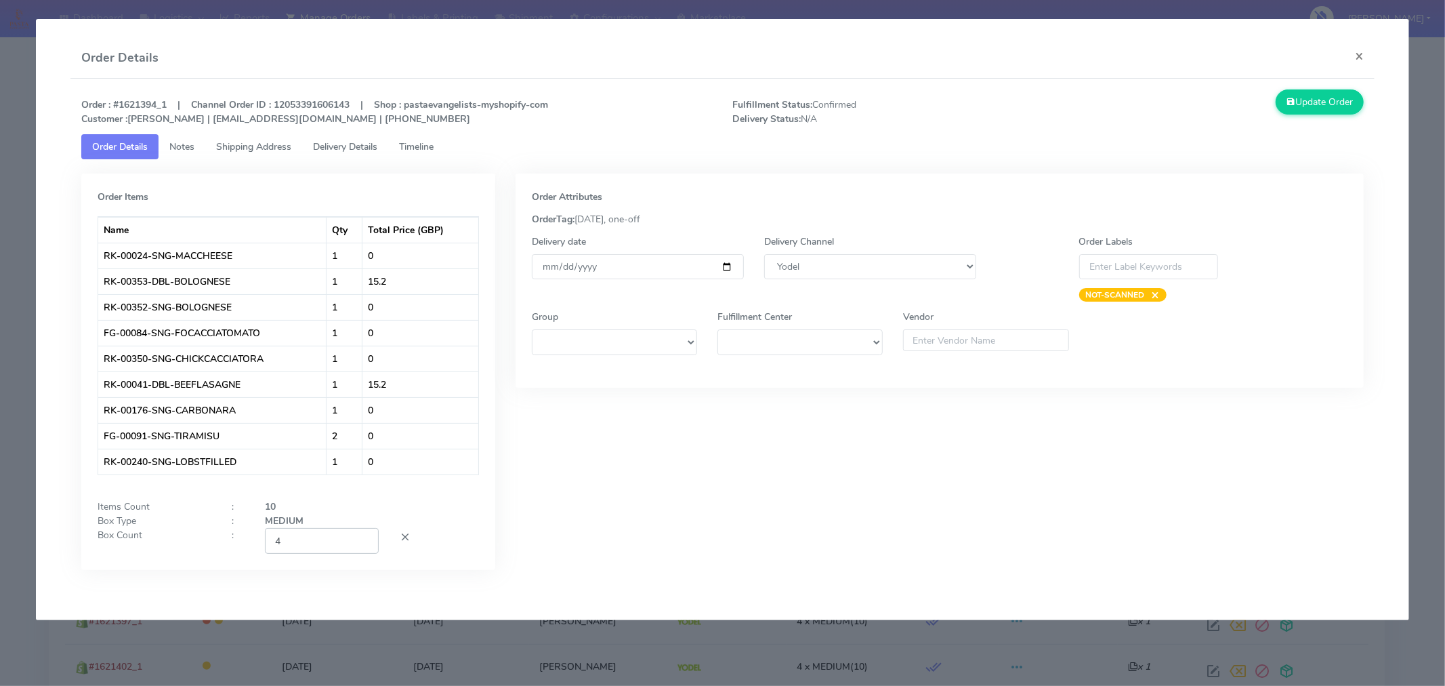
click at [327, 540] on input "4" at bounding box center [322, 540] width 114 height 25
type input "2"
click at [623, 540] on div "Order Attributes OrderTag: 09-09-2025, one-off Delivery date 2025-09-09 Deliver…" at bounding box center [939, 381] width 869 height 417
click at [1299, 100] on button "Update Order" at bounding box center [1320, 101] width 88 height 25
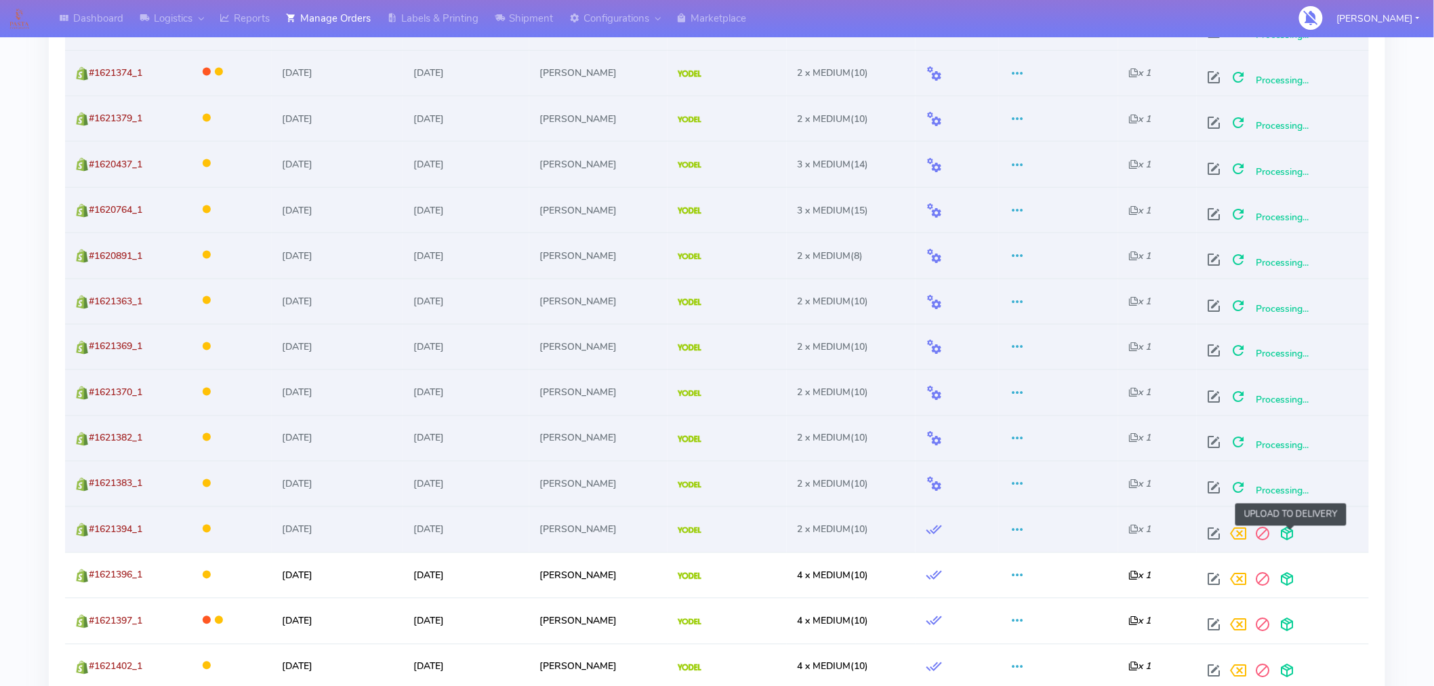
click at [1291, 537] on span at bounding box center [1286, 536] width 24 height 13
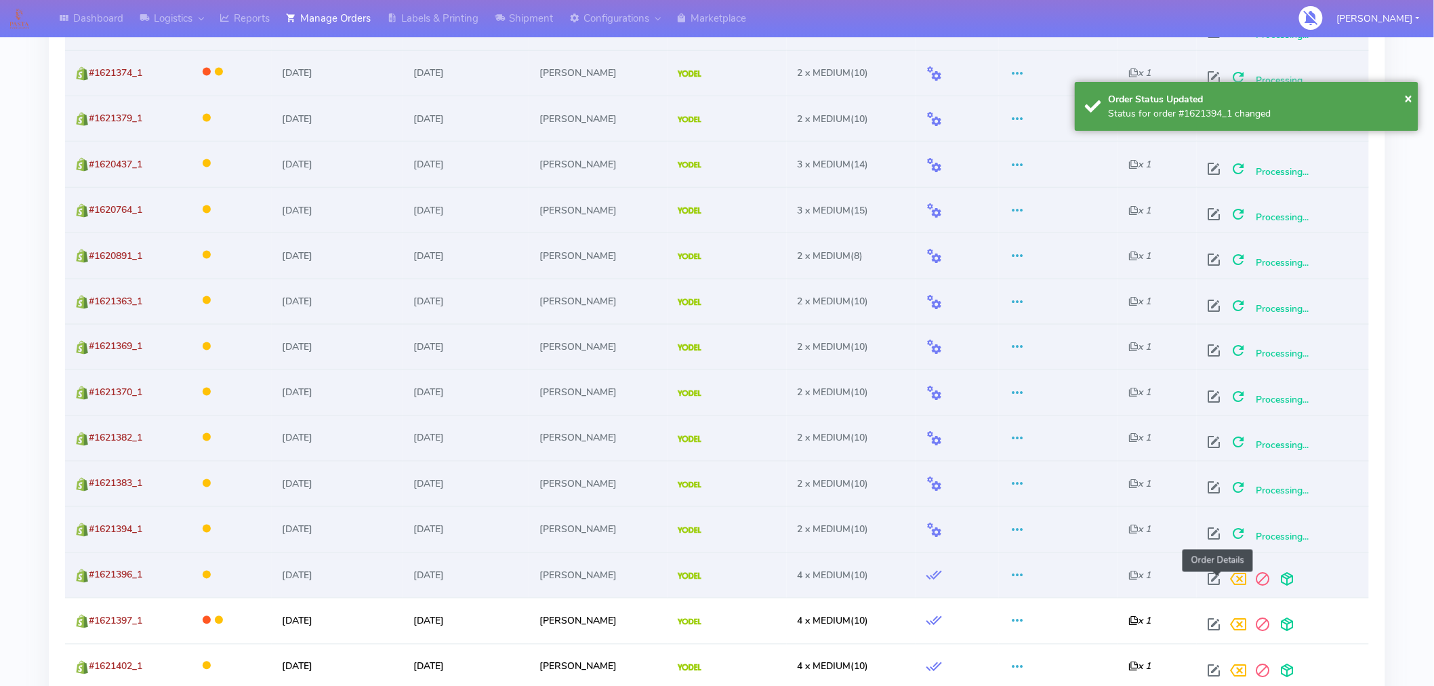
click at [1213, 581] on span at bounding box center [1213, 582] width 24 height 13
select select "5"
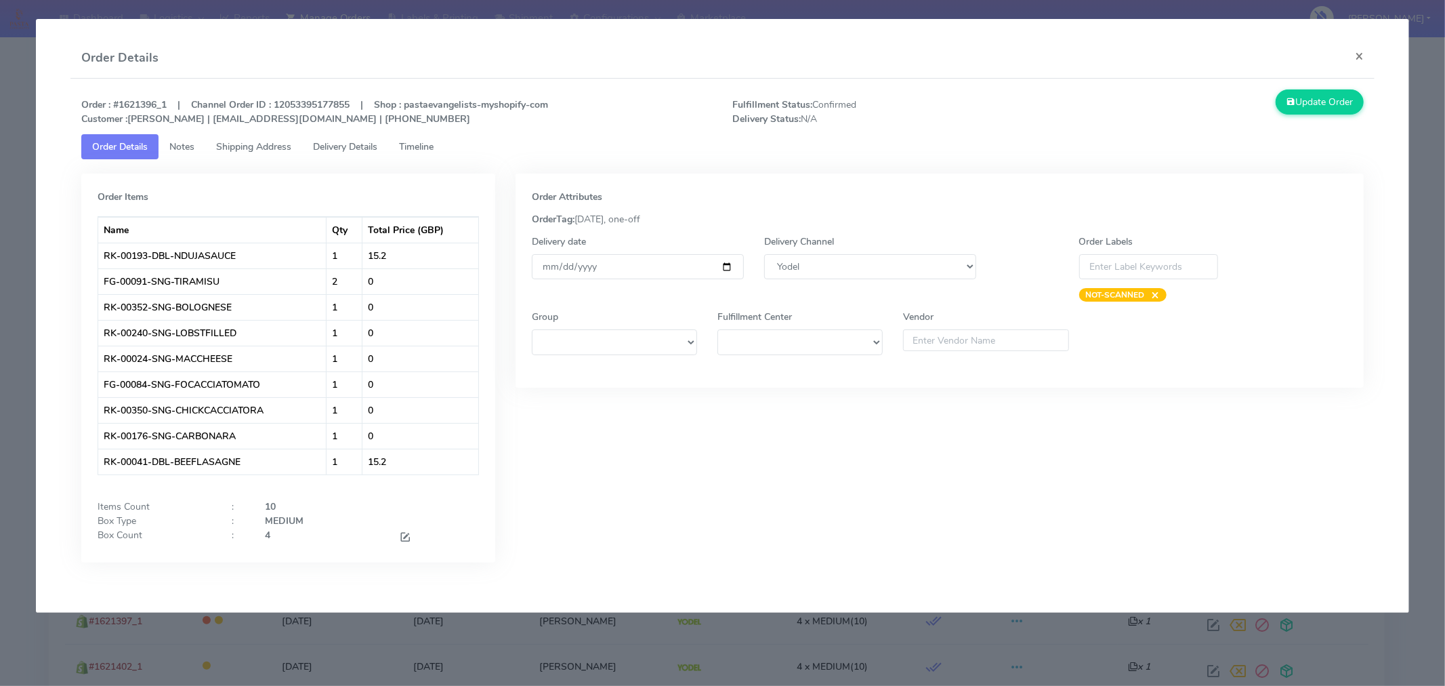
click at [327, 545] on div "4" at bounding box center [322, 537] width 134 height 18
click at [399, 537] on span at bounding box center [405, 538] width 12 height 13
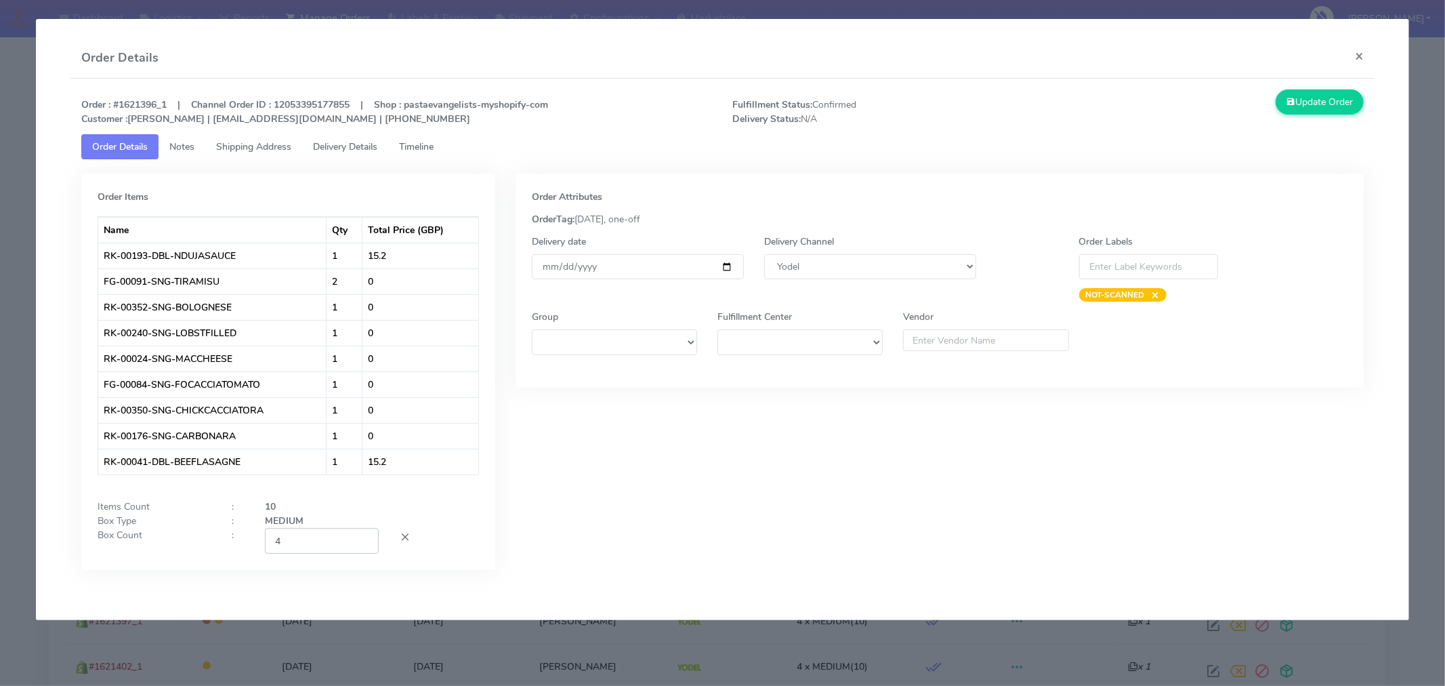
click at [320, 531] on input "4" at bounding box center [322, 540] width 114 height 25
type input "2"
click at [607, 553] on div "Order Attributes OrderTag: 09-09-2025, one-off Delivery date 2025-09-09 Deliver…" at bounding box center [939, 381] width 869 height 417
click at [1292, 109] on button "Update Order" at bounding box center [1320, 101] width 88 height 25
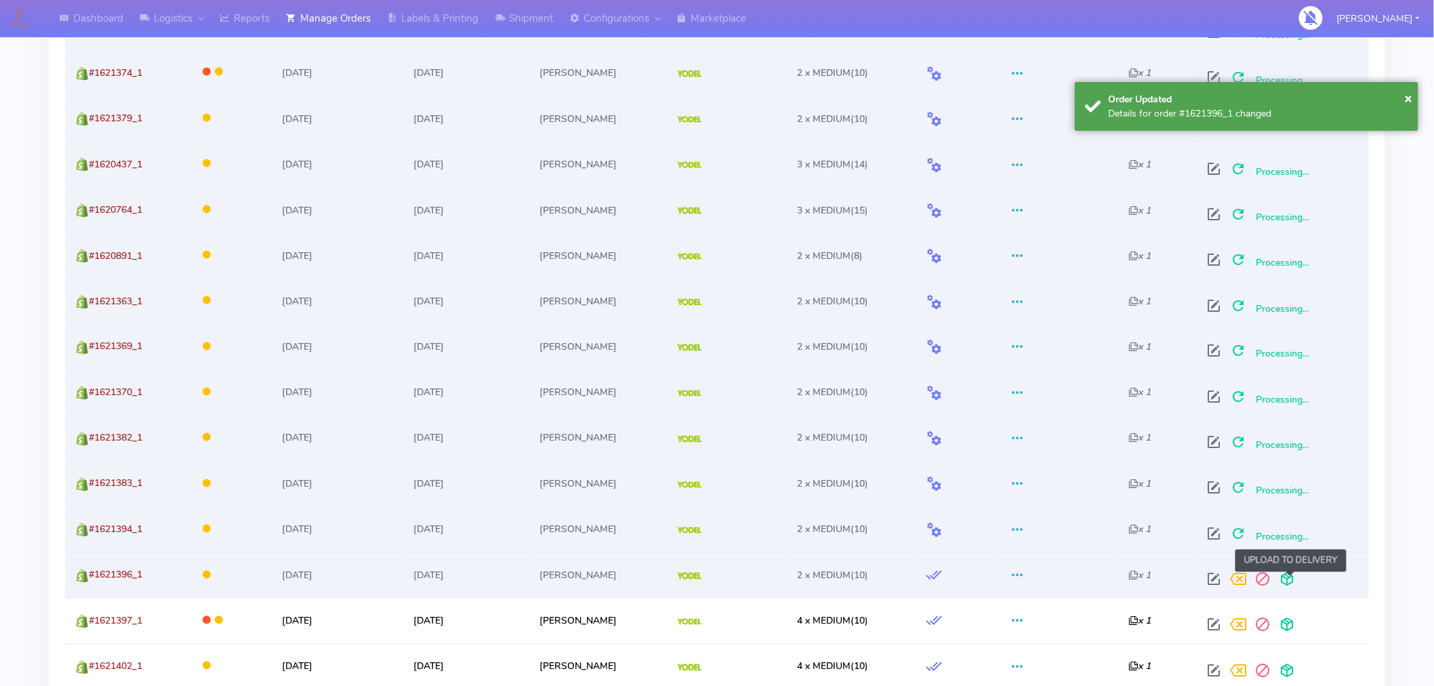
click at [1290, 585] on span at bounding box center [1286, 582] width 24 height 13
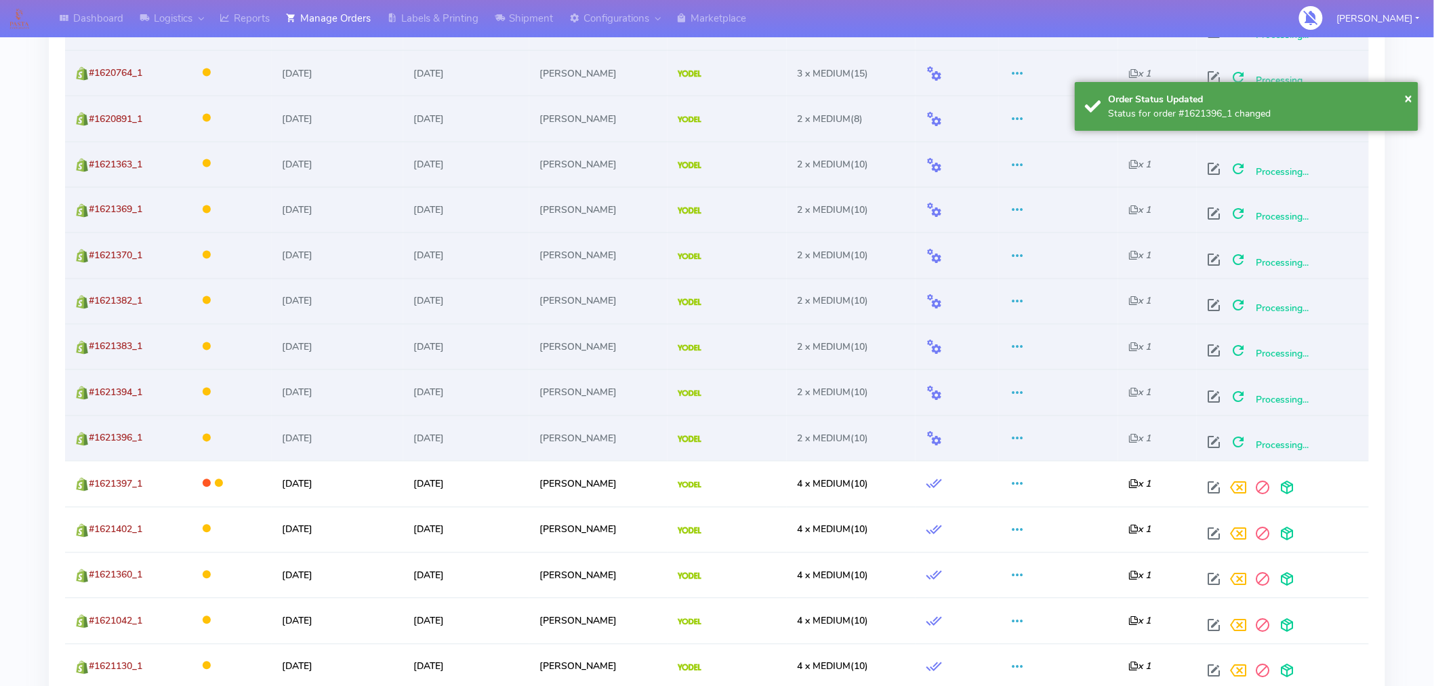
scroll to position [892, 0]
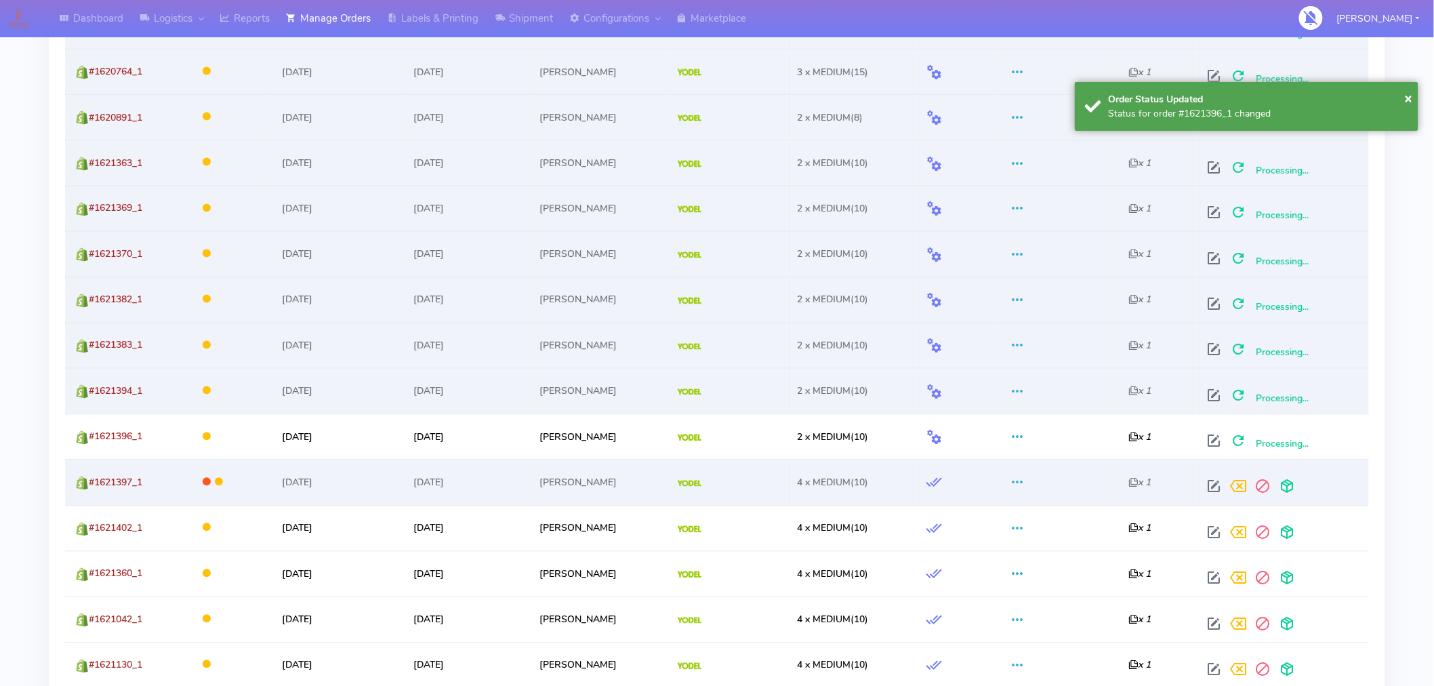
click at [1218, 500] on td at bounding box center [1282, 481] width 172 height 45
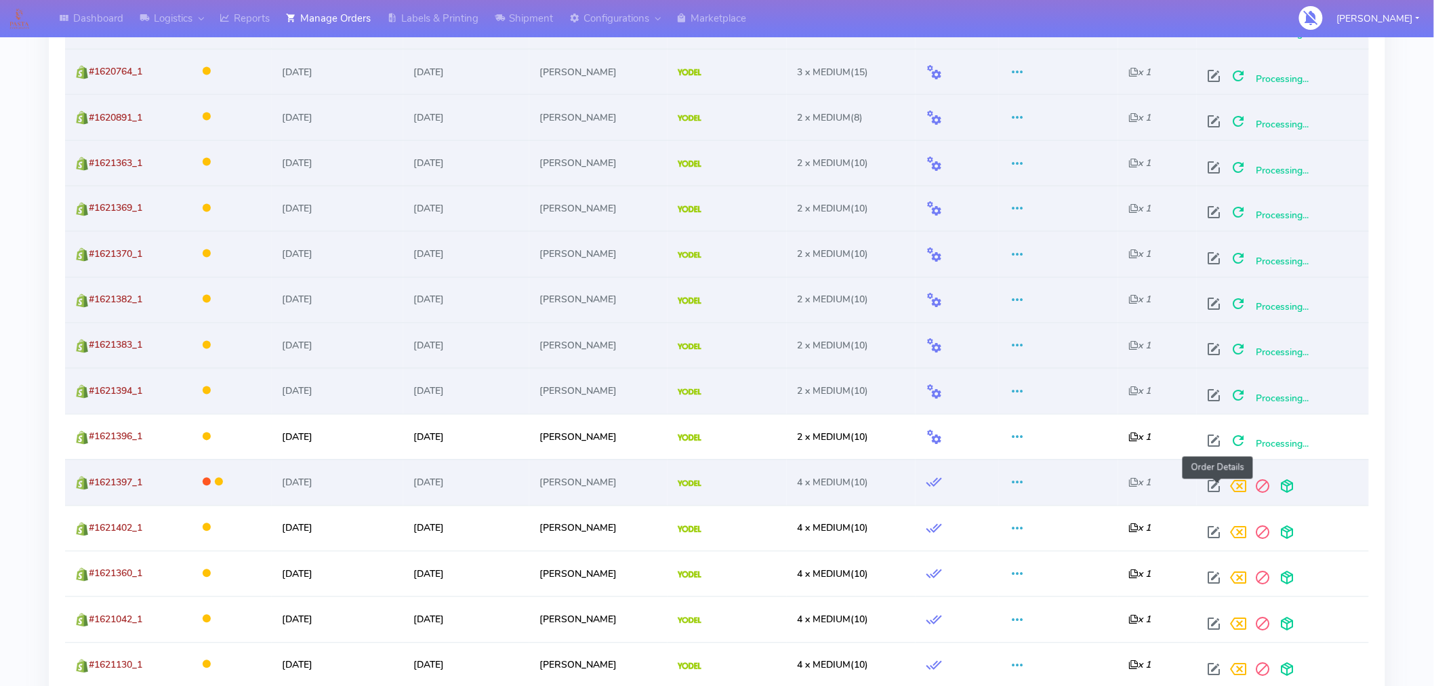
click at [1215, 483] on span at bounding box center [1213, 489] width 24 height 13
select select "5"
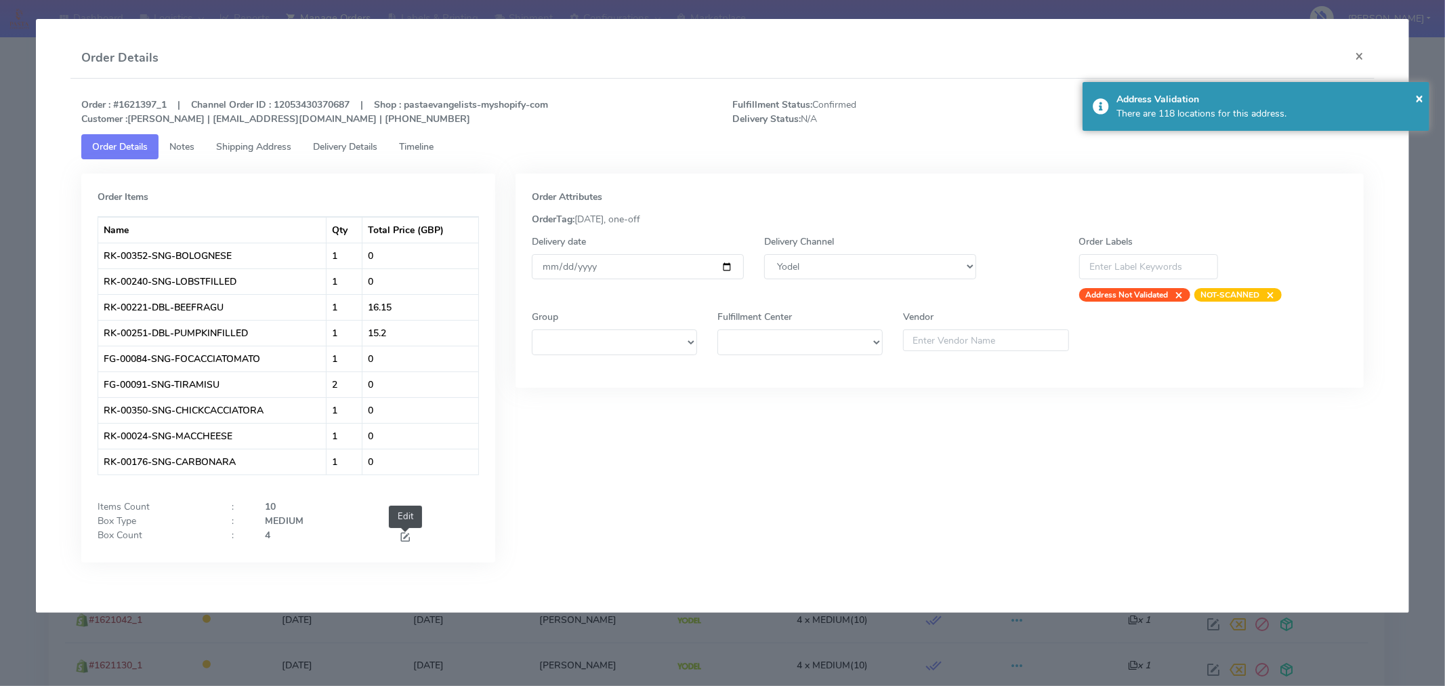
click at [411, 535] on span at bounding box center [405, 538] width 12 height 13
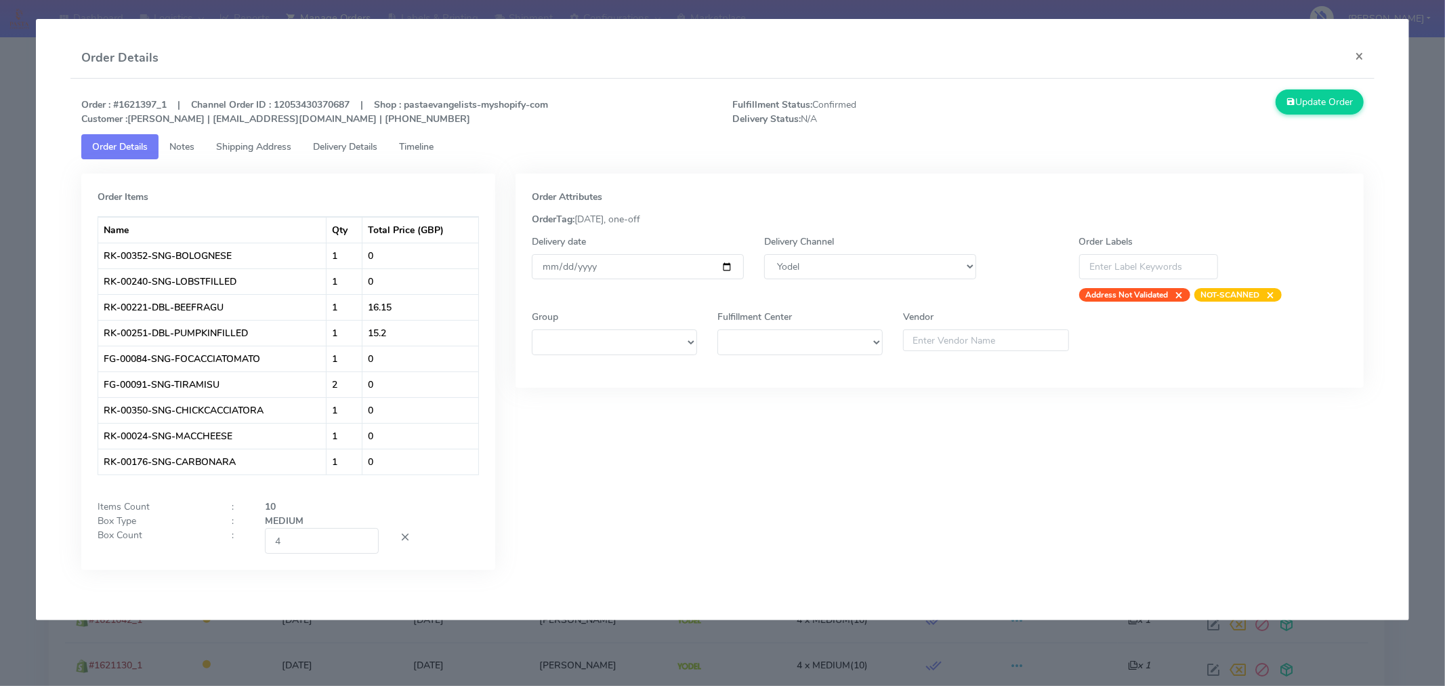
click at [324, 558] on div "Order Items Name Qty Total Price (GBP) RK-00352-SNG-BOLOGNESE 1 0 RK-00240-SNG-…" at bounding box center [288, 371] width 414 height 396
click at [326, 539] on input "4" at bounding box center [322, 540] width 114 height 25
type input "2"
click at [549, 567] on div "Order Attributes OrderTag: 09-09-2025, one-off Delivery date 2025-09-09 Deliver…" at bounding box center [939, 381] width 869 height 417
click at [1316, 108] on button "Update Order" at bounding box center [1320, 101] width 88 height 25
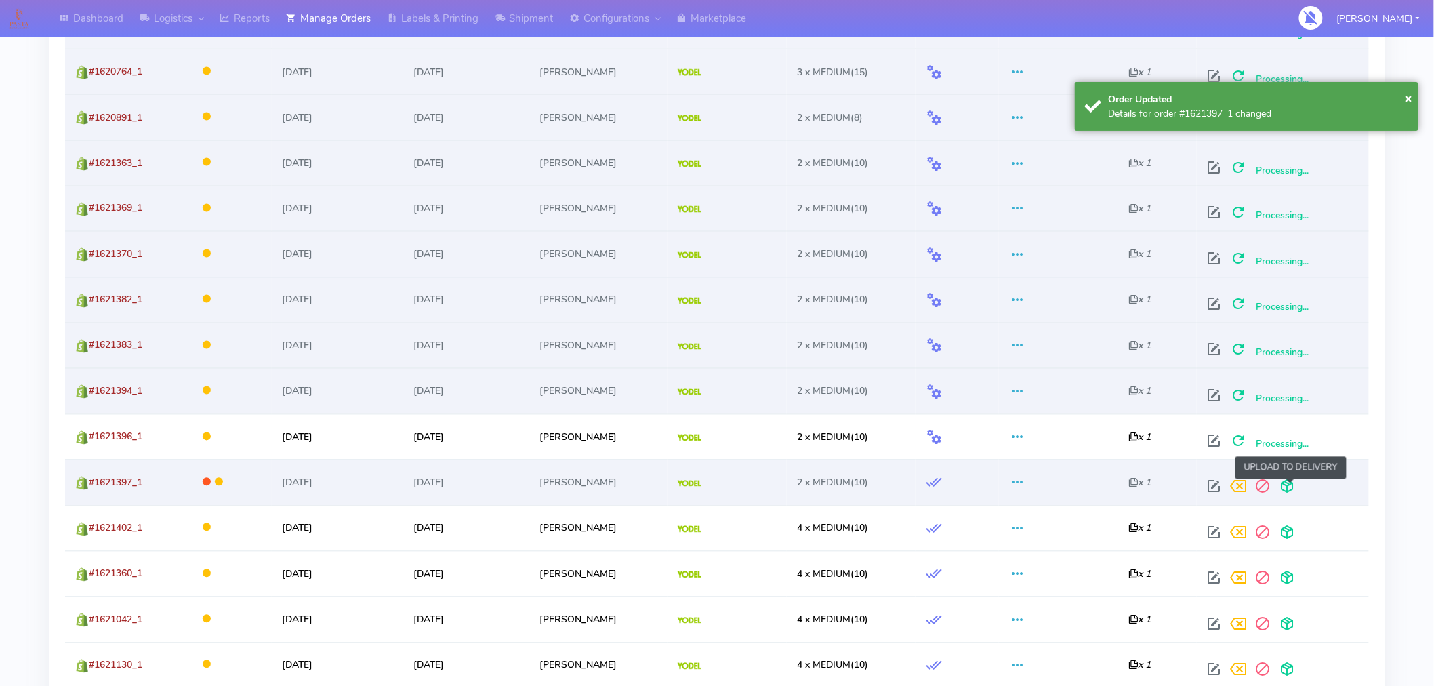
click at [1287, 486] on span at bounding box center [1286, 489] width 24 height 13
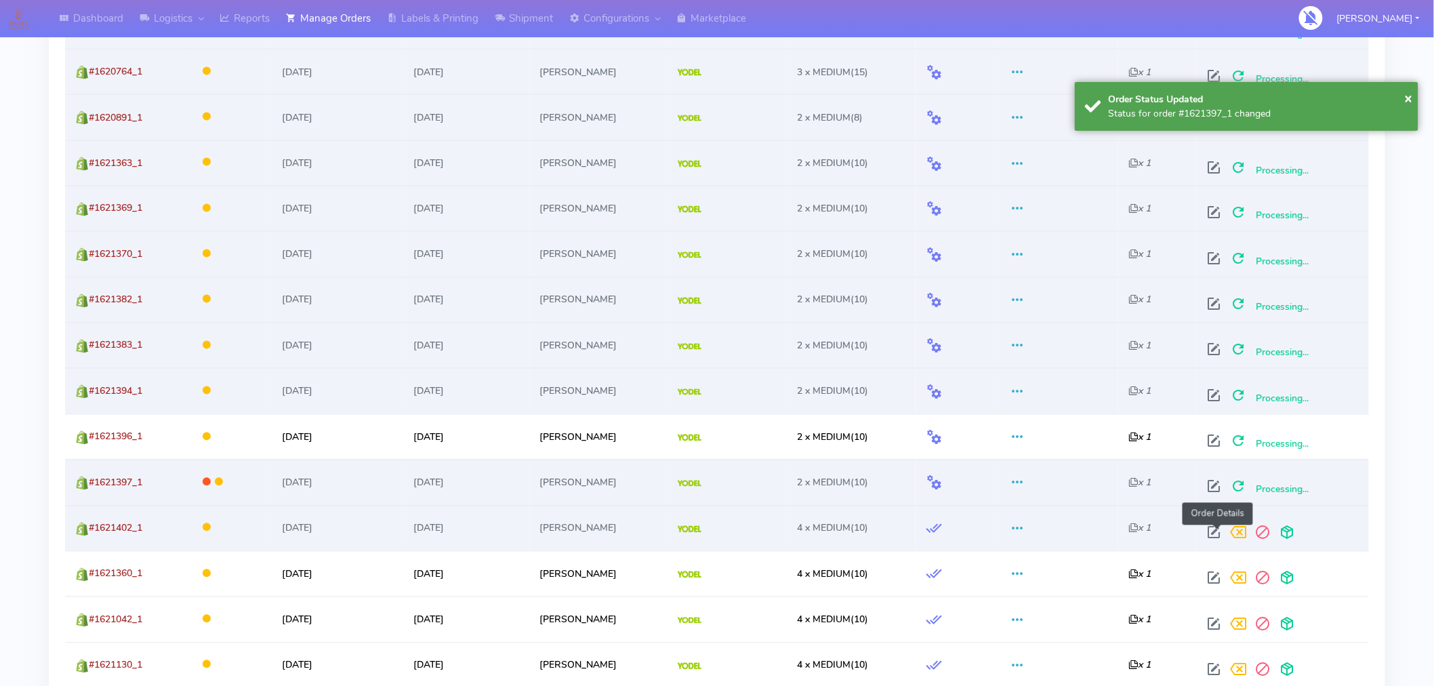
click at [1218, 533] on span at bounding box center [1213, 535] width 24 height 13
select select "5"
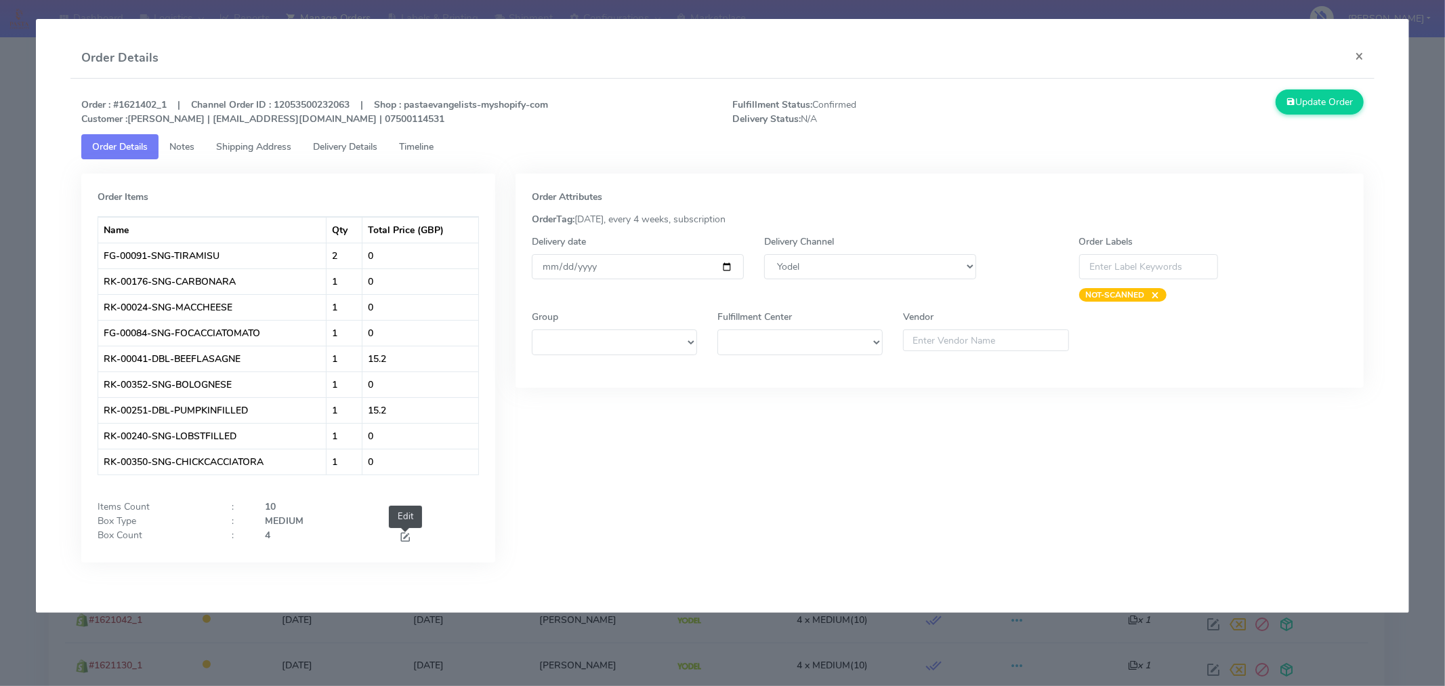
click at [402, 536] on span at bounding box center [405, 538] width 12 height 13
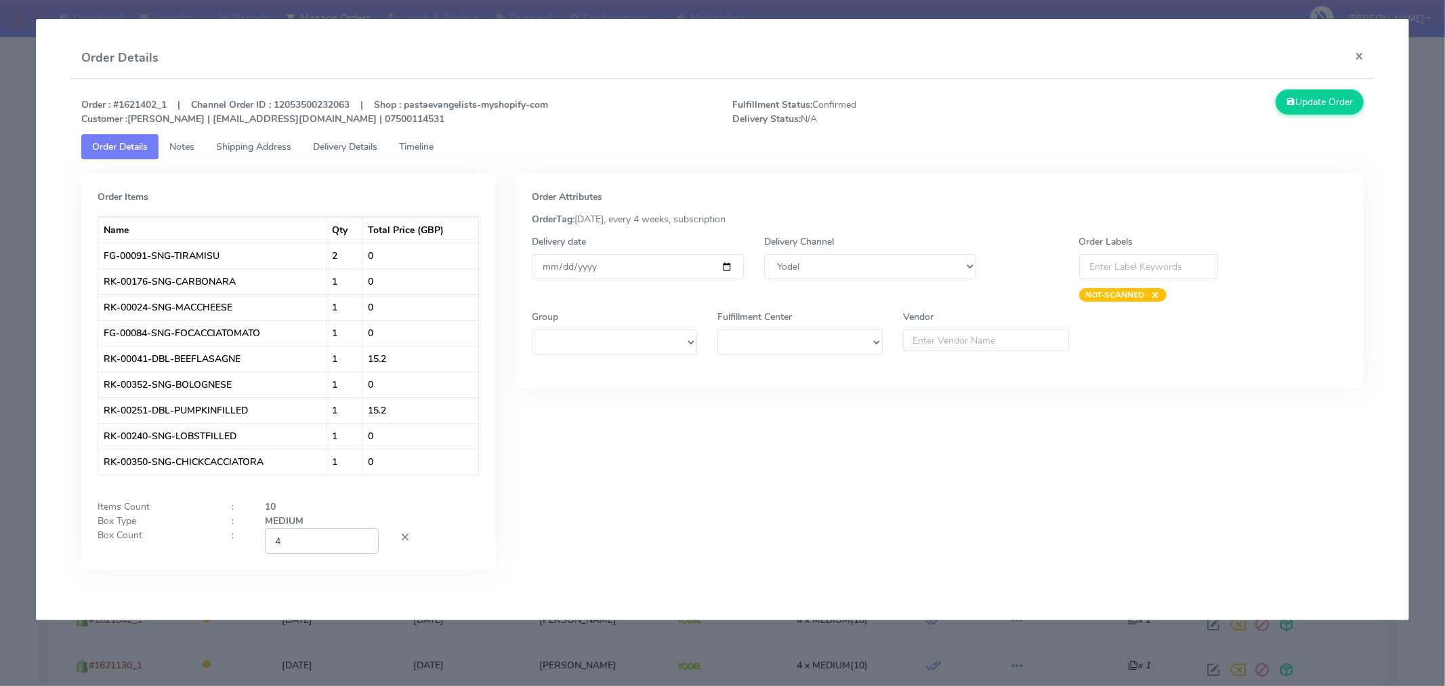
click at [327, 536] on input "4" at bounding box center [322, 540] width 114 height 25
type input "2"
click at [755, 513] on div "Order Attributes OrderTag: 09-09-2025, every 4 weeks, subscription Delivery dat…" at bounding box center [939, 381] width 869 height 417
click at [1329, 106] on button "Update Order" at bounding box center [1320, 101] width 88 height 25
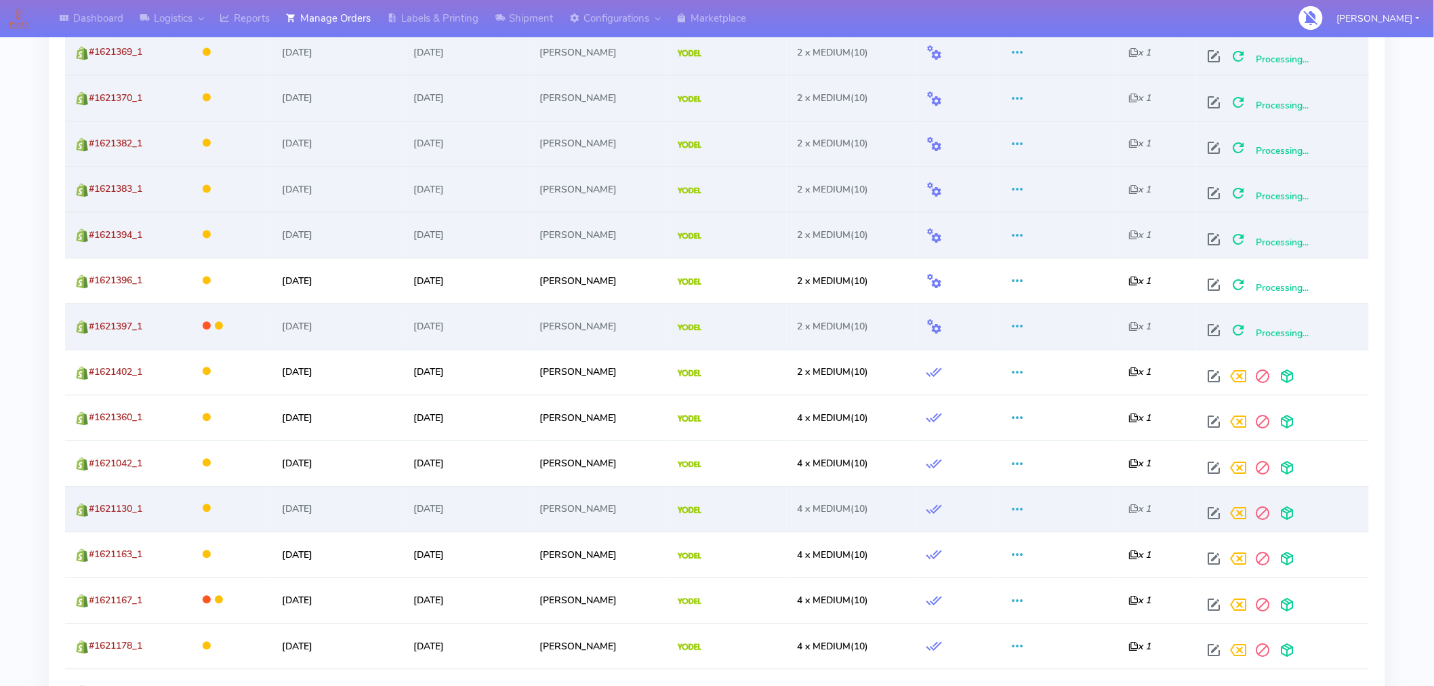
scroll to position [1052, 0]
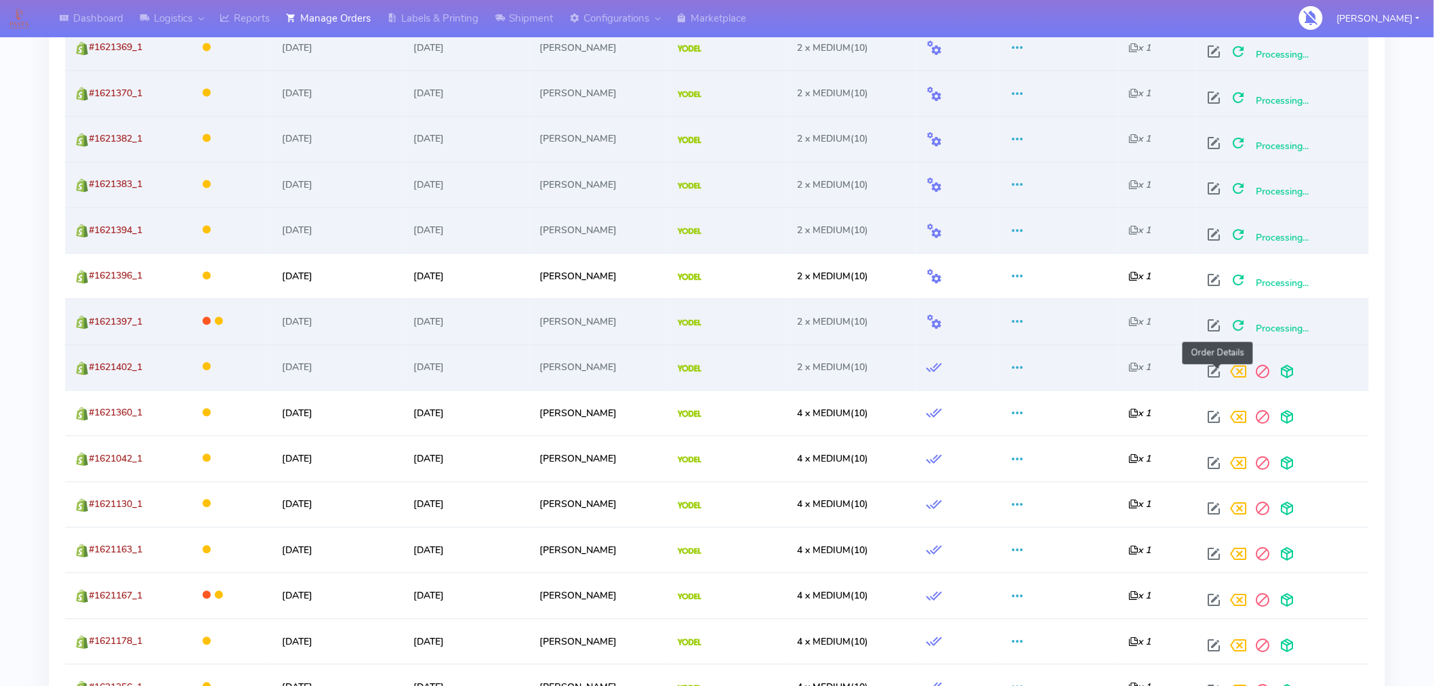
click at [1215, 374] on span at bounding box center [1213, 375] width 24 height 13
select select "5"
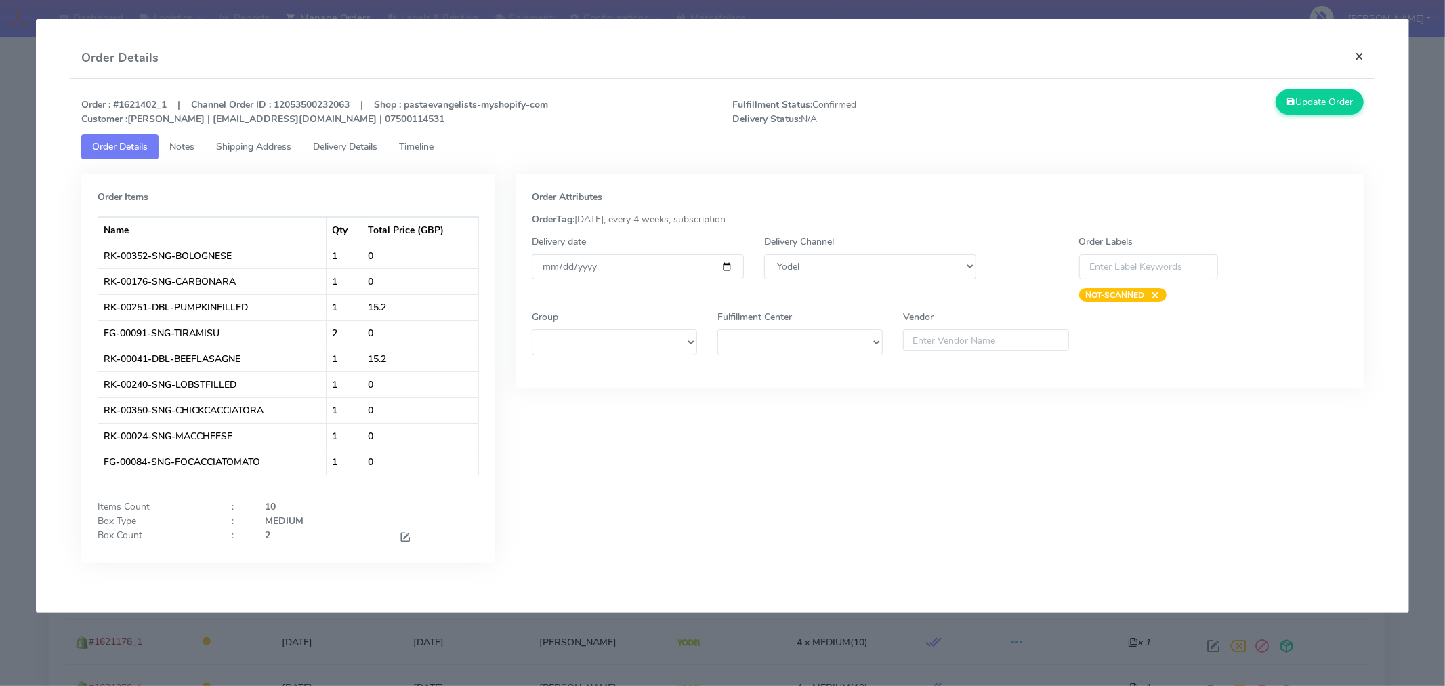
click at [1363, 57] on button "×" at bounding box center [1359, 56] width 30 height 36
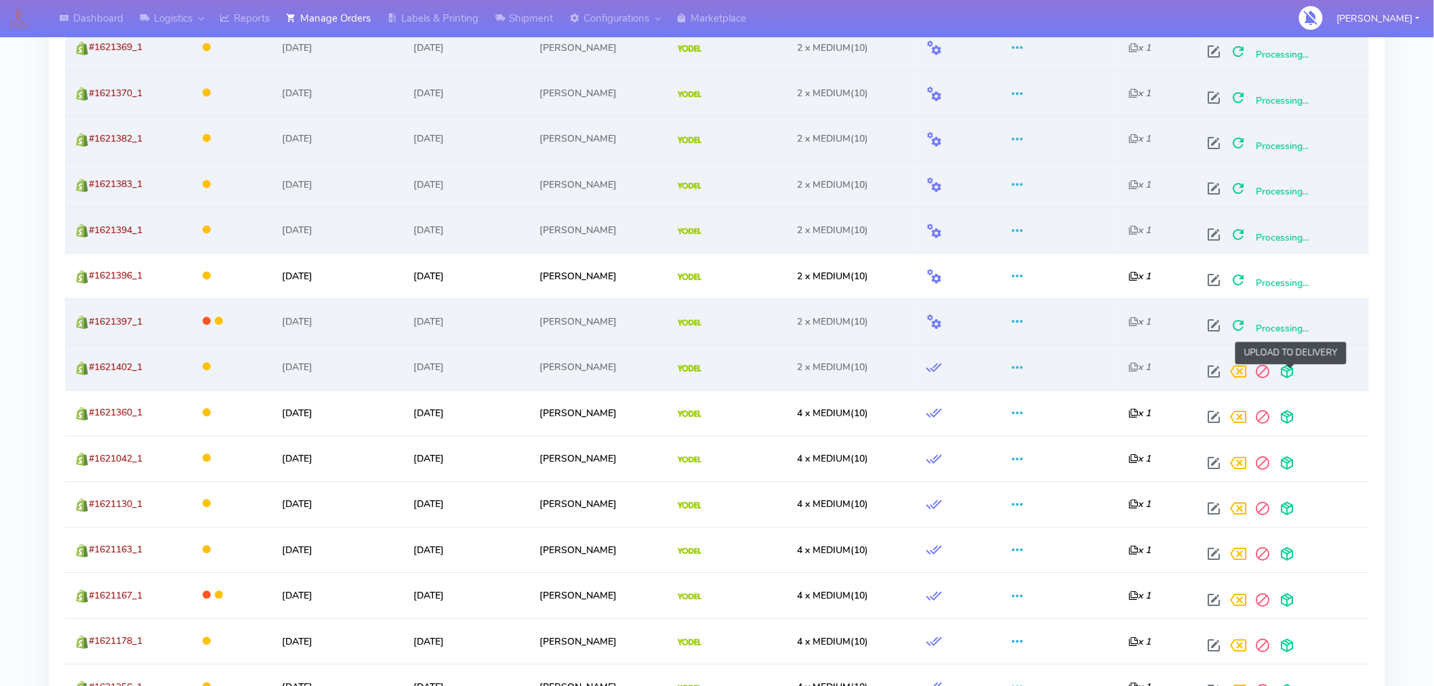
click at [1288, 374] on span at bounding box center [1286, 375] width 24 height 13
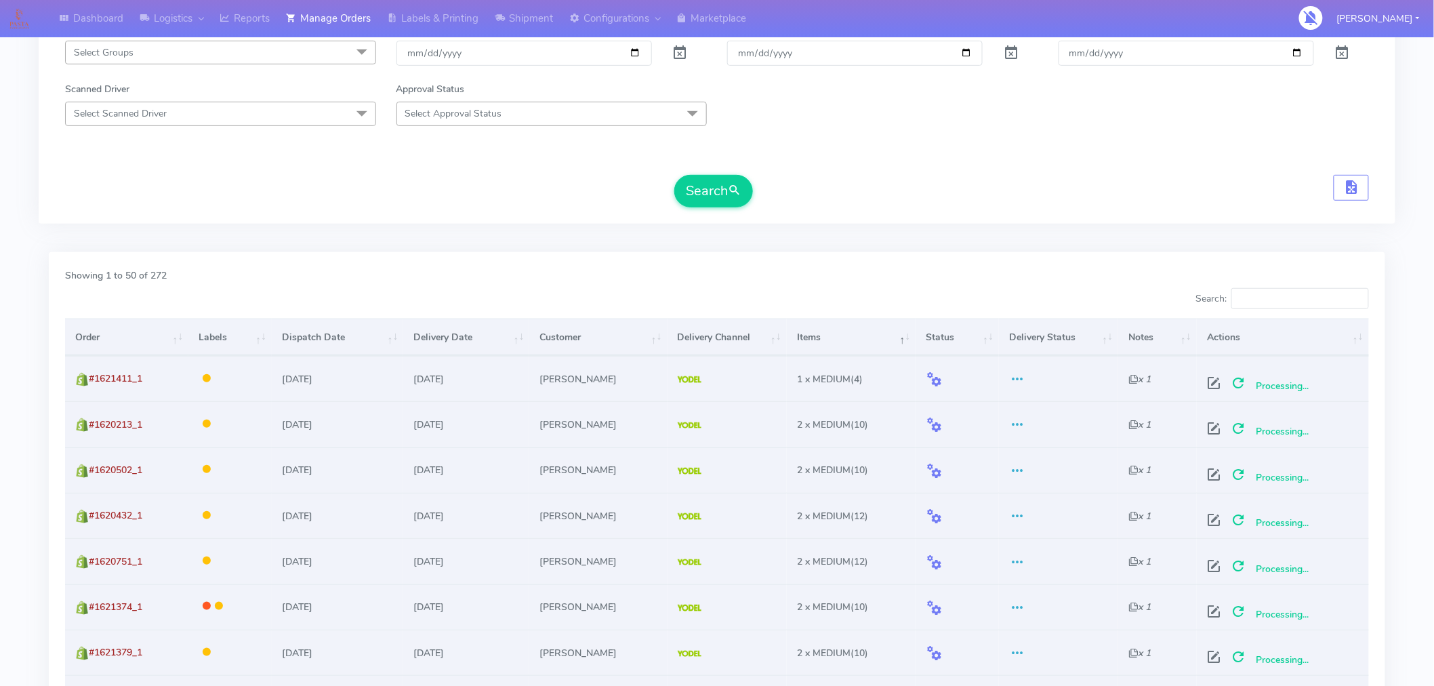
scroll to position [0, 0]
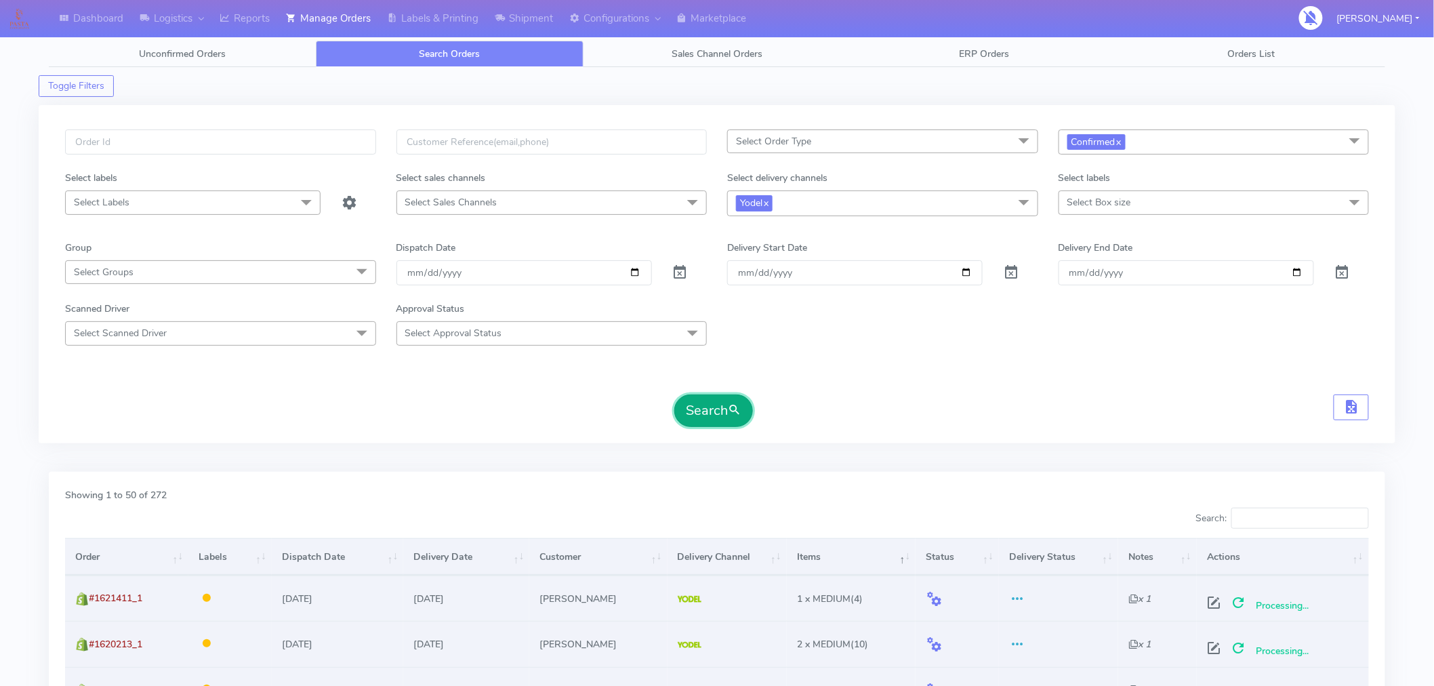
click at [714, 413] on button "Search" at bounding box center [713, 410] width 79 height 33
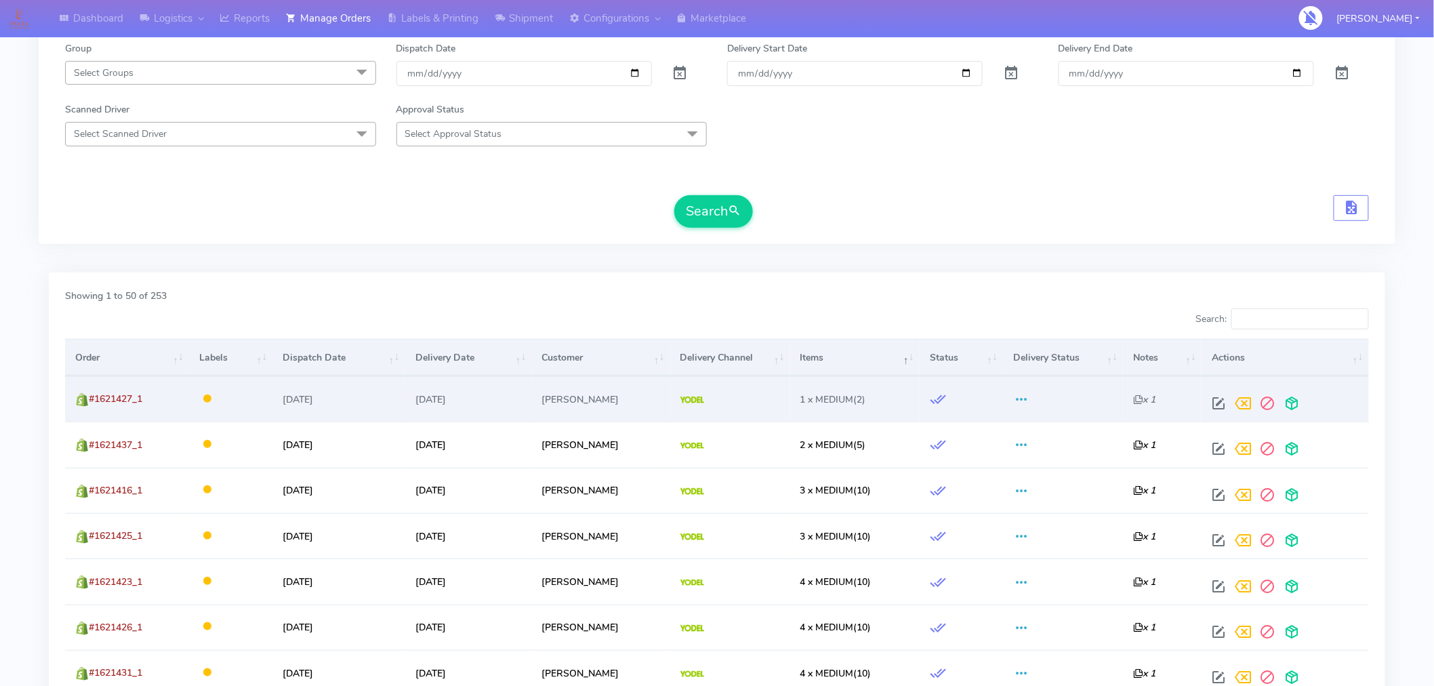
scroll to position [204, 0]
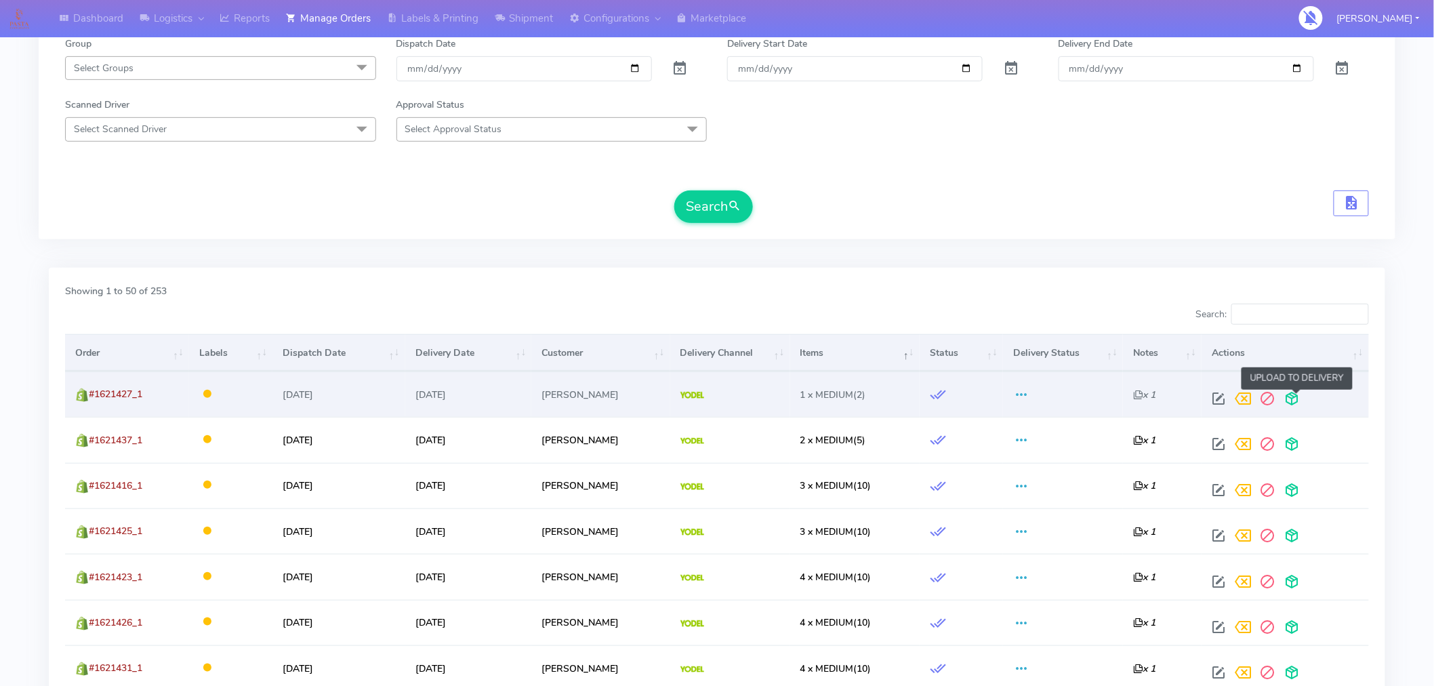
click at [1294, 407] on span at bounding box center [1292, 401] width 24 height 13
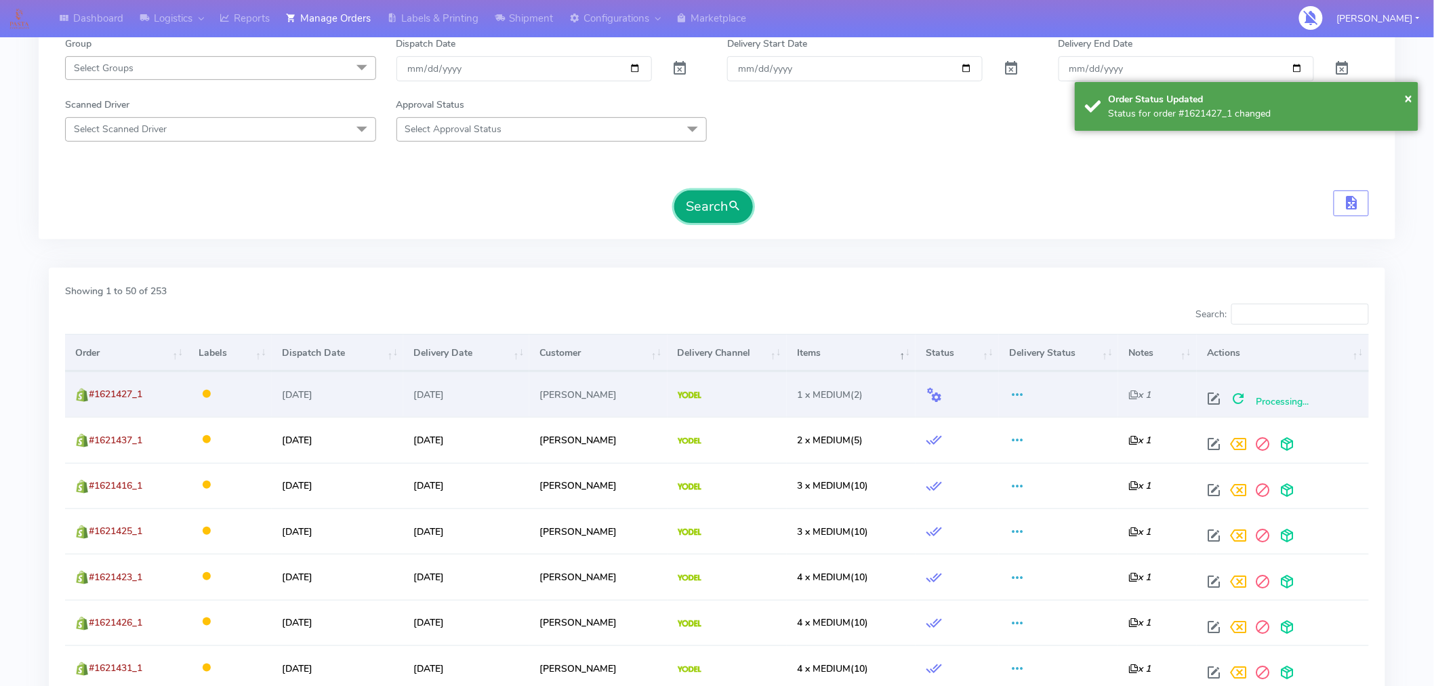
click at [710, 215] on button "Search" at bounding box center [713, 206] width 79 height 33
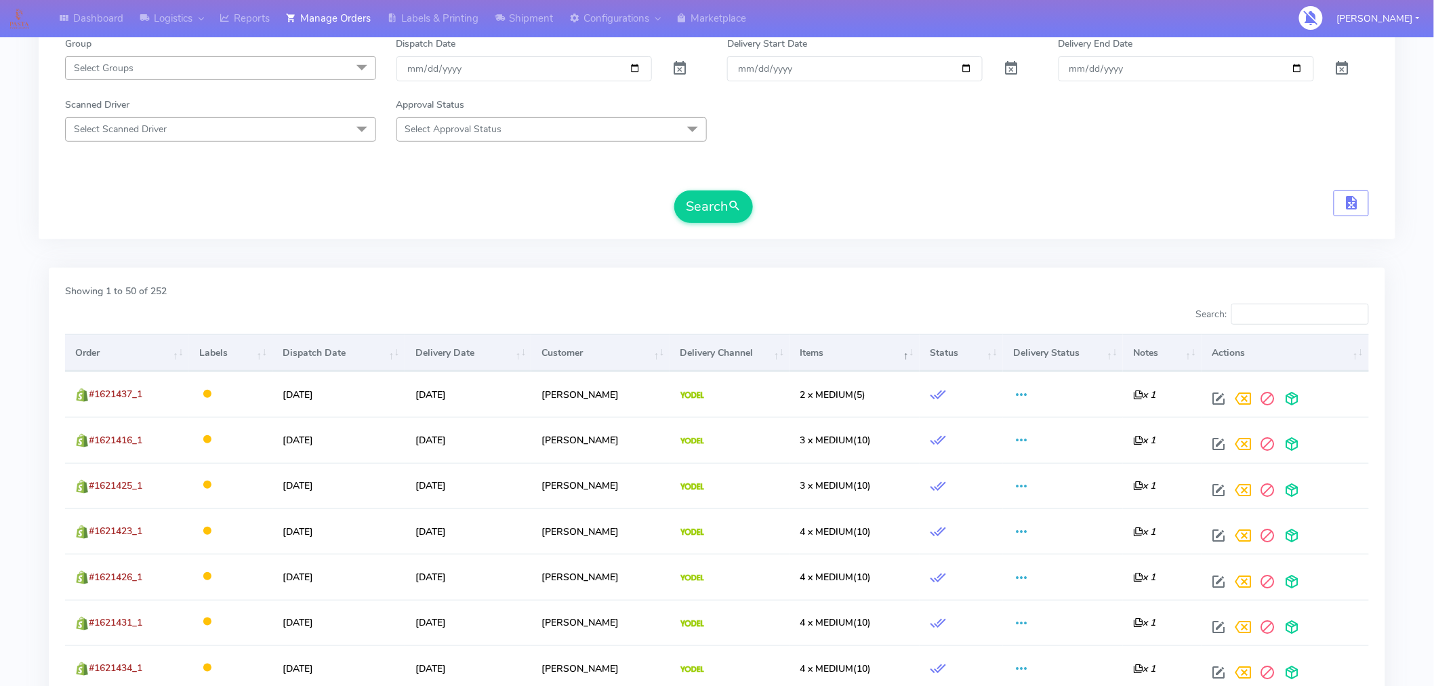
click at [825, 355] on th "Items" at bounding box center [854, 352] width 129 height 37
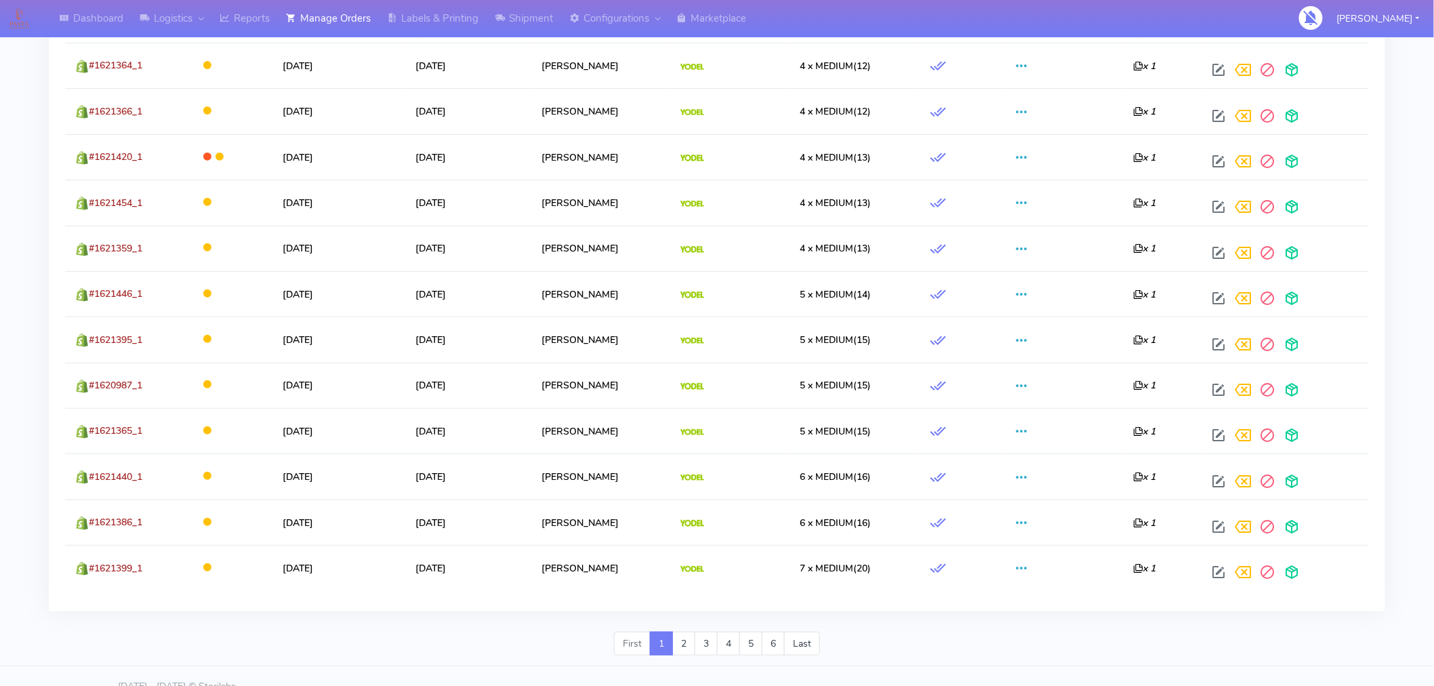
scroll to position [2292, 0]
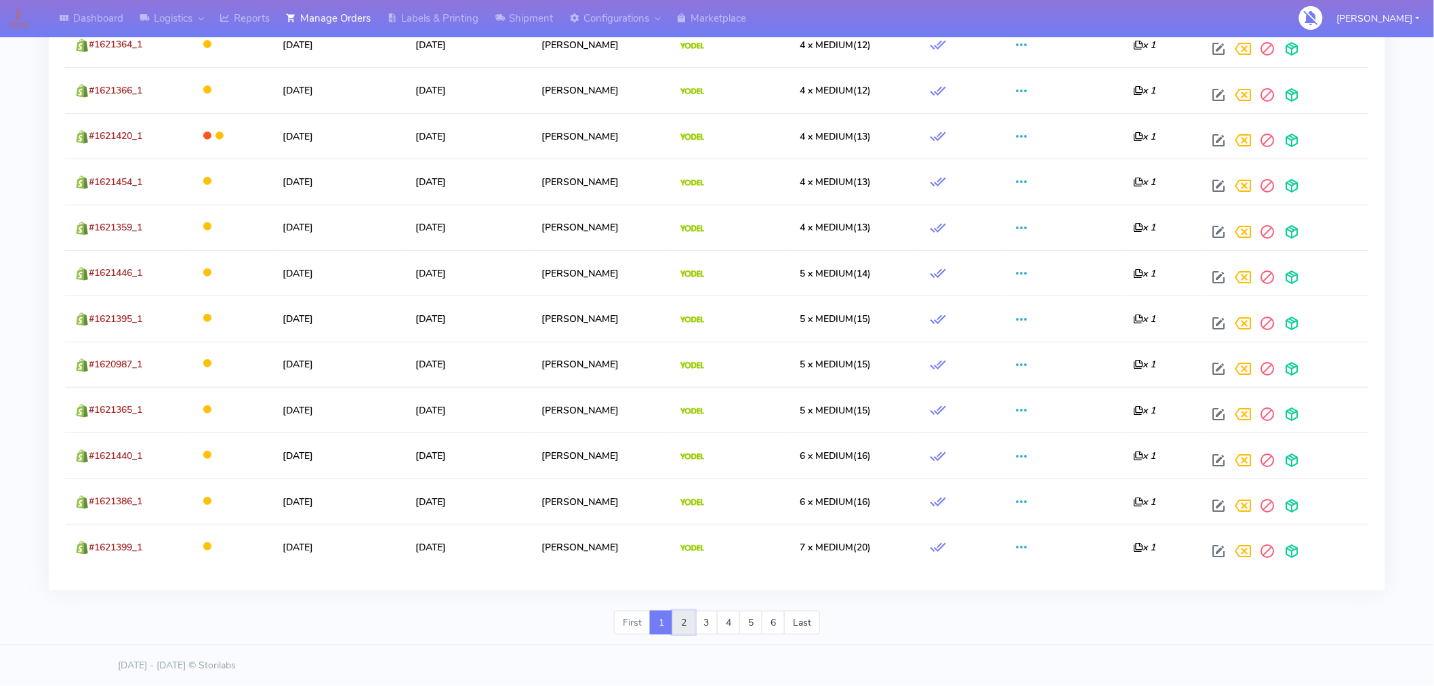
click at [688, 624] on link "2" at bounding box center [683, 622] width 23 height 24
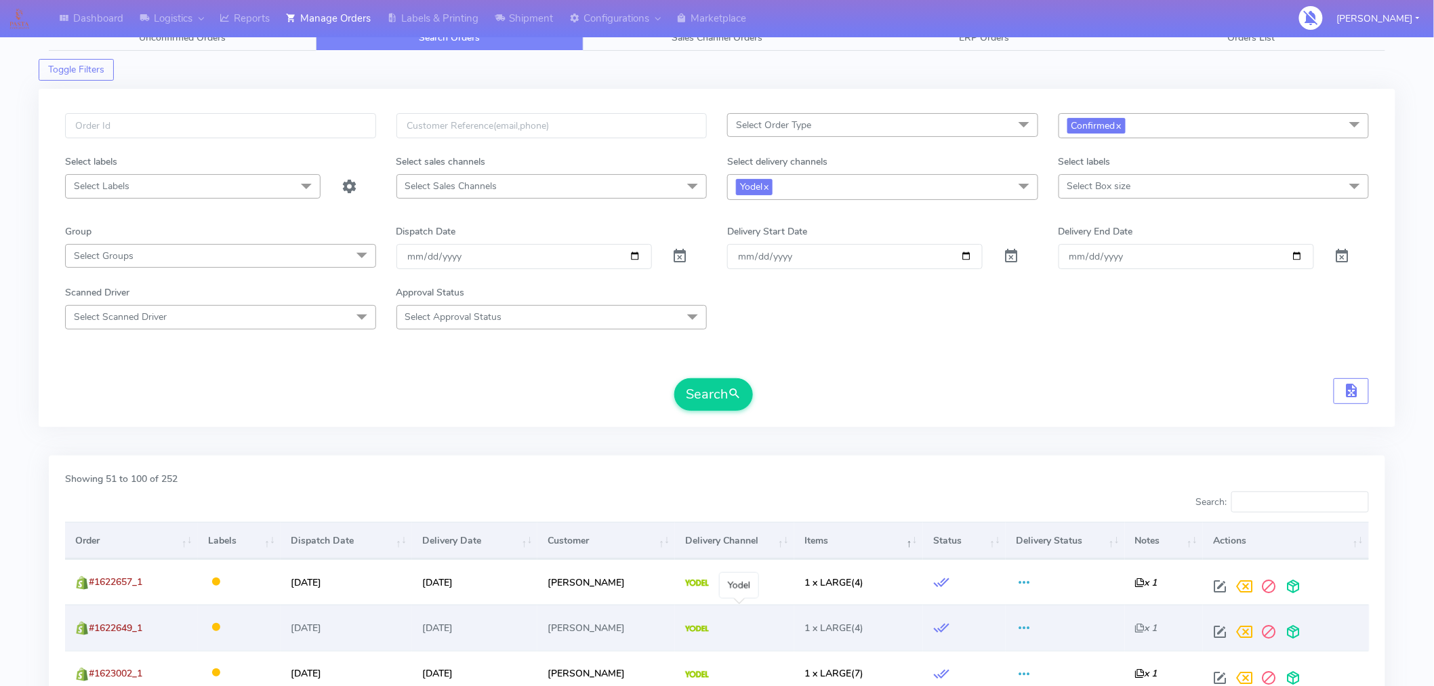
scroll to position [68, 0]
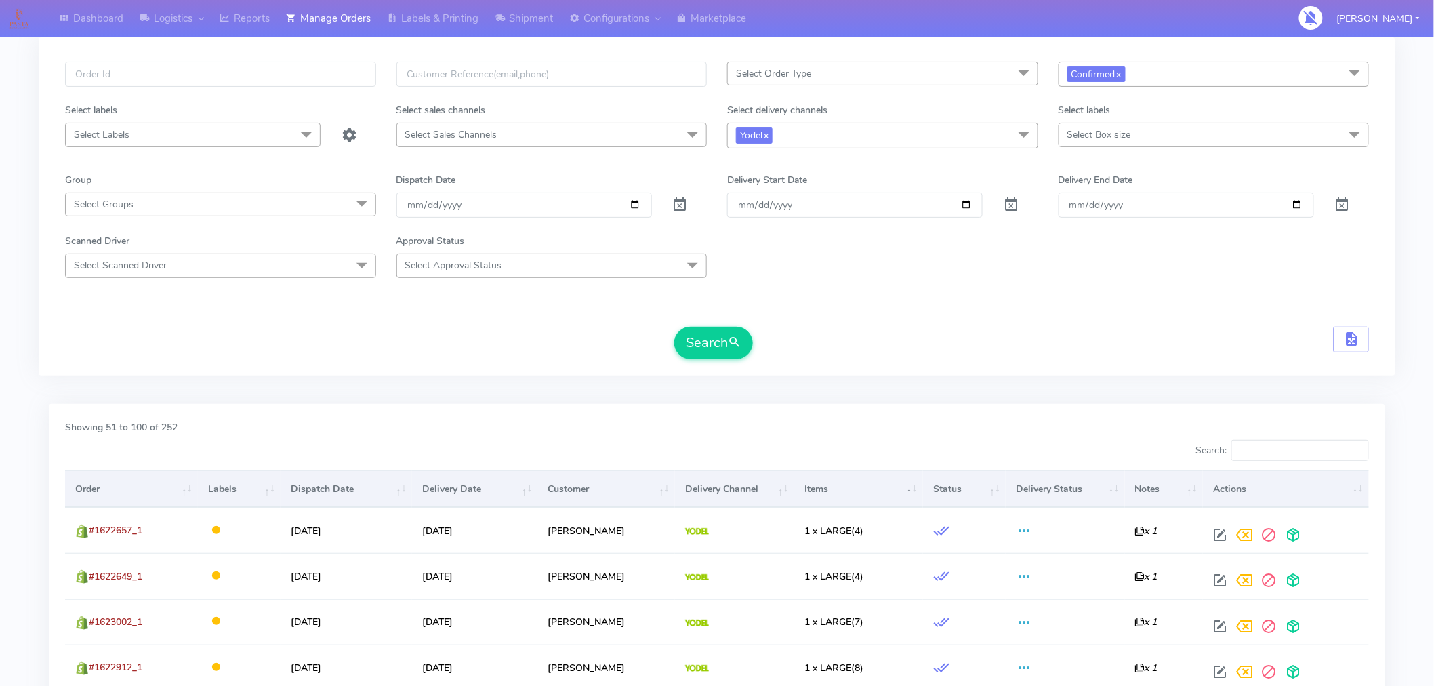
click at [852, 488] on th "Items" at bounding box center [858, 488] width 129 height 37
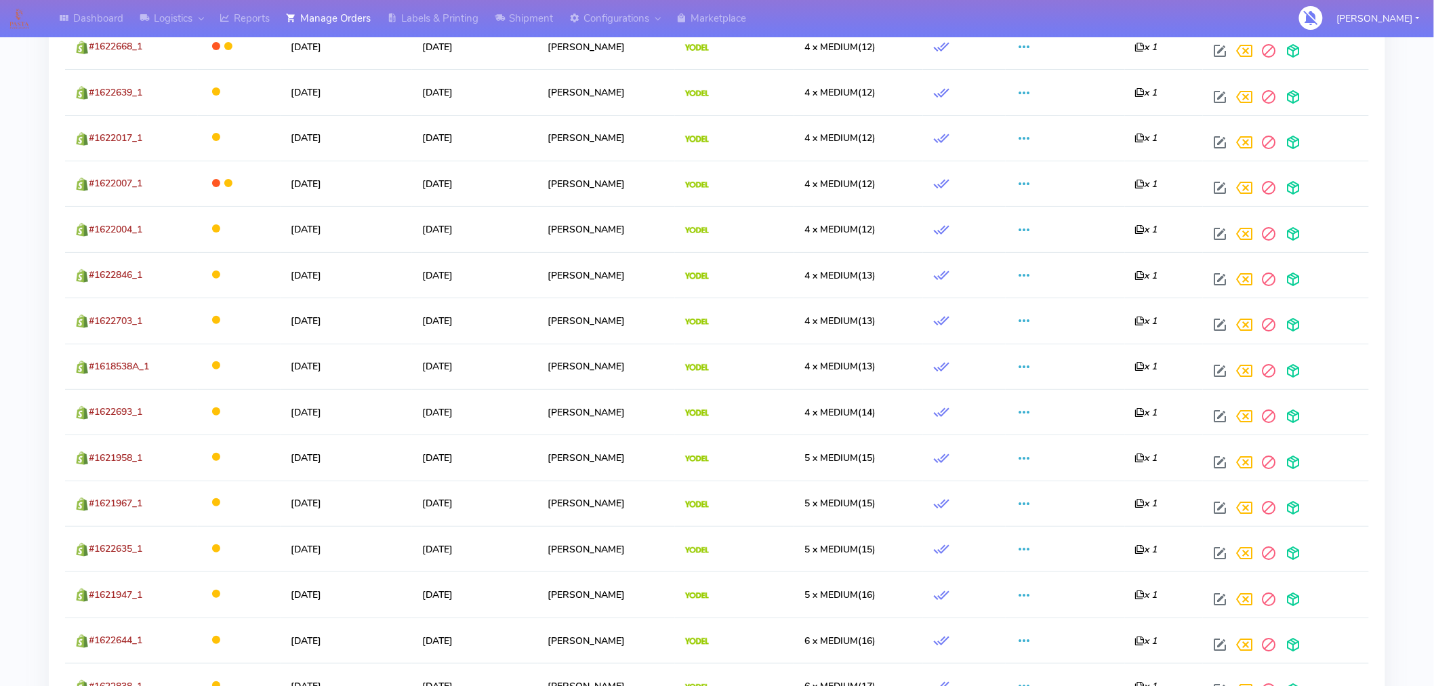
scroll to position [2292, 0]
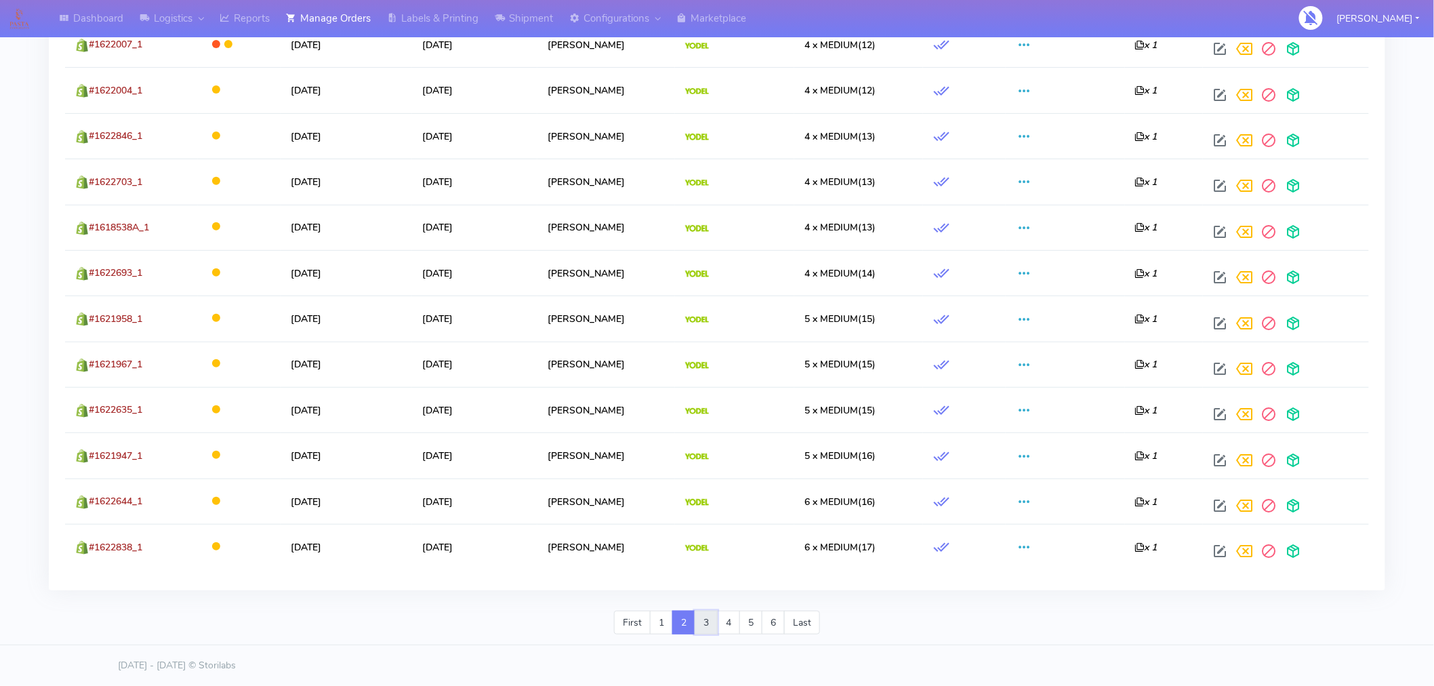
click at [709, 626] on link "3" at bounding box center [705, 622] width 23 height 24
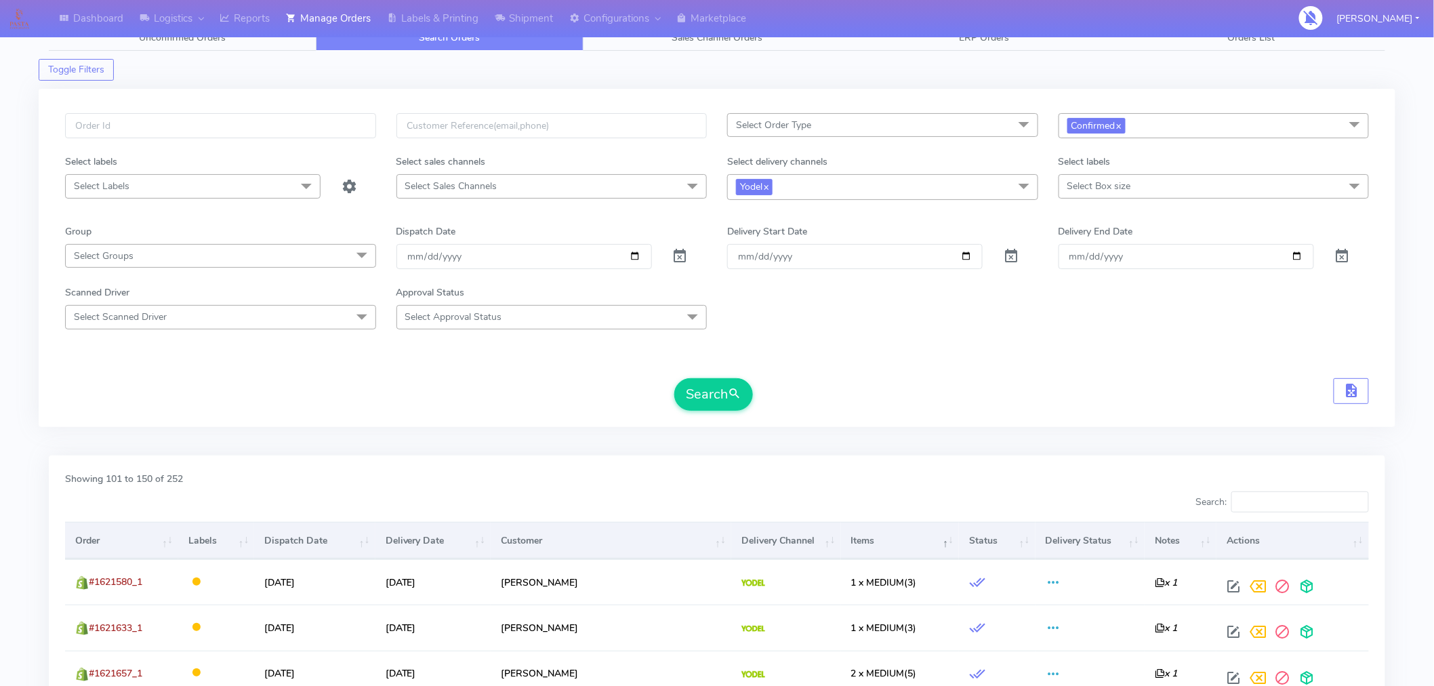
scroll to position [68, 0]
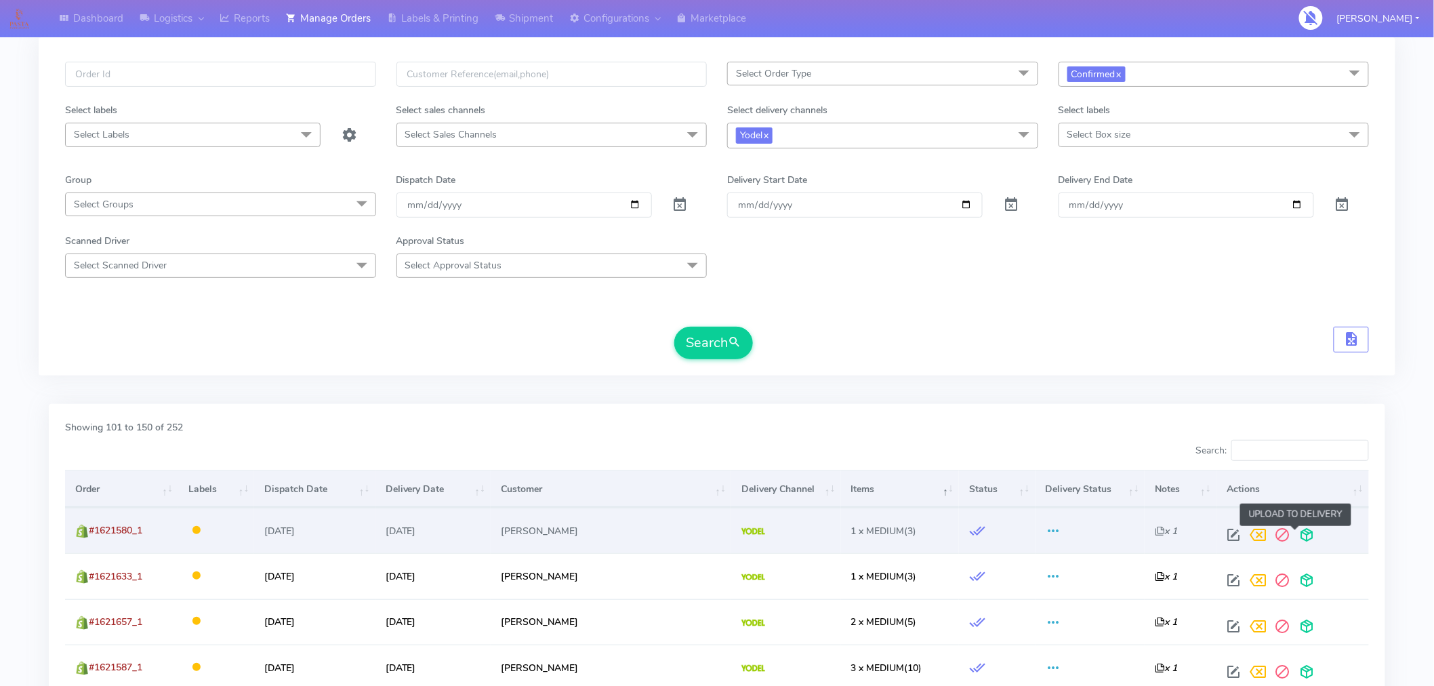
click at [1297, 532] on span at bounding box center [1306, 537] width 24 height 13
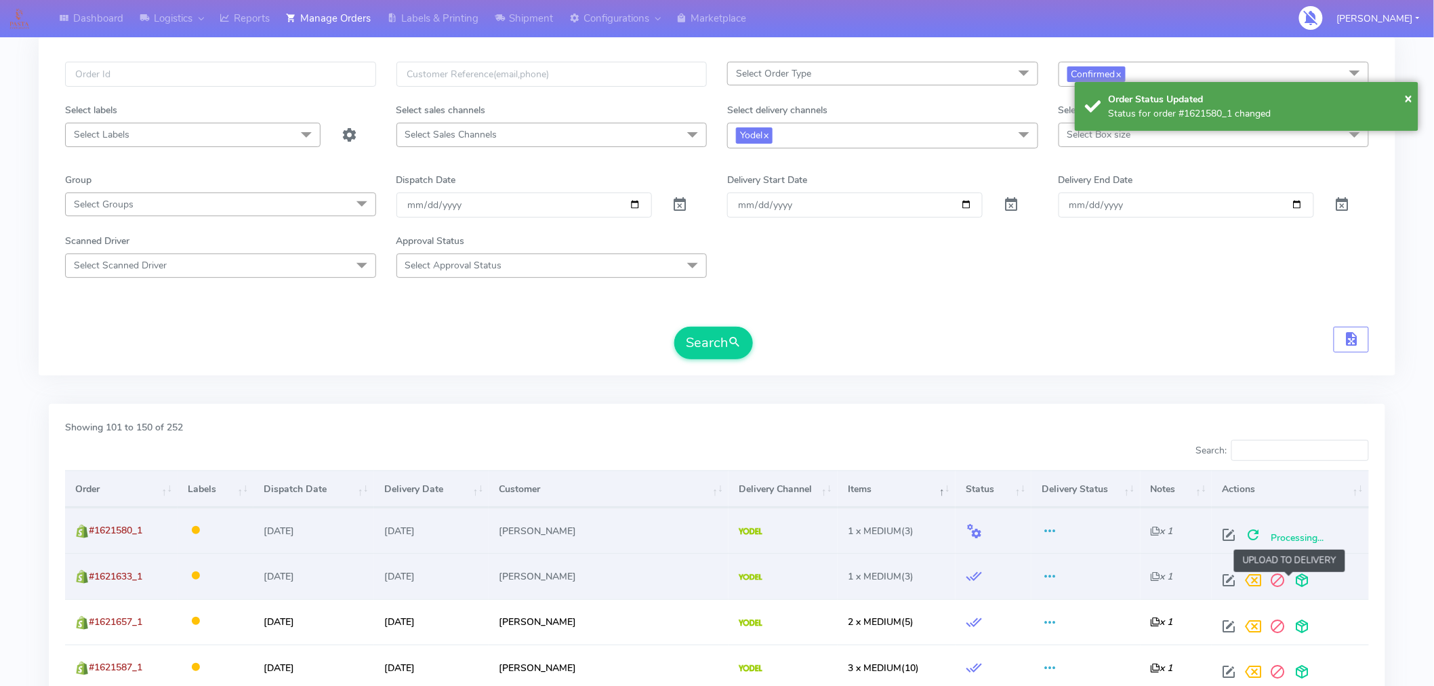
click at [1289, 585] on span at bounding box center [1301, 583] width 24 height 13
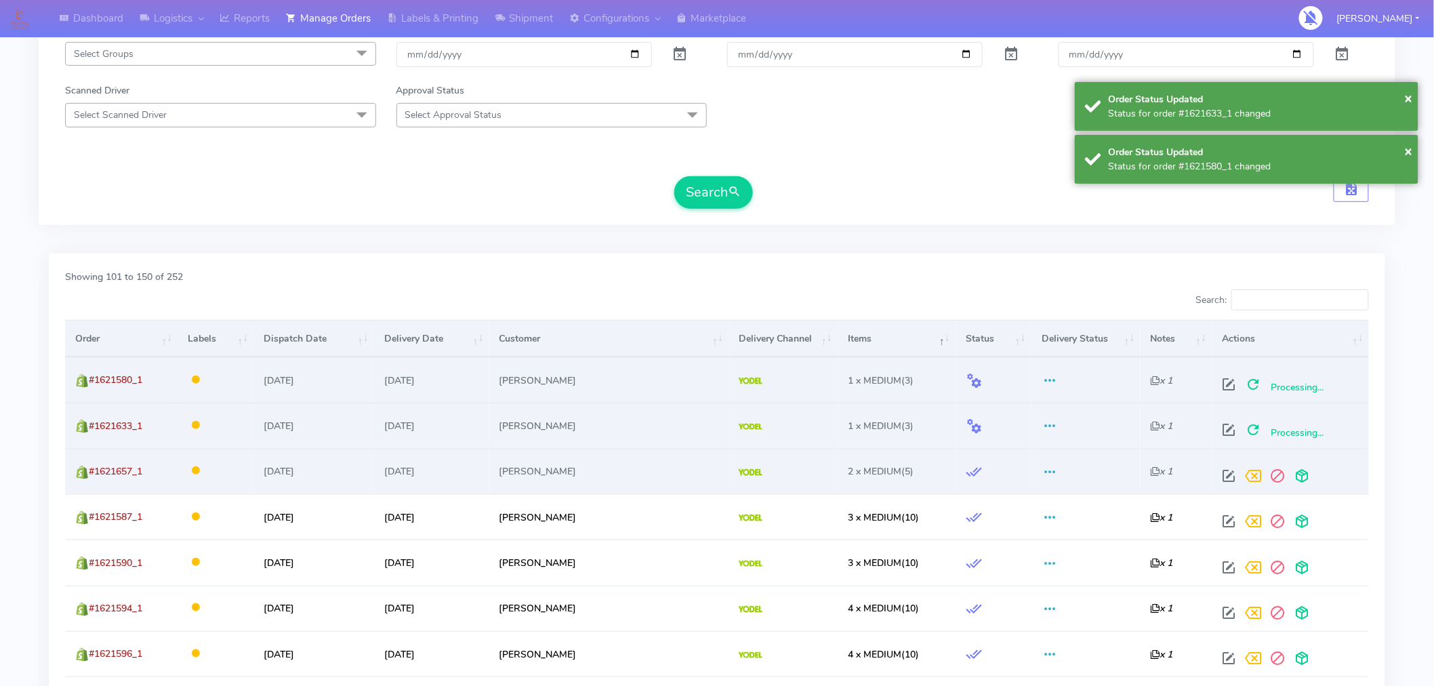
scroll to position [219, 0]
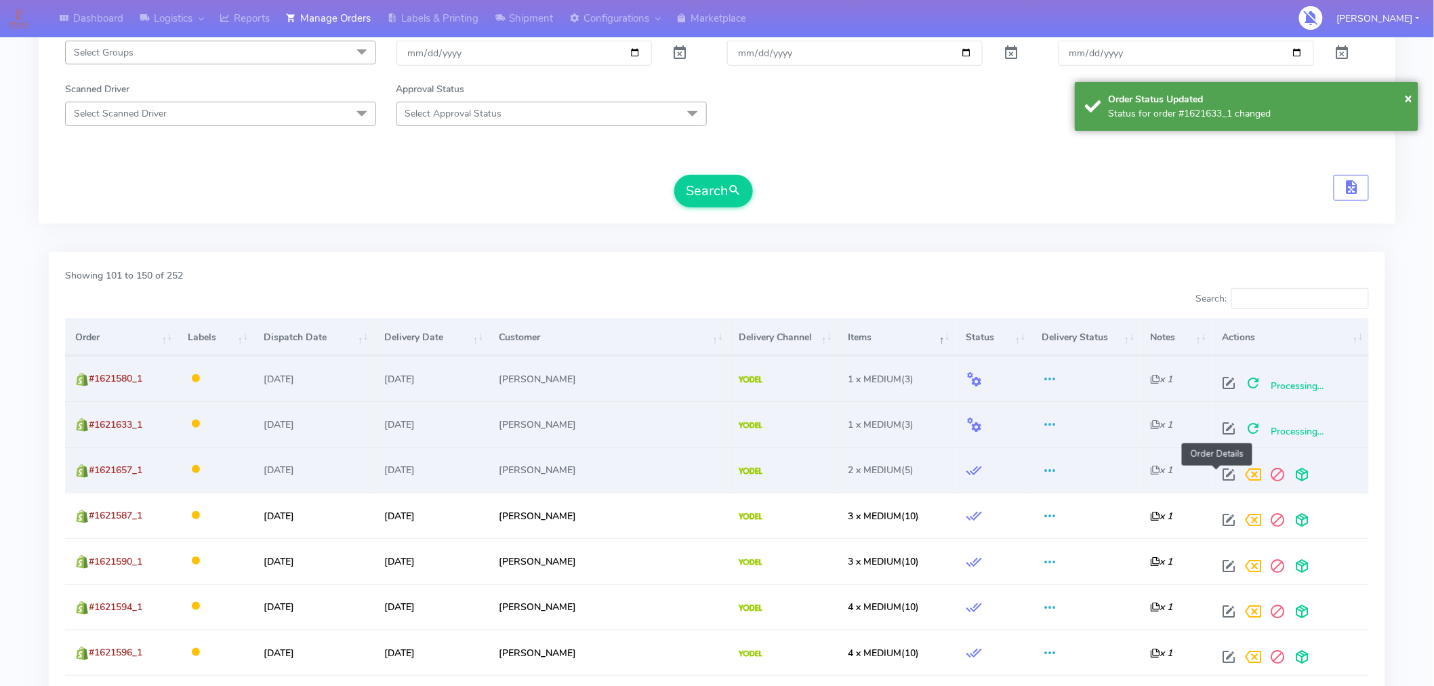
click at [1216, 471] on span at bounding box center [1228, 477] width 24 height 13
select select "5"
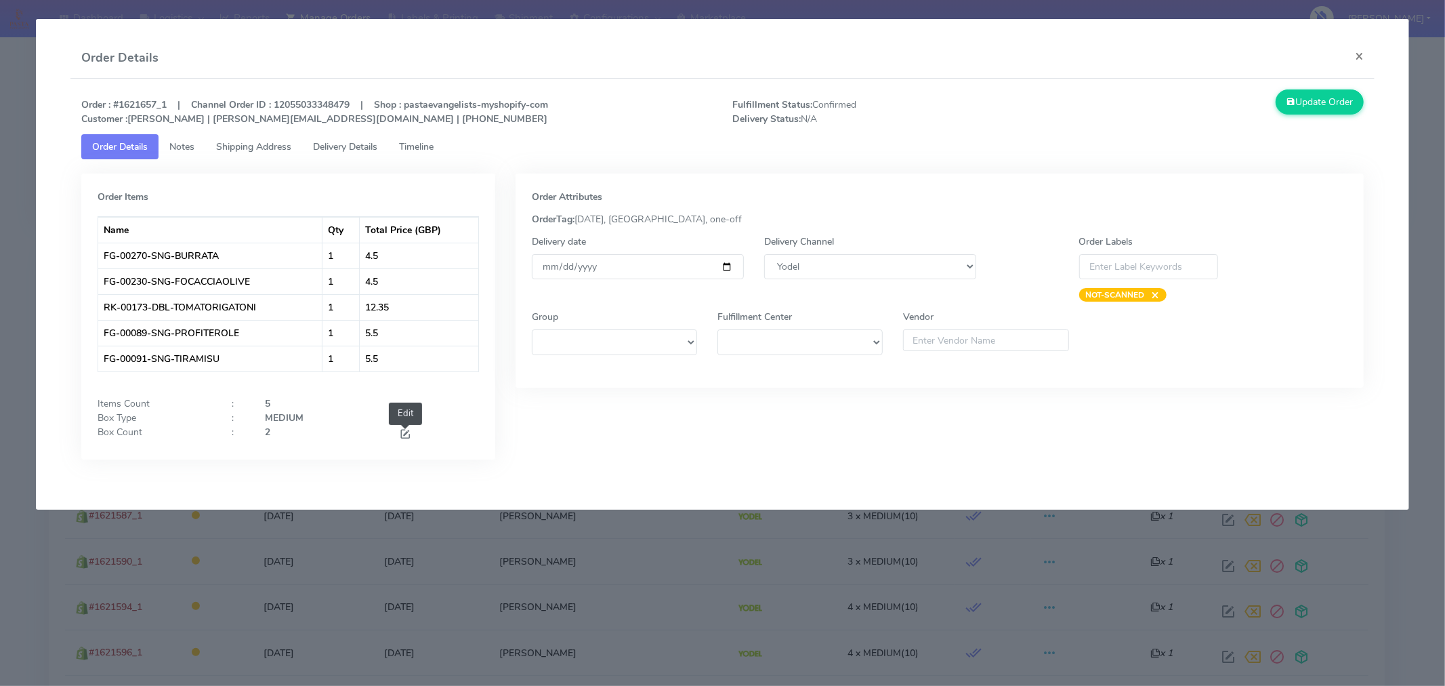
click at [404, 432] on span at bounding box center [405, 435] width 12 height 13
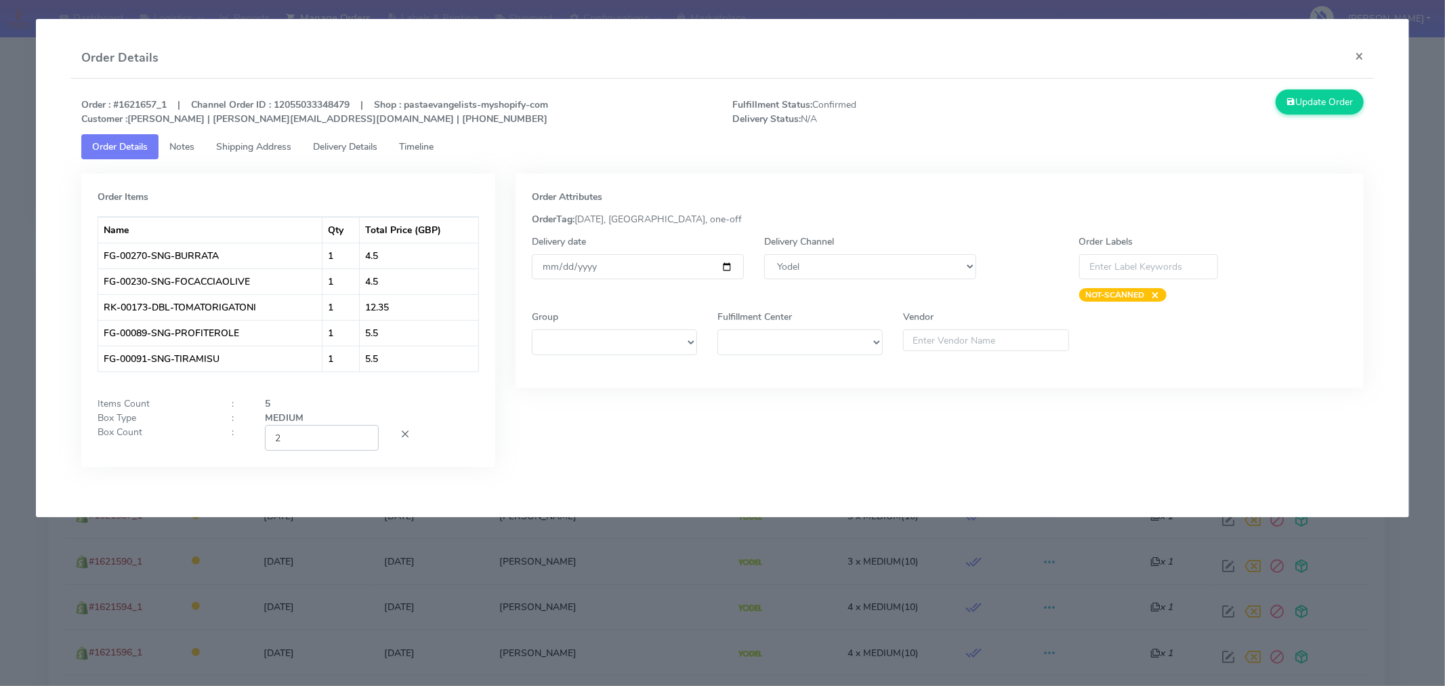
click at [337, 434] on input "2" at bounding box center [322, 437] width 114 height 25
type input "1"
click at [472, 445] on div at bounding box center [439, 437] width 100 height 25
click at [1326, 106] on button "Update Order" at bounding box center [1320, 101] width 88 height 25
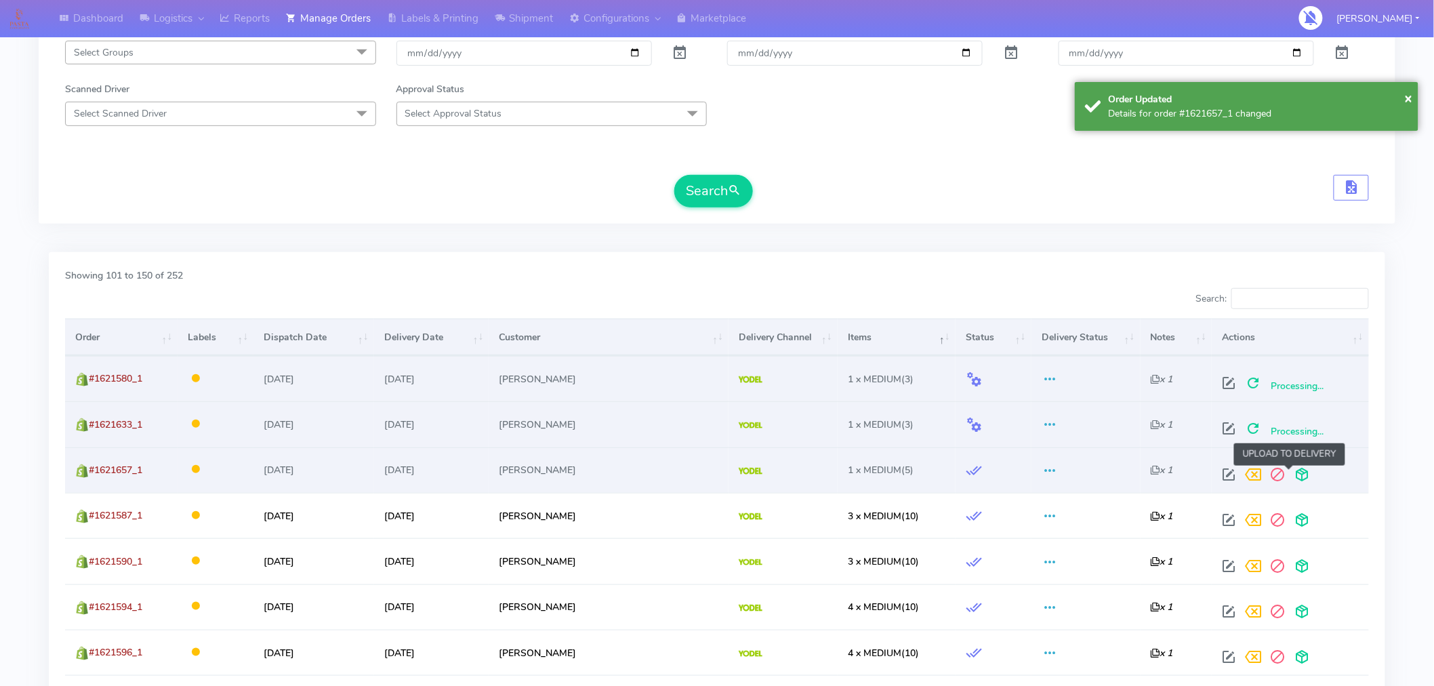
click at [1289, 475] on span at bounding box center [1301, 477] width 24 height 13
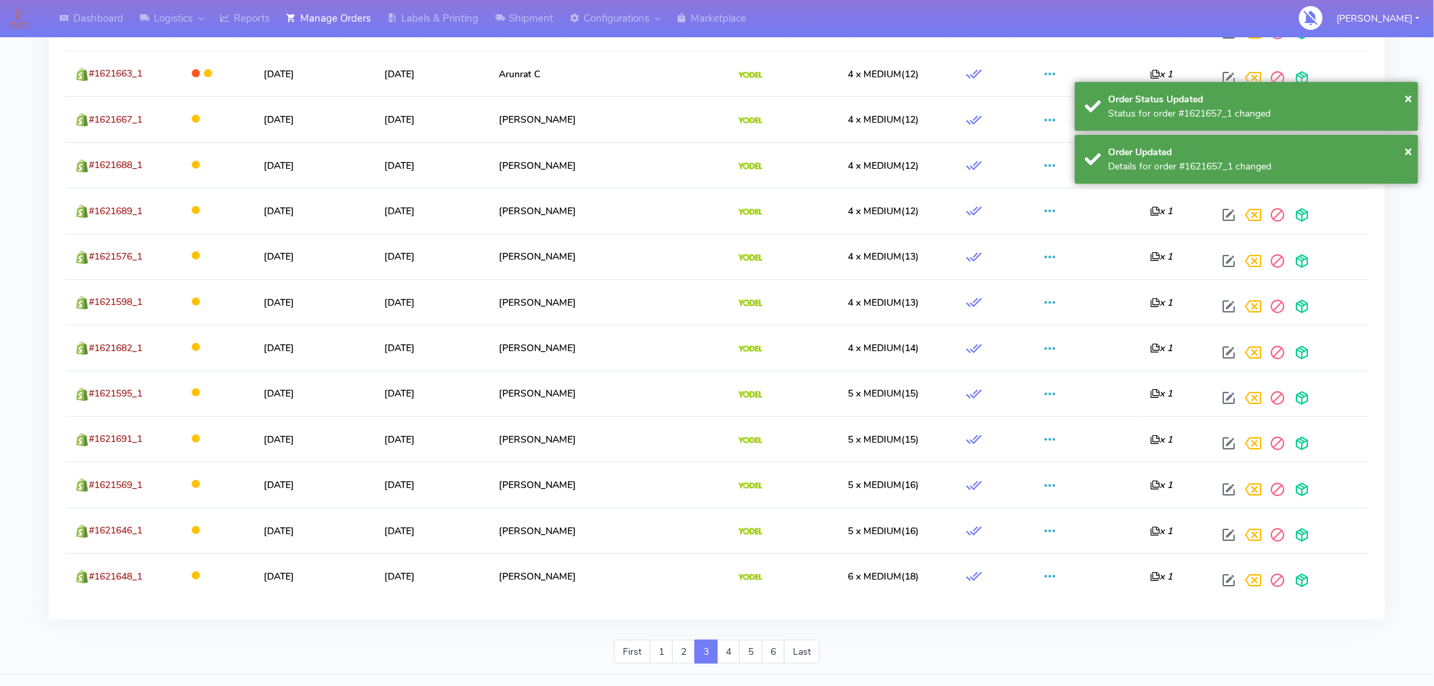
scroll to position [2292, 0]
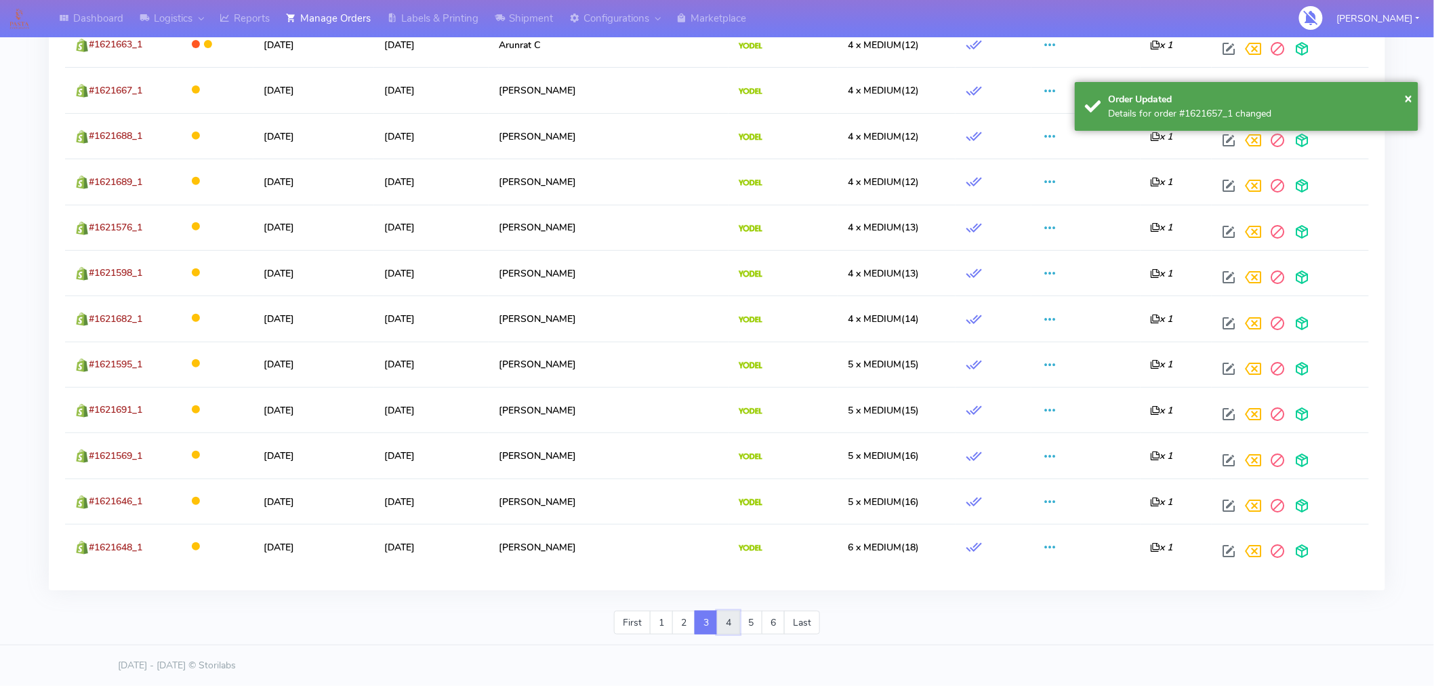
click at [732, 619] on link "4" at bounding box center [728, 622] width 23 height 24
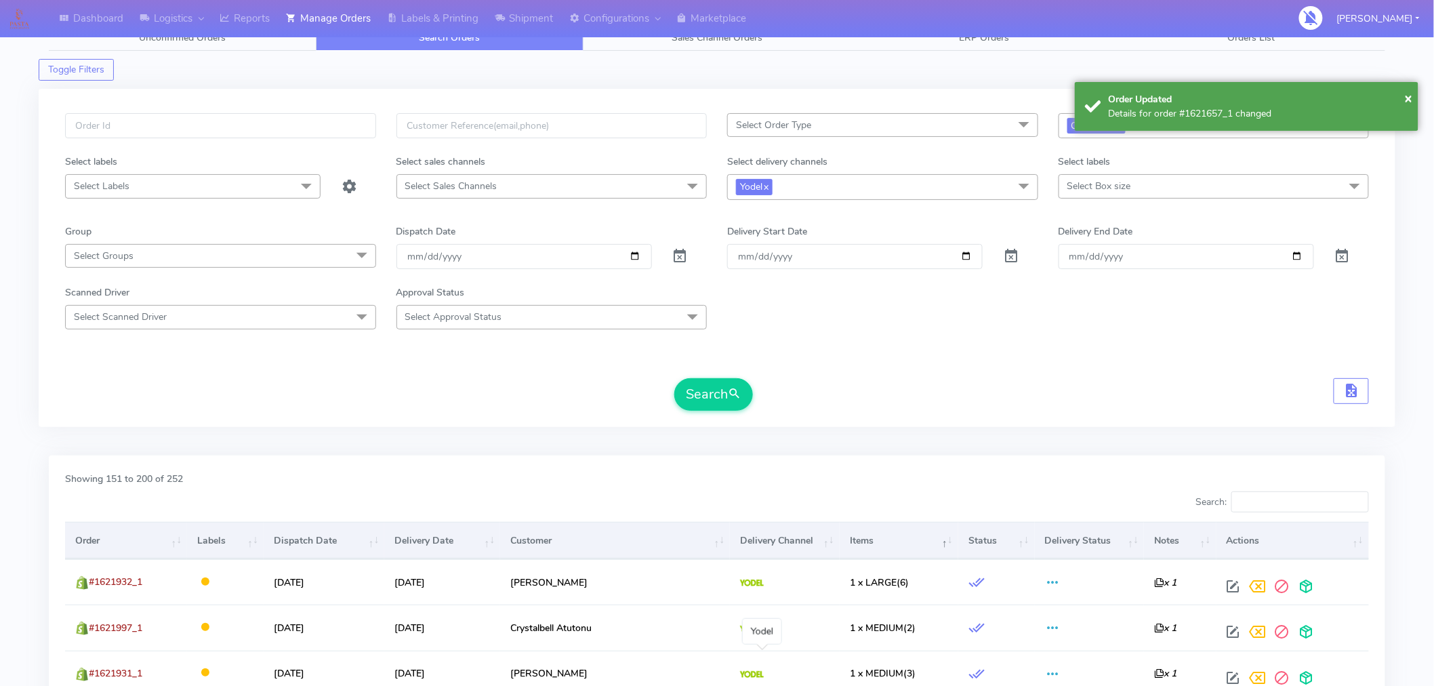
scroll to position [68, 0]
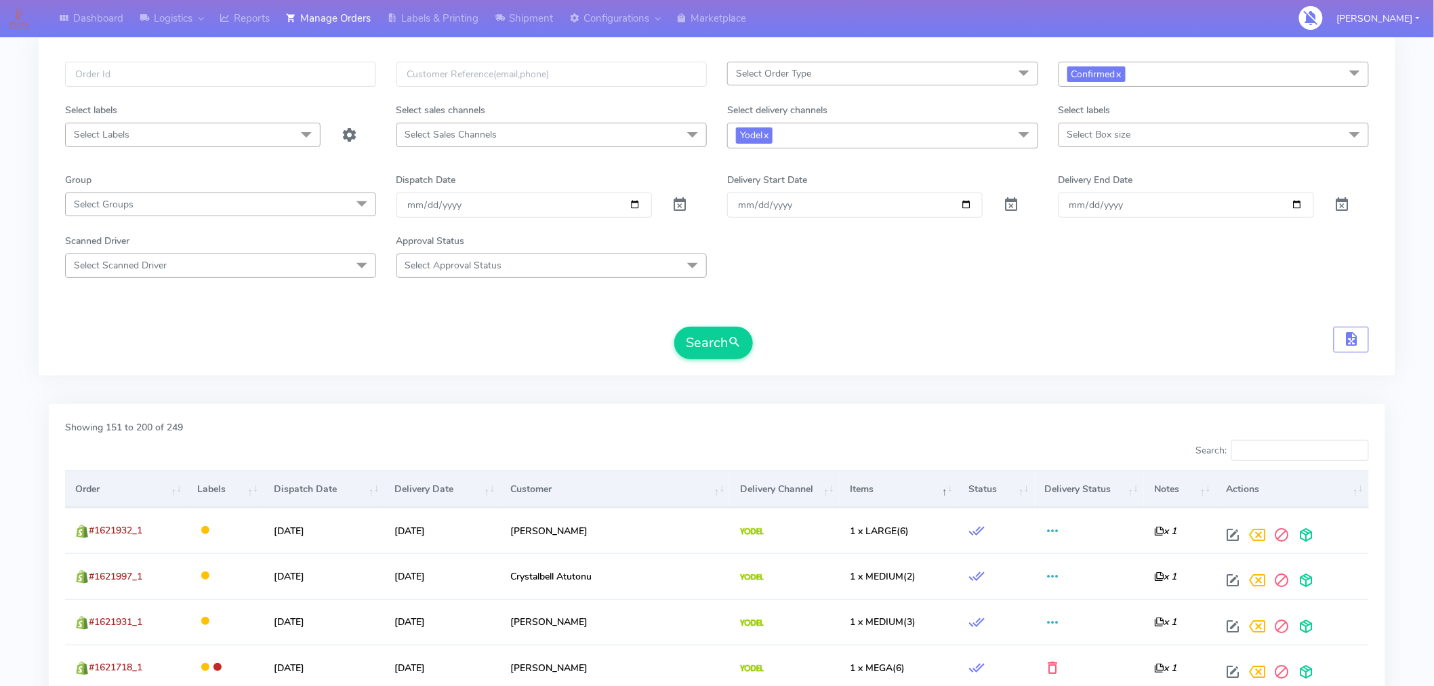
click at [876, 496] on th "Items" at bounding box center [898, 488] width 119 height 37
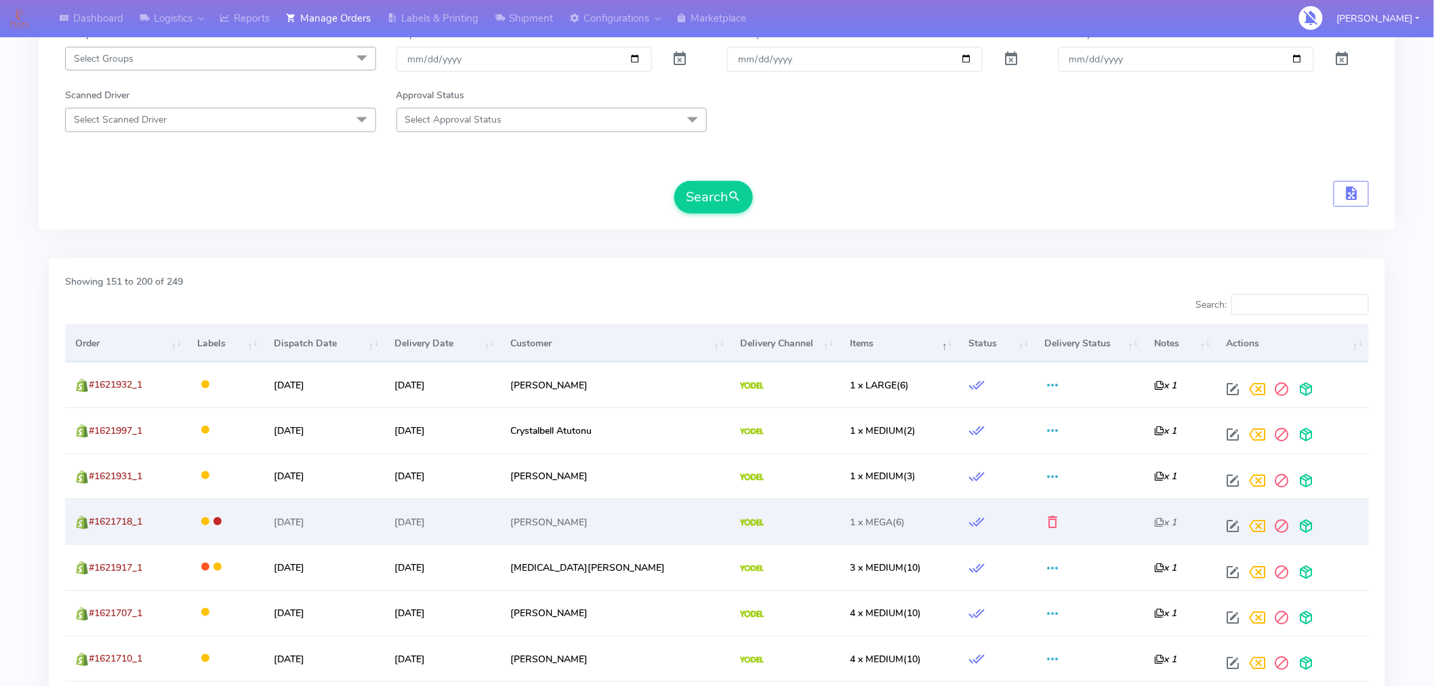
scroll to position [214, 0]
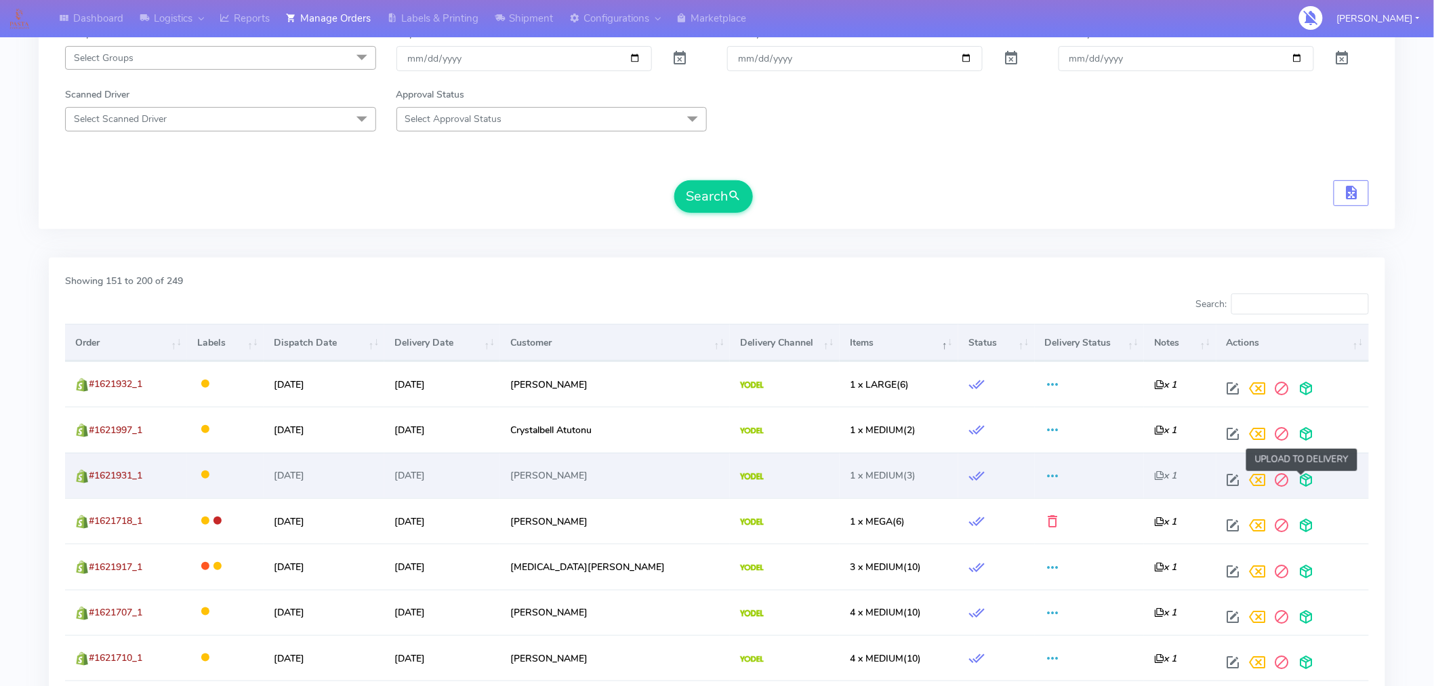
click at [1303, 476] on span at bounding box center [1306, 482] width 24 height 13
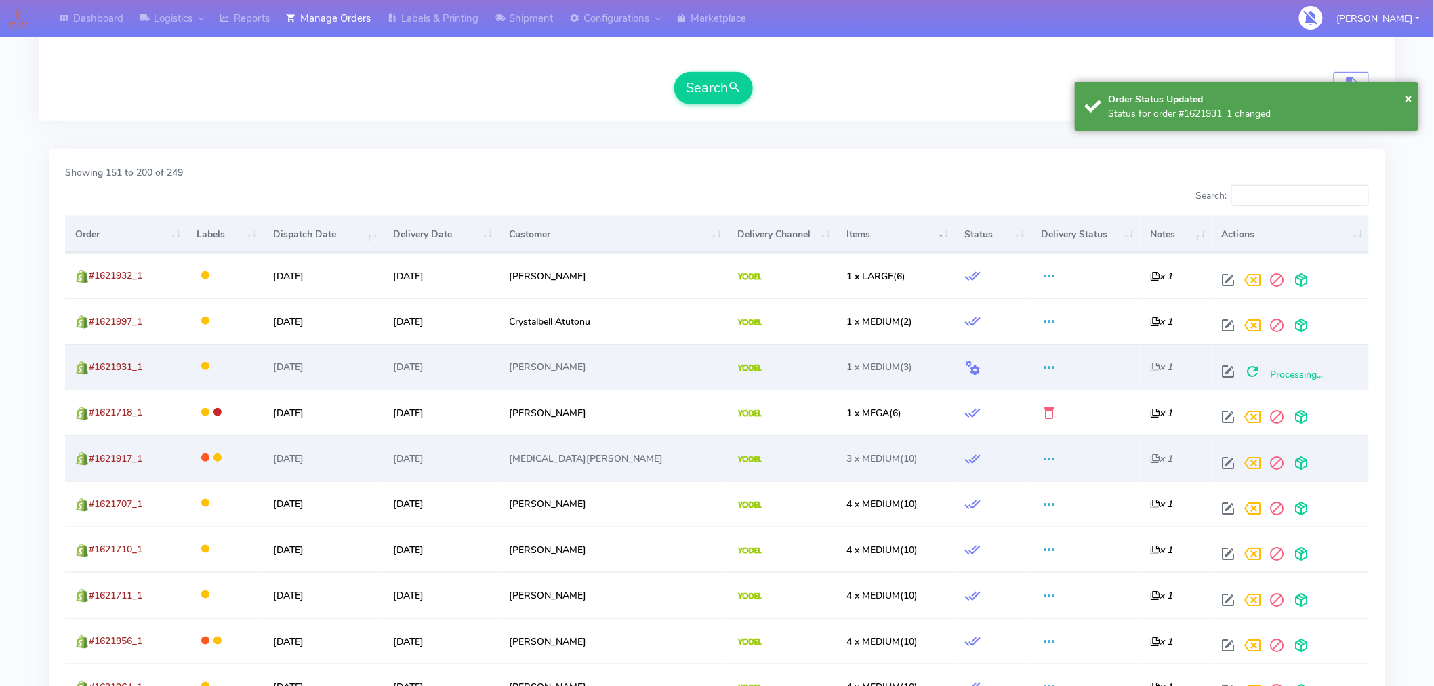
scroll to position [323, 0]
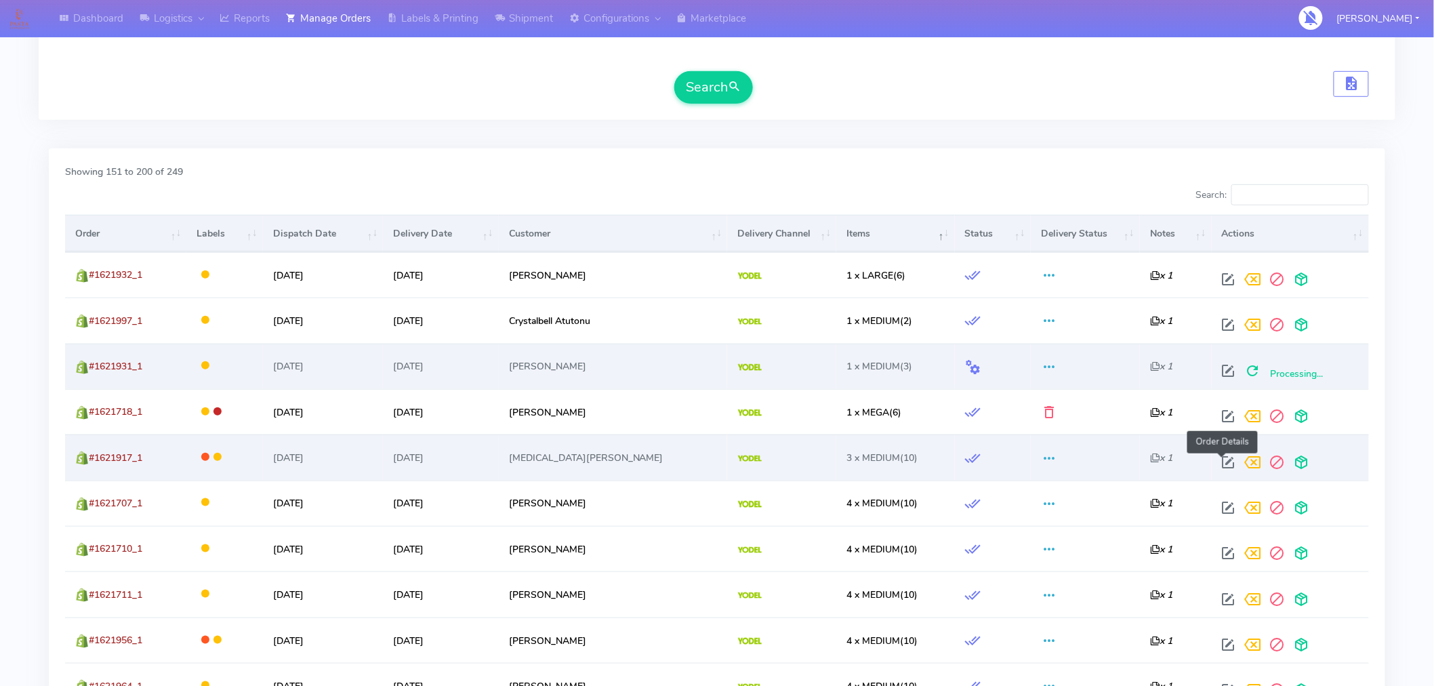
click at [1220, 461] on span at bounding box center [1228, 465] width 24 height 13
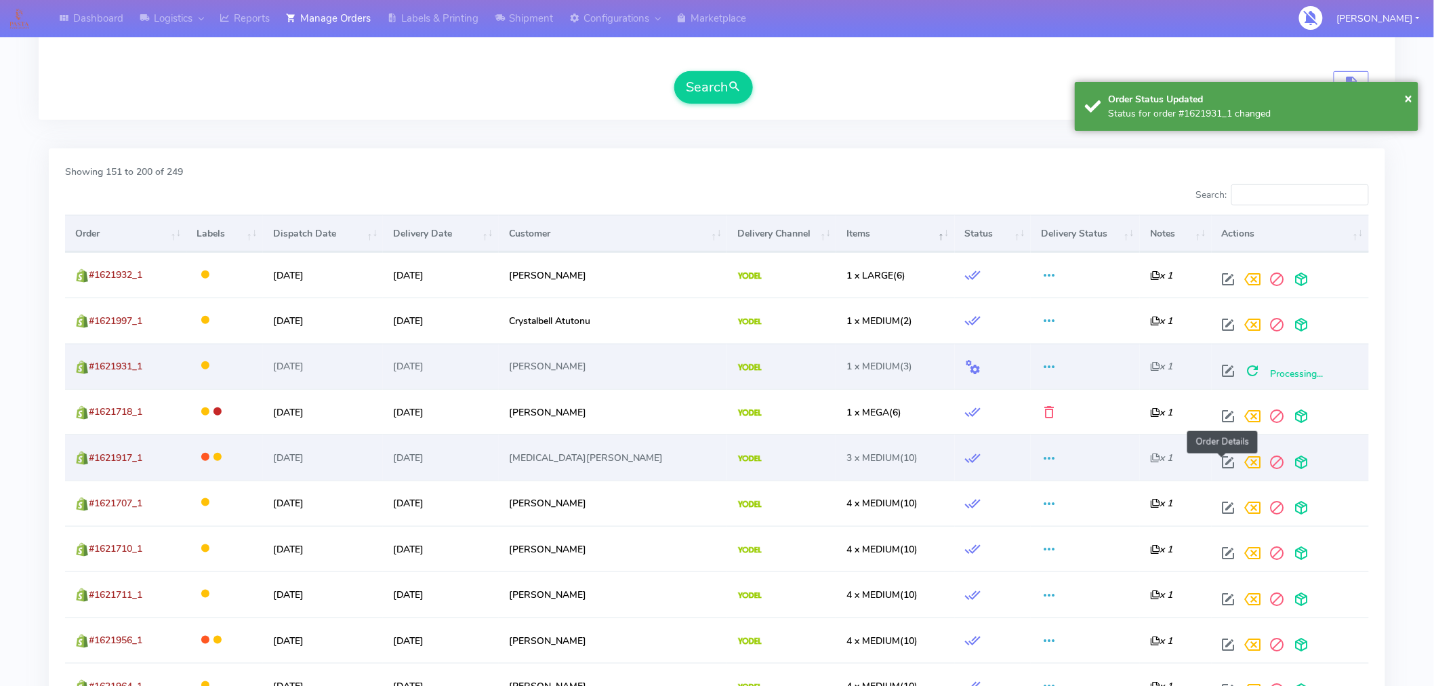
select select "5"
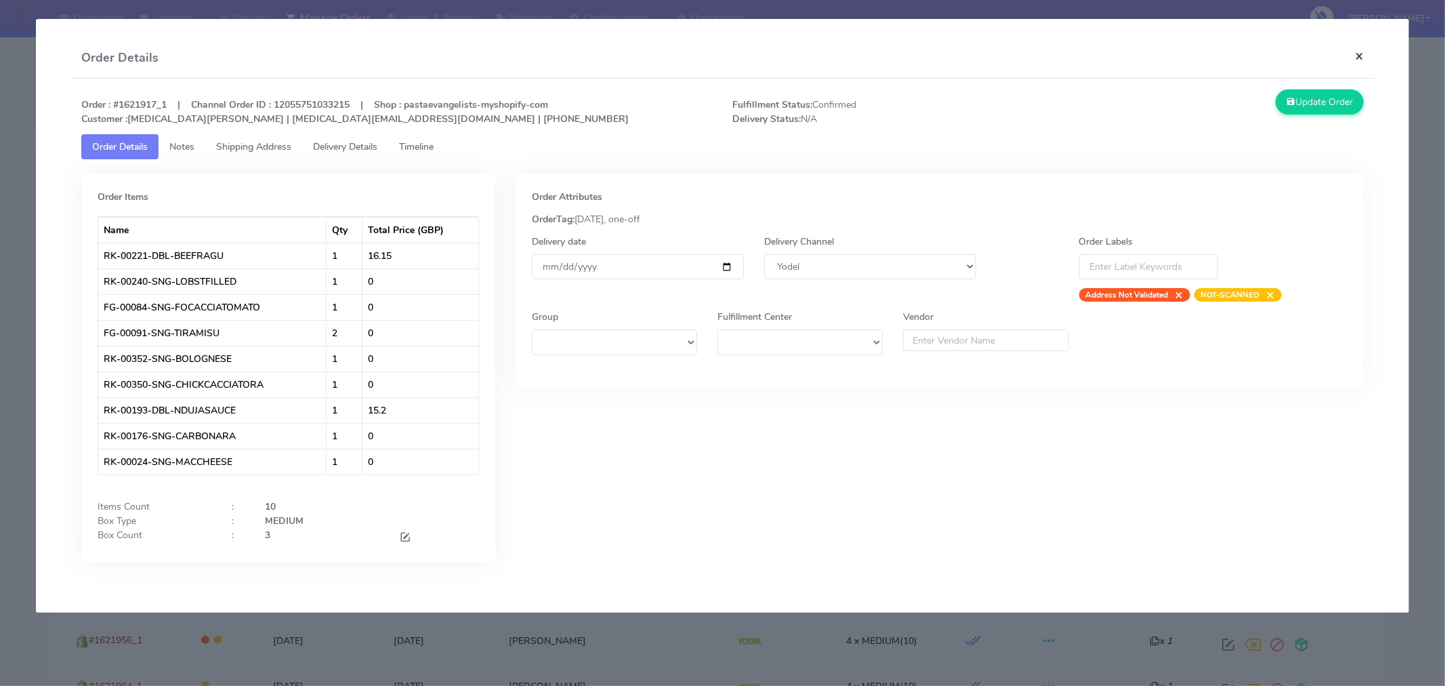
click at [1360, 50] on button "×" at bounding box center [1359, 56] width 30 height 36
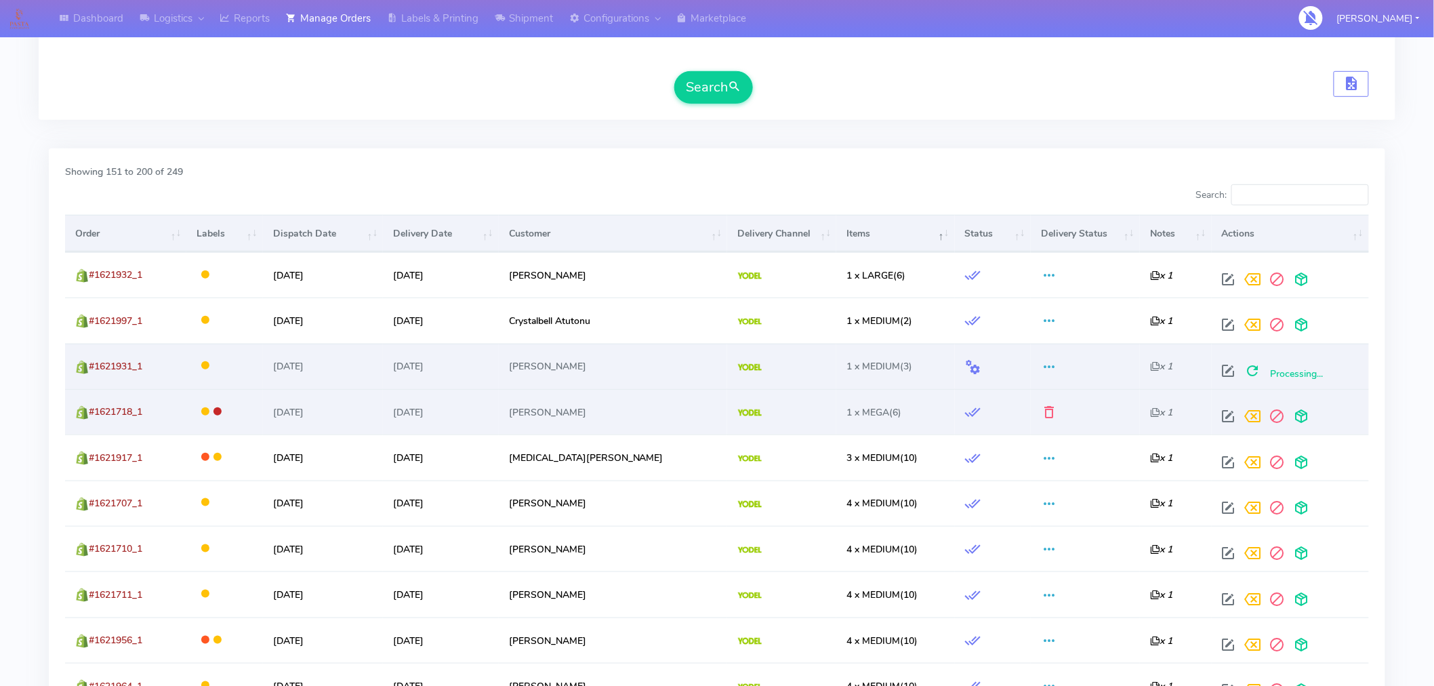
scroll to position [0, 0]
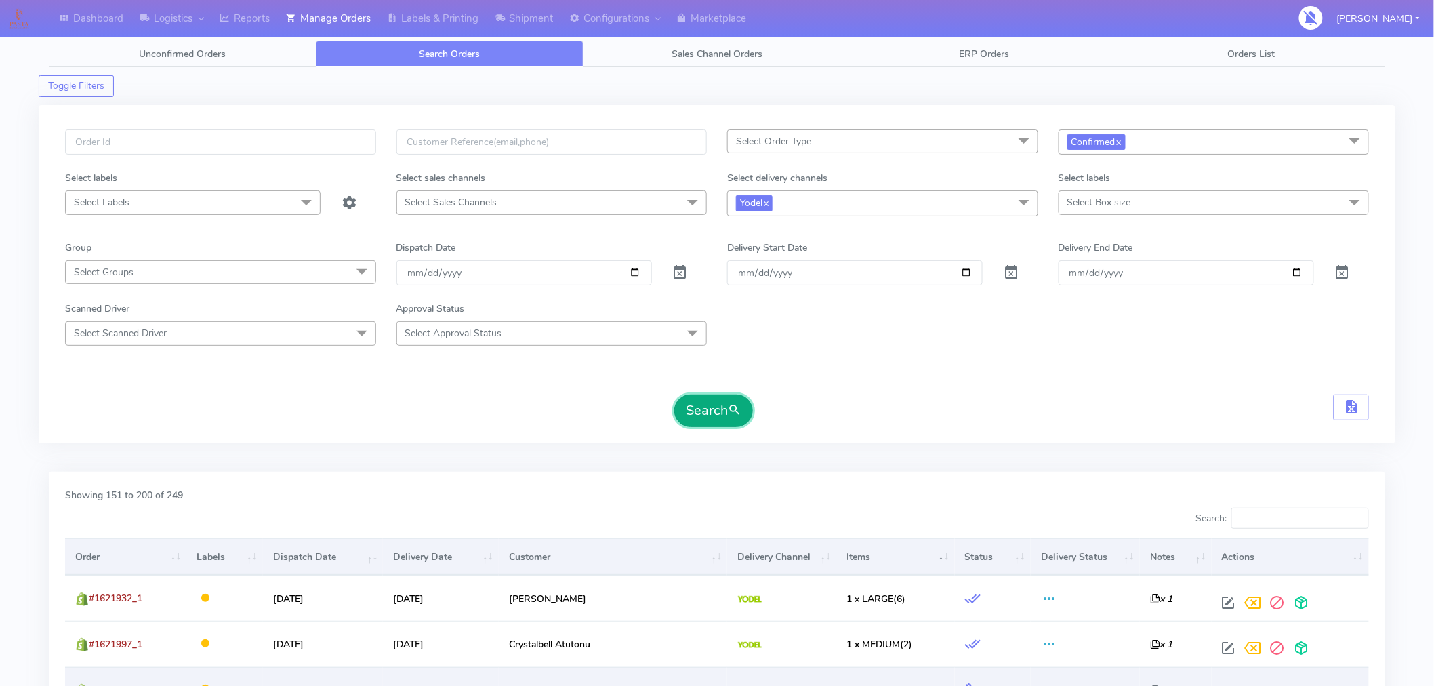
click at [713, 416] on button "Search" at bounding box center [713, 410] width 79 height 33
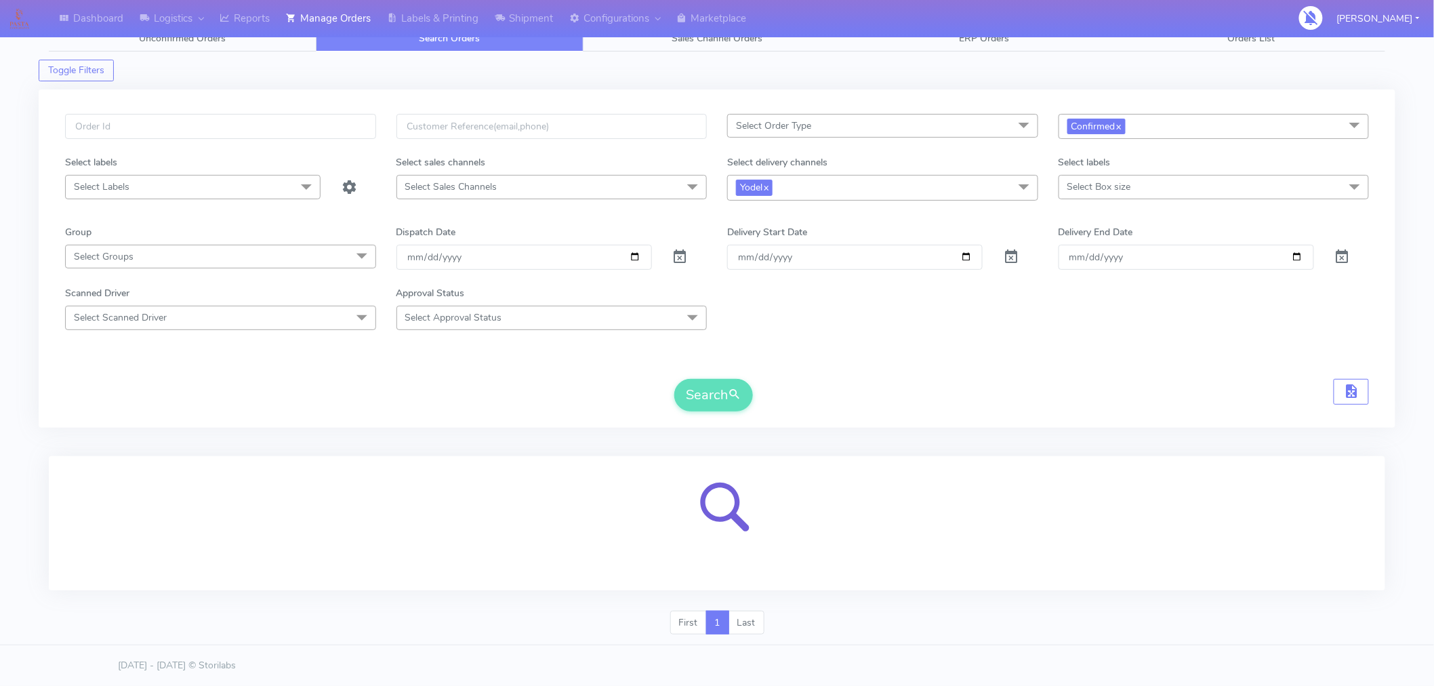
scroll to position [36, 0]
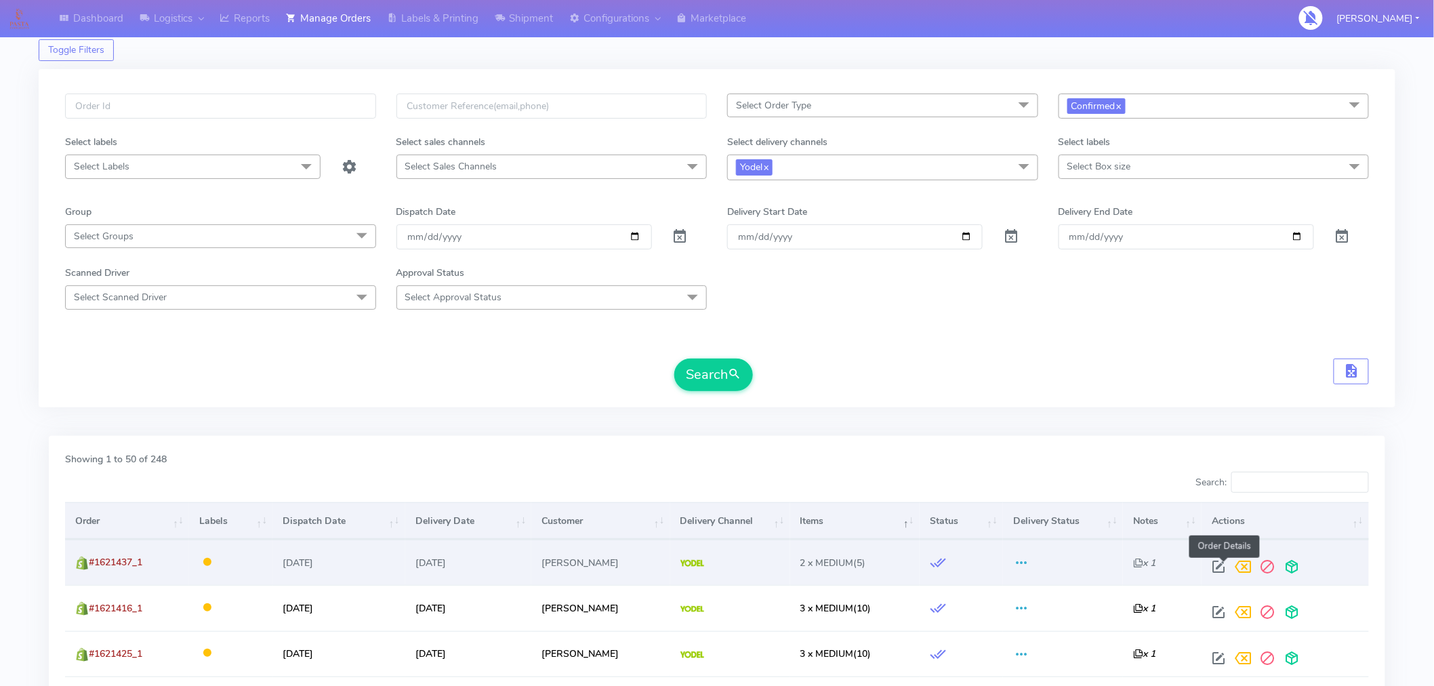
click at [1217, 563] on span at bounding box center [1219, 569] width 24 height 13
select select "5"
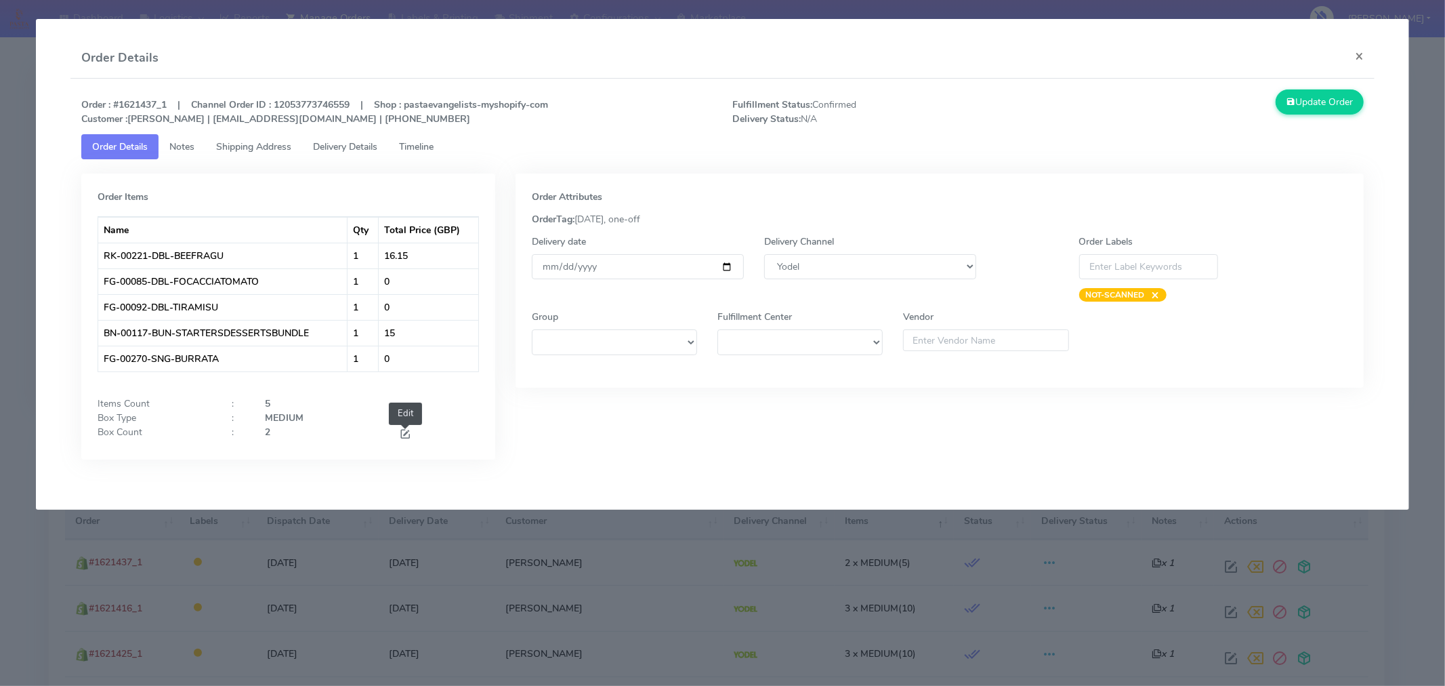
click at [400, 434] on span at bounding box center [405, 435] width 12 height 13
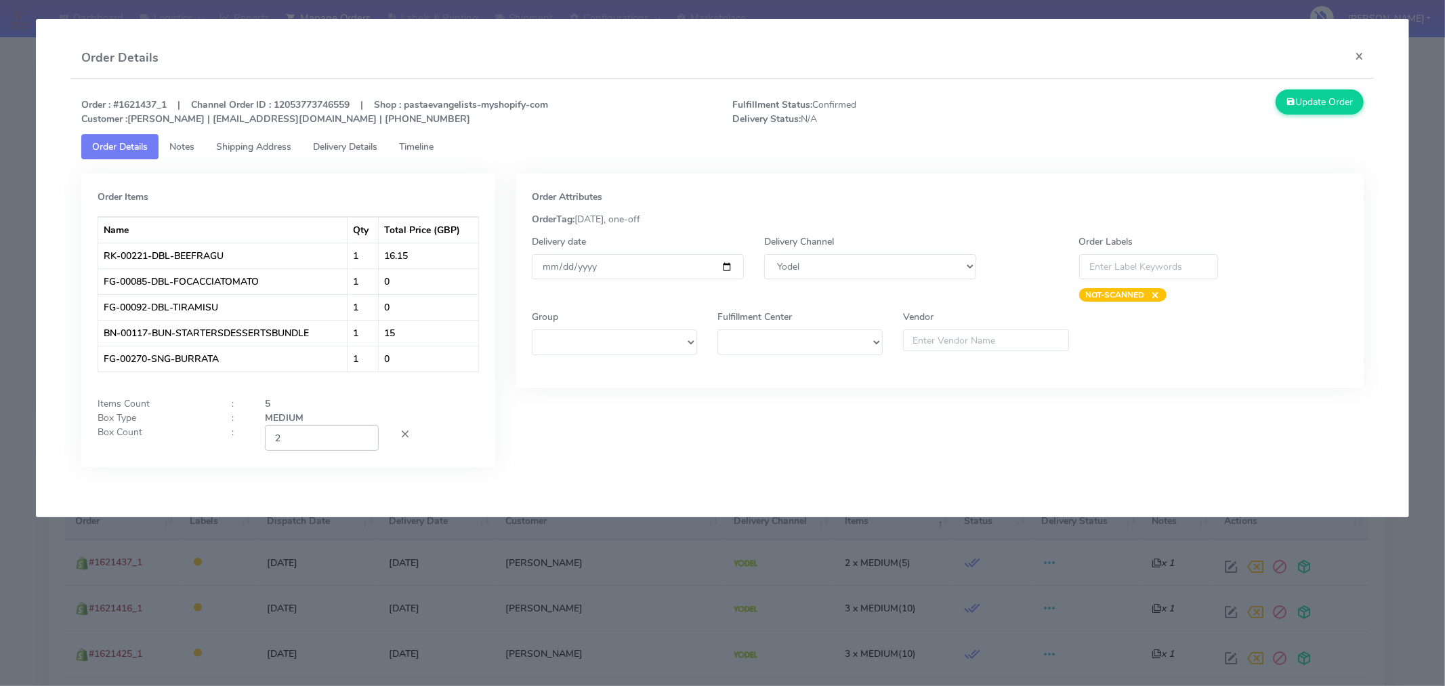
click at [333, 428] on input "2" at bounding box center [322, 437] width 114 height 25
type input "1"
click at [463, 422] on div "MEDIUM" at bounding box center [372, 418] width 234 height 14
click at [1337, 104] on button "Update Order" at bounding box center [1320, 101] width 88 height 25
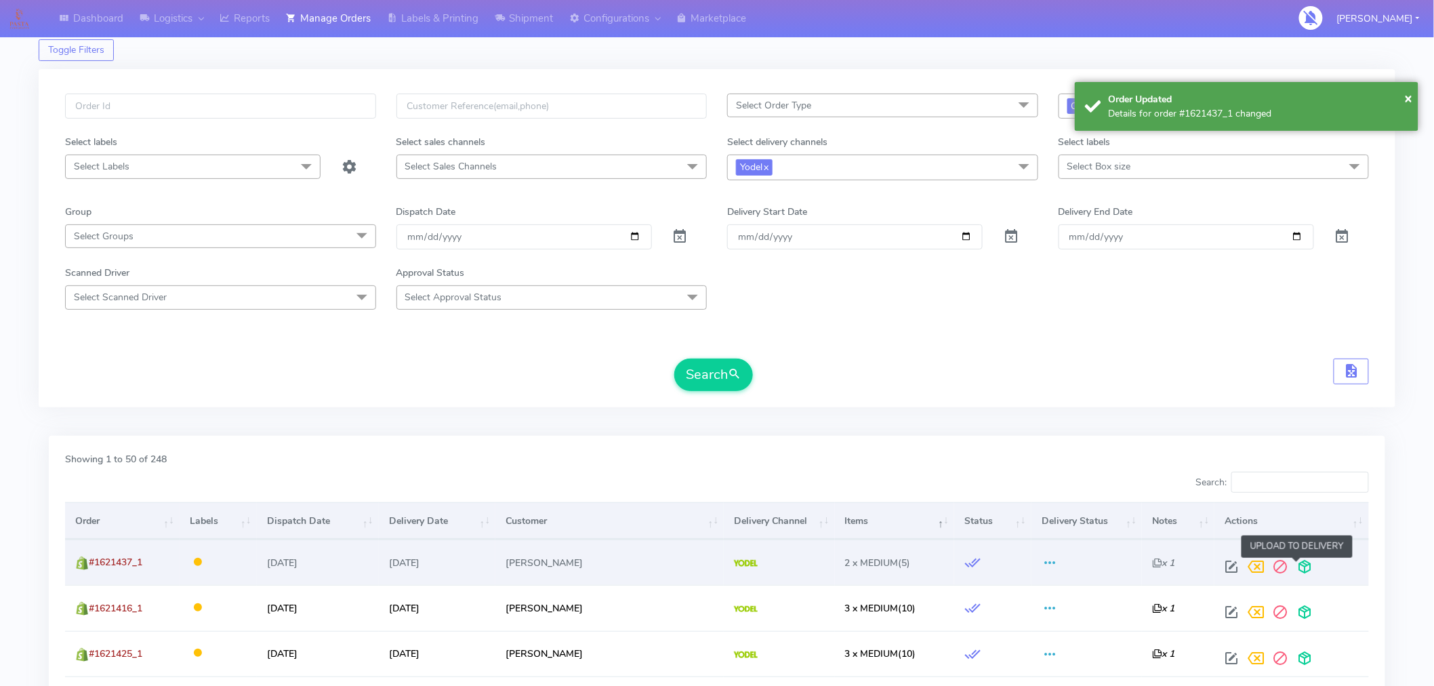
click at [1293, 568] on span at bounding box center [1305, 569] width 24 height 13
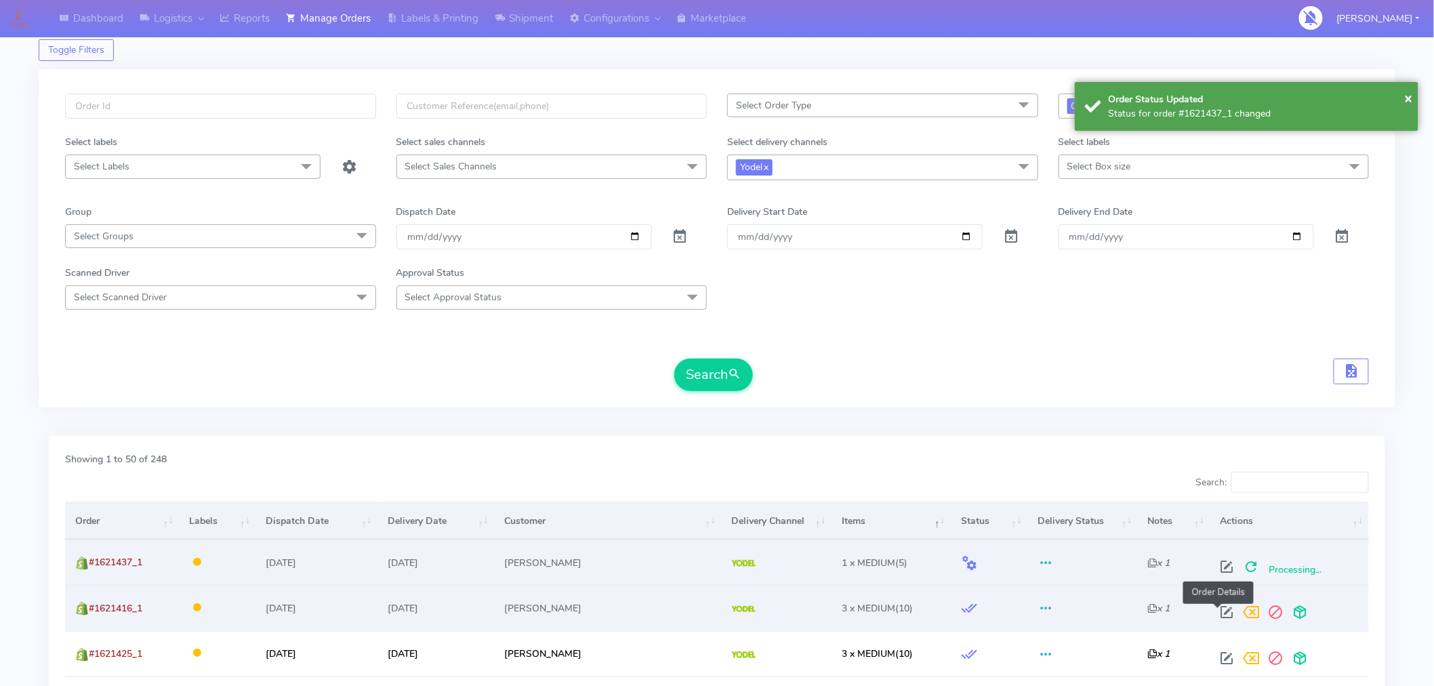
click at [1219, 612] on span at bounding box center [1227, 614] width 24 height 13
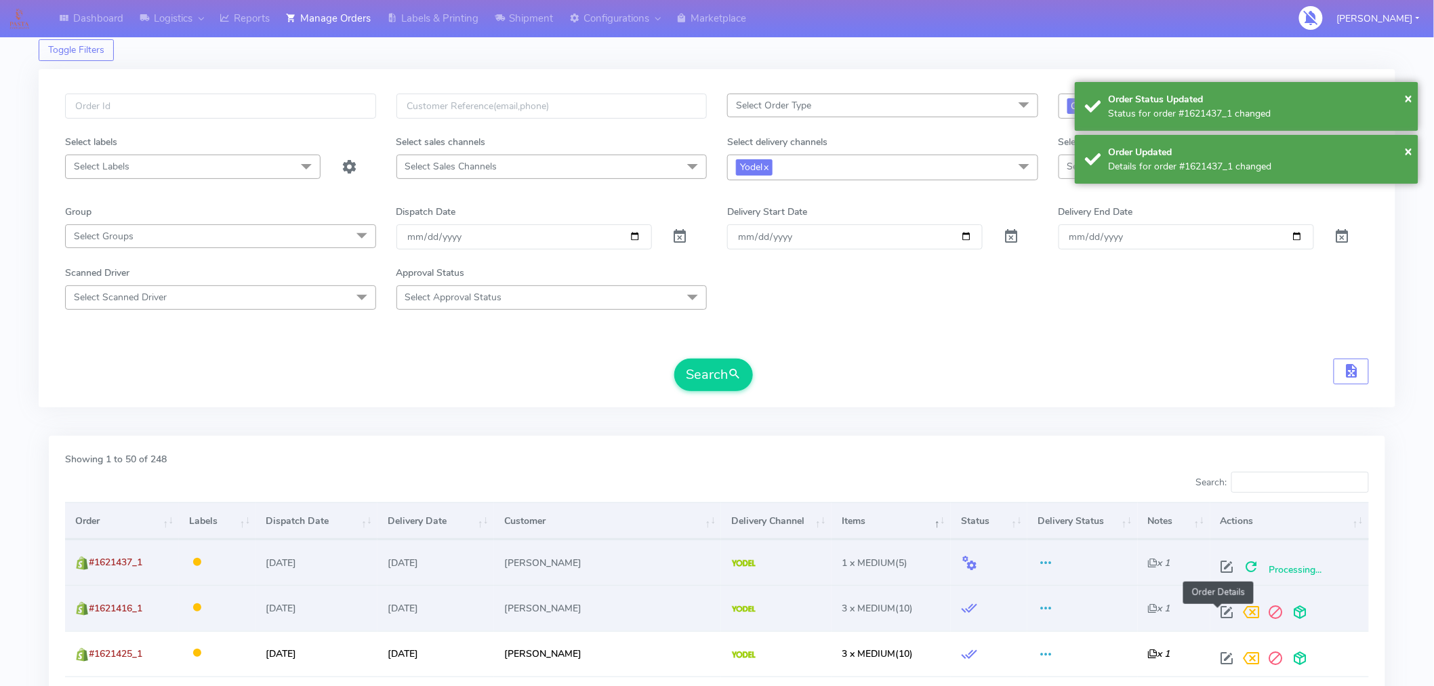
select select "5"
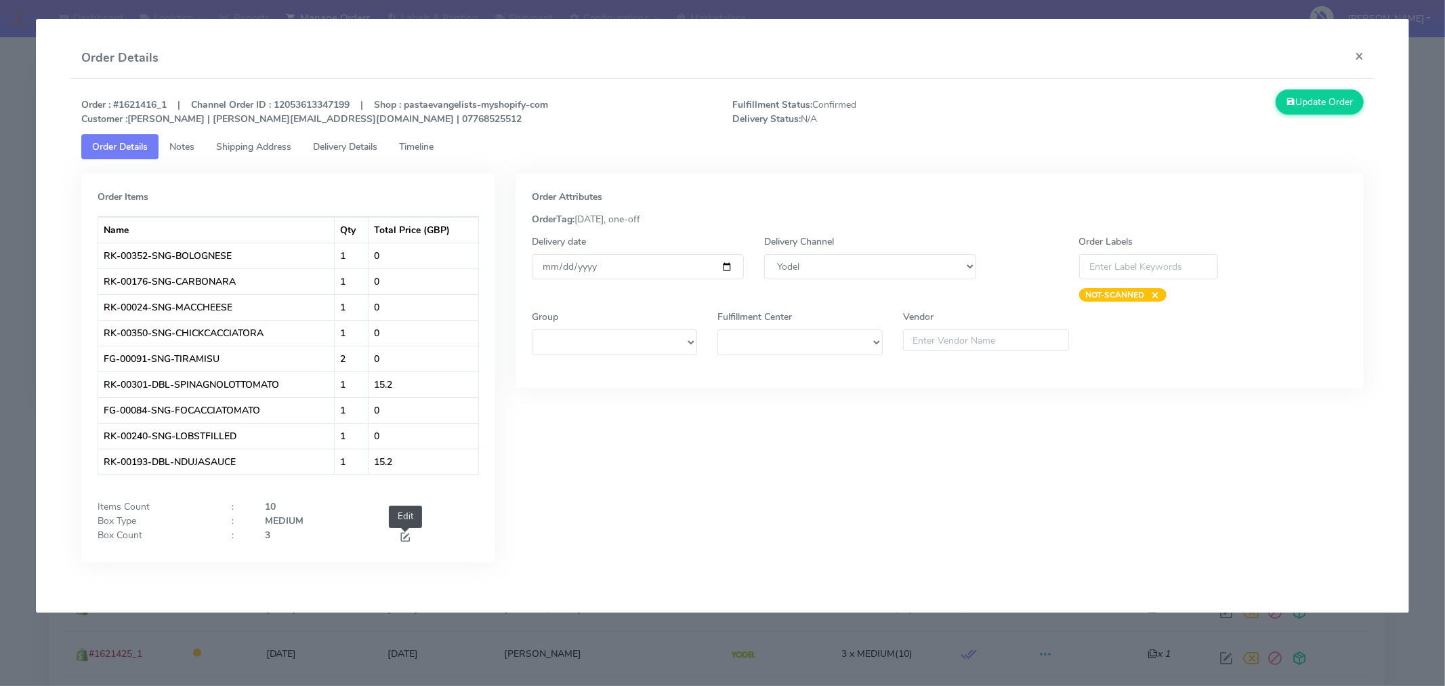
click at [403, 535] on span at bounding box center [405, 538] width 12 height 13
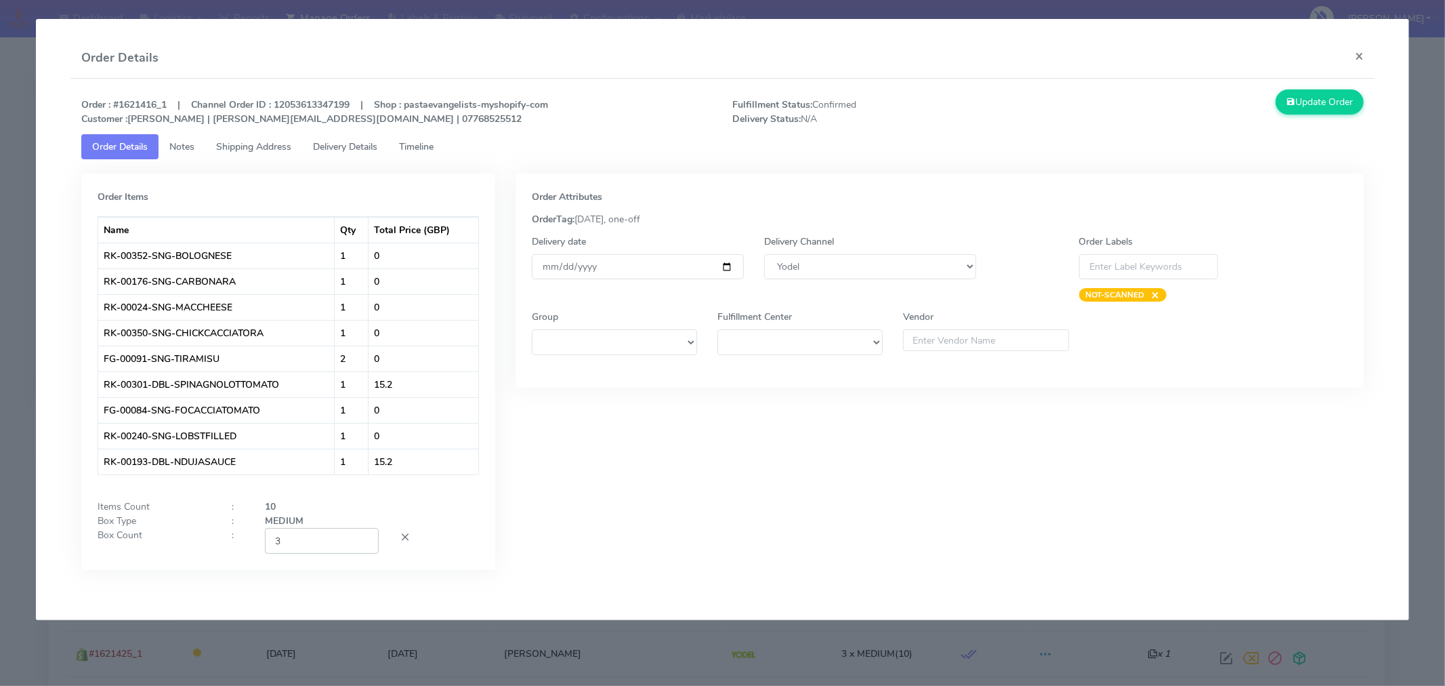
click at [302, 547] on input "3" at bounding box center [322, 540] width 114 height 25
type input "2"
click at [700, 497] on div "Order Attributes OrderTag: 09-09-2025, one-off Delivery date 2025-09-09 Deliver…" at bounding box center [939, 381] width 869 height 417
click at [1313, 107] on button "Update Order" at bounding box center [1320, 101] width 88 height 25
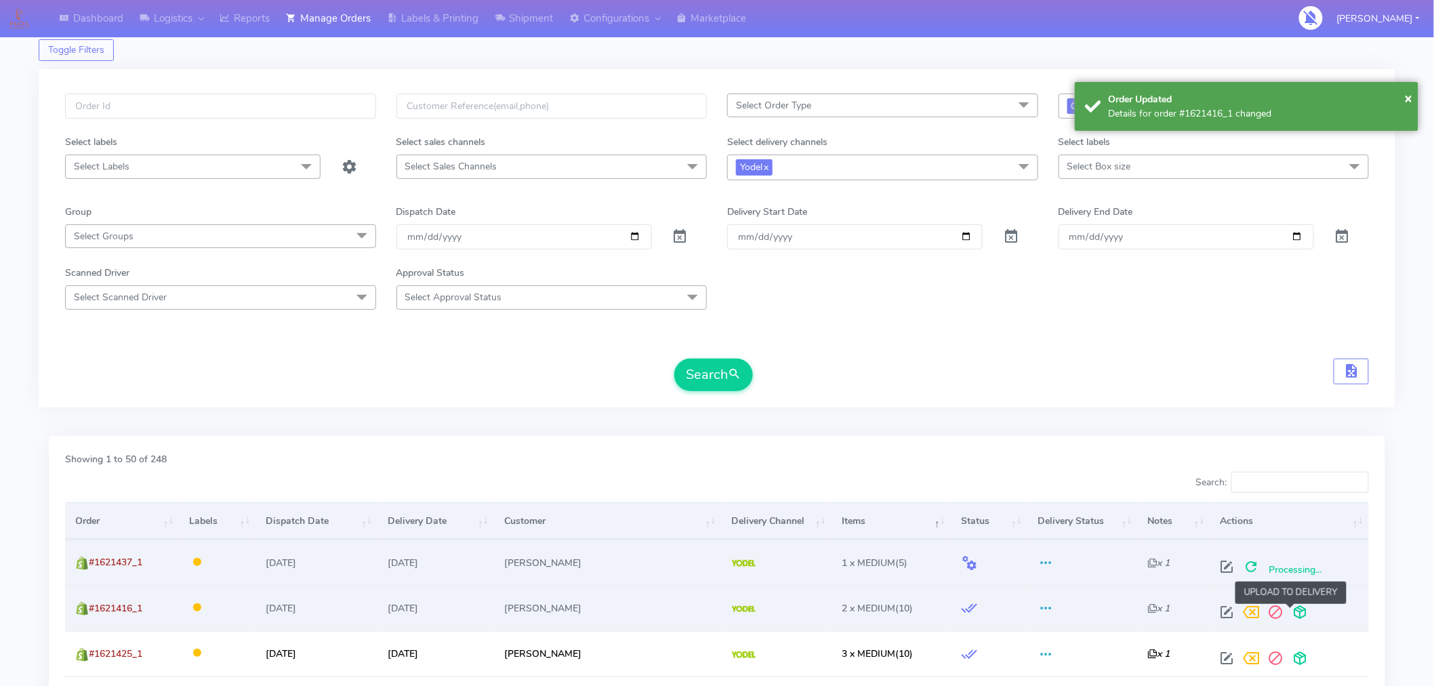
click at [1289, 610] on span at bounding box center [1300, 614] width 24 height 13
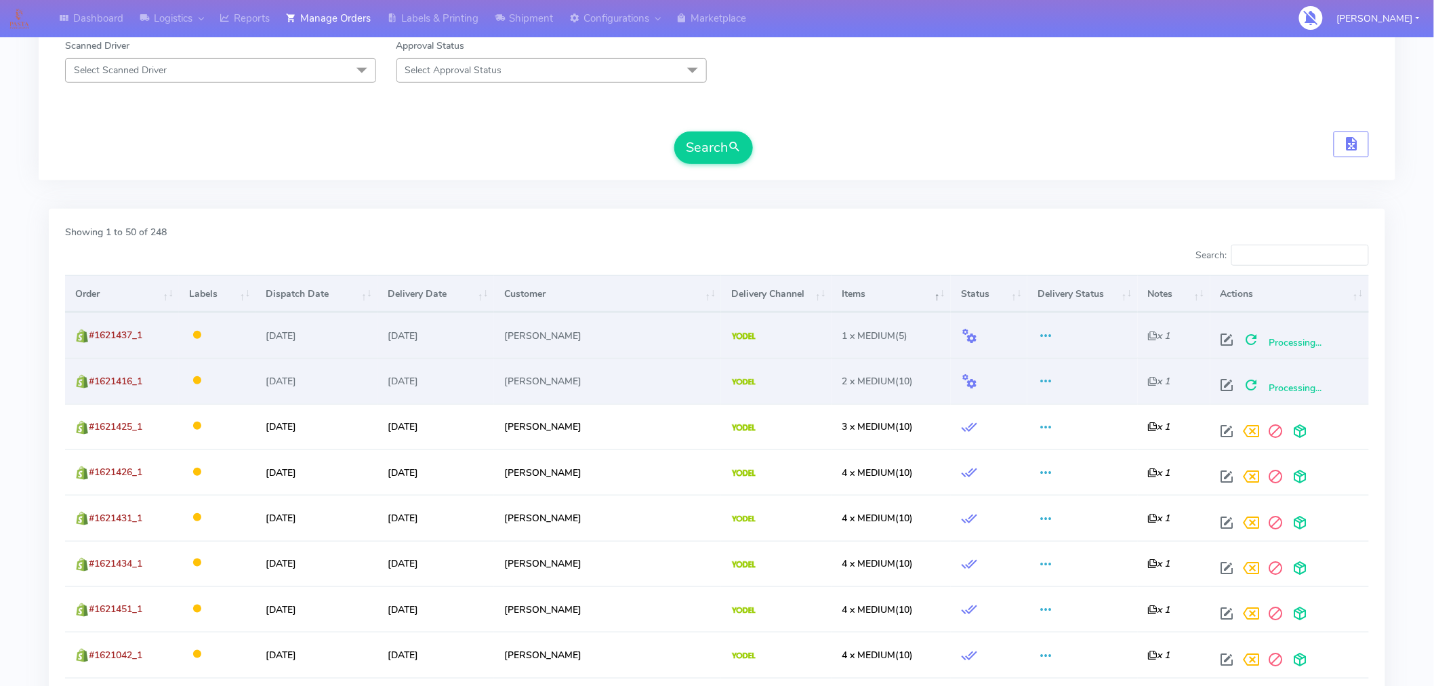
scroll to position [278, 0]
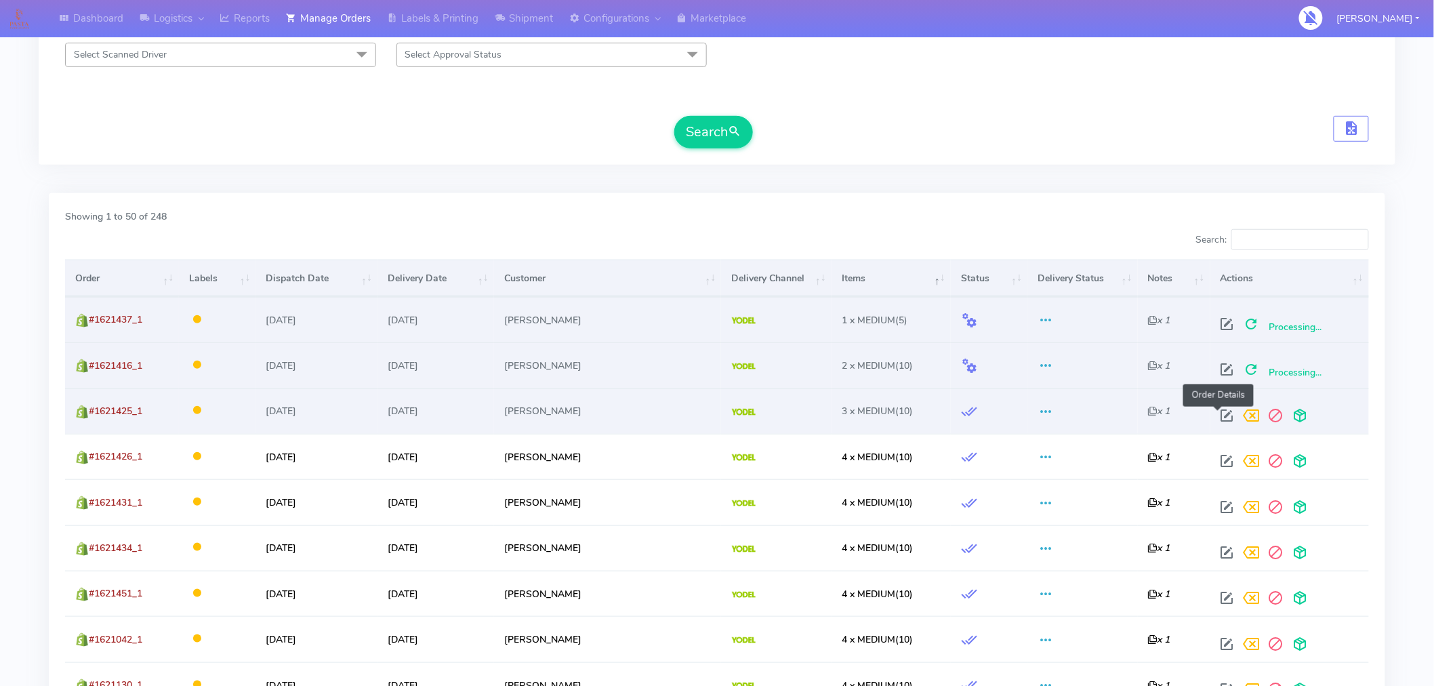
click at [1215, 417] on span at bounding box center [1227, 418] width 24 height 13
select select "5"
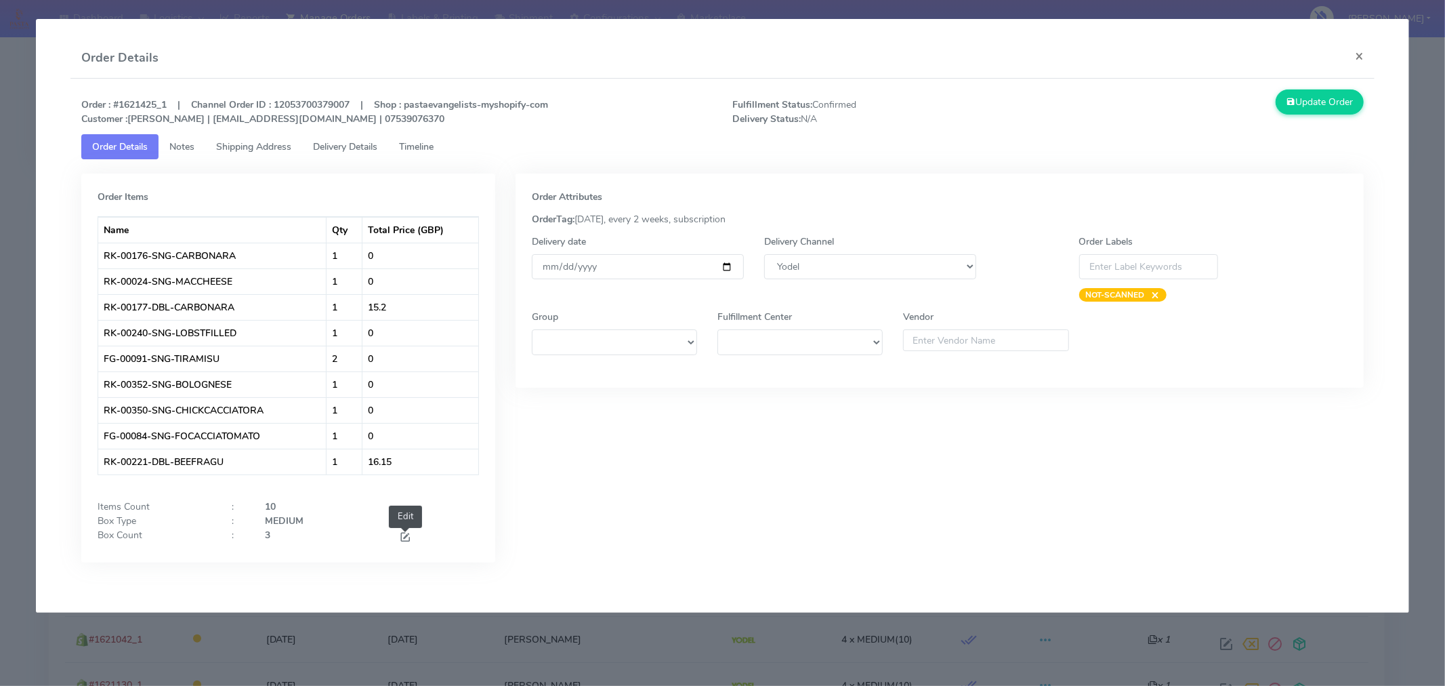
click at [408, 532] on span at bounding box center [405, 538] width 12 height 13
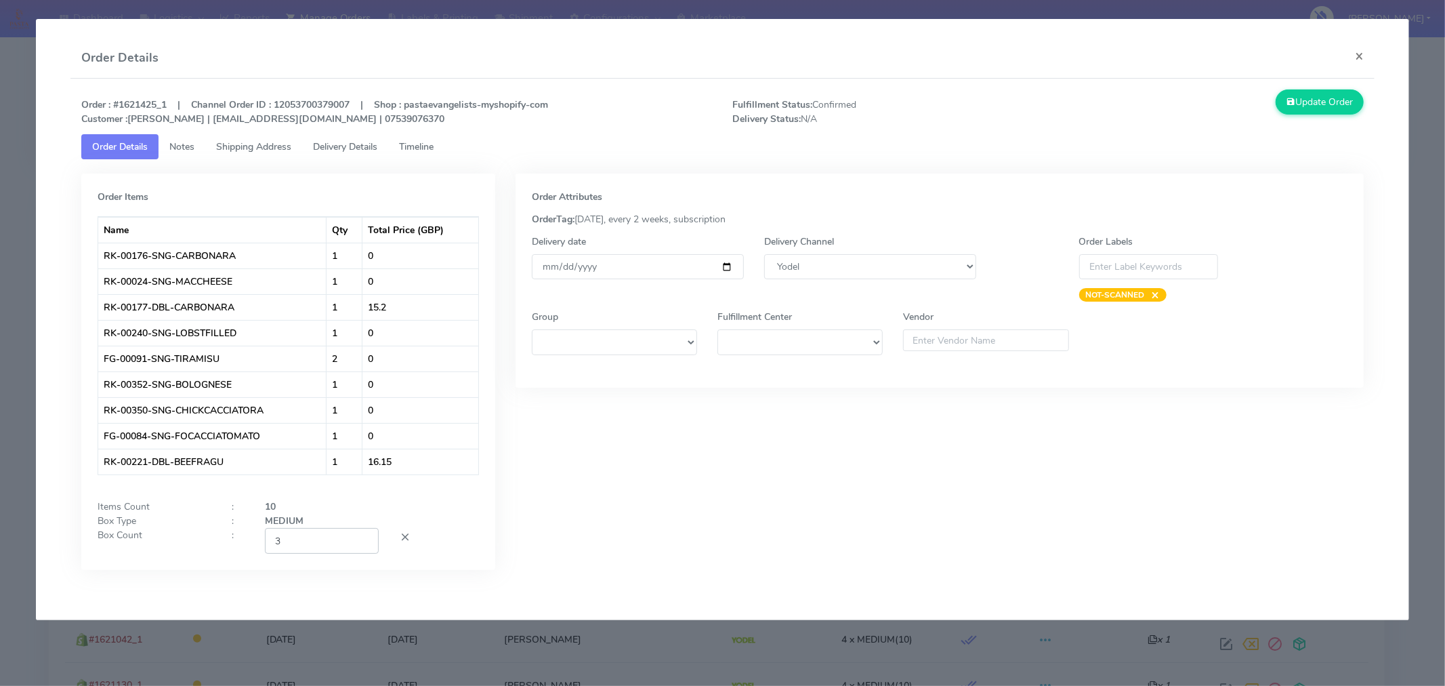
click at [344, 544] on input "3" at bounding box center [322, 540] width 114 height 25
type input "2"
click at [719, 415] on div "Order Attributes OrderTag: 09-09-2025, every 2 weeks, subscription Delivery dat…" at bounding box center [939, 381] width 869 height 417
click at [1316, 110] on button "Update Order" at bounding box center [1320, 101] width 88 height 25
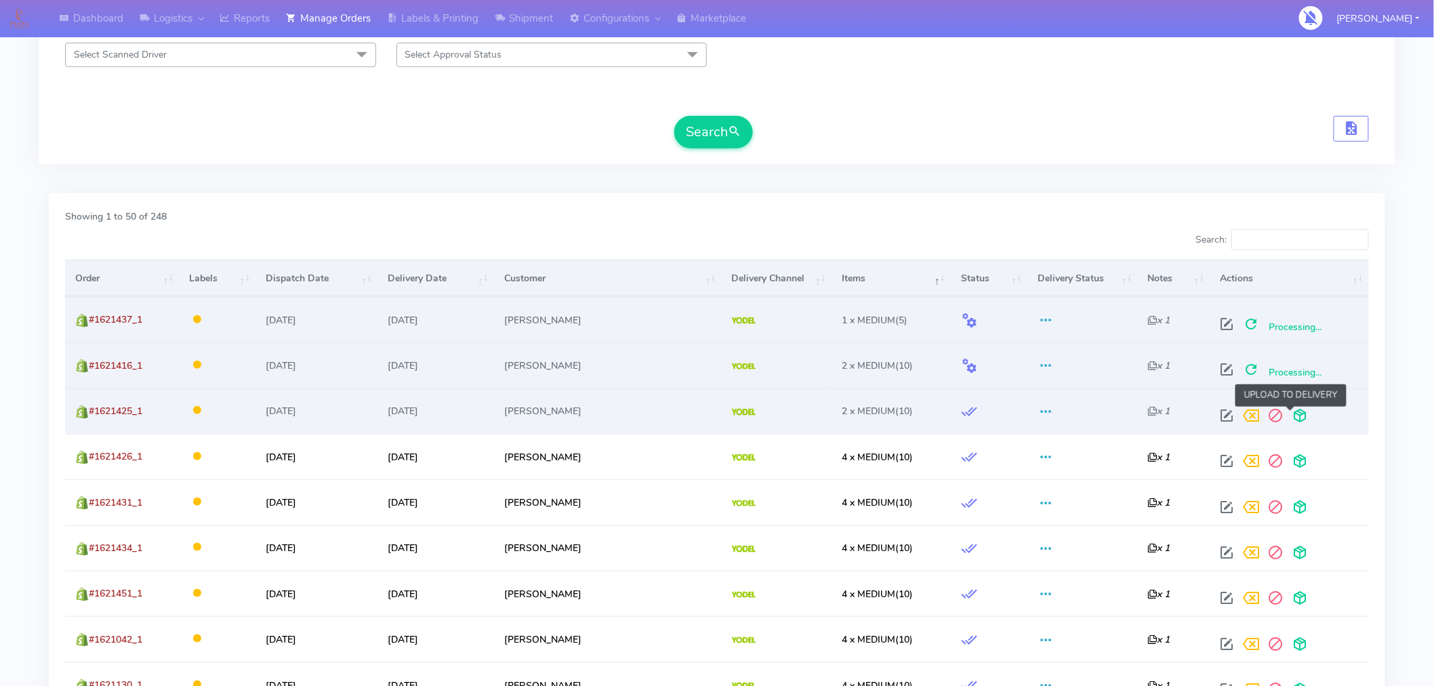
click at [1289, 425] on span at bounding box center [1300, 418] width 24 height 13
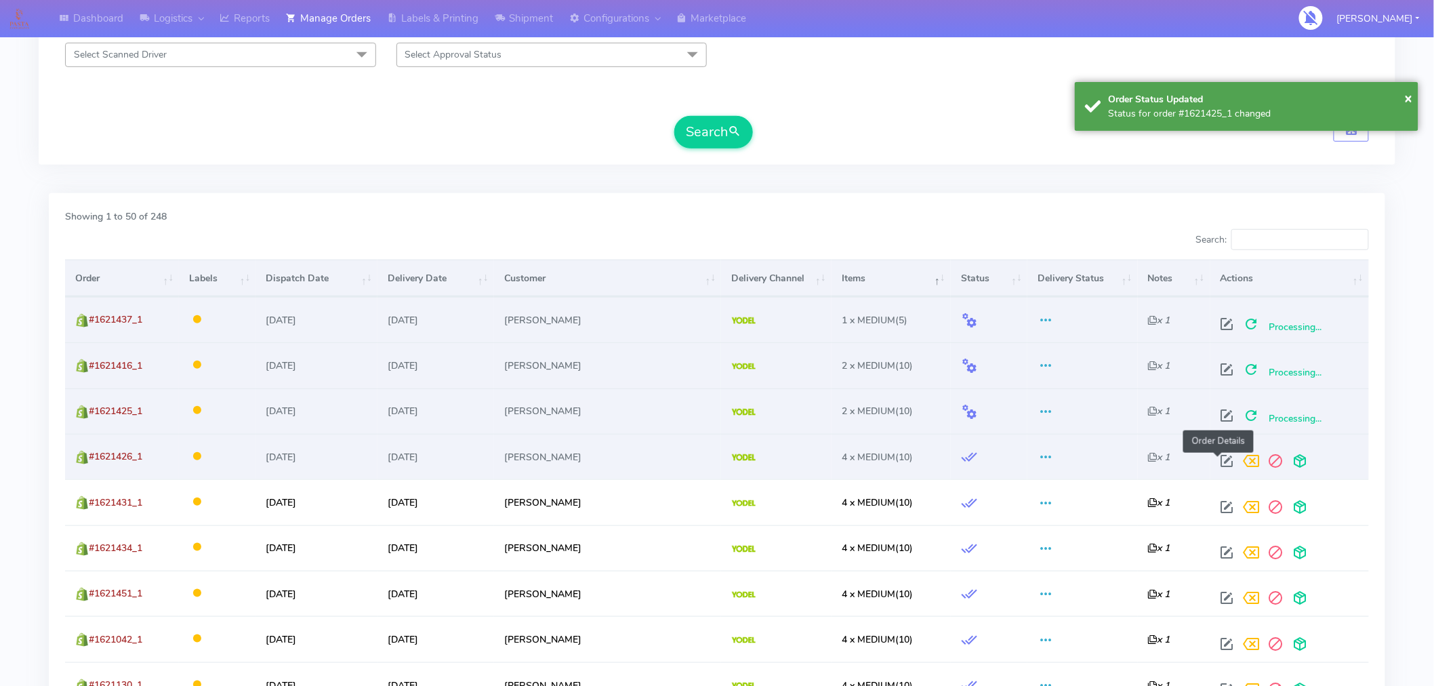
click at [1219, 457] on span at bounding box center [1227, 463] width 24 height 13
select select "5"
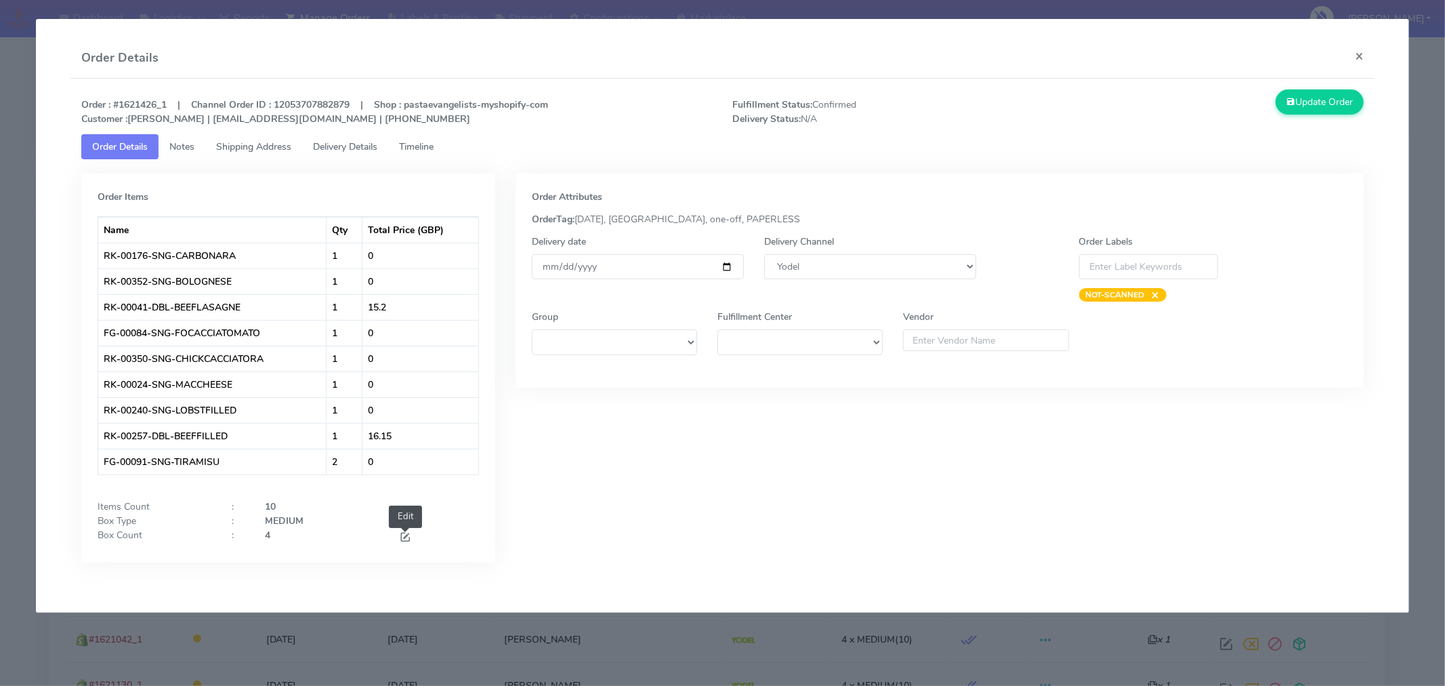
click at [404, 535] on span at bounding box center [405, 538] width 12 height 13
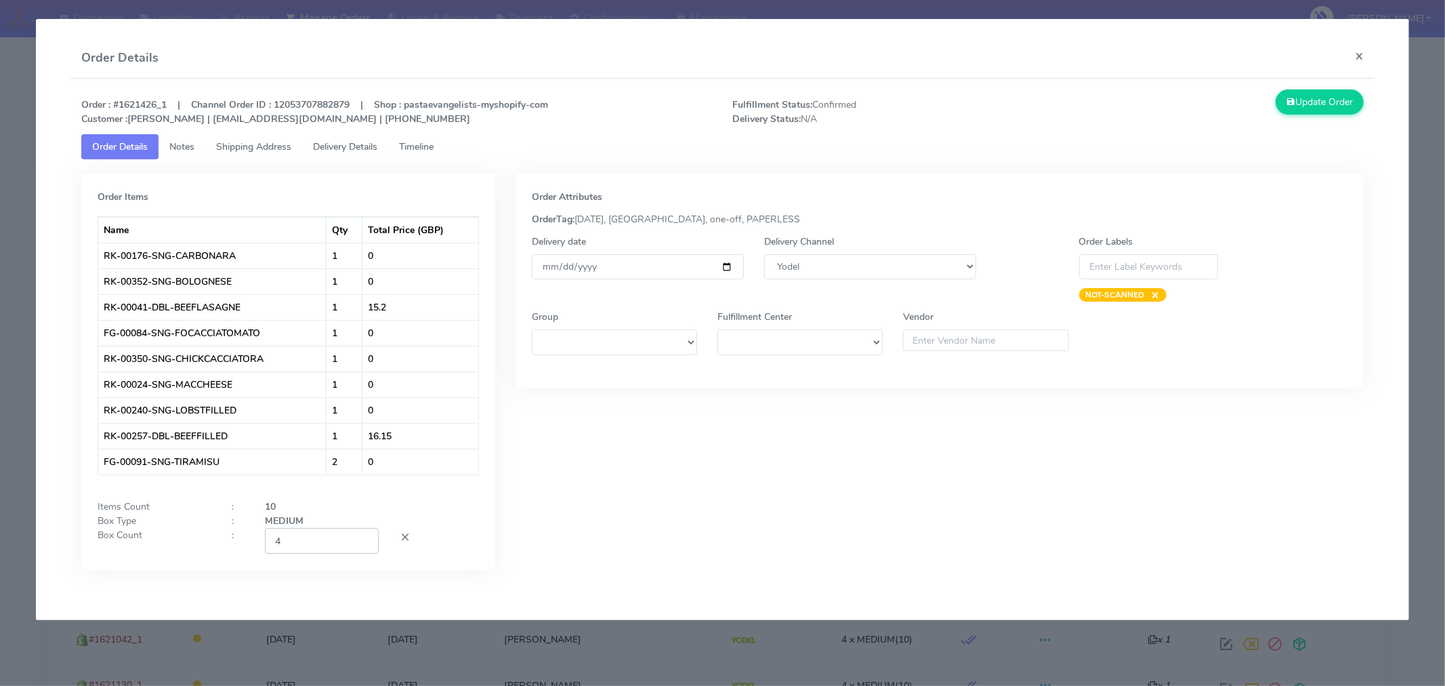
click at [350, 542] on input "4" at bounding box center [322, 540] width 114 height 25
type input "2"
click at [1323, 100] on button "Update Order" at bounding box center [1320, 101] width 88 height 25
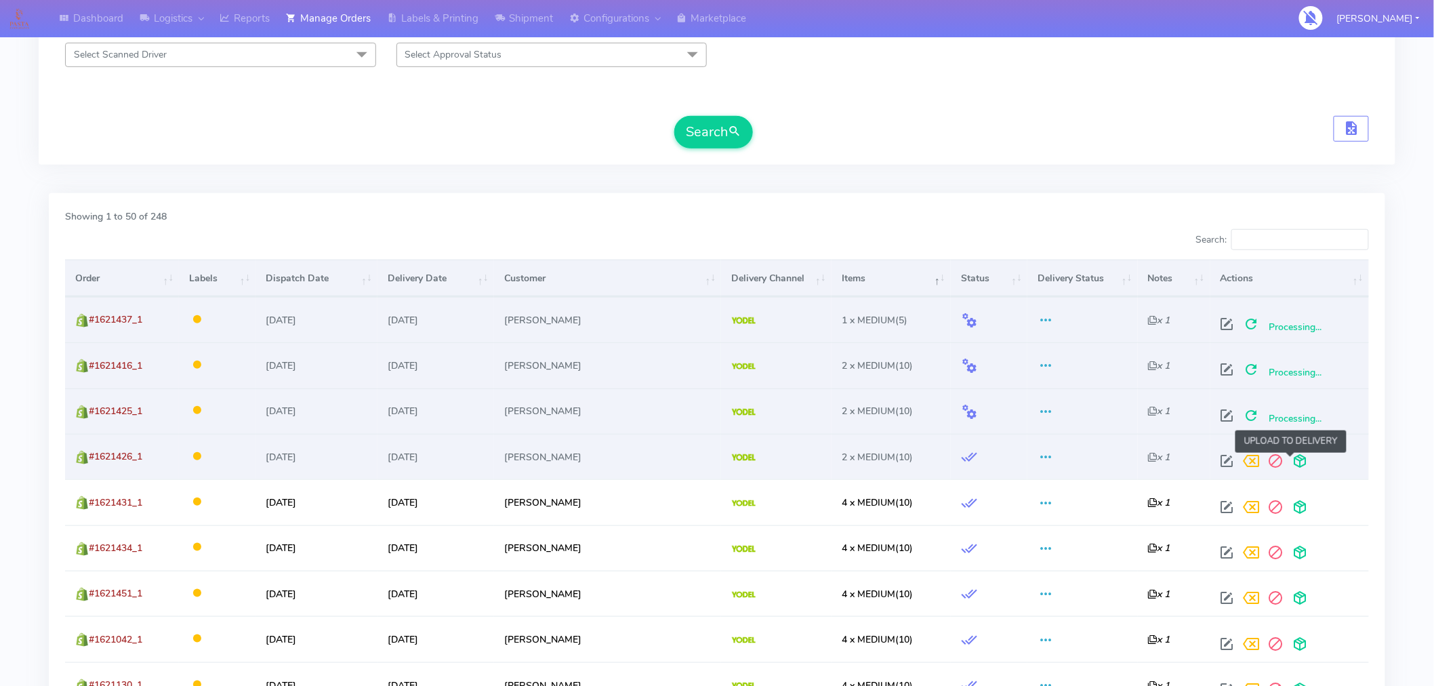
click at [1288, 465] on span at bounding box center [1300, 463] width 24 height 13
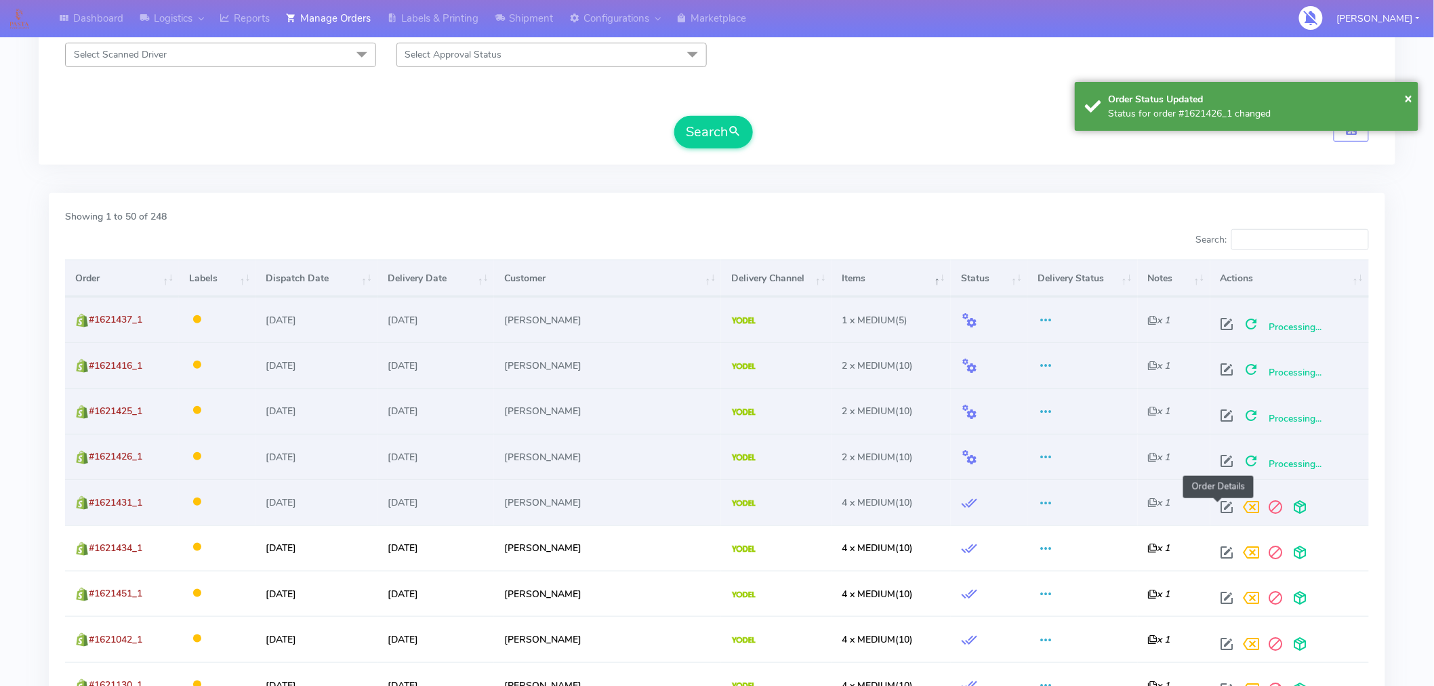
click at [1217, 503] on span at bounding box center [1227, 509] width 24 height 13
select select "5"
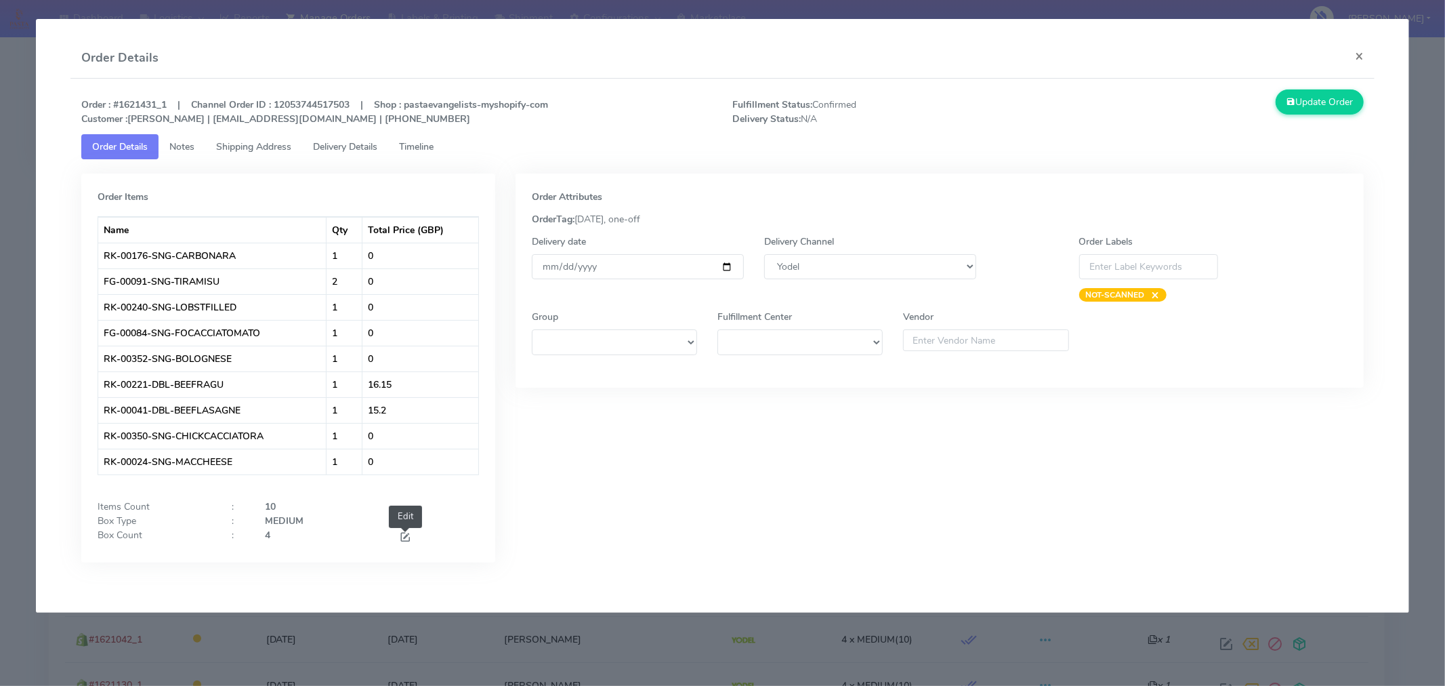
click at [399, 539] on span at bounding box center [405, 538] width 12 height 13
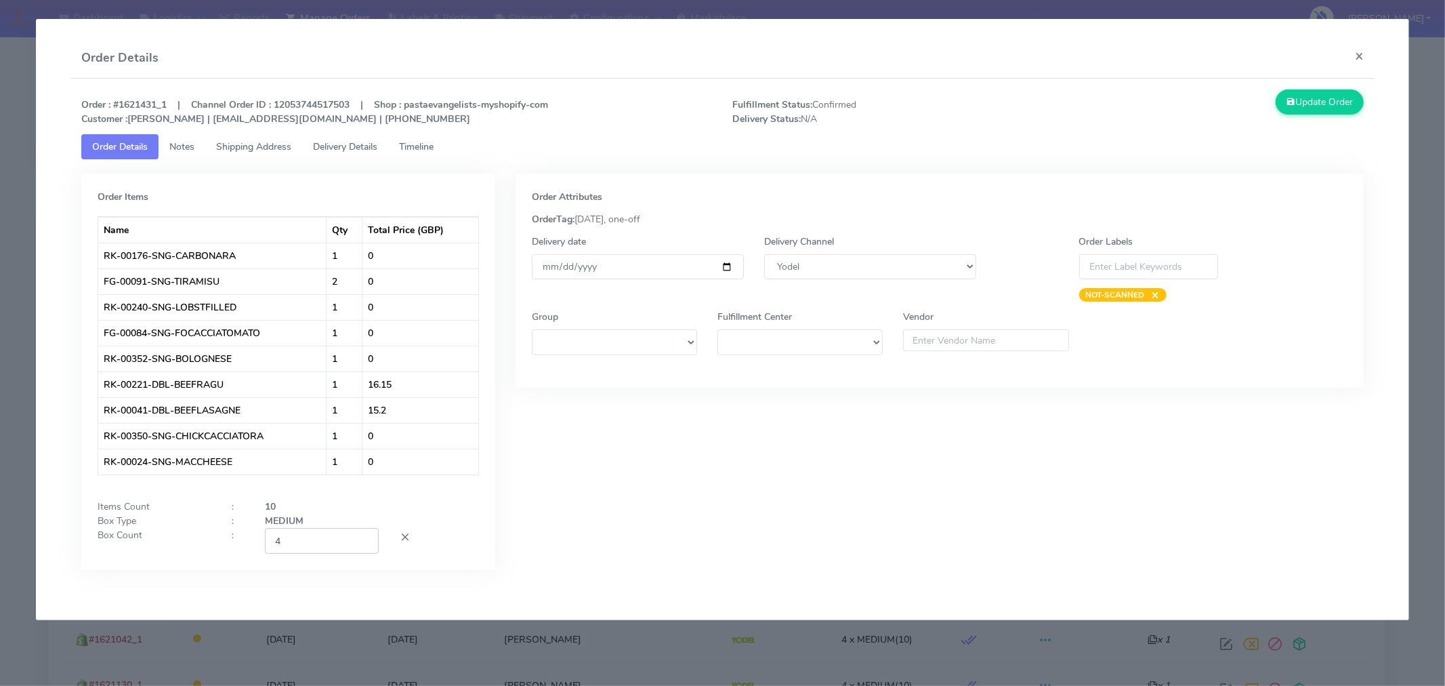
click at [335, 547] on input "4" at bounding box center [322, 540] width 114 height 25
type input "2"
click at [1328, 99] on button "Update Order" at bounding box center [1320, 101] width 88 height 25
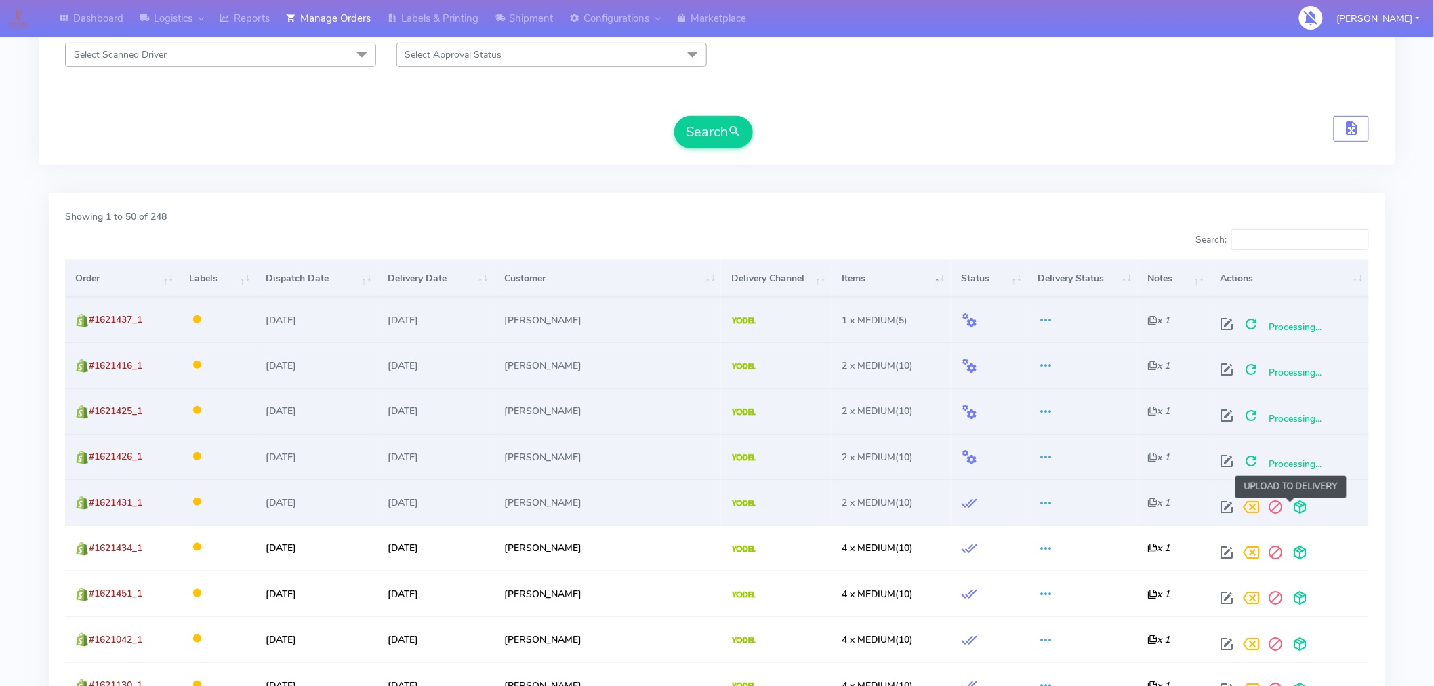
click at [1290, 509] on span at bounding box center [1300, 509] width 24 height 13
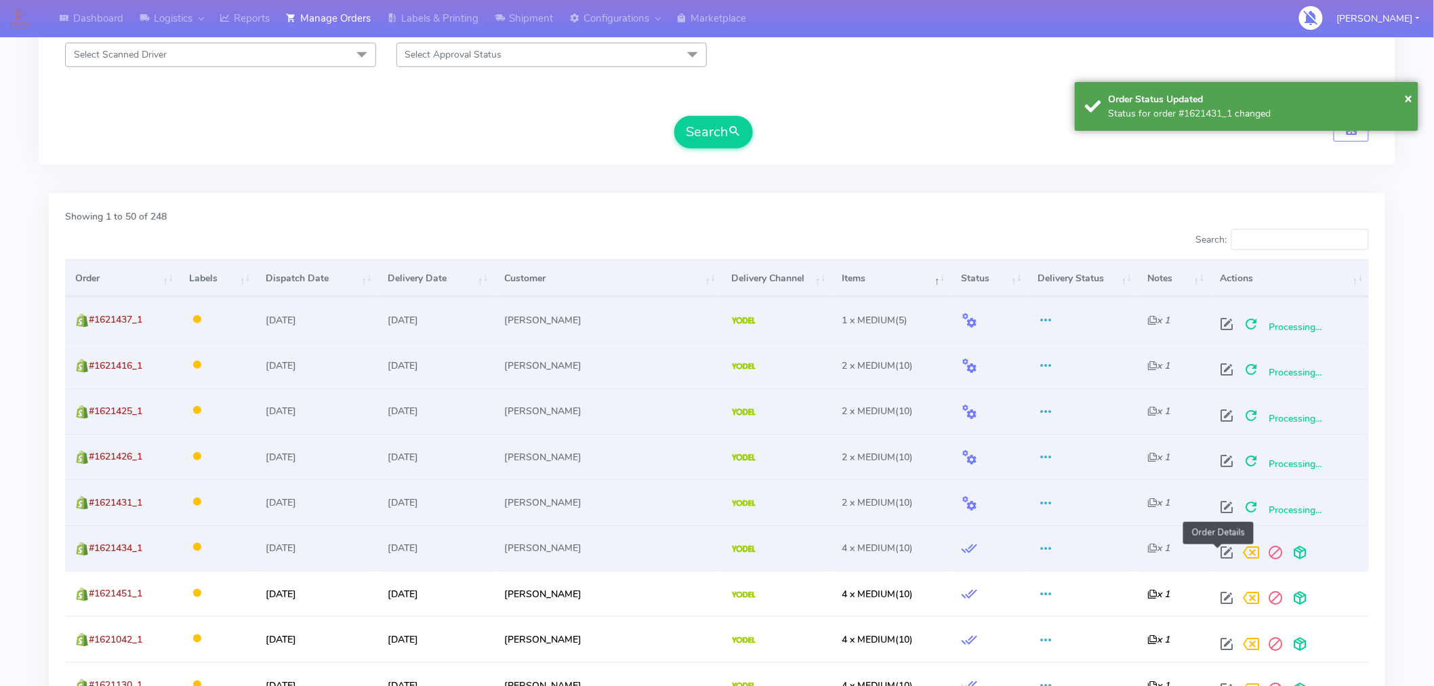
click at [1221, 552] on span at bounding box center [1227, 555] width 24 height 13
select select "5"
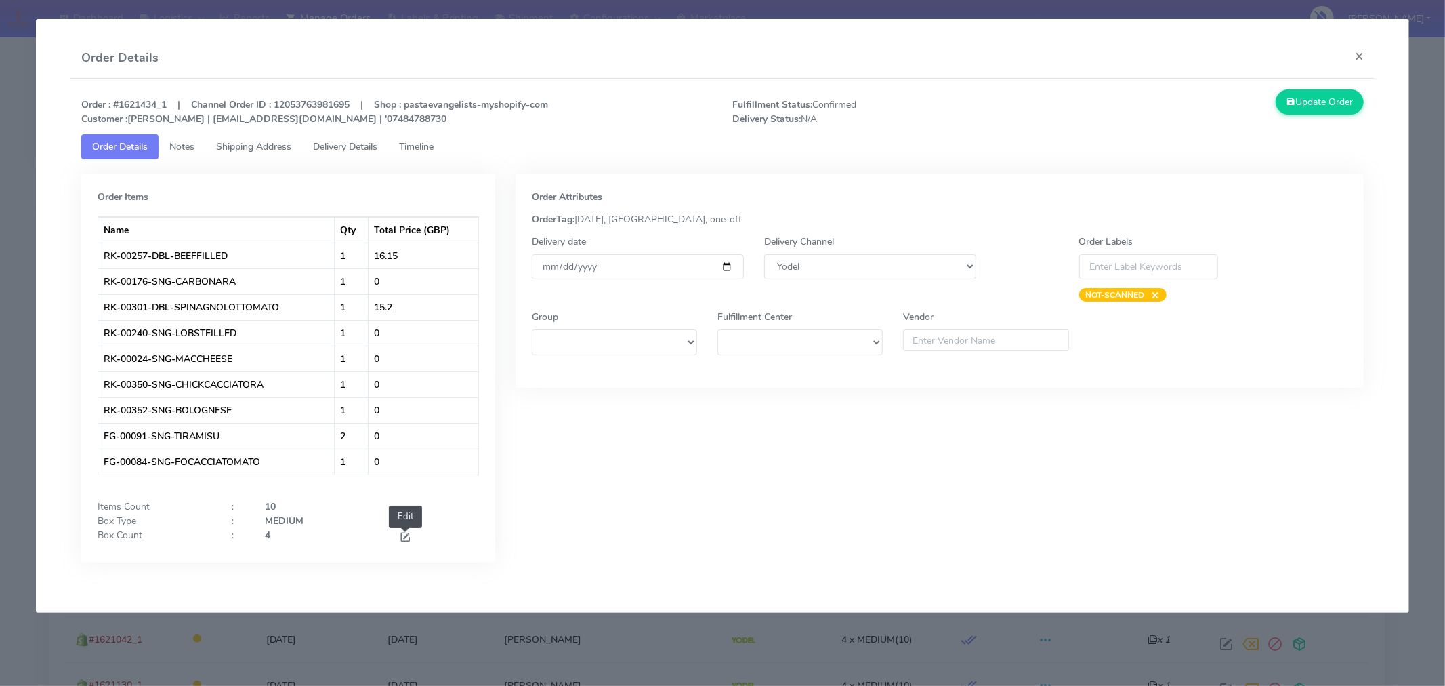
click at [400, 545] on span at bounding box center [405, 538] width 12 height 13
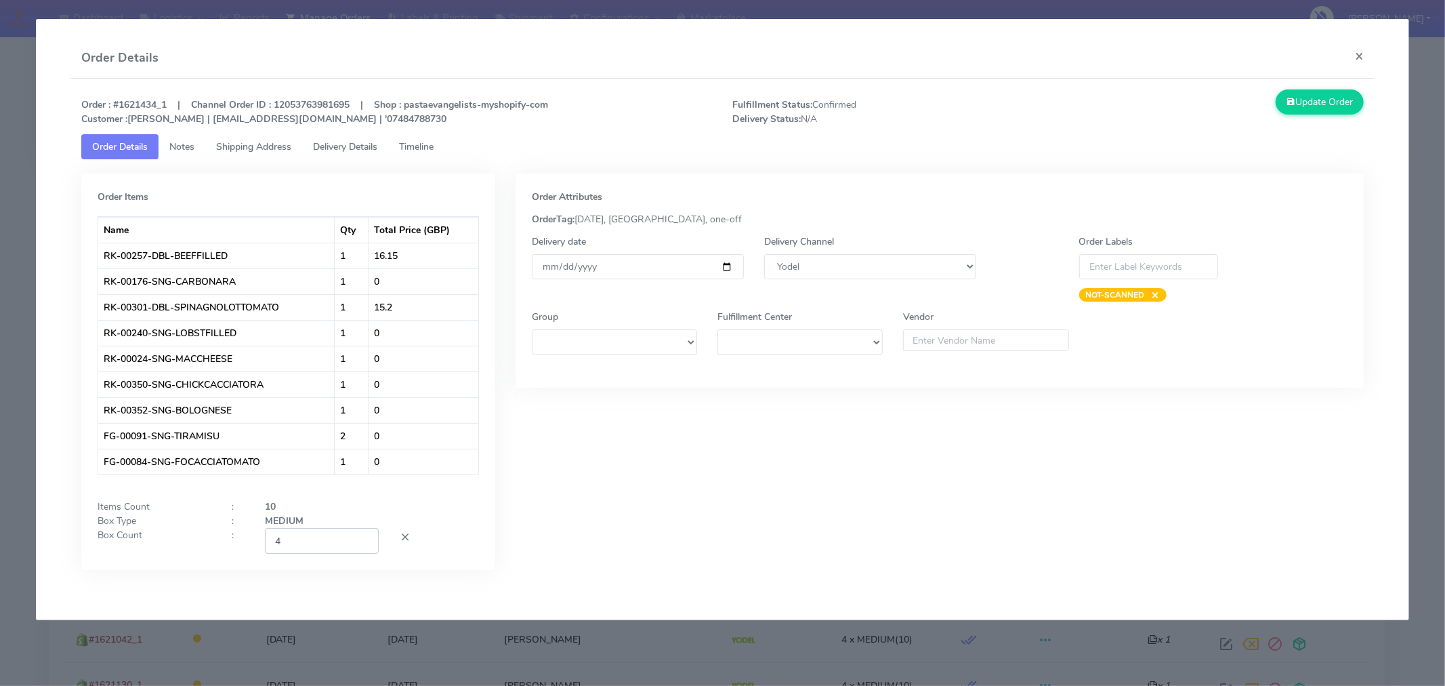
click at [348, 538] on input "4" at bounding box center [322, 540] width 114 height 25
type input "2"
click at [1301, 98] on button "Update Order" at bounding box center [1320, 101] width 88 height 25
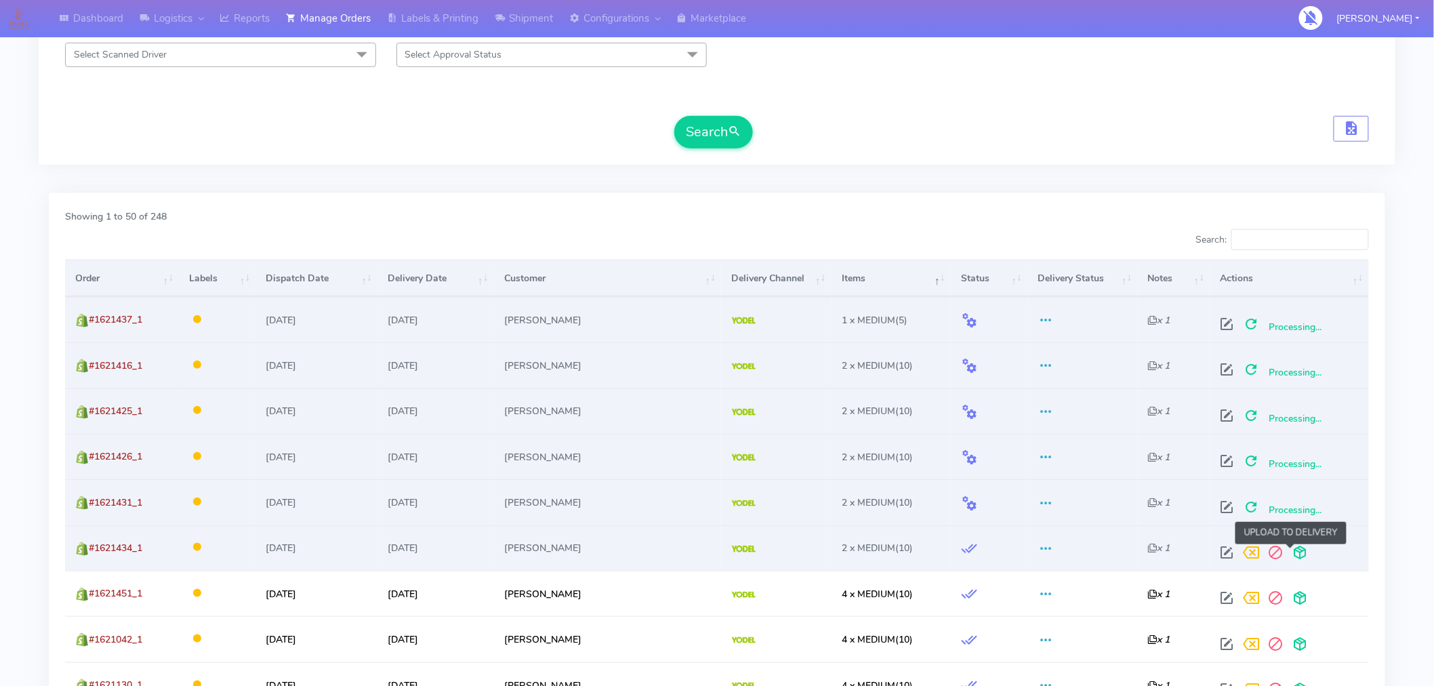
click at [1288, 550] on span at bounding box center [1300, 555] width 24 height 13
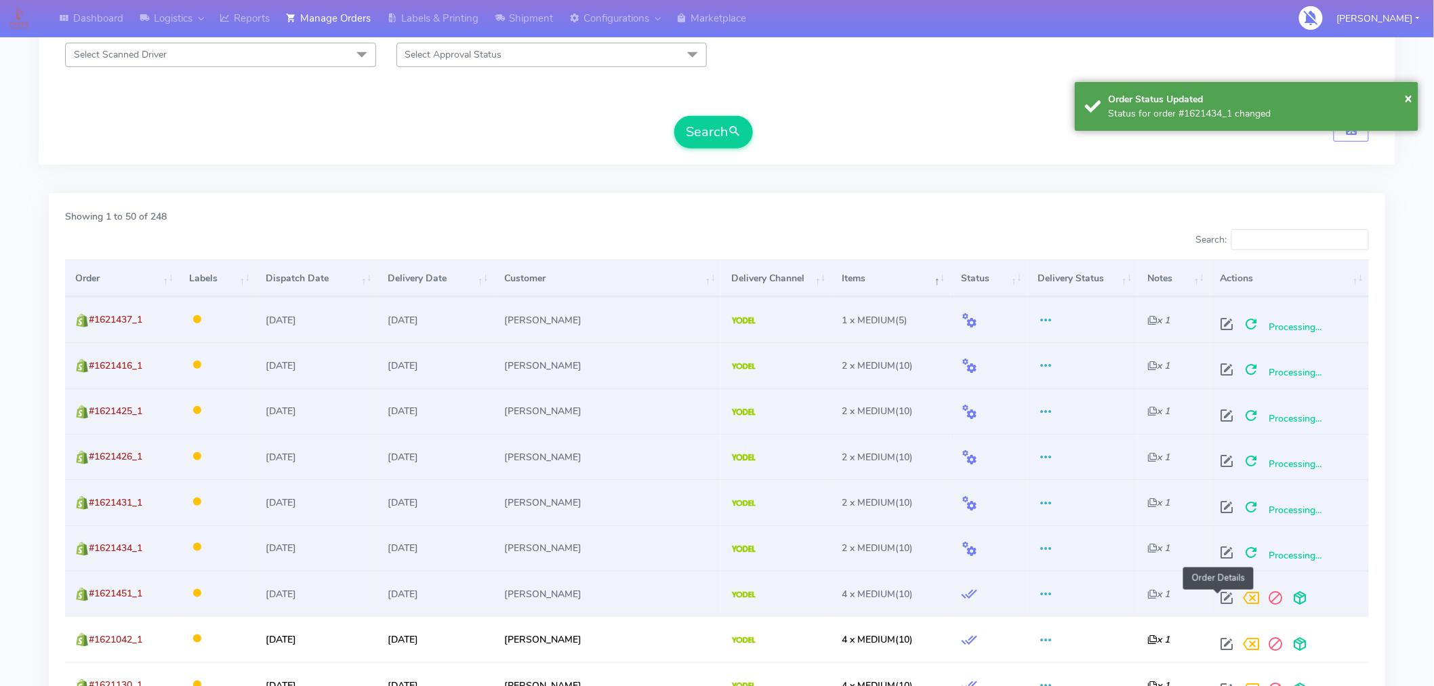
click at [1215, 600] on span at bounding box center [1227, 600] width 24 height 13
select select "5"
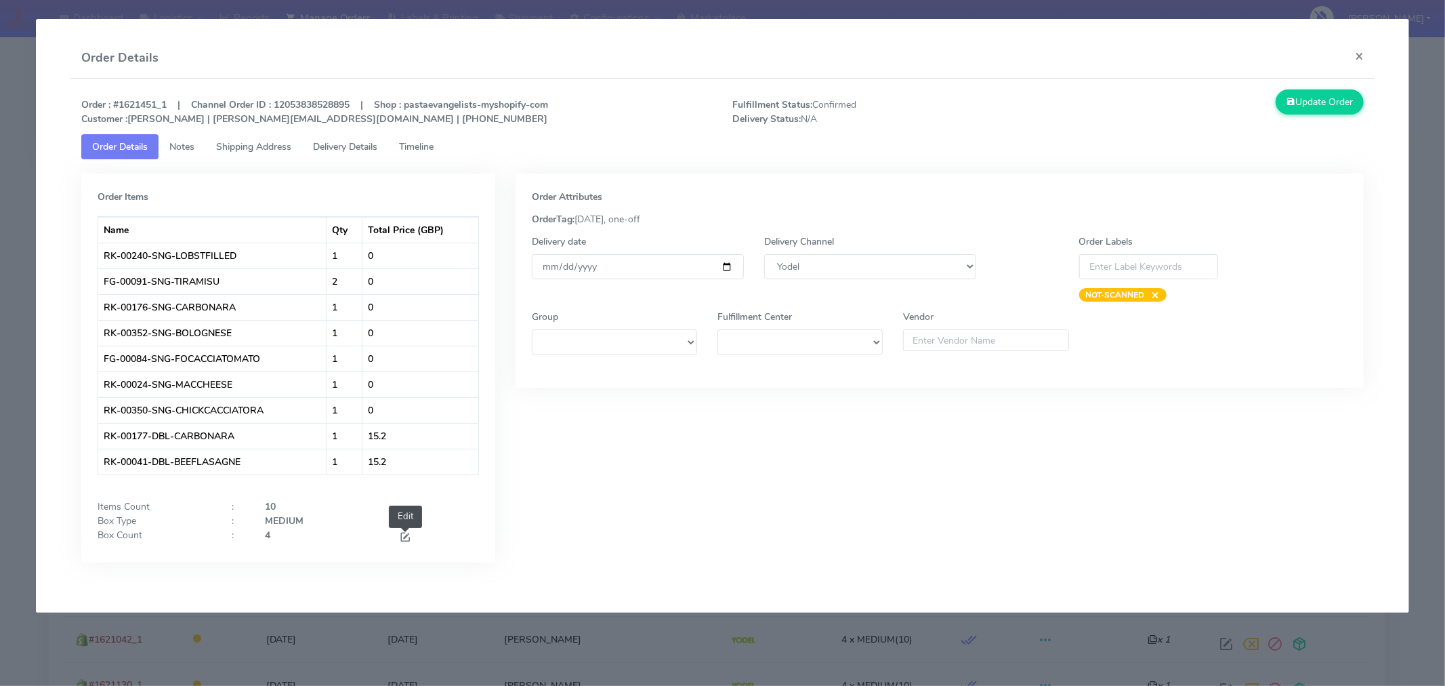
click at [403, 537] on span at bounding box center [405, 538] width 12 height 13
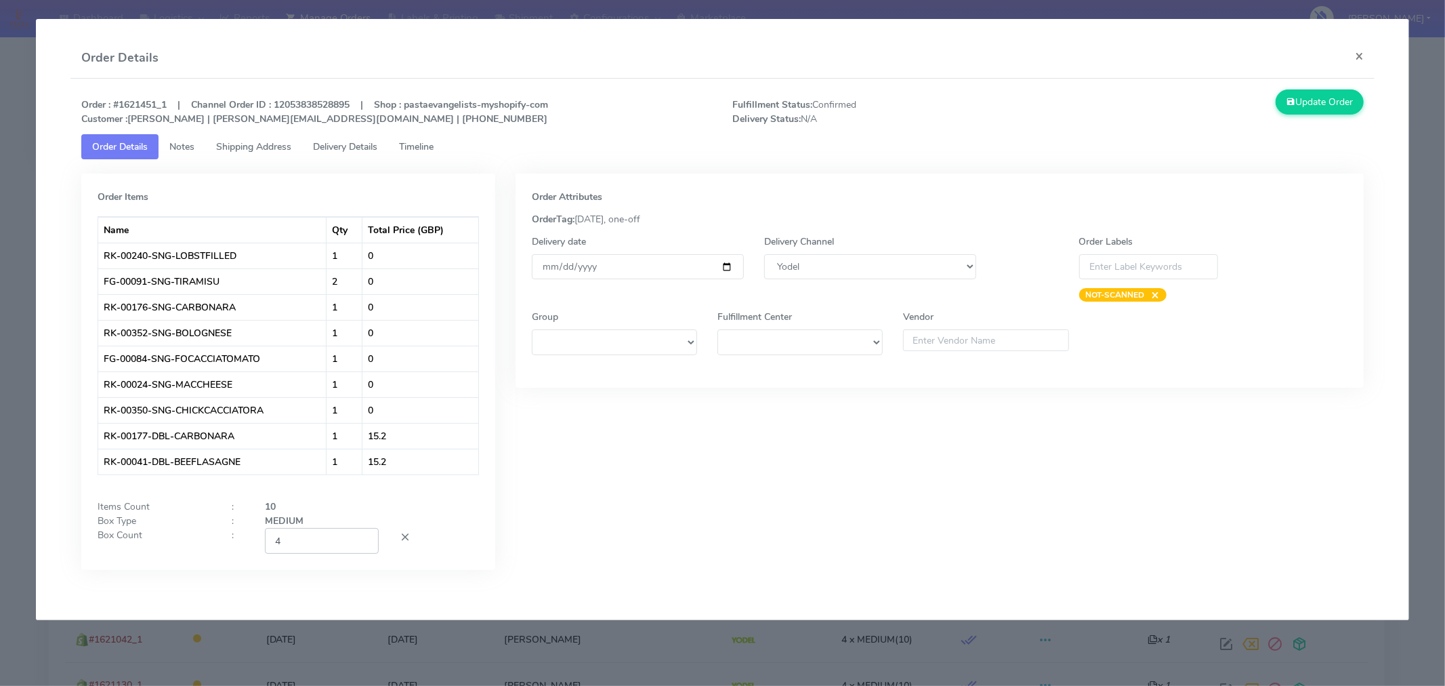
click at [329, 537] on input "4" at bounding box center [322, 540] width 114 height 25
type input "2"
click at [1335, 102] on button "Update Order" at bounding box center [1320, 101] width 88 height 25
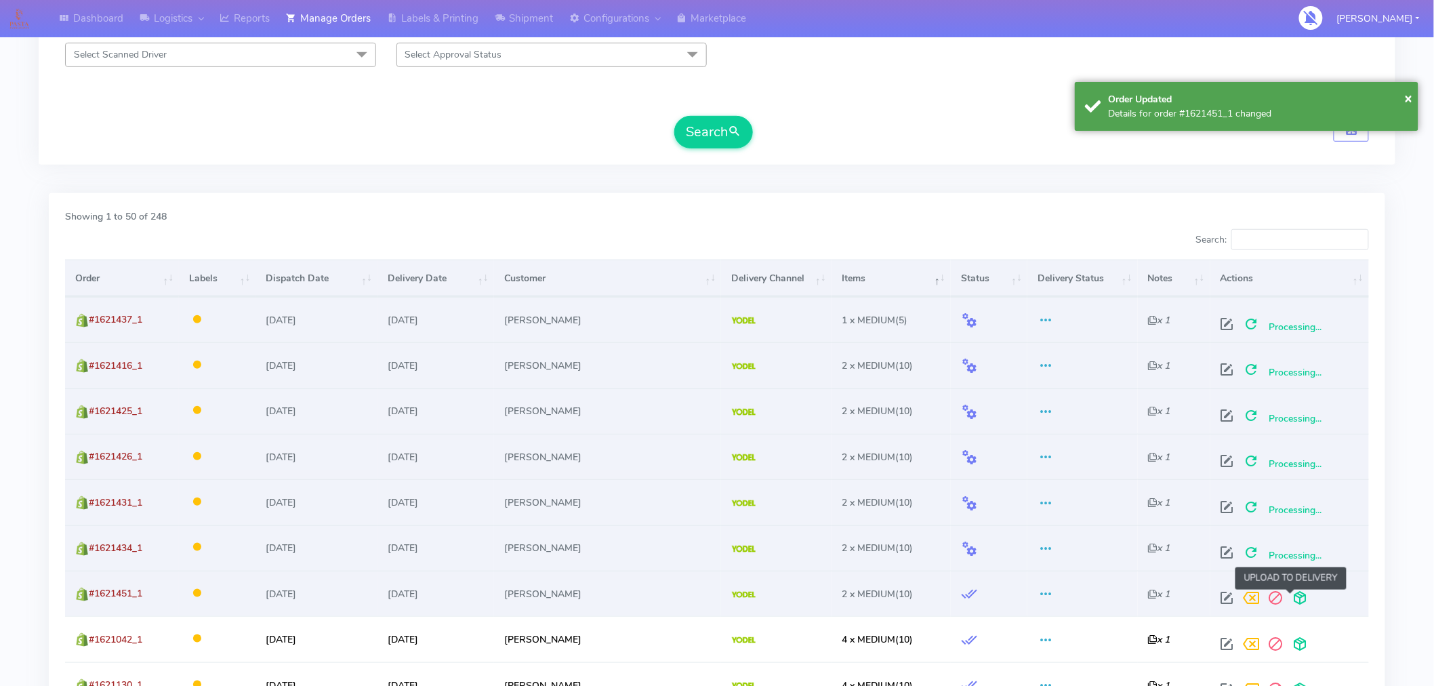
click at [1291, 598] on span at bounding box center [1300, 600] width 24 height 13
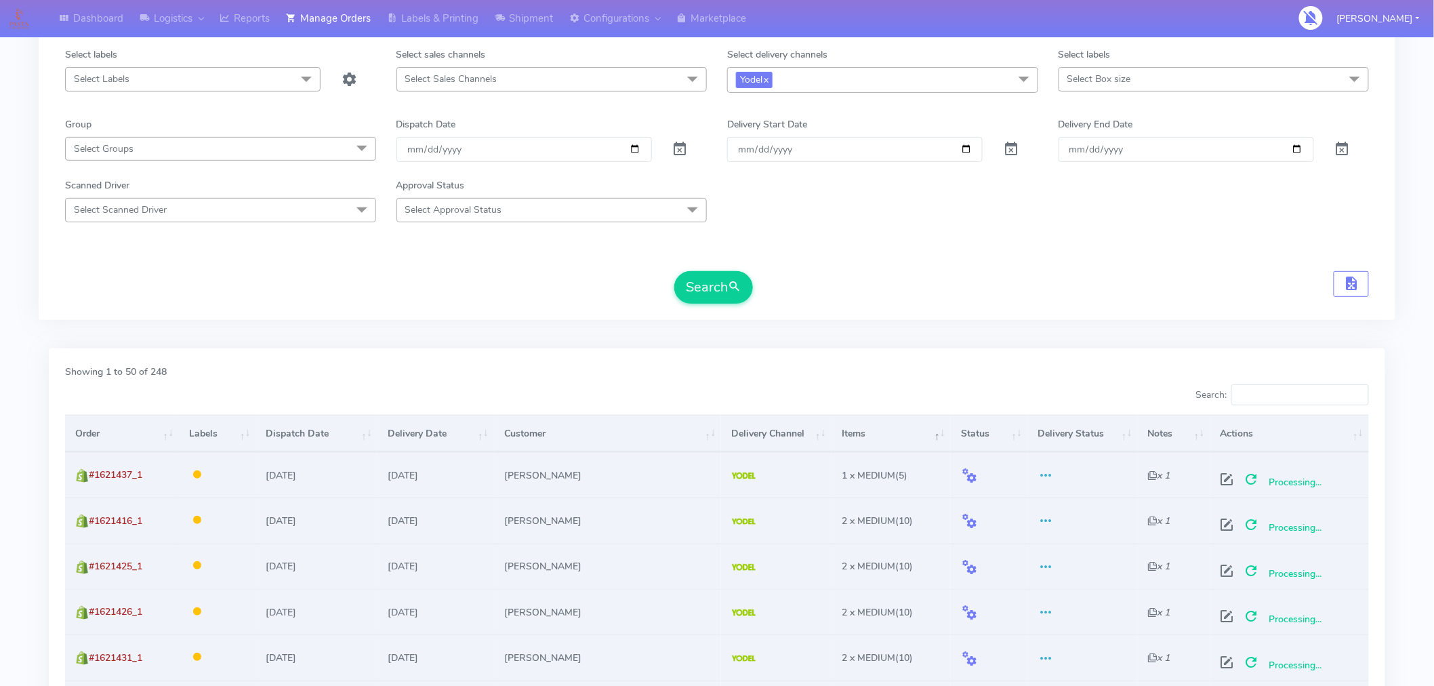
scroll to position [130, 0]
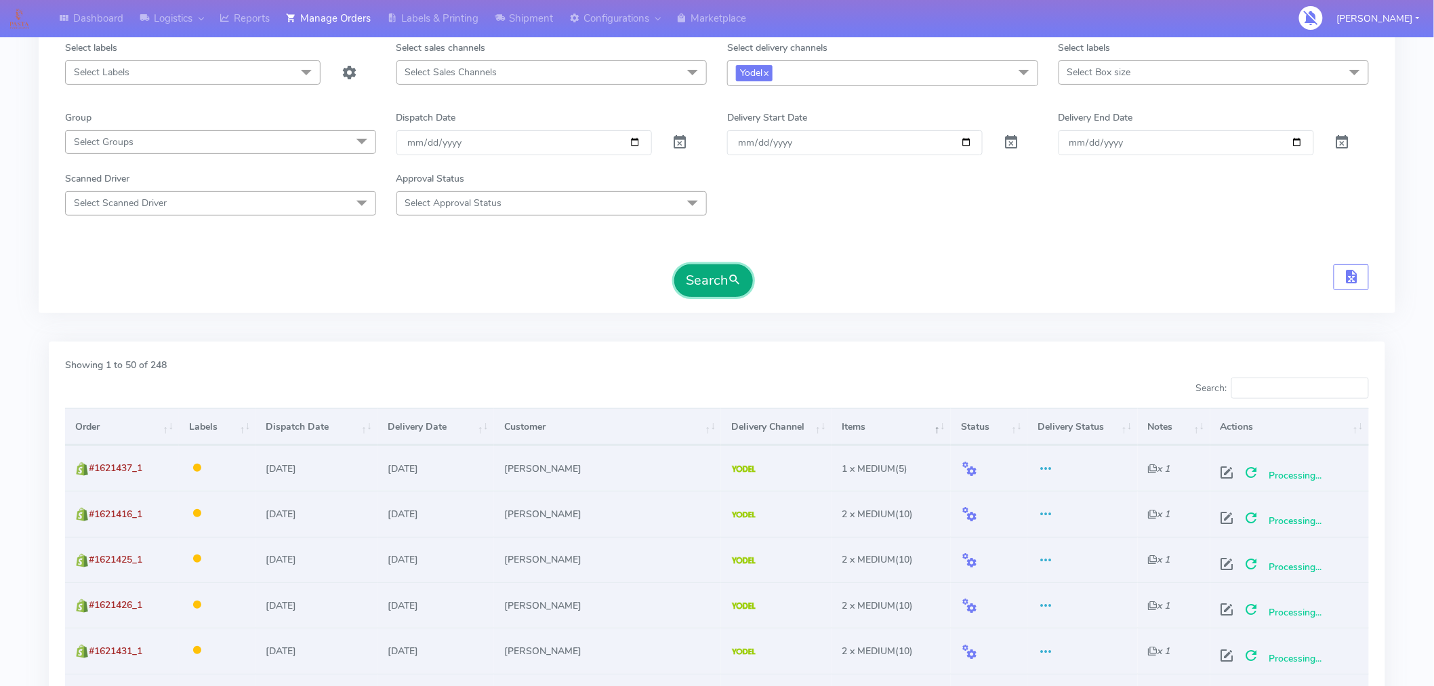
click at [713, 286] on button "Search" at bounding box center [713, 280] width 79 height 33
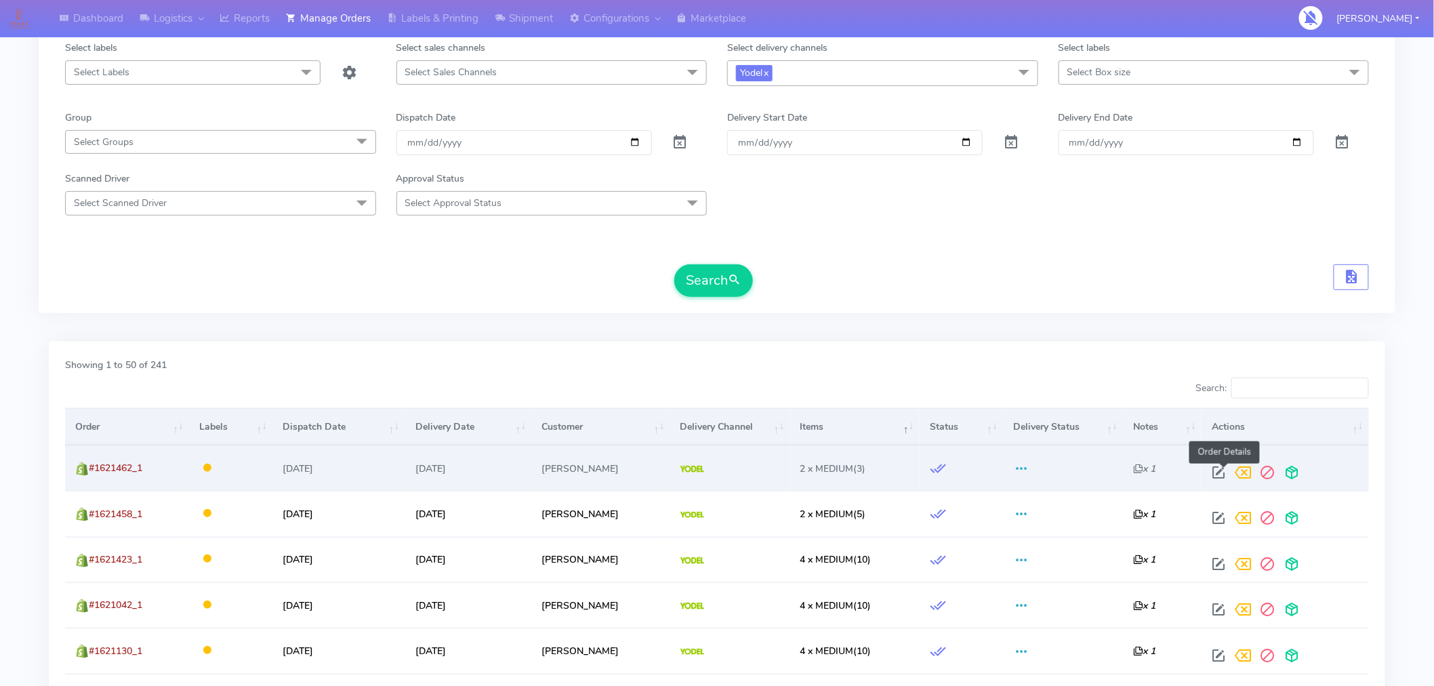
click at [1221, 472] on span at bounding box center [1219, 475] width 24 height 13
select select "5"
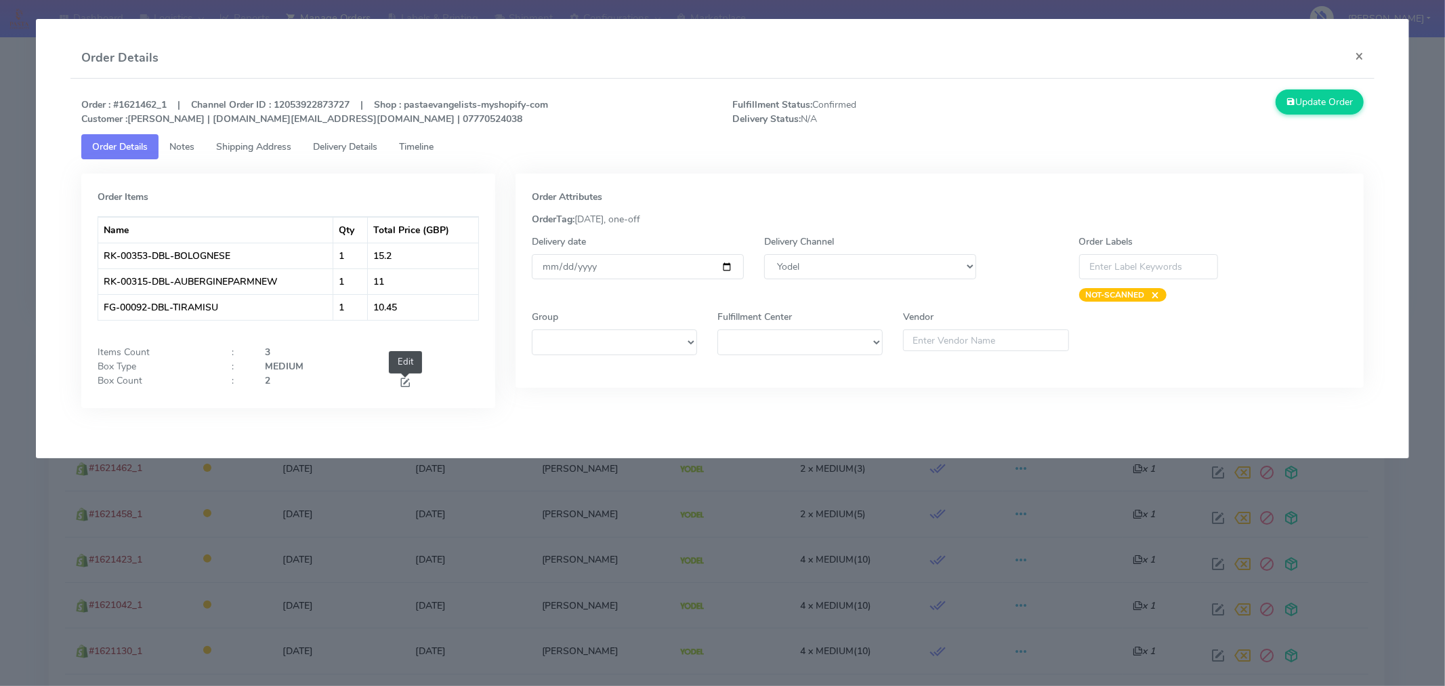
click at [399, 382] on span at bounding box center [405, 383] width 12 height 13
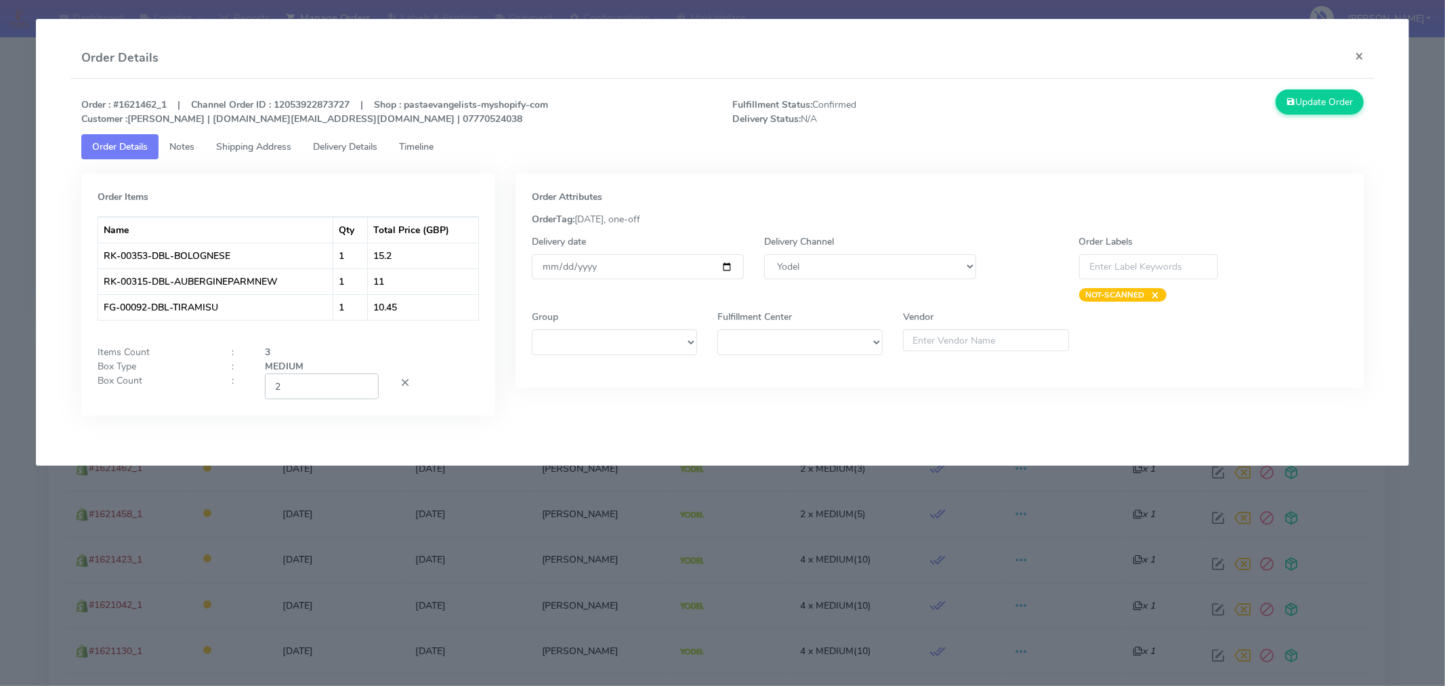
click at [336, 390] on input "2" at bounding box center [322, 385] width 114 height 25
type input "1"
click at [1291, 111] on button "Update Order" at bounding box center [1320, 101] width 88 height 25
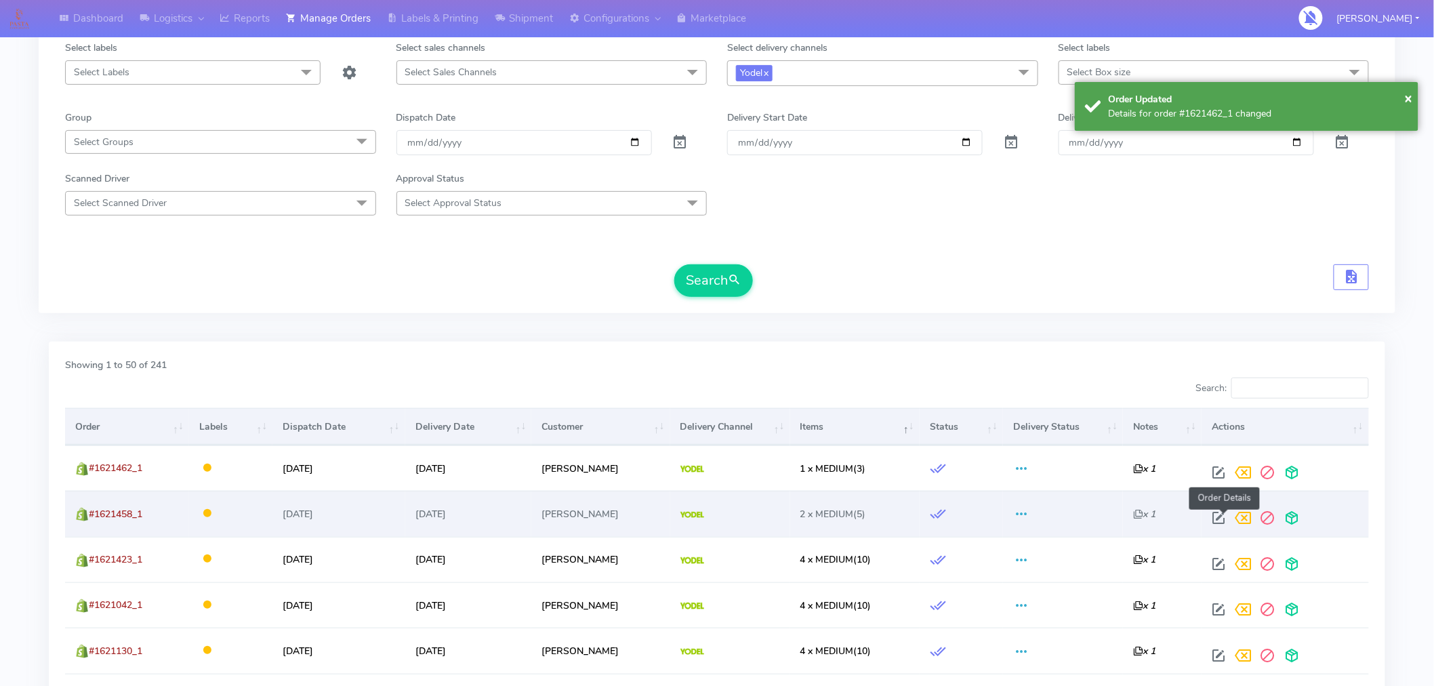
click at [1221, 518] on span at bounding box center [1219, 520] width 24 height 13
select select "5"
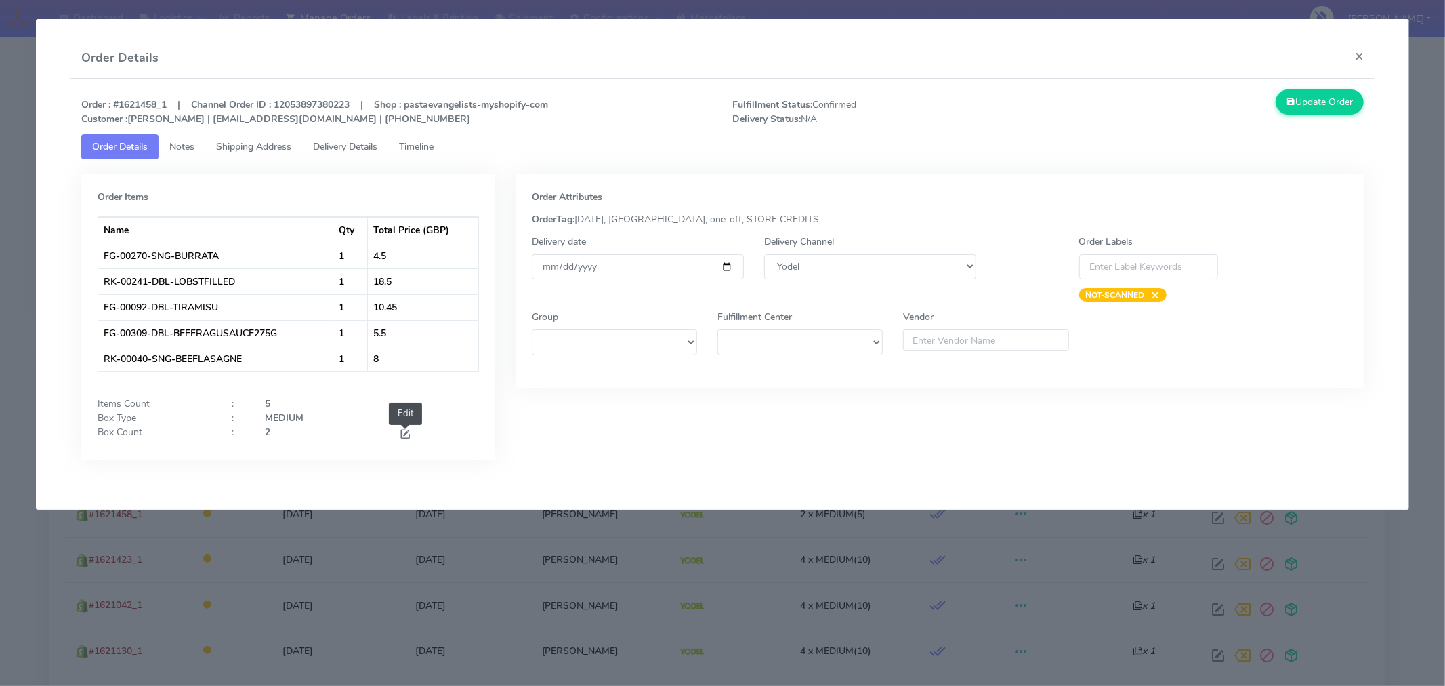
click at [404, 434] on span at bounding box center [405, 435] width 12 height 13
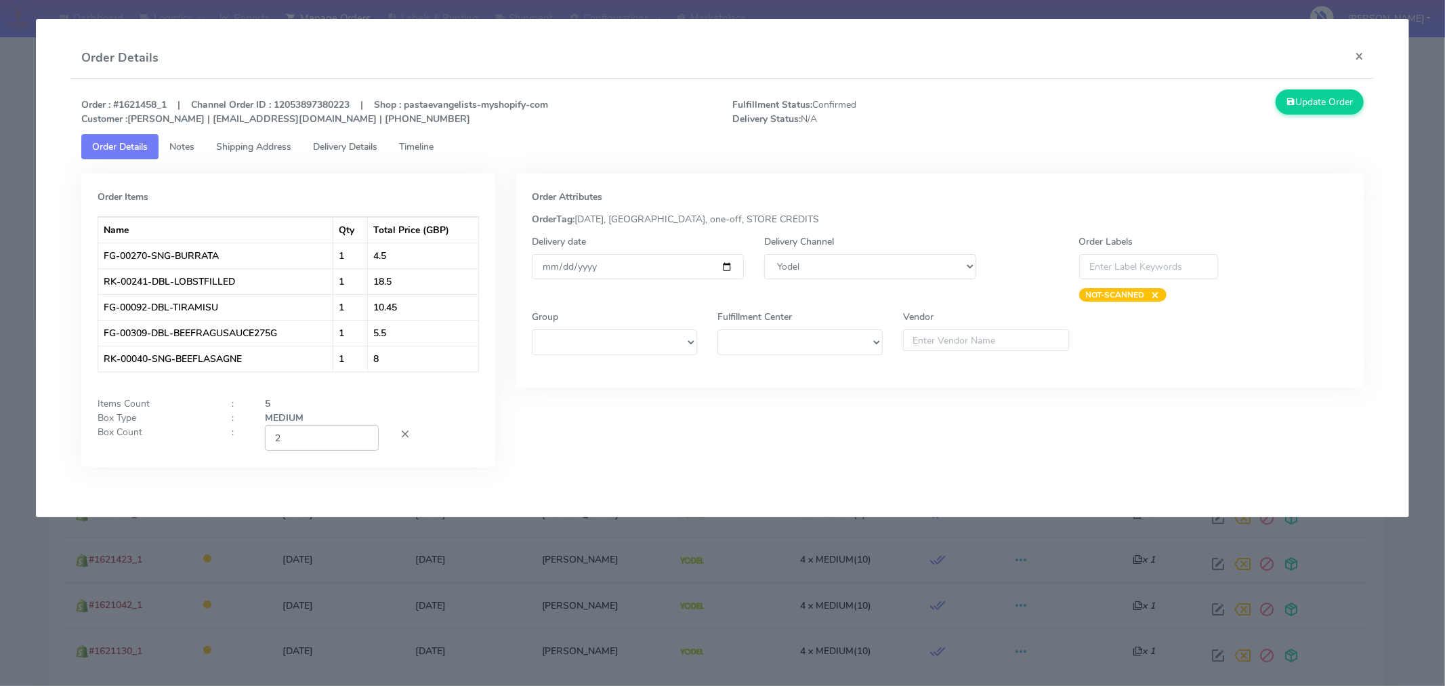
click at [316, 439] on input "2" at bounding box center [322, 437] width 114 height 25
type input "1"
click at [1318, 102] on button "Update Order" at bounding box center [1320, 101] width 88 height 25
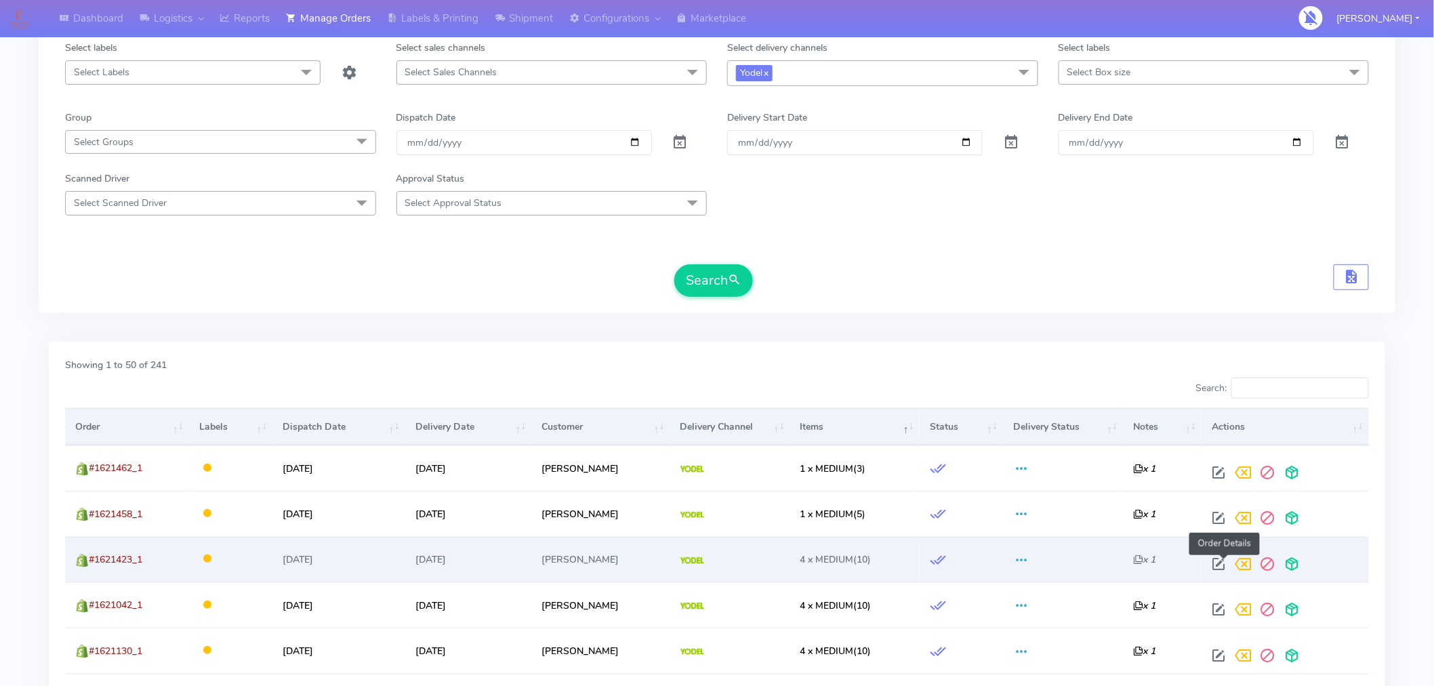
click at [1224, 563] on span at bounding box center [1219, 566] width 24 height 13
select select "5"
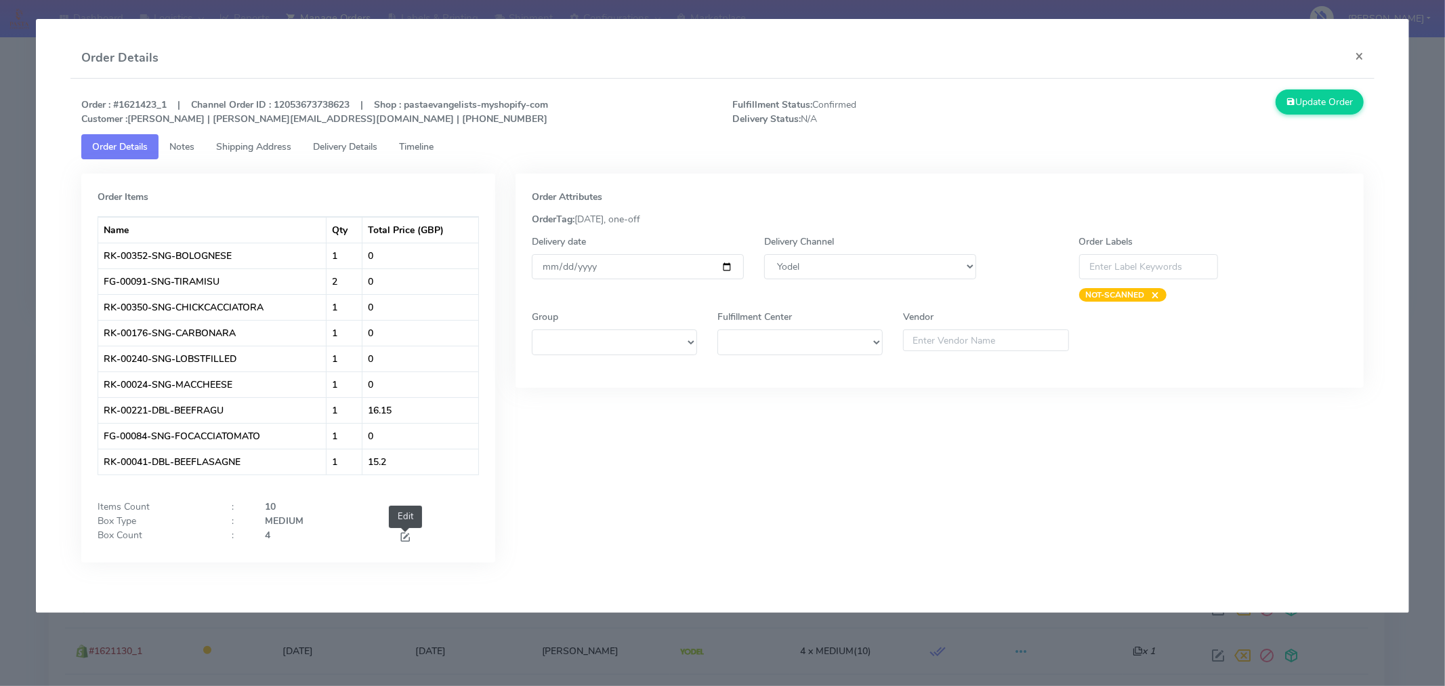
click at [402, 535] on span at bounding box center [405, 538] width 12 height 13
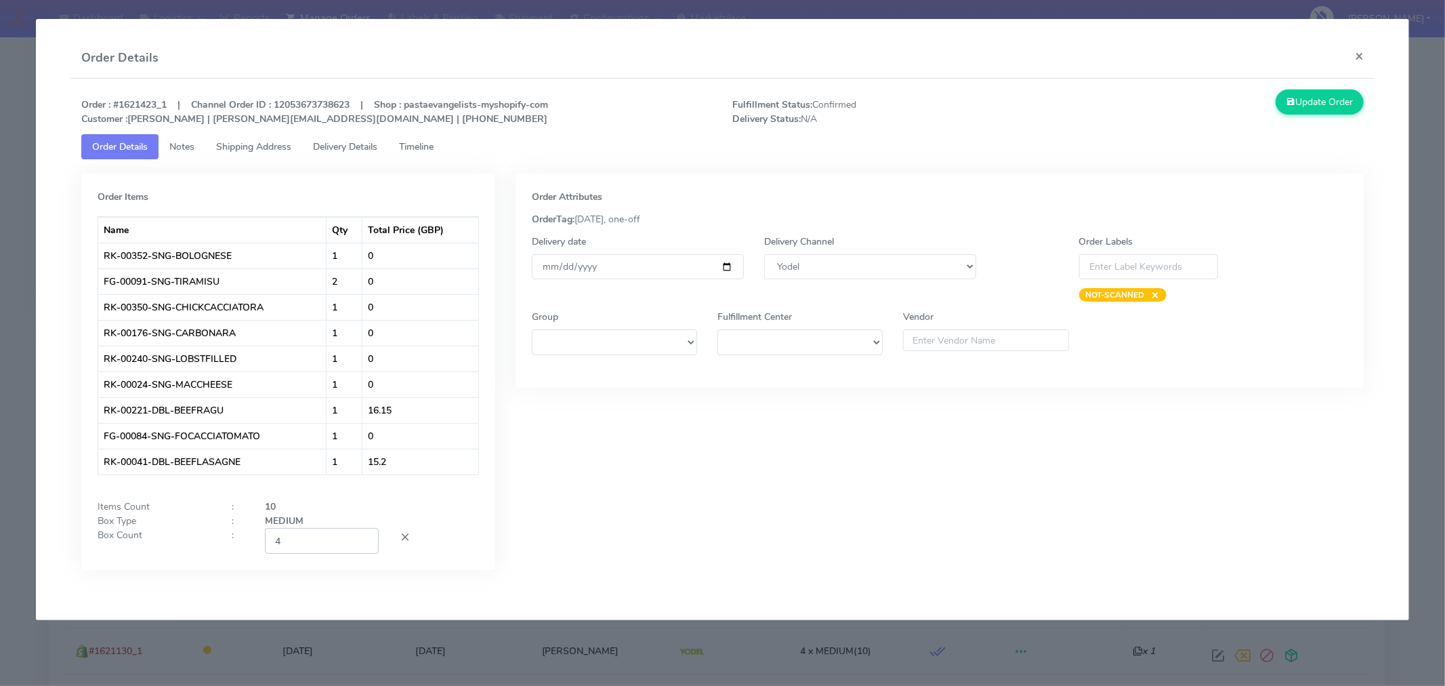
click at [316, 541] on input "4" at bounding box center [322, 540] width 114 height 25
type input "2"
click at [1324, 93] on button "Update Order" at bounding box center [1320, 101] width 88 height 25
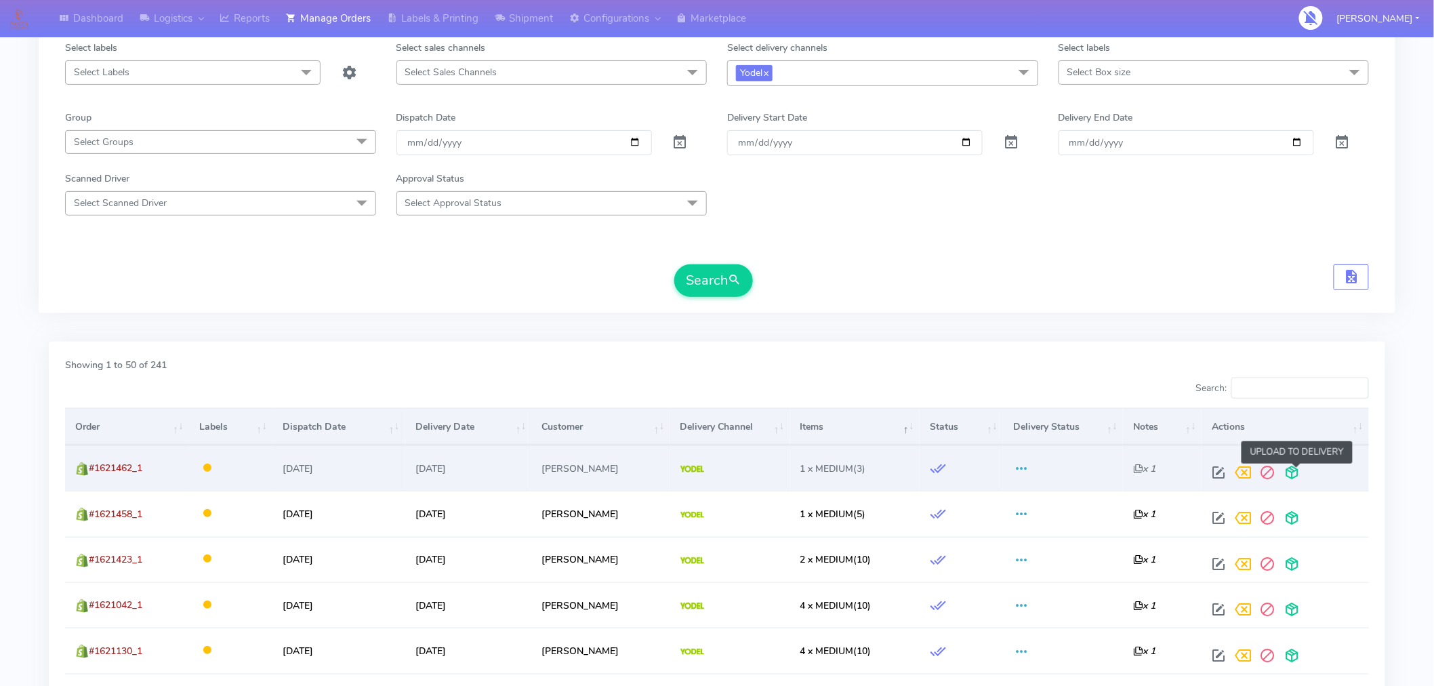
click at [1296, 470] on span at bounding box center [1292, 475] width 24 height 13
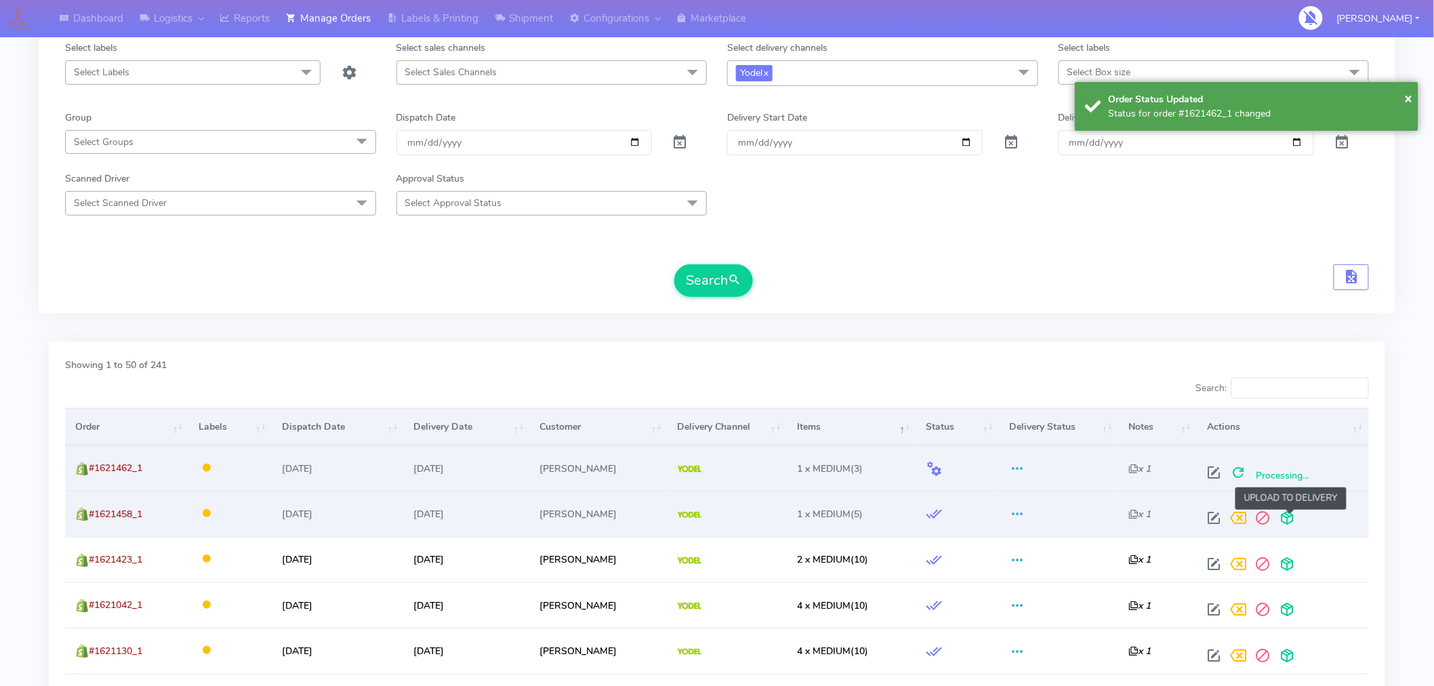
click at [1284, 516] on span at bounding box center [1286, 520] width 24 height 13
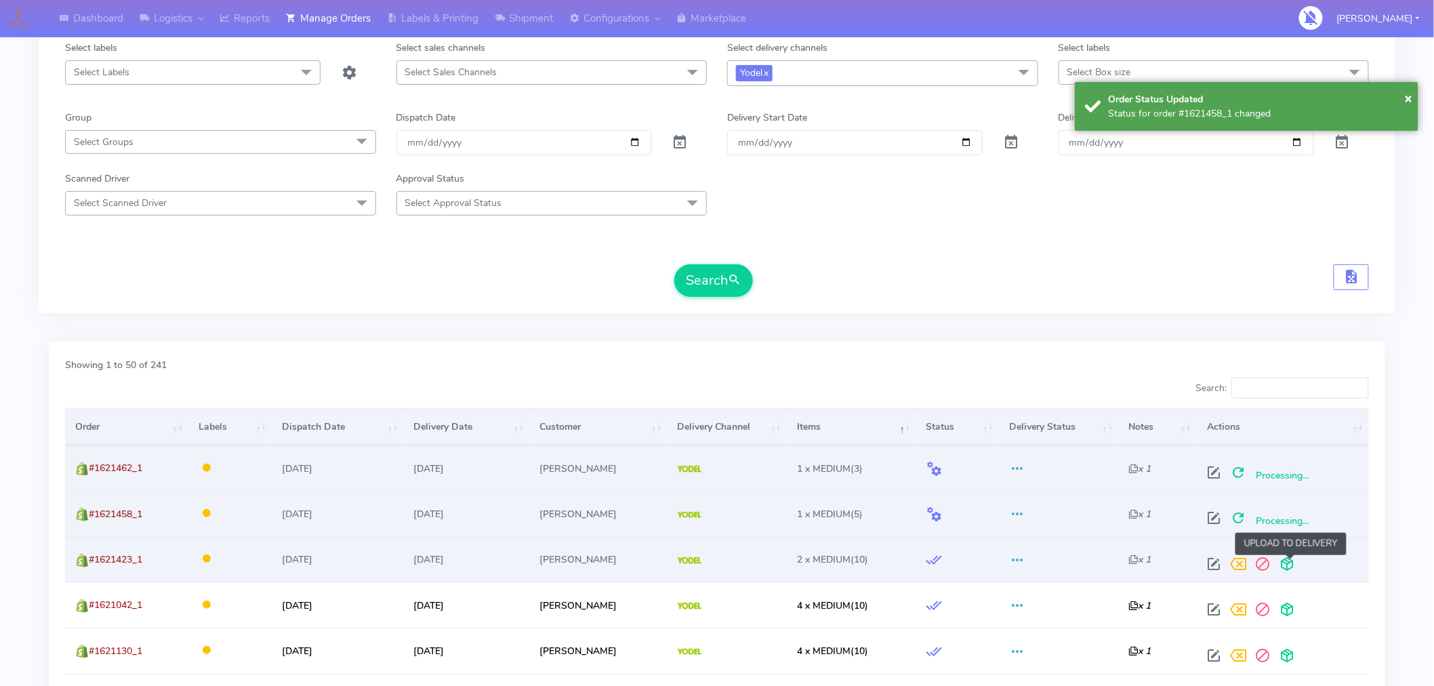
click at [1289, 562] on span at bounding box center [1286, 566] width 24 height 13
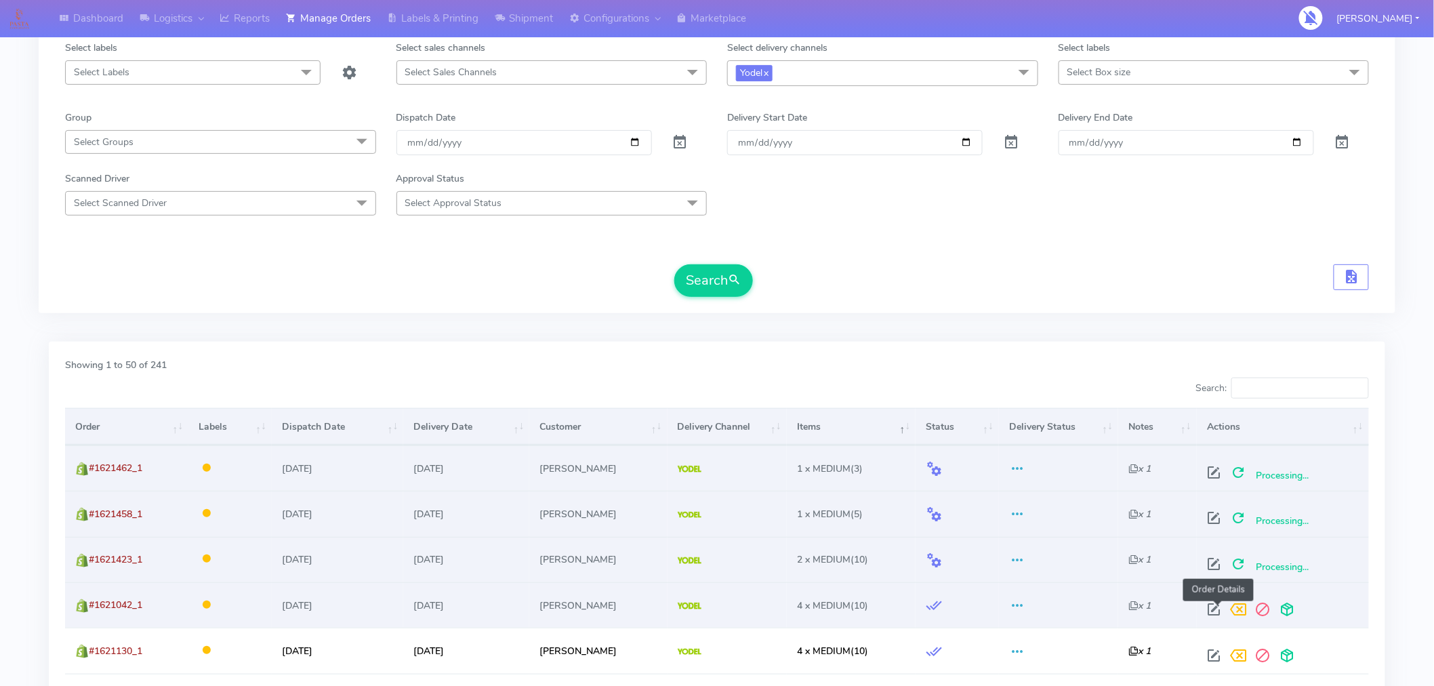
click at [1220, 612] on span at bounding box center [1213, 612] width 24 height 13
select select "5"
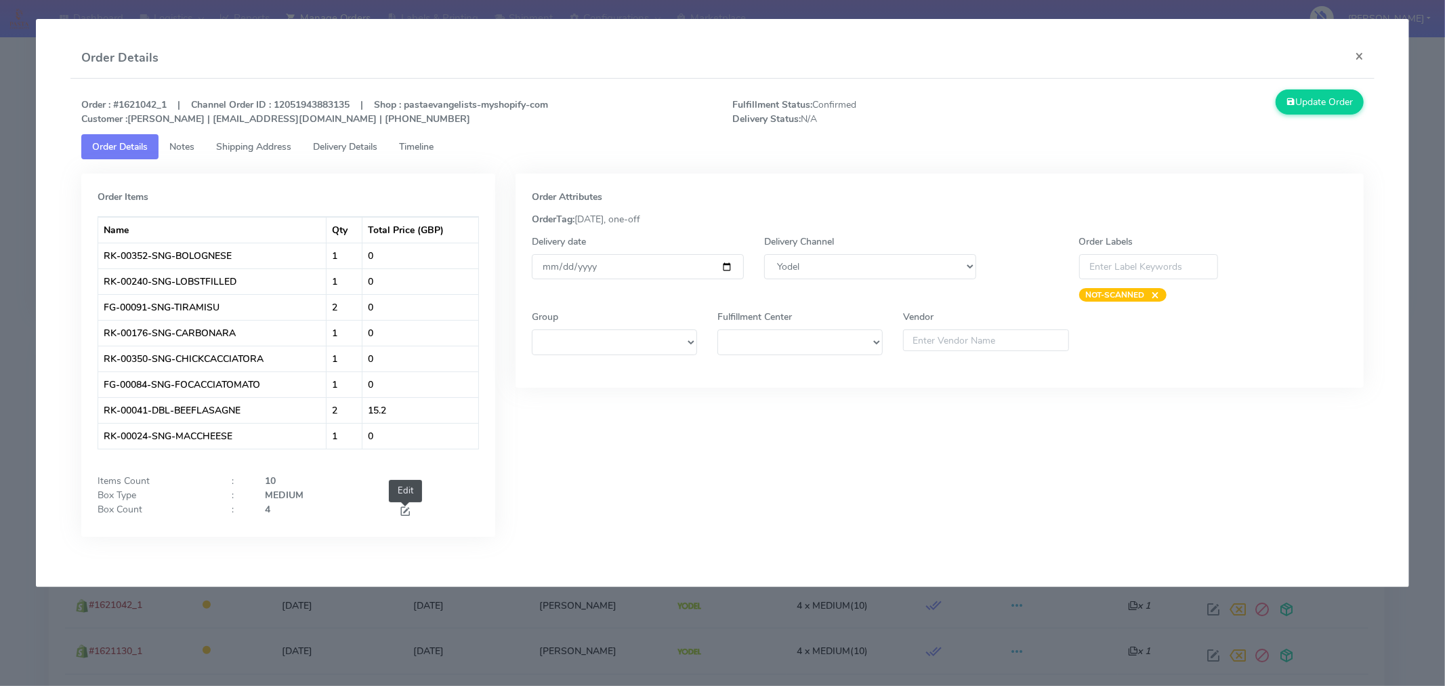
click at [405, 506] on span at bounding box center [405, 512] width 12 height 13
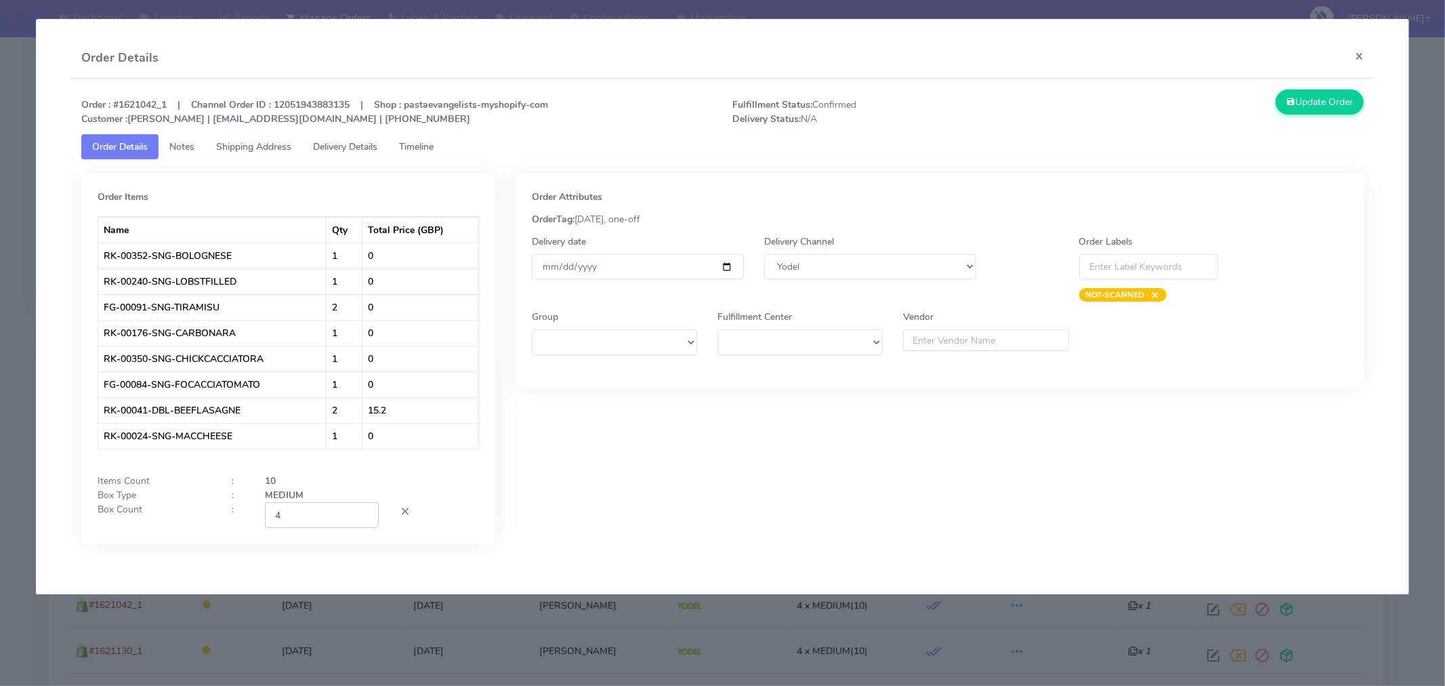
click at [294, 506] on input "4" at bounding box center [322, 514] width 114 height 25
type input "2"
click at [1312, 99] on button "Update Order" at bounding box center [1320, 101] width 88 height 25
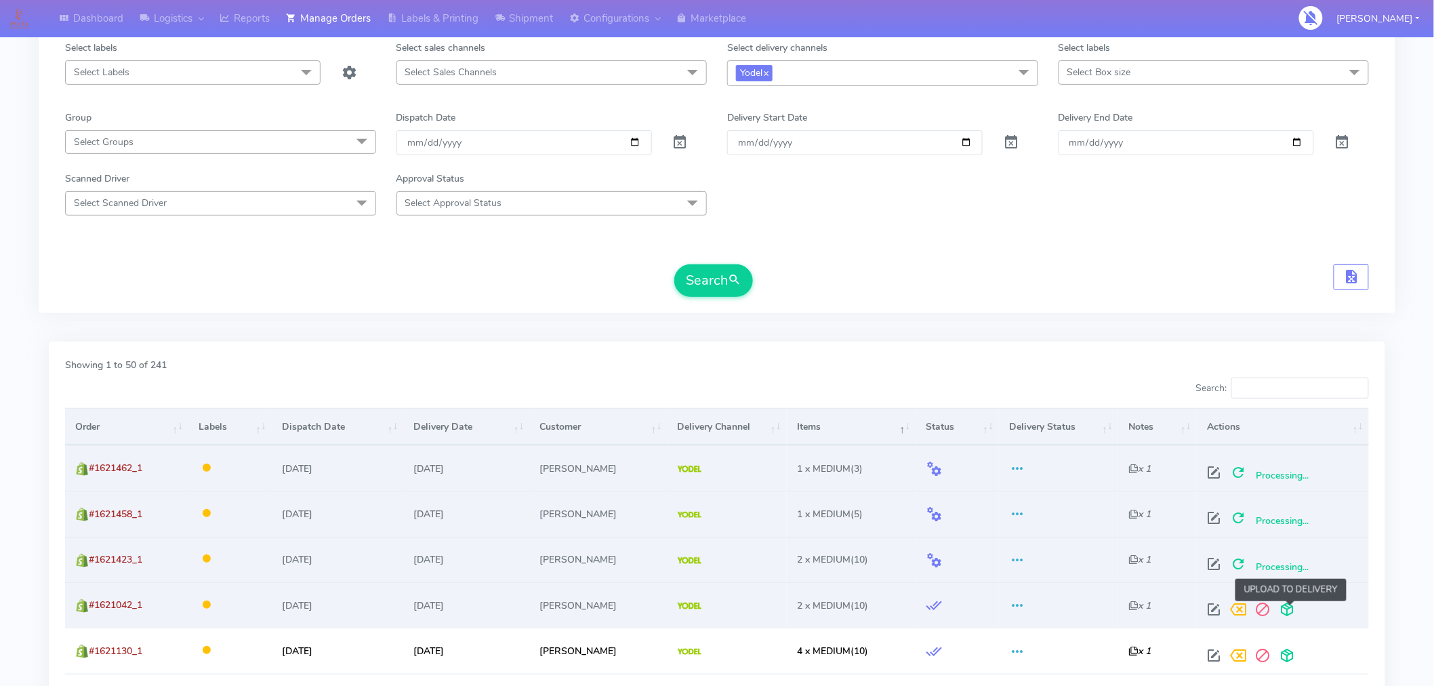
click at [1292, 612] on span at bounding box center [1286, 612] width 24 height 13
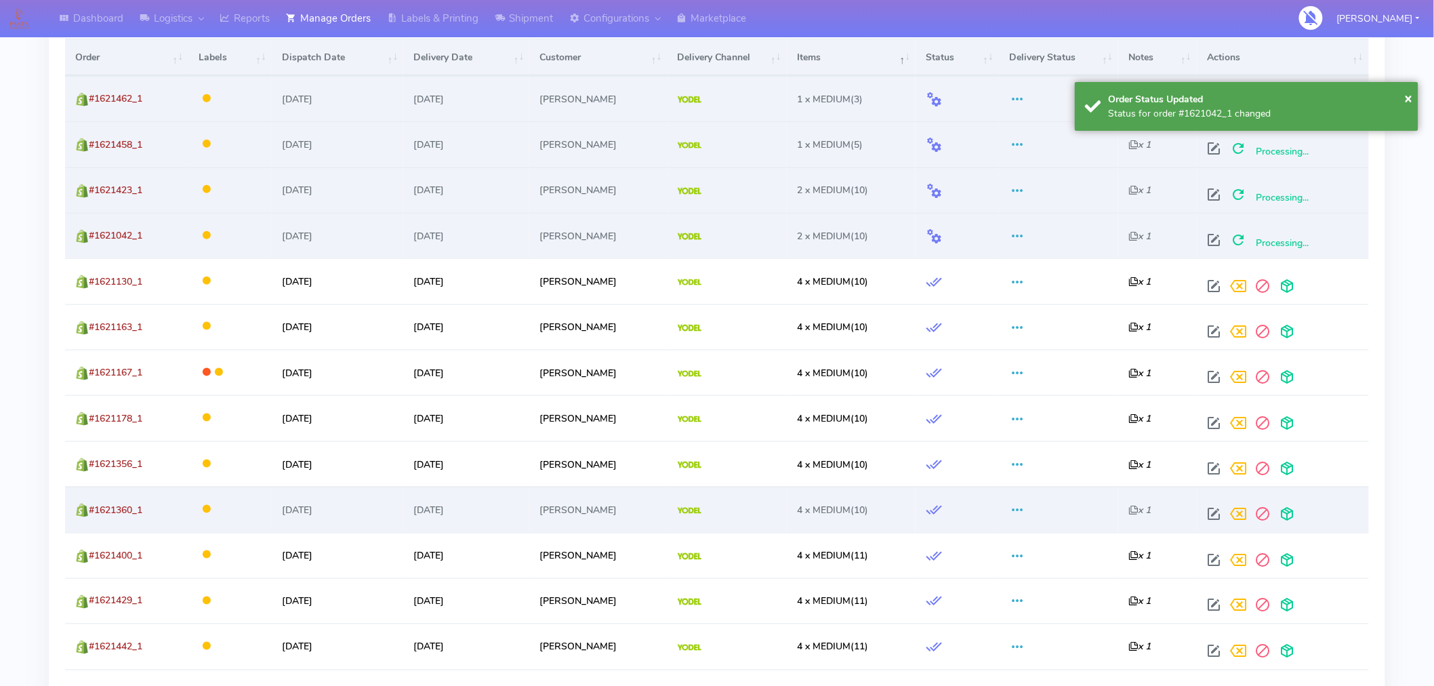
scroll to position [520, 0]
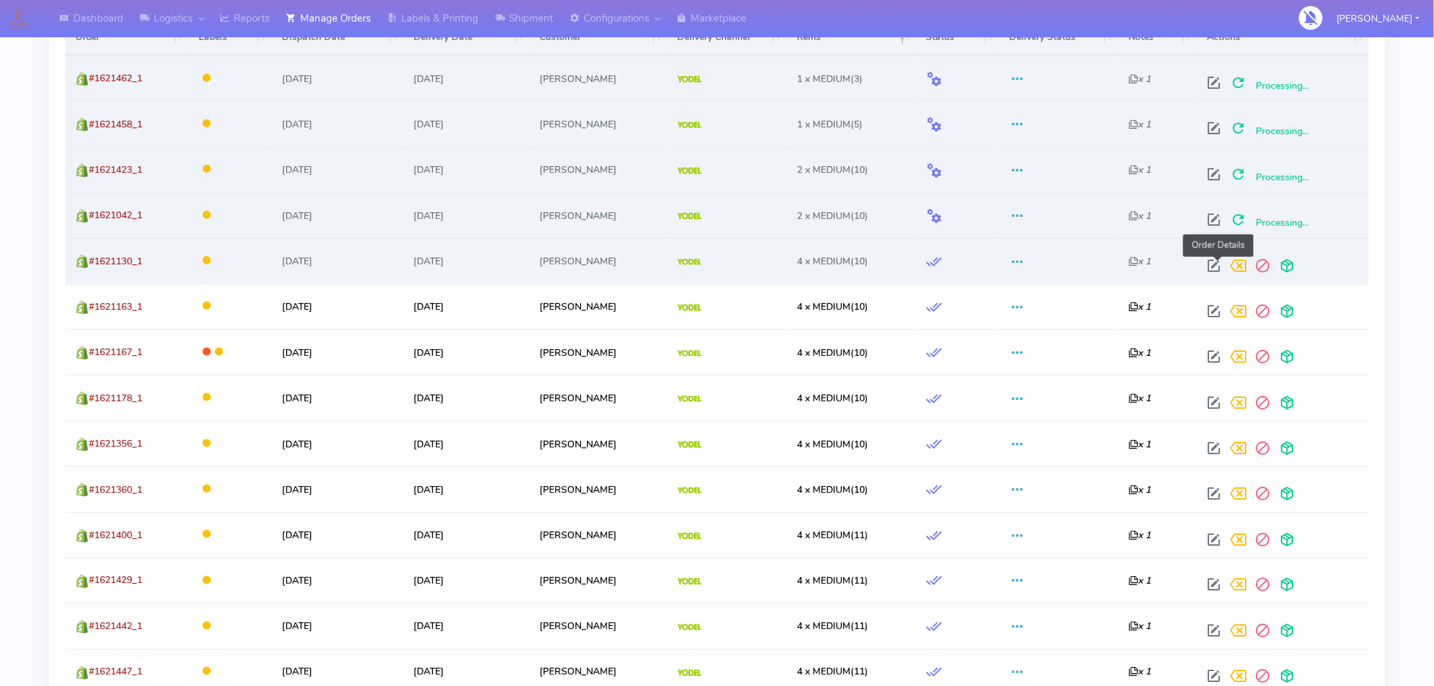
click at [1214, 271] on span at bounding box center [1213, 268] width 24 height 13
select select "5"
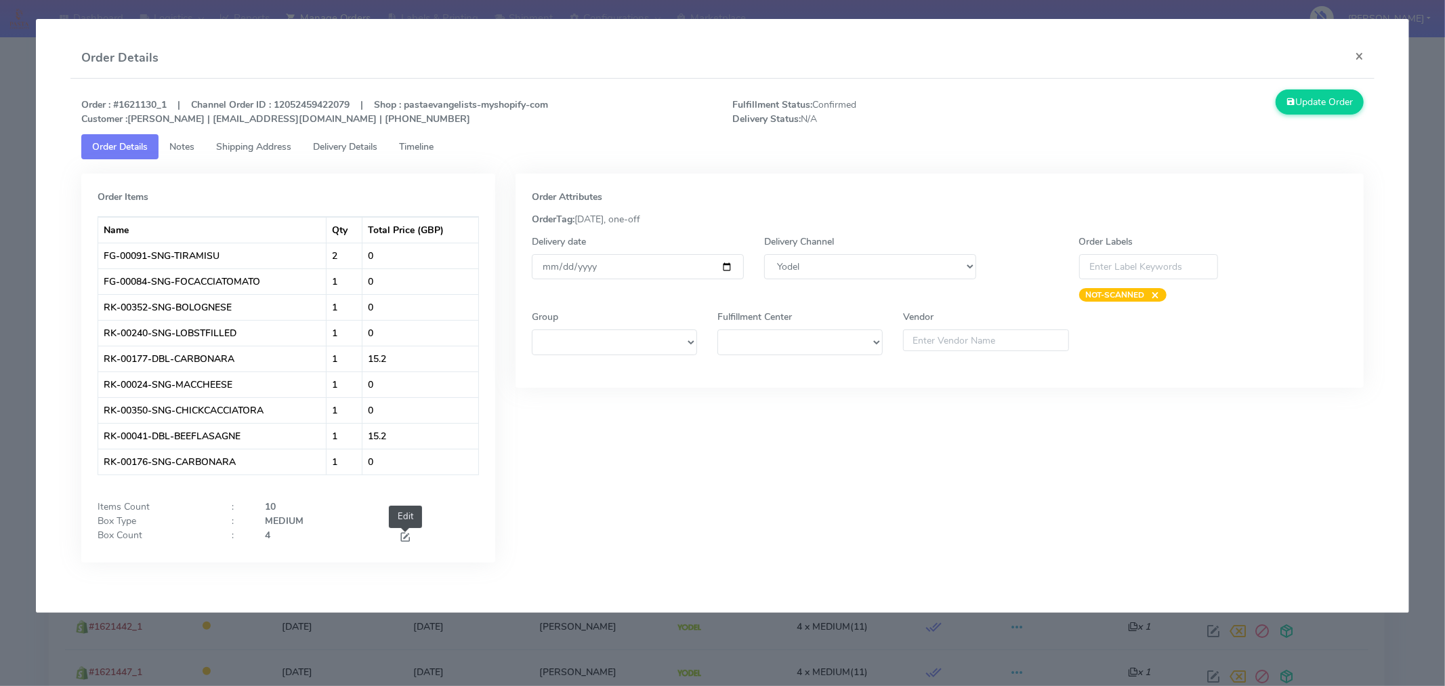
click at [400, 535] on span at bounding box center [405, 538] width 12 height 13
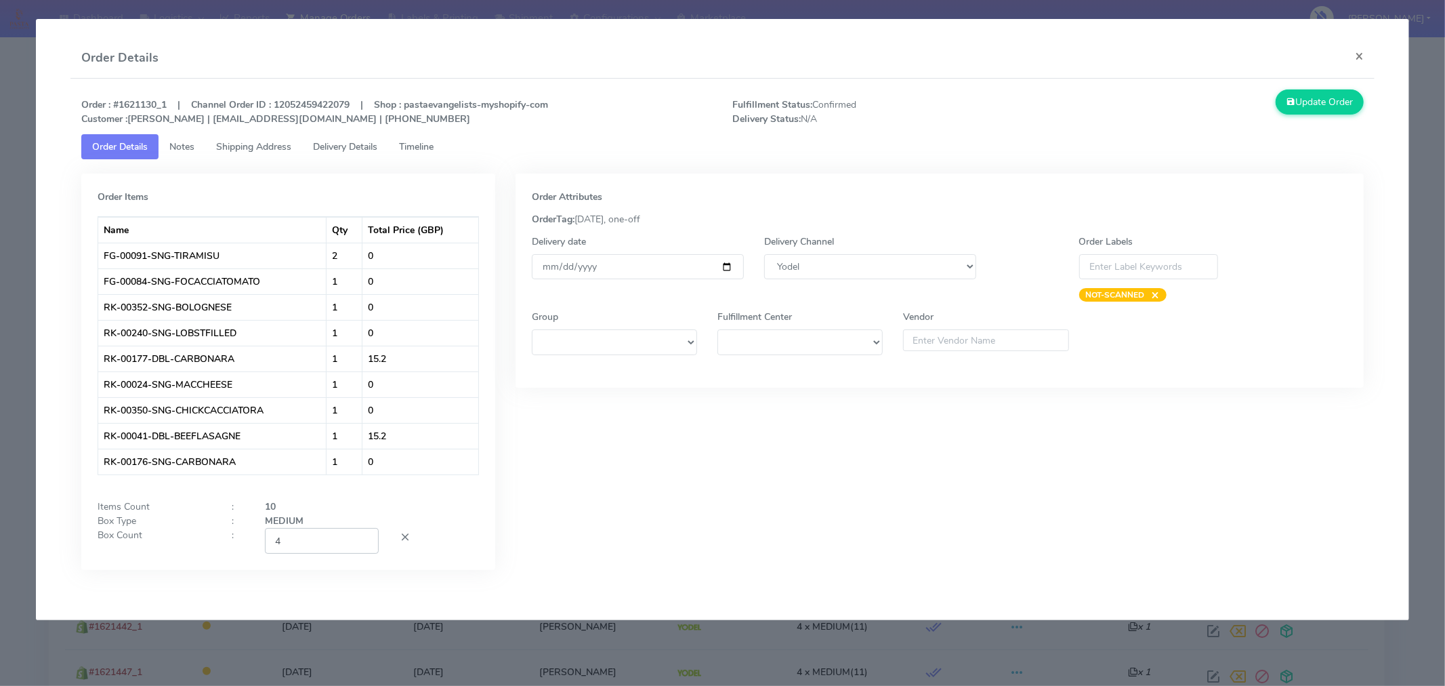
click at [316, 541] on input "4" at bounding box center [322, 540] width 114 height 25
type input "2"
click at [1112, 166] on tab "Order Items Name Qty Total Price (GBP) FG-00091-SNG-TIRAMISU 2 0 FG-00084-SNG-F…" at bounding box center [722, 374] width 1282 height 431
click at [1304, 104] on button "Update Order" at bounding box center [1320, 101] width 88 height 25
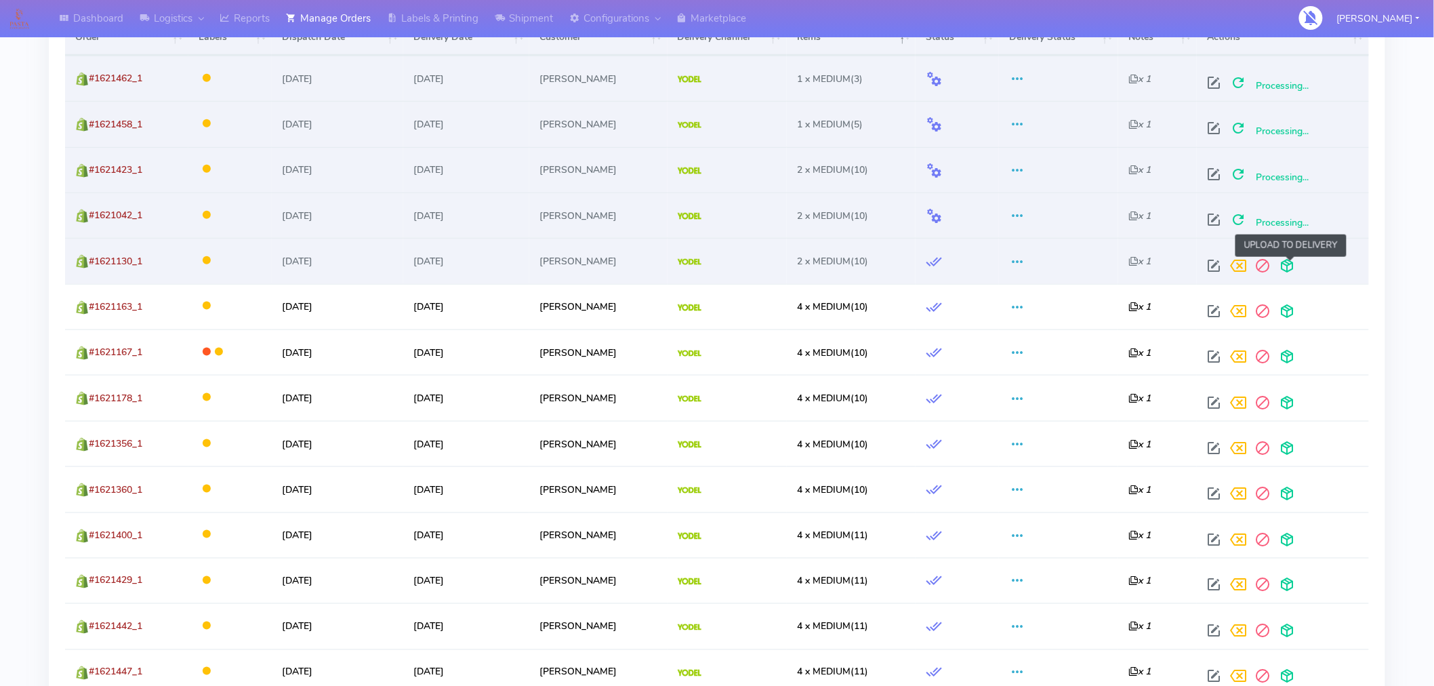
click at [1293, 262] on span at bounding box center [1286, 268] width 24 height 13
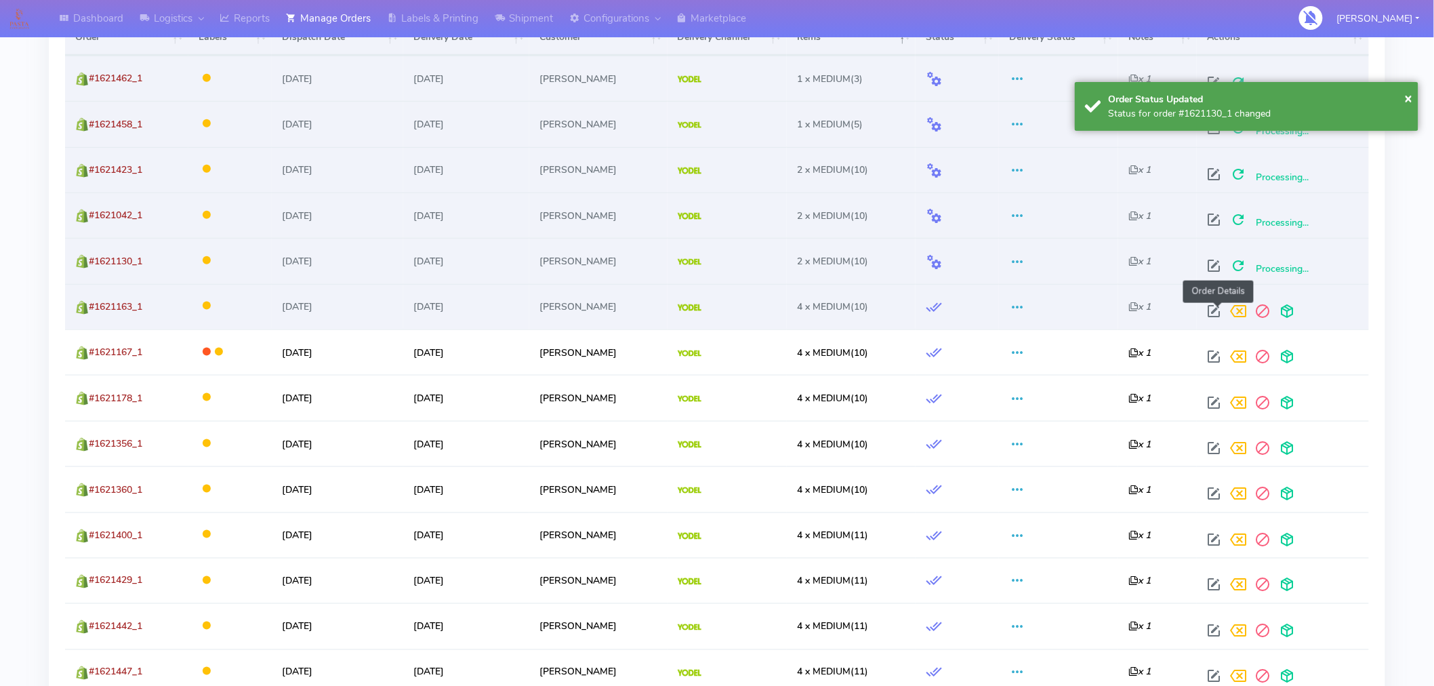
click at [1224, 314] on span at bounding box center [1213, 314] width 24 height 13
select select "5"
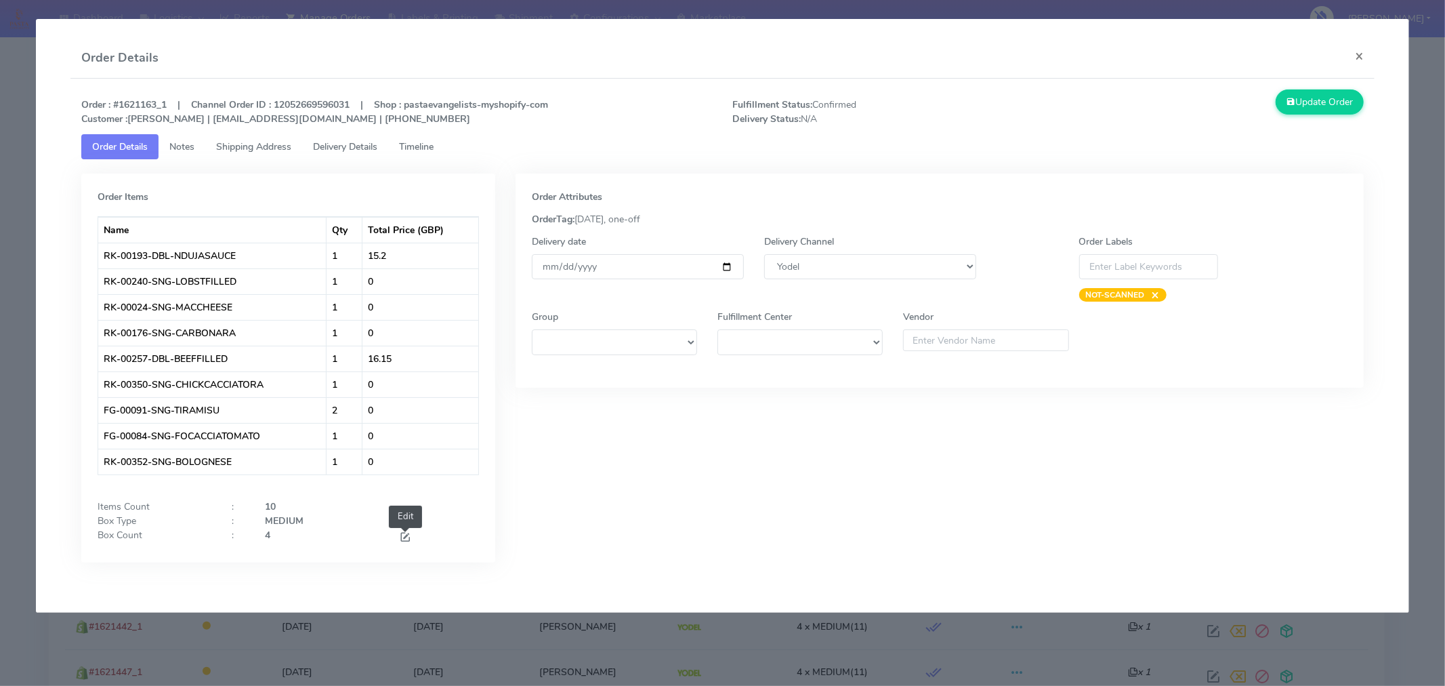
click at [409, 540] on span at bounding box center [405, 538] width 12 height 13
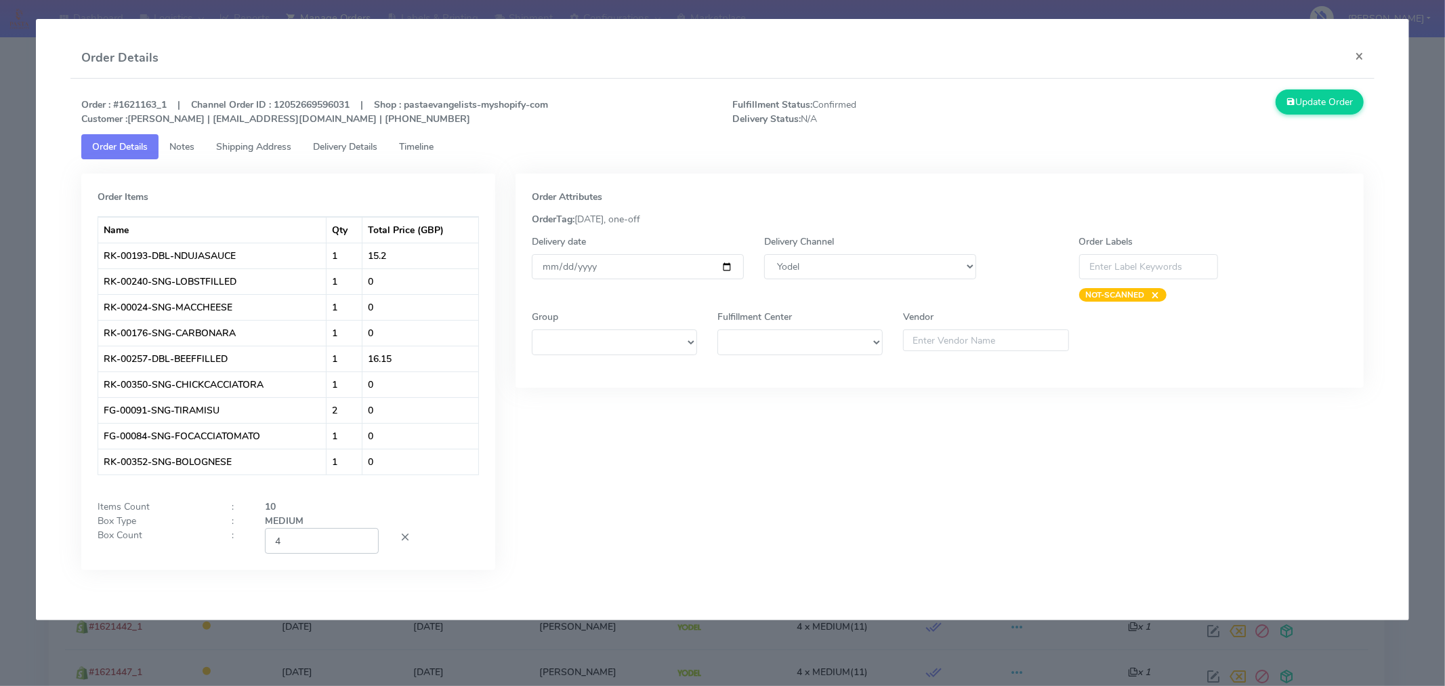
click at [310, 533] on input "4" at bounding box center [322, 540] width 114 height 25
type input "2"
click at [1291, 106] on icon at bounding box center [1291, 102] width 9 height 13
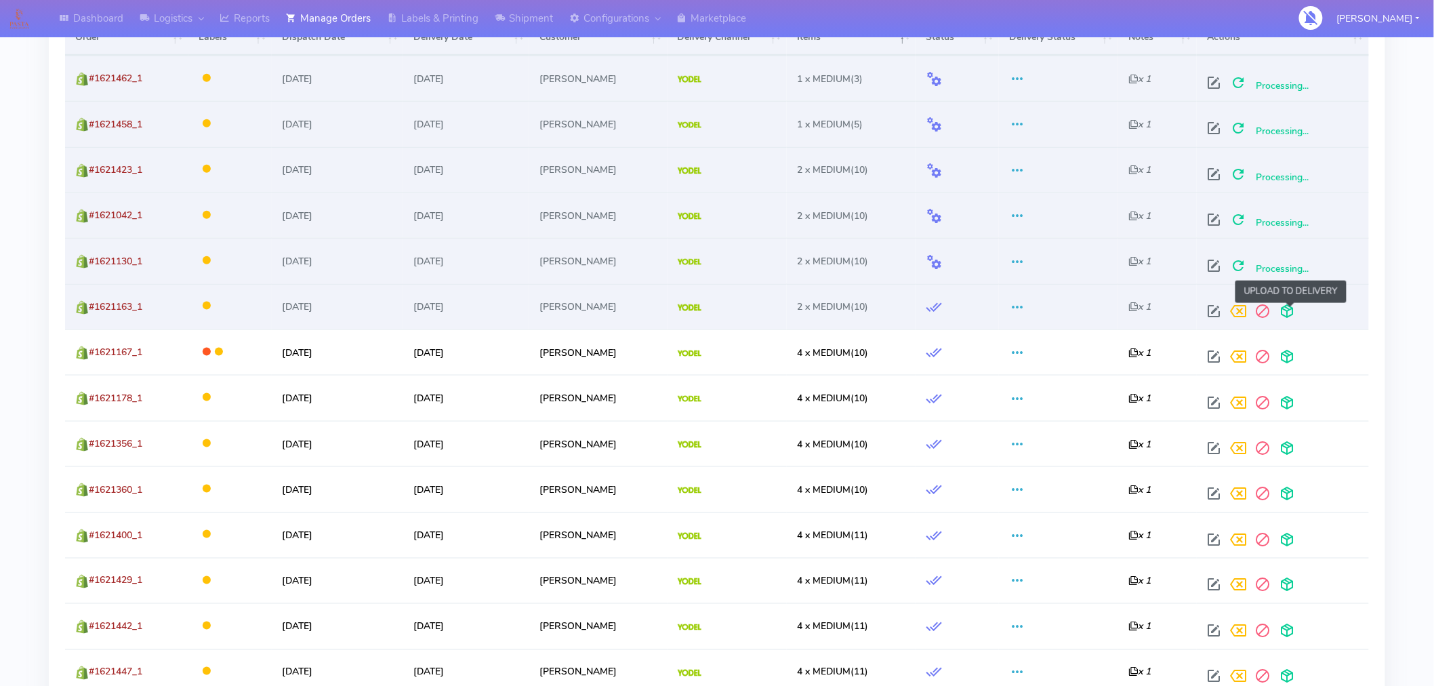
click at [1289, 316] on span at bounding box center [1286, 314] width 24 height 13
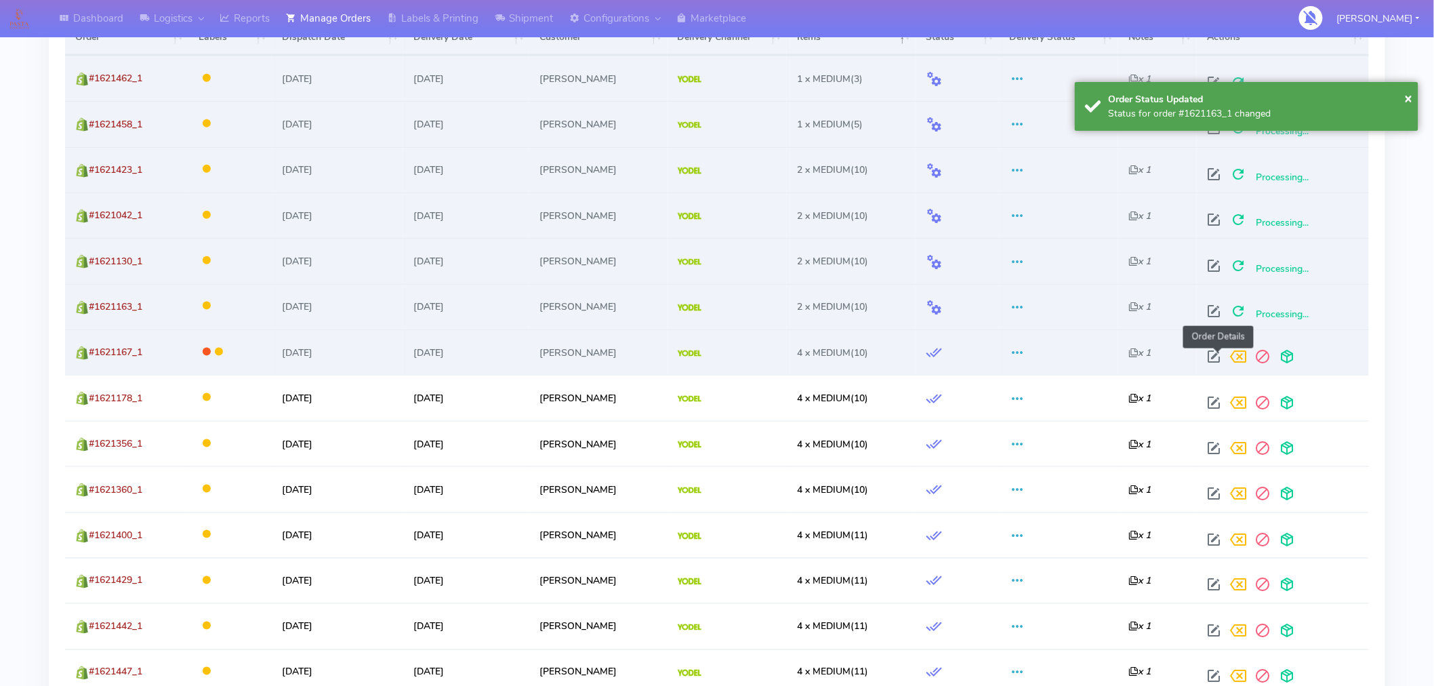
click at [1217, 359] on span at bounding box center [1213, 359] width 24 height 13
select select "5"
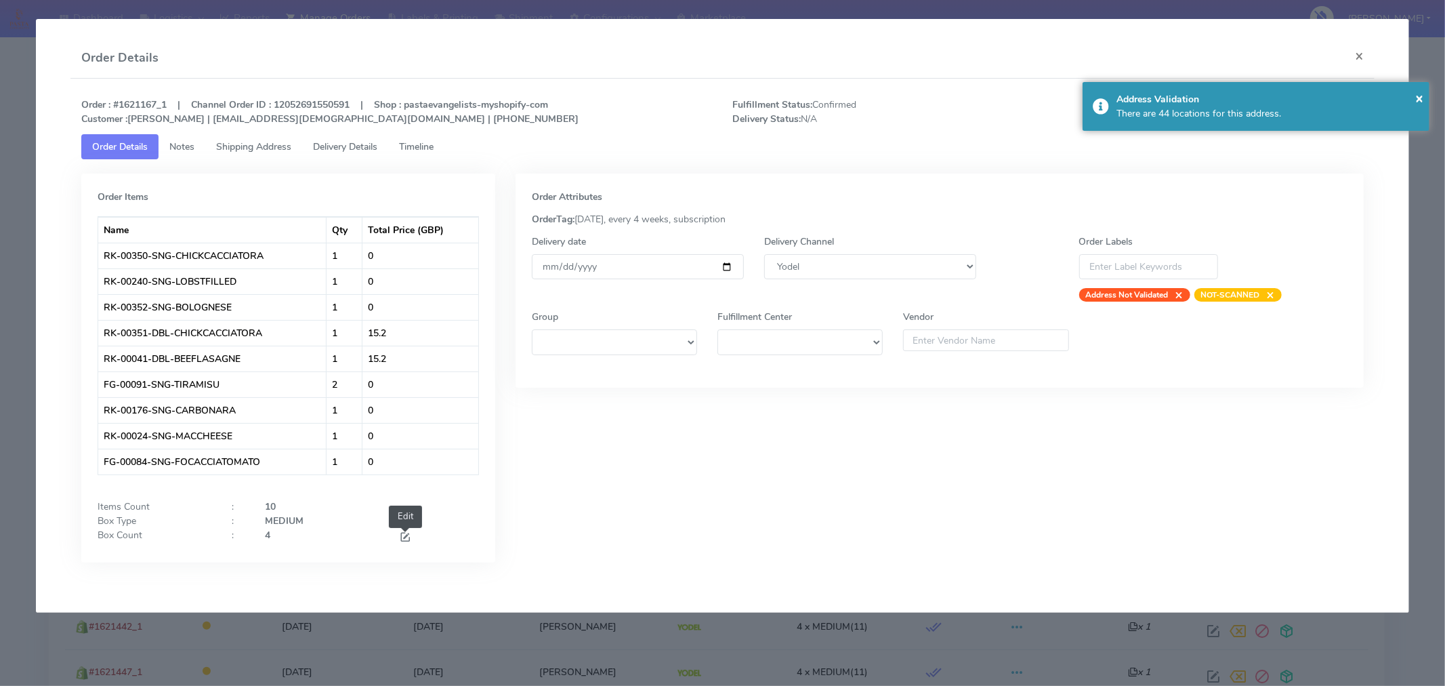
click at [401, 533] on span at bounding box center [405, 538] width 12 height 13
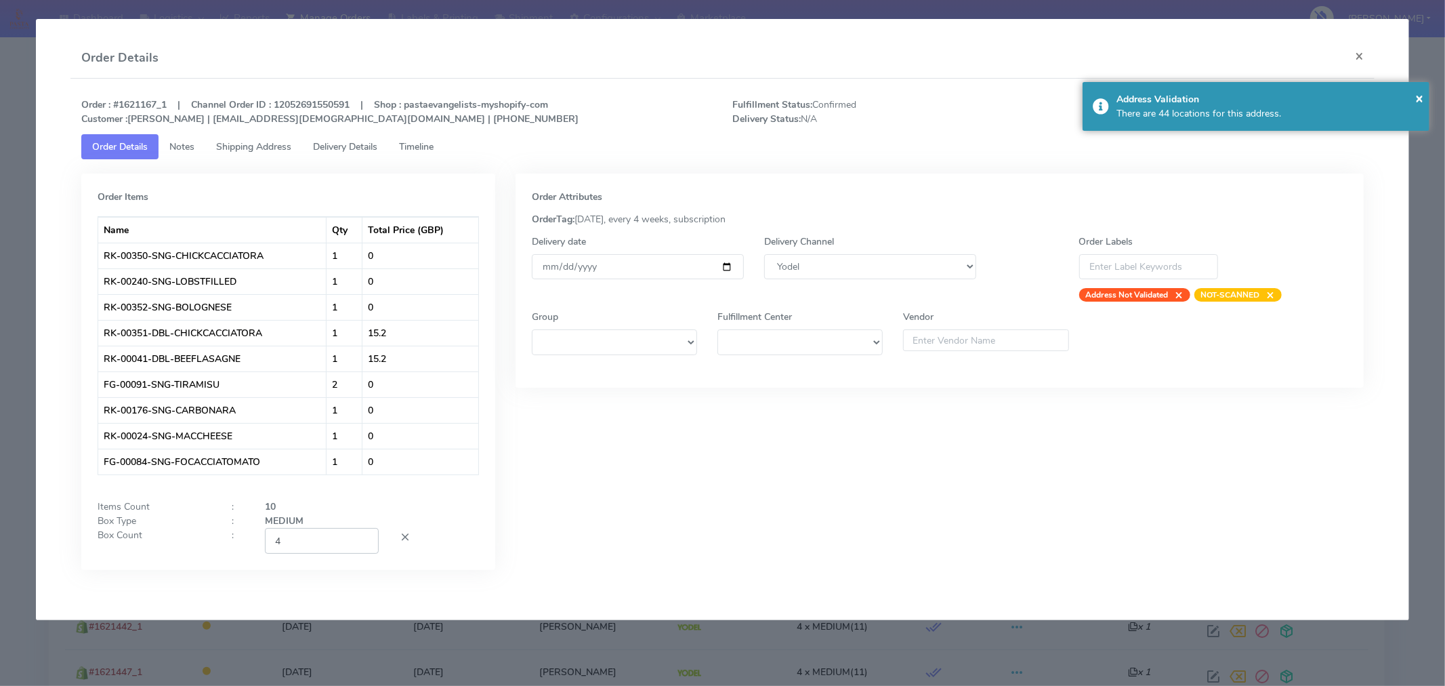
click at [297, 533] on input "4" at bounding box center [322, 540] width 114 height 25
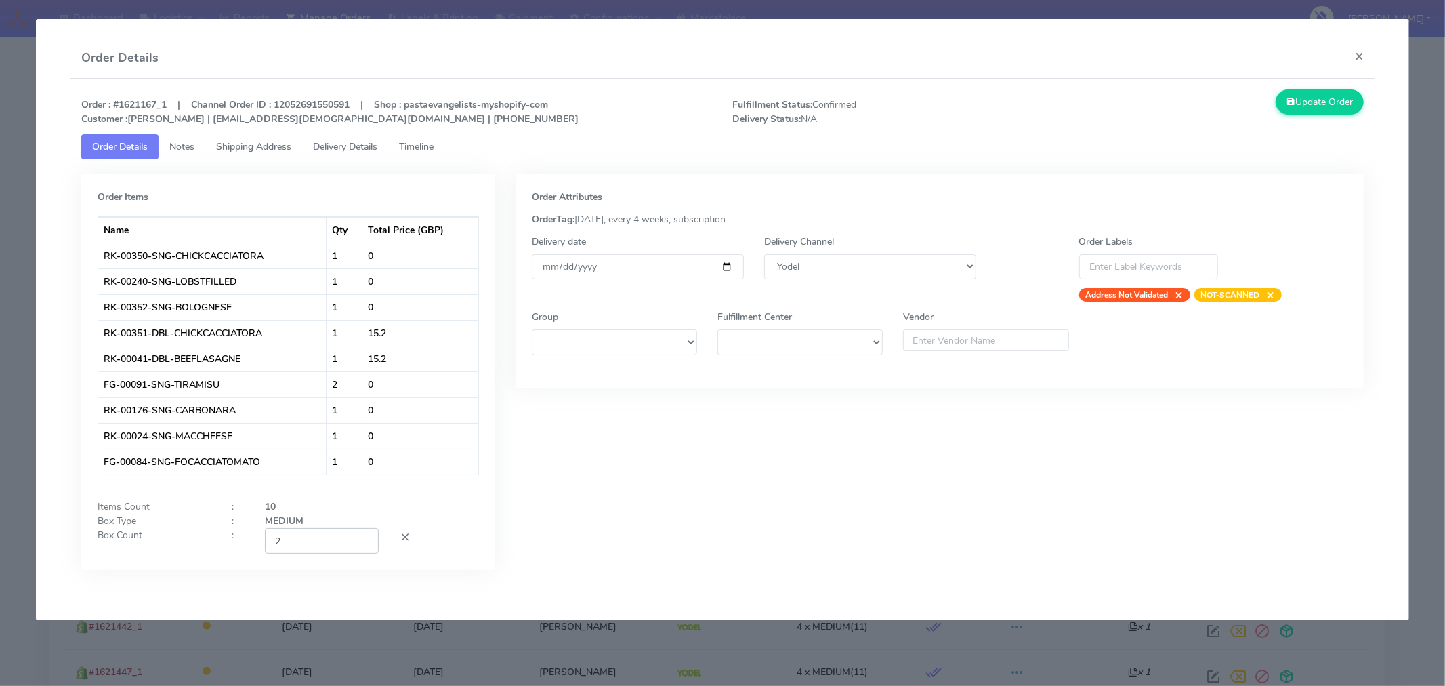
type input "2"
click at [459, 528] on div at bounding box center [439, 540] width 100 height 25
click at [1322, 100] on button "Update Order" at bounding box center [1320, 101] width 88 height 25
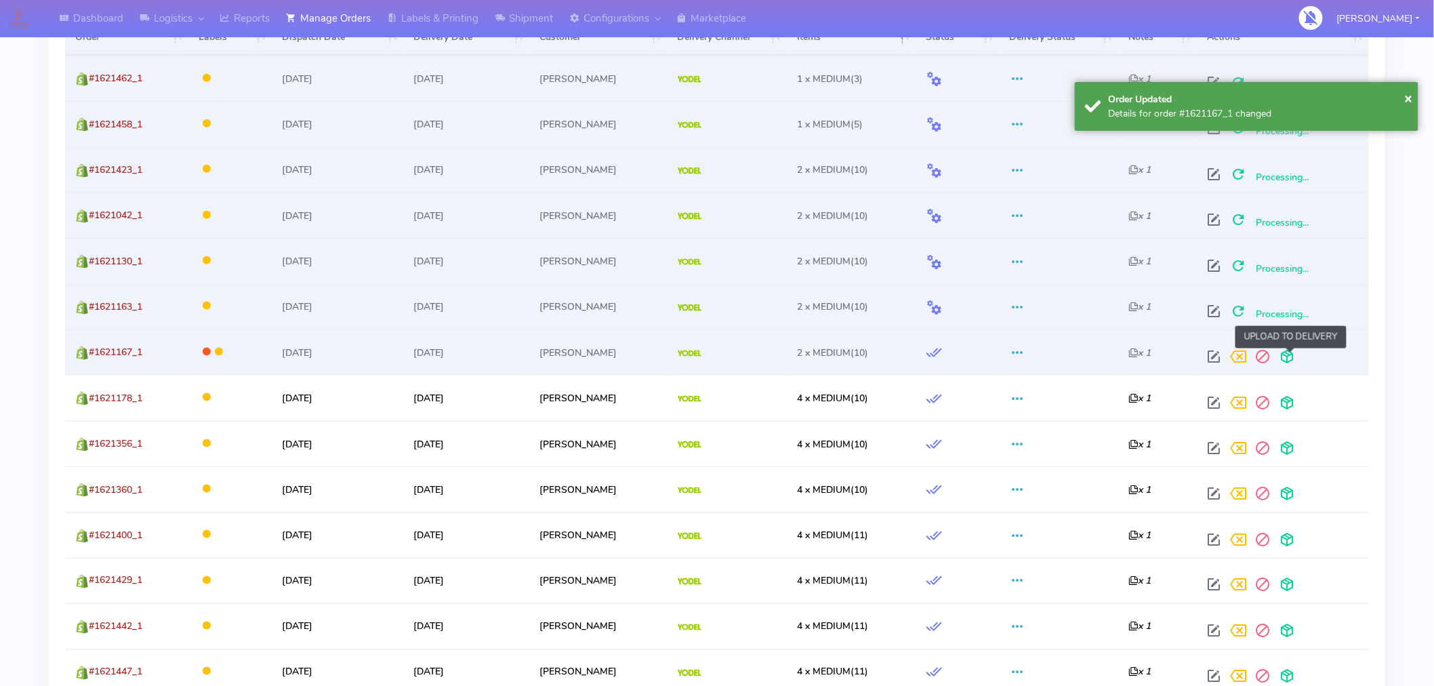
click at [1292, 353] on span at bounding box center [1286, 359] width 24 height 13
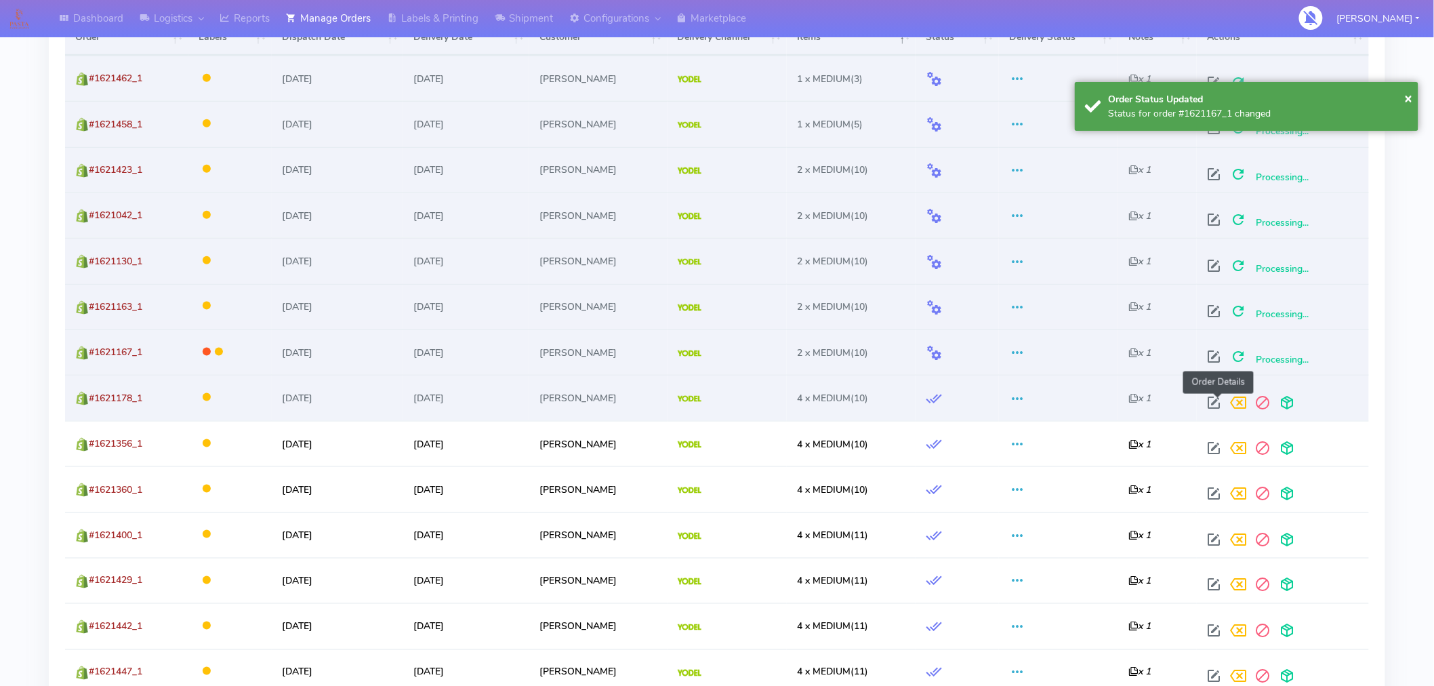
click at [1213, 400] on span at bounding box center [1213, 405] width 24 height 13
select select "5"
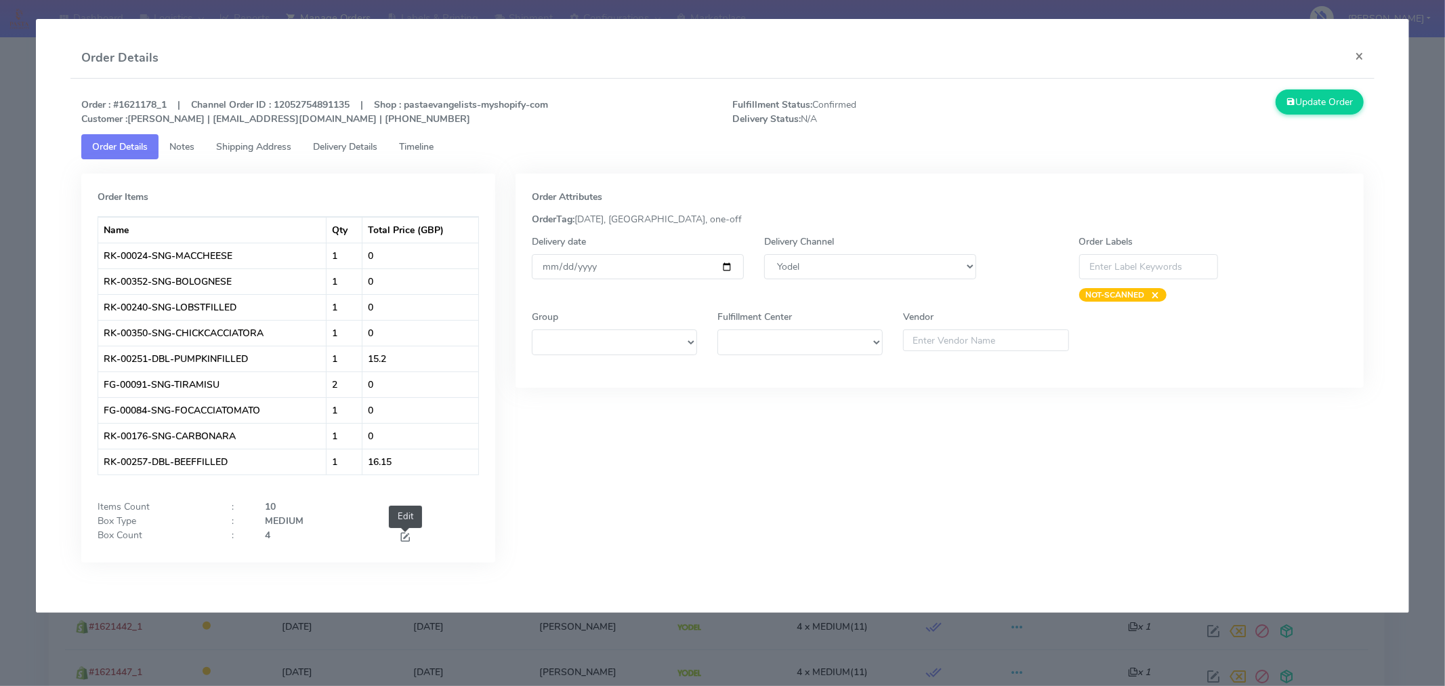
click at [401, 539] on span at bounding box center [405, 538] width 12 height 13
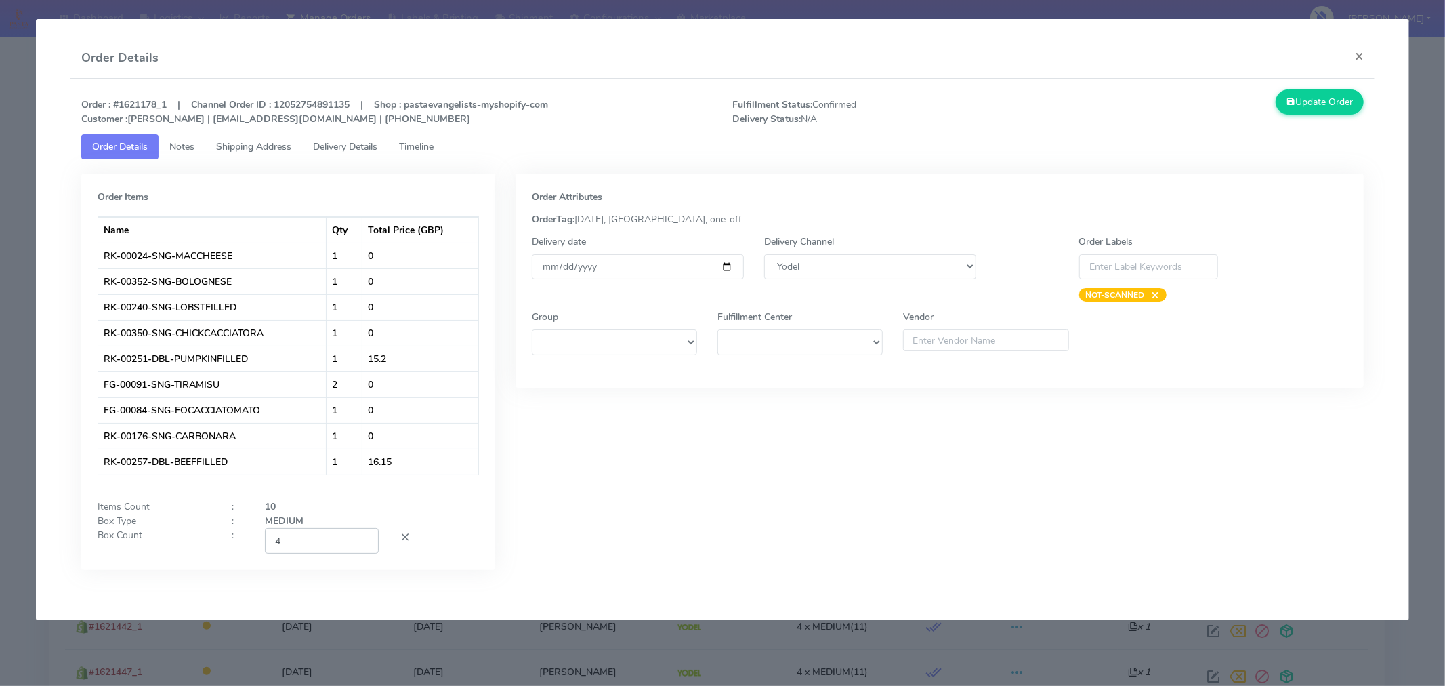
click at [342, 545] on input "4" at bounding box center [322, 540] width 114 height 25
type input "2"
click at [1289, 106] on icon at bounding box center [1291, 102] width 9 height 13
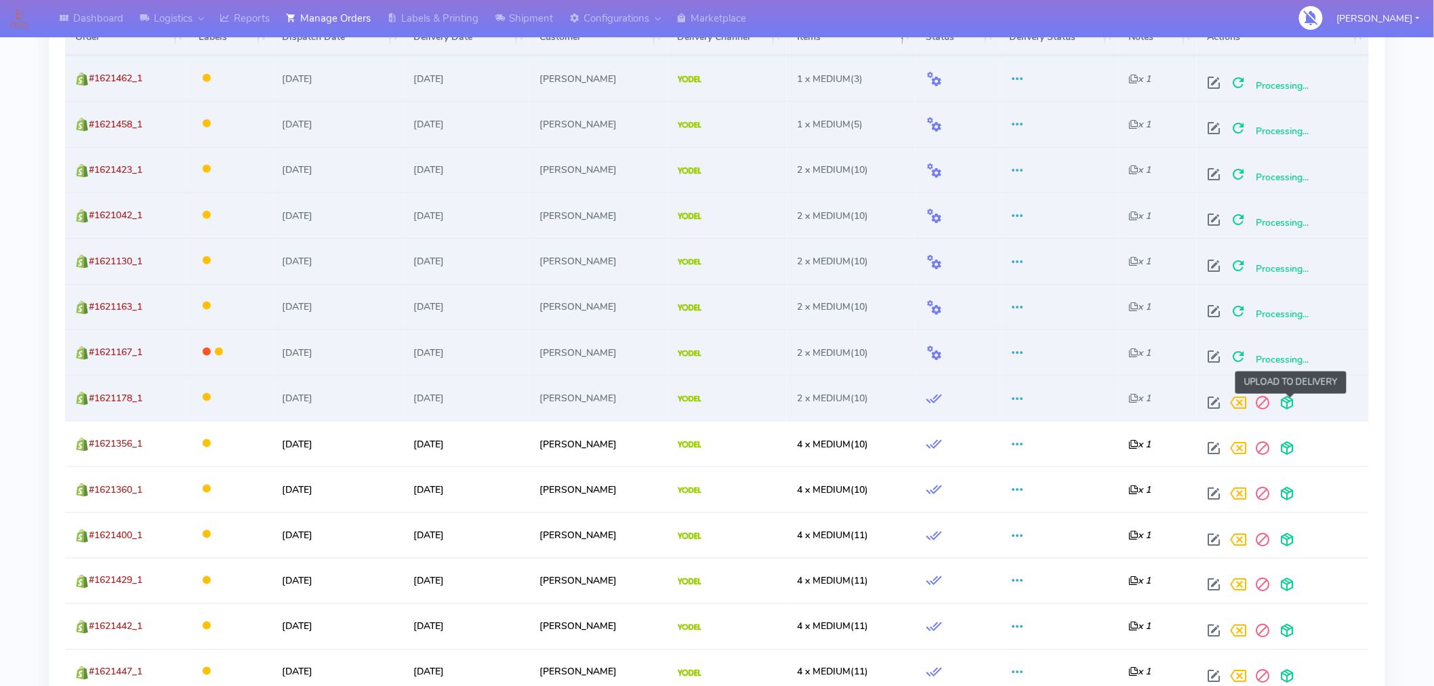
click at [1289, 401] on span at bounding box center [1286, 405] width 24 height 13
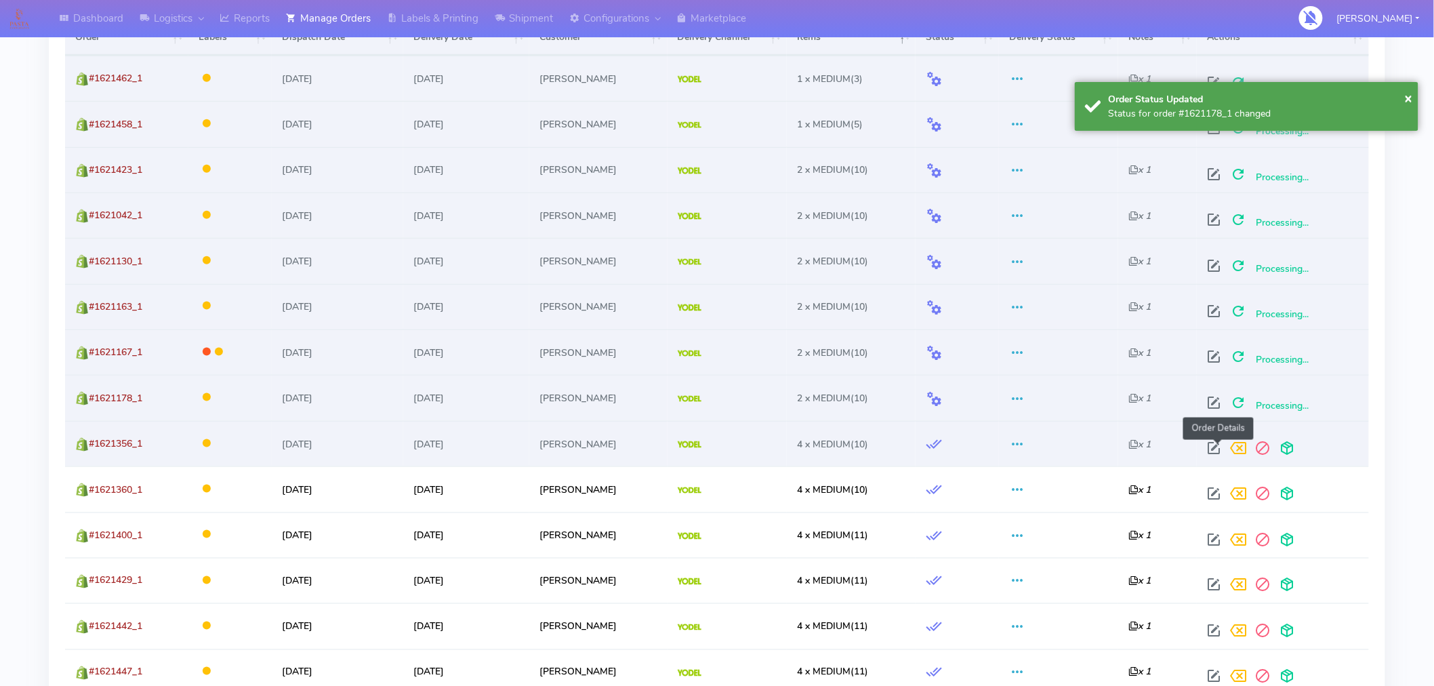
click at [1216, 448] on span at bounding box center [1213, 450] width 24 height 13
select select "5"
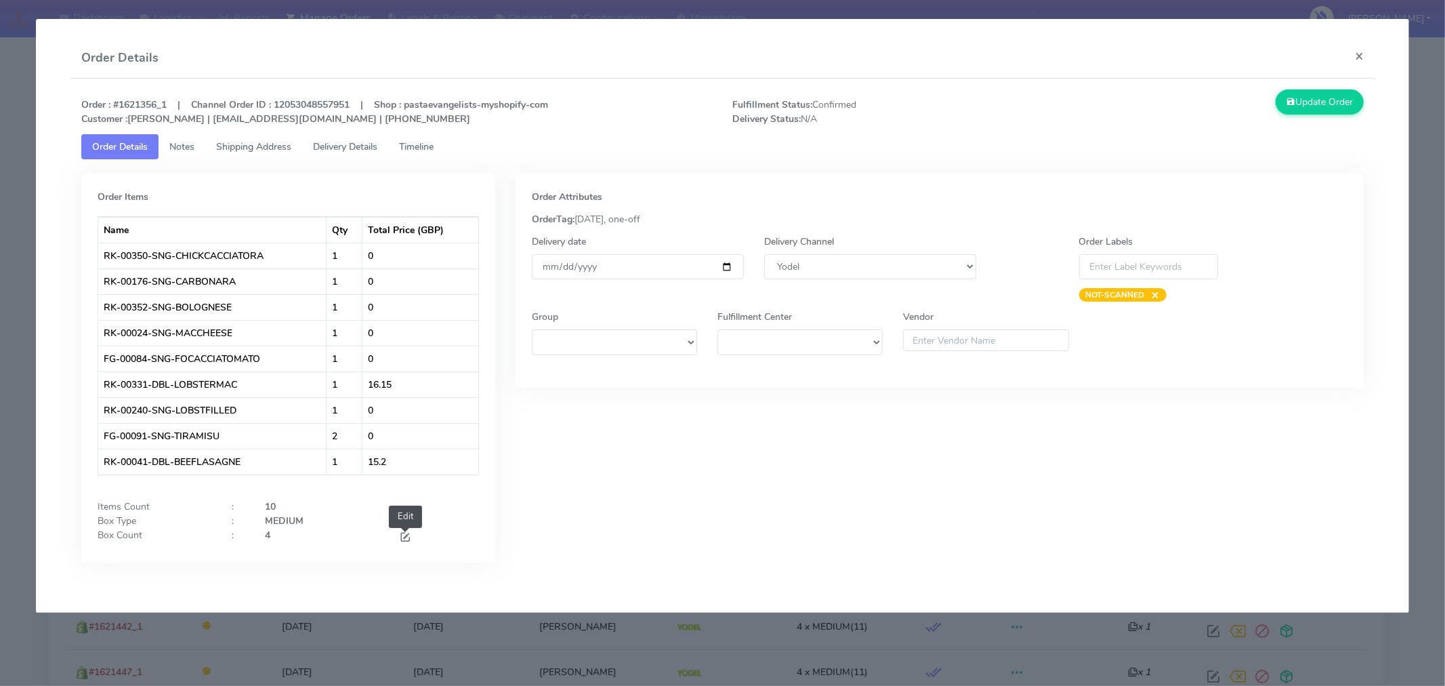
click at [402, 539] on span at bounding box center [405, 538] width 12 height 13
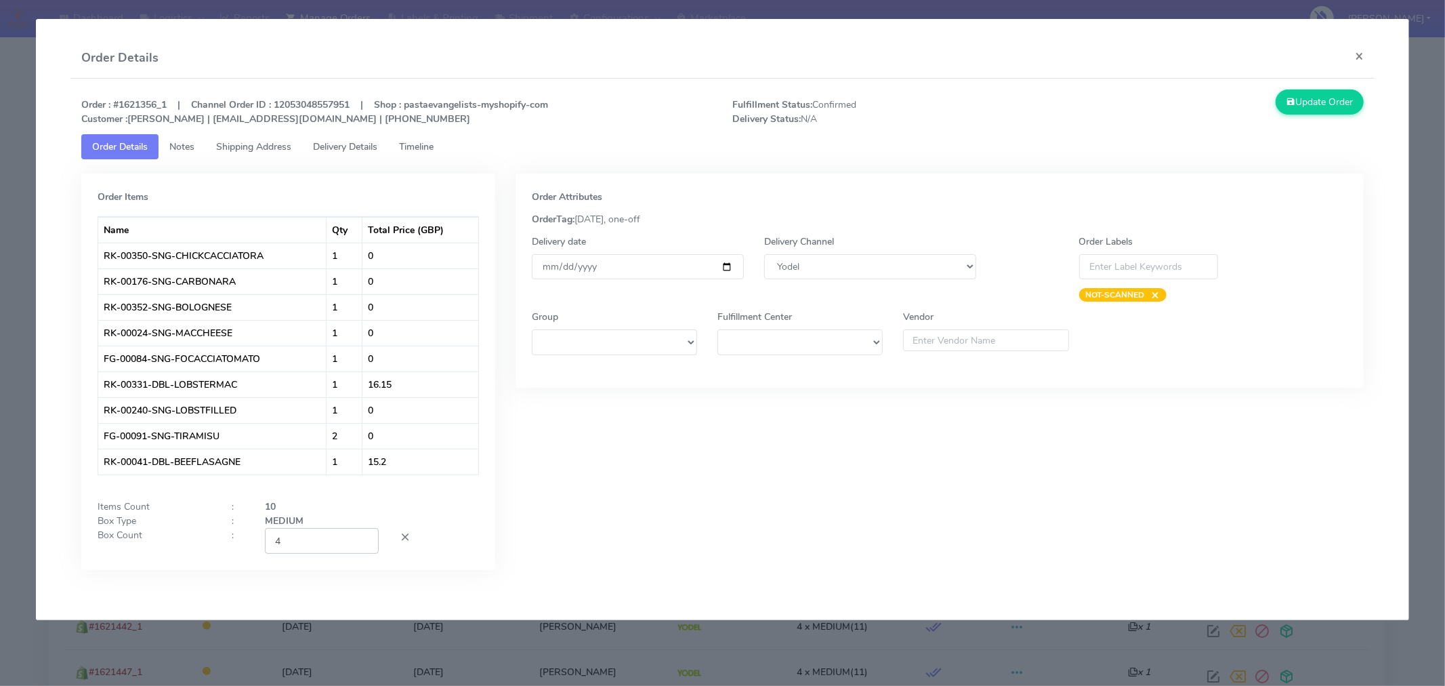
click at [328, 546] on input "4" at bounding box center [322, 540] width 114 height 25
type input "2"
click at [1306, 102] on button "Update Order" at bounding box center [1320, 101] width 88 height 25
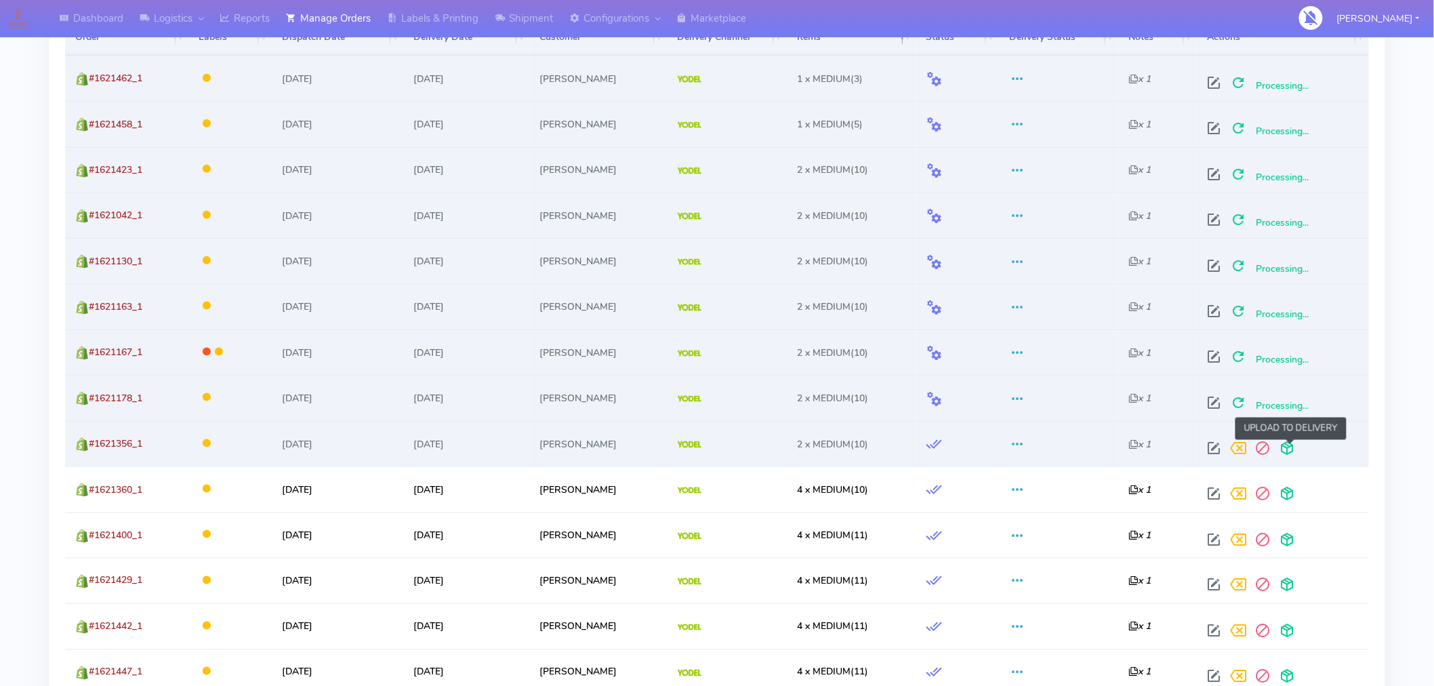
click at [1295, 451] on span at bounding box center [1286, 450] width 24 height 13
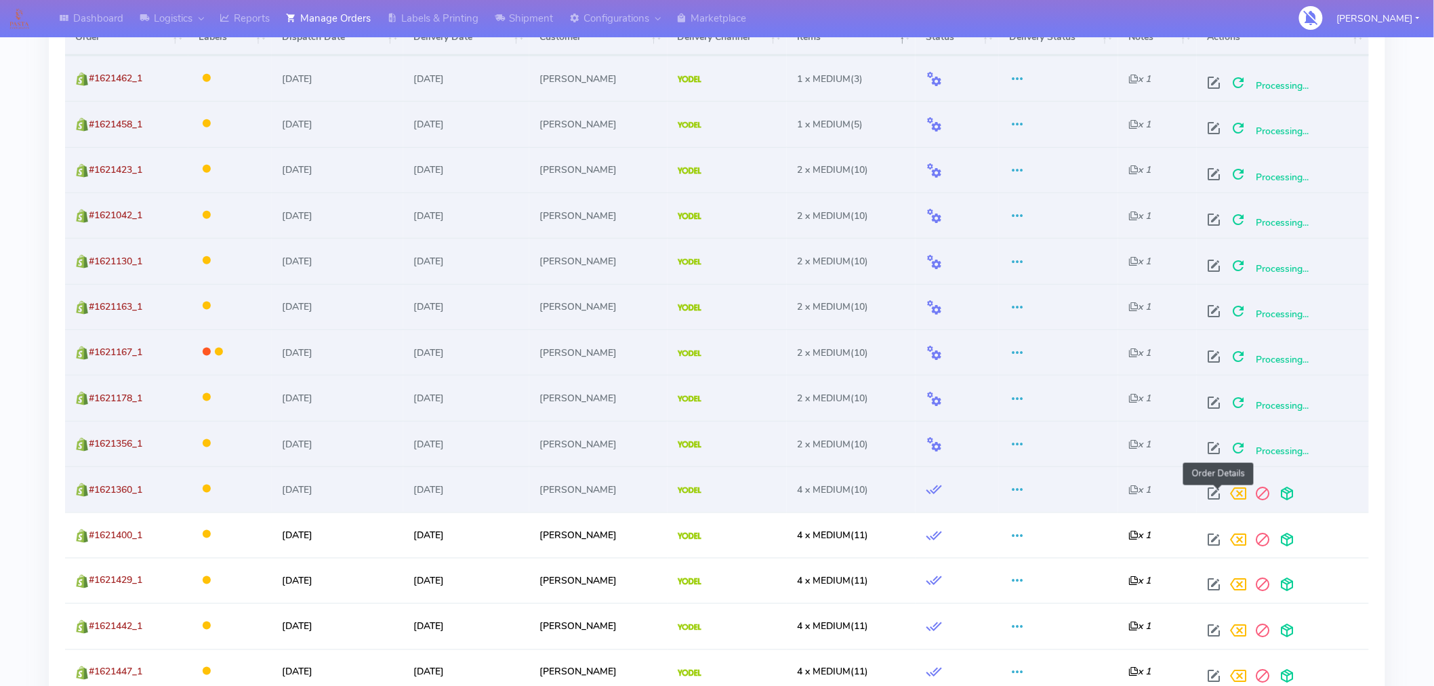
click at [1221, 496] on span at bounding box center [1213, 496] width 24 height 13
select select "5"
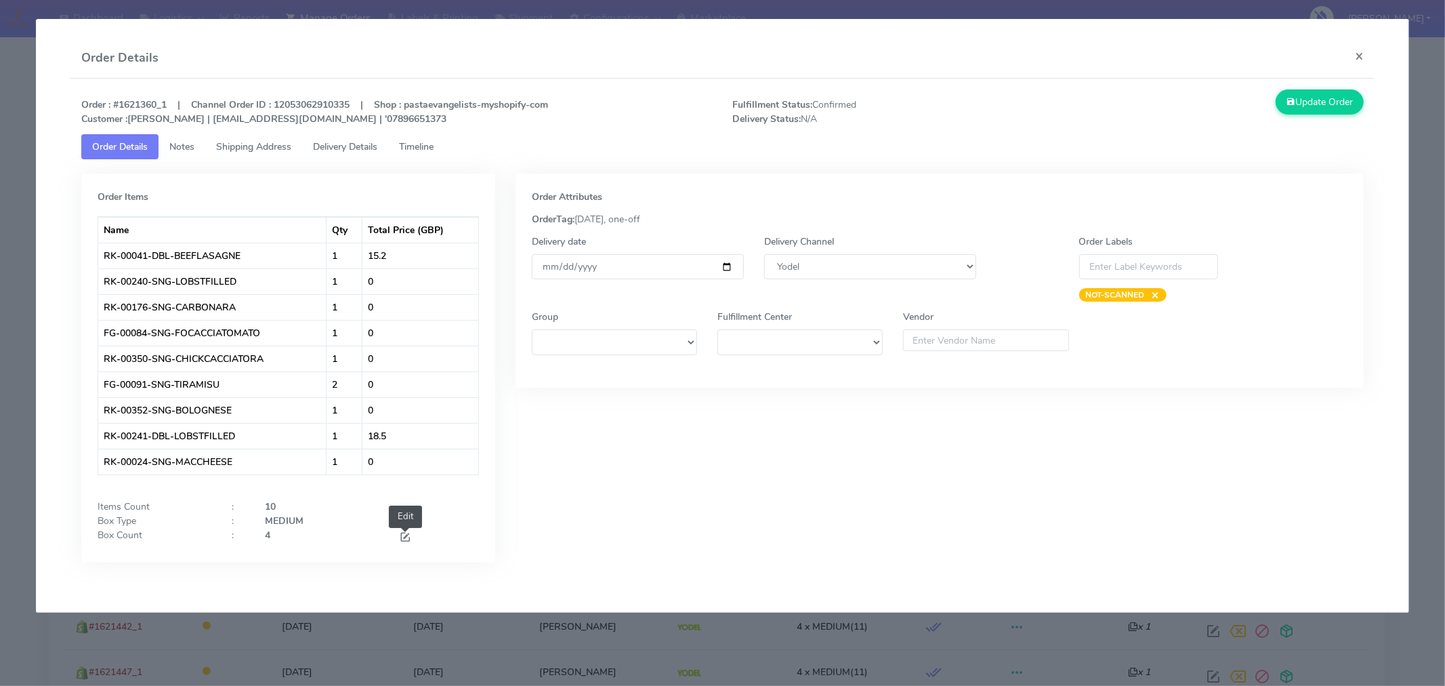
click at [404, 540] on span at bounding box center [405, 538] width 12 height 13
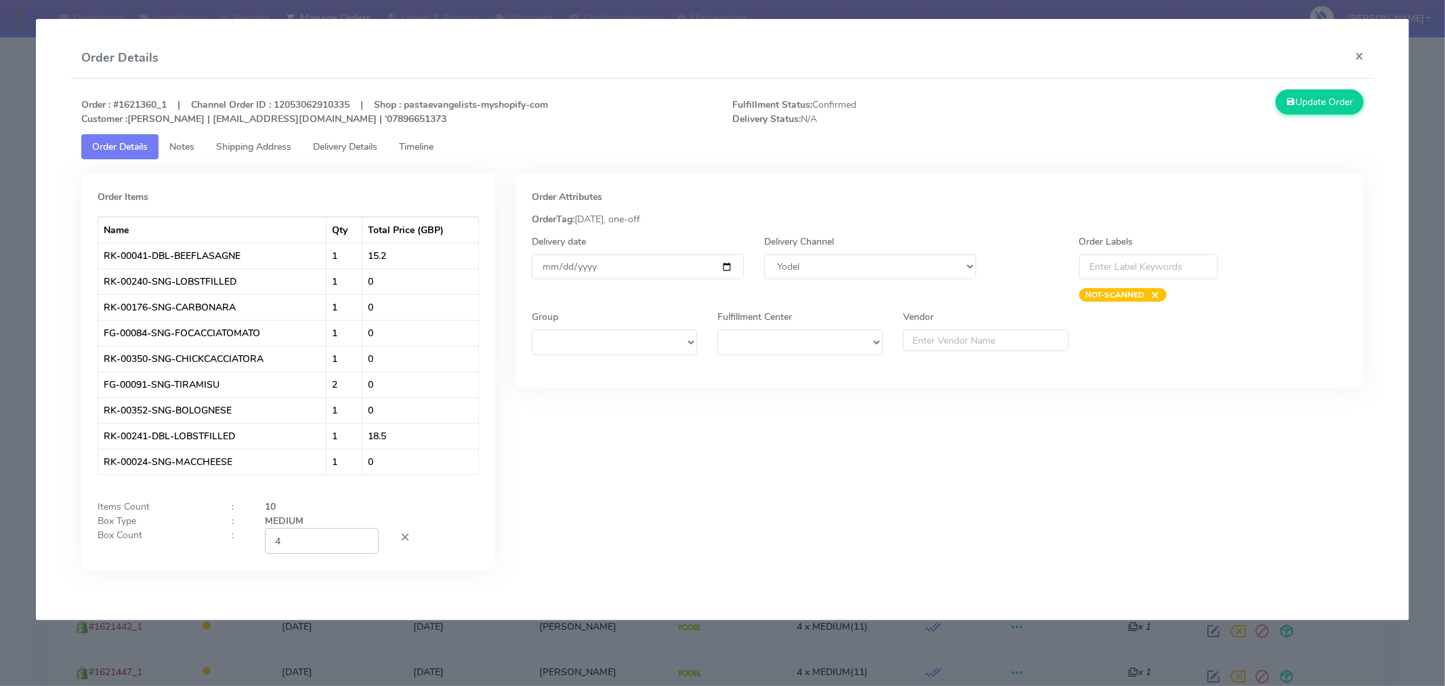
click at [317, 545] on input "4" at bounding box center [322, 540] width 114 height 25
type input "2"
click at [1301, 96] on button "Update Order" at bounding box center [1320, 101] width 88 height 25
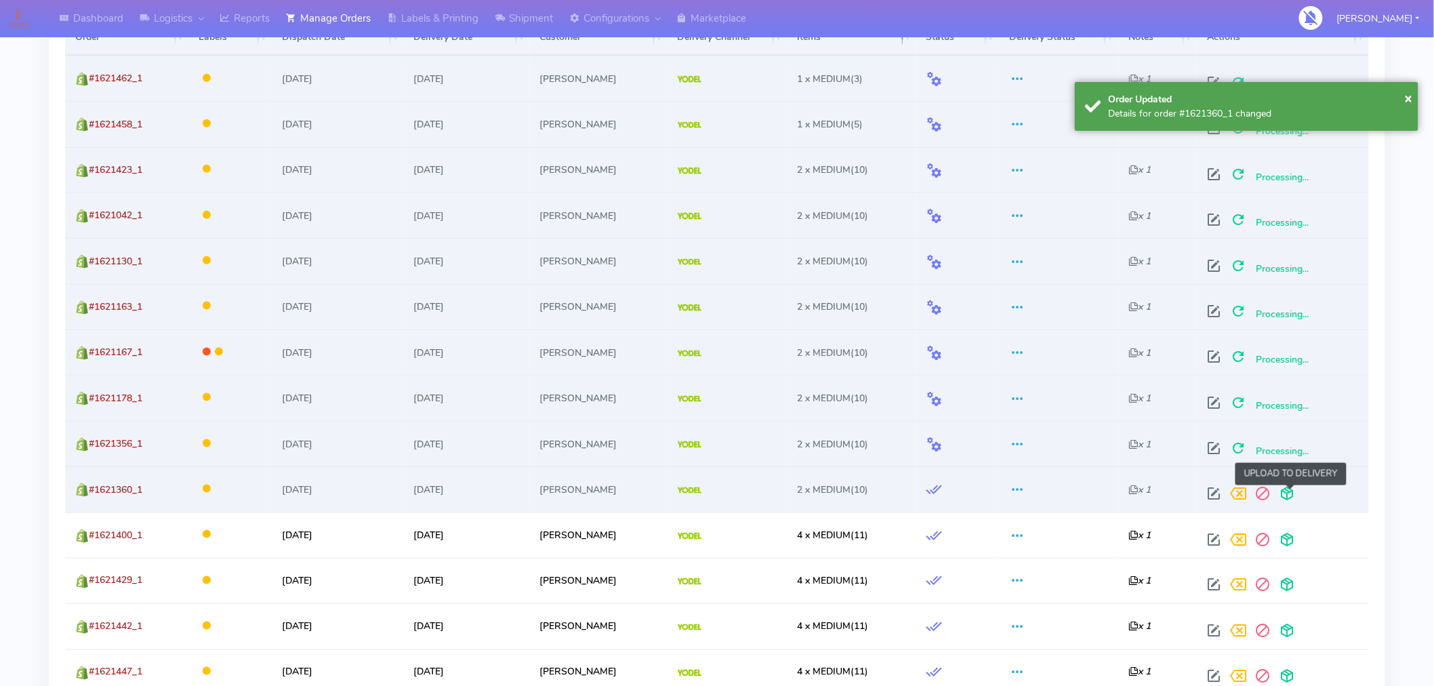
click at [1293, 493] on span at bounding box center [1286, 496] width 24 height 13
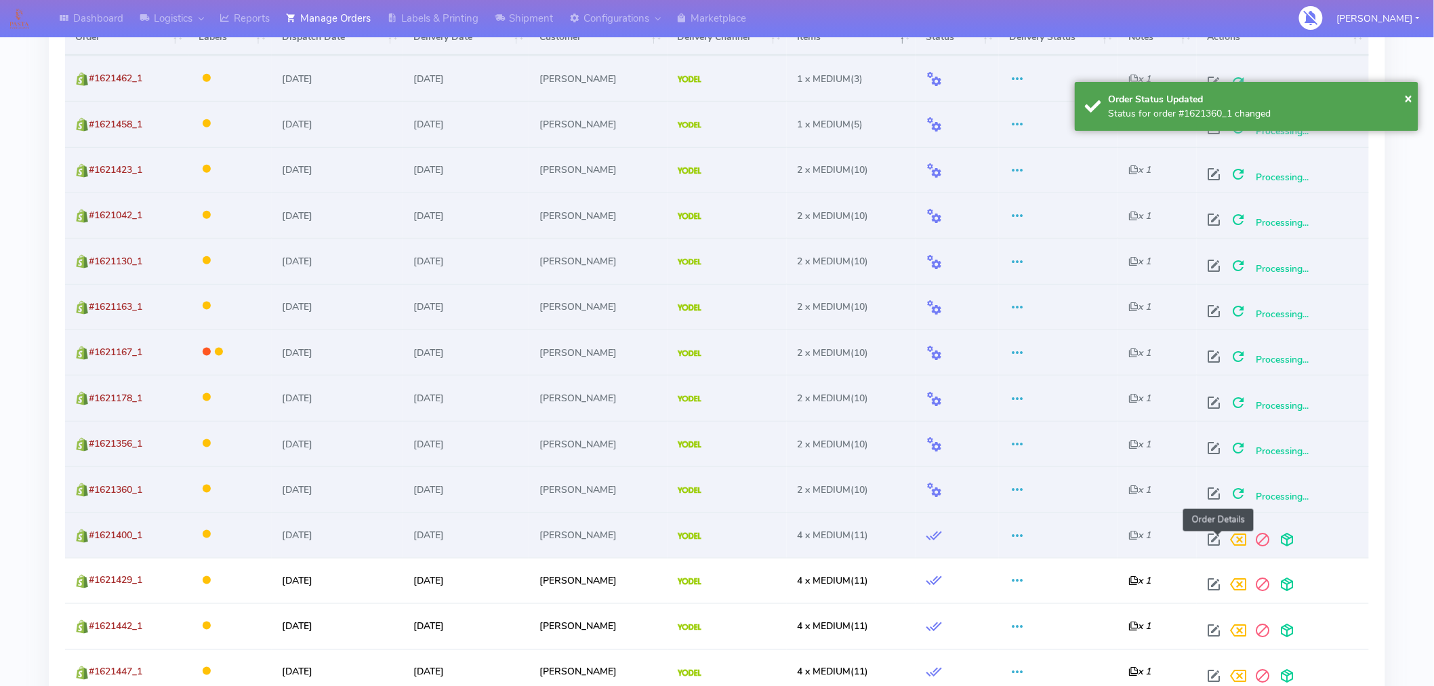
click at [1213, 539] on span at bounding box center [1213, 542] width 24 height 13
select select "5"
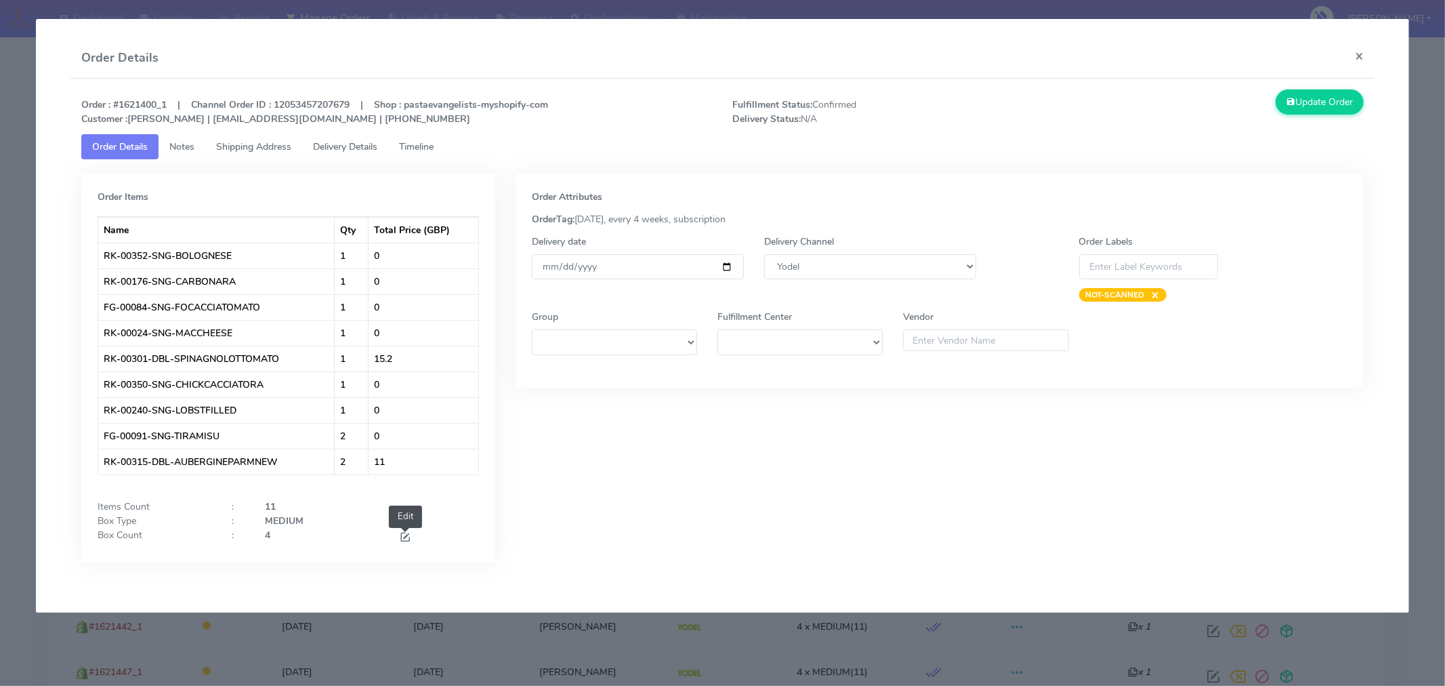
click at [402, 538] on span at bounding box center [405, 538] width 12 height 13
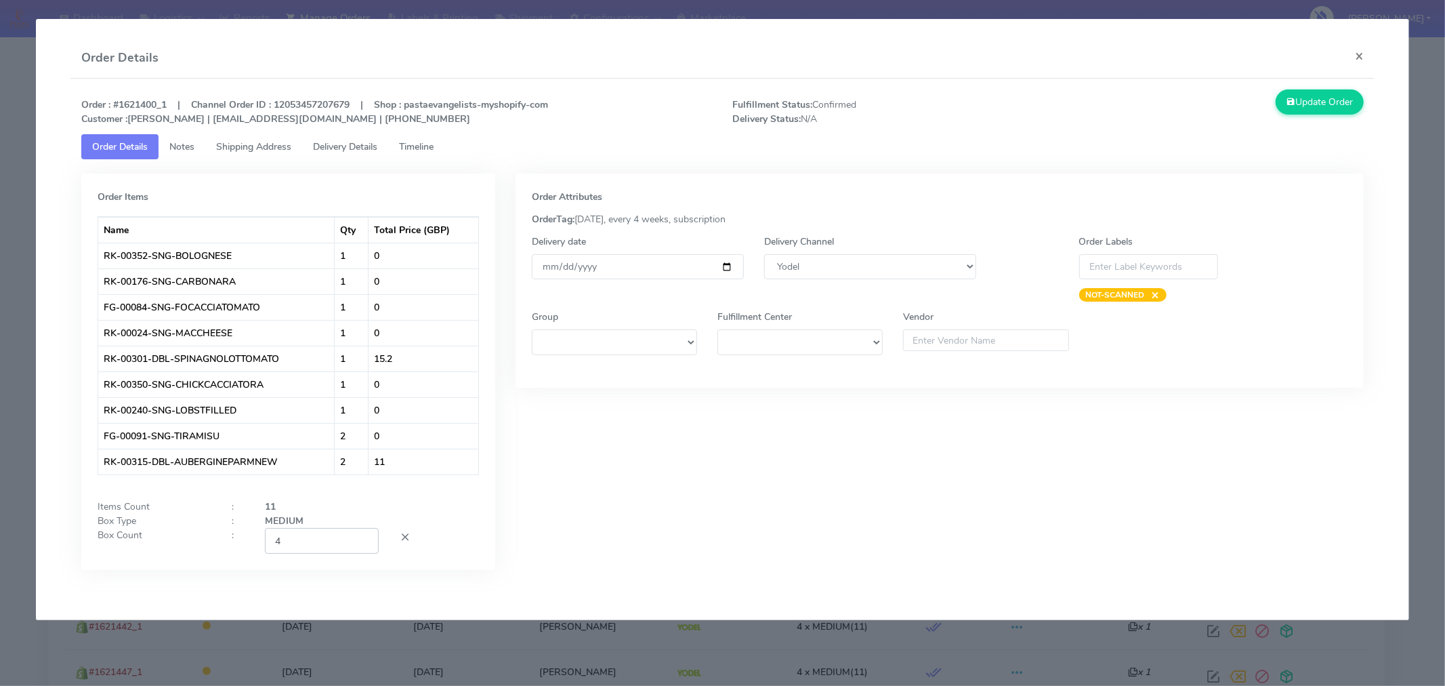
click at [302, 532] on input "4" at bounding box center [322, 540] width 114 height 25
type input "2"
click at [1309, 109] on button "Update Order" at bounding box center [1320, 101] width 88 height 25
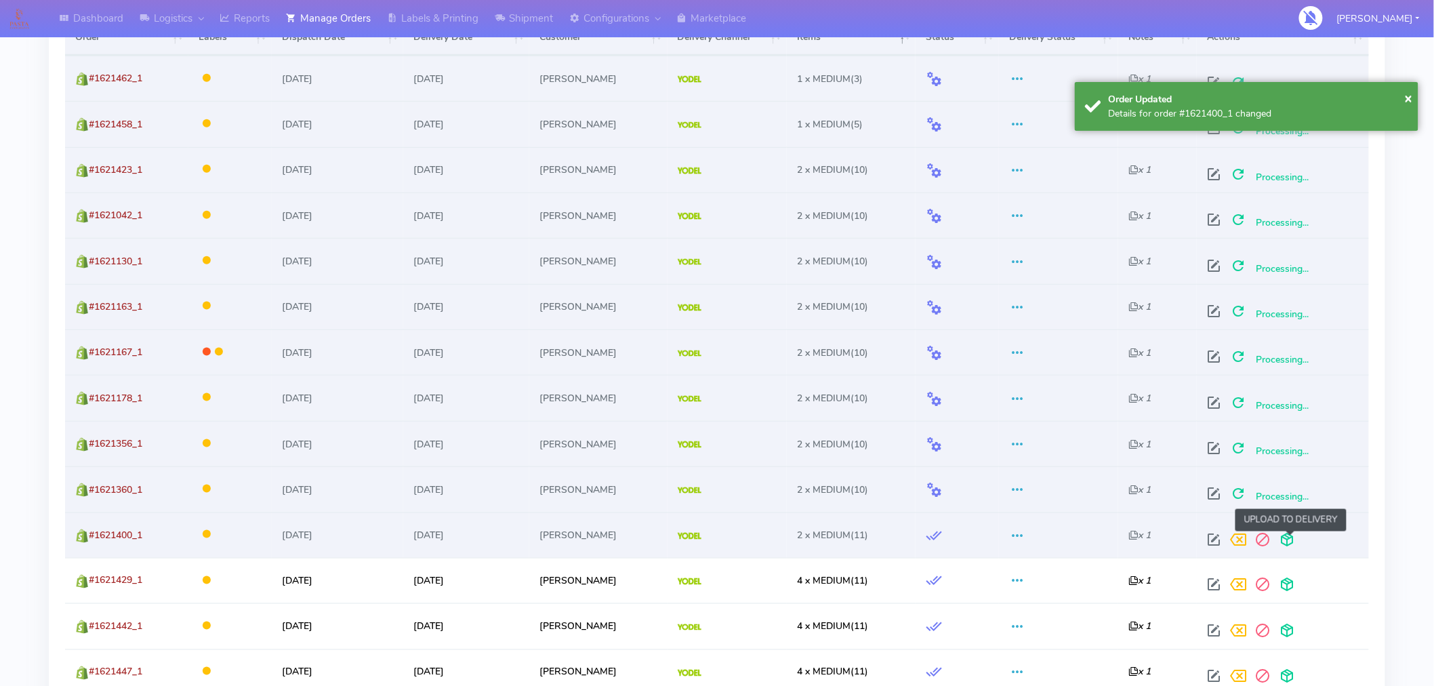
click at [1287, 546] on span at bounding box center [1286, 542] width 24 height 13
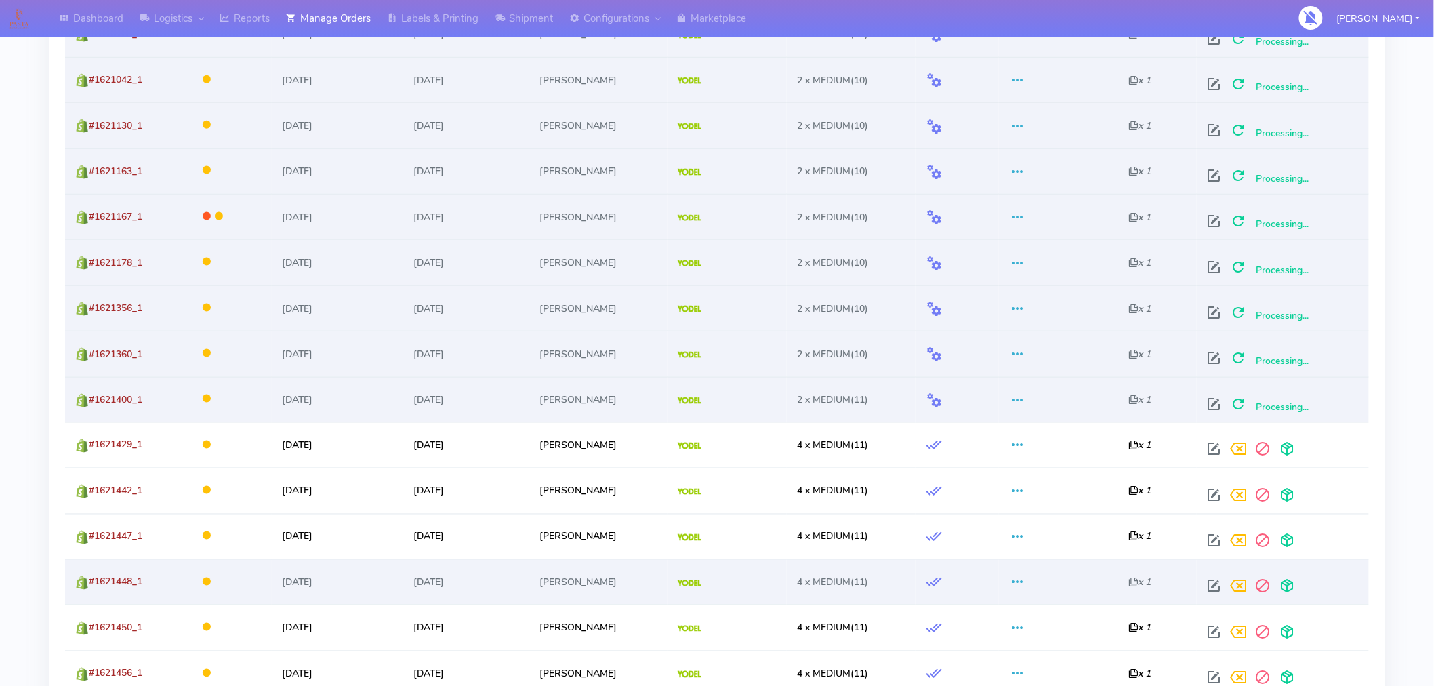
scroll to position [0, 0]
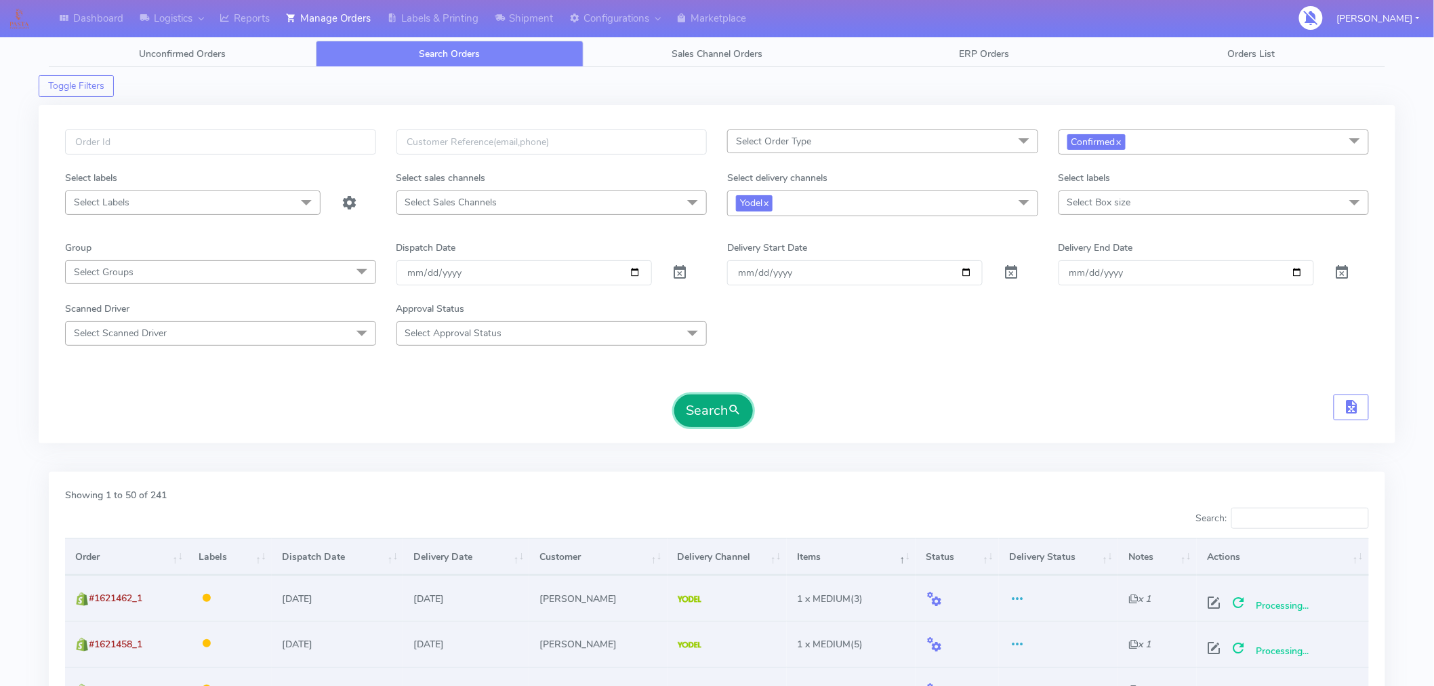
click at [709, 417] on button "Search" at bounding box center [713, 410] width 79 height 33
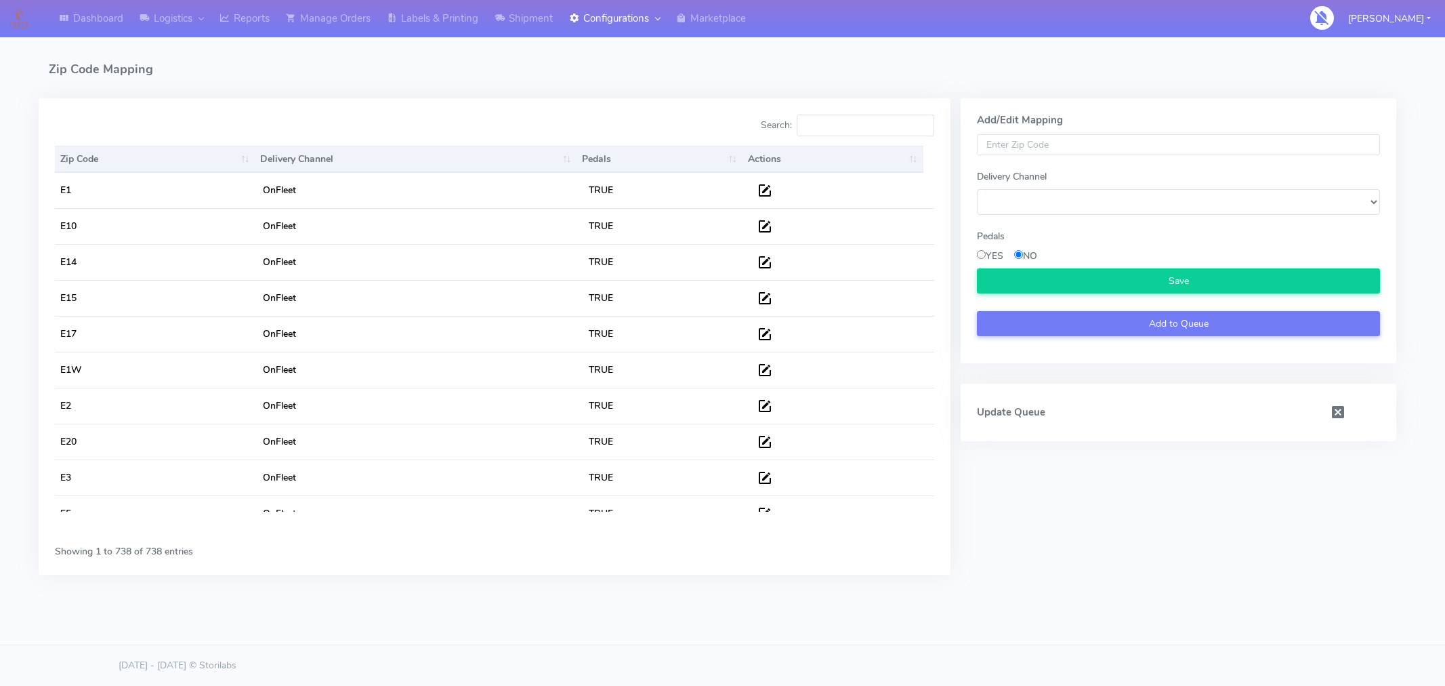
select select
click at [839, 117] on input "Search:" at bounding box center [866, 125] width 138 height 22
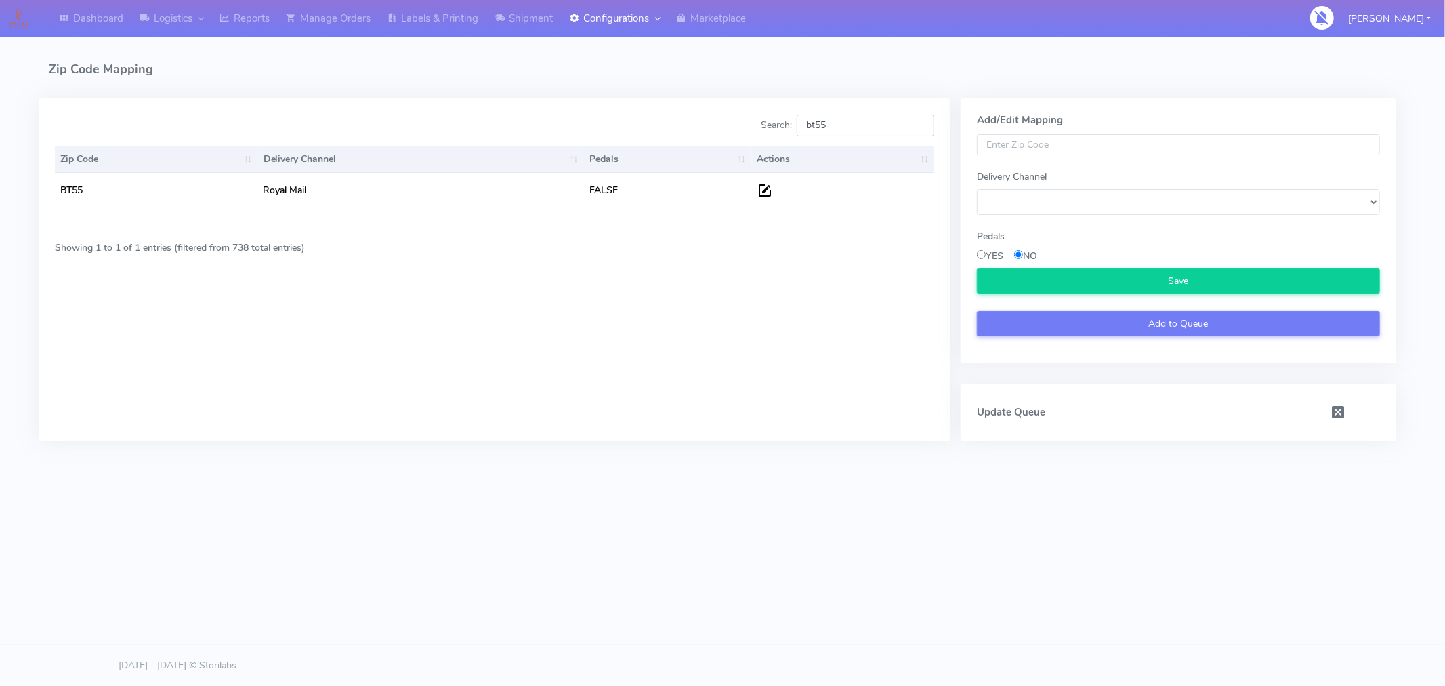
type input "bt55"
click at [310, 22] on link "Manage Orders" at bounding box center [328, 18] width 101 height 37
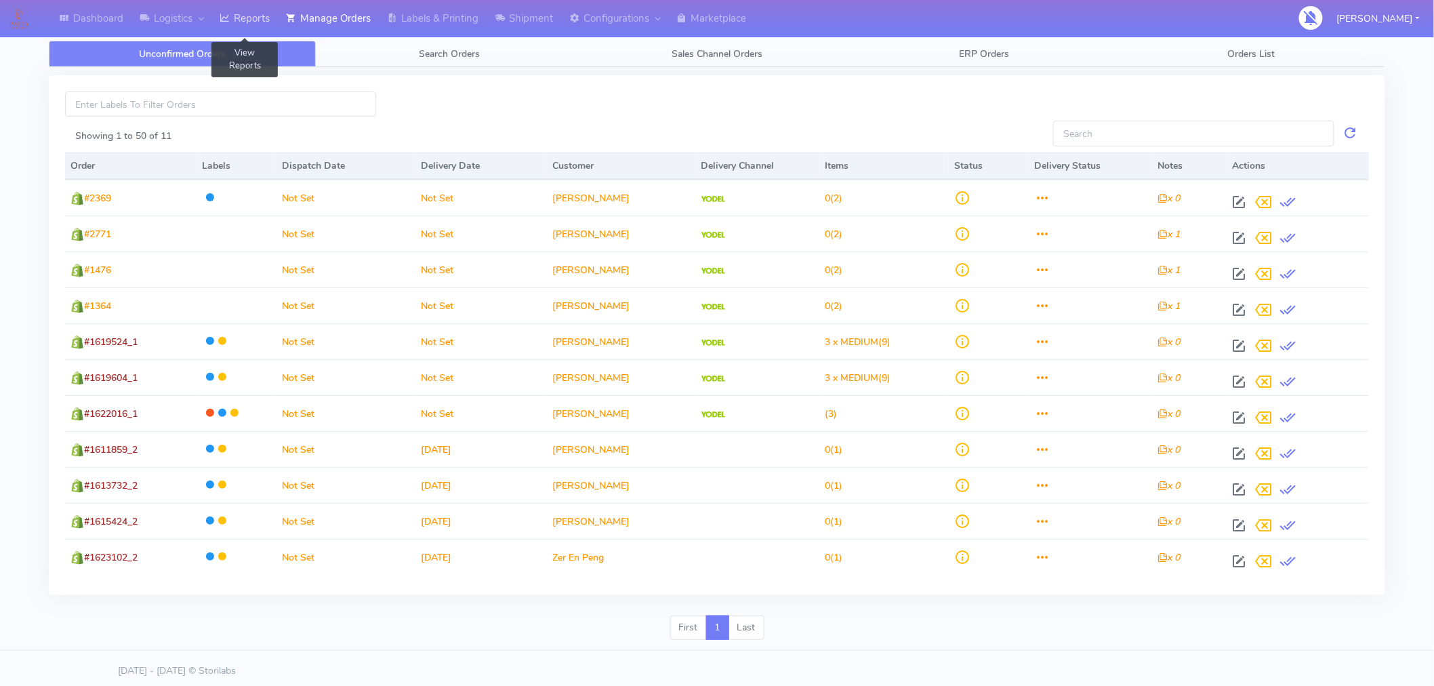
click at [236, 15] on link "Reports" at bounding box center [244, 18] width 66 height 37
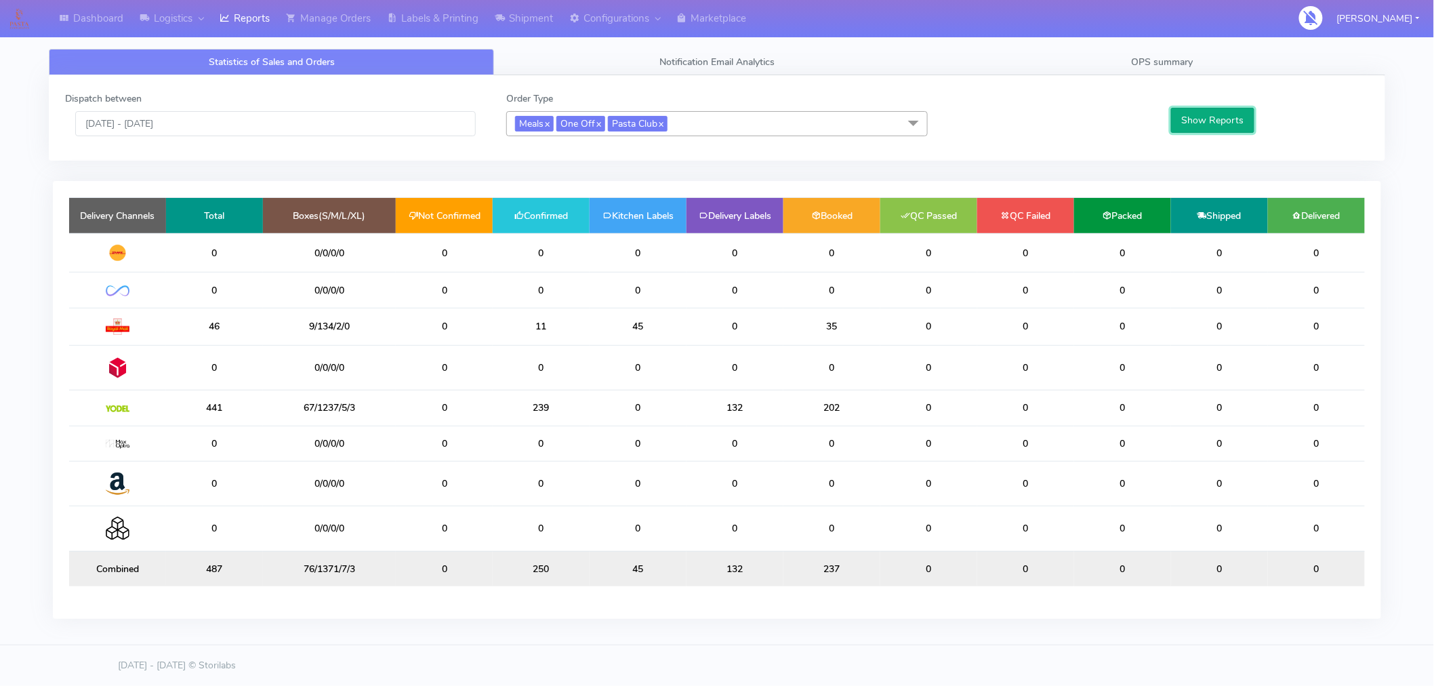
click at [1188, 127] on button "Show Reports" at bounding box center [1212, 120] width 83 height 25
click at [1188, 116] on button "Show Reports" at bounding box center [1212, 120] width 83 height 25
